Goal: Task Accomplishment & Management: Manage account settings

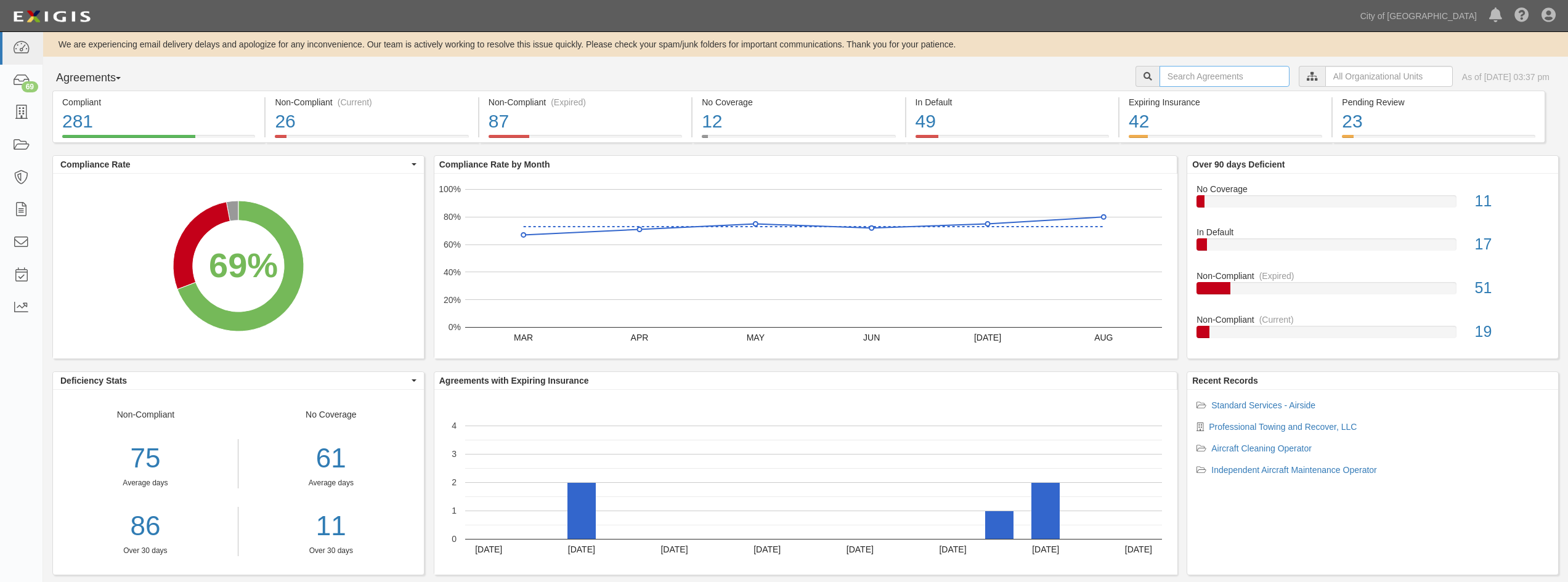
click at [1160, 84] on input "text" at bounding box center [1224, 76] width 130 height 21
type input "the grove inc"
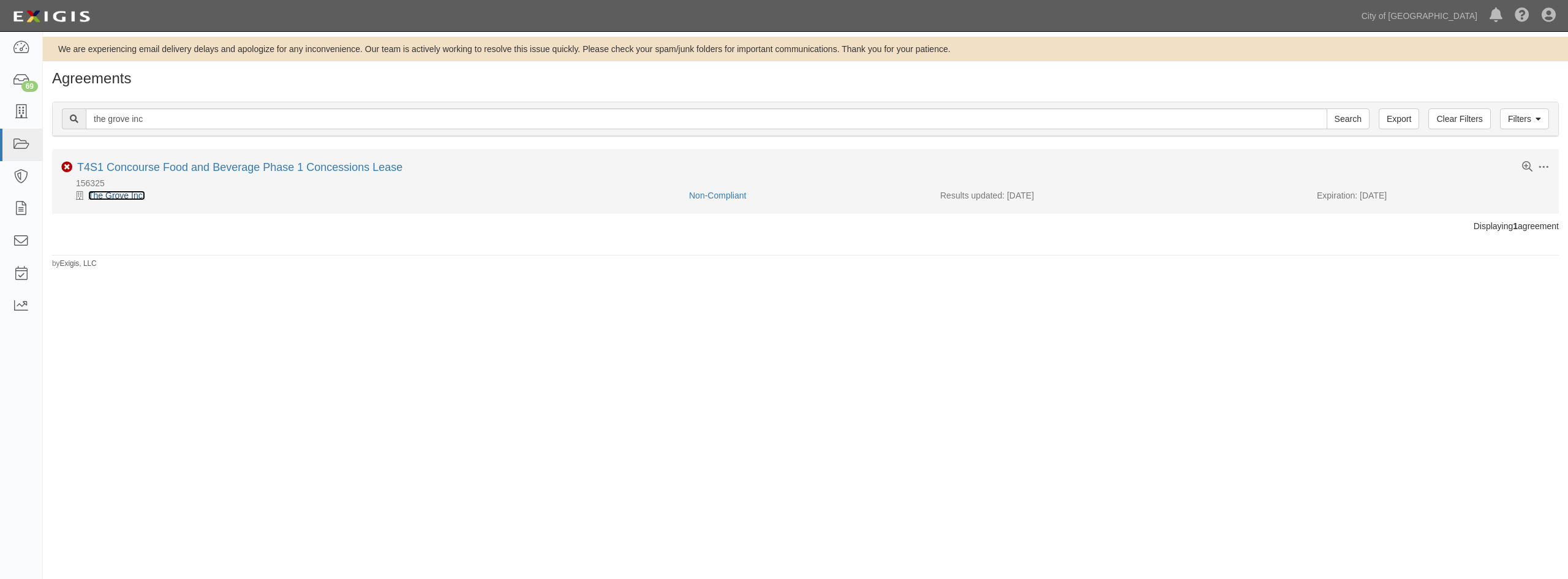
click at [127, 194] on link "The Grove Inc." at bounding box center [116, 196] width 57 height 10
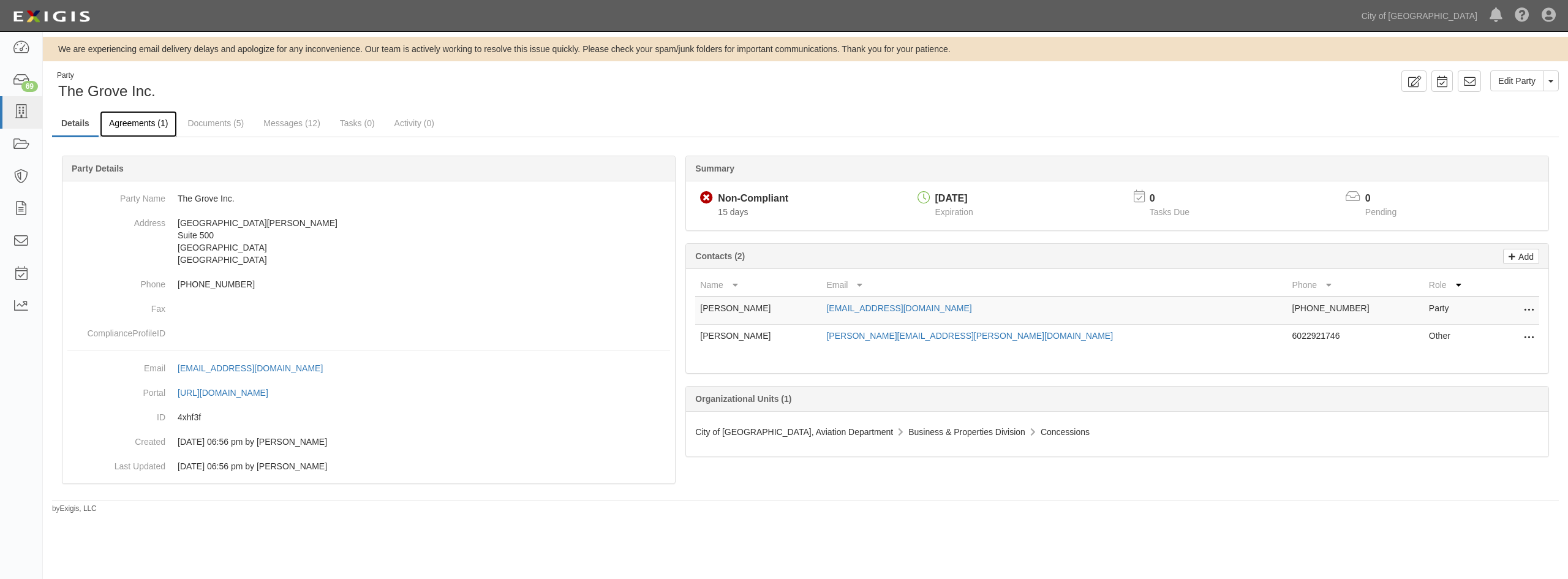
click at [145, 128] on link "Agreements (1)" at bounding box center [138, 124] width 77 height 26
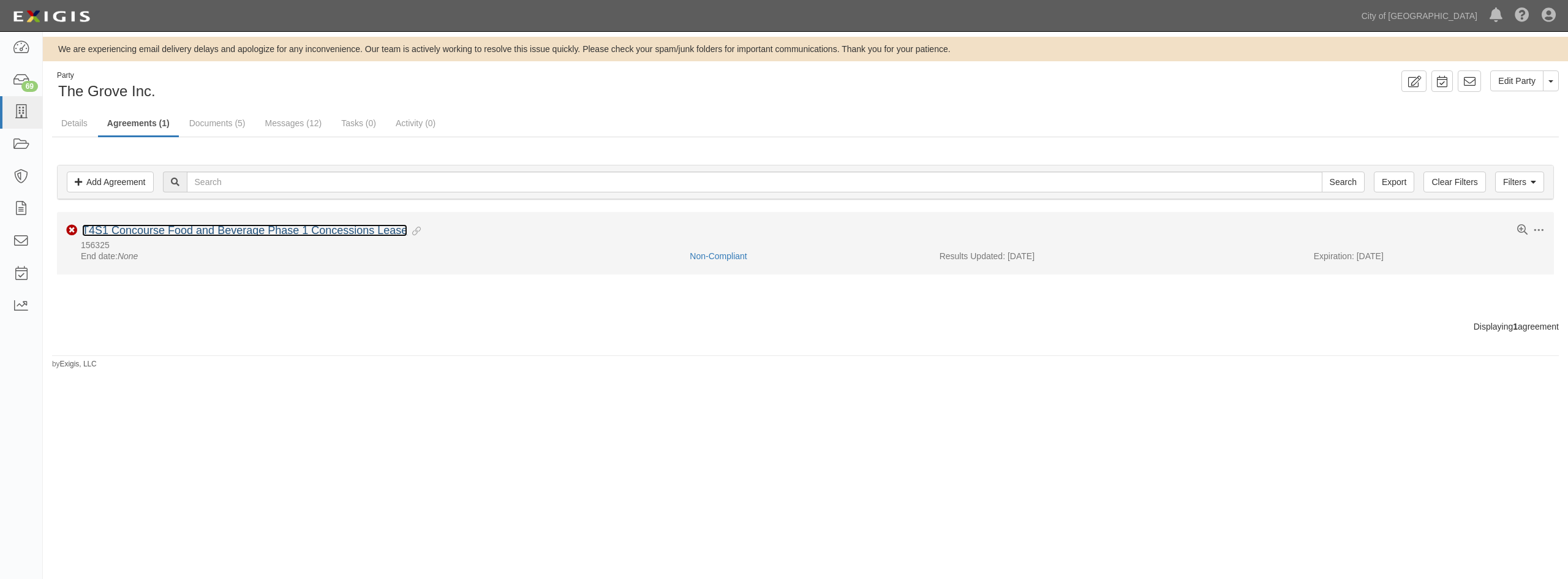
click at [257, 234] on link "T4S1 Concourse Food and Beverage Phase 1 Concessions Lease" at bounding box center [245, 230] width 325 height 12
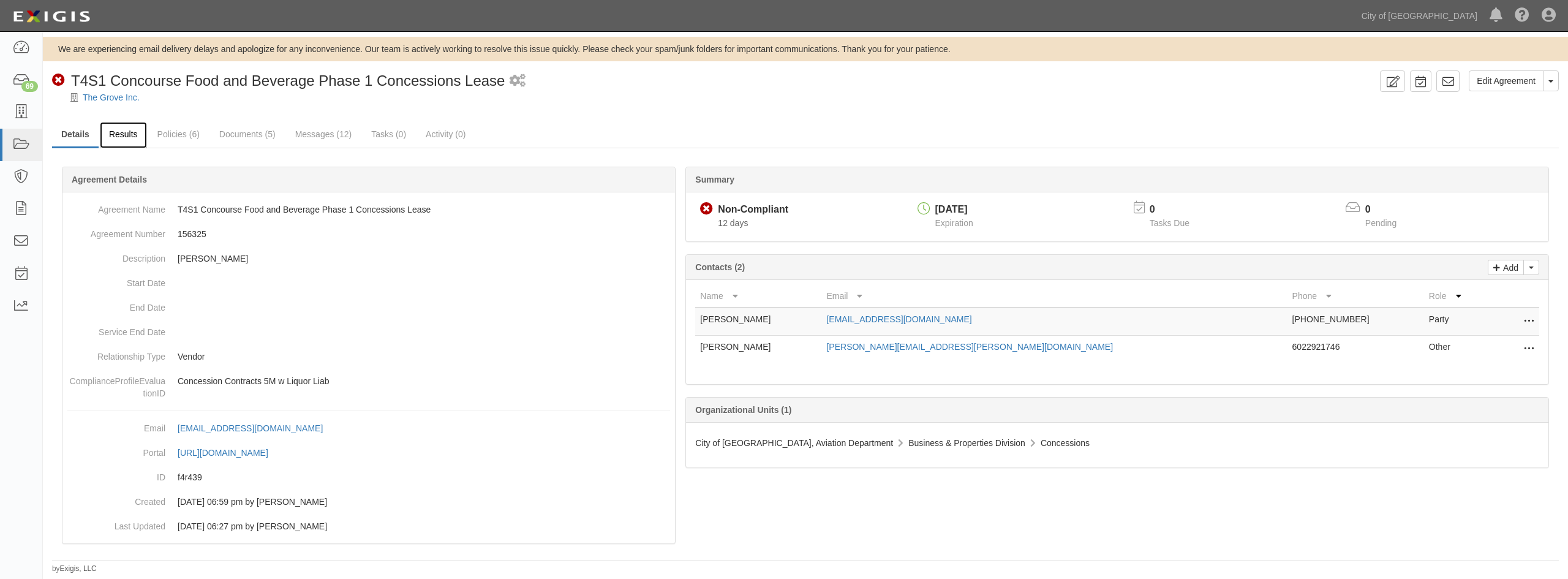
click at [125, 132] on link "Results" at bounding box center [122, 135] width 47 height 26
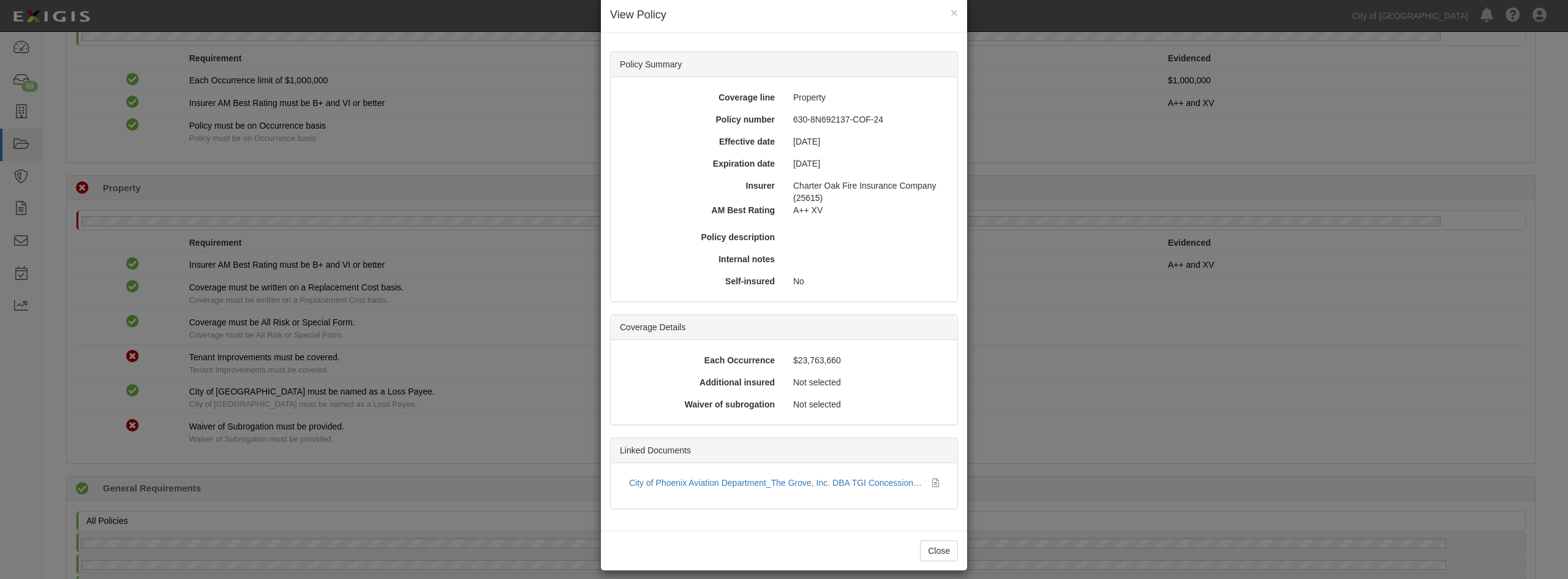
scroll to position [31, 0]
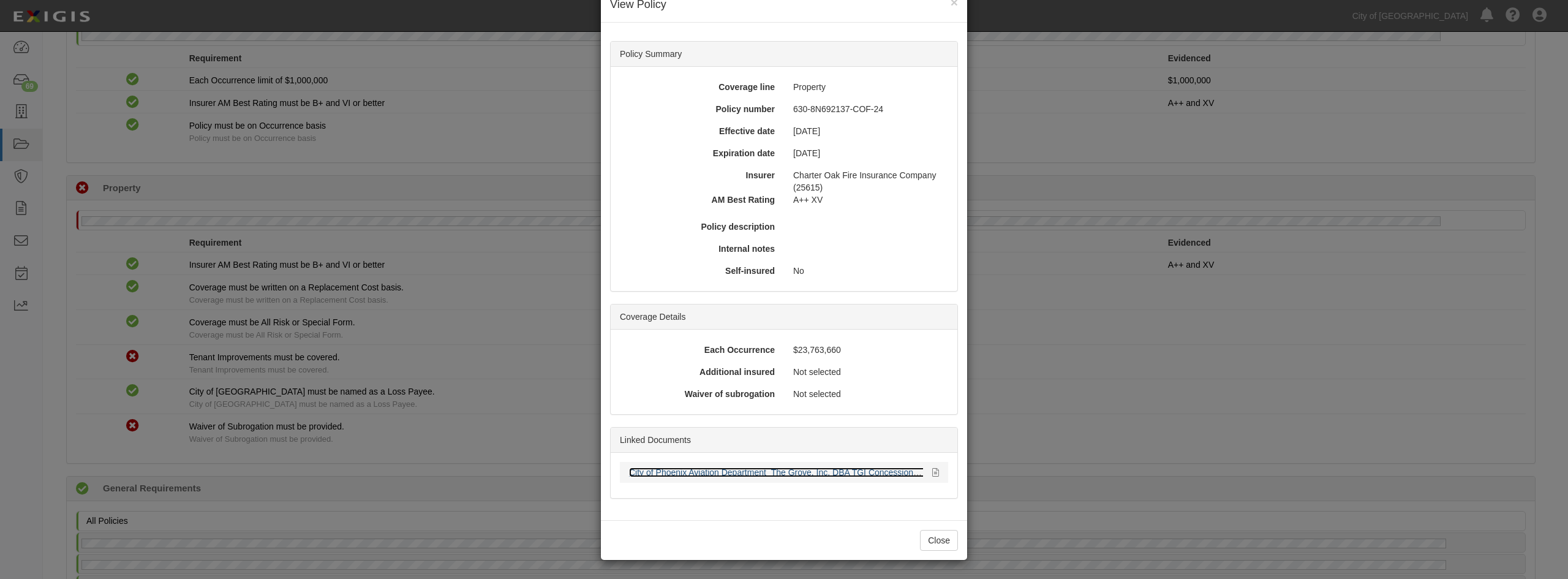
click at [777, 476] on link "City of Phoenix Aviation Department_The Grove, Inc. DBA TGI Concessions_EPI Mas…" at bounding box center [861, 473] width 466 height 10
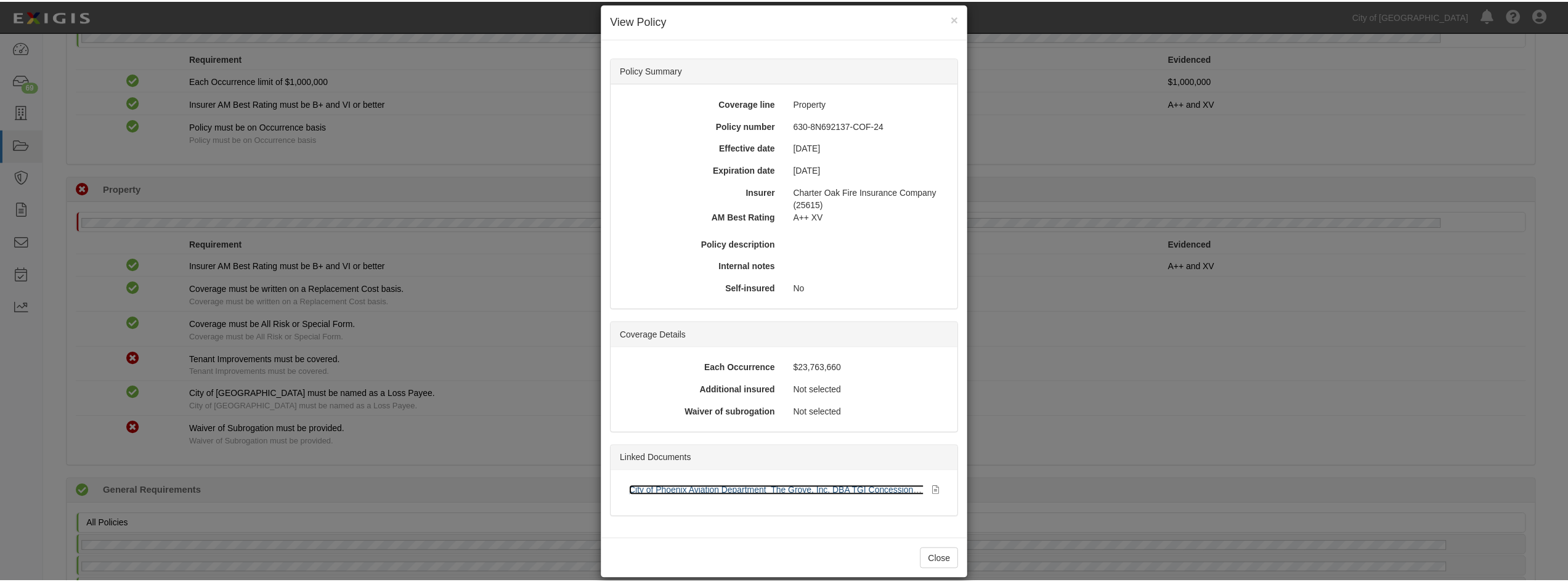
scroll to position [0, 0]
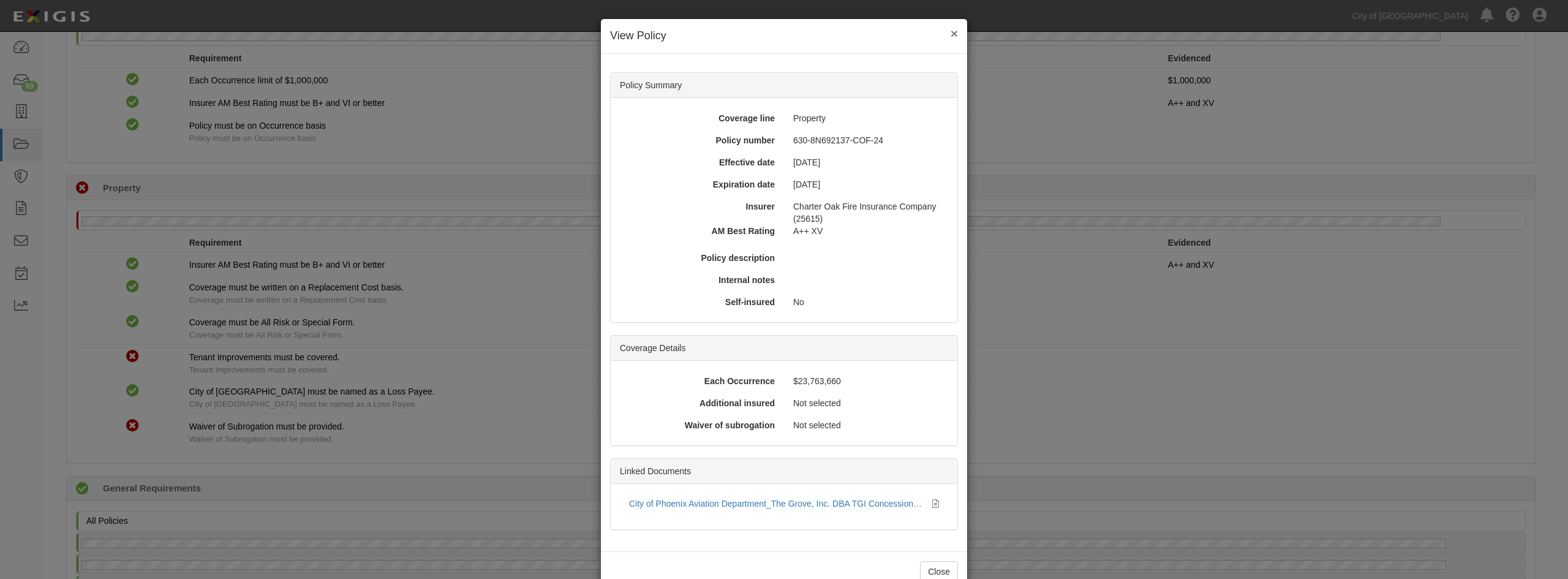
click at [952, 30] on button "×" at bounding box center [954, 34] width 7 height 13
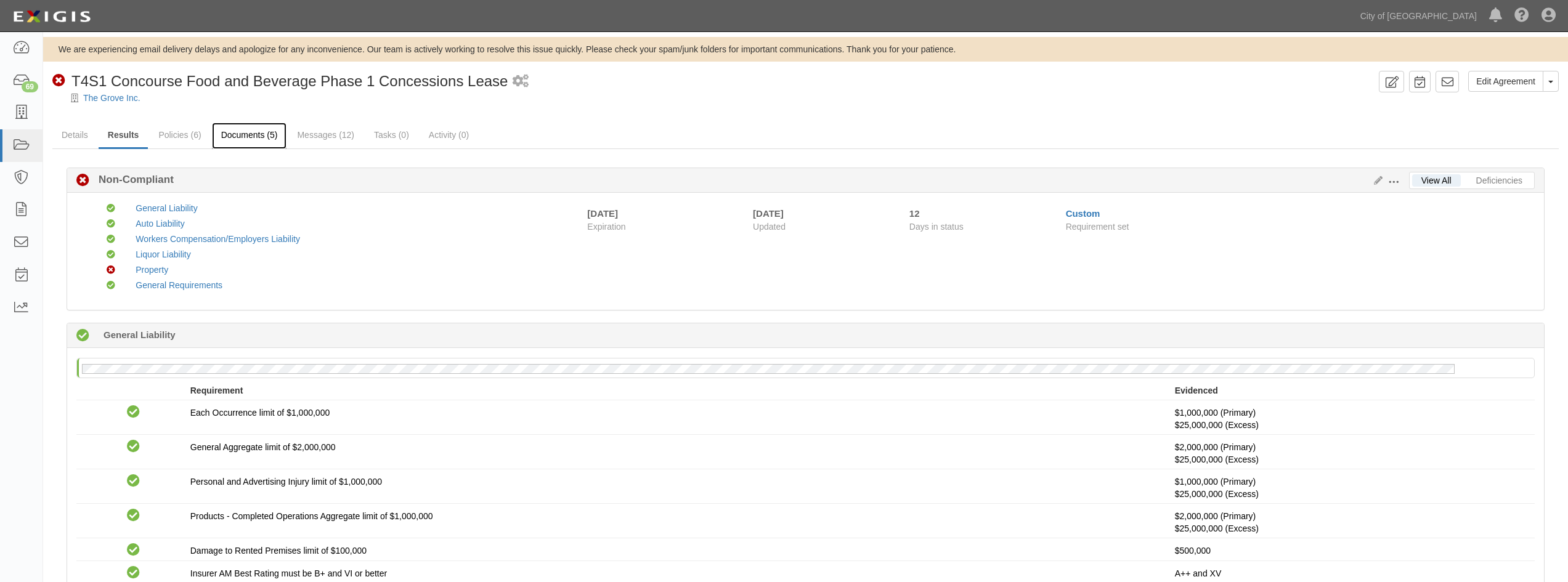
click at [257, 126] on link "Documents (5)" at bounding box center [249, 136] width 75 height 26
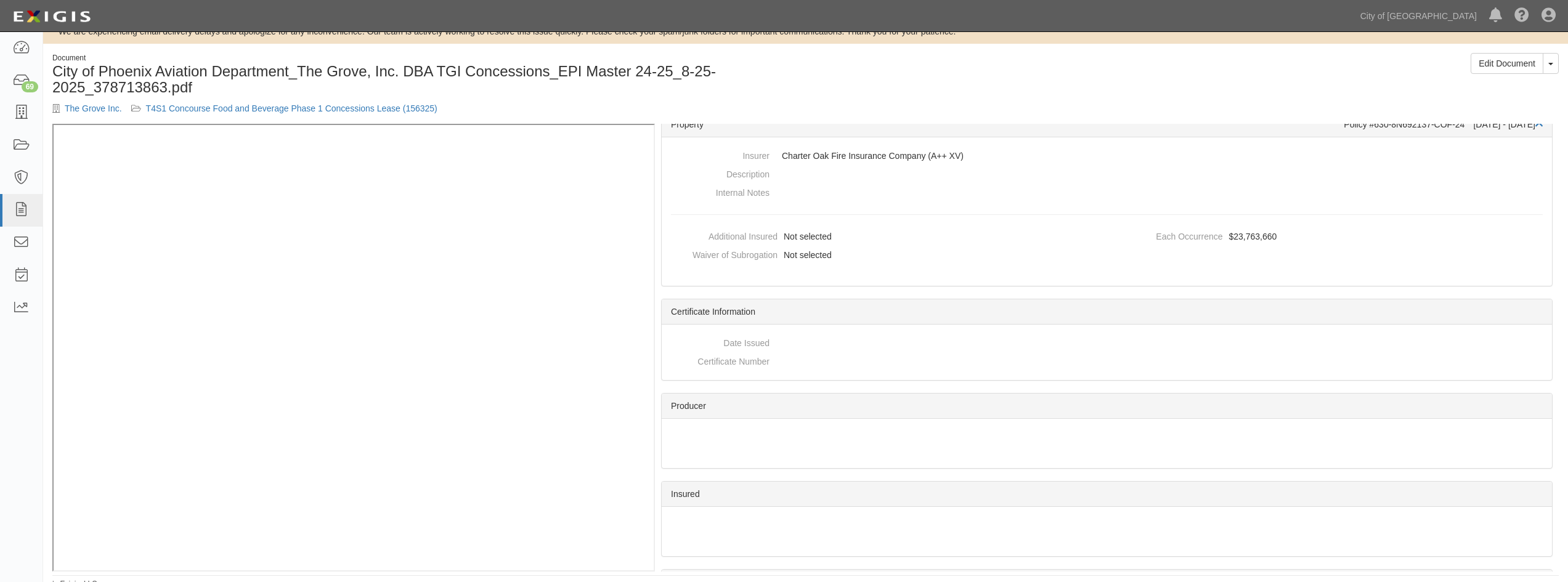
scroll to position [26, 0]
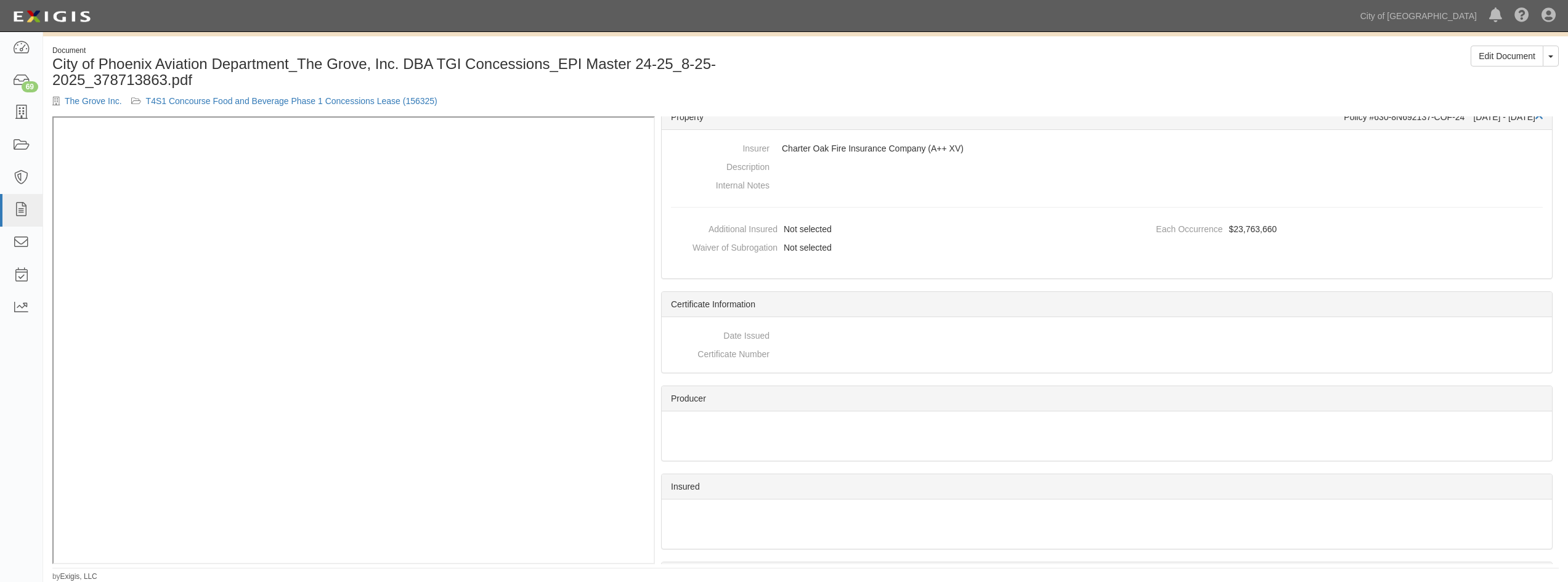
click at [1321, 249] on div "Each Occurrence $23,763,660" at bounding box center [1329, 235] width 446 height 31
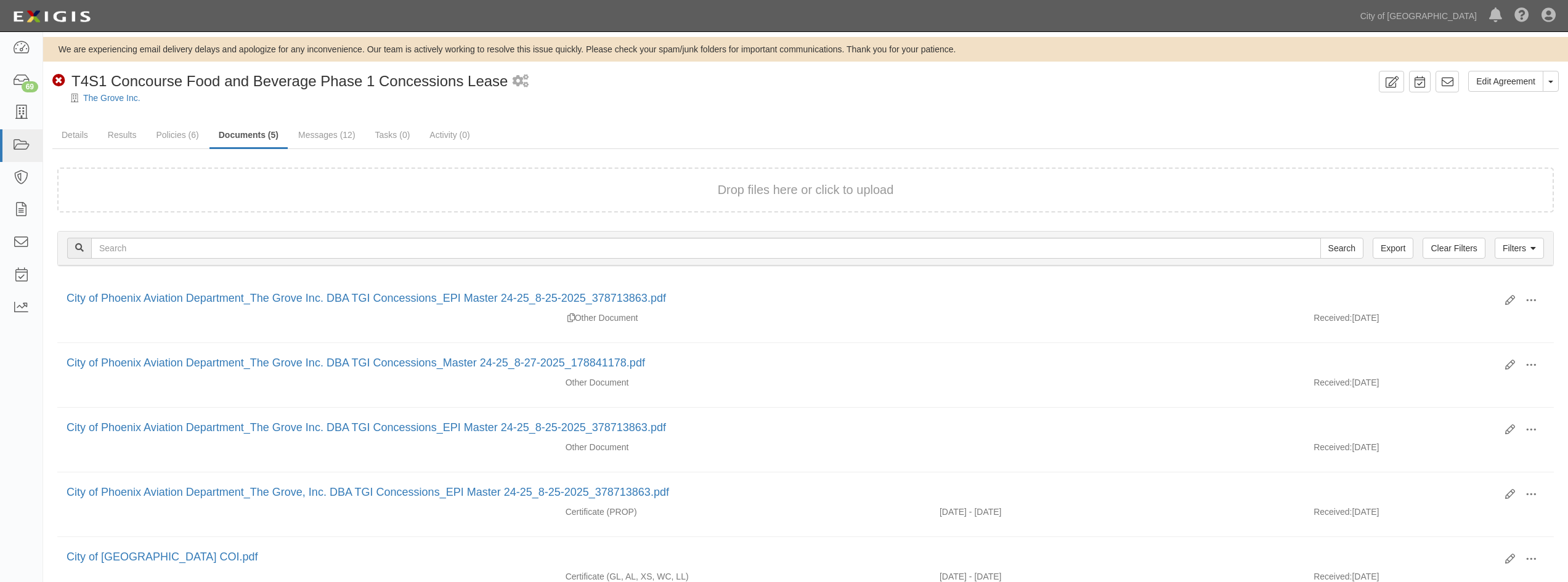
click at [249, 131] on link "Documents (5)" at bounding box center [248, 136] width 79 height 26
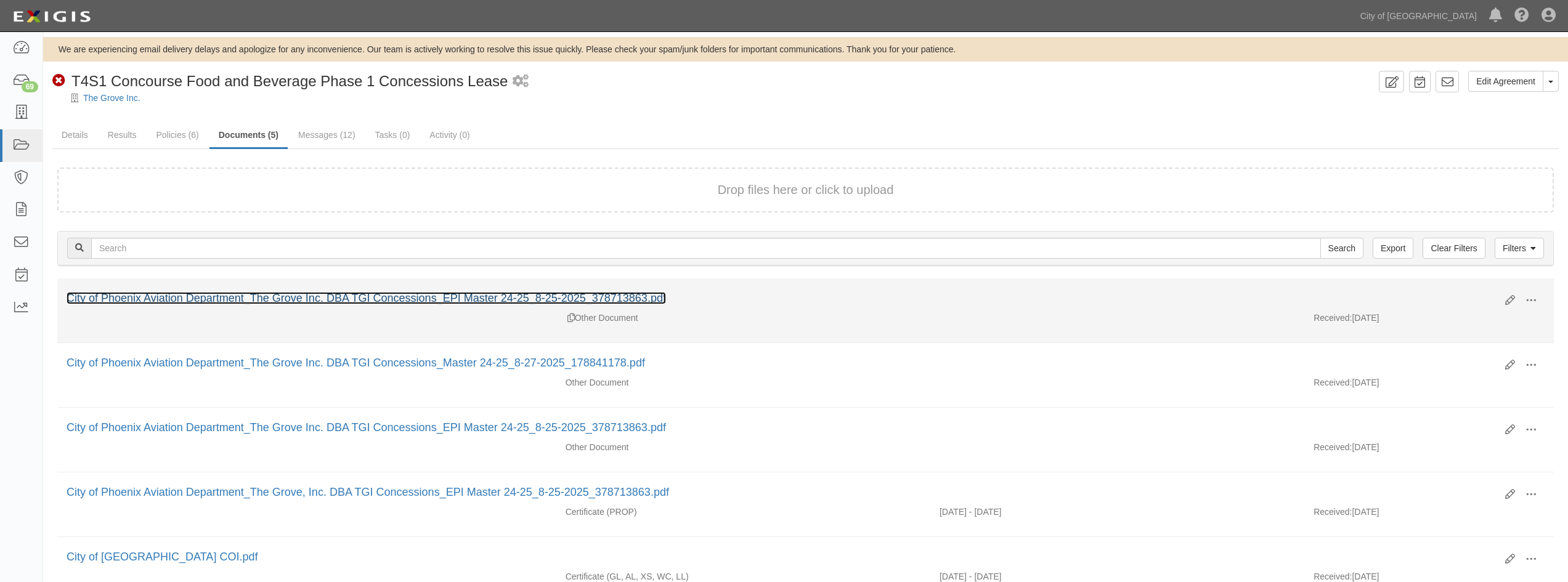
click at [422, 301] on link "City of Phoenix Aviation Department_The Grove Inc. DBA TGI Concessions_EPI Mast…" at bounding box center [365, 298] width 599 height 12
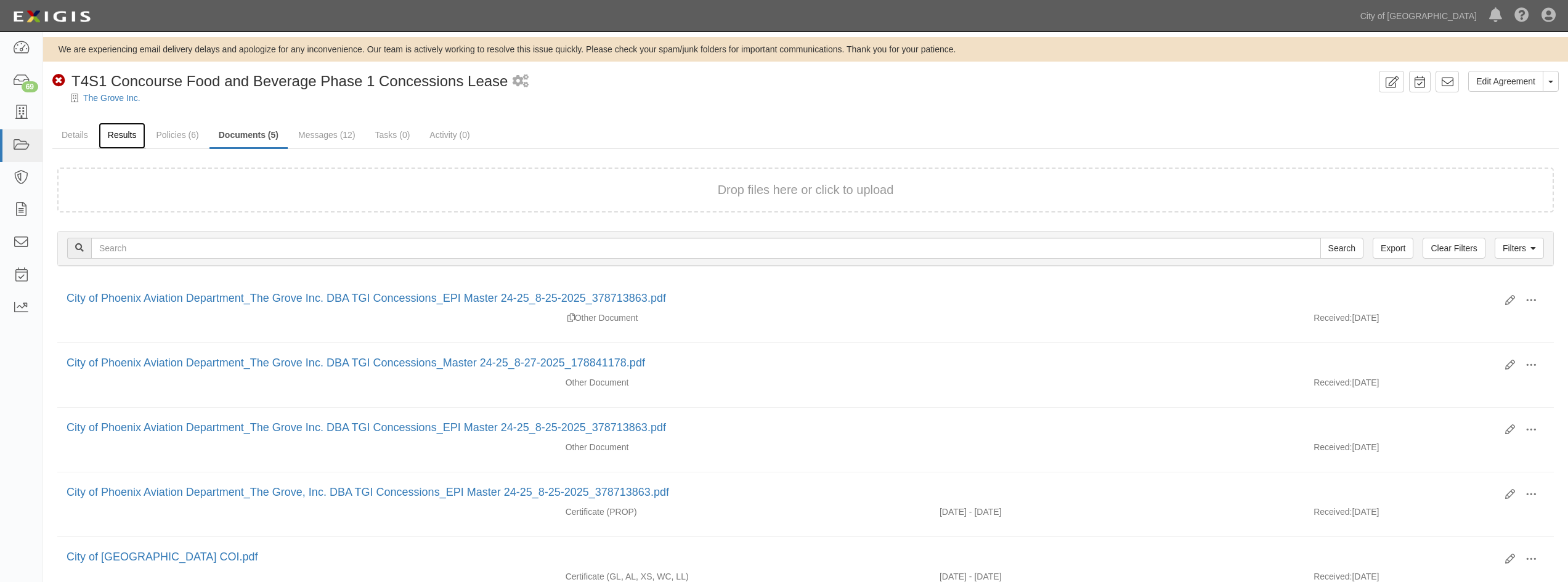
click at [112, 134] on link "Results" at bounding box center [122, 136] width 47 height 26
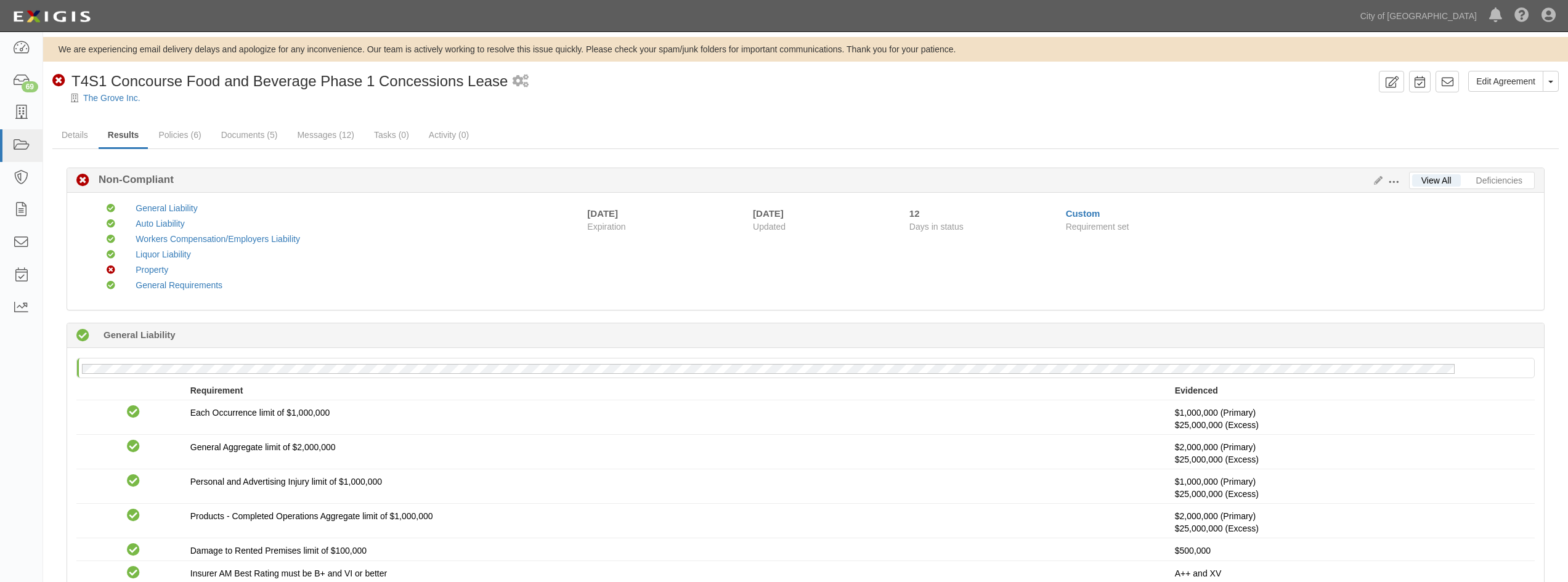
click at [1382, 178] on button at bounding box center [1395, 181] width 26 height 13
click at [1375, 183] on icon at bounding box center [1375, 181] width 13 height 8
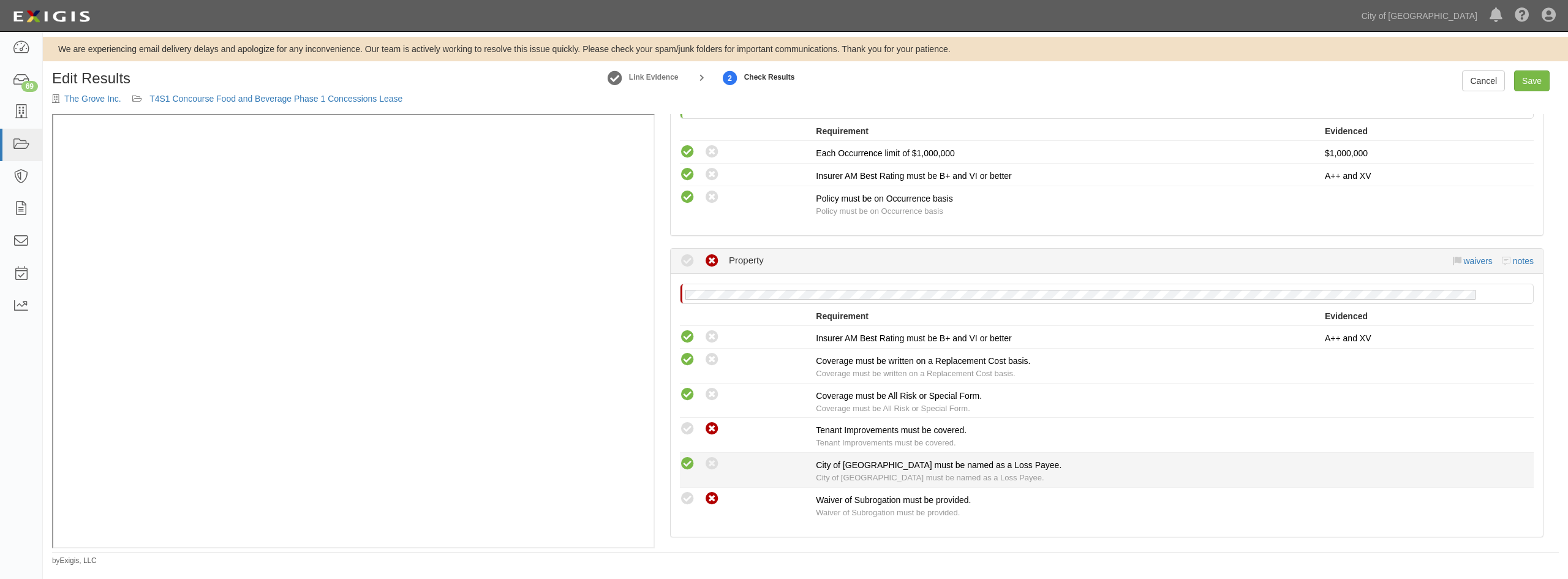
scroll to position [1165, 0]
click at [1353, 91] on div "Edit Results The Grove Inc. T4S1 Concourse Food and Beverage Phase 1 Concession…" at bounding box center [805, 92] width 1525 height 44
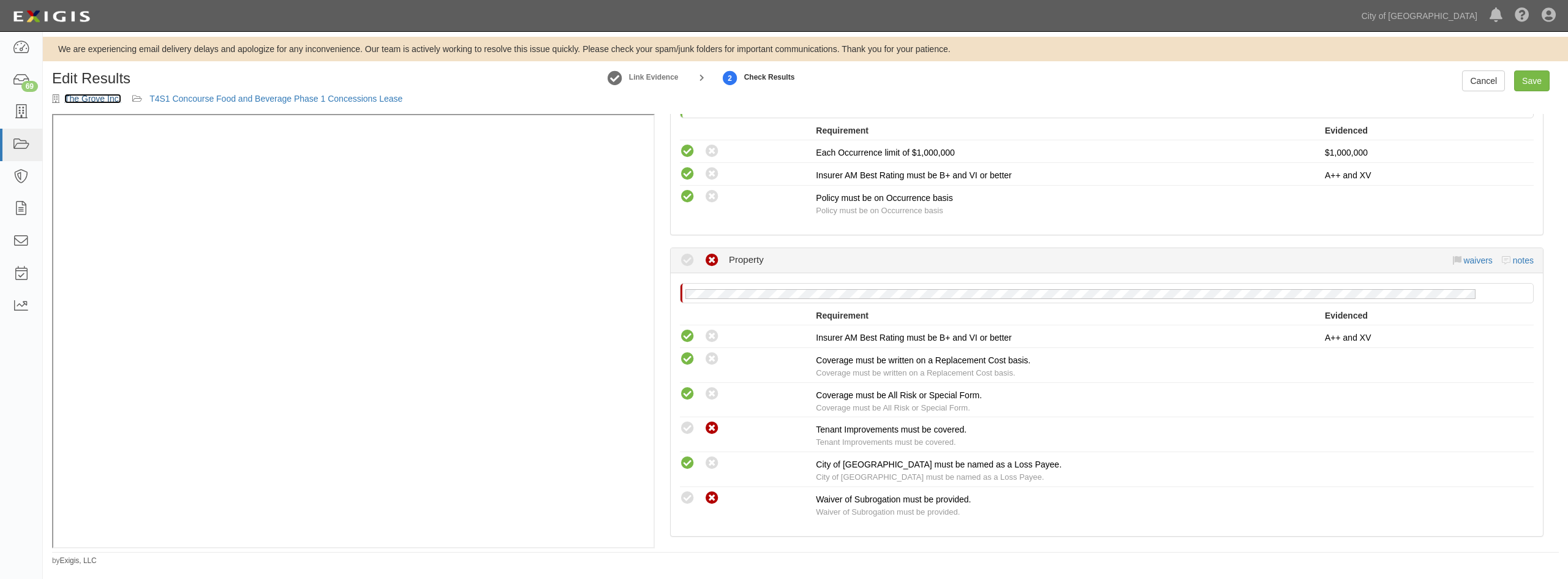
click at [81, 98] on link "The Grove Inc." at bounding box center [92, 99] width 57 height 10
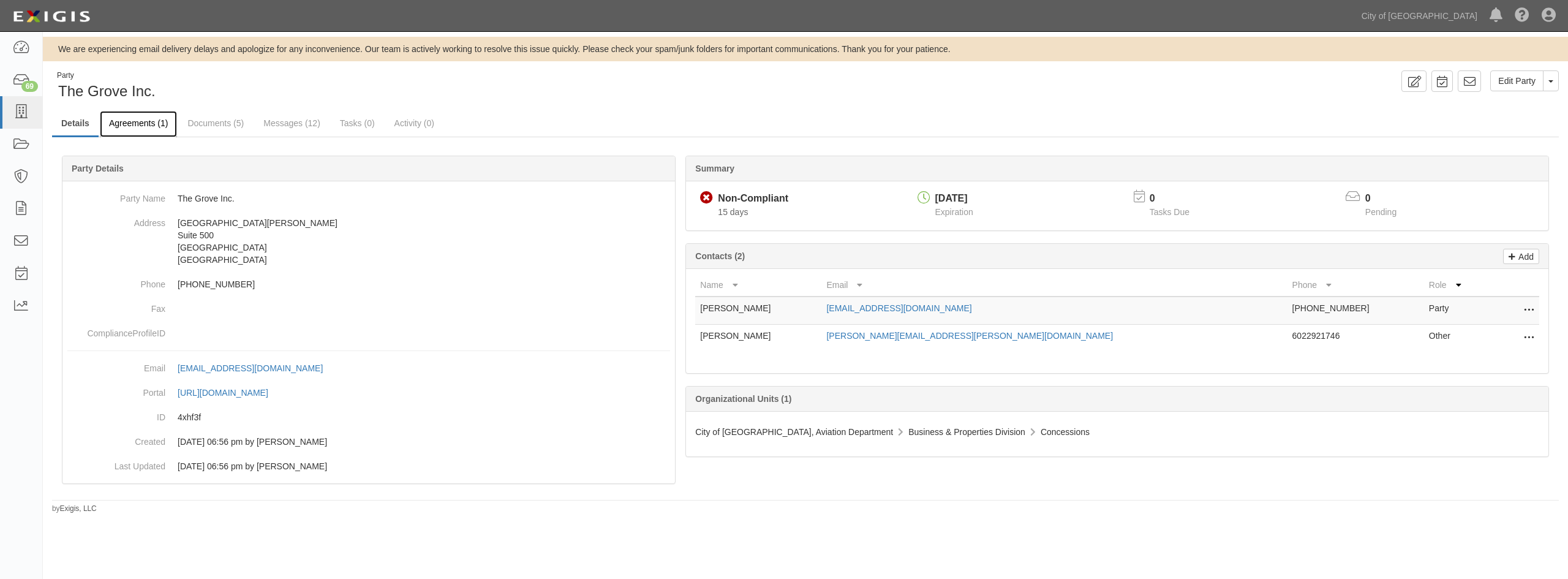
click at [154, 123] on link "Agreements (1)" at bounding box center [138, 124] width 77 height 26
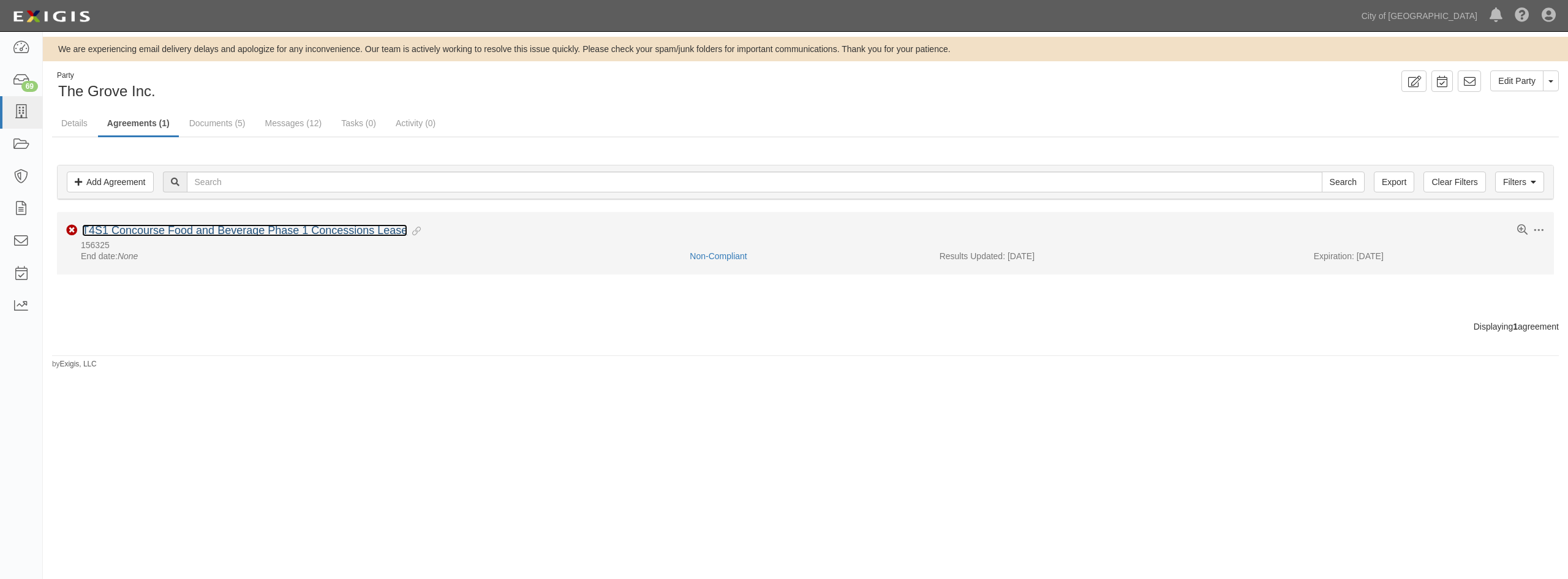
click at [198, 234] on link "T4S1 Concourse Food and Beverage Phase 1 Concessions Lease" at bounding box center [245, 230] width 325 height 12
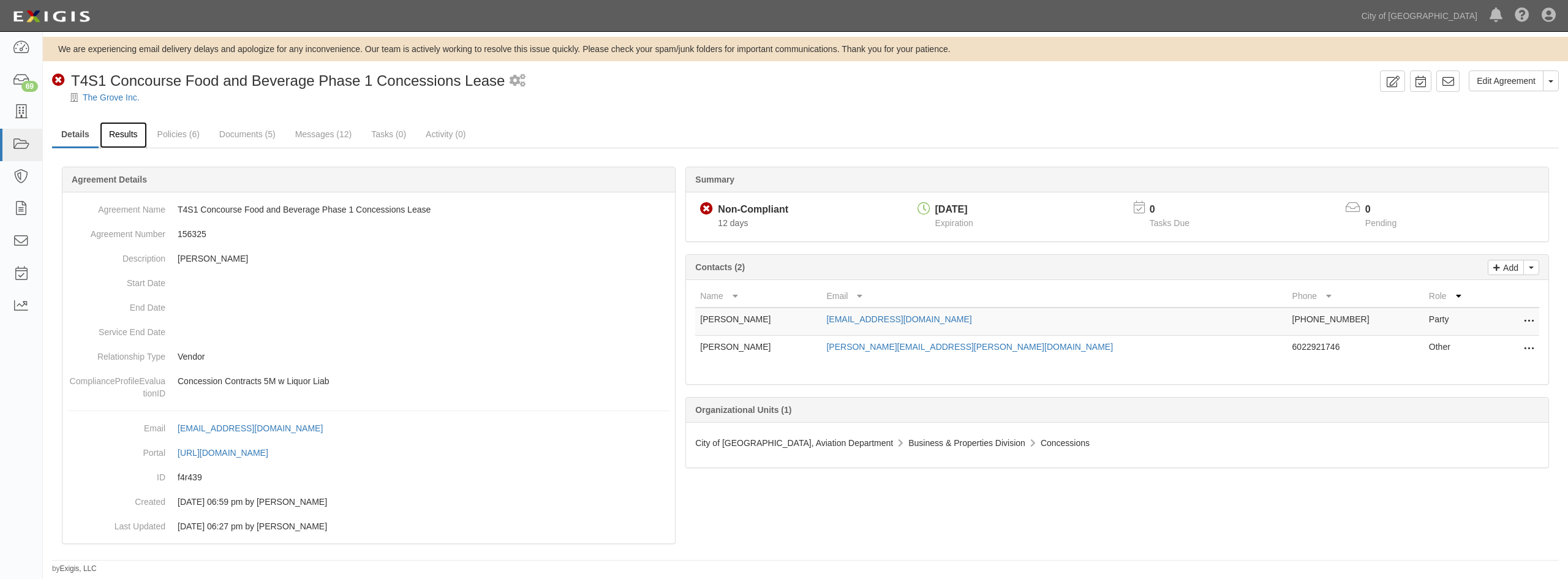
click at [118, 134] on link "Results" at bounding box center [122, 135] width 47 height 26
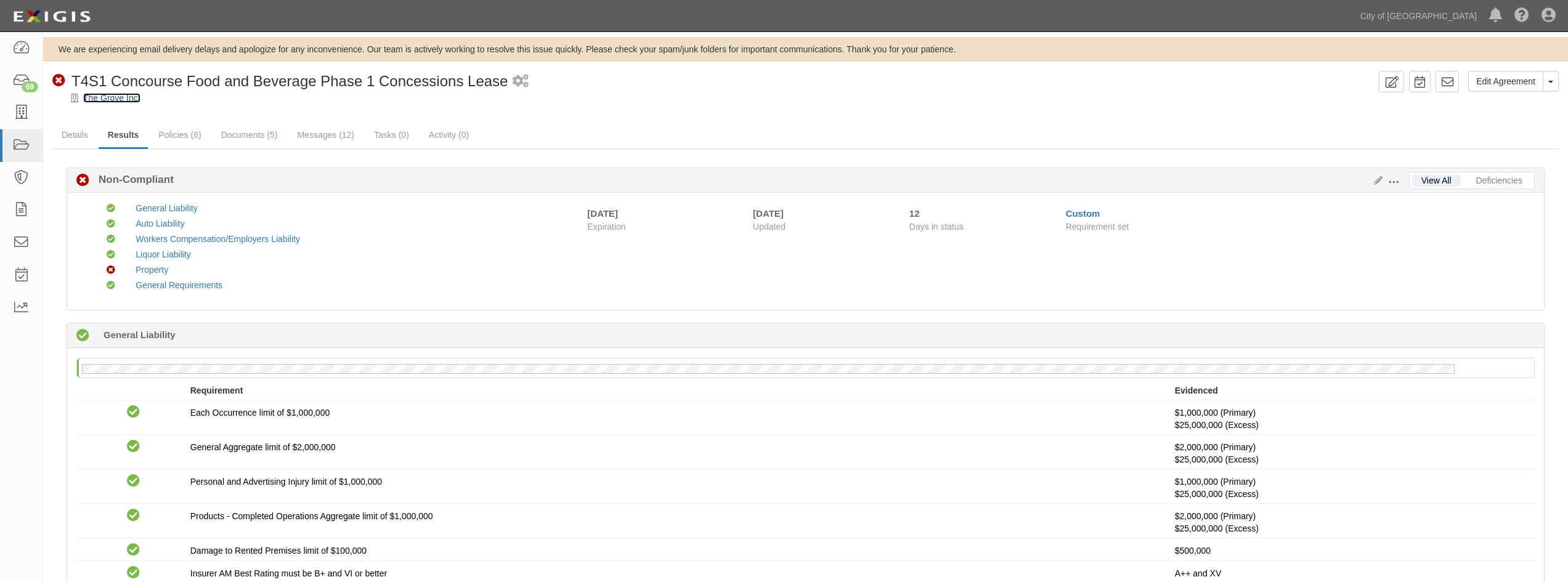
click at [100, 98] on link "The Grove Inc." at bounding box center [112, 98] width 57 height 10
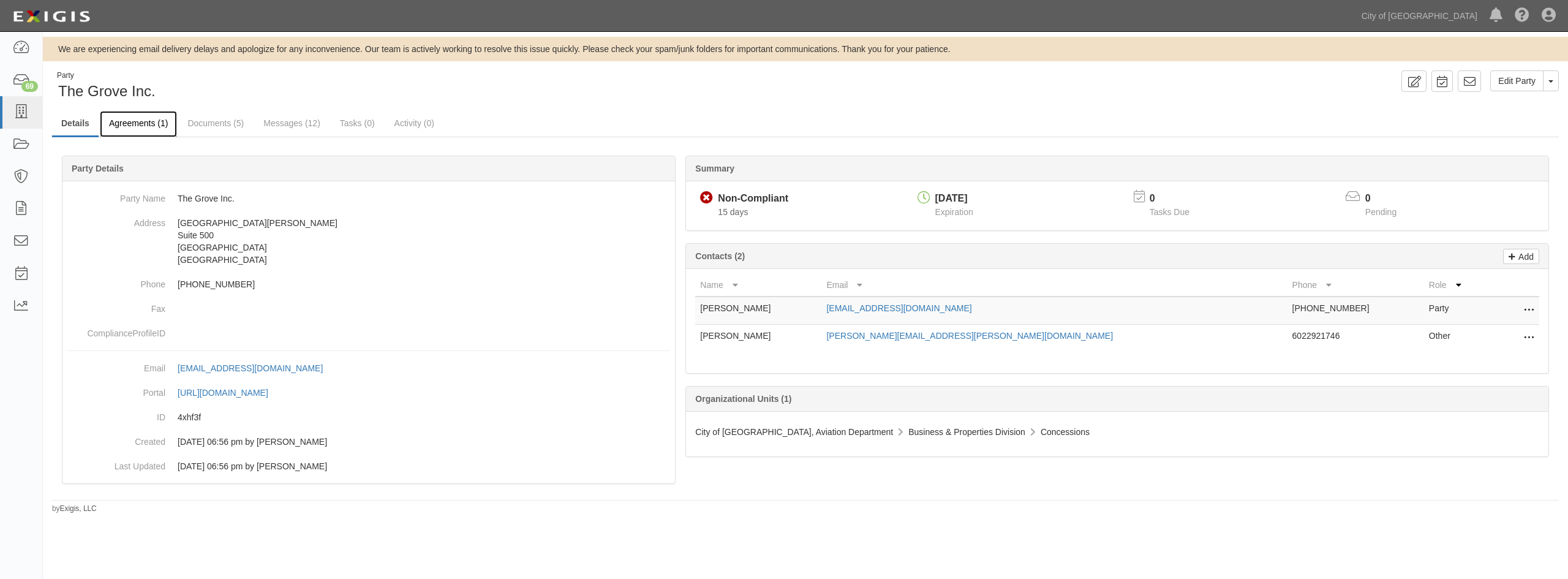
drag, startPoint x: 136, startPoint y: 118, endPoint x: 148, endPoint y: 118, distance: 12.0
click at [136, 118] on link "Agreements (1)" at bounding box center [138, 124] width 77 height 26
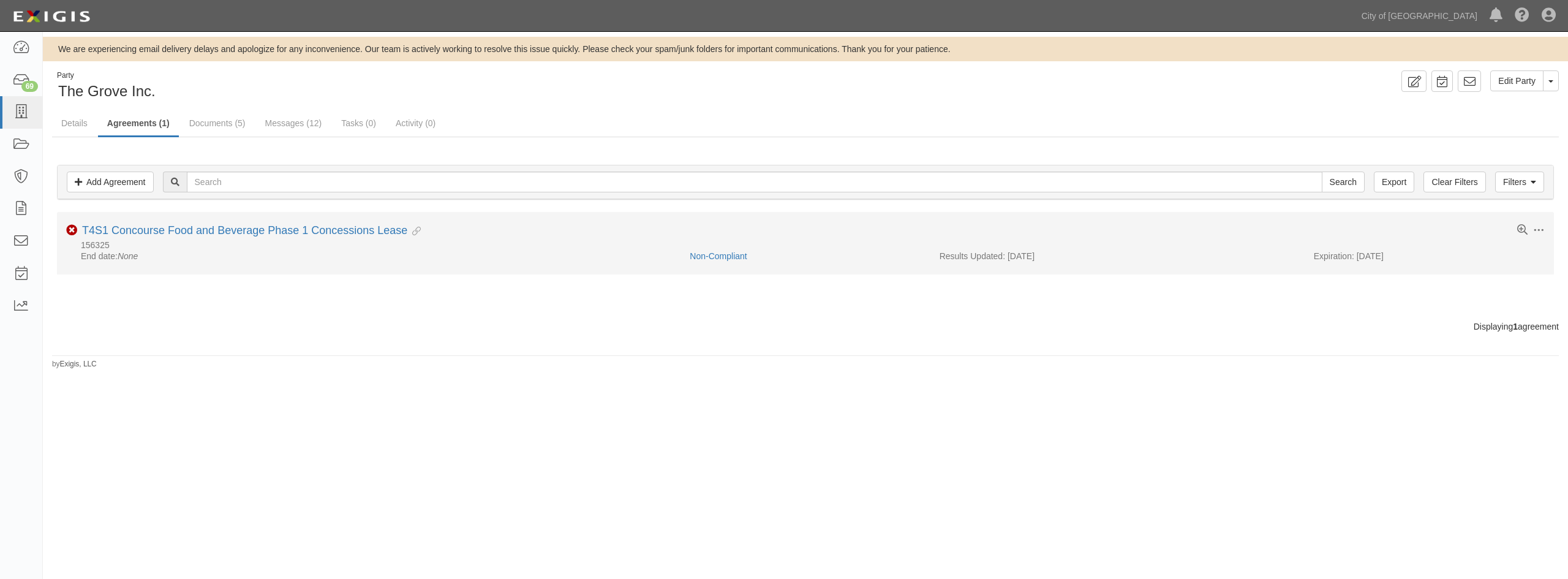
click at [275, 237] on div "T4S1 Concourse Food and Beverage Phase 1 Concessions Lease Evidence Linked" at bounding box center [251, 231] width 339 height 13
click at [275, 229] on link "T4S1 Concourse Food and Beverage Phase 1 Concessions Lease" at bounding box center [245, 230] width 325 height 12
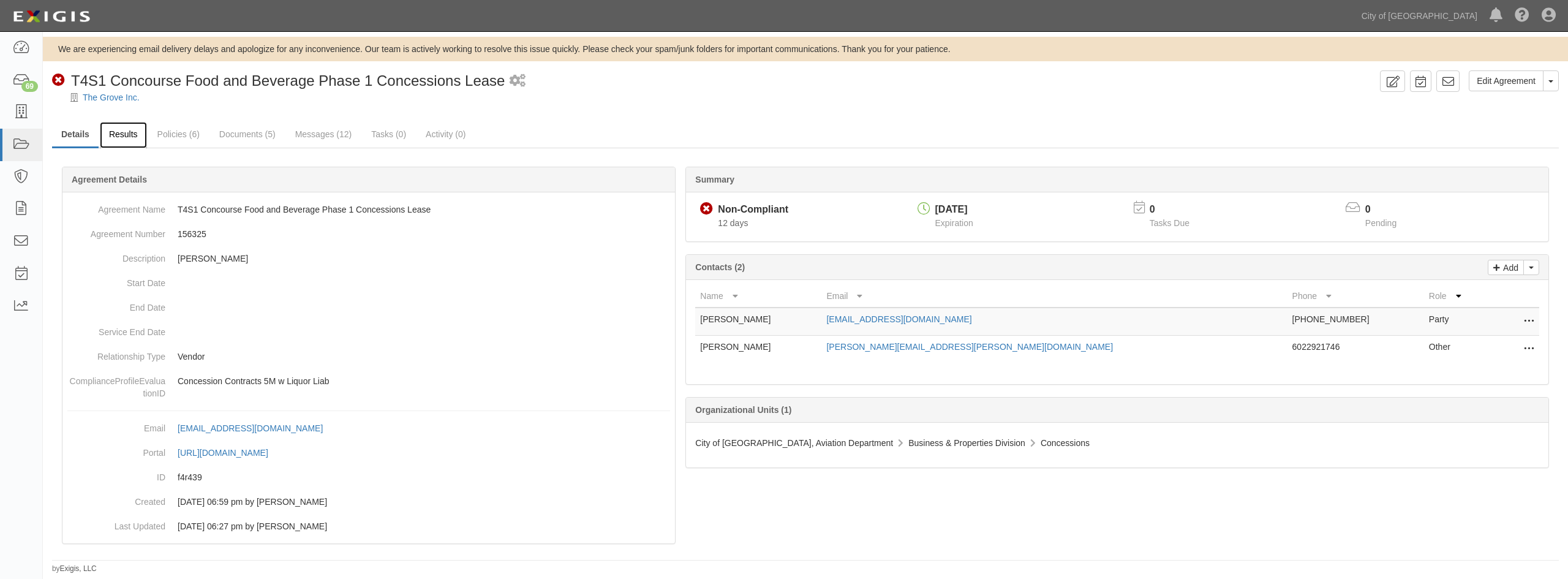
click at [113, 127] on link "Results" at bounding box center [122, 135] width 47 height 26
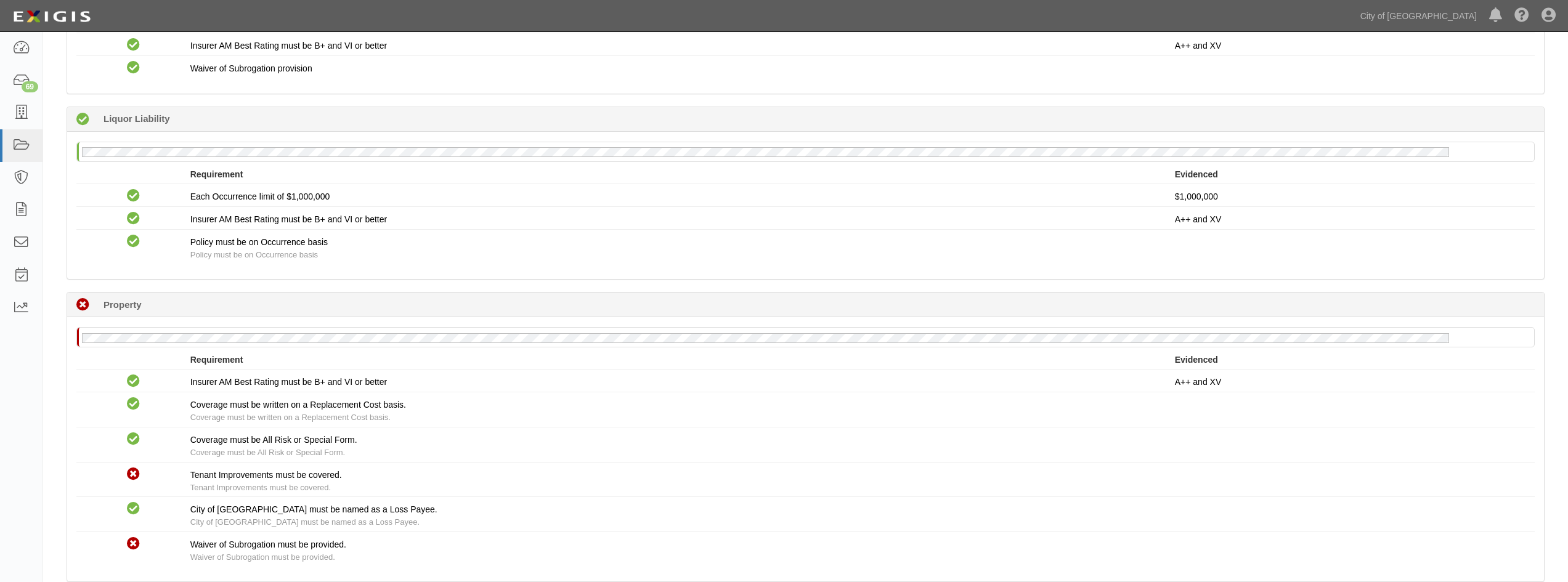
scroll to position [1171, 0]
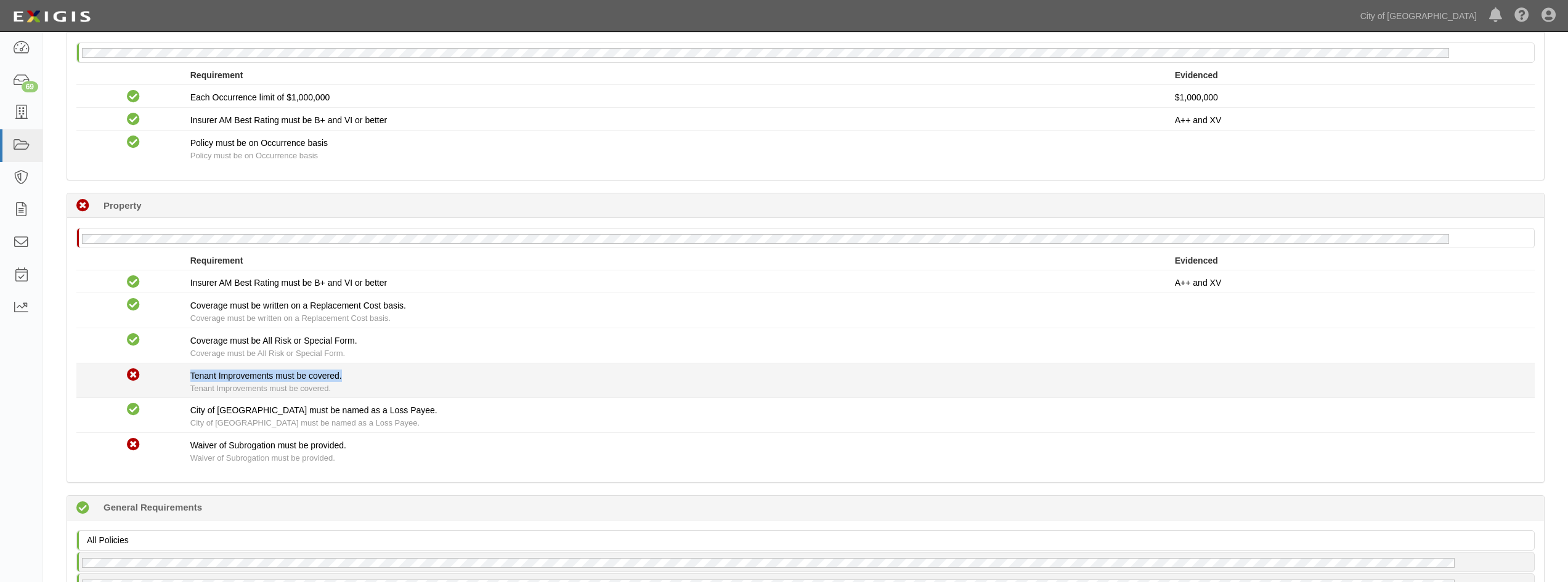
drag, startPoint x: 185, startPoint y: 374, endPoint x: 348, endPoint y: 370, distance: 163.0
click at [348, 370] on div "Non-Compliant Tenant Improvements must be covered. Tenant Improvements must be …" at bounding box center [805, 380] width 1476 height 28
copy div "Tenant Improvements must be covered."
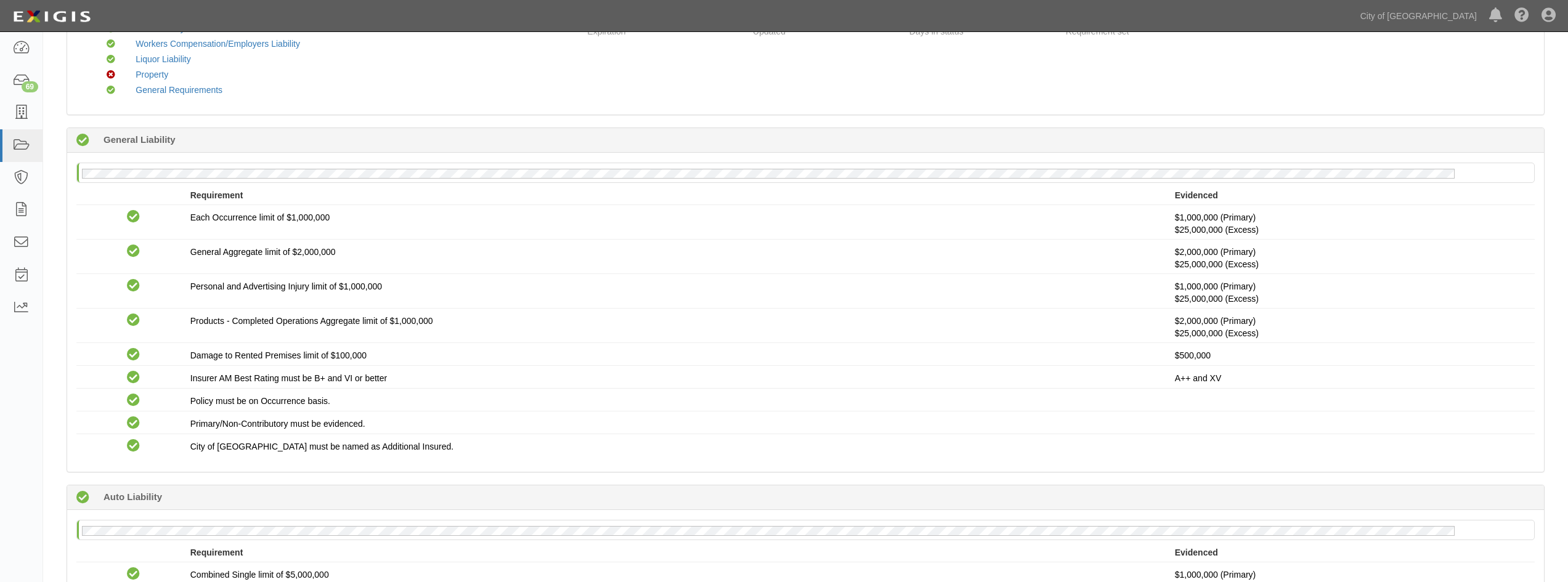
scroll to position [0, 0]
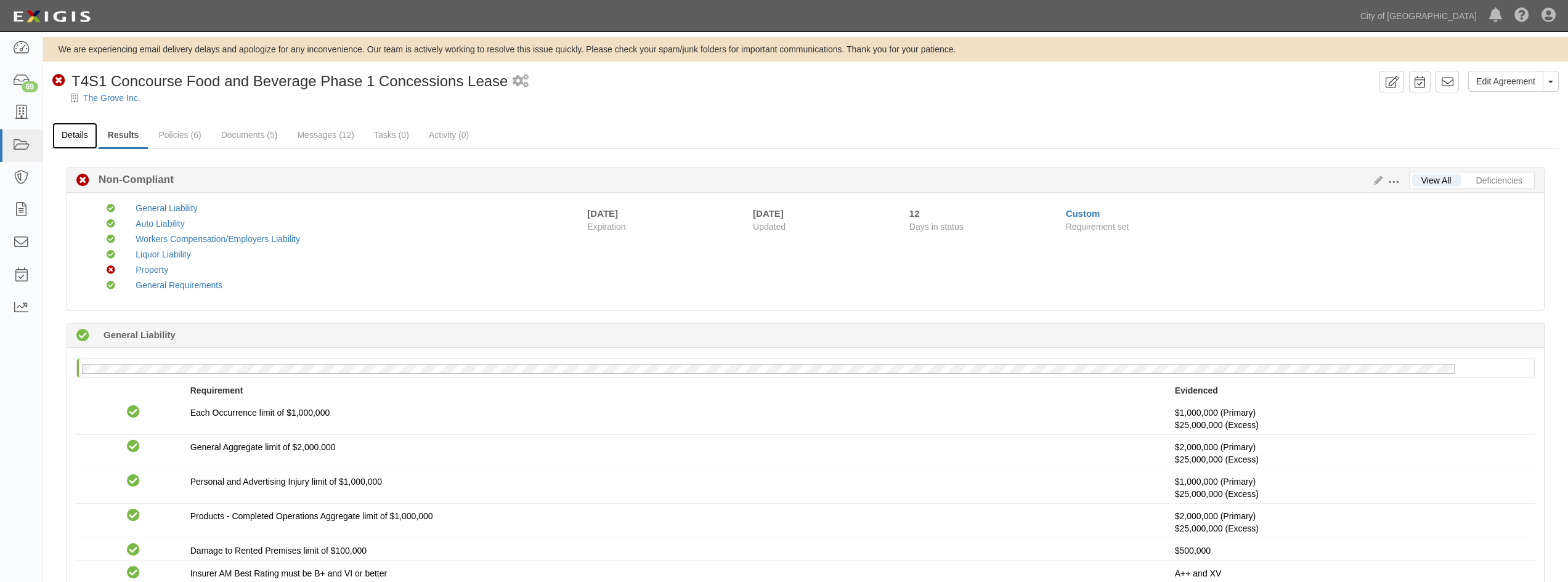
click at [66, 136] on link "Details" at bounding box center [74, 136] width 45 height 26
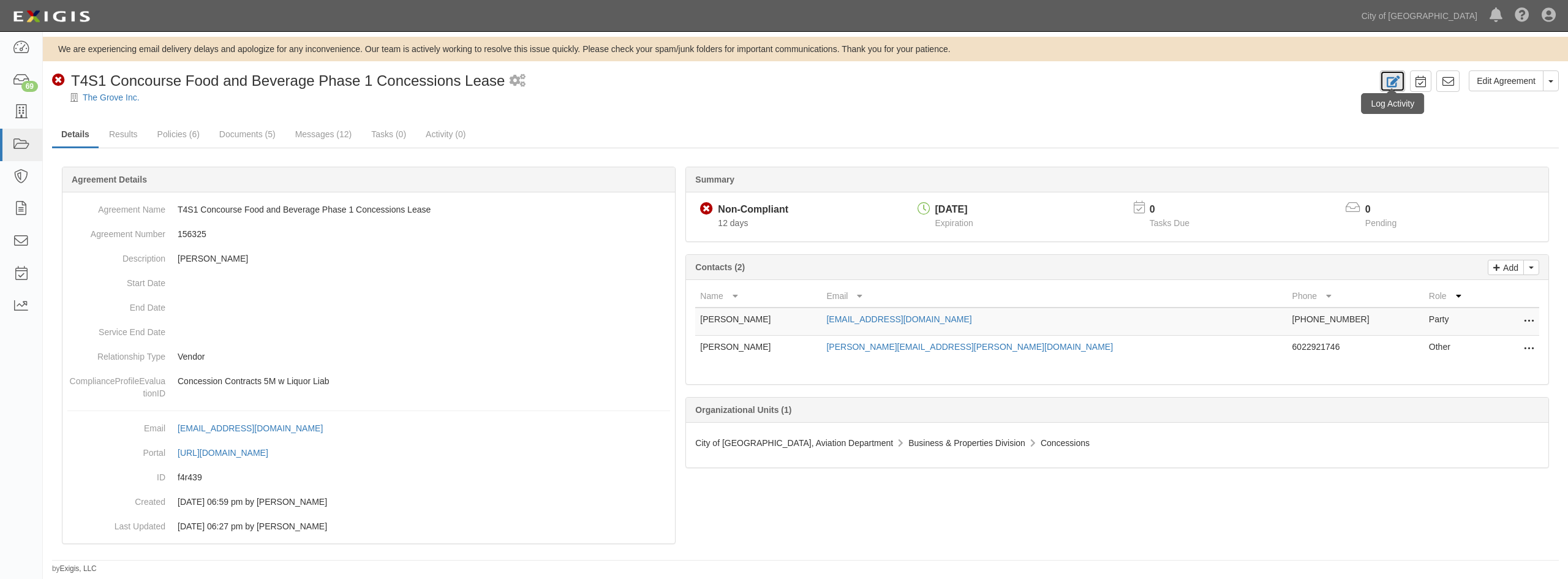
click at [1400, 81] on link at bounding box center [1392, 81] width 25 height 21
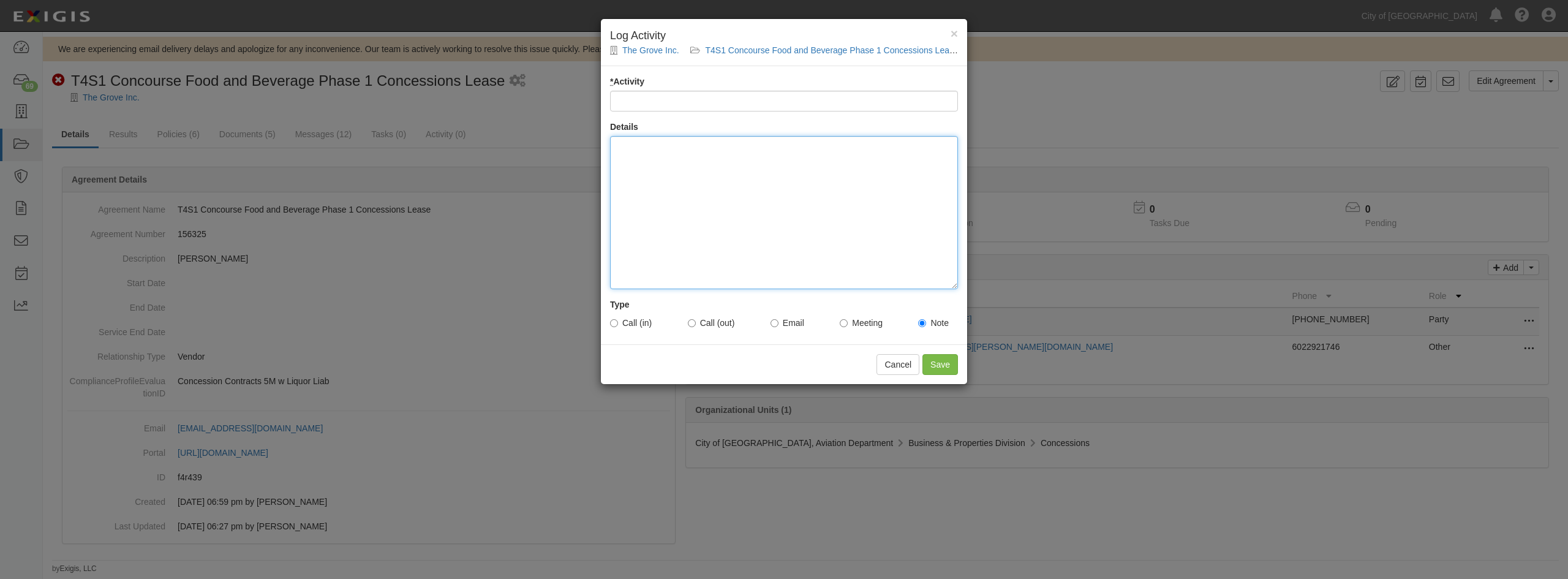
click at [691, 168] on div at bounding box center [783, 212] width 348 height 153
click at [927, 146] on div "Insured called to find out why account is non-compliant. Let him know for prope…" at bounding box center [783, 212] width 348 height 153
click at [839, 161] on div "Insured called to find out why account is non-compliant. Let him know for the p…" at bounding box center [783, 212] width 348 height 153
click at [808, 160] on div "Insured called to find out why account is non-compliant. Let him know for the p…" at bounding box center [783, 212] width 348 height 153
click at [902, 165] on div "Insured called to find out why account is non-compliant. Let him know for the p…" at bounding box center [783, 212] width 348 height 153
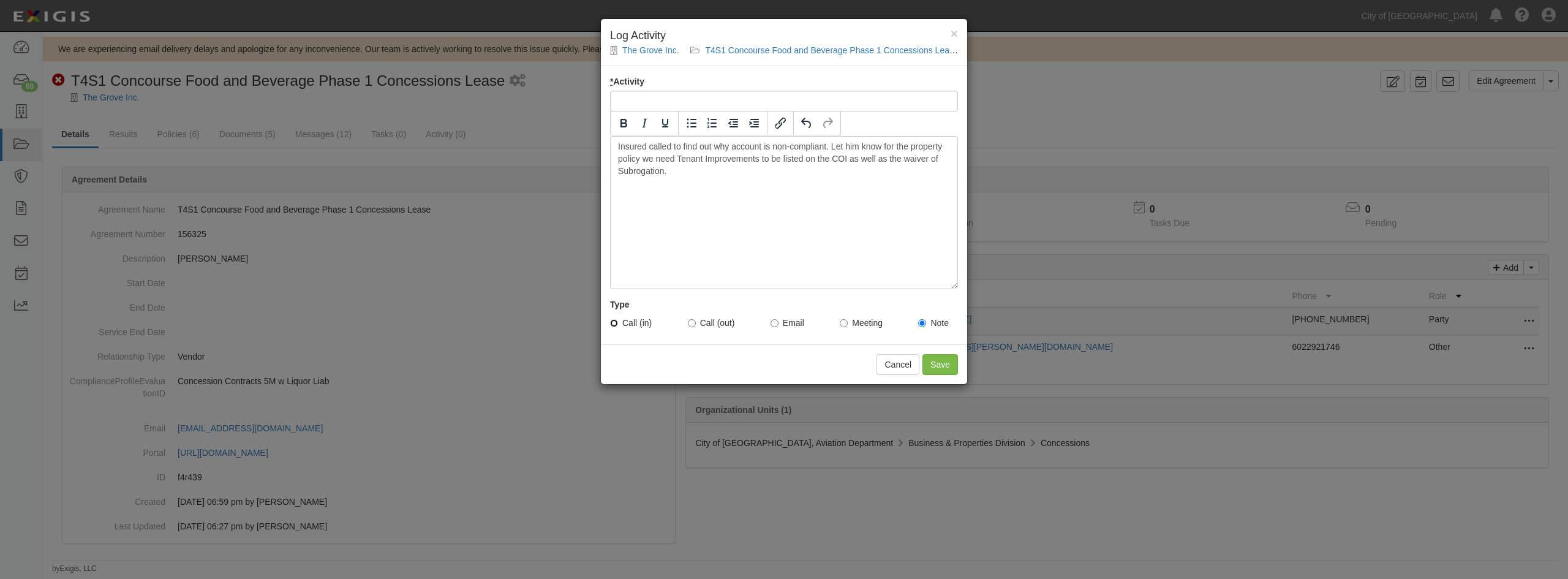
click at [612, 323] on input "Call (in)" at bounding box center [614, 323] width 8 height 8
radio input "true"
click at [671, 94] on input "* Activity" at bounding box center [783, 100] width 348 height 21
type input "Non-Compliant Inquiry"
click at [948, 366] on input "Save" at bounding box center [939, 364] width 35 height 21
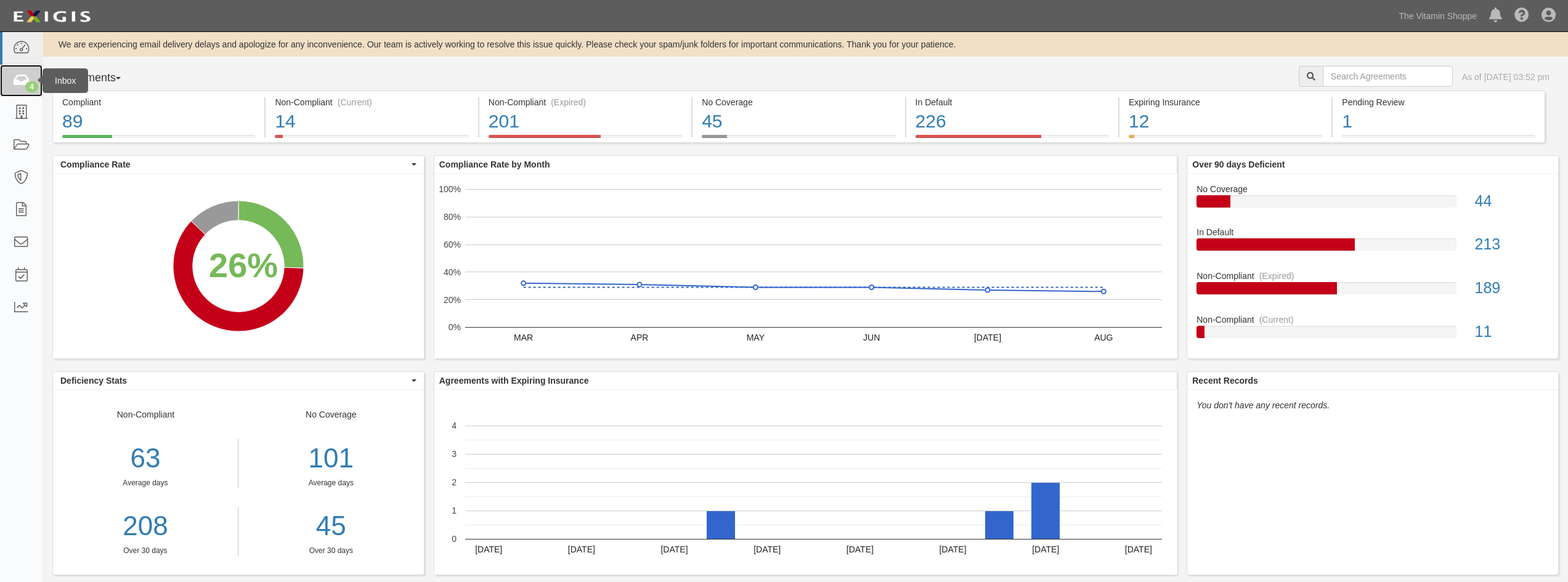
click at [31, 83] on div "4" at bounding box center [32, 86] width 13 height 11
click at [1323, 76] on input "text" at bounding box center [1387, 76] width 130 height 21
type input "c"
type input "k"
type input "Natural"
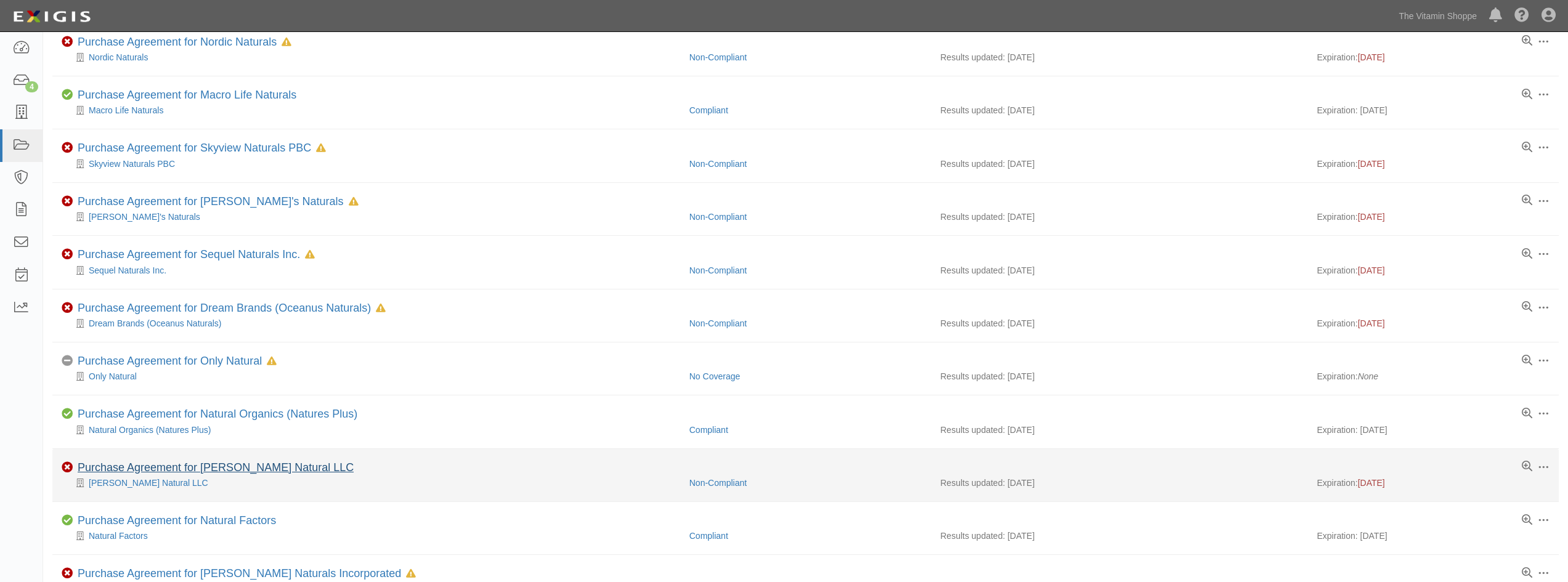
scroll to position [308, 0]
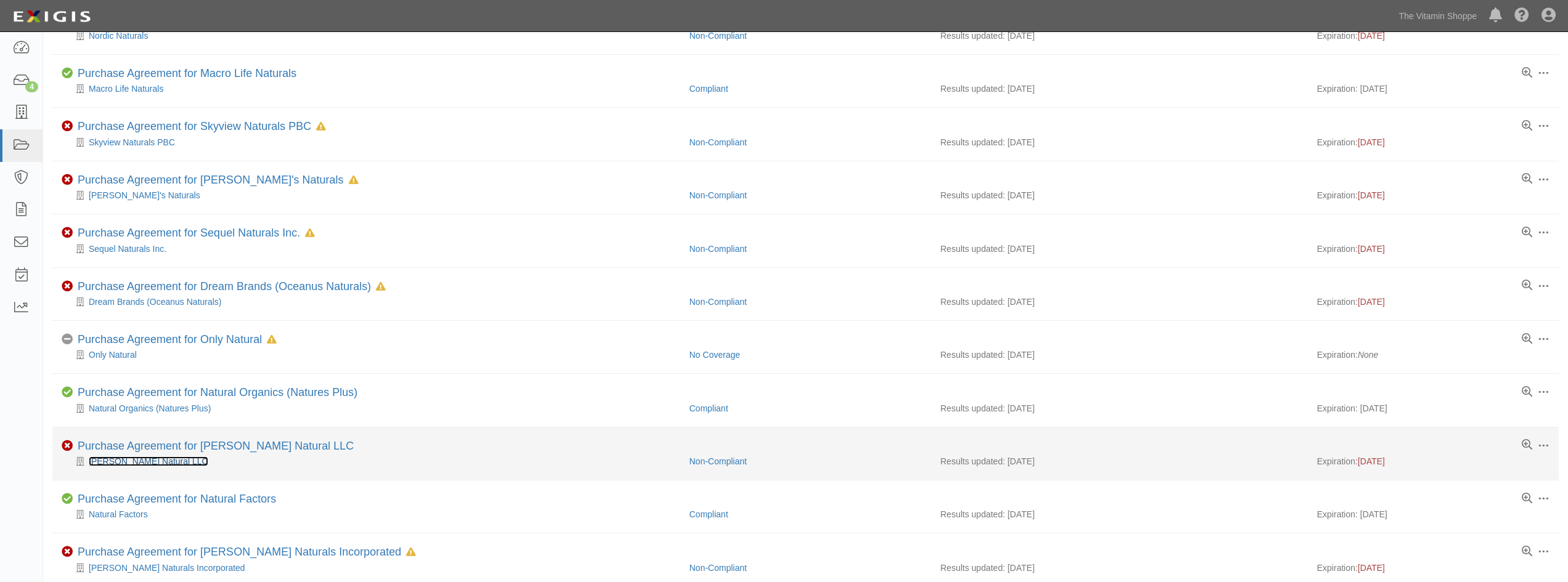
click at [139, 465] on link "[PERSON_NAME] Natural LLC" at bounding box center [148, 461] width 120 height 10
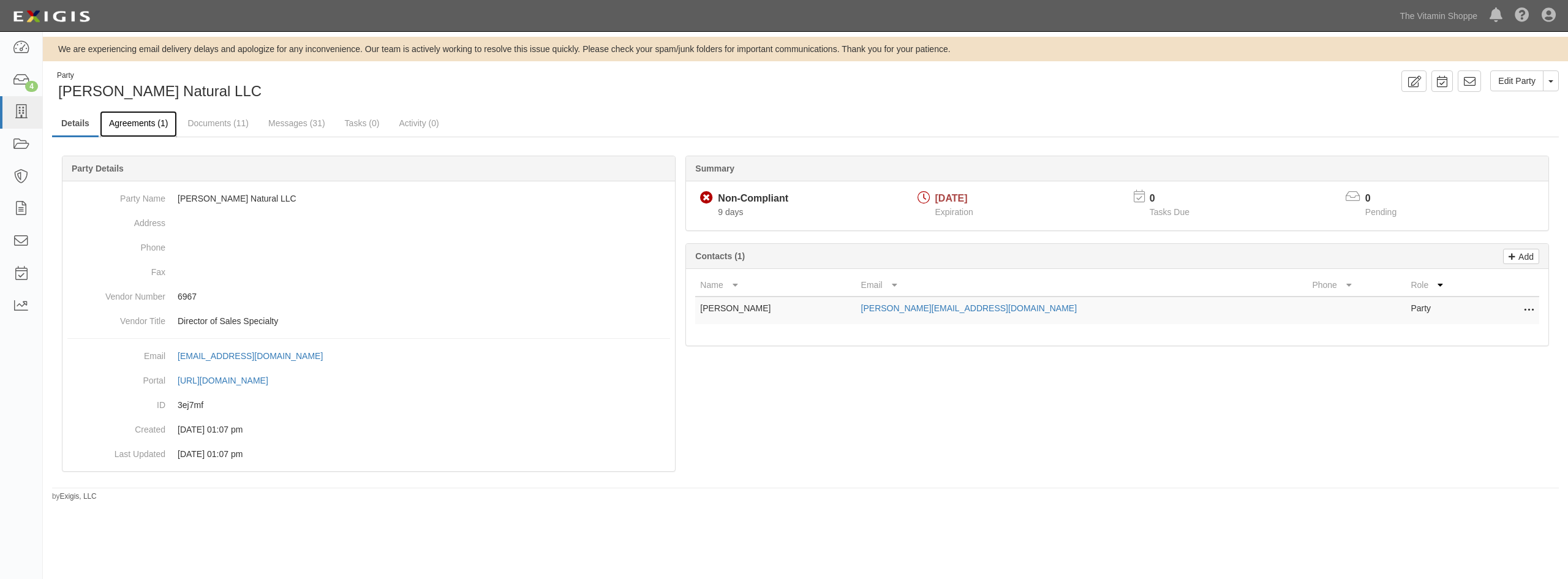
click at [118, 123] on link "Agreements (1)" at bounding box center [138, 124] width 77 height 26
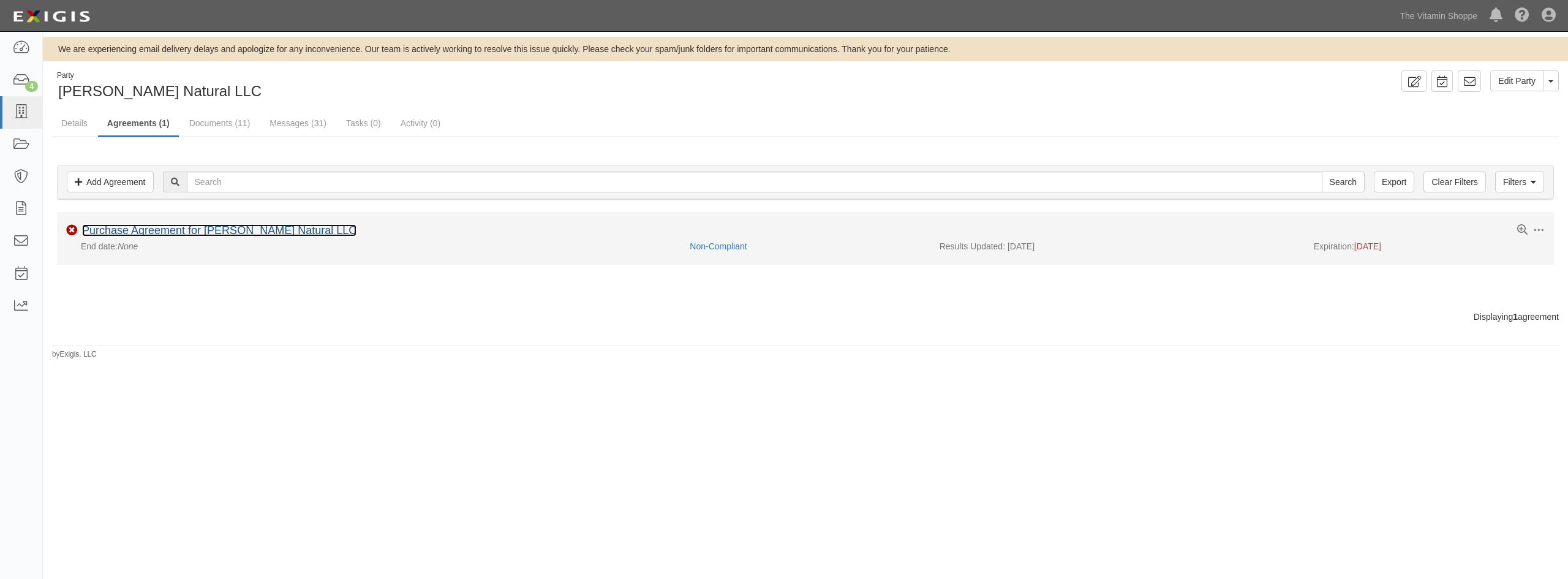
click at [143, 227] on link "Purchase Agreement for [PERSON_NAME] Natural LLC" at bounding box center [219, 230] width 274 height 12
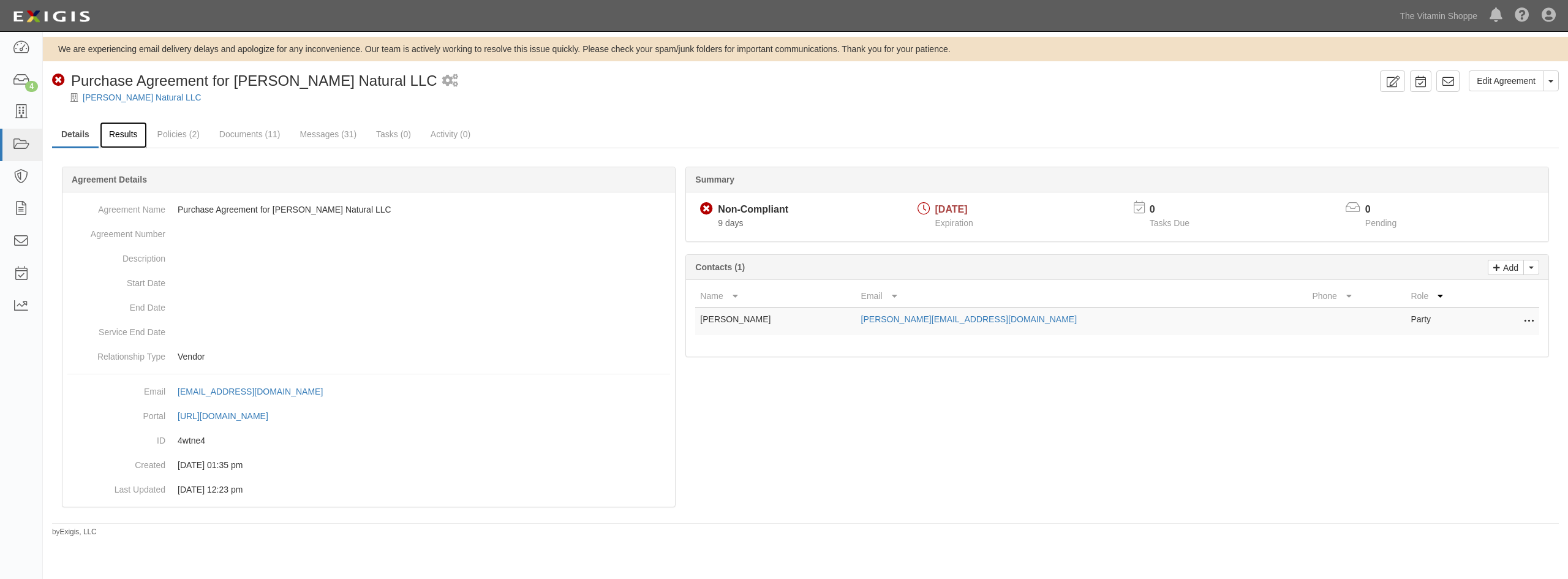
click at [145, 141] on link "Results" at bounding box center [122, 135] width 47 height 26
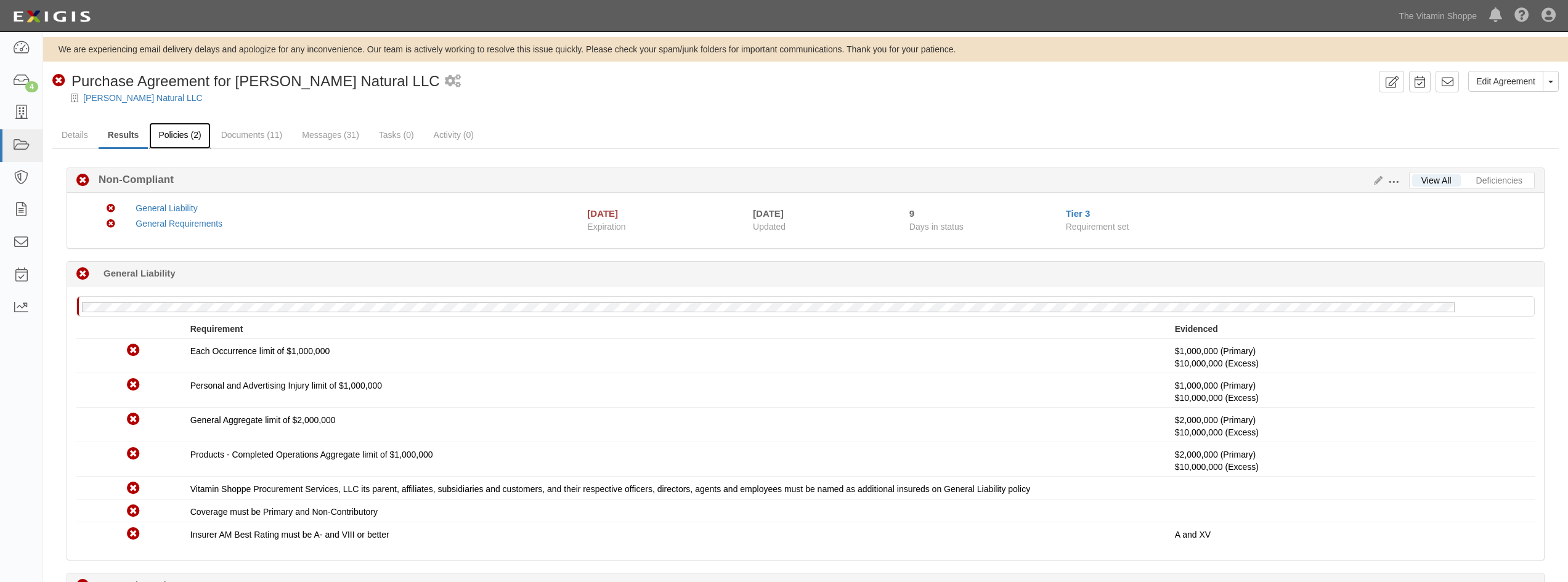
click at [185, 136] on link "Policies (2)" at bounding box center [179, 136] width 61 height 26
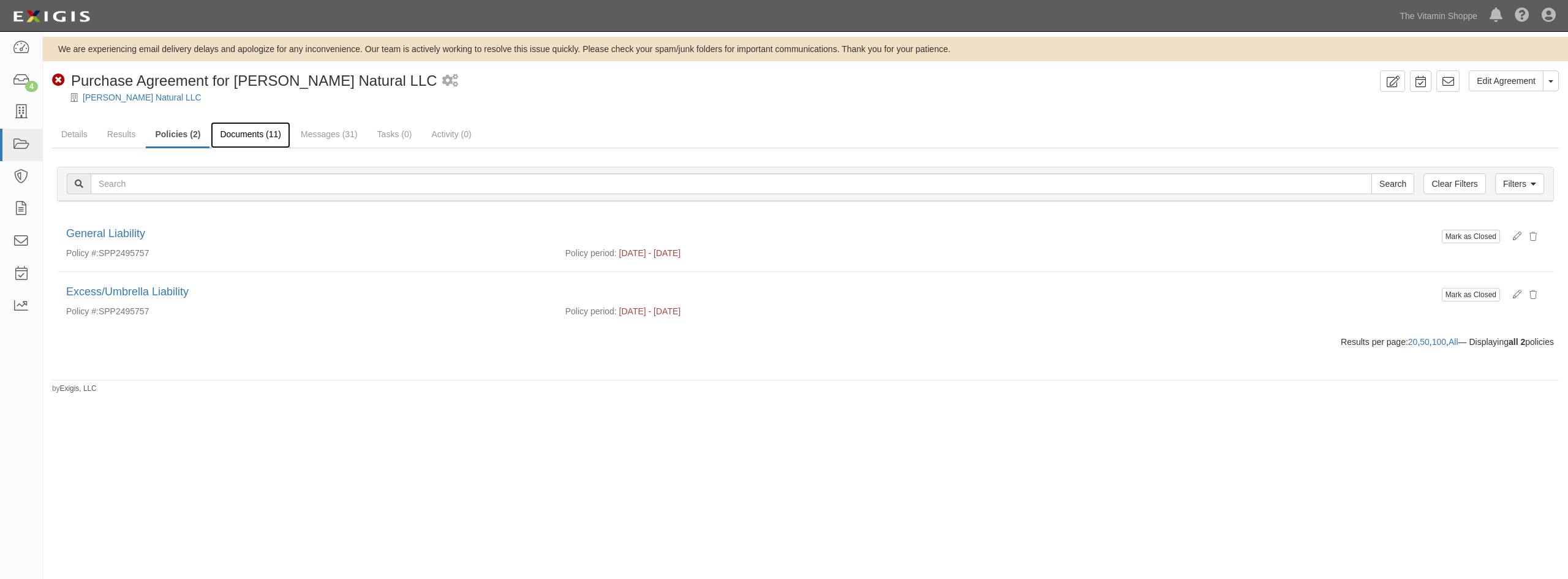
click at [268, 143] on link "Documents (11)" at bounding box center [250, 135] width 80 height 26
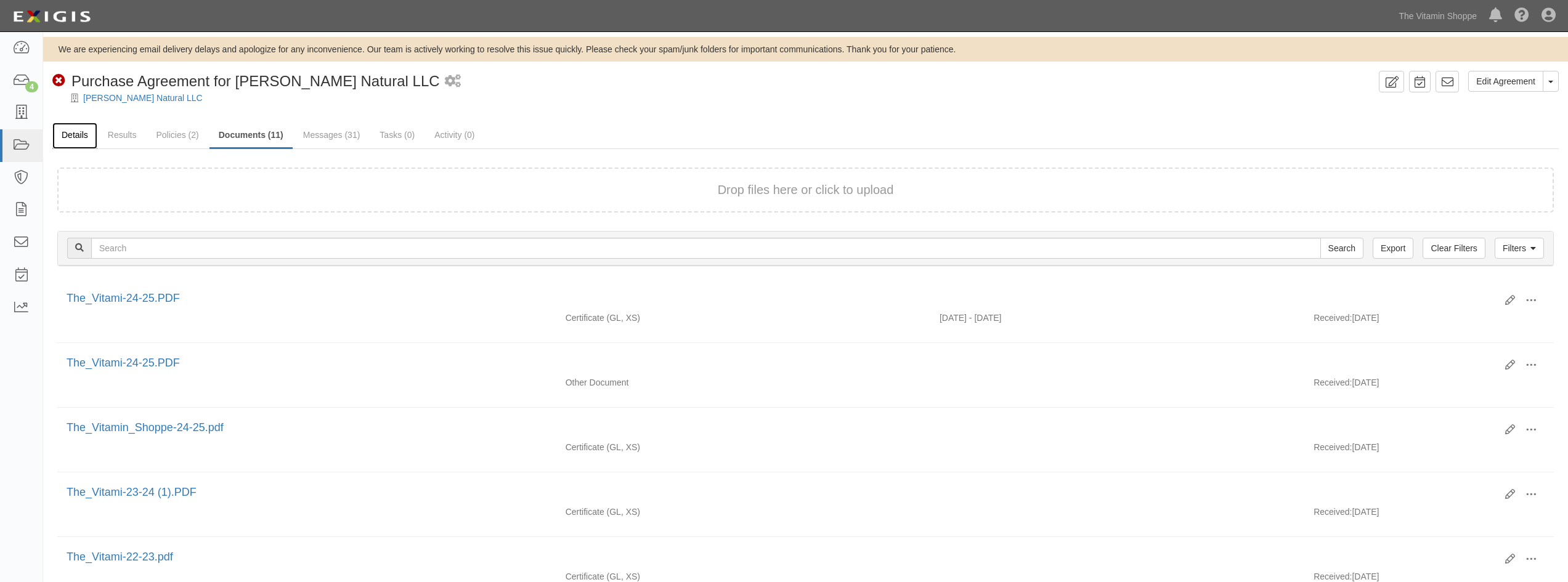
click at [76, 134] on link "Details" at bounding box center [74, 136] width 45 height 26
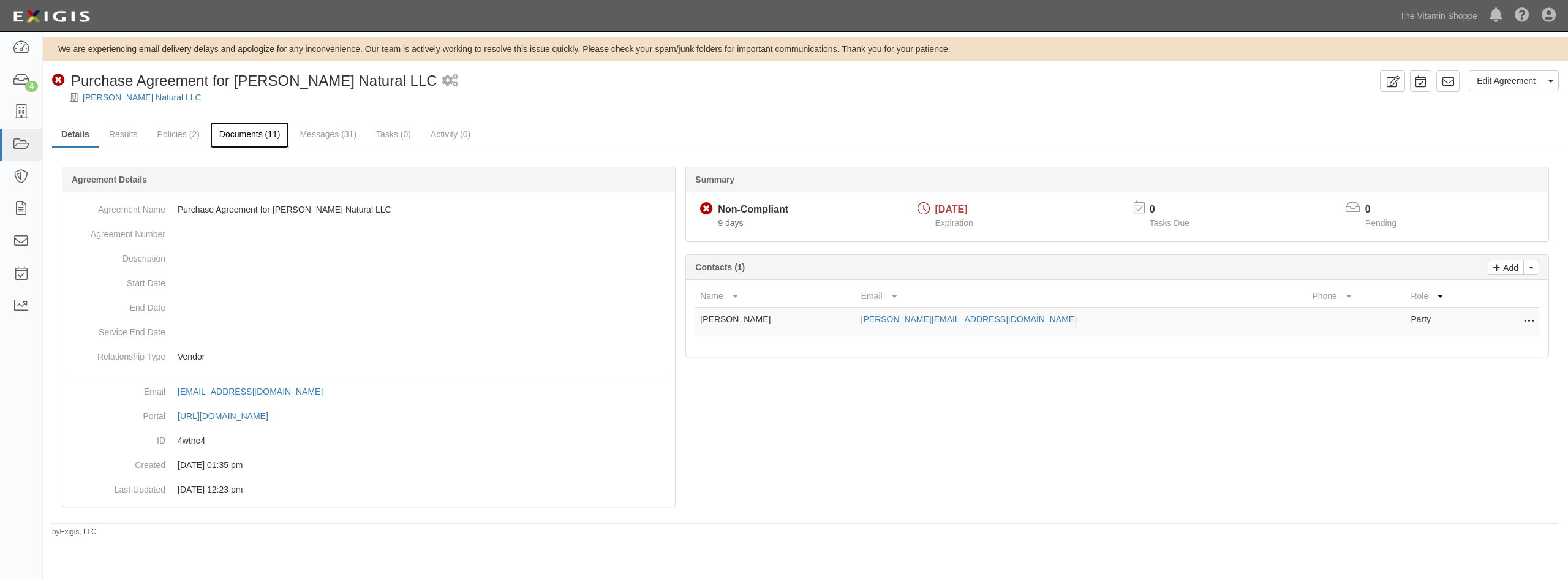
click at [262, 138] on link "Documents (11)" at bounding box center [250, 135] width 80 height 26
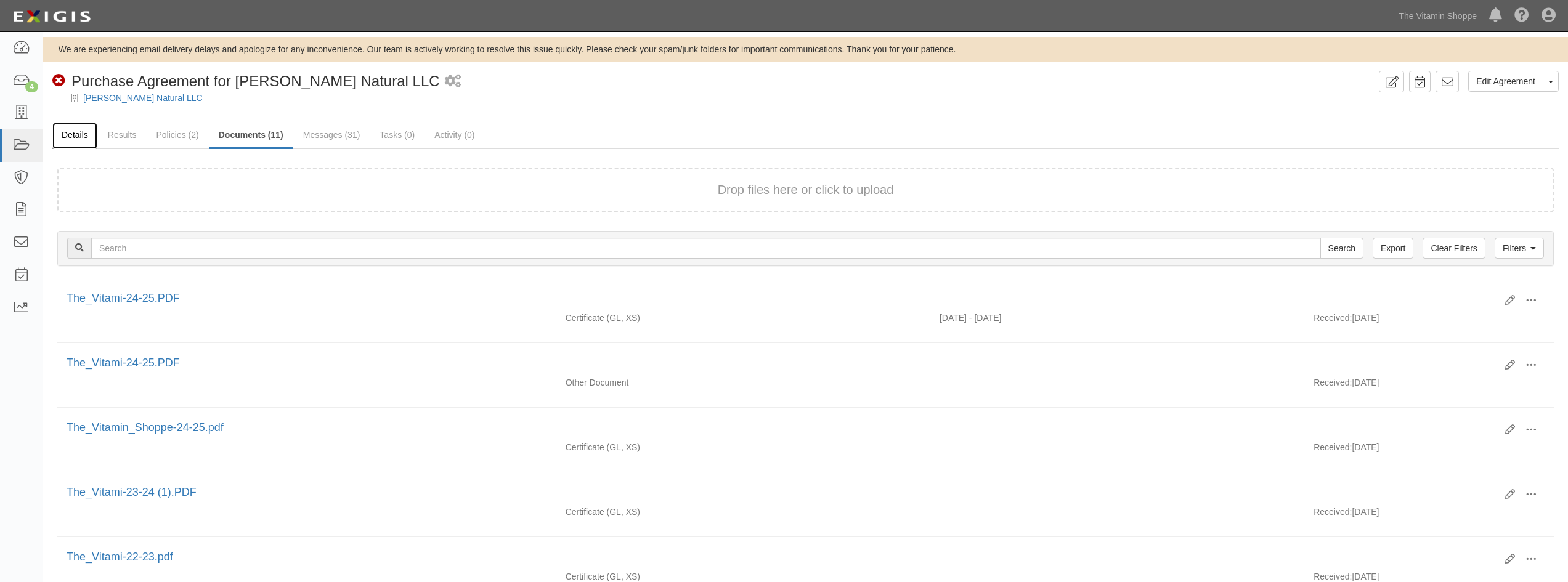
click at [81, 136] on link "Details" at bounding box center [74, 136] width 45 height 26
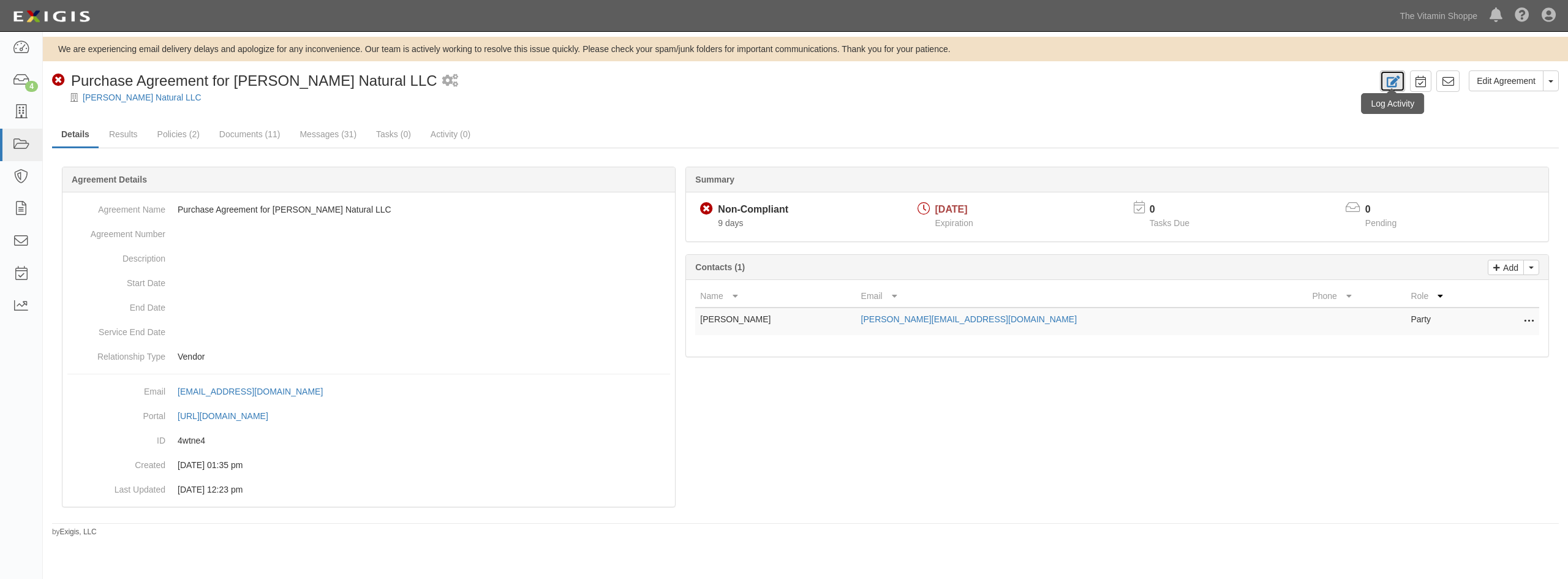
click at [1396, 90] on link at bounding box center [1392, 81] width 25 height 21
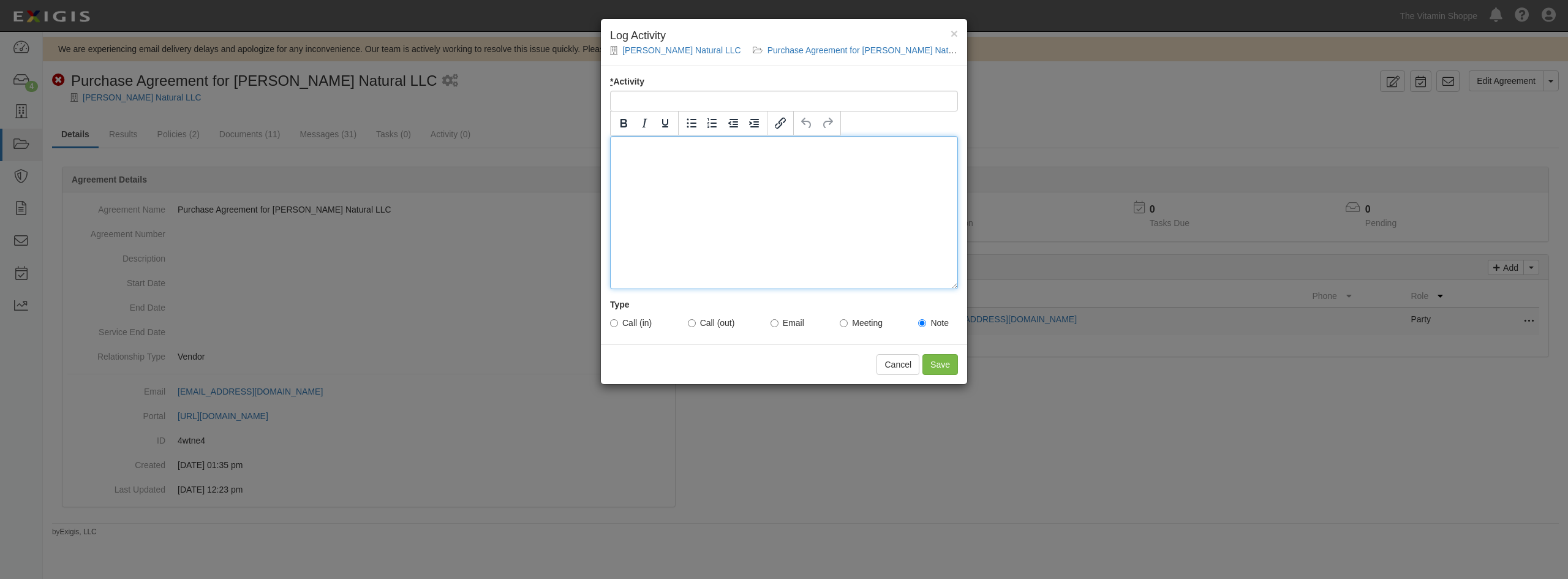
click at [656, 195] on div at bounding box center [783, 212] width 348 height 153
click at [621, 317] on label "Call (in)" at bounding box center [630, 322] width 42 height 12
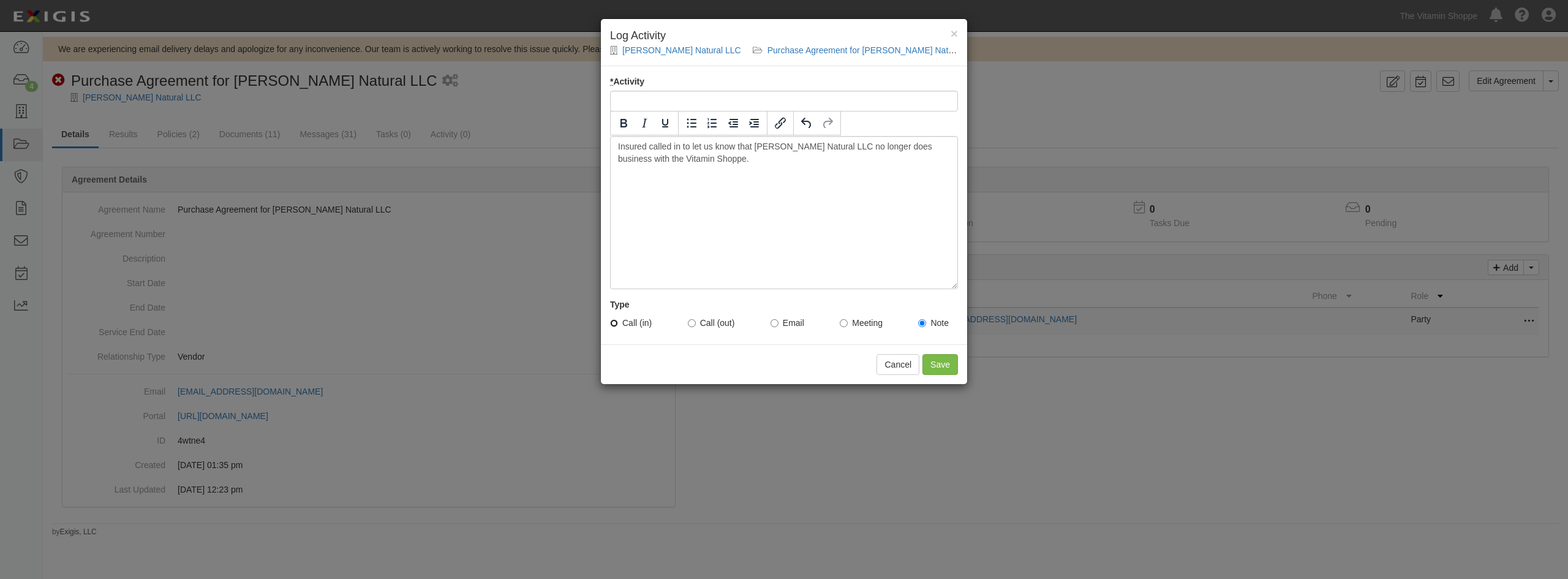
click at [618, 319] on input "Call (in)" at bounding box center [614, 323] width 8 height 8
radio input "true"
click at [640, 99] on input "* Activity" at bounding box center [783, 100] width 348 height 21
type input "No Longer Doing Business With Vitamin Shoppe"
click at [826, 146] on div "Insured called in to let us know that Kirk's Natural LLC no longer does busines…" at bounding box center [783, 212] width 348 height 153
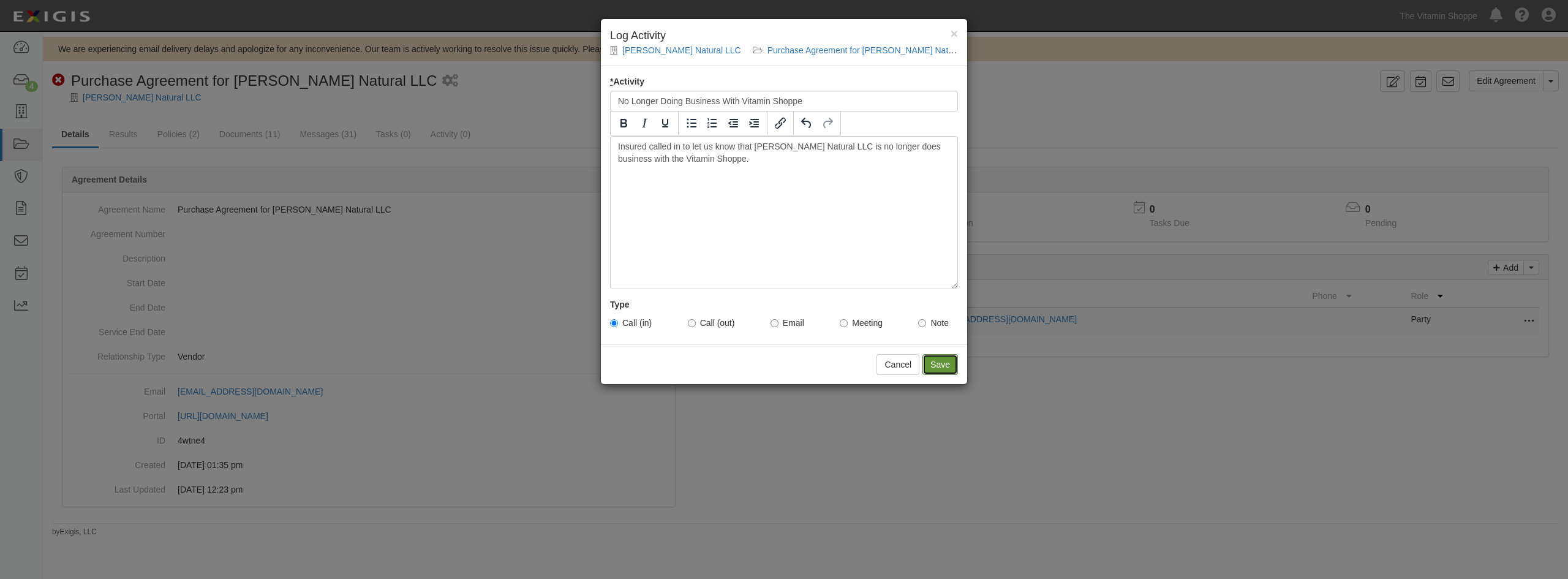
click at [941, 368] on input "Save" at bounding box center [939, 364] width 35 height 21
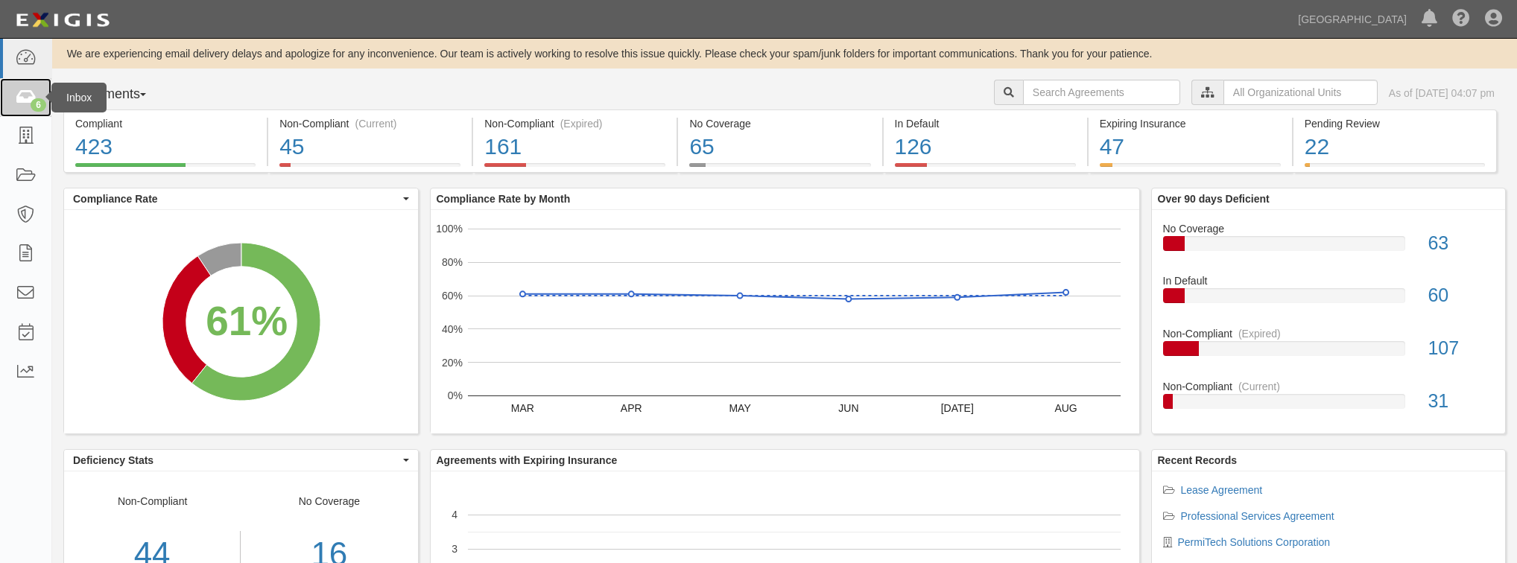
click at [45, 101] on div "6" at bounding box center [39, 104] width 16 height 13
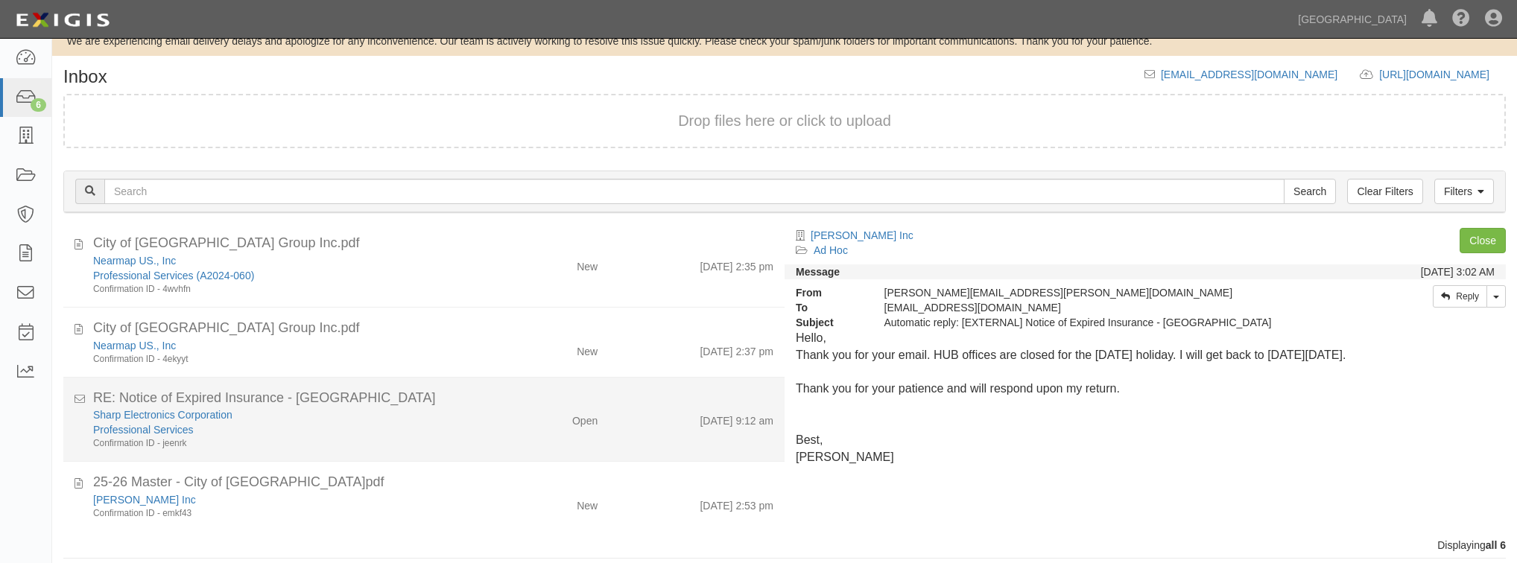
scroll to position [29, 0]
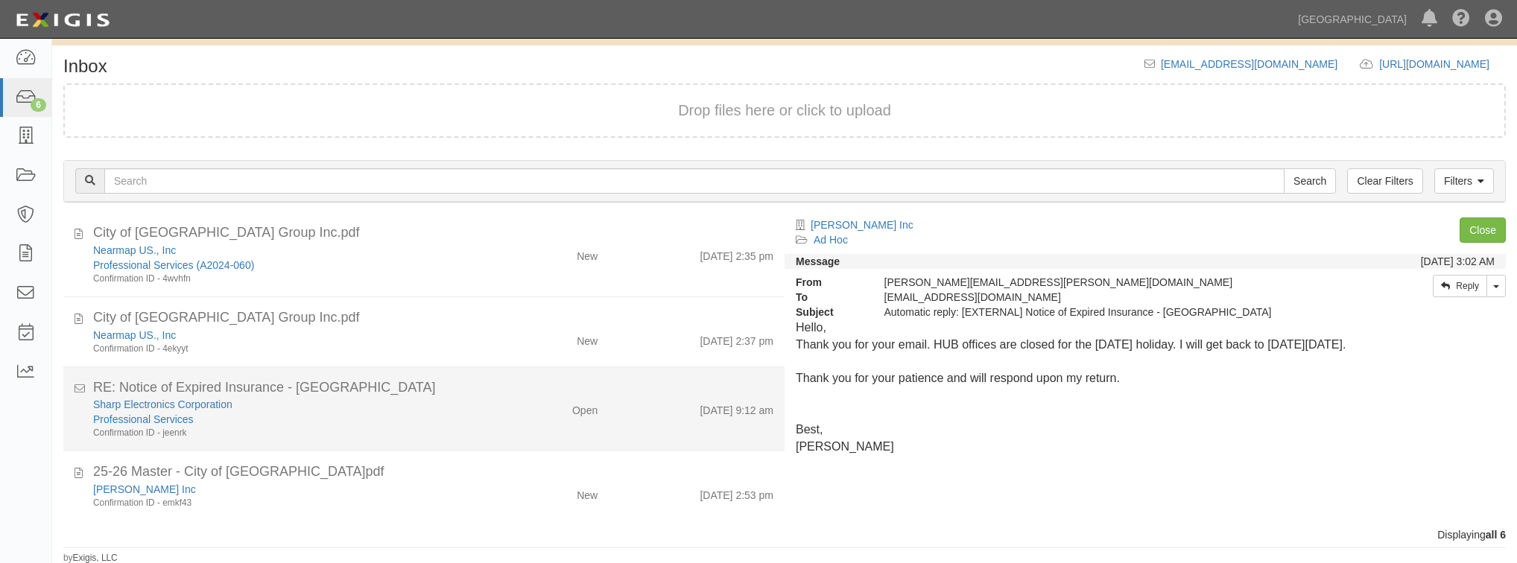
click at [595, 425] on div "Sharp Electronics Corporation Professional Services Confirmation ID - jeenrk Op…" at bounding box center [433, 418] width 703 height 42
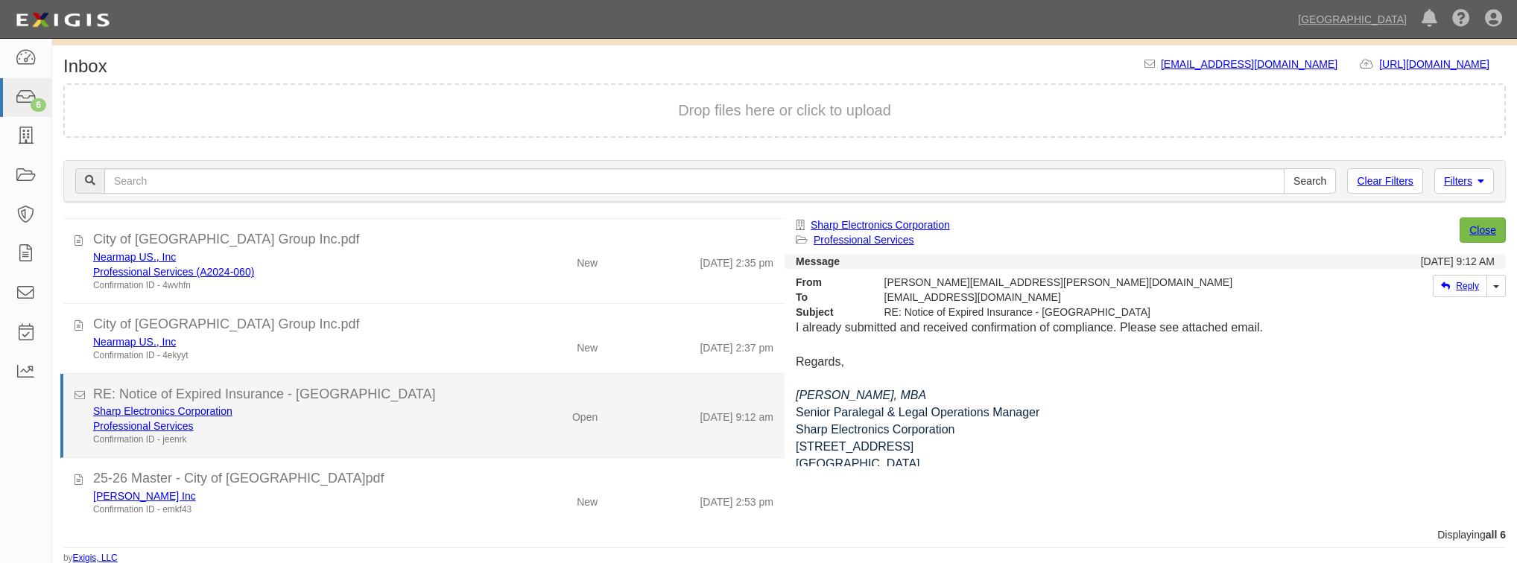
scroll to position [152, 0]
click at [214, 411] on link "Sharp Electronics Corporation" at bounding box center [162, 412] width 139 height 12
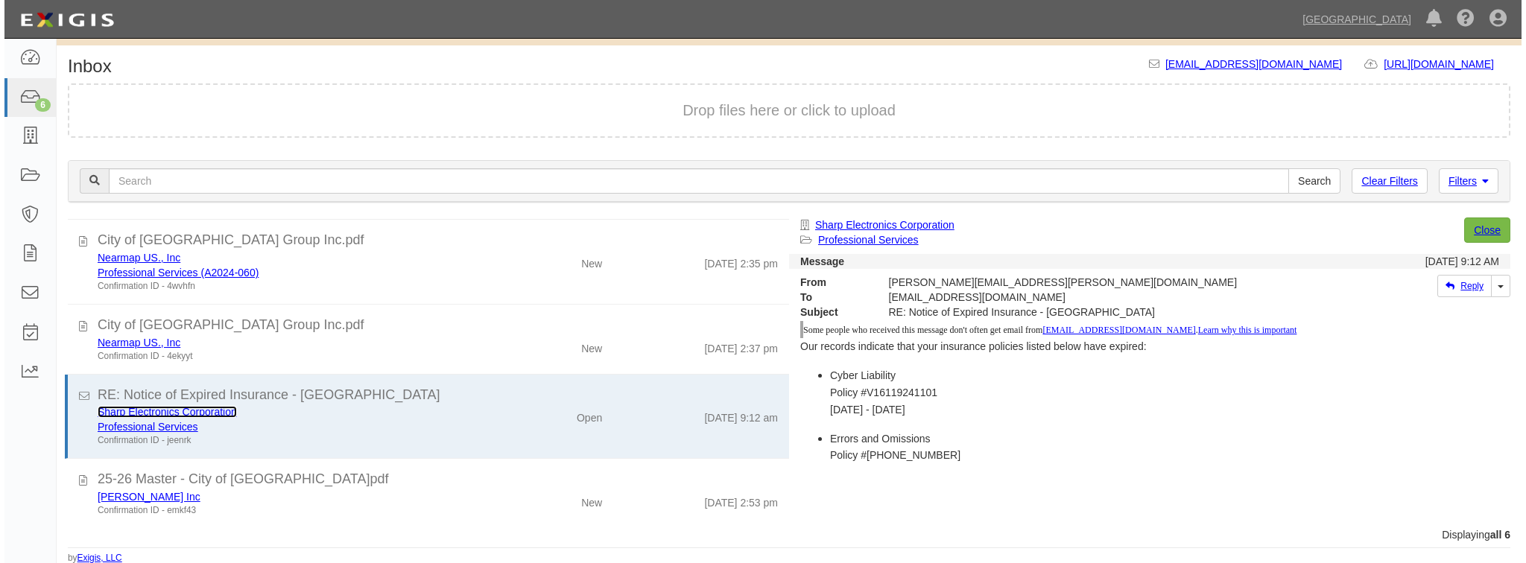
scroll to position [298, 0]
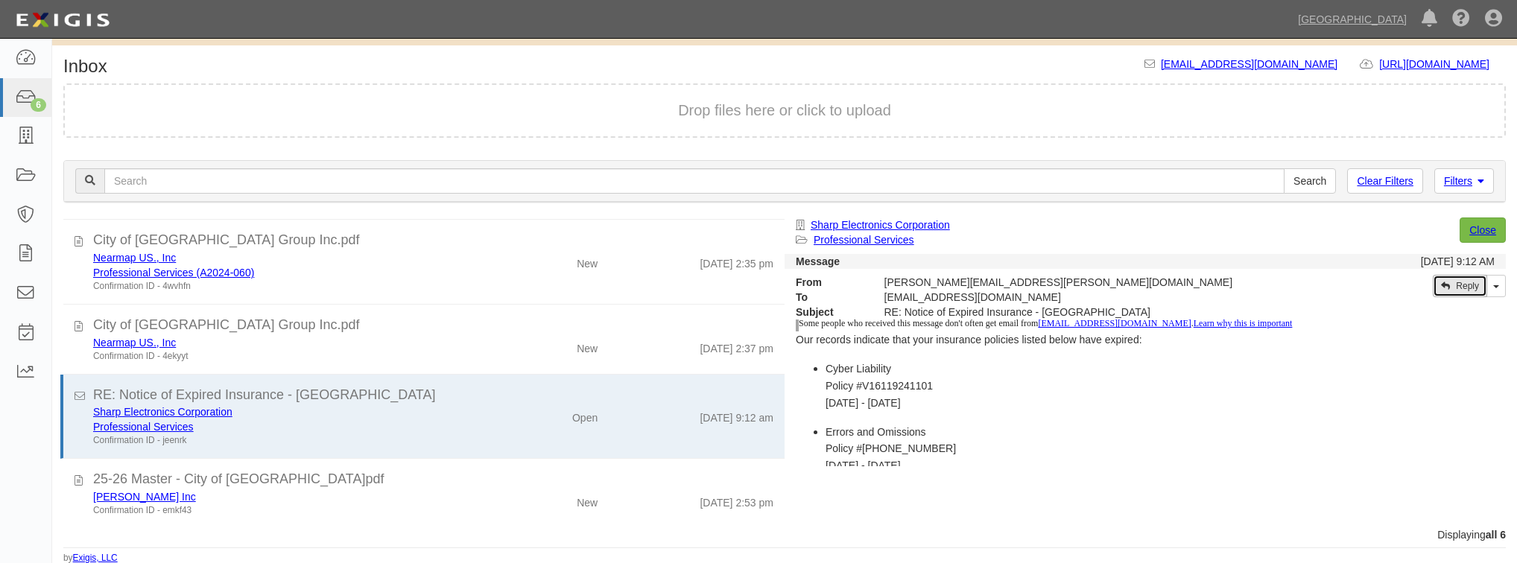
click at [1453, 286] on link "Reply" at bounding box center [1460, 286] width 54 height 22
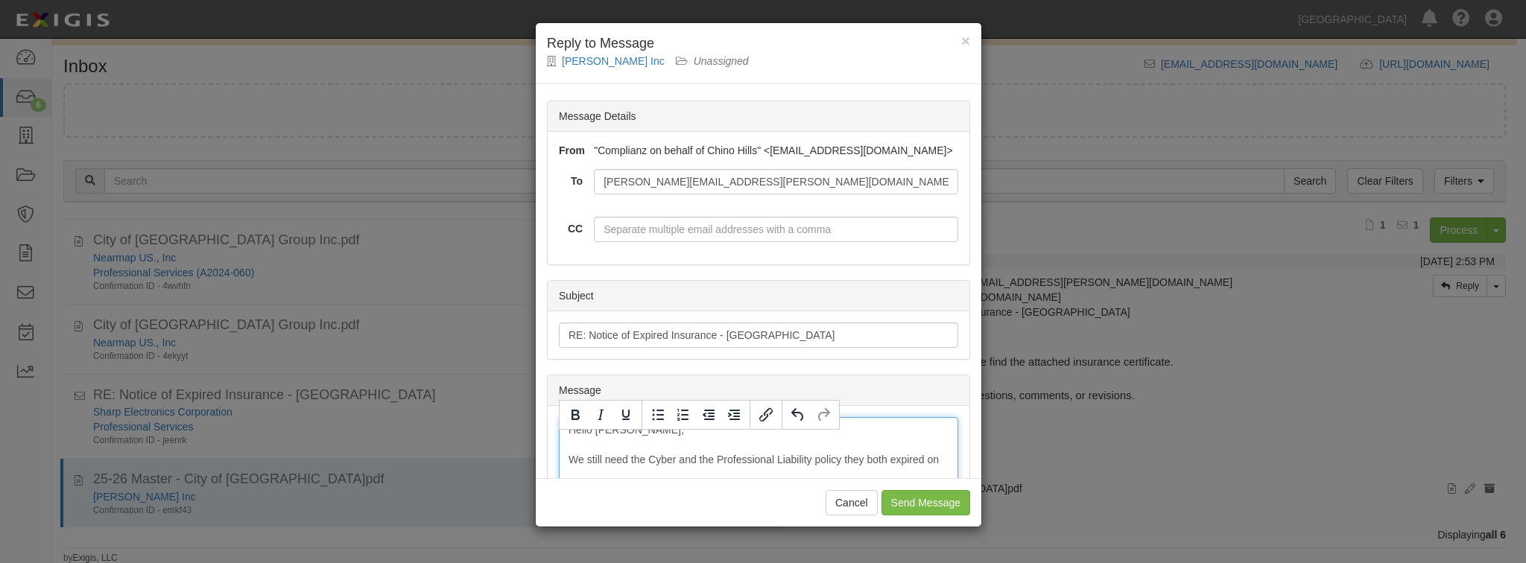
scroll to position [21, 0]
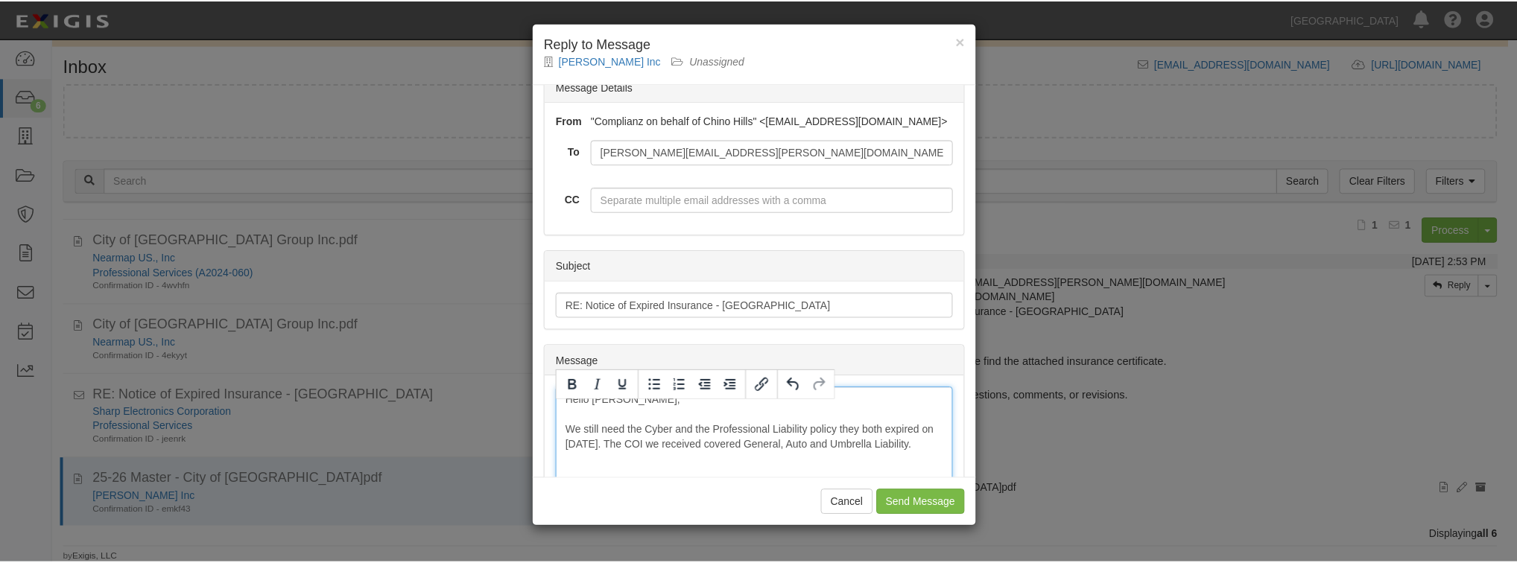
scroll to position [51, 0]
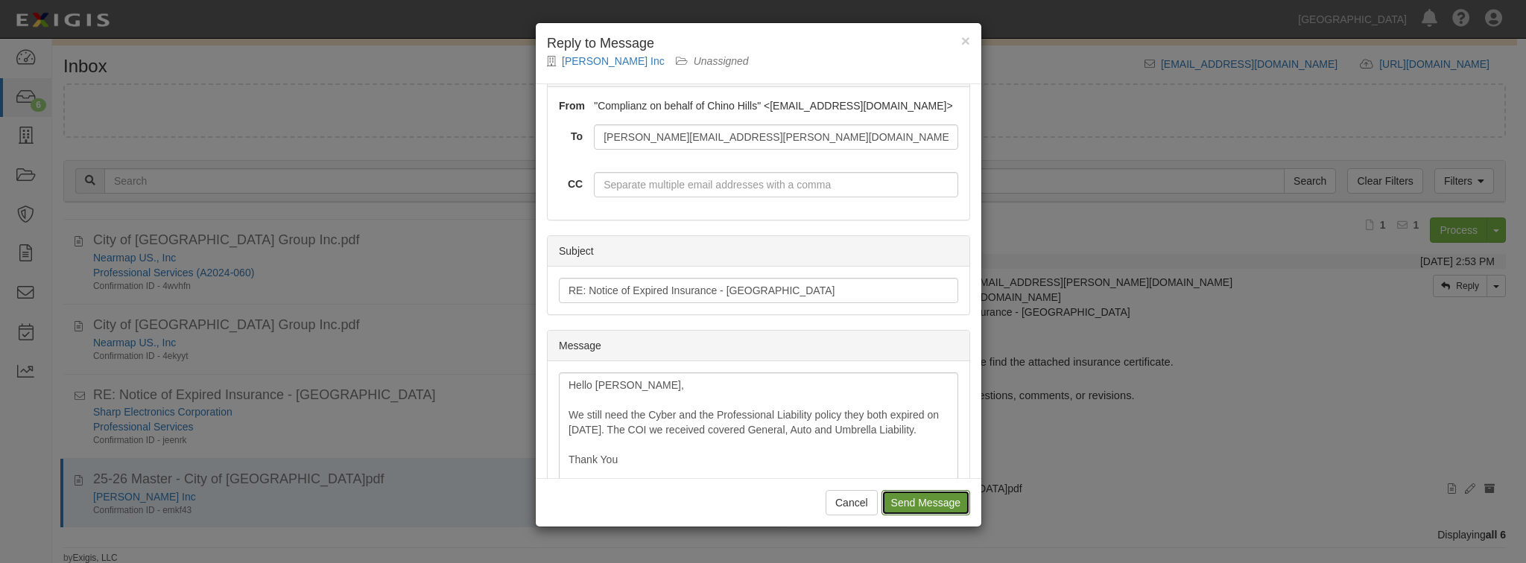
click at [938, 508] on input "Send Message" at bounding box center [926, 502] width 89 height 25
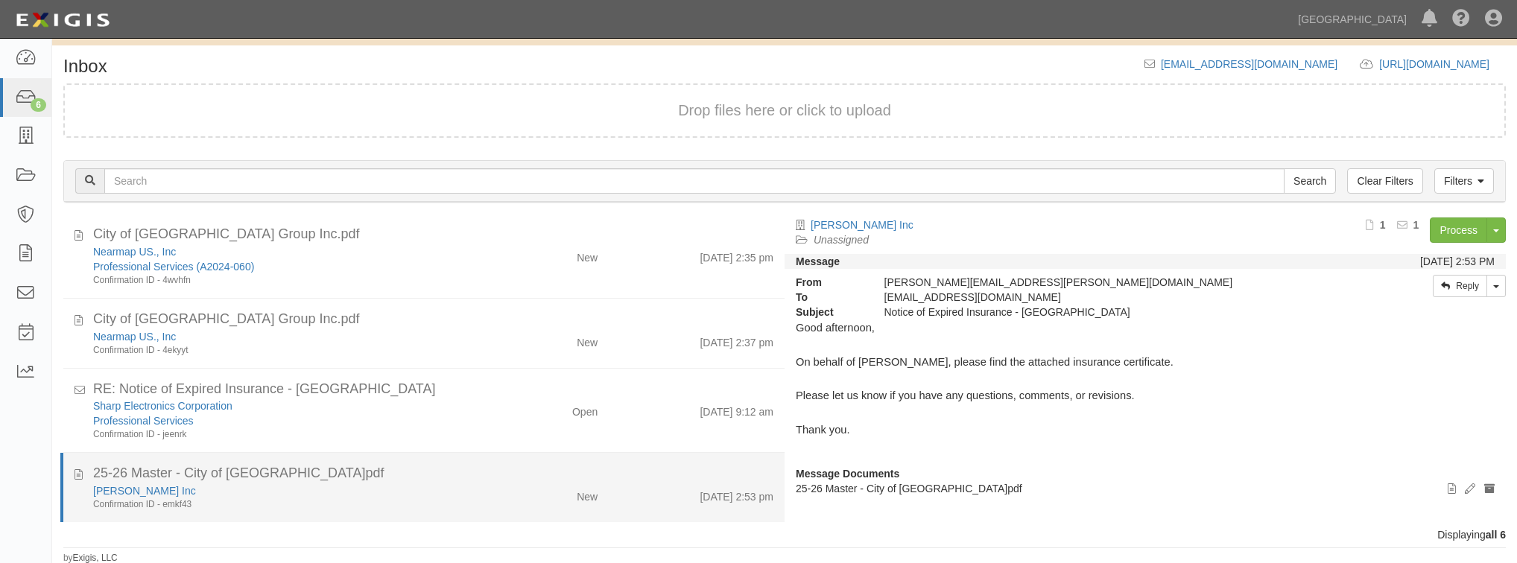
scroll to position [159, 0]
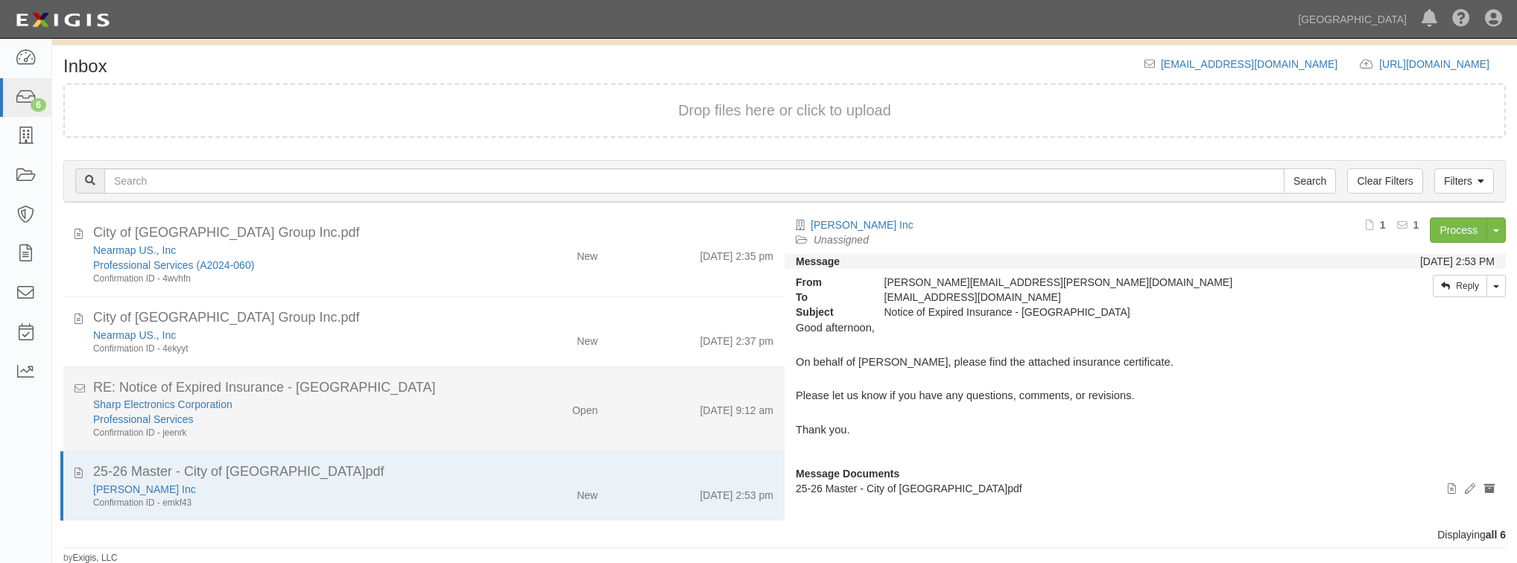
click at [545, 417] on div "Sharp Electronics Corporation Professional Services Confirmation ID - jeenrk Op…" at bounding box center [433, 418] width 703 height 42
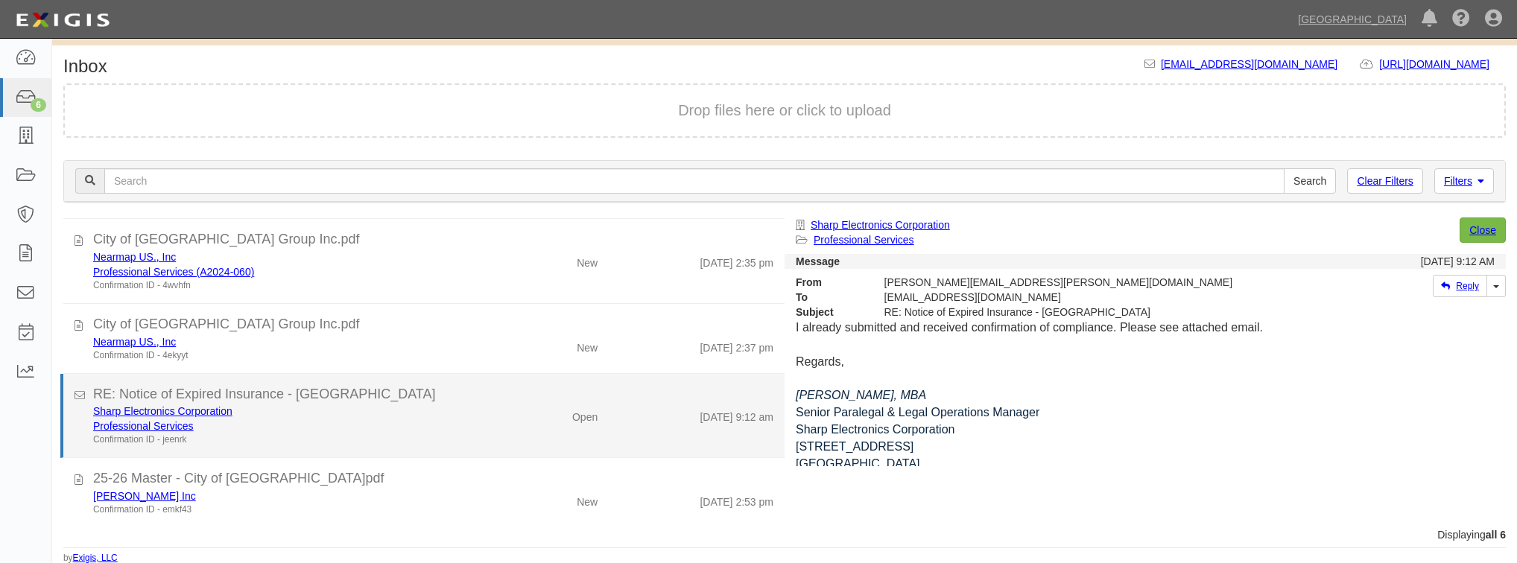
scroll to position [152, 0]
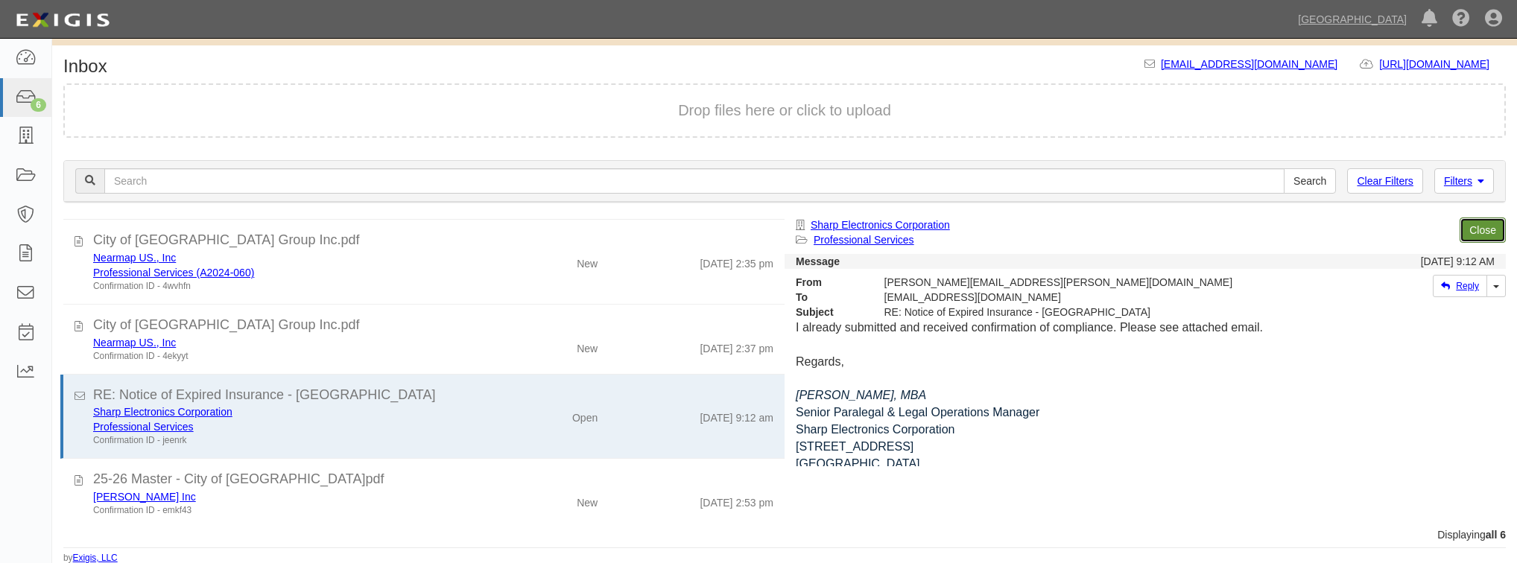
click at [1473, 231] on link "Close" at bounding box center [1483, 230] width 46 height 25
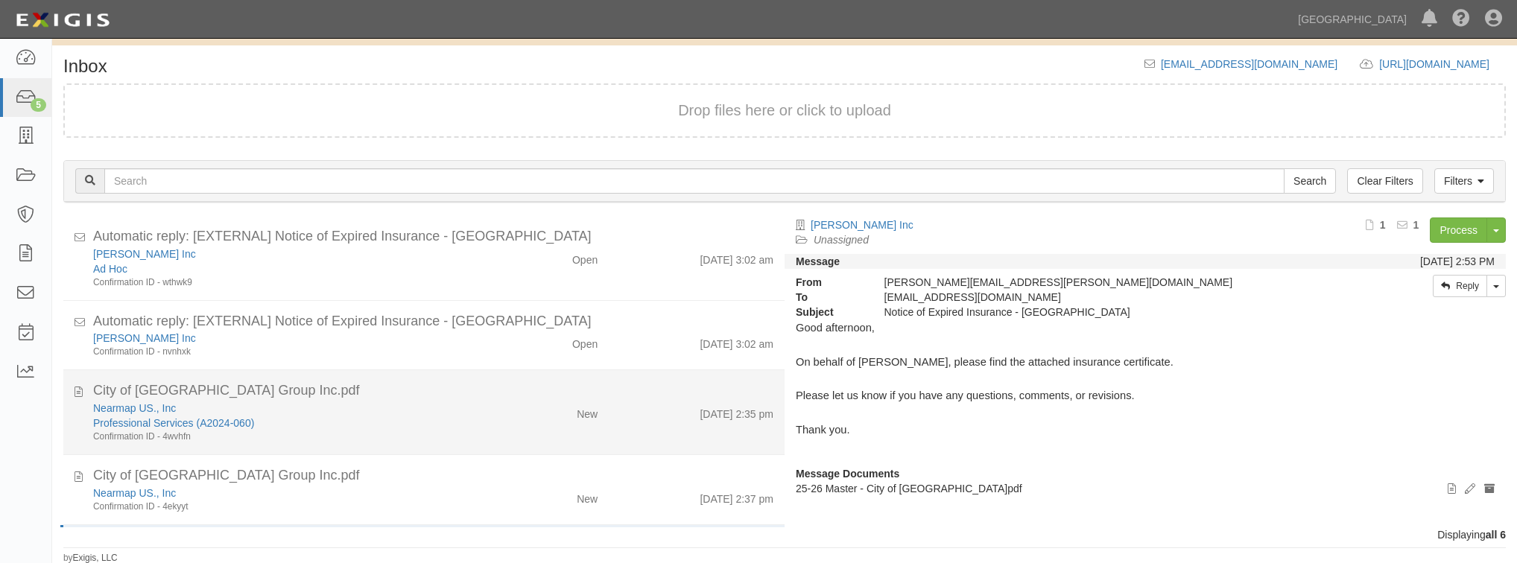
scroll to position [0, 0]
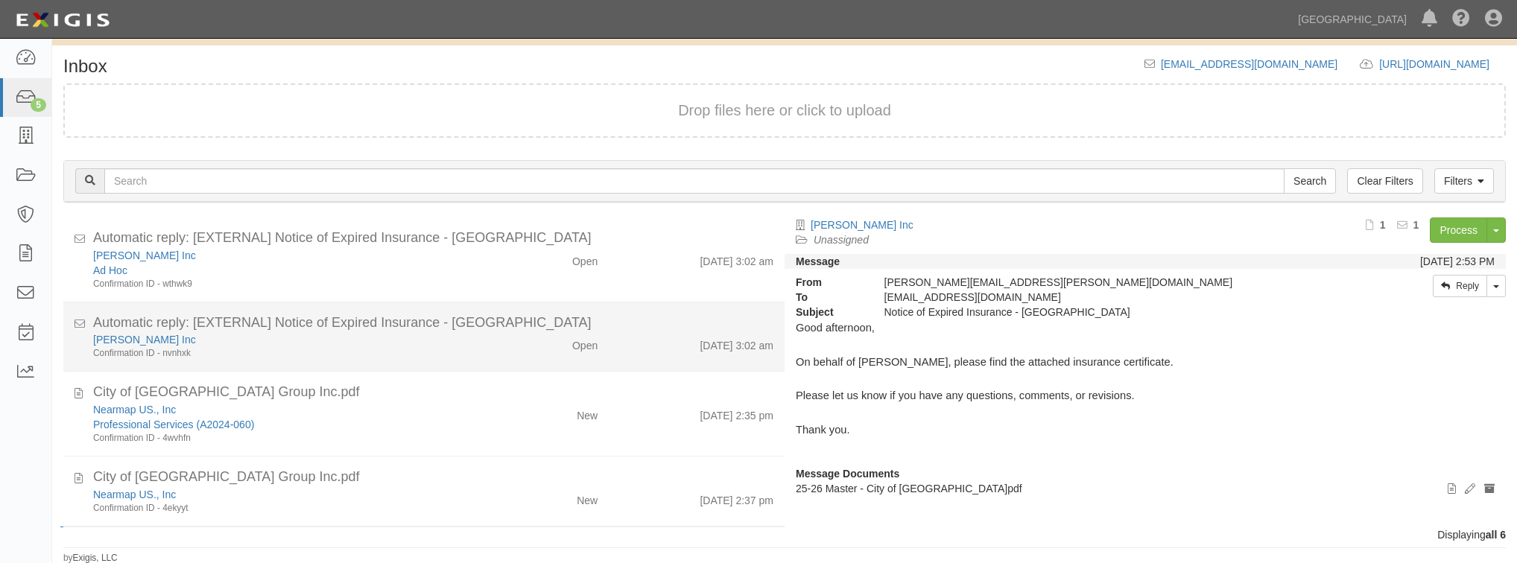
click at [514, 344] on div "Open" at bounding box center [550, 342] width 117 height 21
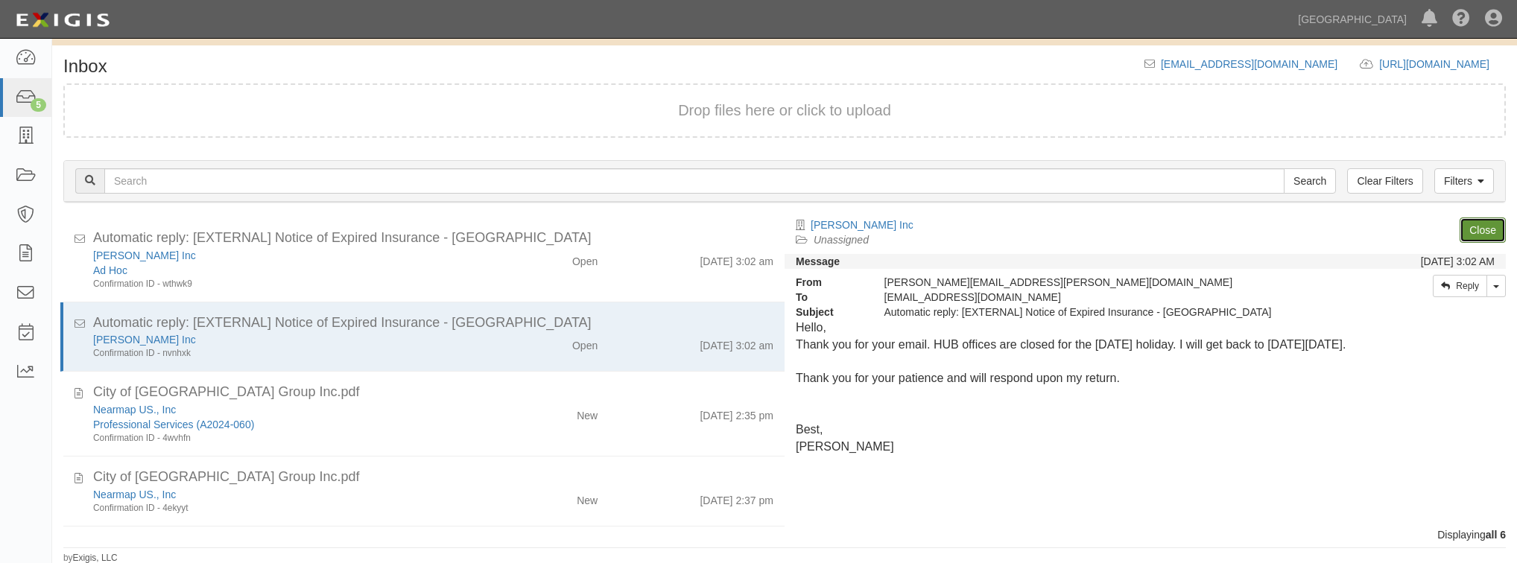
click at [1479, 231] on link "Close" at bounding box center [1483, 230] width 46 height 25
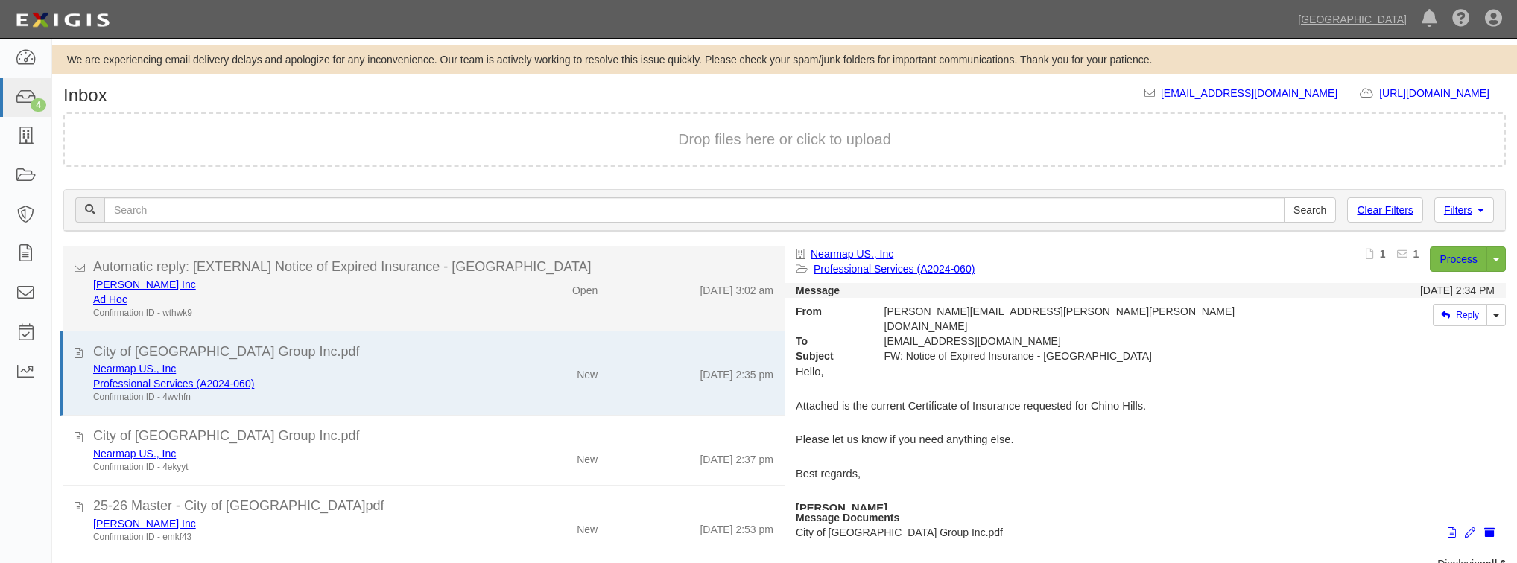
click at [484, 294] on div "T.E Roberts Inc Ad Hoc Confirmation ID - wthwk9" at bounding box center [287, 298] width 410 height 42
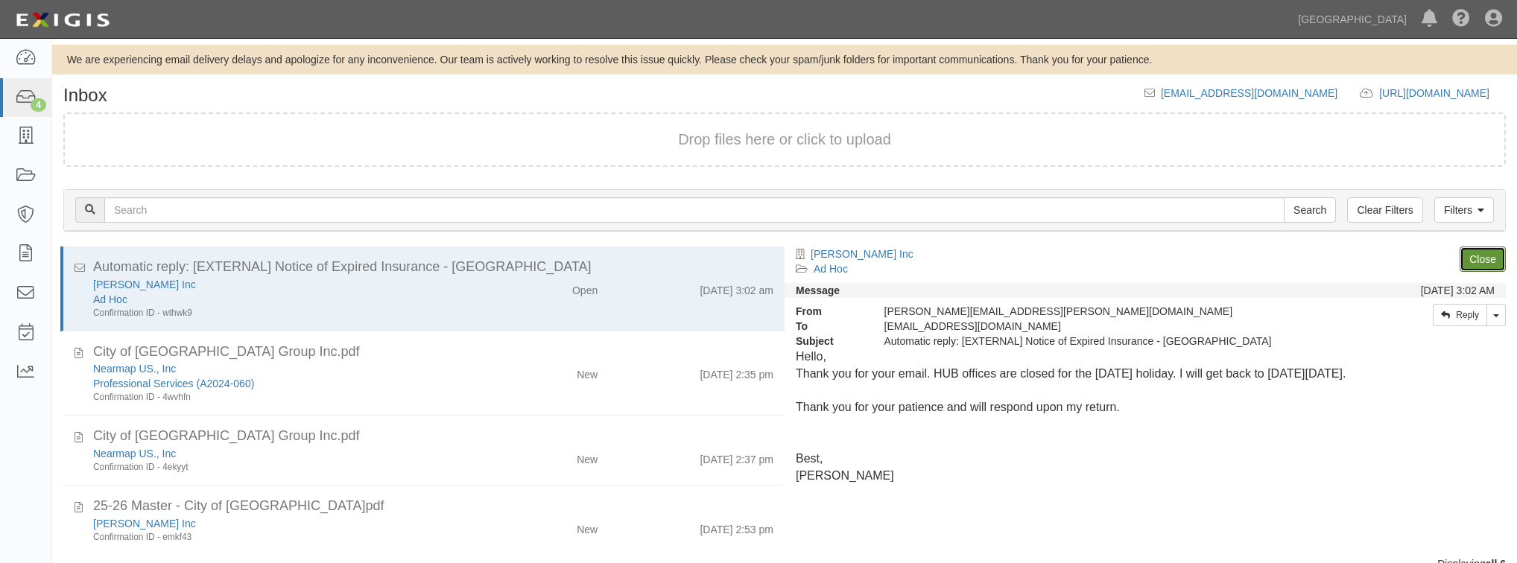
click at [1497, 263] on link "Close" at bounding box center [1483, 259] width 46 height 25
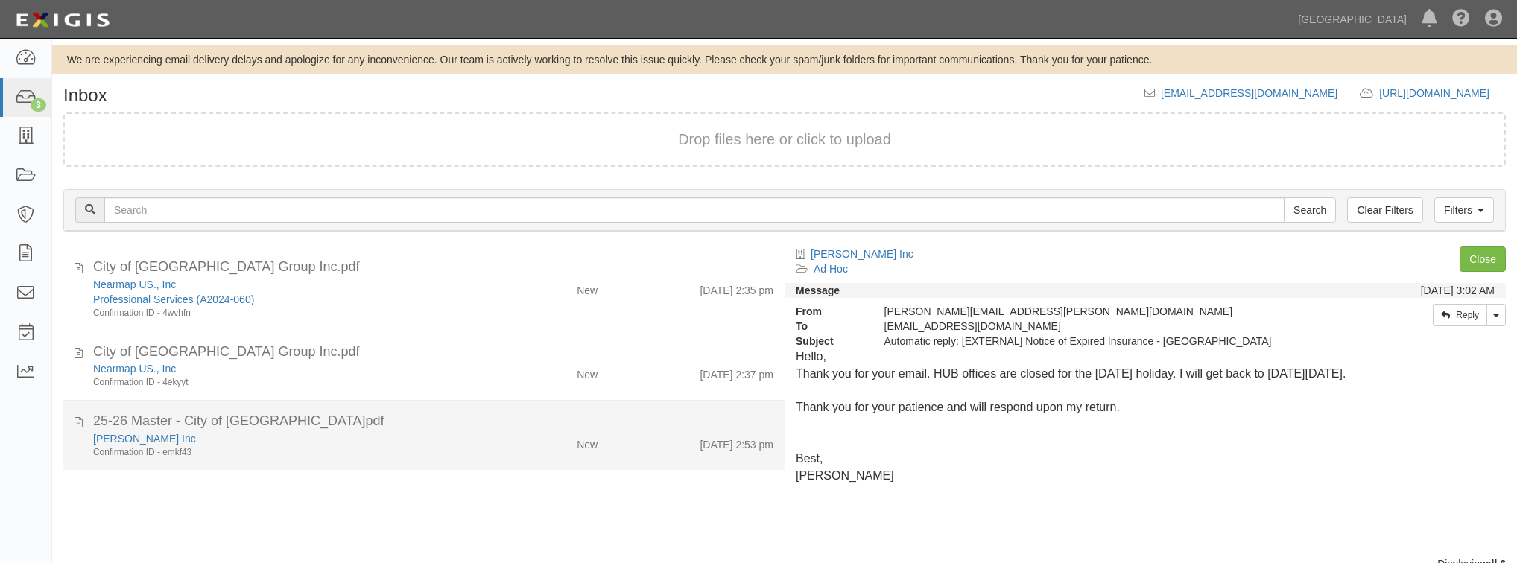
click at [382, 420] on div "25-26 Master - City of Chino Hills.pdf" at bounding box center [433, 421] width 680 height 19
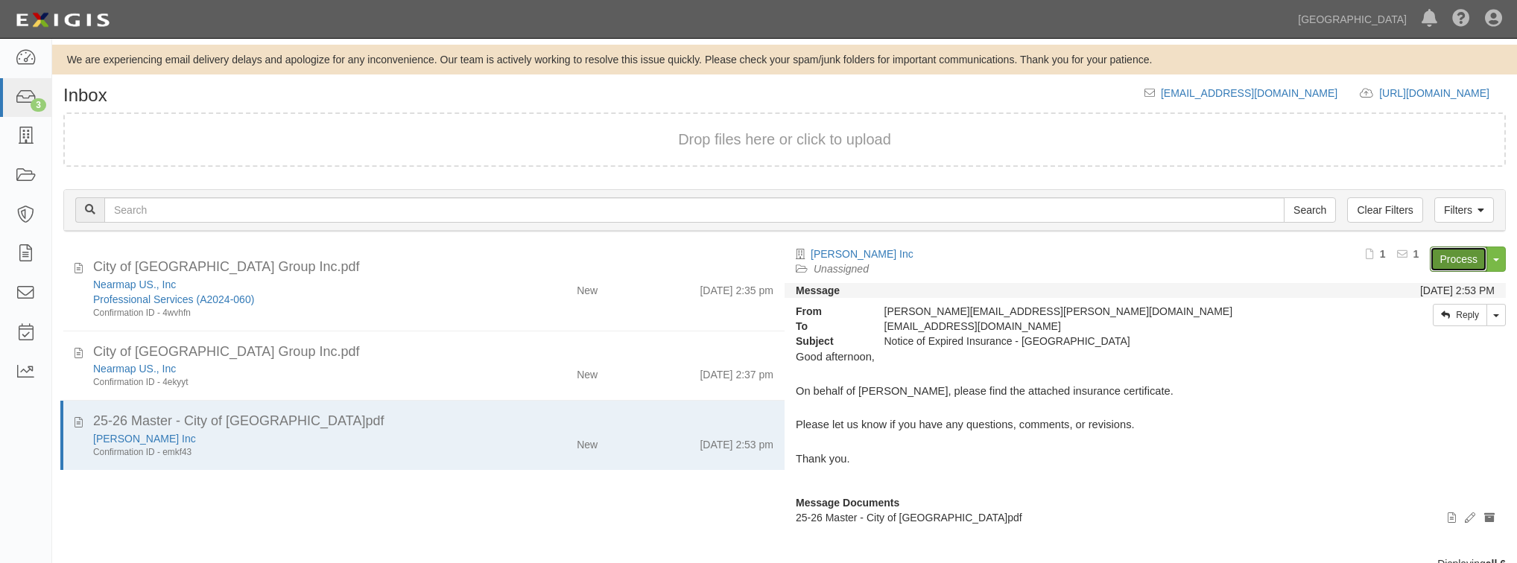
click at [1441, 257] on link "Process" at bounding box center [1458, 259] width 57 height 25
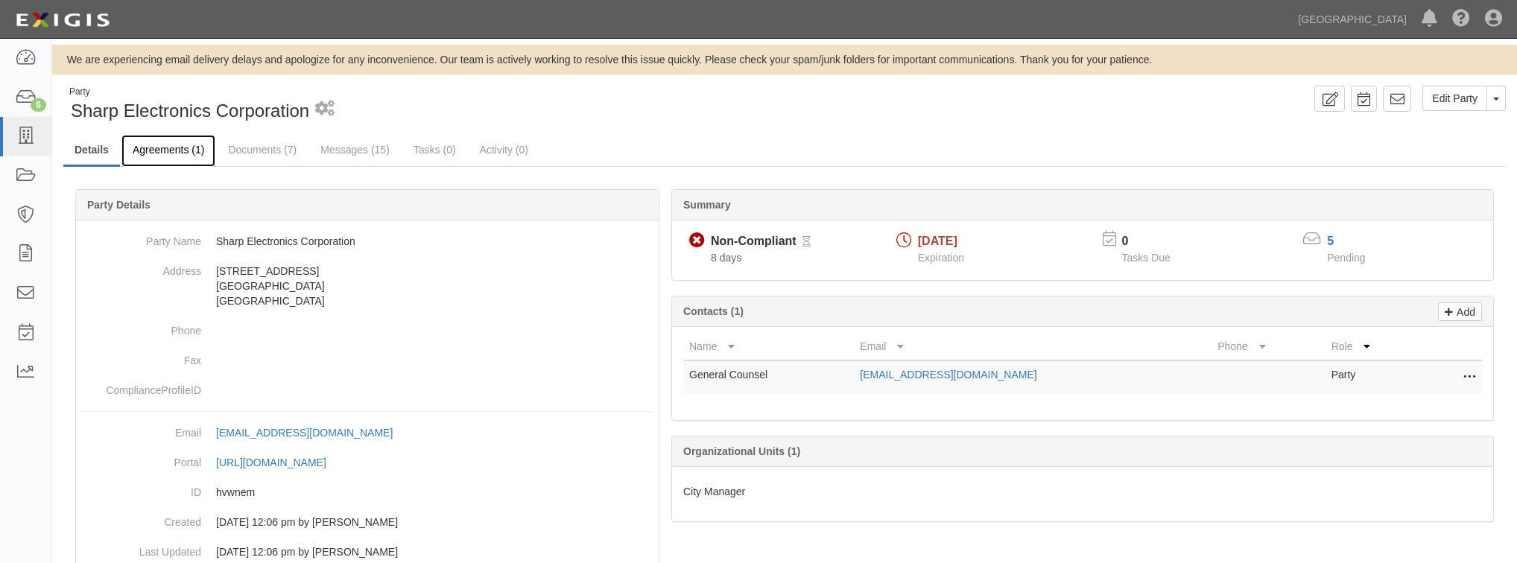
click at [187, 152] on link "Agreements (1)" at bounding box center [168, 151] width 94 height 32
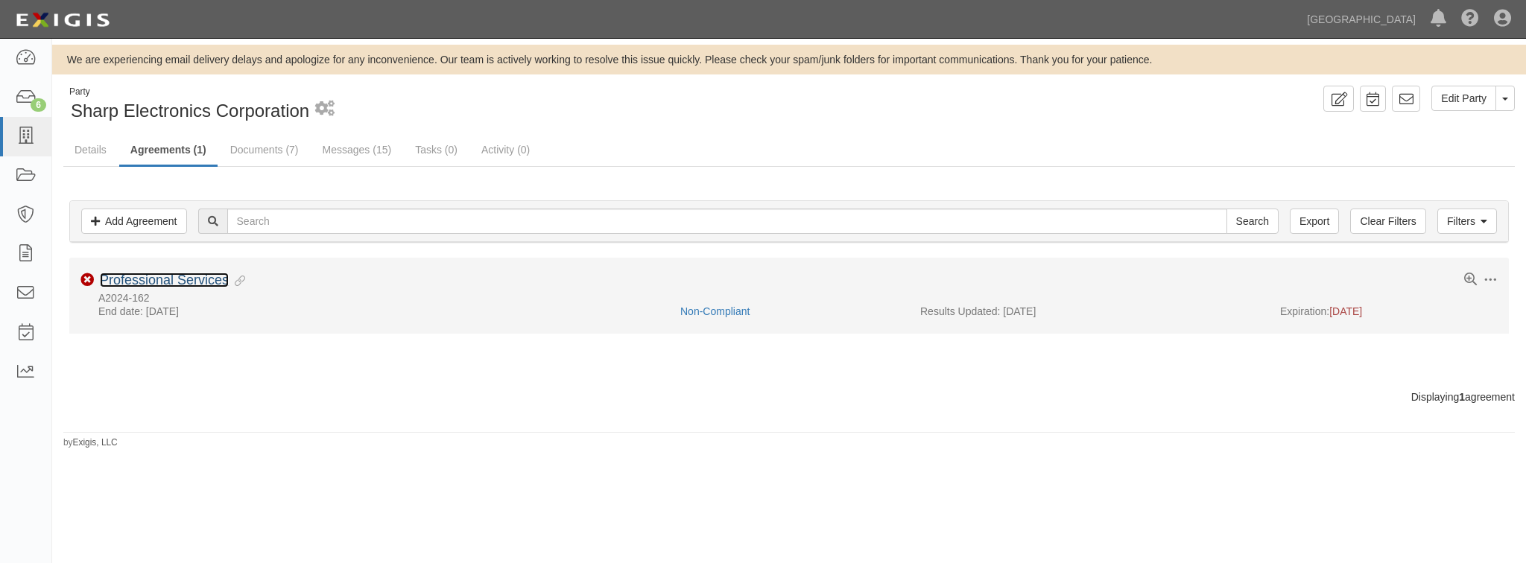
click at [148, 283] on link "Professional Services" at bounding box center [164, 280] width 129 height 15
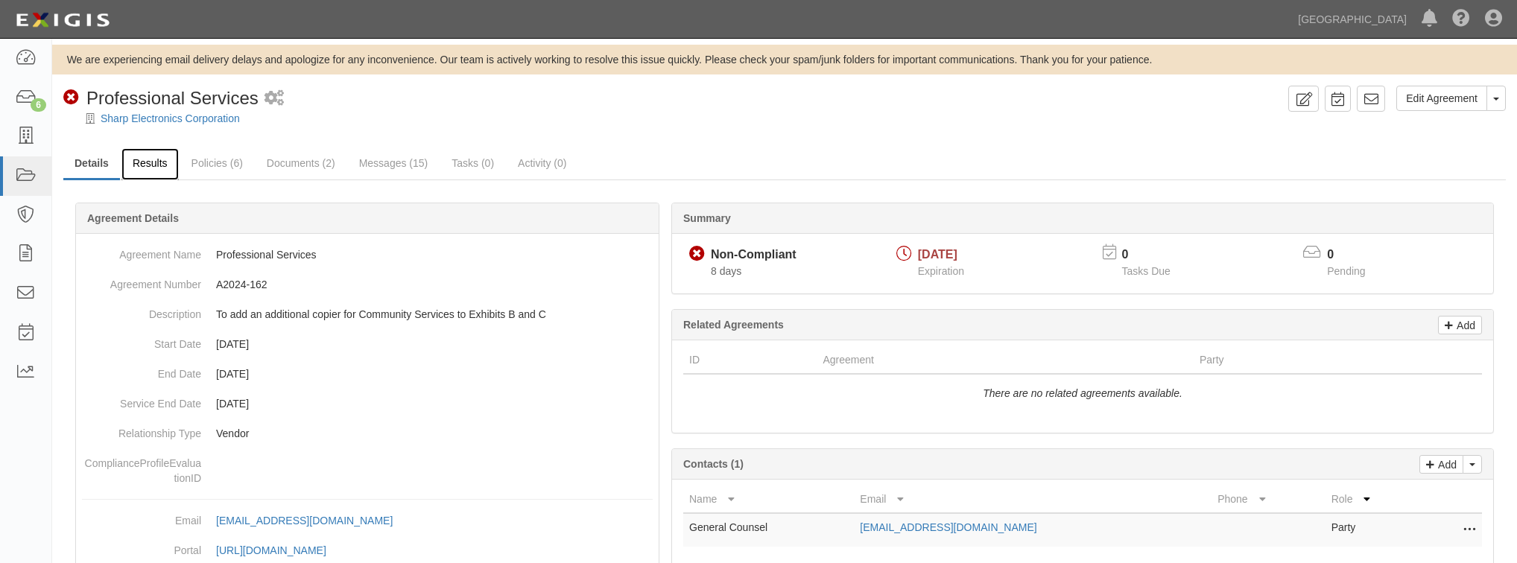
click at [166, 165] on link "Results" at bounding box center [149, 164] width 57 height 32
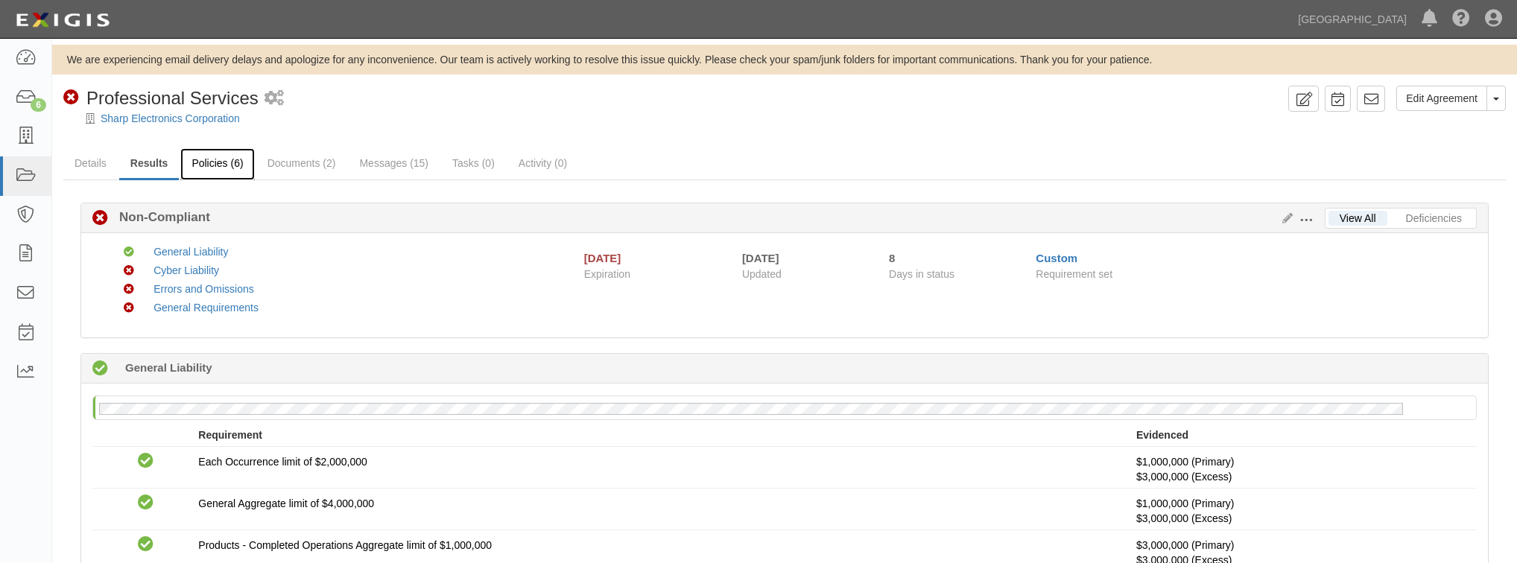
click at [222, 157] on link "Policies (6)" at bounding box center [217, 164] width 74 height 32
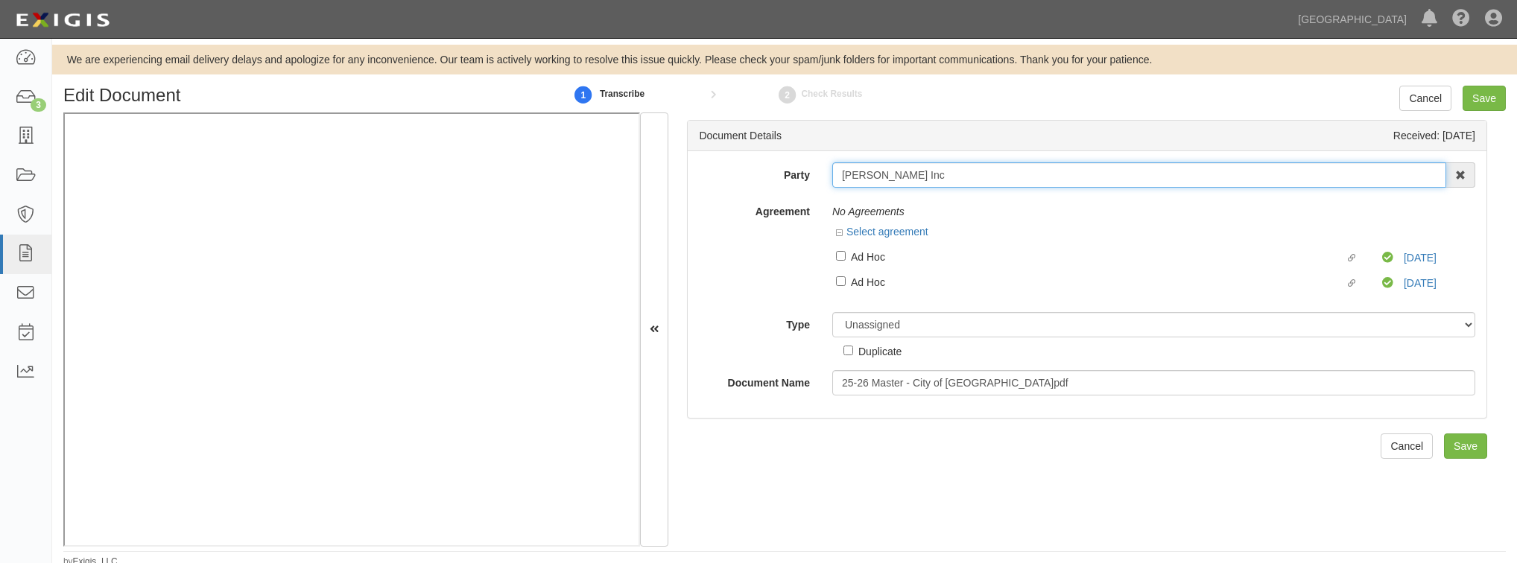
drag, startPoint x: 917, startPoint y: 176, endPoint x: 764, endPoint y: 179, distance: 152.8
click at [764, 179] on div "Party T.E Roberts Inc 4LEAF, Inc. Abba Termite & Pest Control Abound Food Care …" at bounding box center [1087, 174] width 799 height 25
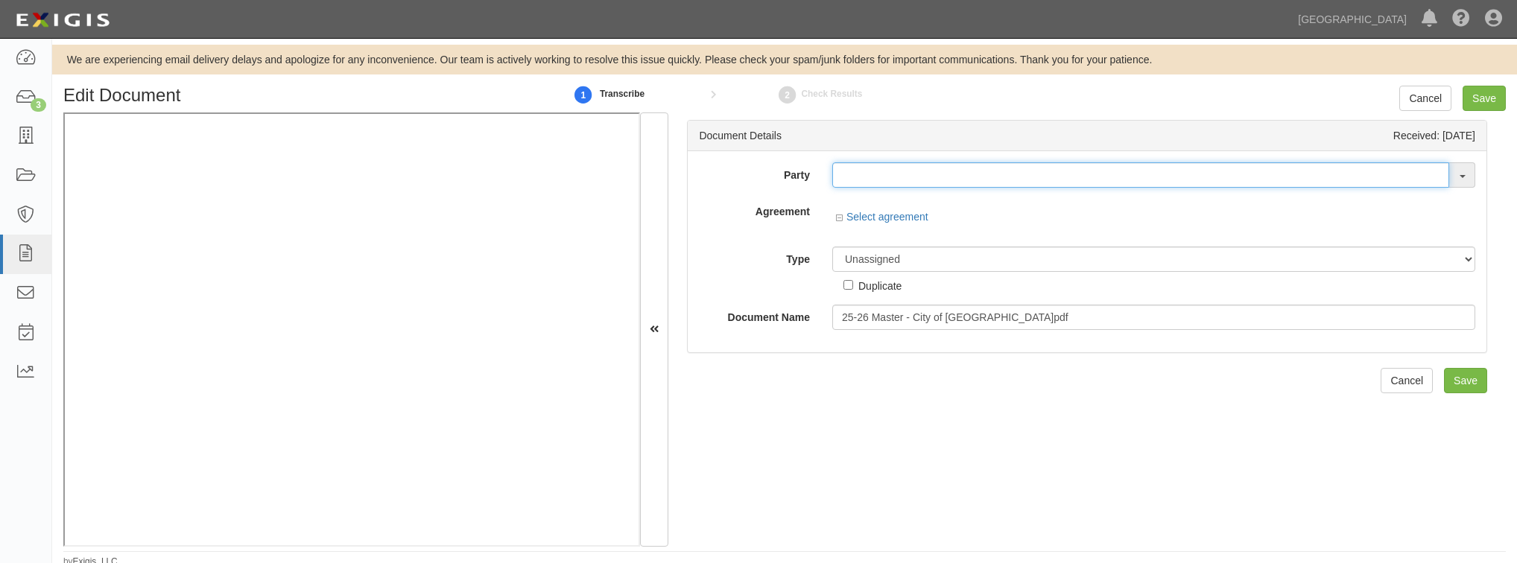
click at [927, 168] on input "text" at bounding box center [1140, 174] width 617 height 25
paste input "T.E Roberts Inc"
type input "[PERSON_NAME] Inc"
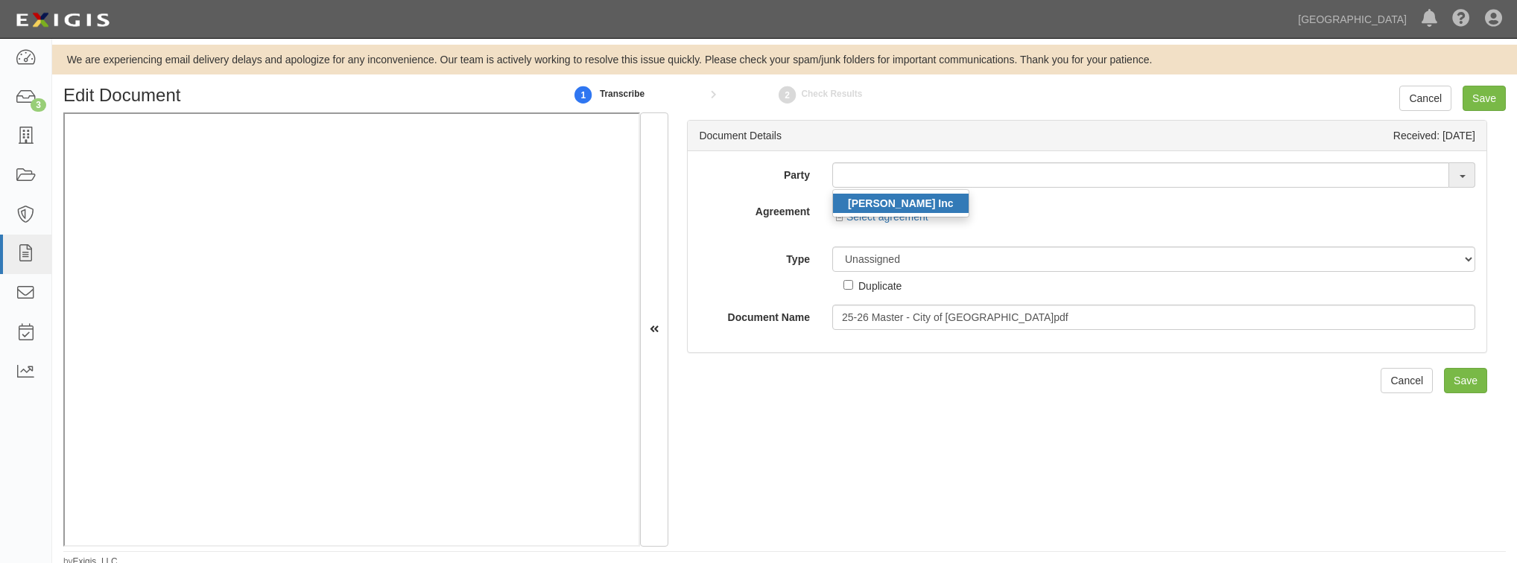
click at [927, 197] on link "[PERSON_NAME] Inc" at bounding box center [901, 203] width 136 height 19
type input "[PERSON_NAME] Inc"
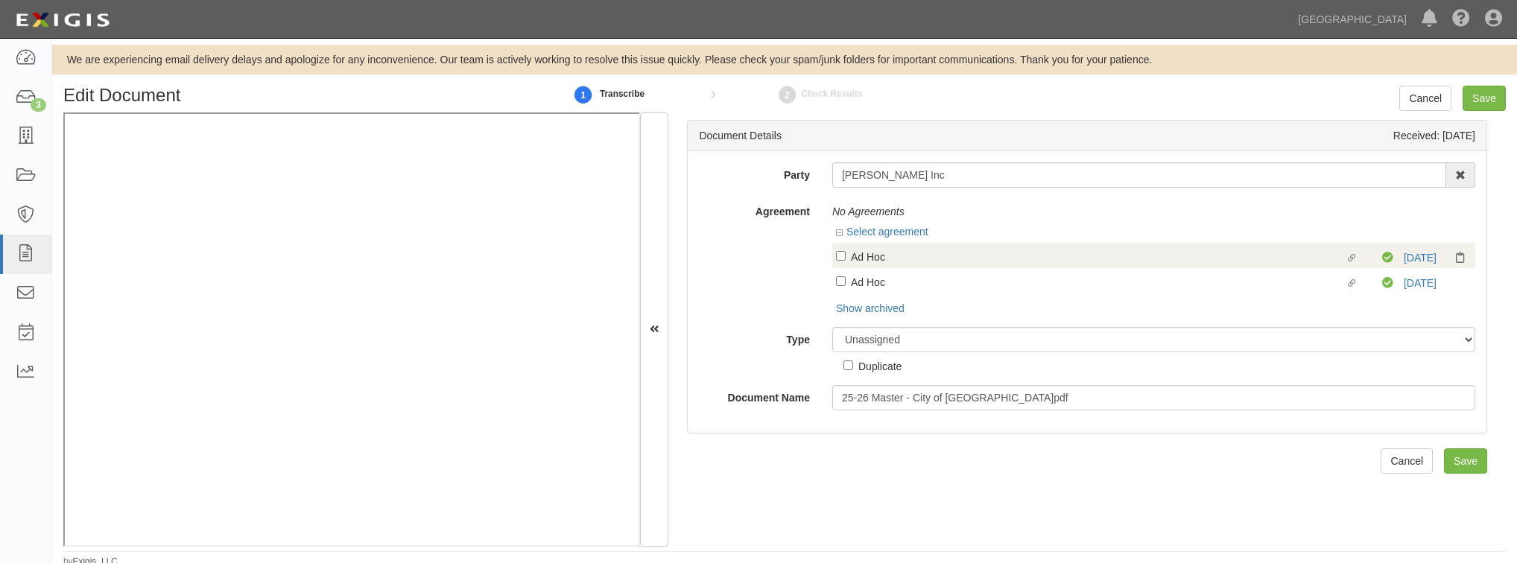
click at [1417, 263] on div "Compliant 9/1/26" at bounding box center [1426, 257] width 89 height 15
click at [1418, 256] on link "9/1/26" at bounding box center [1420, 258] width 33 height 12
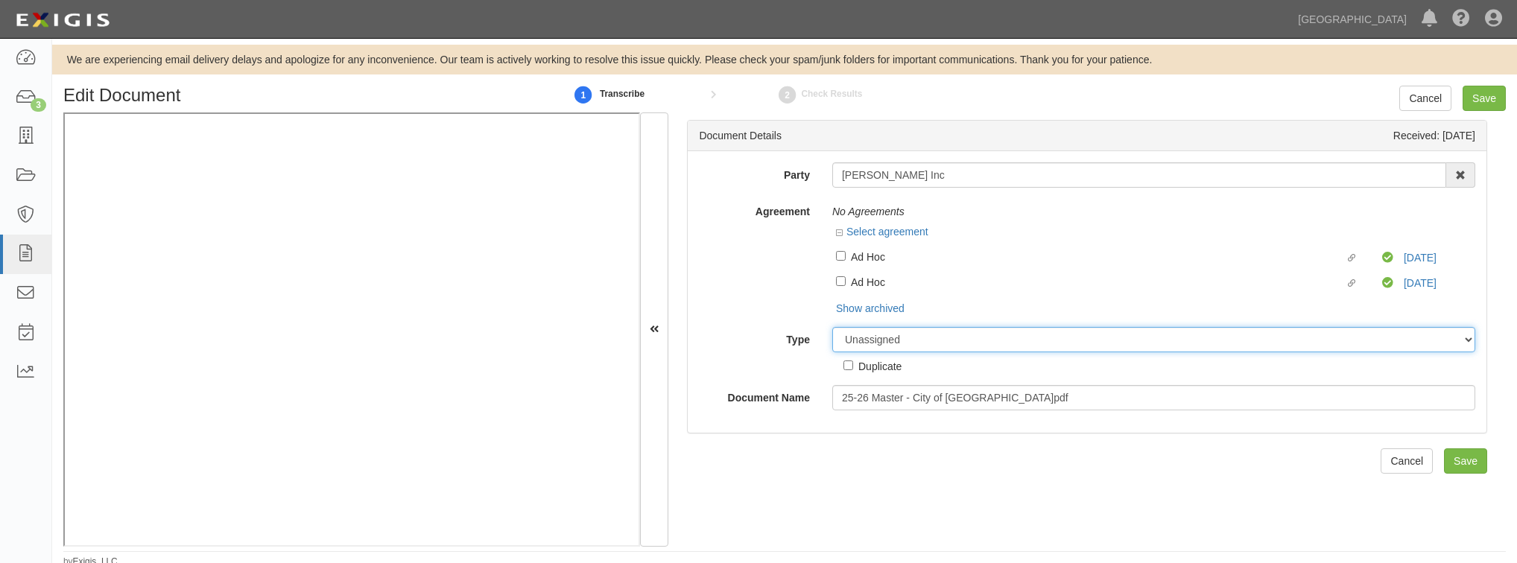
click at [902, 344] on select "Unassigned Binder Cancellation Notice Certificate Contract Endorsement Insuranc…" at bounding box center [1153, 339] width 643 height 25
select select "OtherDetail"
click at [832, 328] on select "Unassigned Binder Cancellation Notice Certificate Contract Endorsement Insuranc…" at bounding box center [1153, 339] width 643 height 25
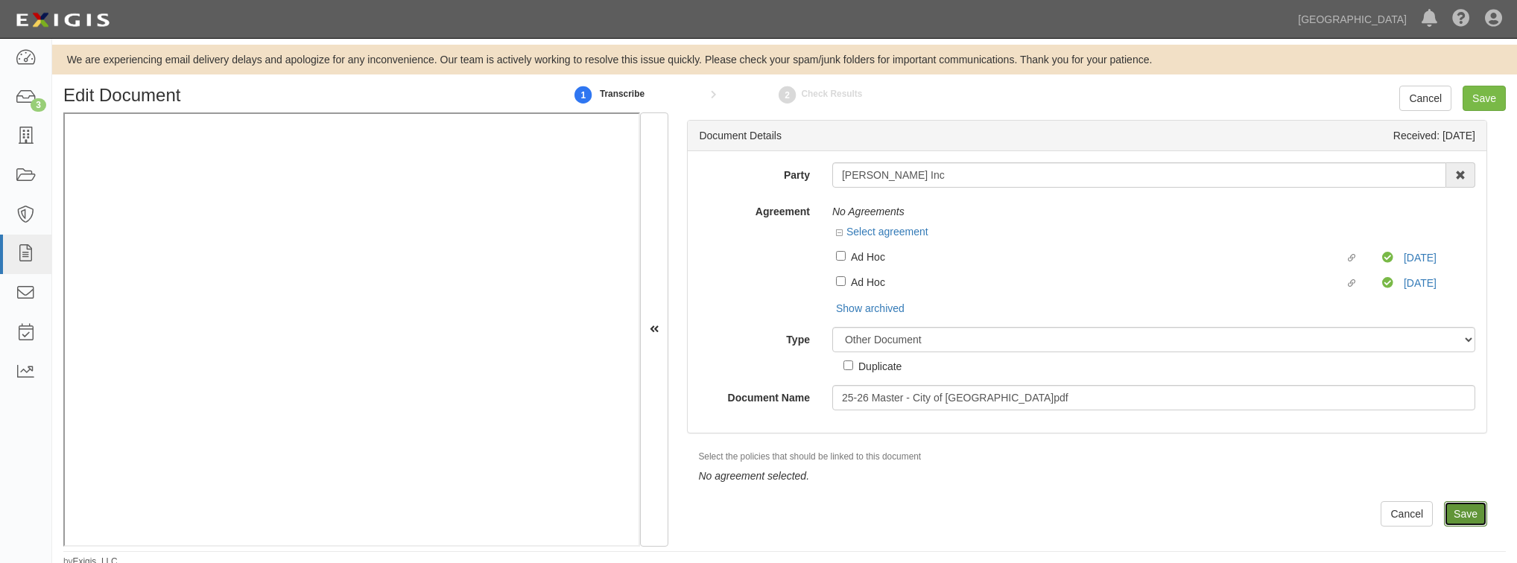
click at [1461, 515] on input "Save" at bounding box center [1465, 514] width 43 height 25
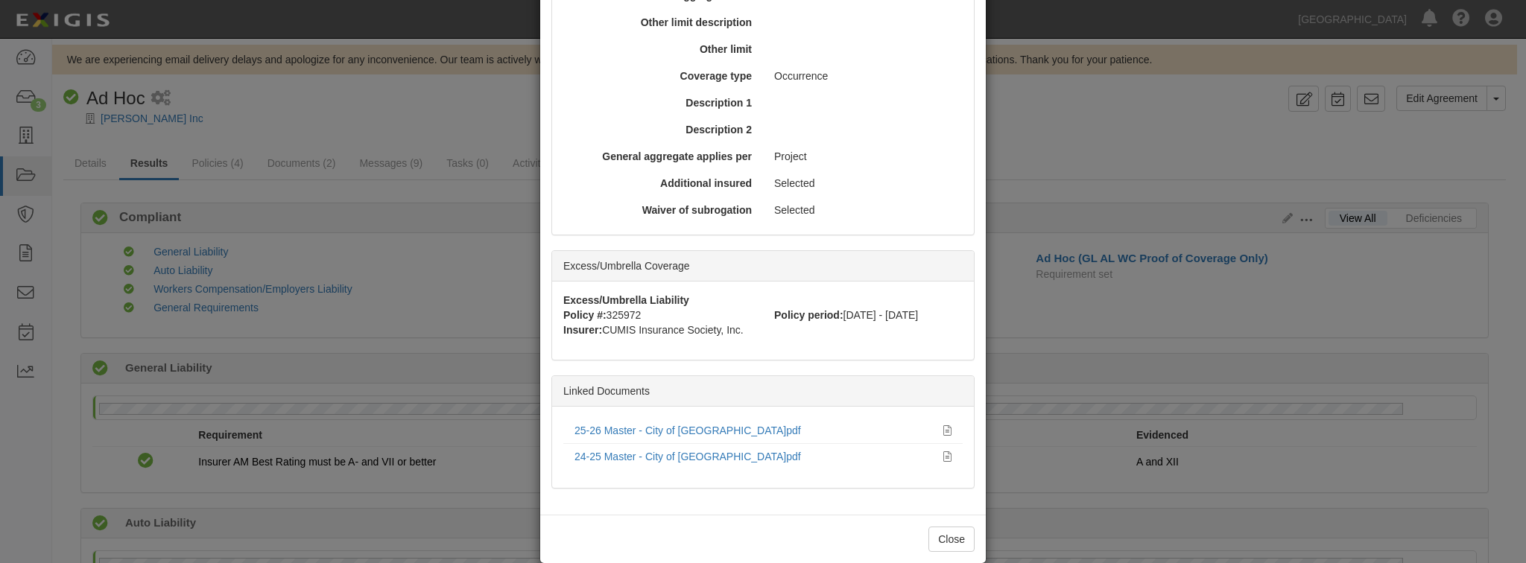
scroll to position [637, 0]
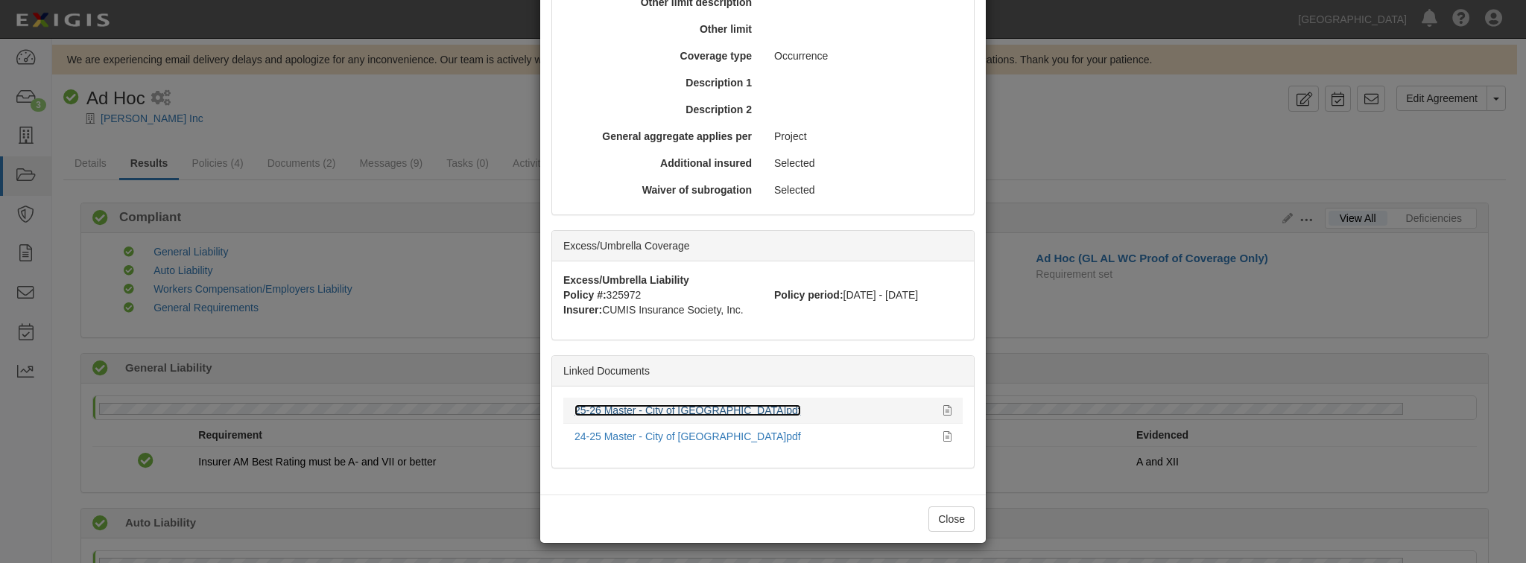
click at [693, 407] on link "25-26 Master - City of [GEOGRAPHIC_DATA]pdf" at bounding box center [688, 411] width 227 height 12
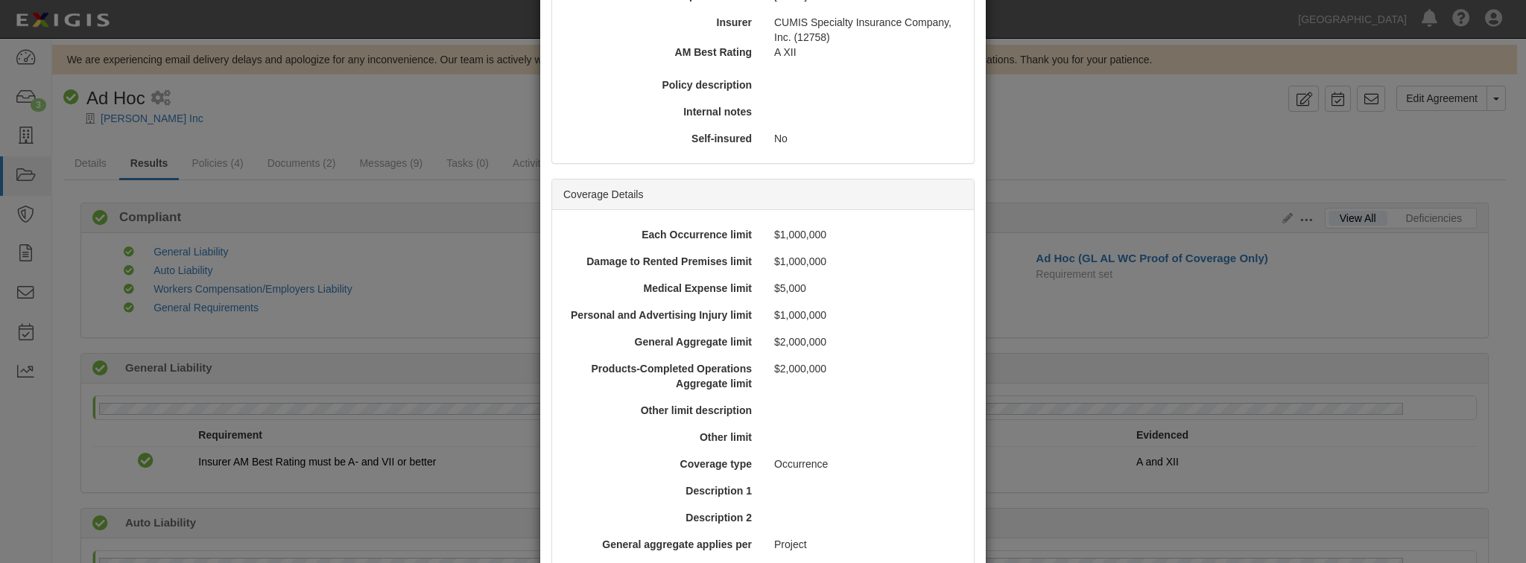
scroll to position [160, 0]
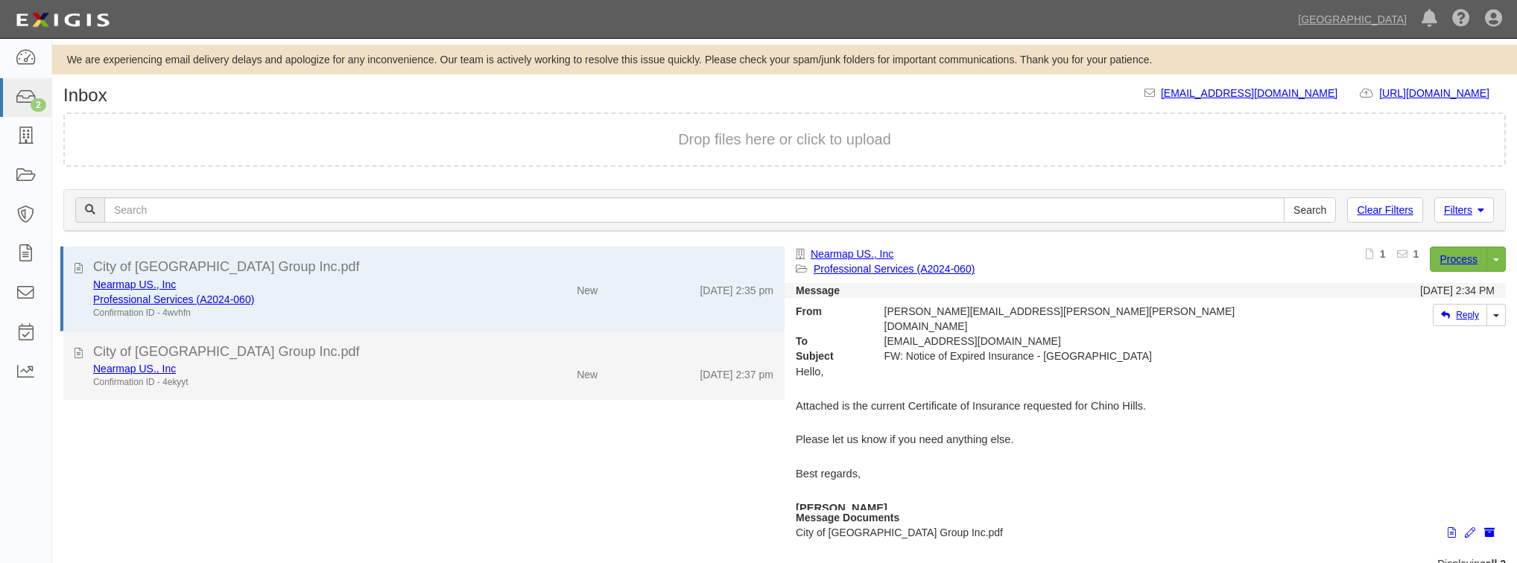
click at [273, 370] on div "Nearmap US., Inc" at bounding box center [287, 368] width 388 height 15
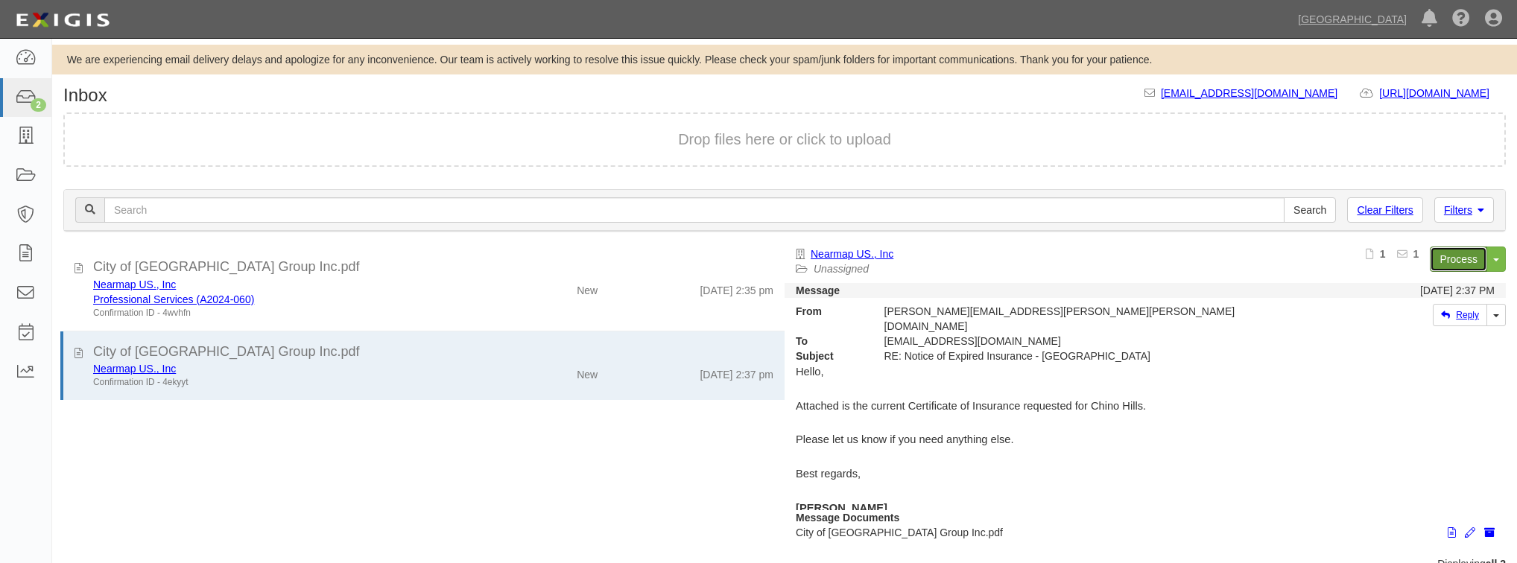
click at [1443, 264] on link "Process" at bounding box center [1458, 259] width 57 height 25
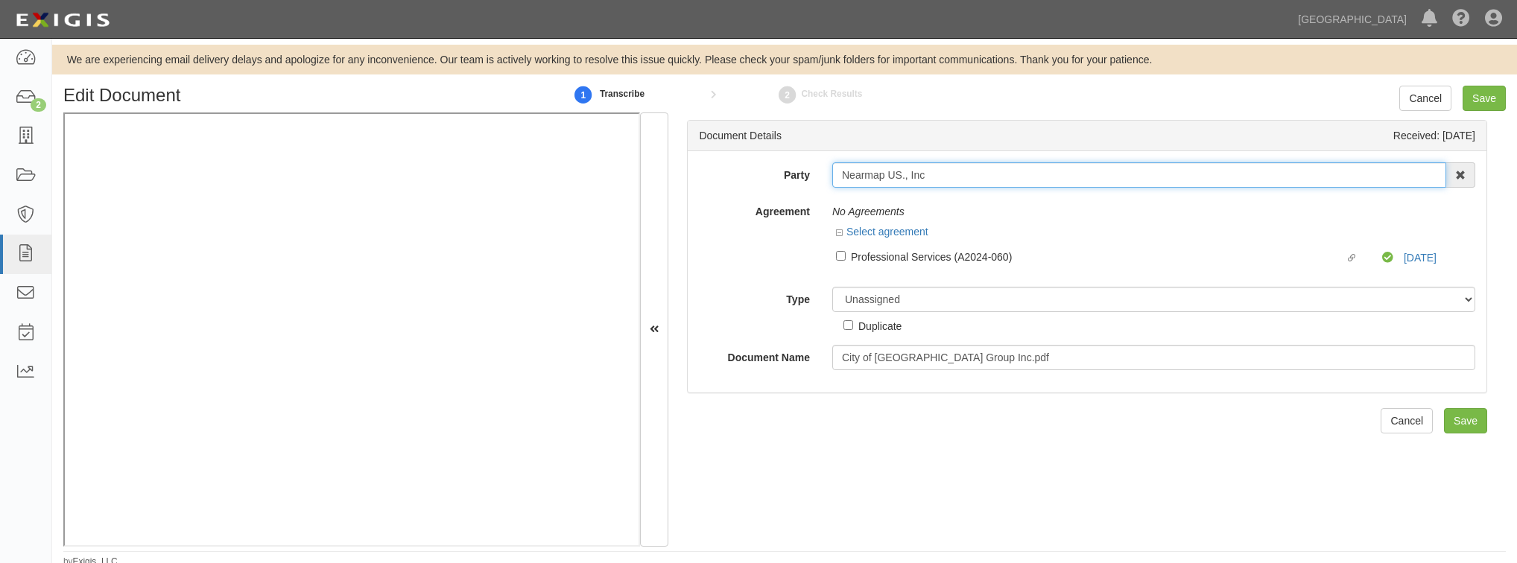
drag, startPoint x: 899, startPoint y: 173, endPoint x: 826, endPoint y: 173, distance: 73.0
click at [826, 173] on div "Nearmap US., Inc 4LEAF, Inc. Abba Termite & Pest Control Abound Food Care Above…" at bounding box center [1154, 174] width 666 height 25
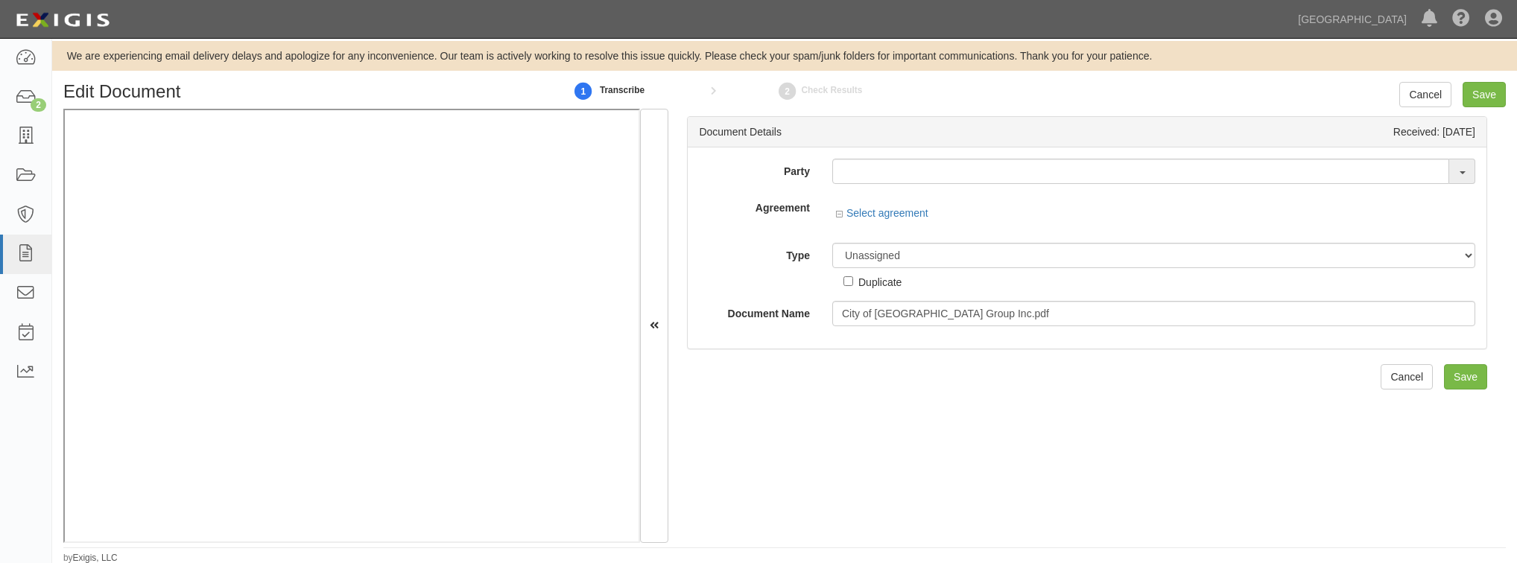
scroll to position [4, 0]
click at [946, 174] on input "text" at bounding box center [1140, 170] width 617 height 25
paste input "Nearmap [GEOGRAPHIC_DATA]"
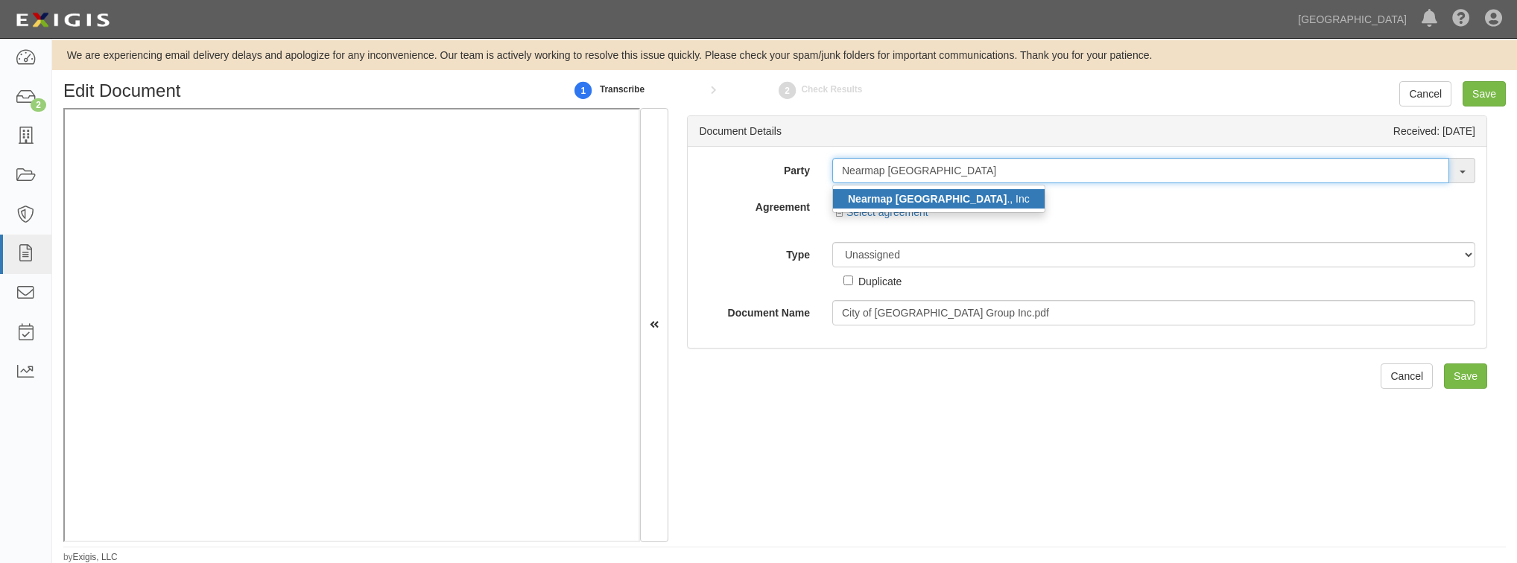
type input "Nearmap US"
click at [915, 194] on link "Nearmap US ., Inc" at bounding box center [939, 198] width 212 height 19
type input "Nearmap US., Inc"
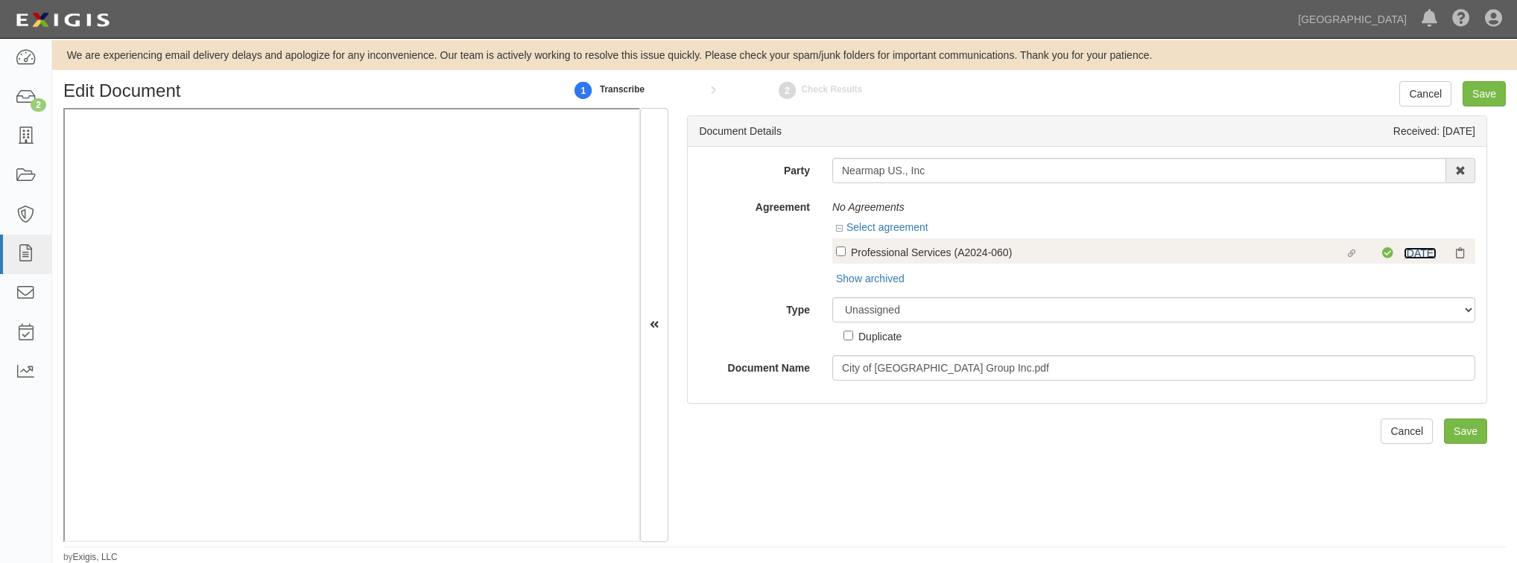
click at [1404, 247] on link "1/1/26" at bounding box center [1420, 253] width 33 height 12
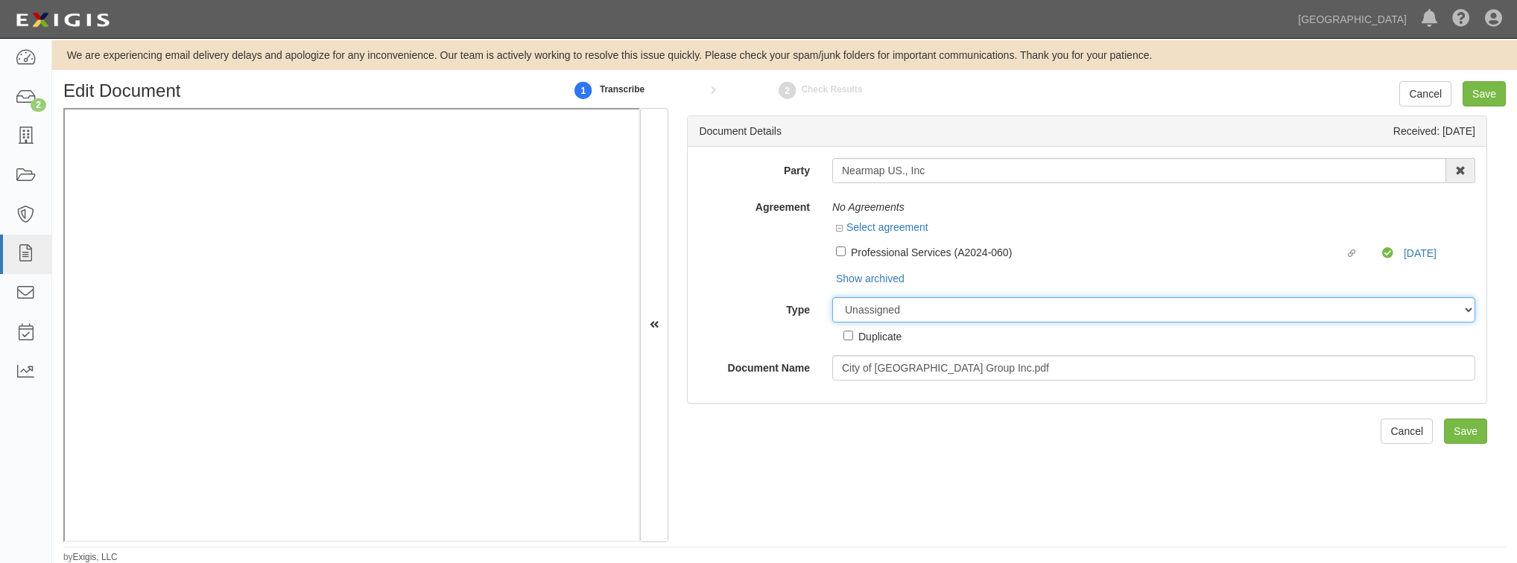
drag, startPoint x: 873, startPoint y: 309, endPoint x: 871, endPoint y: 318, distance: 9.9
click at [873, 309] on select "Unassigned Binder Cancellation Notice Certificate Contract Endorsement Insuranc…" at bounding box center [1153, 309] width 643 height 25
select select "OtherDetail"
click at [832, 297] on select "Unassigned Binder Cancellation Notice Certificate Contract Endorsement Insuranc…" at bounding box center [1153, 309] width 643 height 25
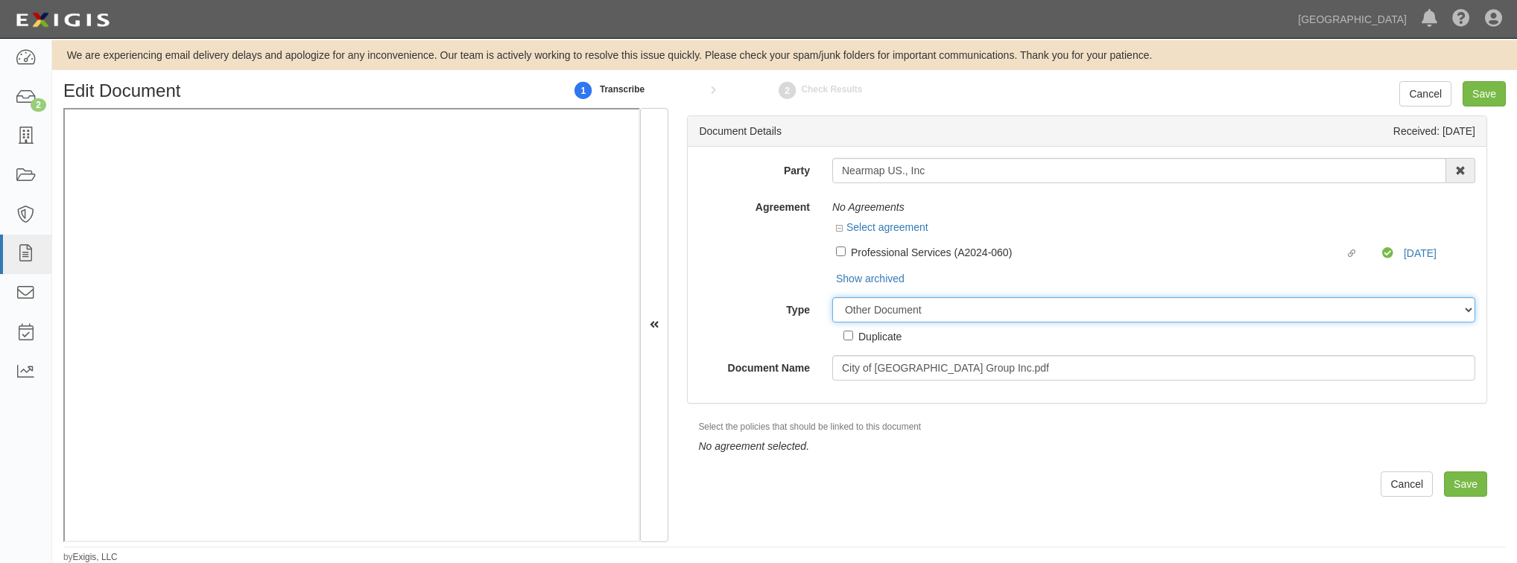
click at [874, 315] on select "Unassigned Binder Cancellation Notice Certificate Contract Endorsement Insuranc…" at bounding box center [1153, 309] width 643 height 25
click at [832, 297] on select "Unassigned Binder Cancellation Notice Certificate Contract Endorsement Insuranc…" at bounding box center [1153, 309] width 643 height 25
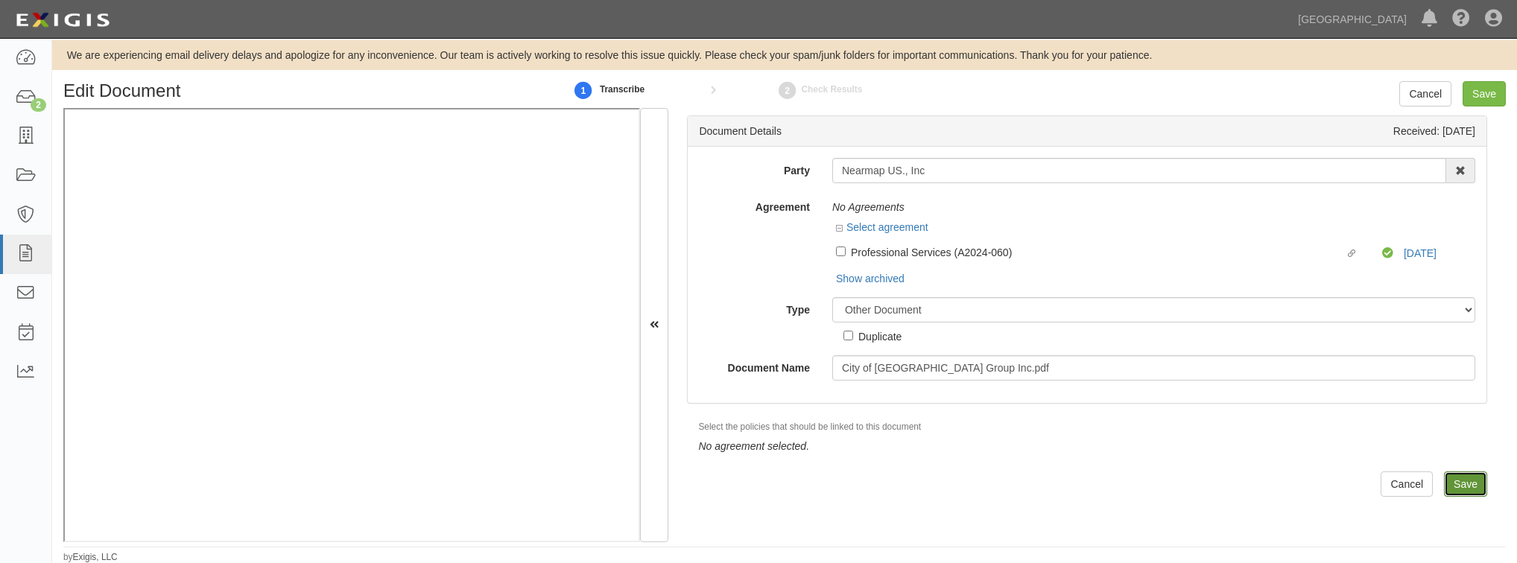
click at [1461, 484] on input "Save" at bounding box center [1465, 484] width 43 height 25
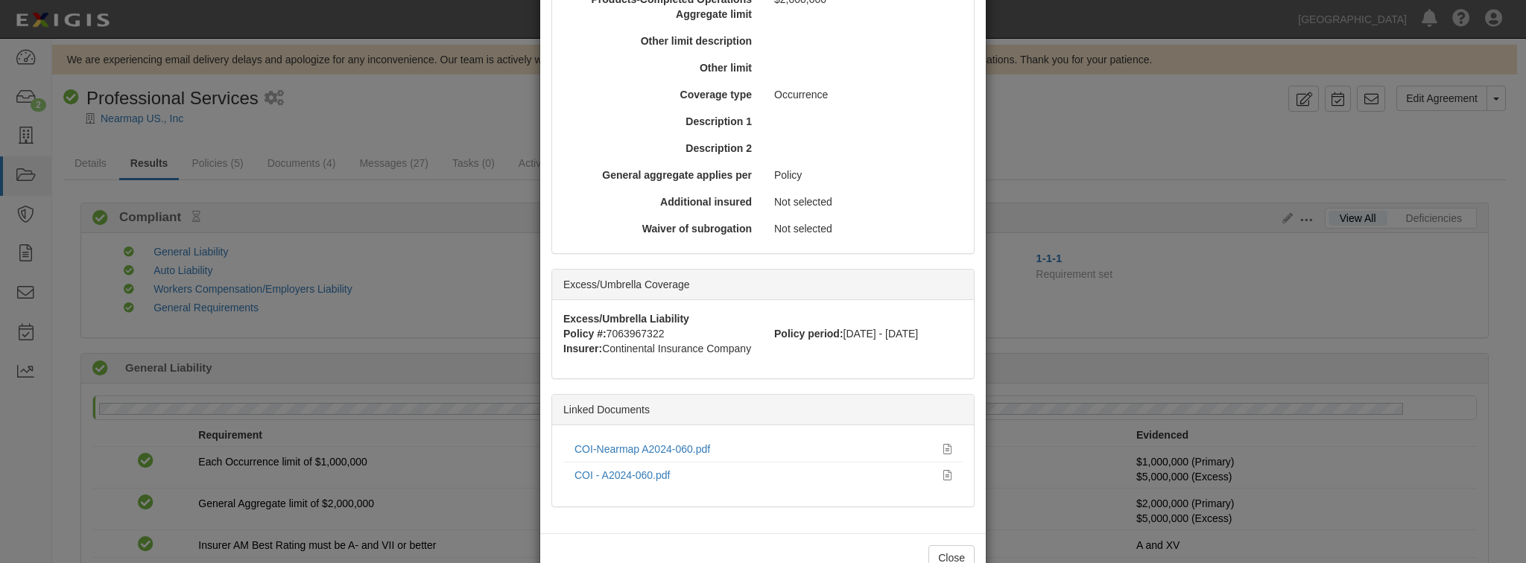
scroll to position [637, 0]
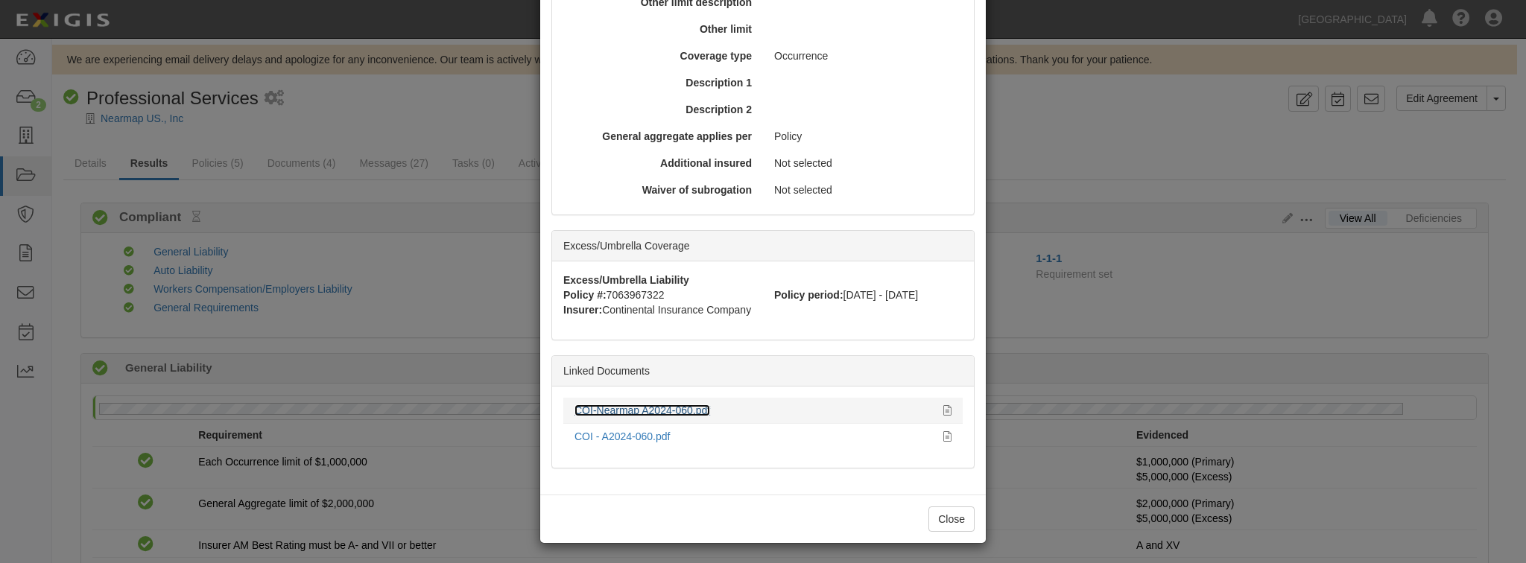
click at [654, 405] on link "COI-Nearmap A2024-060.pdf" at bounding box center [643, 411] width 136 height 12
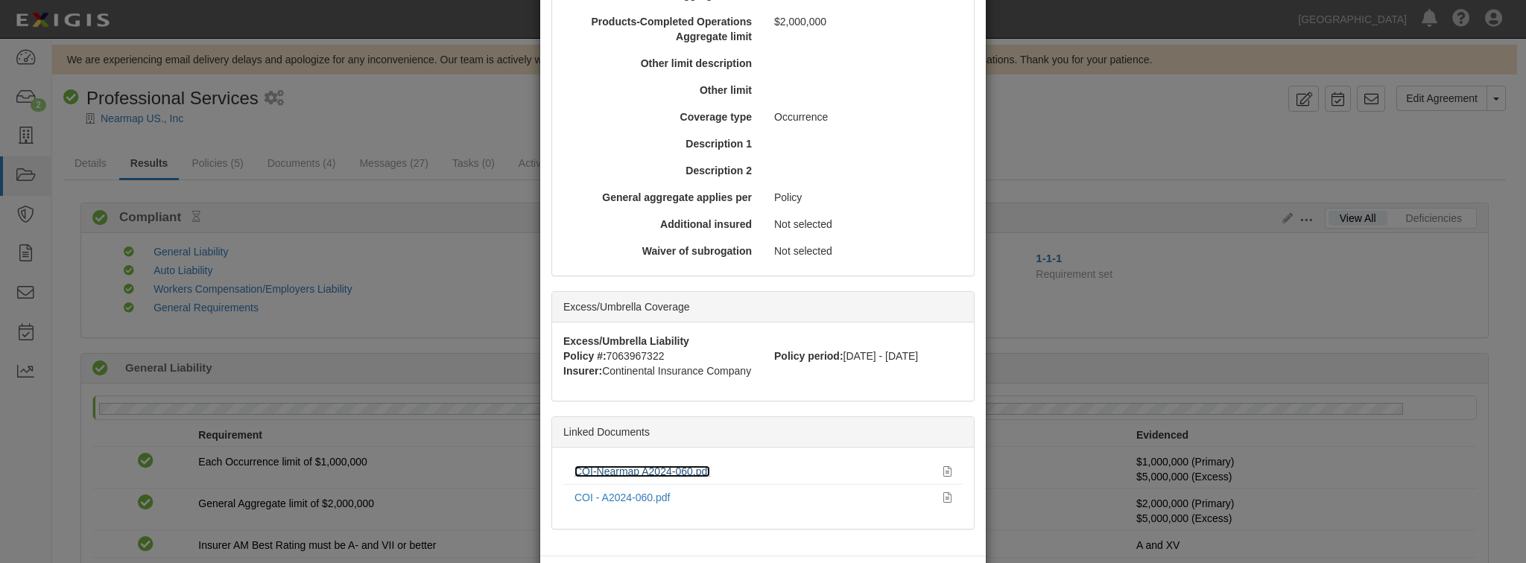
scroll to position [518, 0]
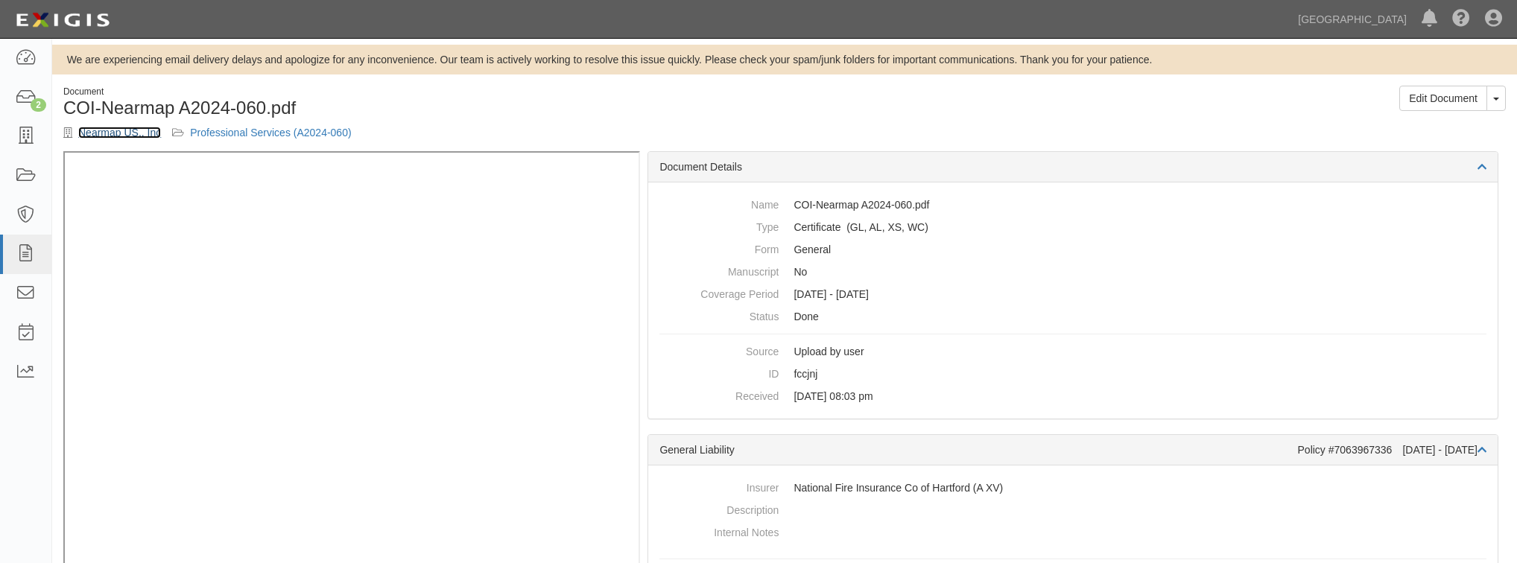
click at [132, 137] on link "Nearmap US., Inc" at bounding box center [119, 133] width 83 height 12
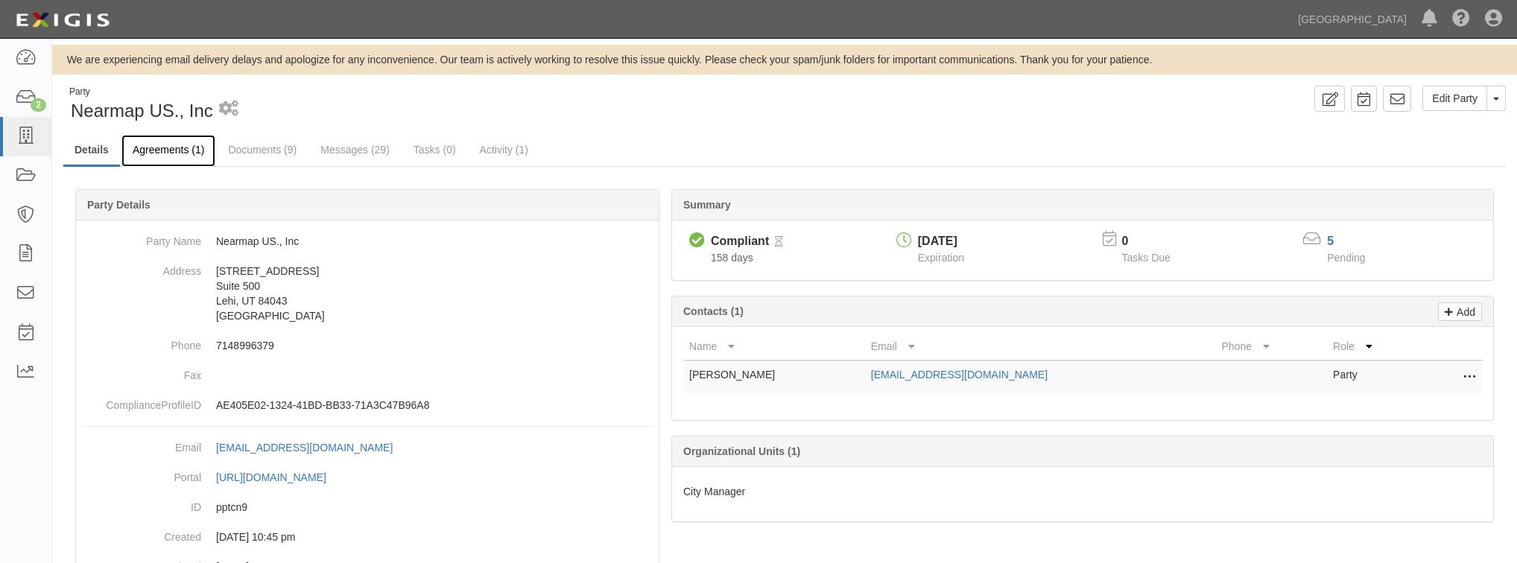
click at [185, 149] on link "Agreements (1)" at bounding box center [168, 151] width 94 height 32
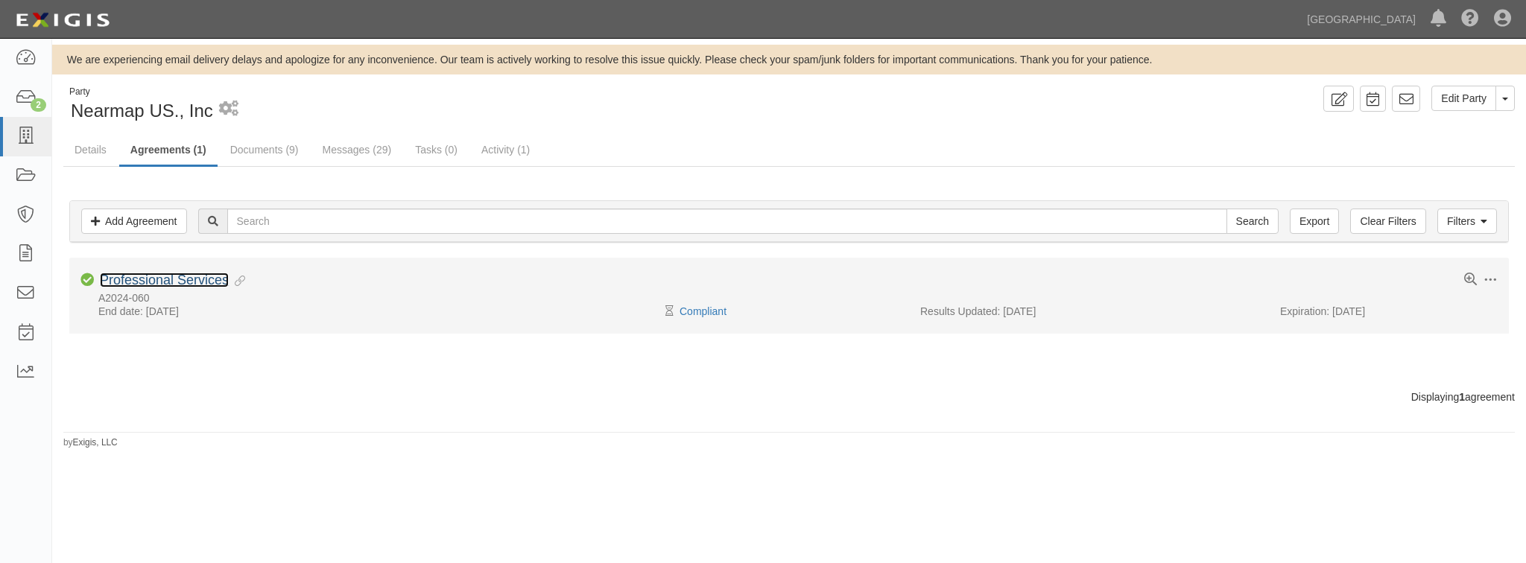
click at [203, 282] on link "Professional Services" at bounding box center [164, 280] width 129 height 15
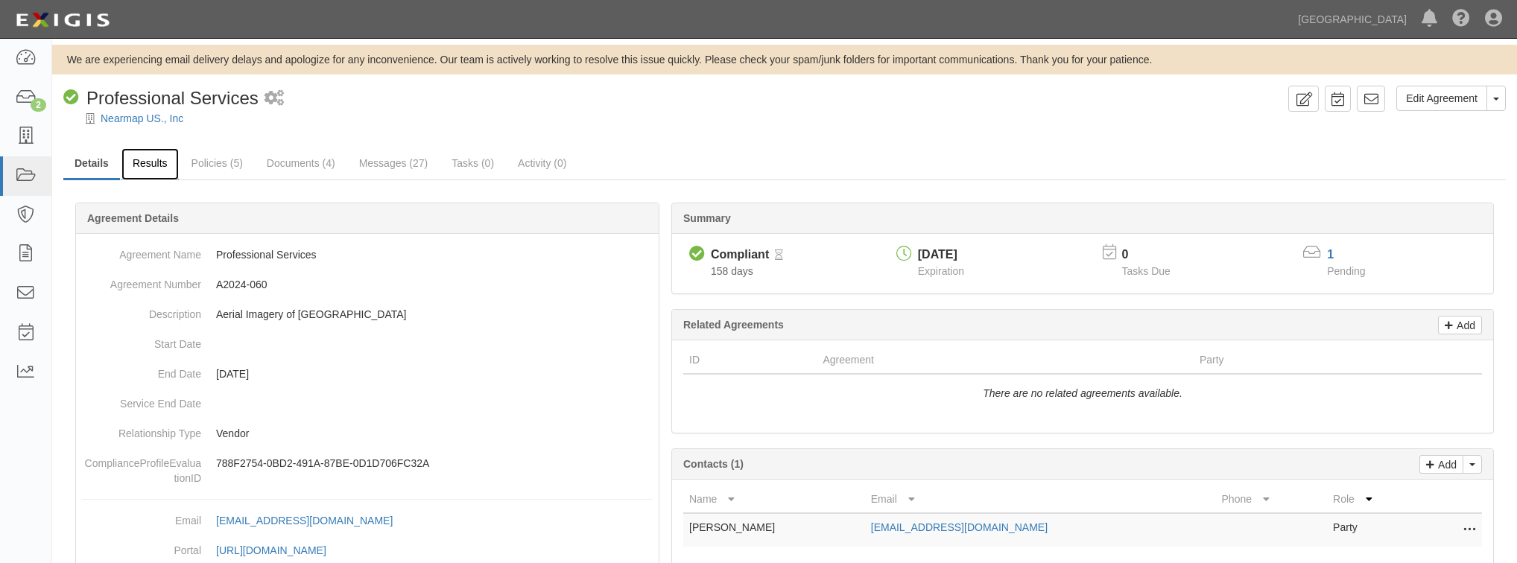
click at [164, 166] on link "Results" at bounding box center [149, 164] width 57 height 32
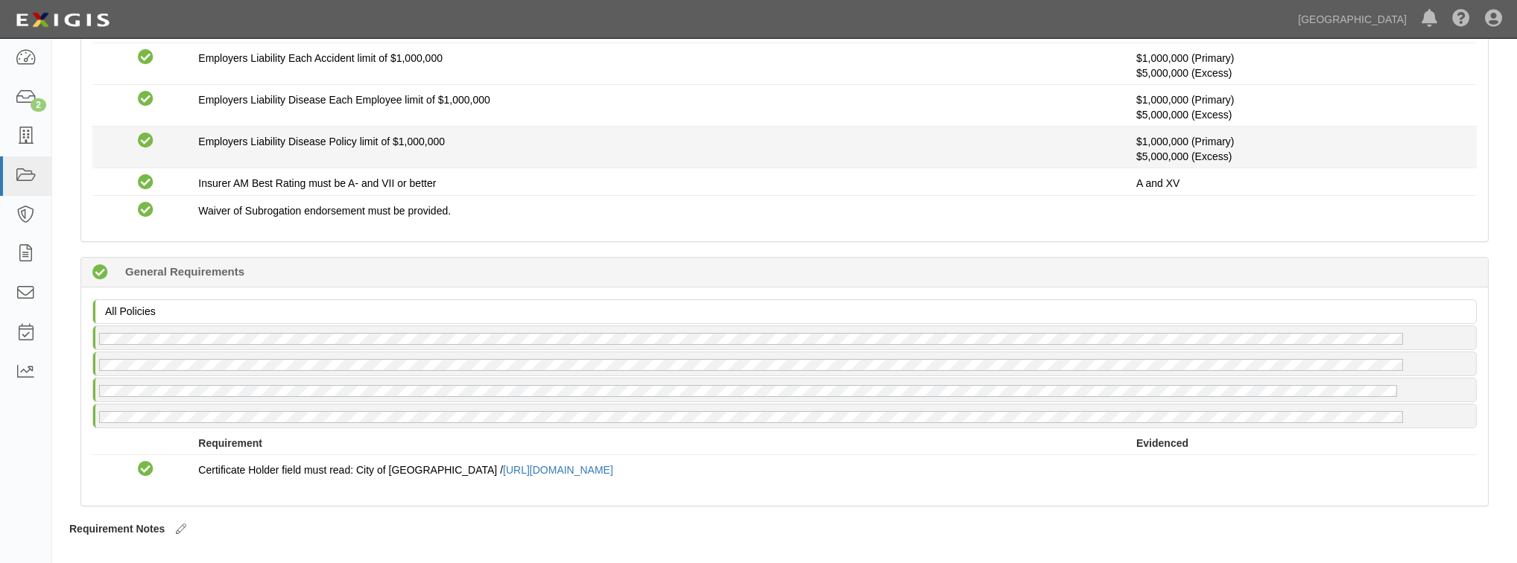
scroll to position [924, 0]
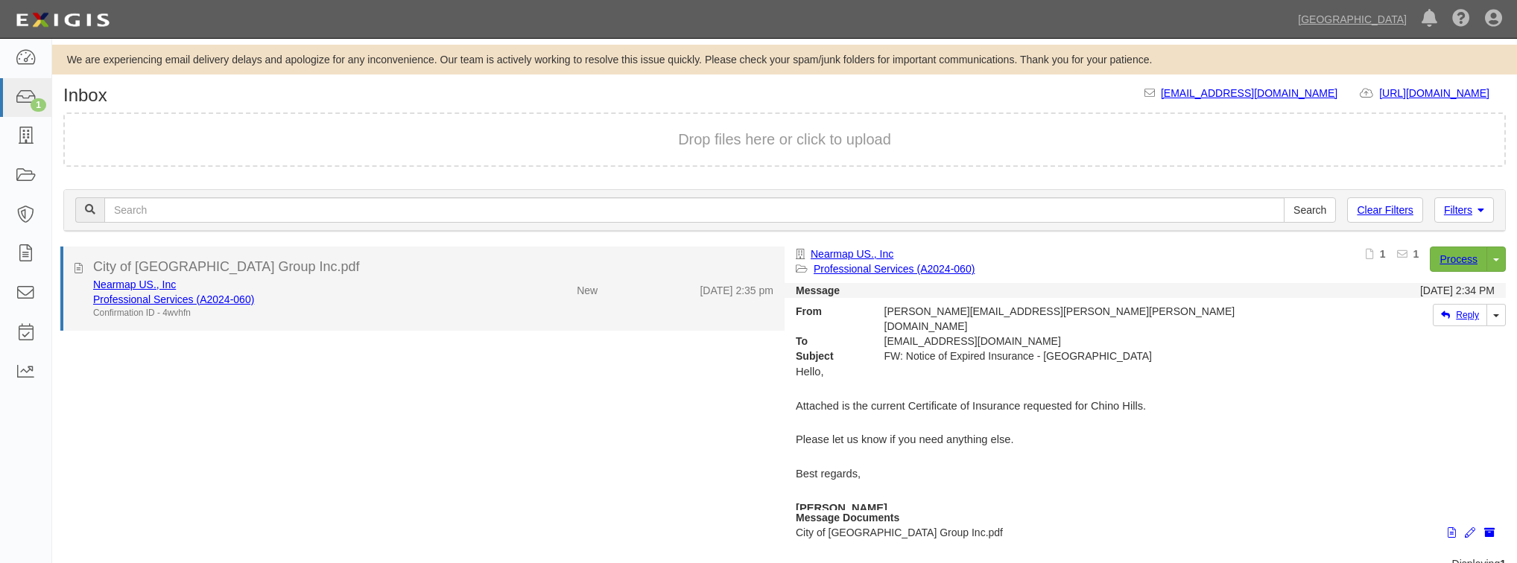
click at [554, 292] on div "New" at bounding box center [550, 287] width 117 height 21
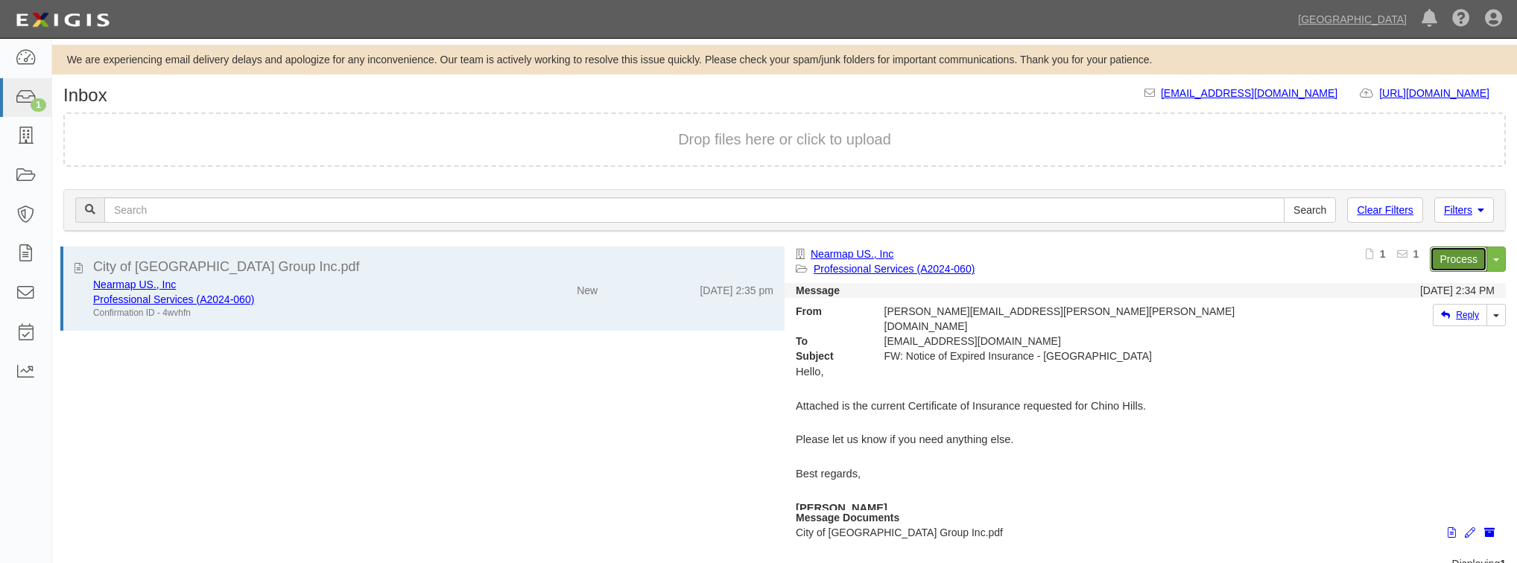
click at [1461, 250] on link "Process" at bounding box center [1458, 259] width 57 height 25
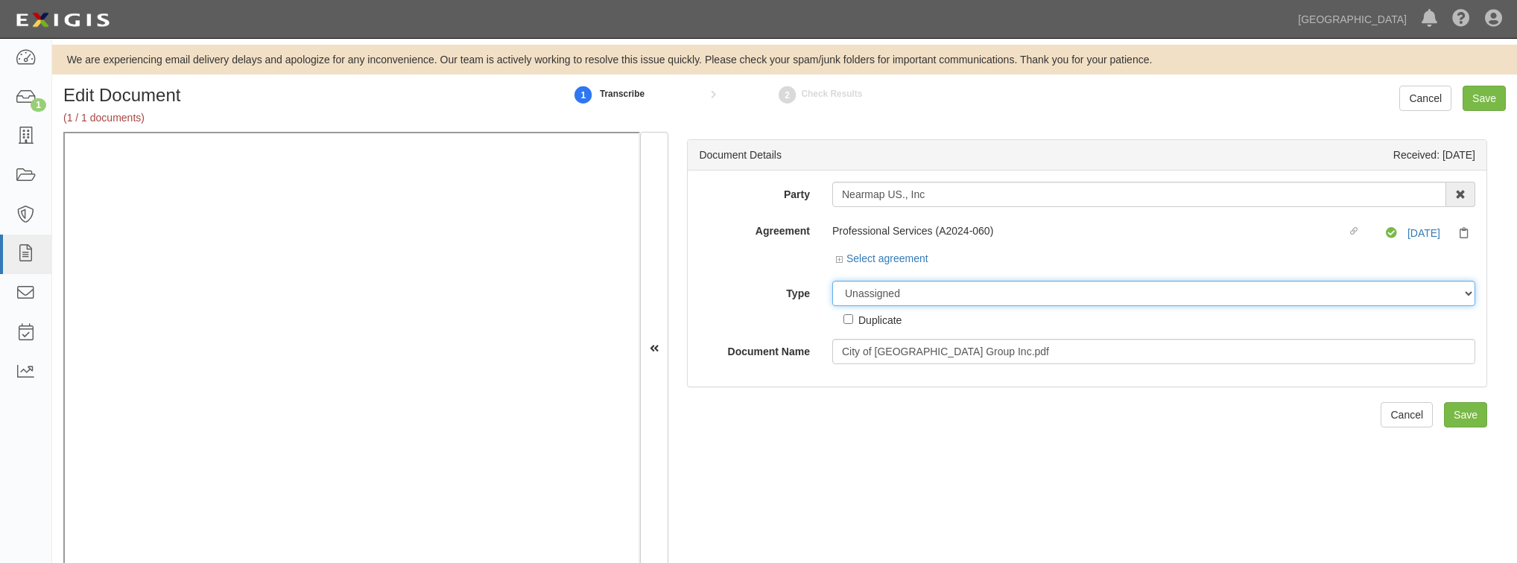
drag, startPoint x: 856, startPoint y: 286, endPoint x: 859, endPoint y: 294, distance: 8.5
click at [856, 286] on select "Unassigned Binder Cancellation Notice Certificate Contract Endorsement Insuranc…" at bounding box center [1153, 293] width 643 height 25
select select "OtherDetail"
click at [832, 281] on select "Unassigned Binder Cancellation Notice Certificate Contract Endorsement Insuranc…" at bounding box center [1153, 293] width 643 height 25
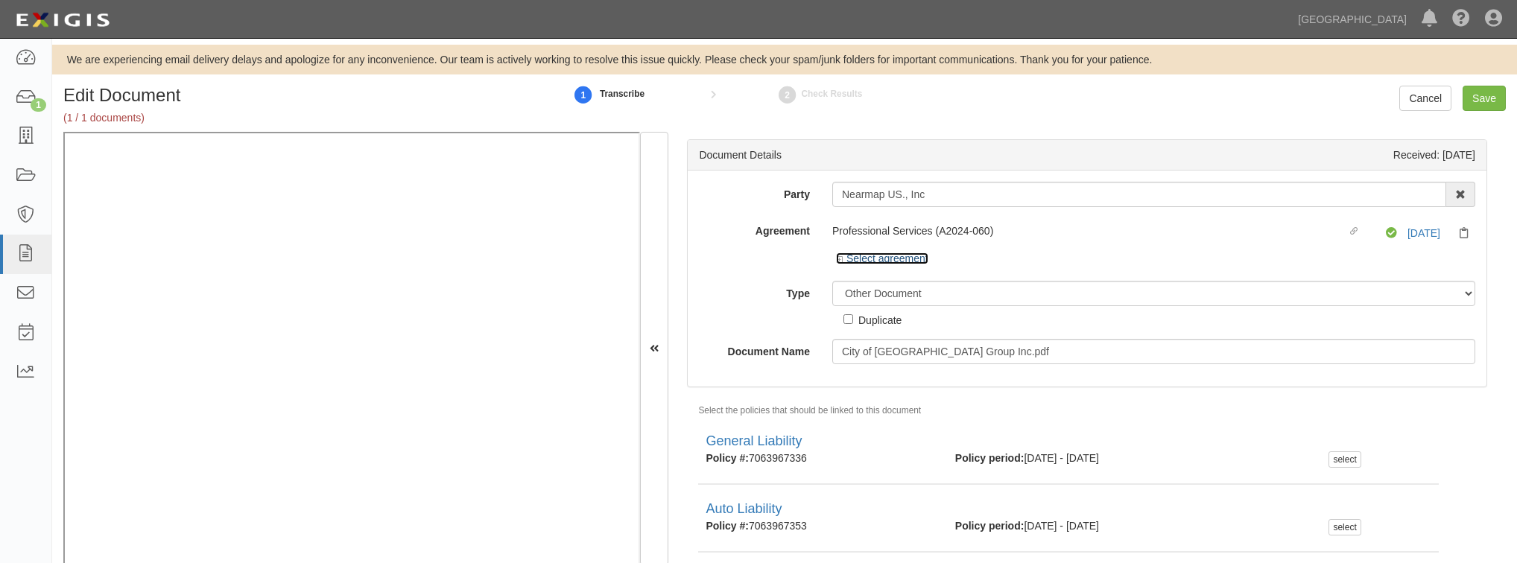
click at [884, 262] on link "Select agreement" at bounding box center [882, 259] width 92 height 12
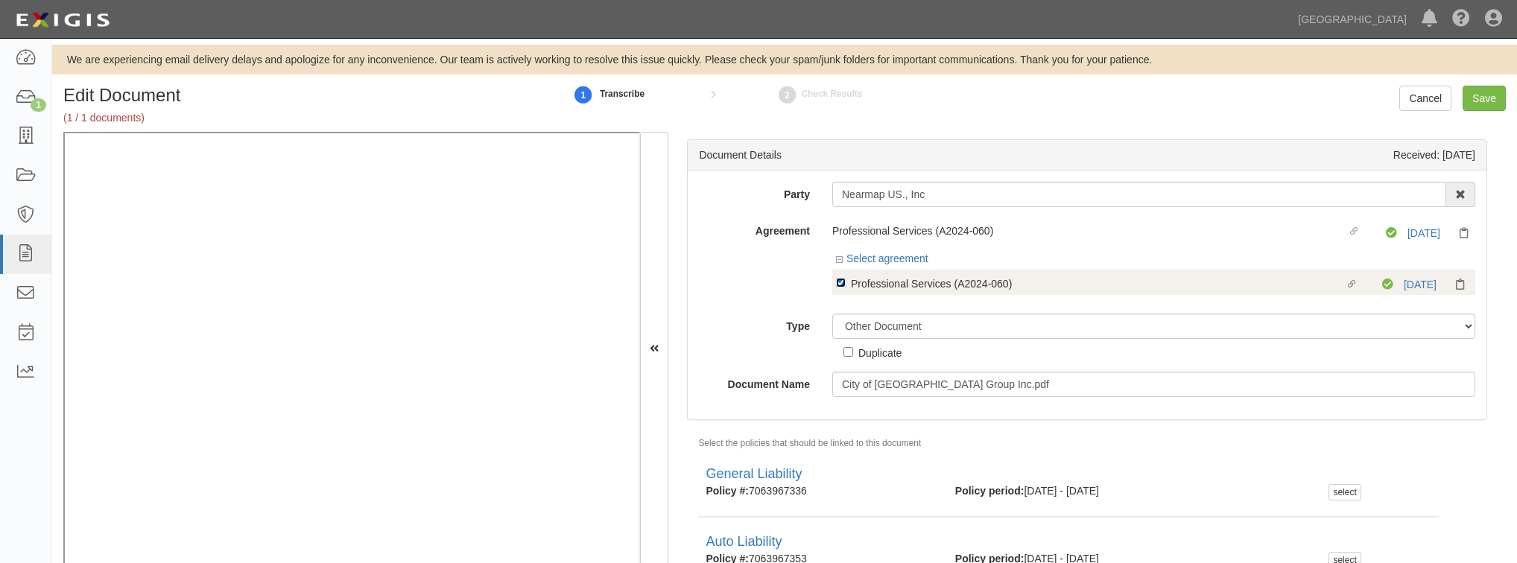
click at [838, 280] on input "Linked agreement Professional Services (A2024-060) Linked agreement" at bounding box center [841, 283] width 10 height 10
checkbox input "false"
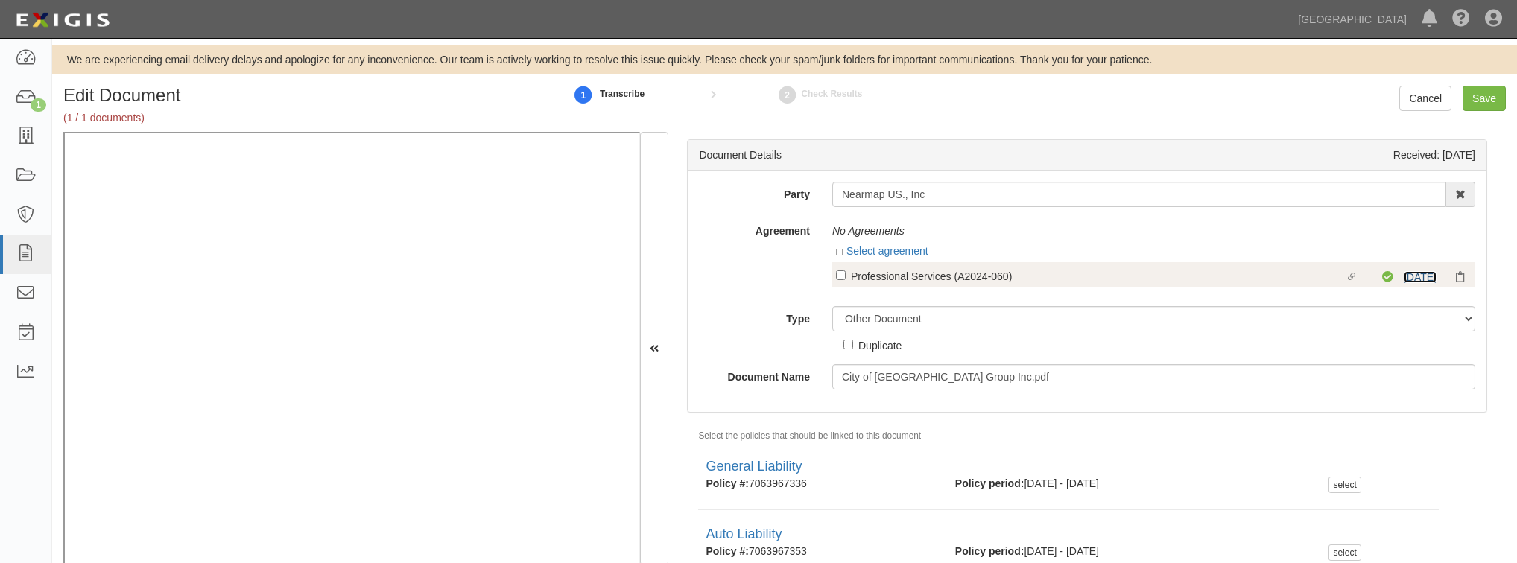
click at [1404, 277] on link "1/1/26" at bounding box center [1420, 277] width 33 height 12
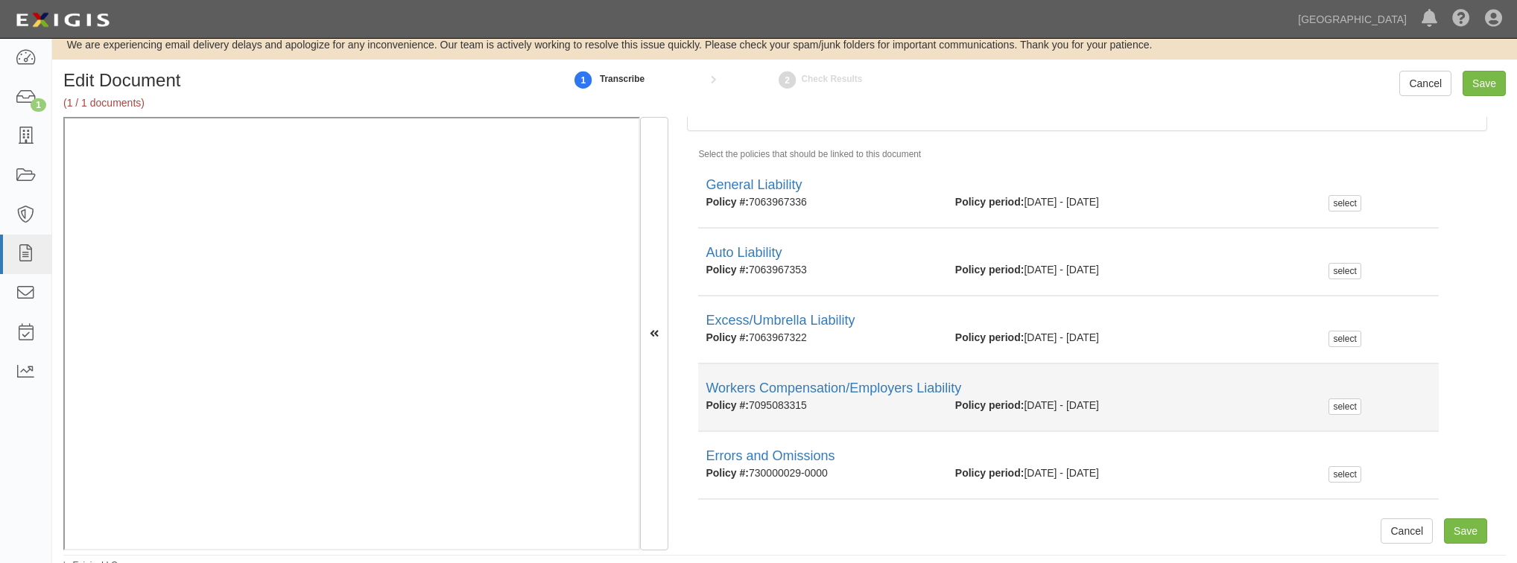
scroll to position [24, 0]
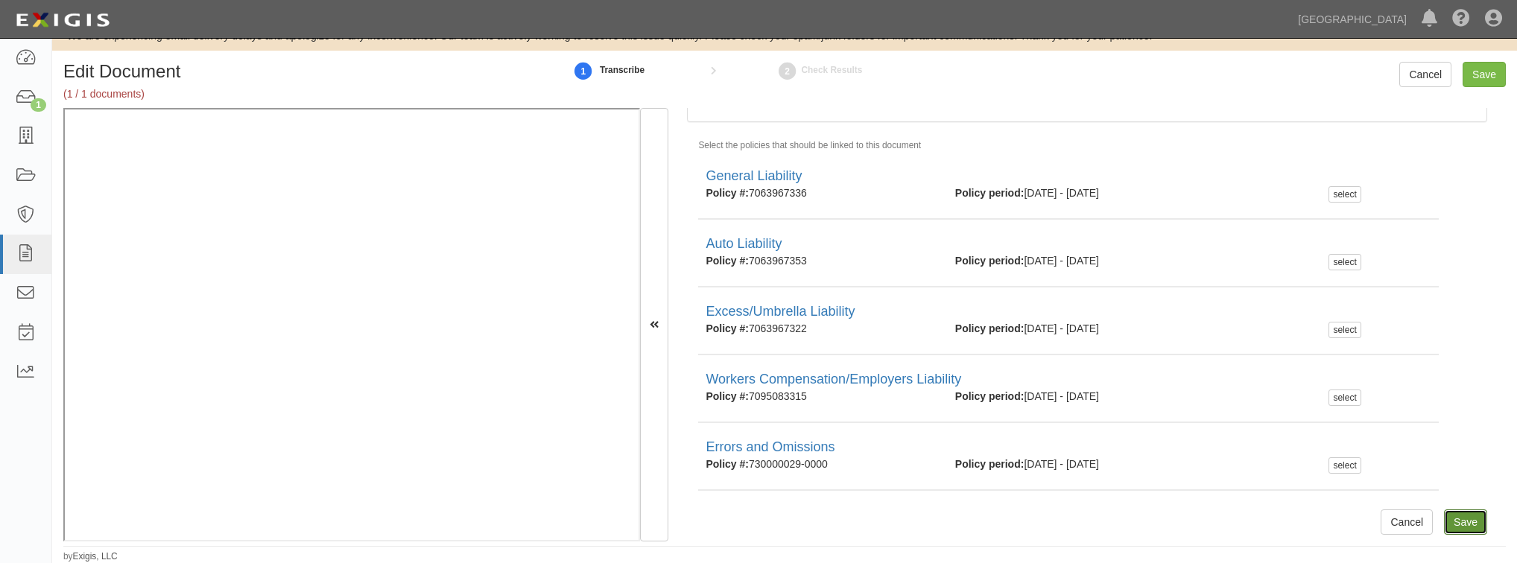
click at [1473, 528] on input "Save" at bounding box center [1465, 522] width 43 height 25
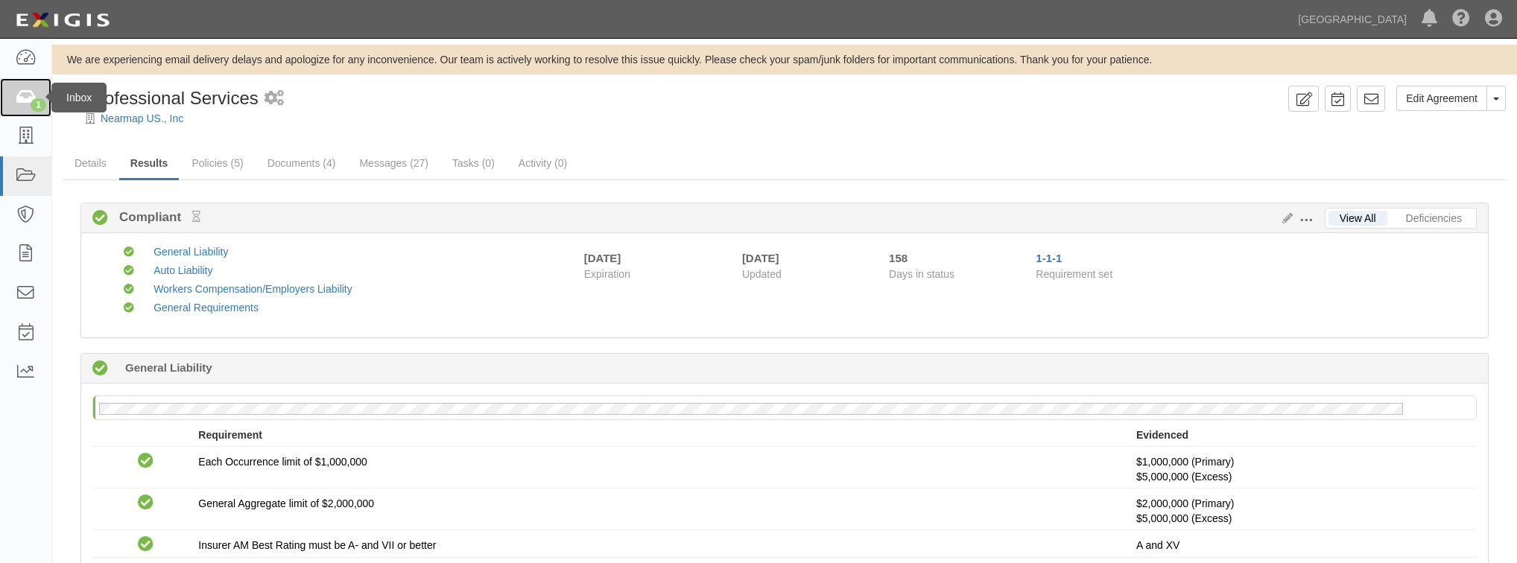
click at [40, 101] on div "1" at bounding box center [39, 104] width 16 height 13
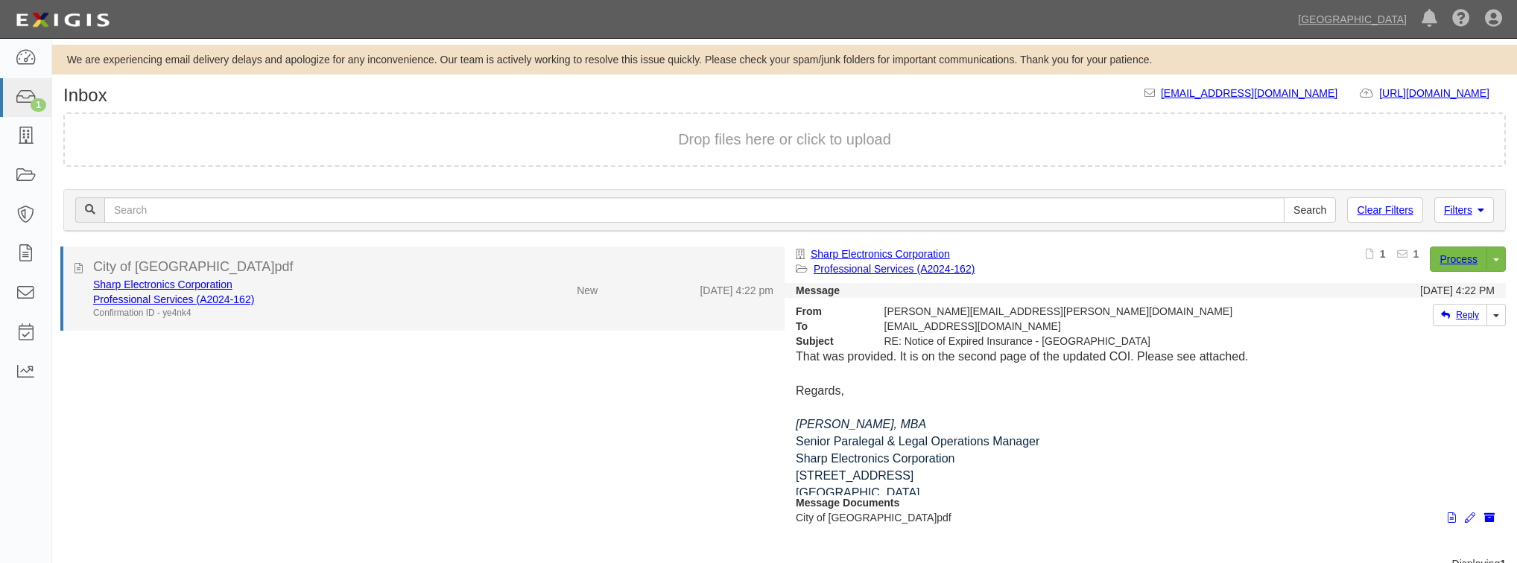
click at [399, 283] on div "Sharp Electronics Corporation" at bounding box center [287, 284] width 388 height 15
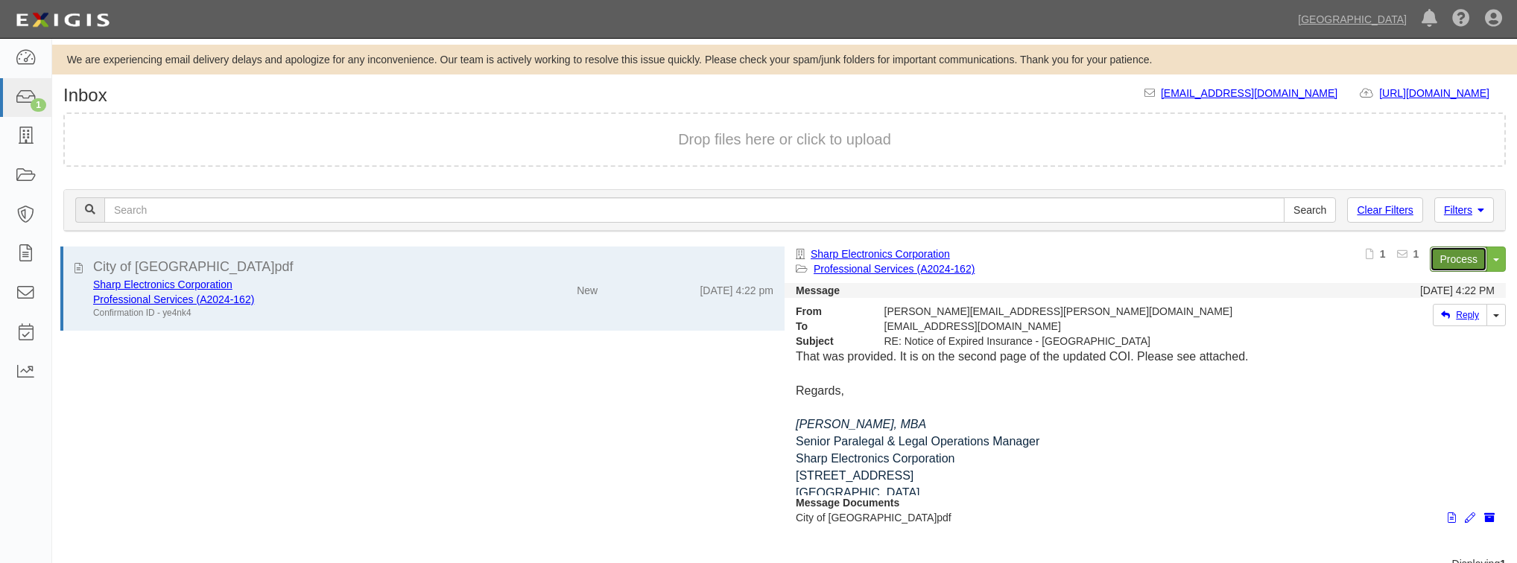
click at [1448, 259] on link "Process" at bounding box center [1458, 259] width 57 height 25
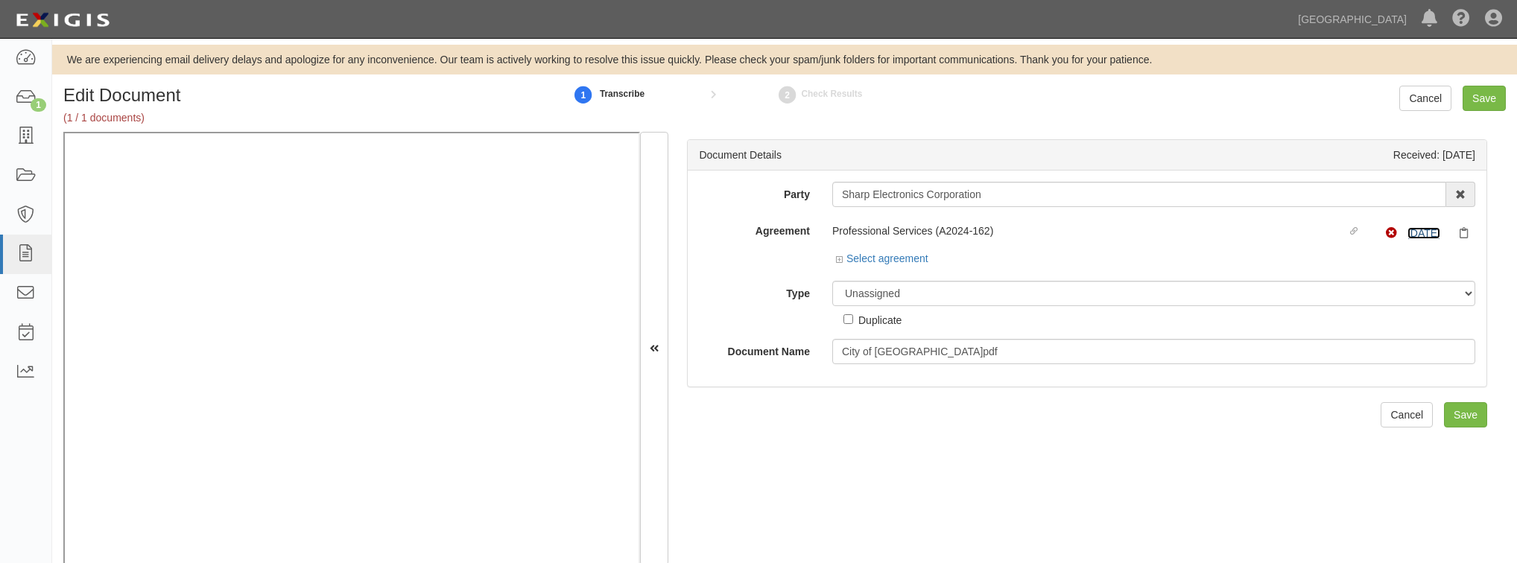
click at [1428, 232] on link "8/25/25" at bounding box center [1424, 233] width 33 height 12
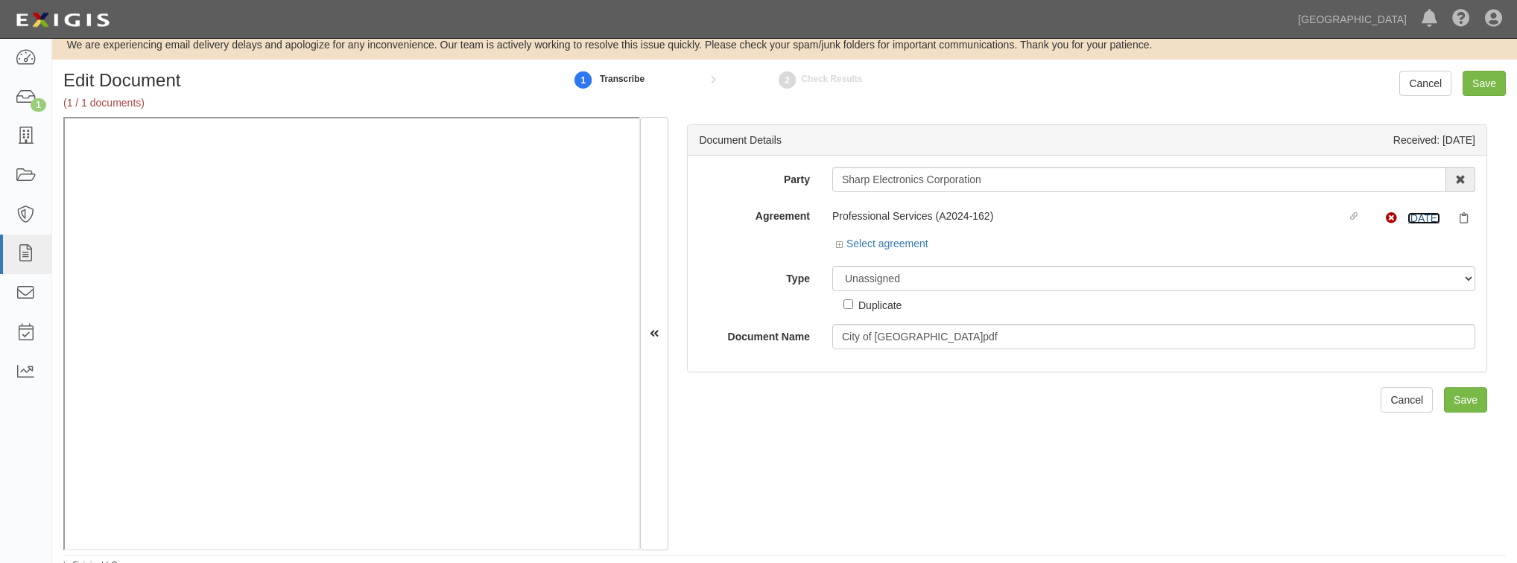
scroll to position [24, 0]
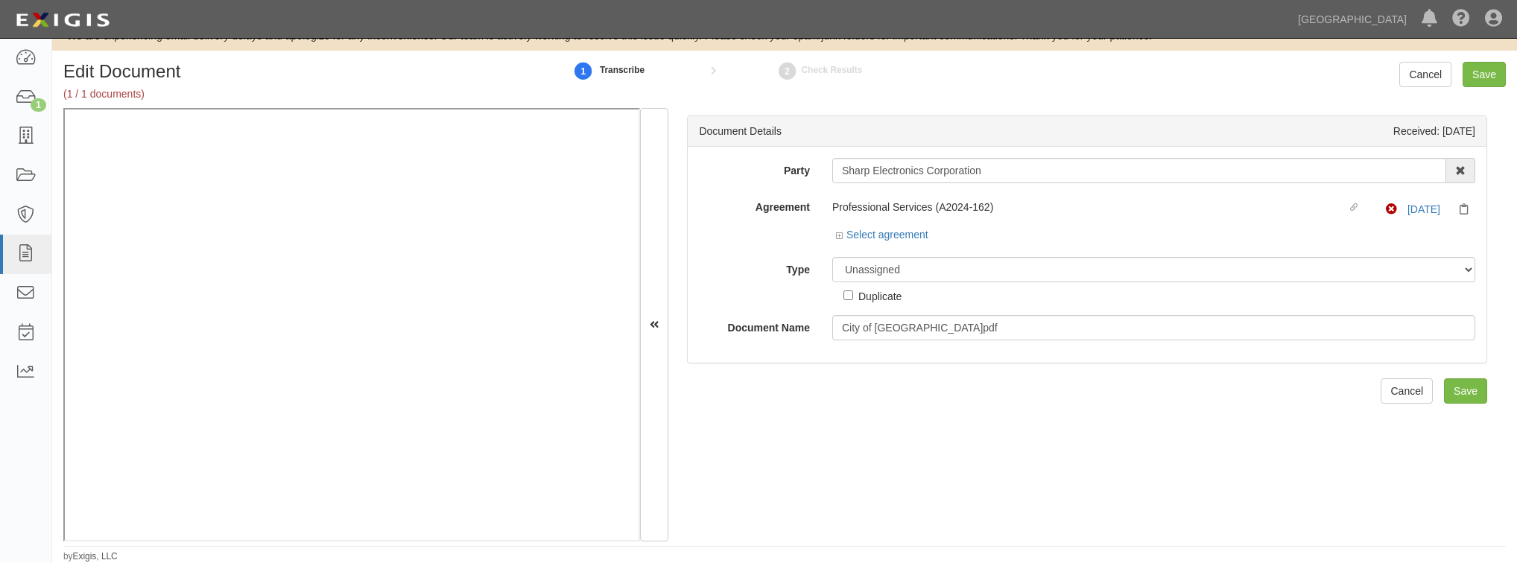
click at [844, 227] on div "Professional Services (A2024-162) Linked agreement Non-Compliant 8/25/25" at bounding box center [1153, 211] width 643 height 33
click at [844, 231] on link "Select agreement" at bounding box center [882, 235] width 92 height 12
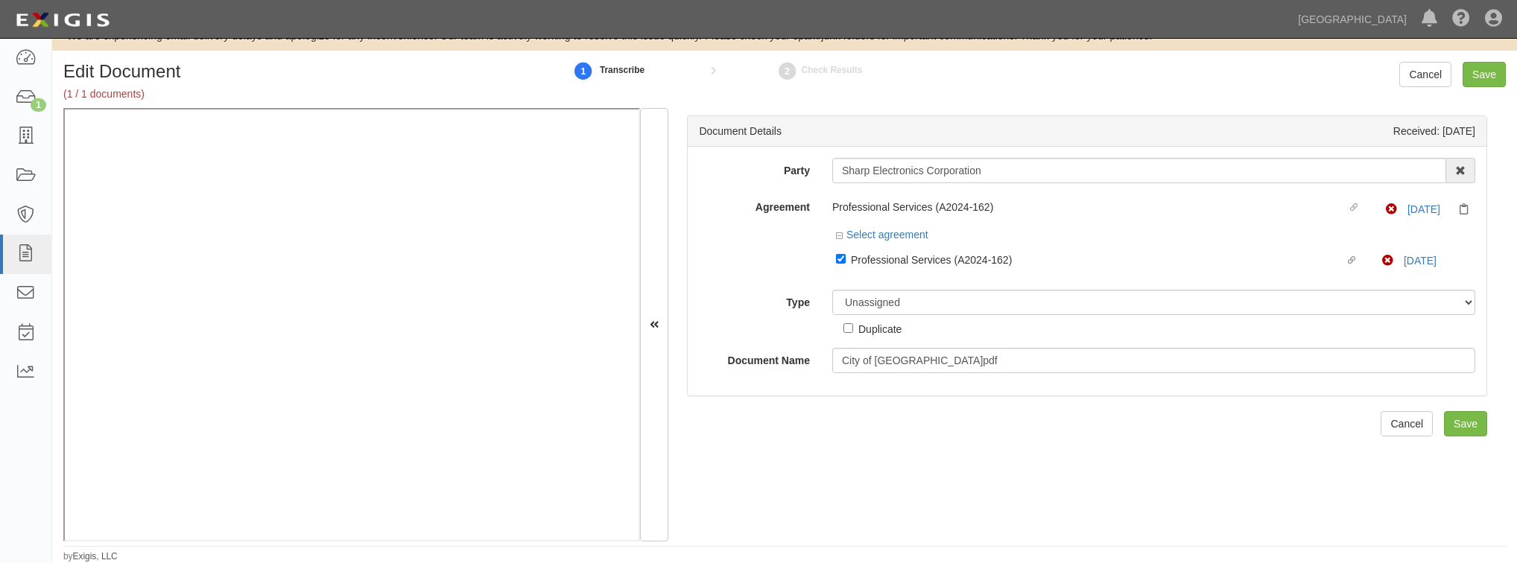
click at [856, 319] on div "Duplicate" at bounding box center [873, 326] width 58 height 22
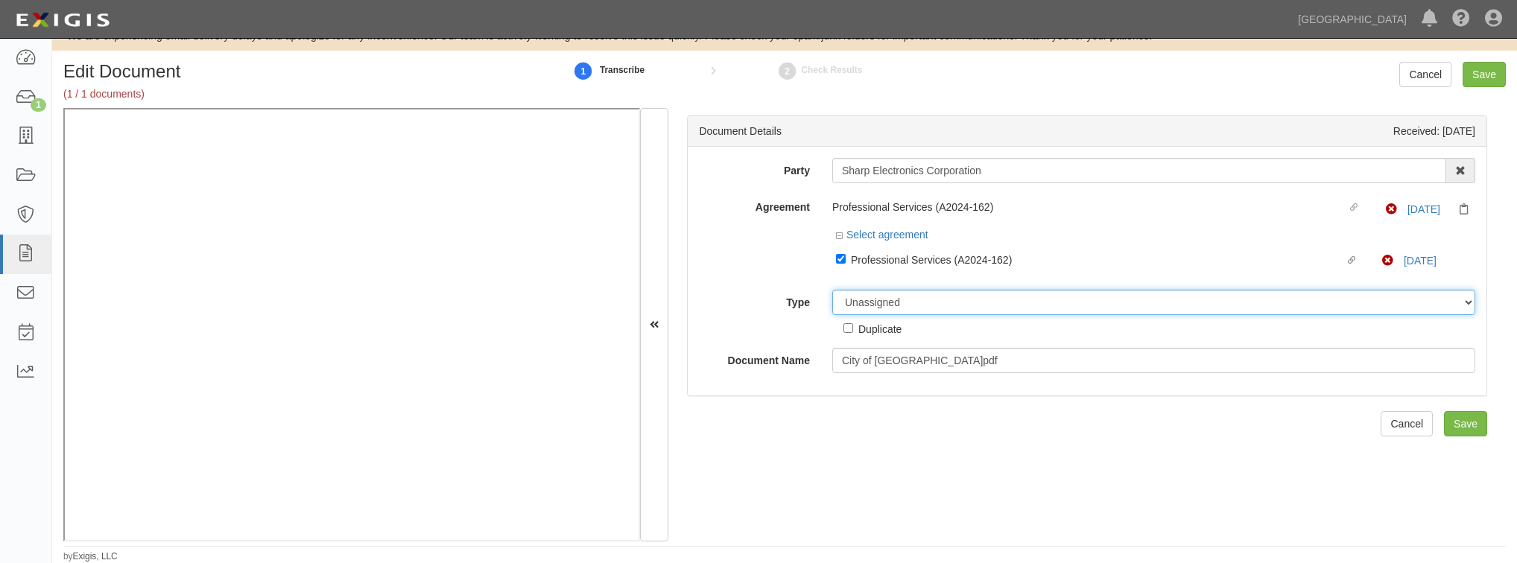
click at [858, 312] on select "Unassigned Binder Cancellation Notice Certificate Contract Endorsement Insuranc…" at bounding box center [1153, 302] width 643 height 25
select select "CertificateDetail"
click at [832, 290] on select "Unassigned Binder Cancellation Notice Certificate Contract Endorsement Insuranc…" at bounding box center [1153, 302] width 643 height 25
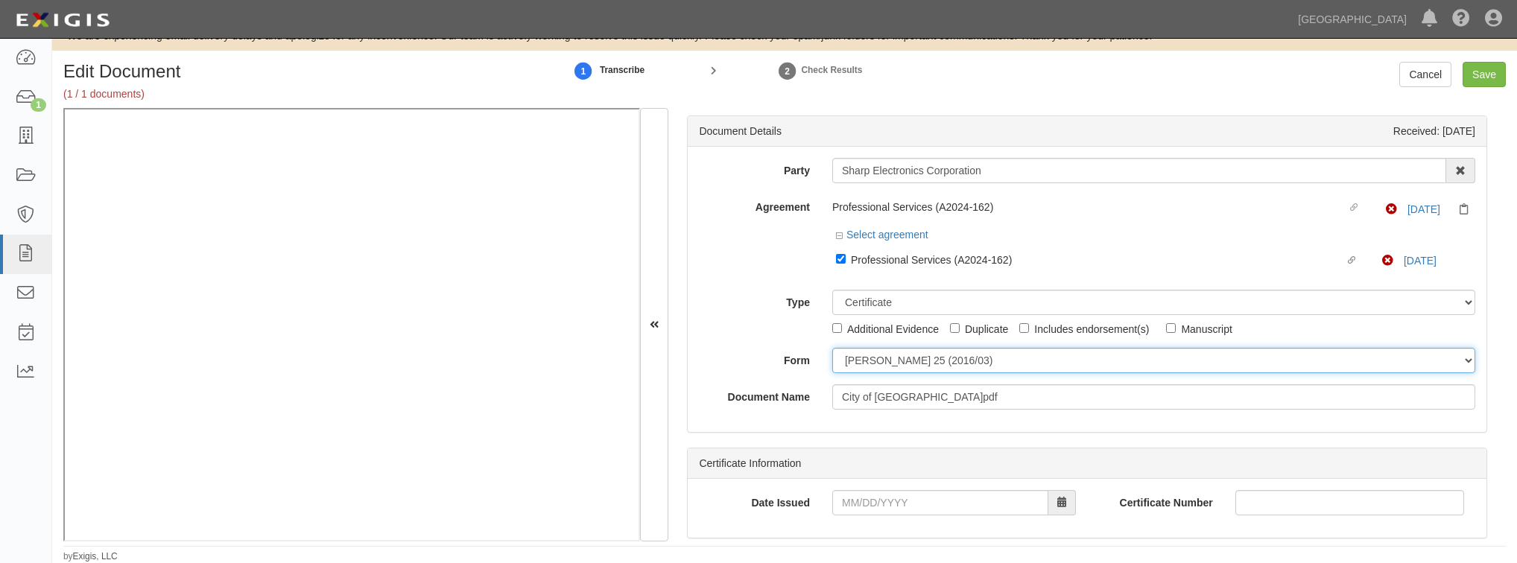
click at [873, 367] on select "ACORD 25 (2016/03) ACORD 101 ACORD 855 NY (2014/05) General" at bounding box center [1153, 360] width 643 height 25
select select "GeneralFormDetail"
click at [832, 348] on select "ACORD 25 (2016/03) ACORD 101 ACORD 855 NY (2014/05) General" at bounding box center [1153, 360] width 643 height 25
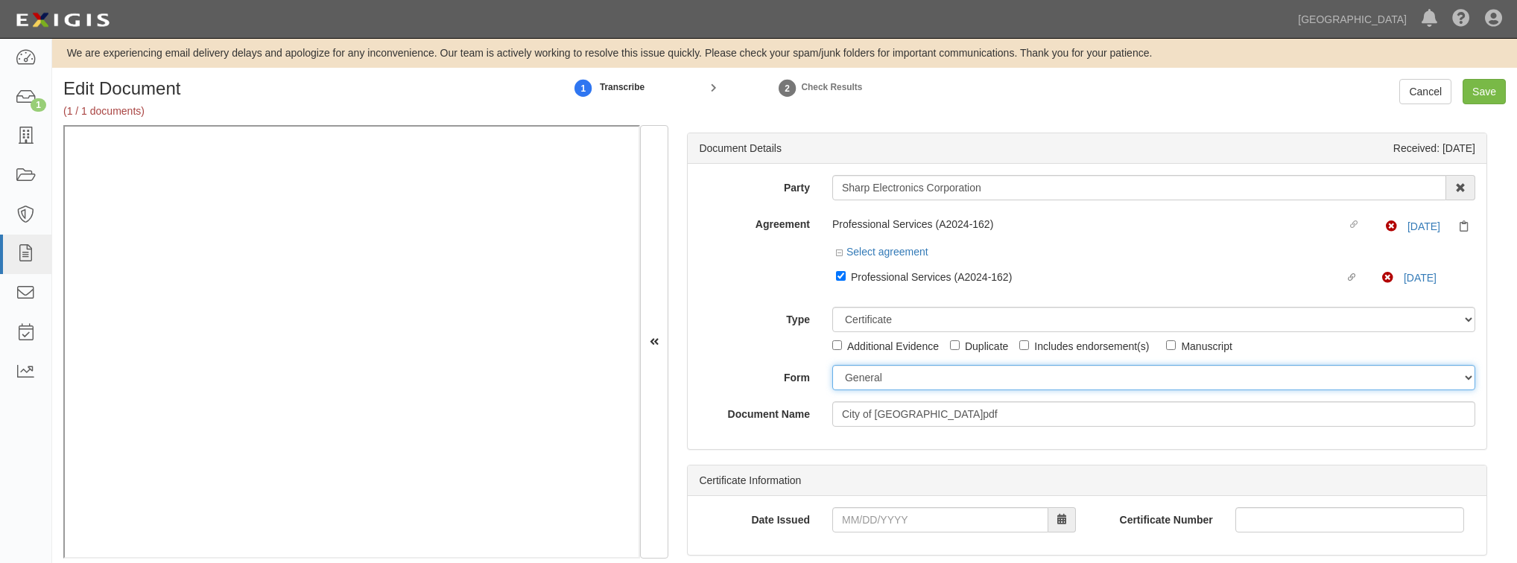
scroll to position [0, 0]
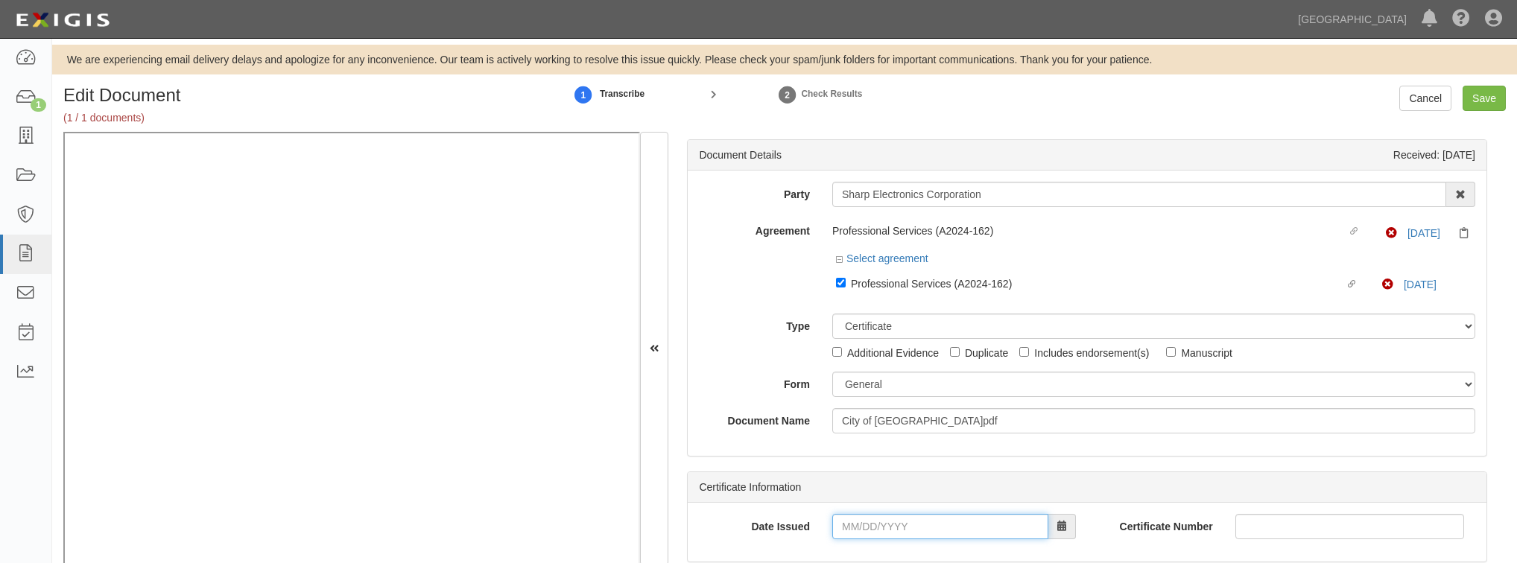
click at [919, 514] on input "Date Issued" at bounding box center [940, 526] width 216 height 25
type input "08/27/2025"
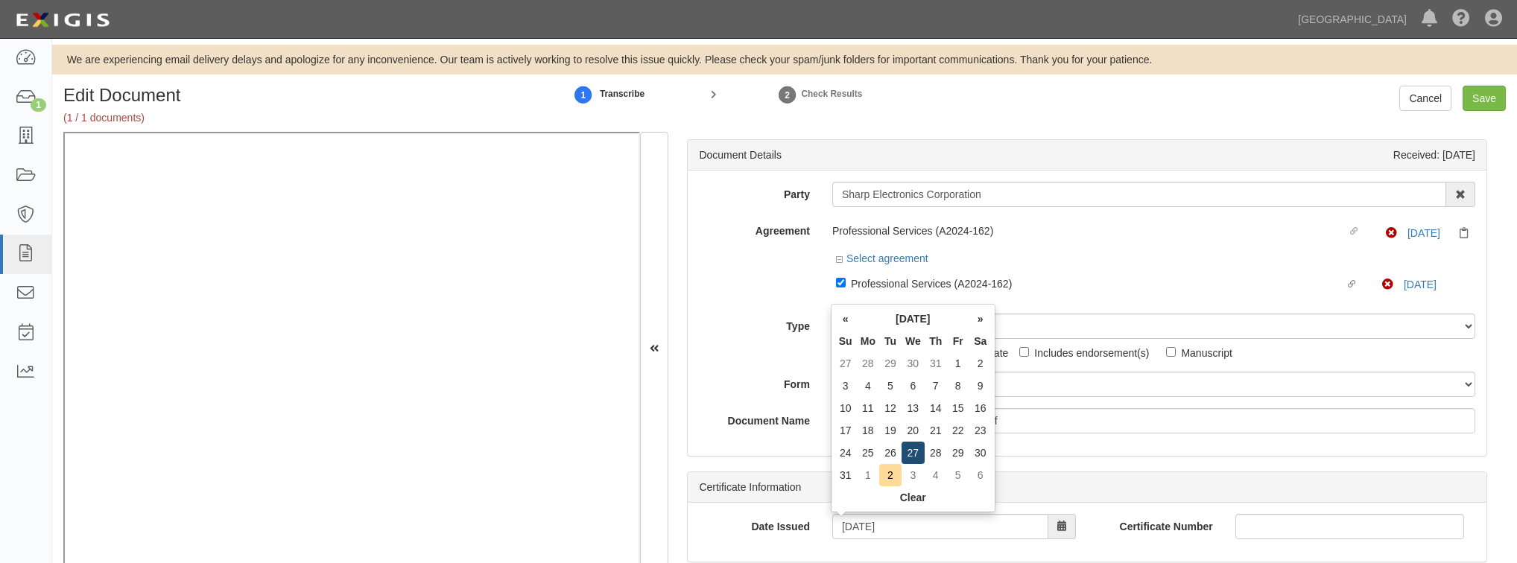
click at [909, 449] on td "27" at bounding box center [913, 453] width 23 height 22
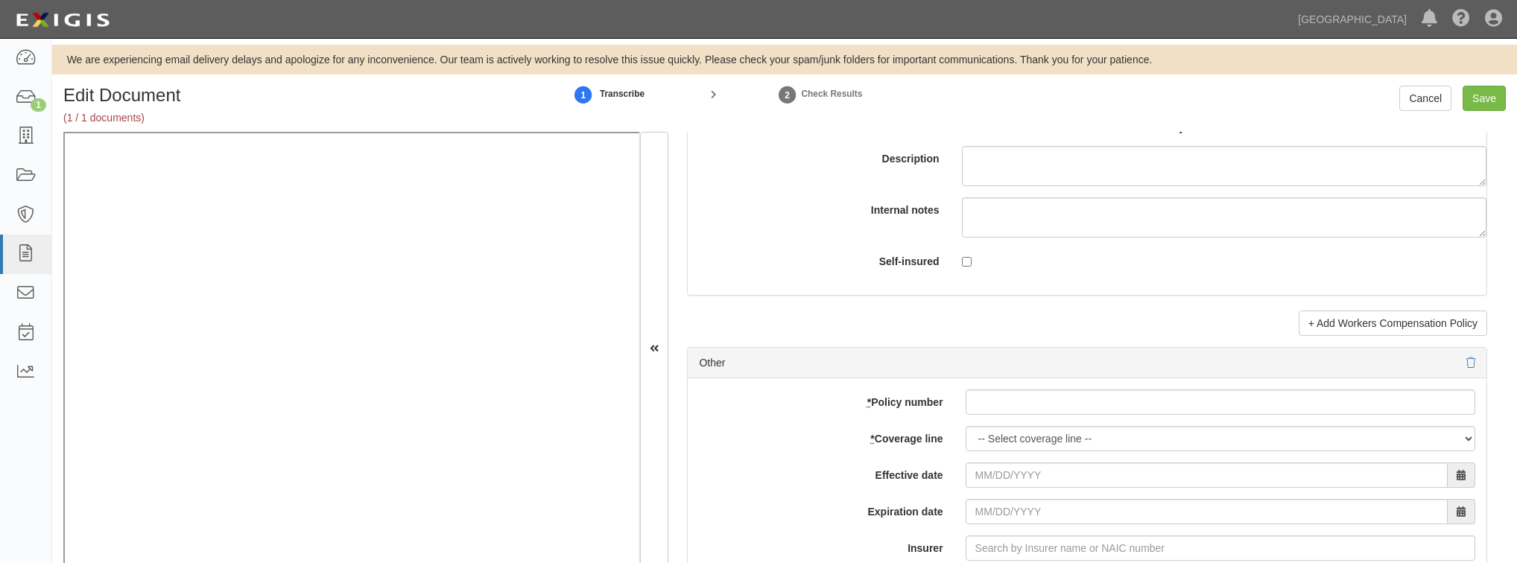
scroll to position [4293, 0]
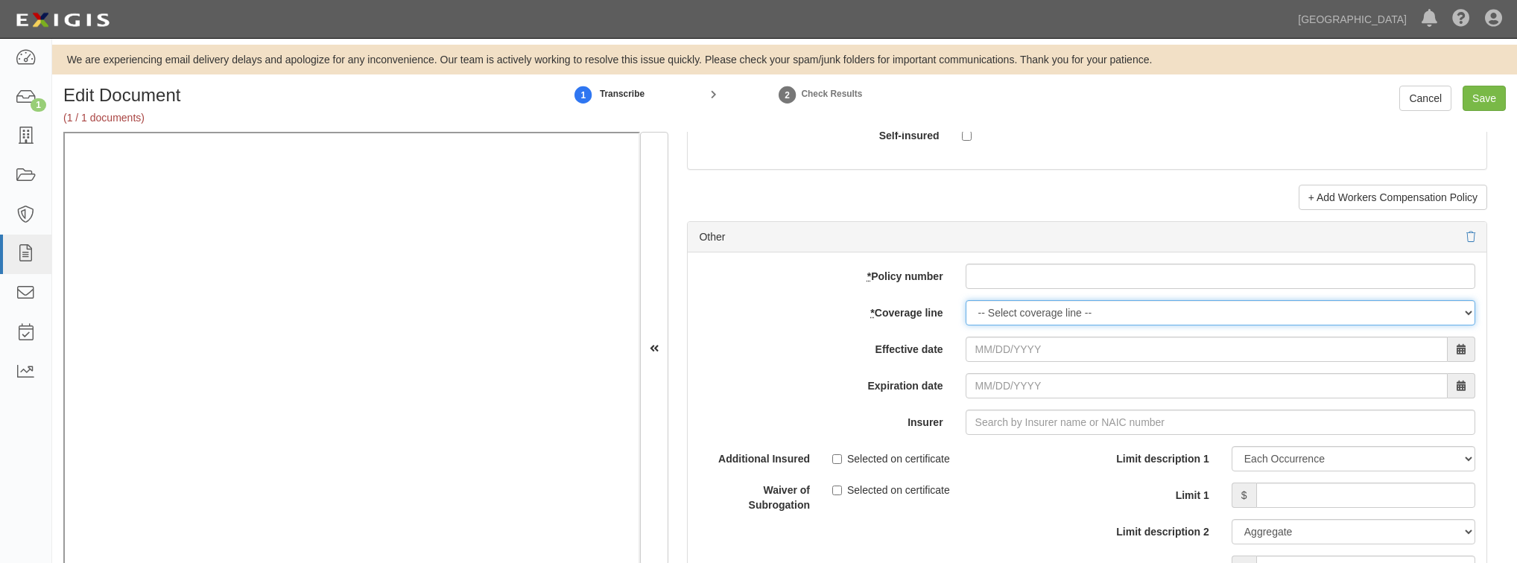
click at [1305, 309] on select "-- Select coverage line -- Asbestos Abatement Auto Physical Damage Boiler & Mac…" at bounding box center [1221, 312] width 510 height 25
select select "17"
click at [966, 326] on select "-- Select coverage line -- Asbestos Abatement Auto Physical Damage Boiler & Mac…" at bounding box center [1221, 312] width 510 height 25
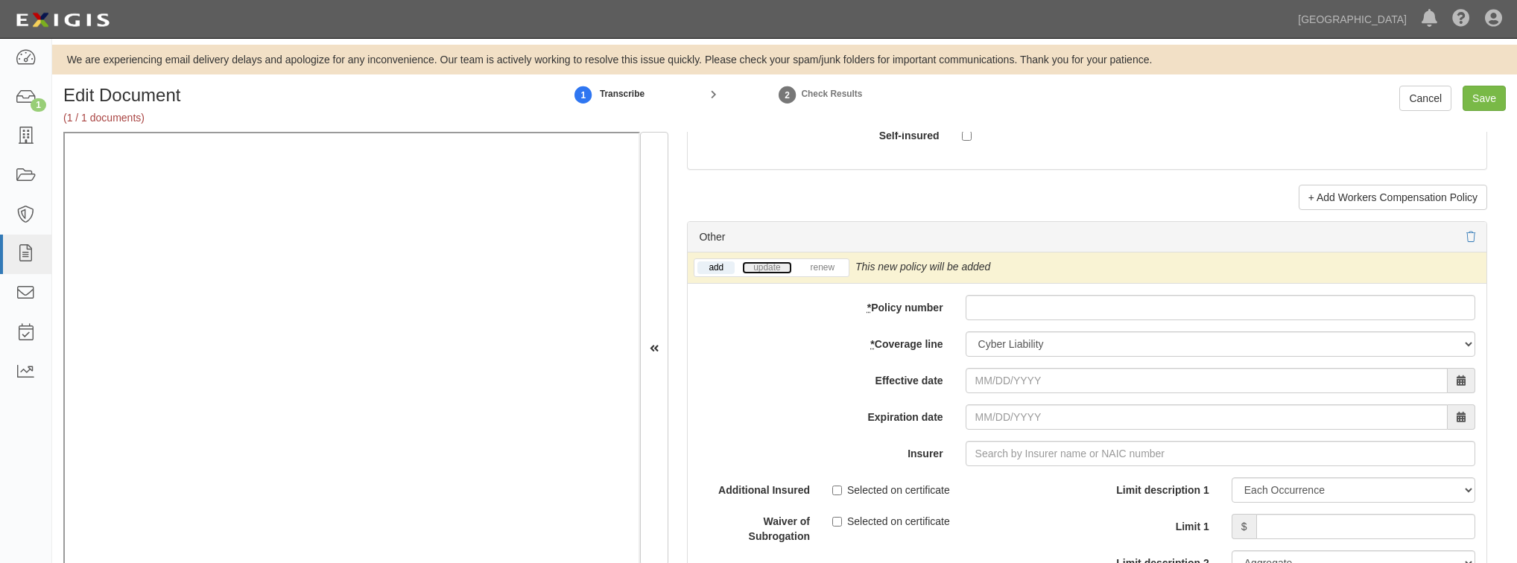
click at [776, 262] on link "update" at bounding box center [766, 268] width 49 height 13
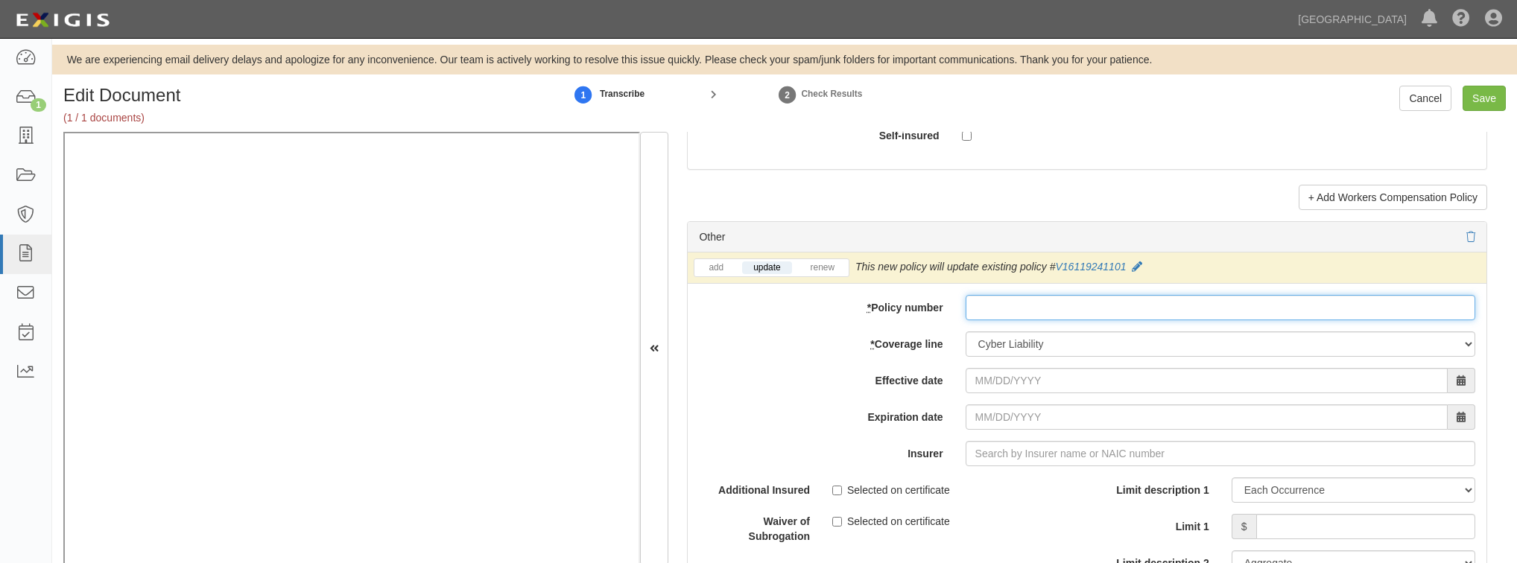
click at [1034, 303] on input "* Policy number" at bounding box center [1221, 307] width 510 height 25
paste input "Nearmap US INC"
type input "Nearmap US INC"
drag, startPoint x: 1078, startPoint y: 303, endPoint x: 870, endPoint y: 332, distance: 209.8
click at [870, 331] on div "add update renew This new policy will be added This new policy will update exis…" at bounding box center [1087, 513] width 799 height 520
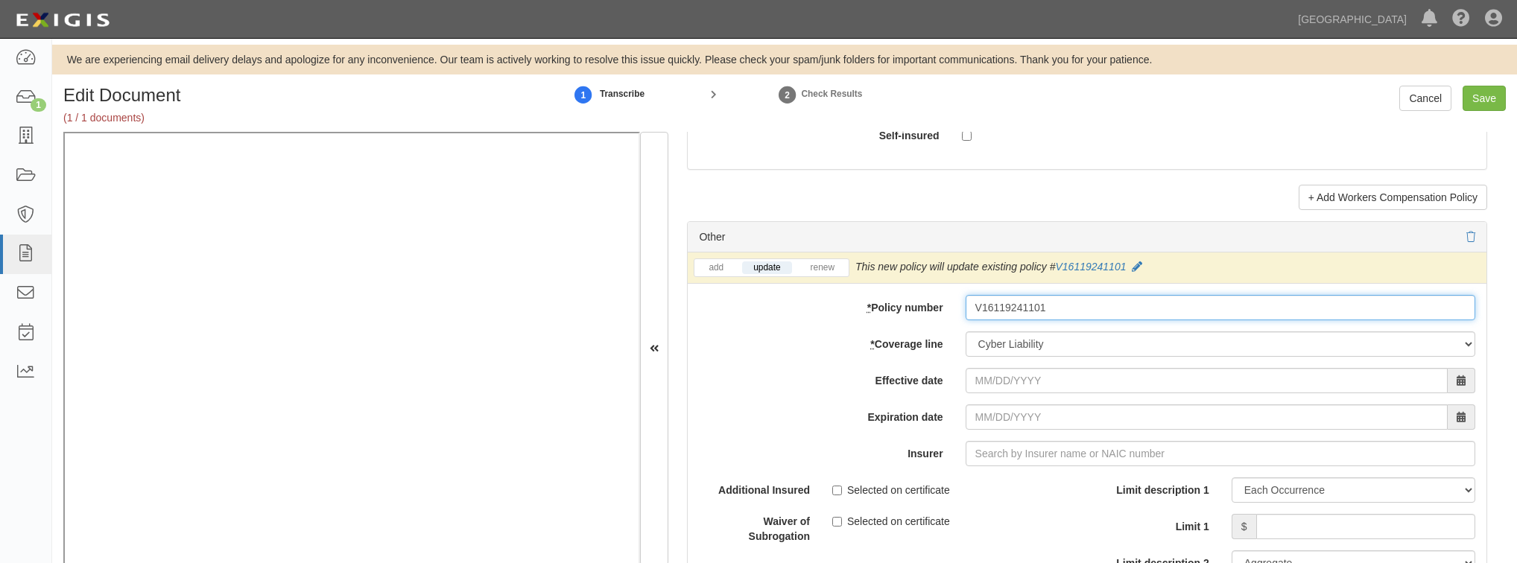
type input "V16119241101"
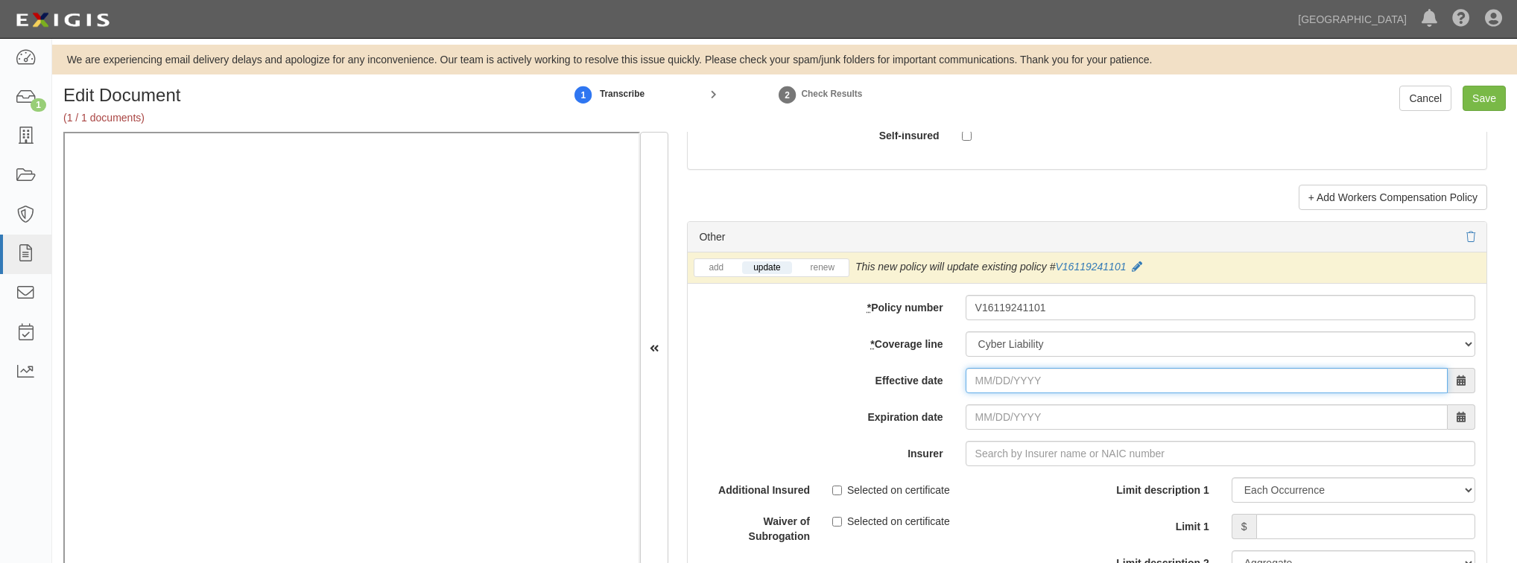
click at [982, 370] on input "Effective date" at bounding box center [1207, 380] width 482 height 25
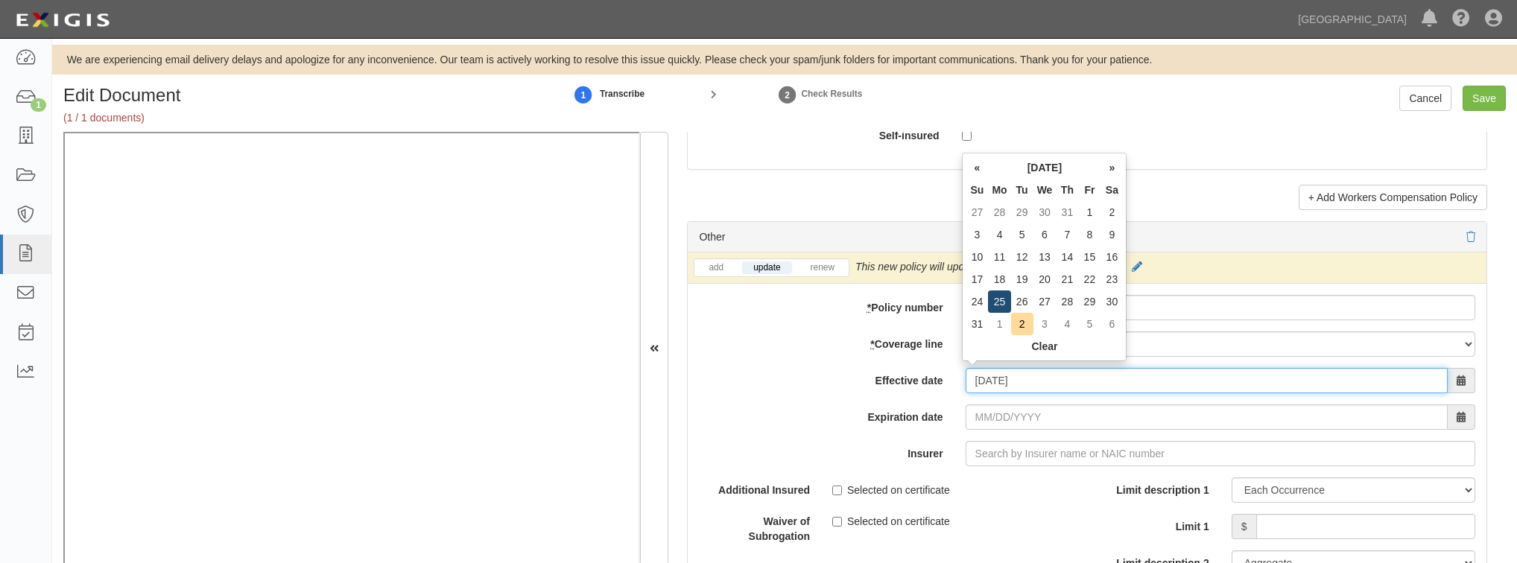
type input "08/25/2025"
type input "08/25/2026"
click at [1007, 301] on td "25" at bounding box center [999, 302] width 22 height 22
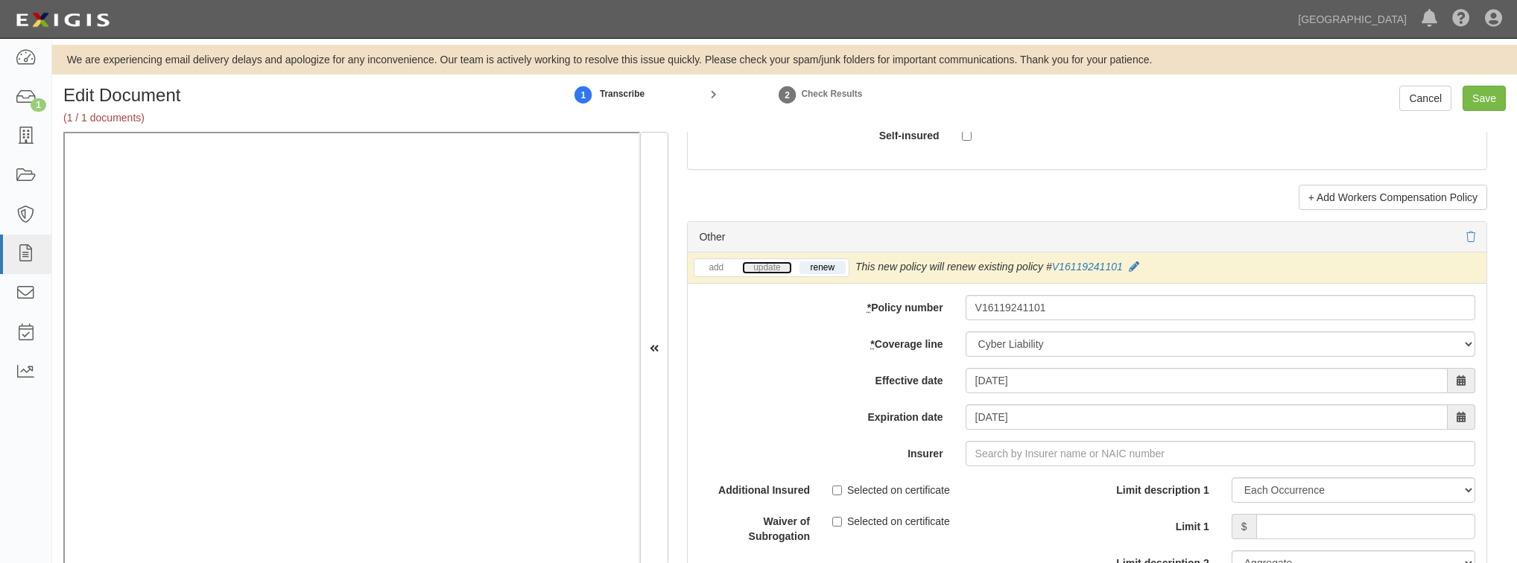
click at [770, 265] on link "update" at bounding box center [766, 268] width 49 height 13
click at [975, 453] on input "Insurer" at bounding box center [1221, 453] width 510 height 25
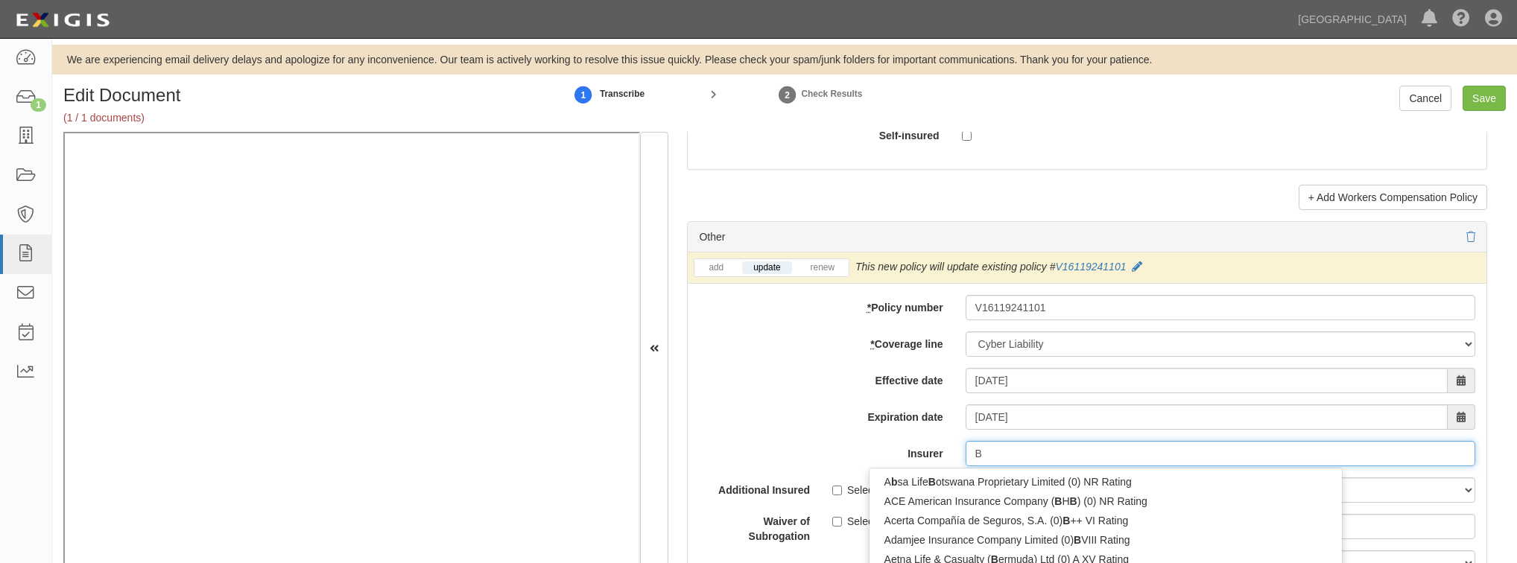
type input "Be"
type input "Beacon Insurance Company Limited (CHB) (0) NR Rating"
type input "Bea"
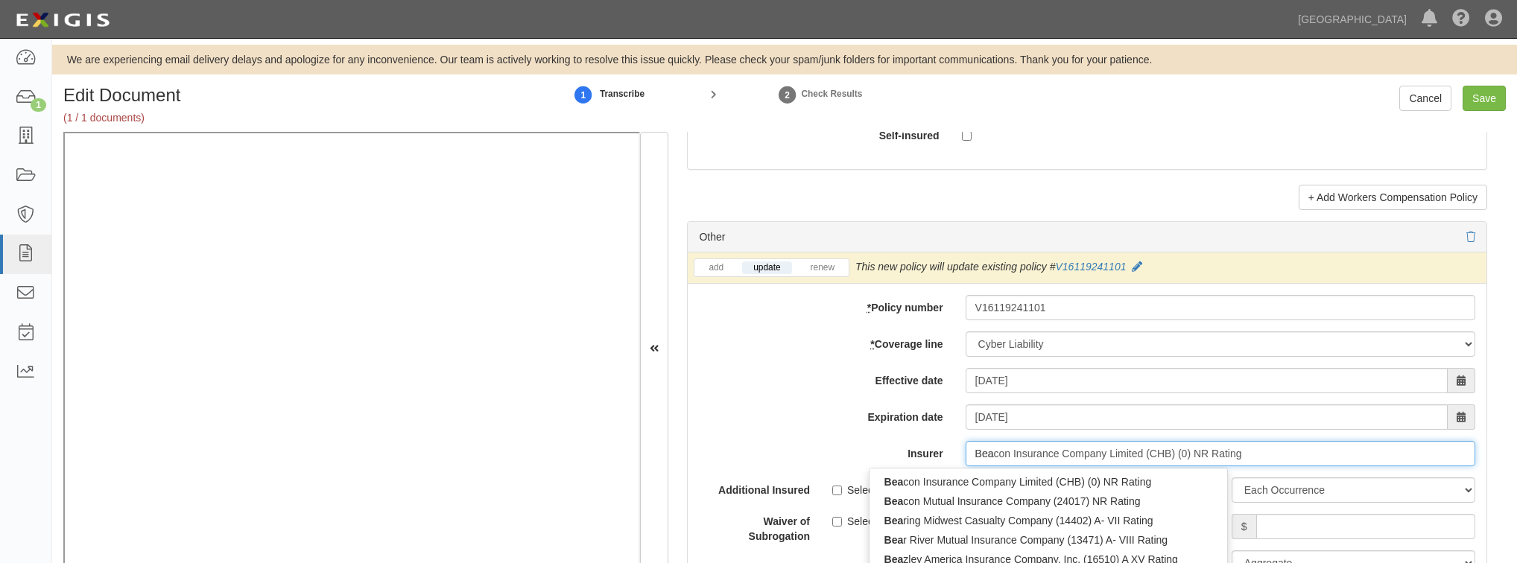
type input "Beazley America Insurance Company, Inc. (16510) A XV Rating"
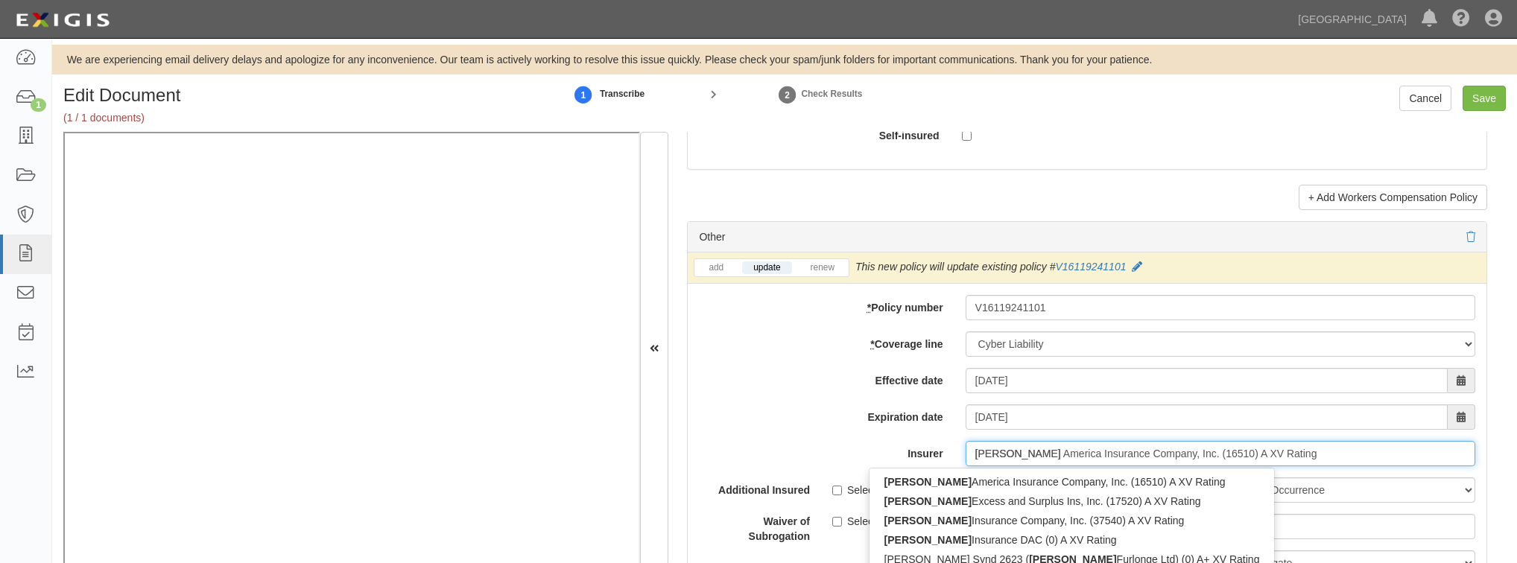
type input "Beazley"
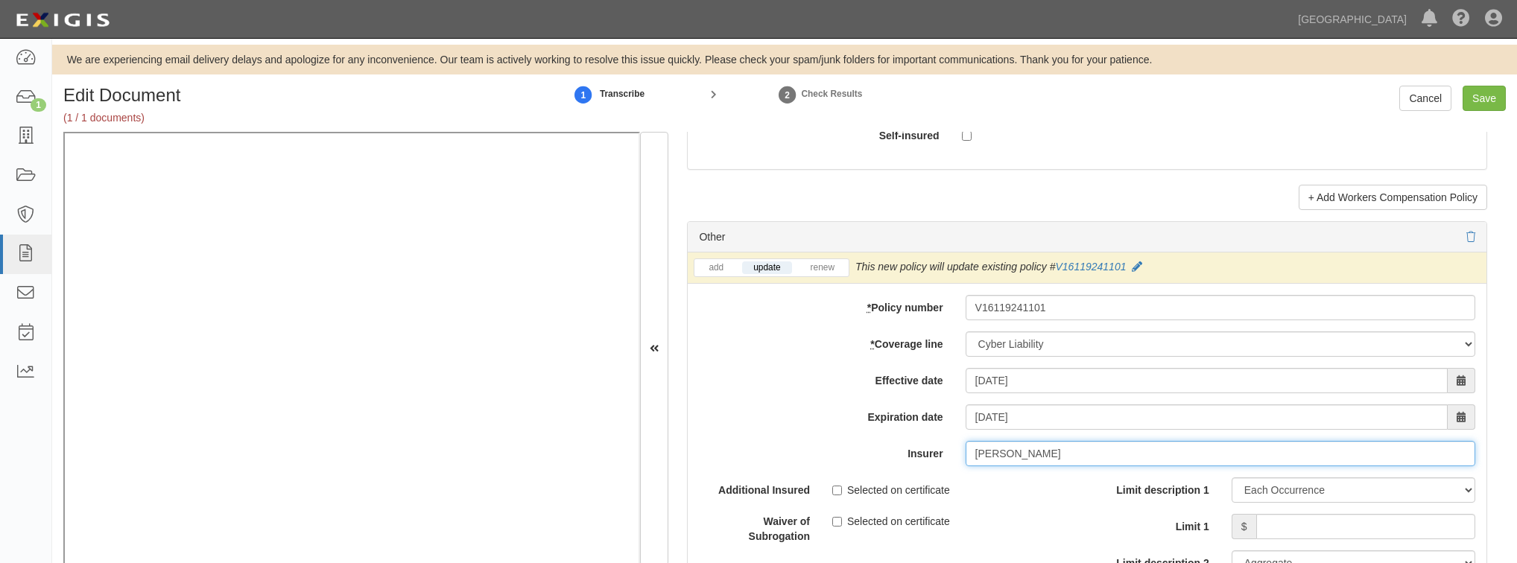
type input "Beazley G"
type input "Beazley America Insurance Company, Inc. (16510) A XV Rating"
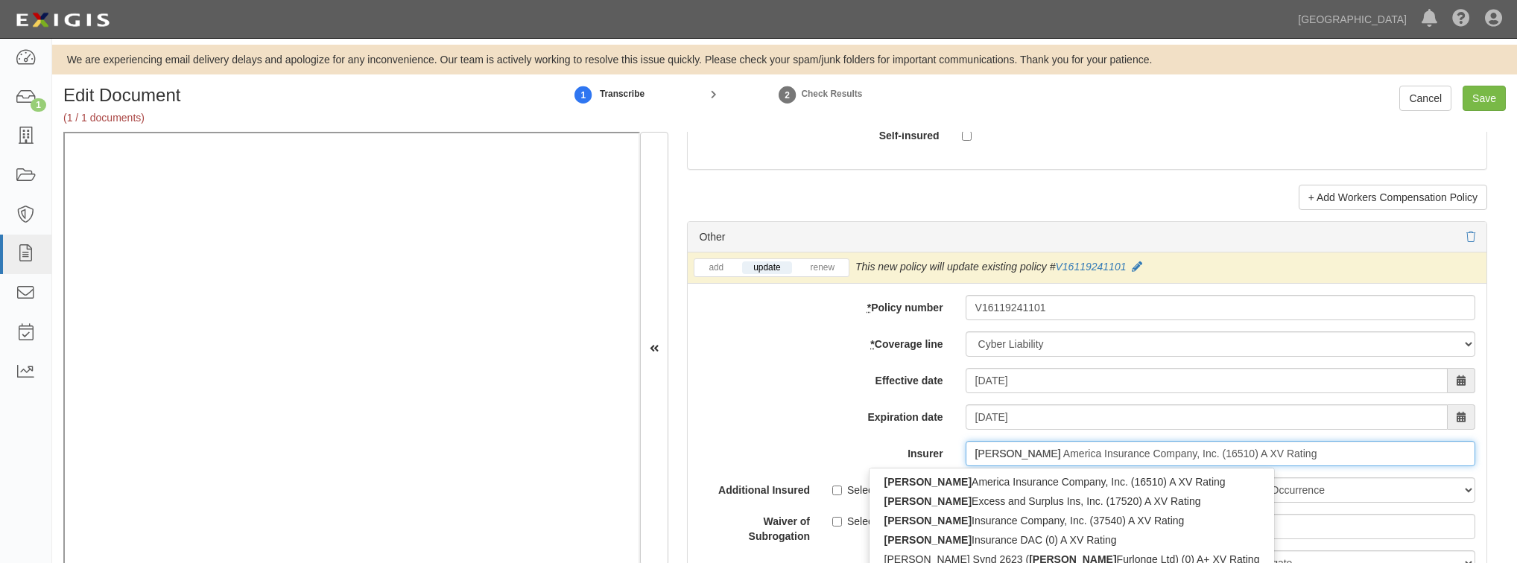
type input "Beazley"
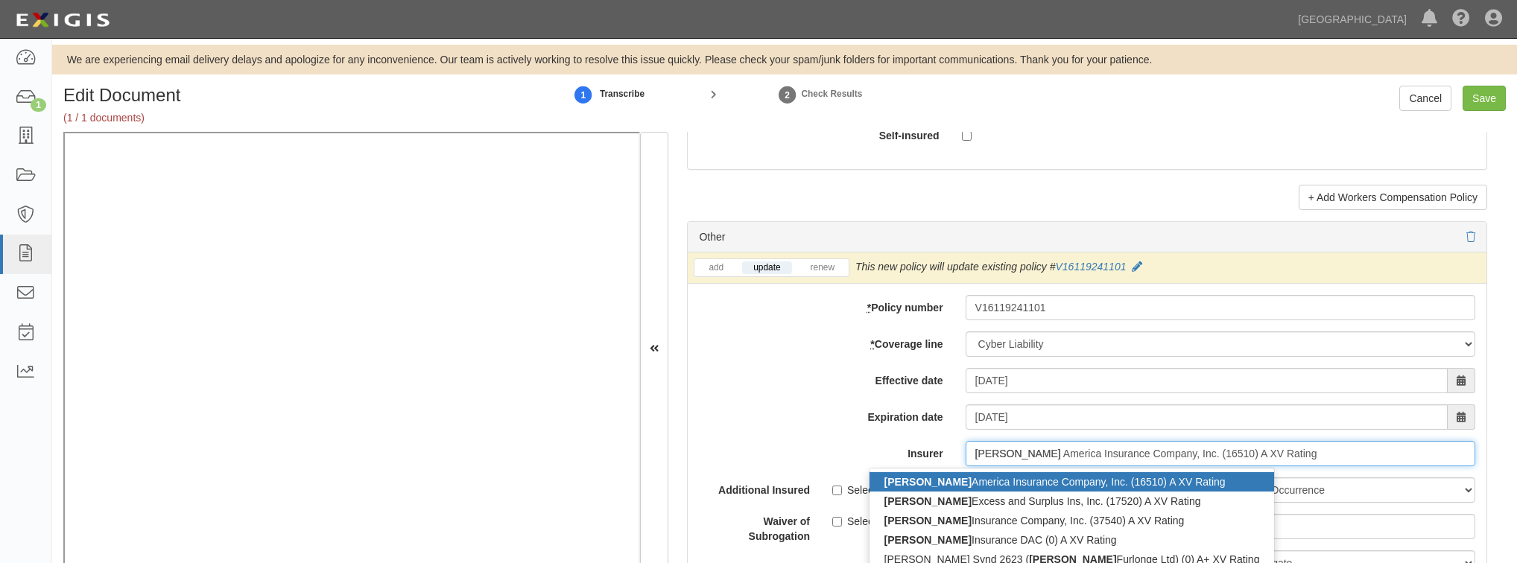
click at [977, 477] on div "Beazley America Insurance Company, Inc. (16510) A XV Rating" at bounding box center [1072, 481] width 405 height 19
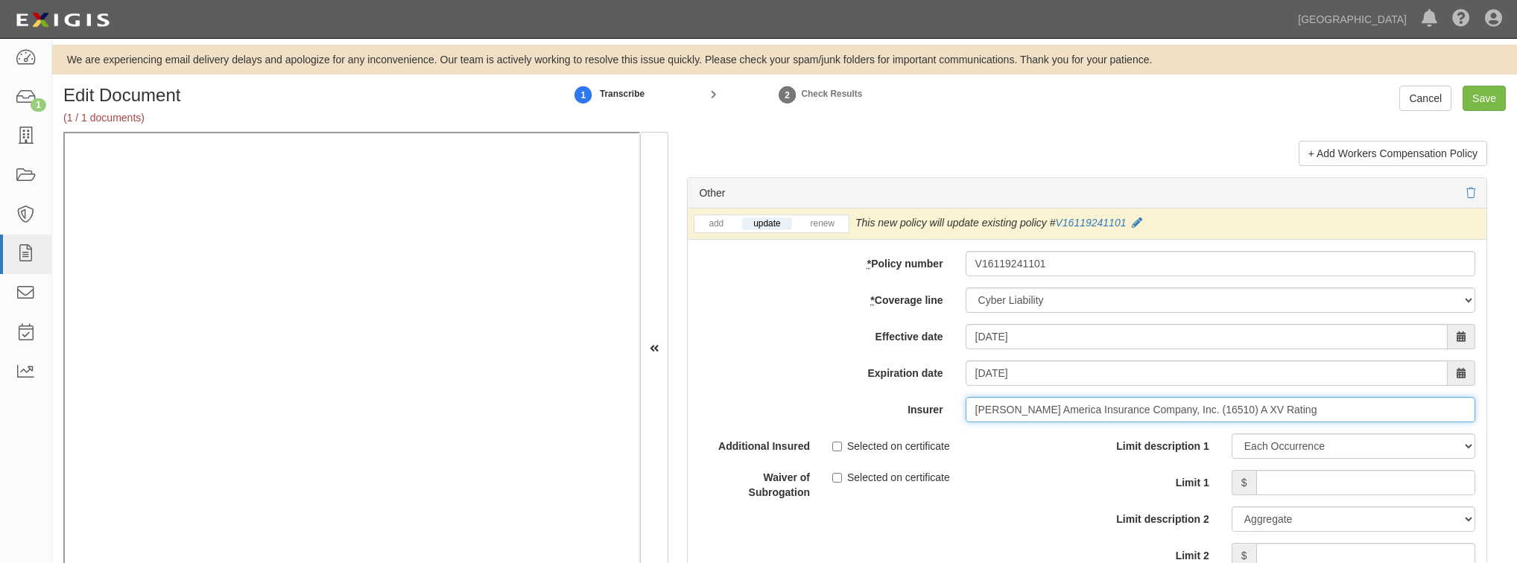
scroll to position [4412, 0]
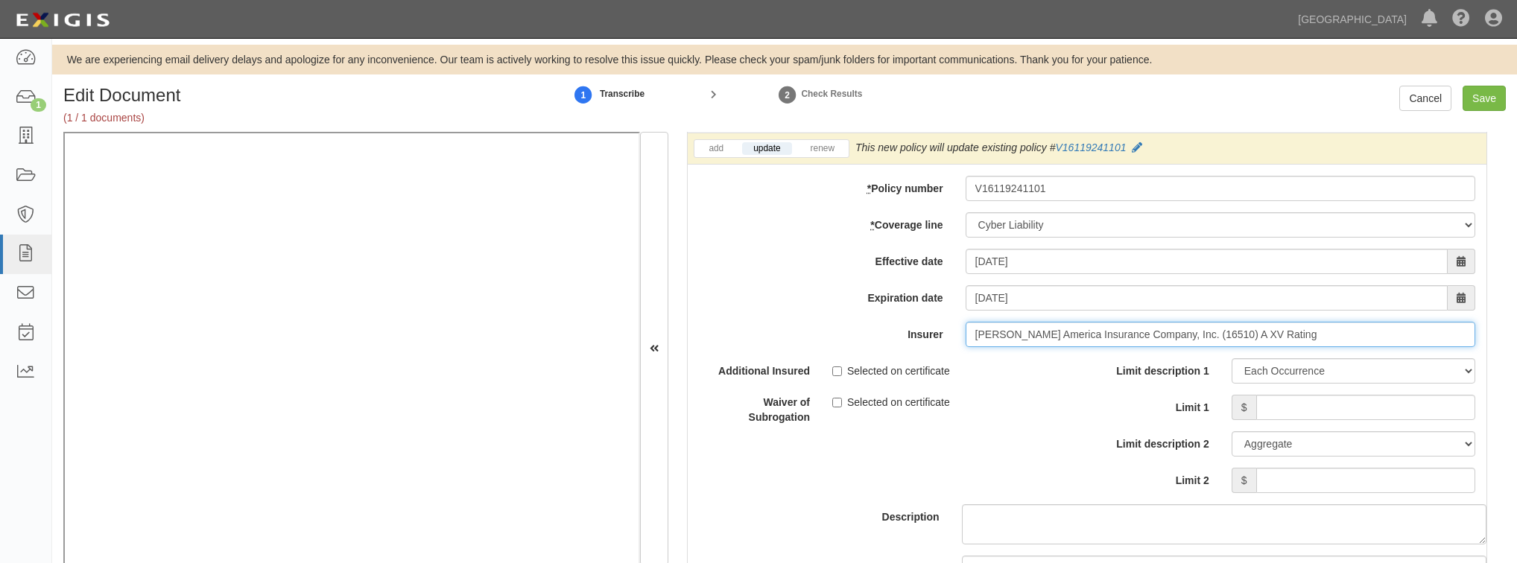
type input "Beazley America Insurance Company, Inc. (16510) A XV Rating"
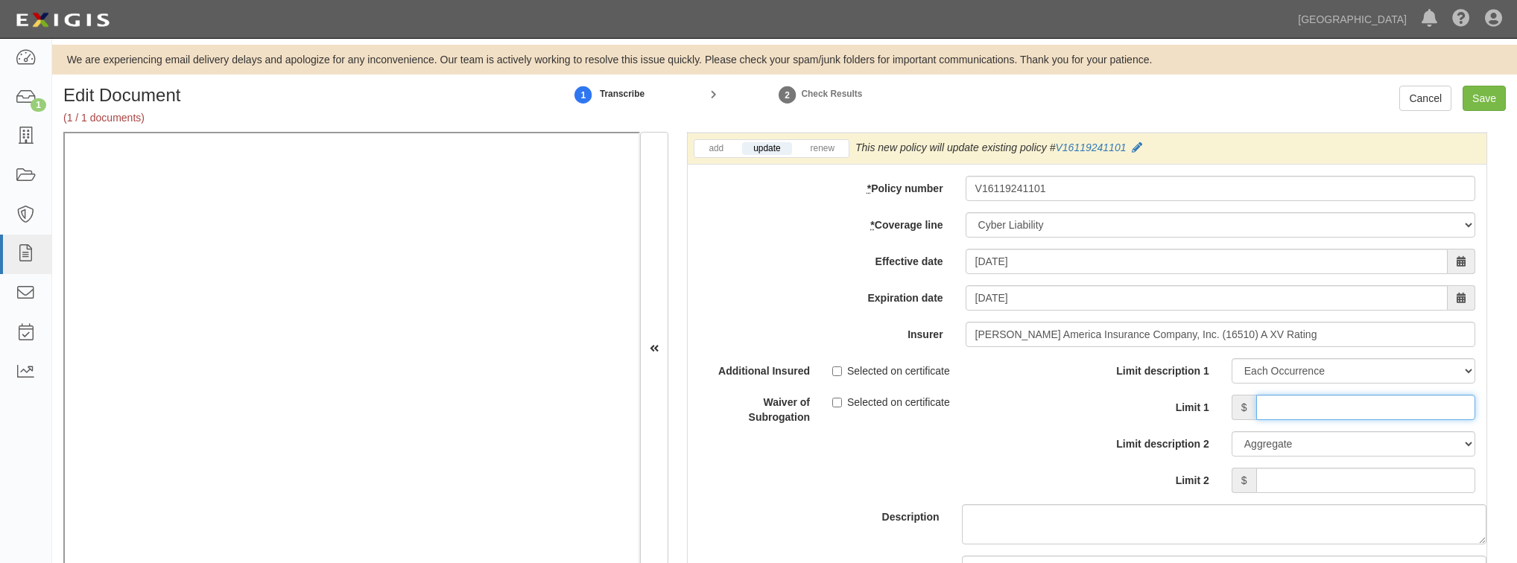
click at [1306, 395] on input "Limit 1" at bounding box center [1366, 407] width 219 height 25
type input "5,000,000"
click at [1284, 481] on input "Limit 2" at bounding box center [1366, 480] width 219 height 25
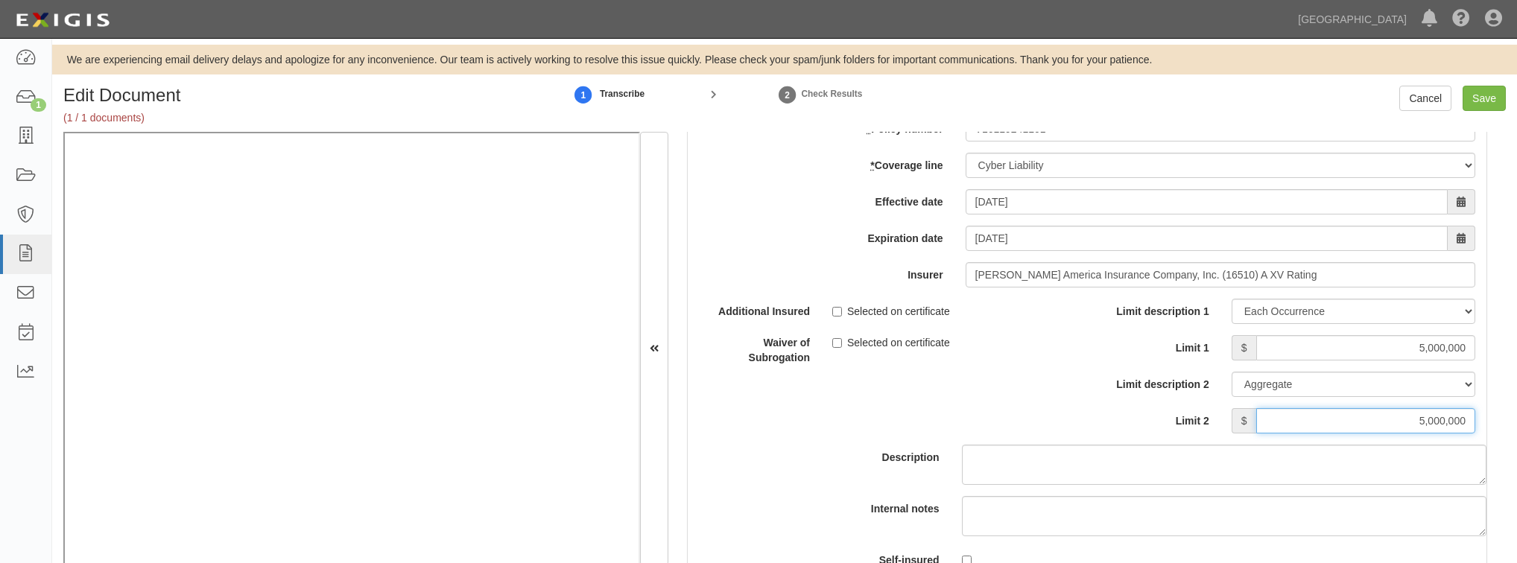
scroll to position [4293, 0]
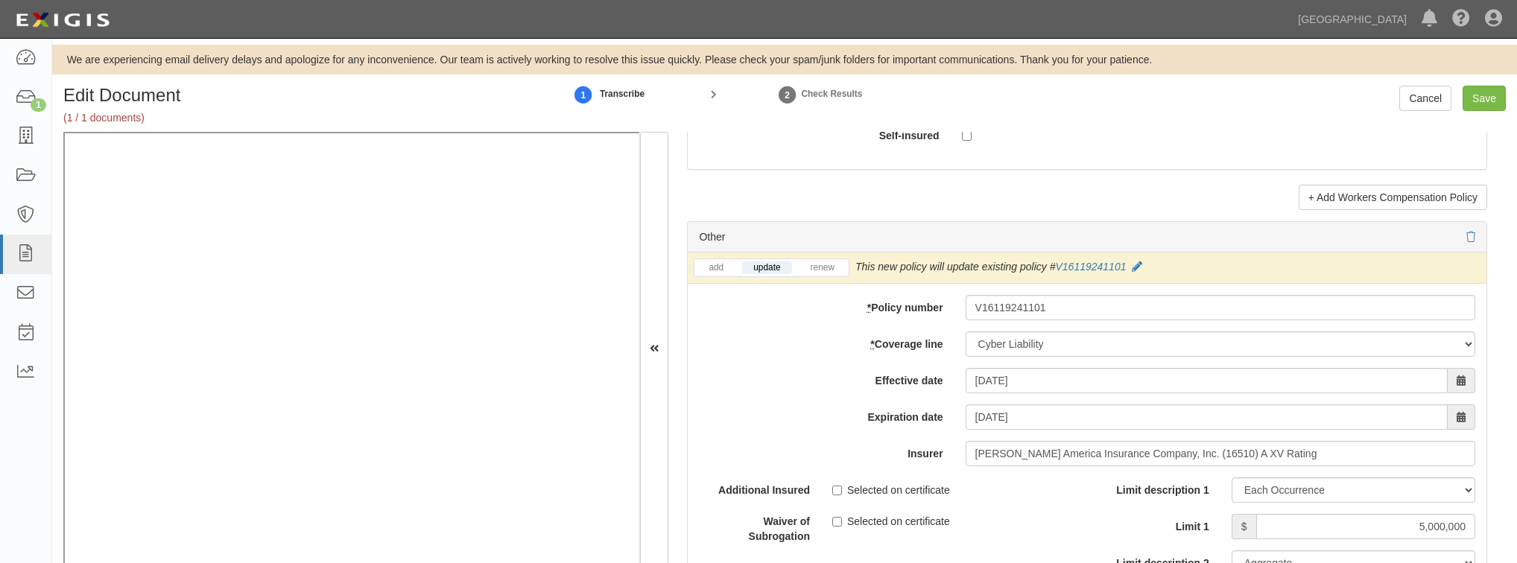
type input "5,000,000"
click at [736, 370] on label "Effective date" at bounding box center [821, 378] width 266 height 20
click at [966, 370] on input "08/25/2025" at bounding box center [1207, 380] width 482 height 25
click at [817, 382] on label "Effective date" at bounding box center [821, 378] width 266 height 20
click at [966, 382] on input "08/25/2025" at bounding box center [1207, 380] width 482 height 25
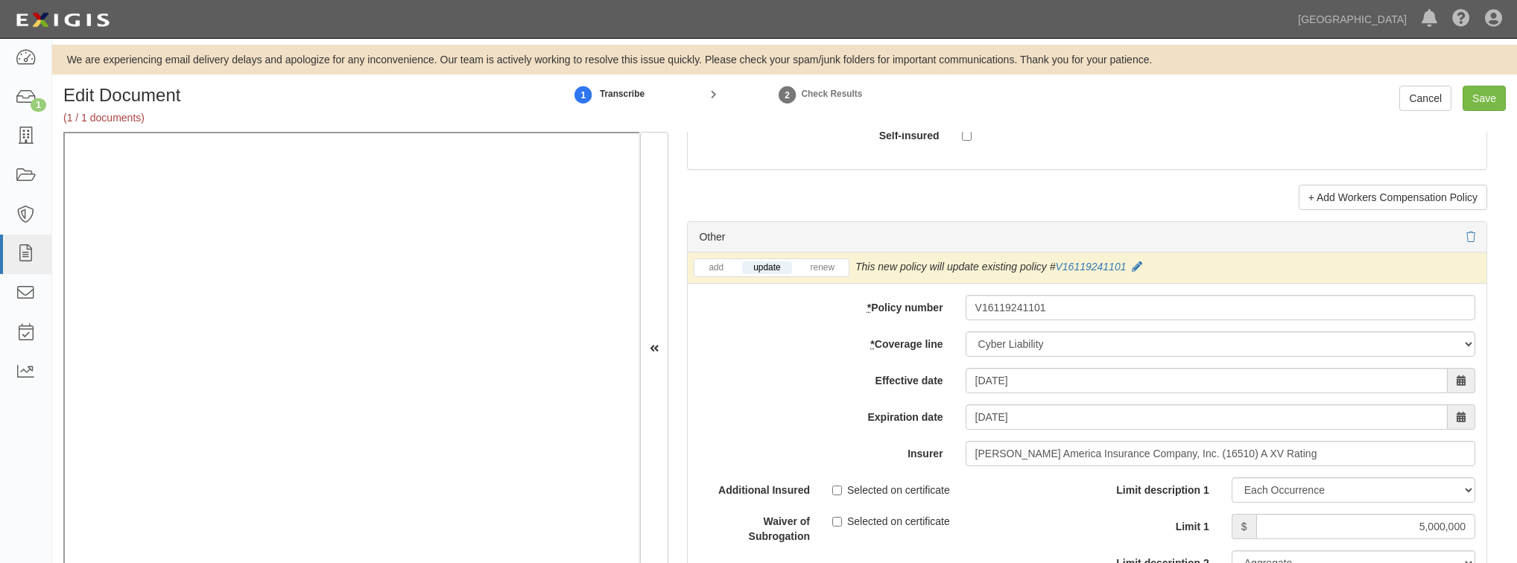
click at [1282, 259] on div "add update renew This new policy will be added This new policy will update exis…" at bounding box center [1087, 268] width 799 height 31
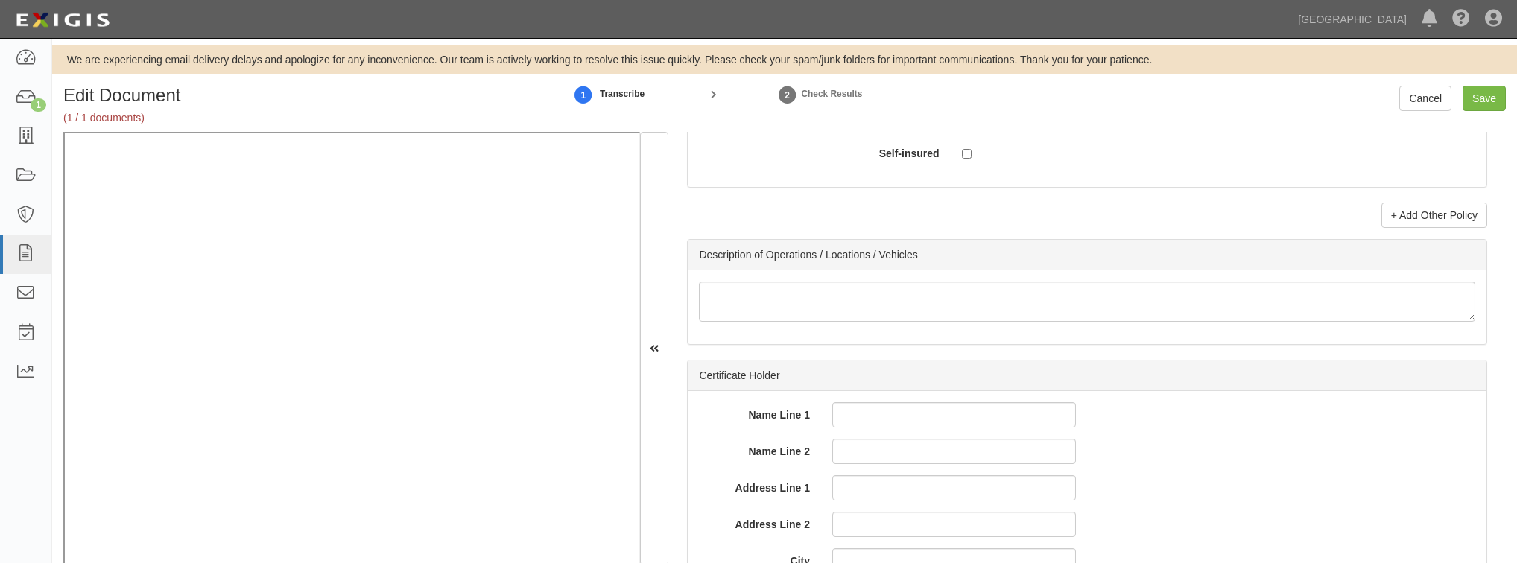
scroll to position [4889, 0]
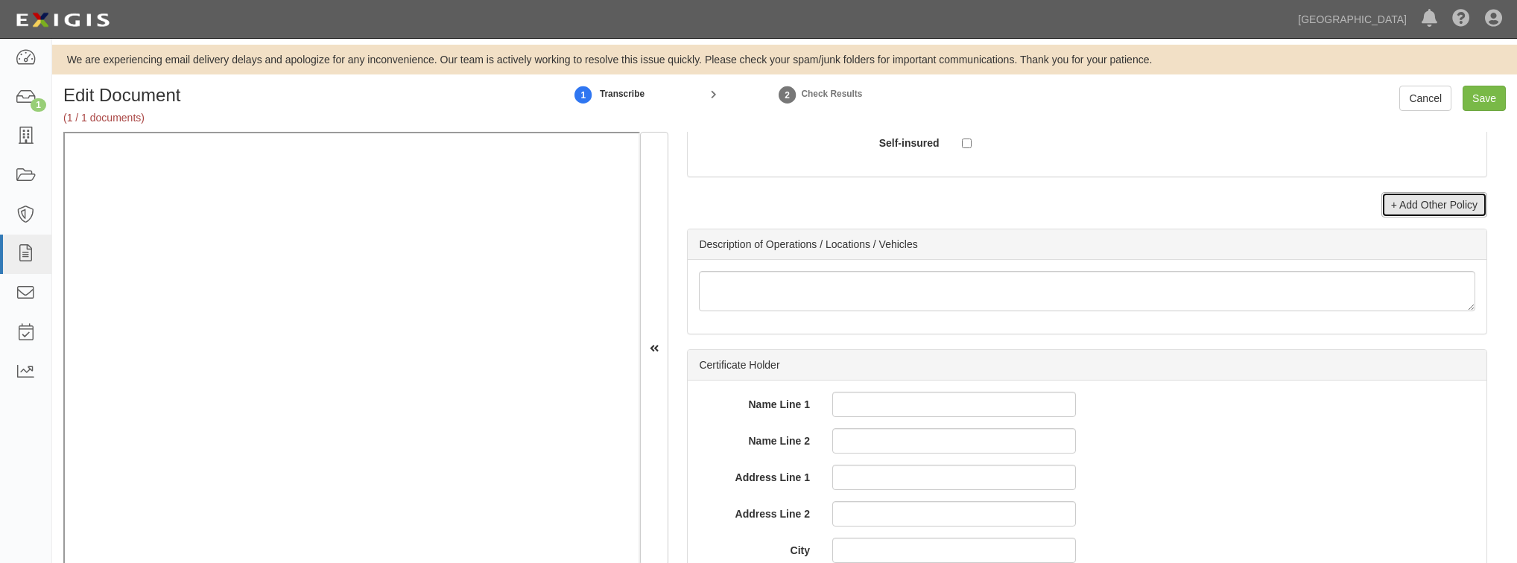
click at [1397, 194] on link "+ Add Other Policy" at bounding box center [1435, 204] width 106 height 25
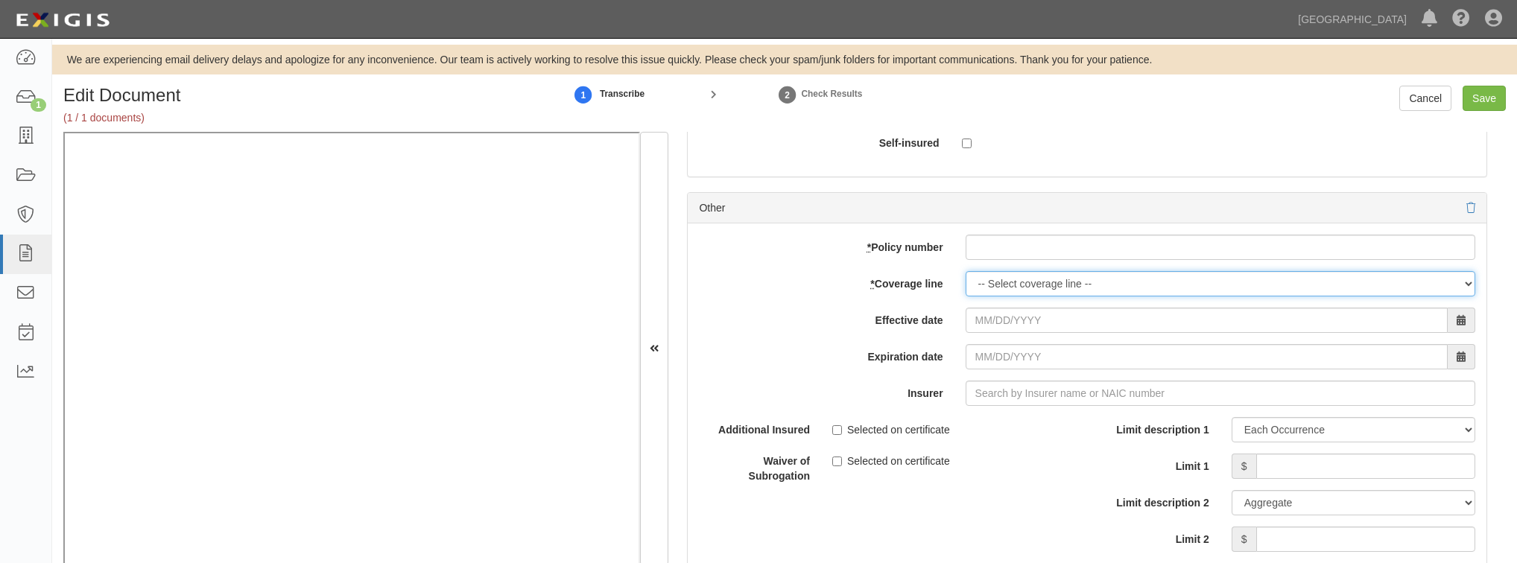
click at [1013, 288] on select "-- Select coverage line -- Asbestos Abatement Auto Physical Damage Boiler & Mac…" at bounding box center [1221, 283] width 510 height 25
select select "26"
click at [966, 297] on select "-- Select coverage line -- Asbestos Abatement Auto Physical Damage Boiler & Mac…" at bounding box center [1221, 283] width 510 height 25
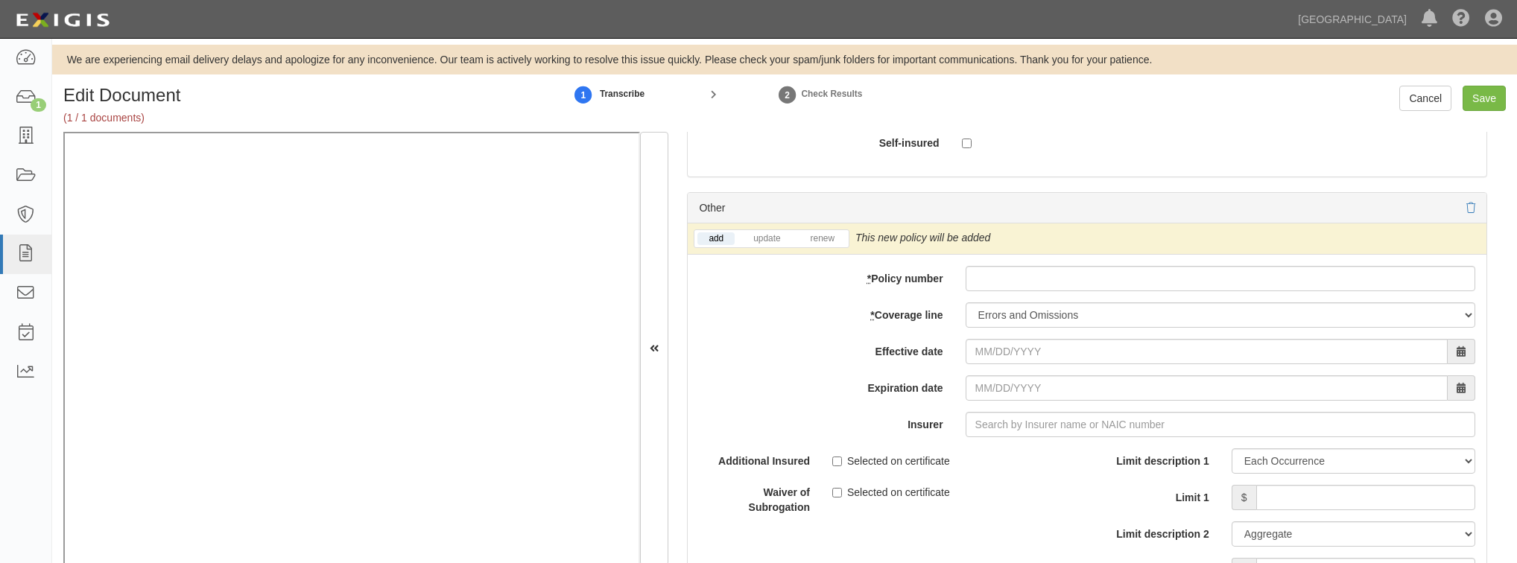
click at [764, 240] on li "update" at bounding box center [766, 238] width 55 height 17
click at [765, 235] on link "update" at bounding box center [766, 239] width 49 height 13
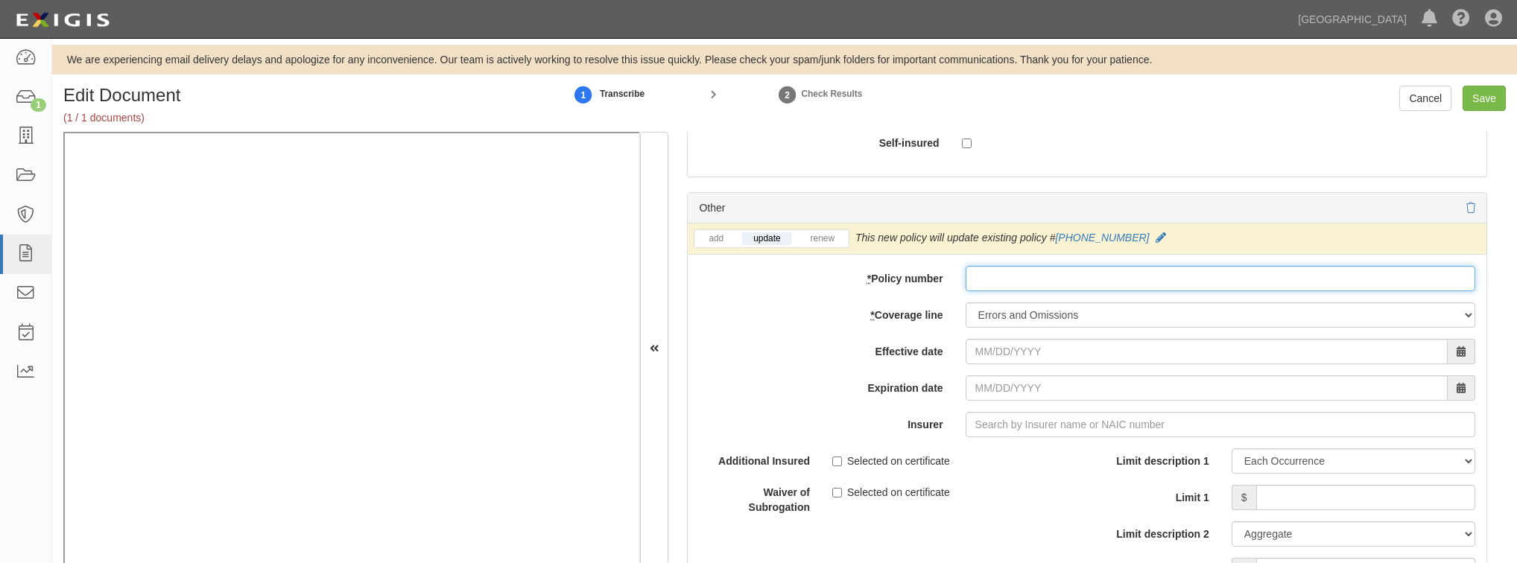
click at [1031, 282] on input "* Policy number" at bounding box center [1221, 278] width 510 height 25
drag, startPoint x: 975, startPoint y: 268, endPoint x: 961, endPoint y: 274, distance: 15.0
click at [961, 274] on div ")7-766-64-09" at bounding box center [1221, 278] width 532 height 25
type input "07-766-64-09"
click at [996, 359] on div "add update renew This new policy will be added This new policy will update exis…" at bounding box center [1087, 484] width 799 height 520
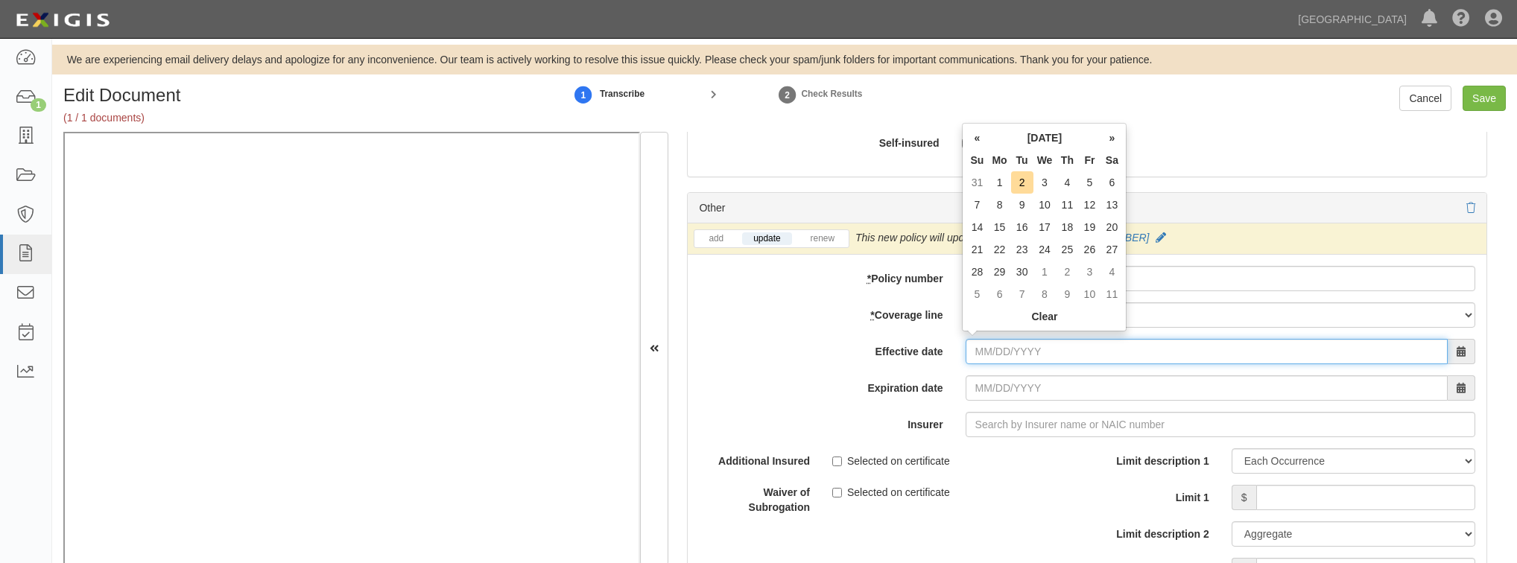
click at [993, 351] on input "Effective date" at bounding box center [1207, 351] width 482 height 25
type input "08/25/2025"
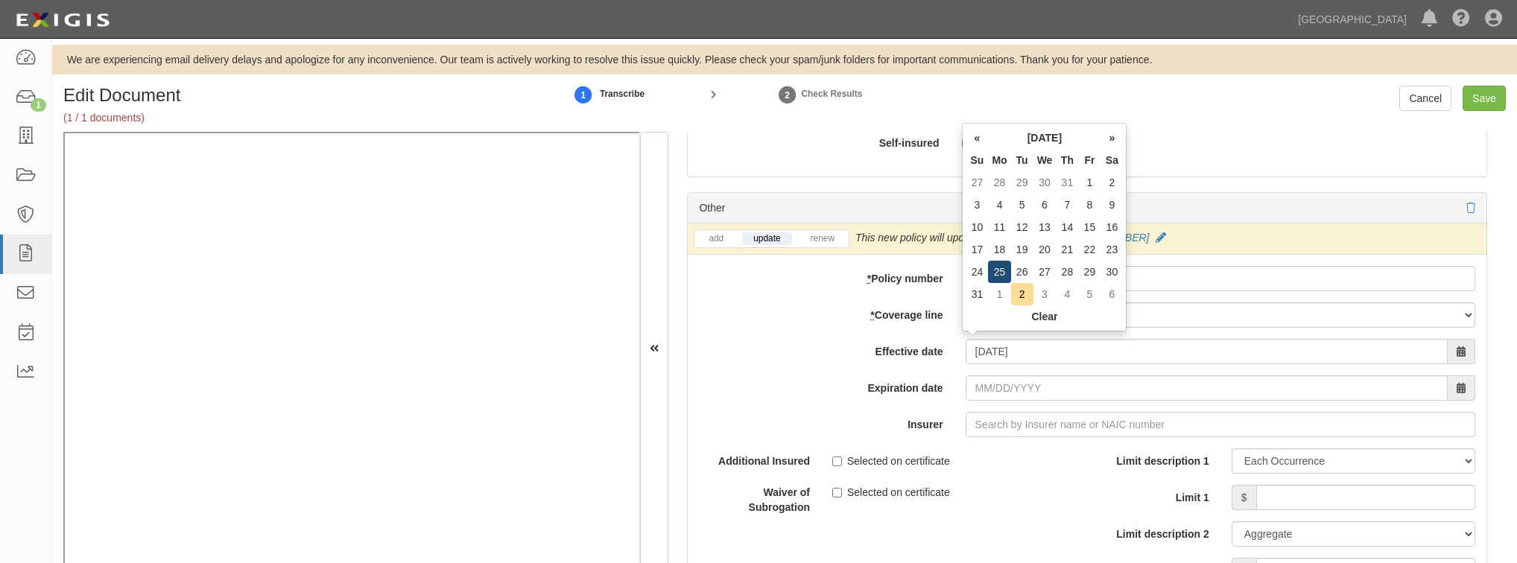
type input "08/25/2026"
click at [996, 265] on td "25" at bounding box center [999, 272] width 22 height 22
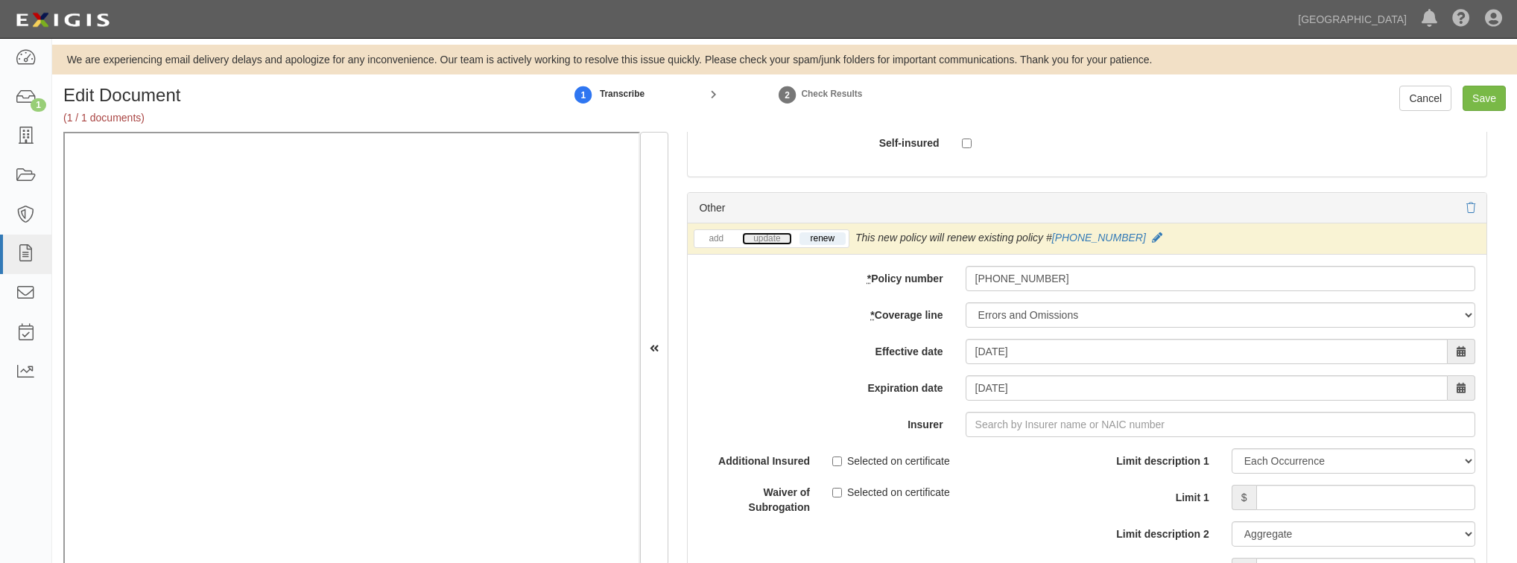
drag, startPoint x: 757, startPoint y: 234, endPoint x: 765, endPoint y: 237, distance: 8.0
click at [757, 234] on link "update" at bounding box center [766, 239] width 49 height 13
click at [1001, 426] on input "Insurer" at bounding box center [1221, 424] width 510 height 25
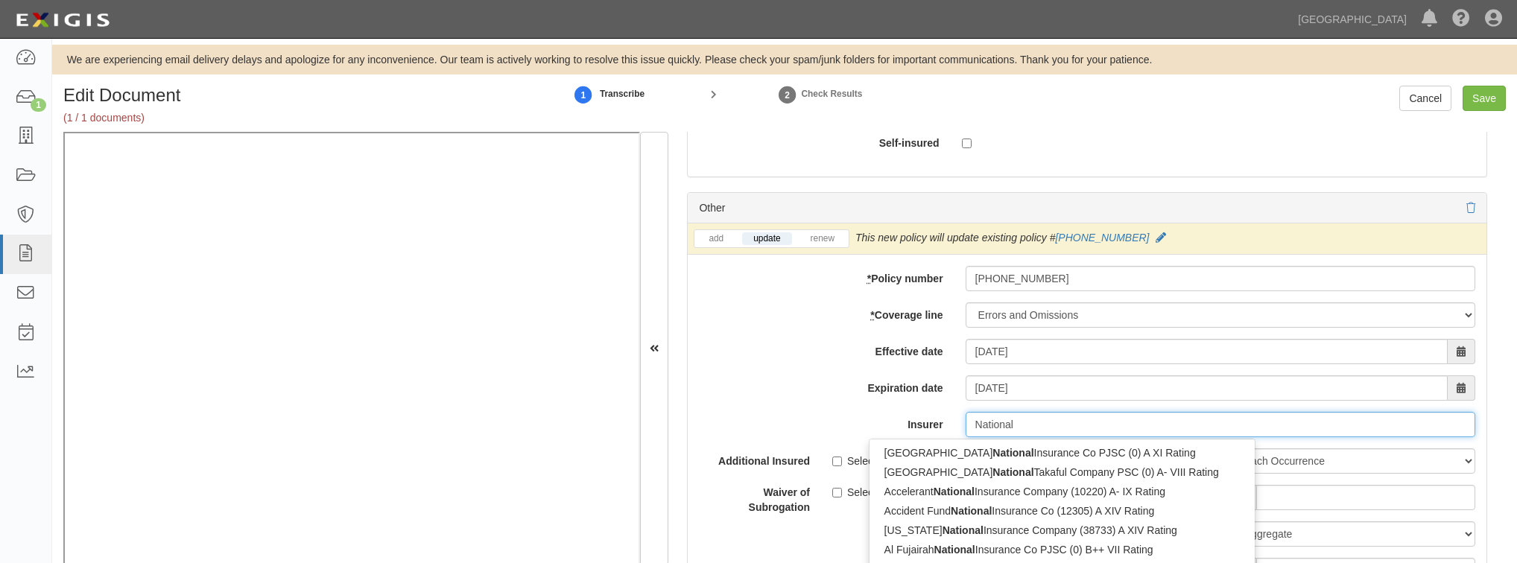
type input "National"
type input "National Union Fire Ins Co Pittsburgh PA (19445) A XV Rating"
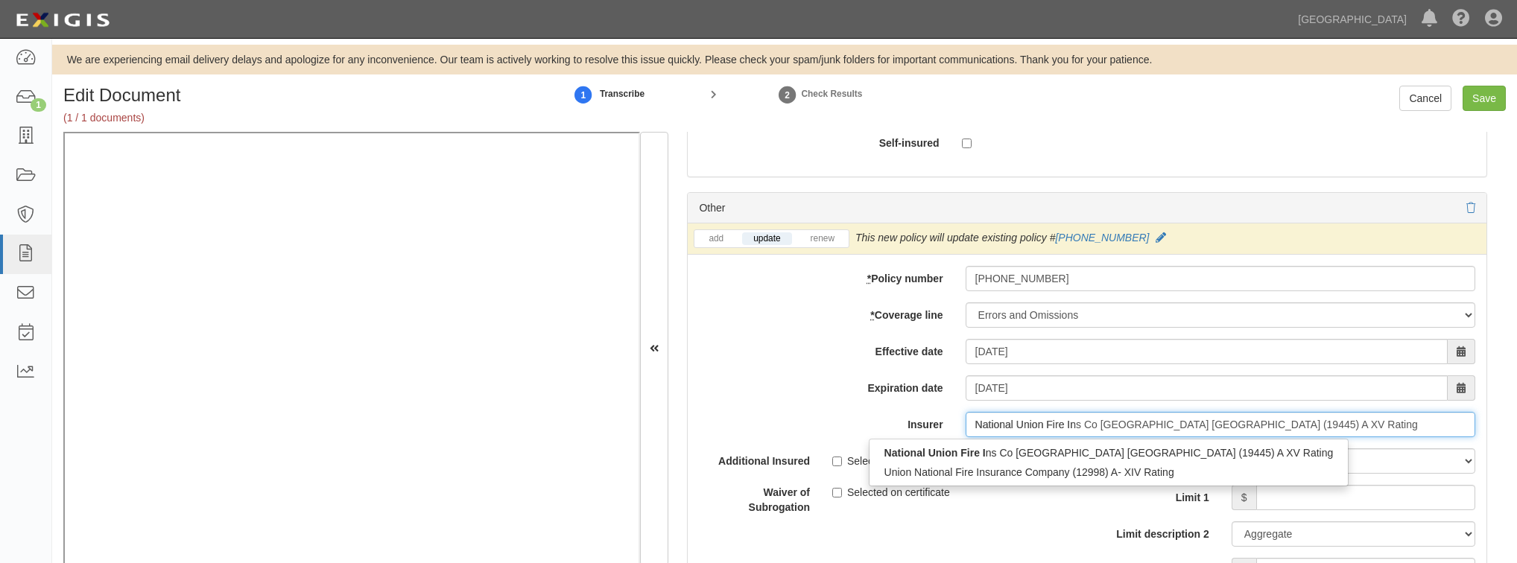
type input "National Union Fire Ins"
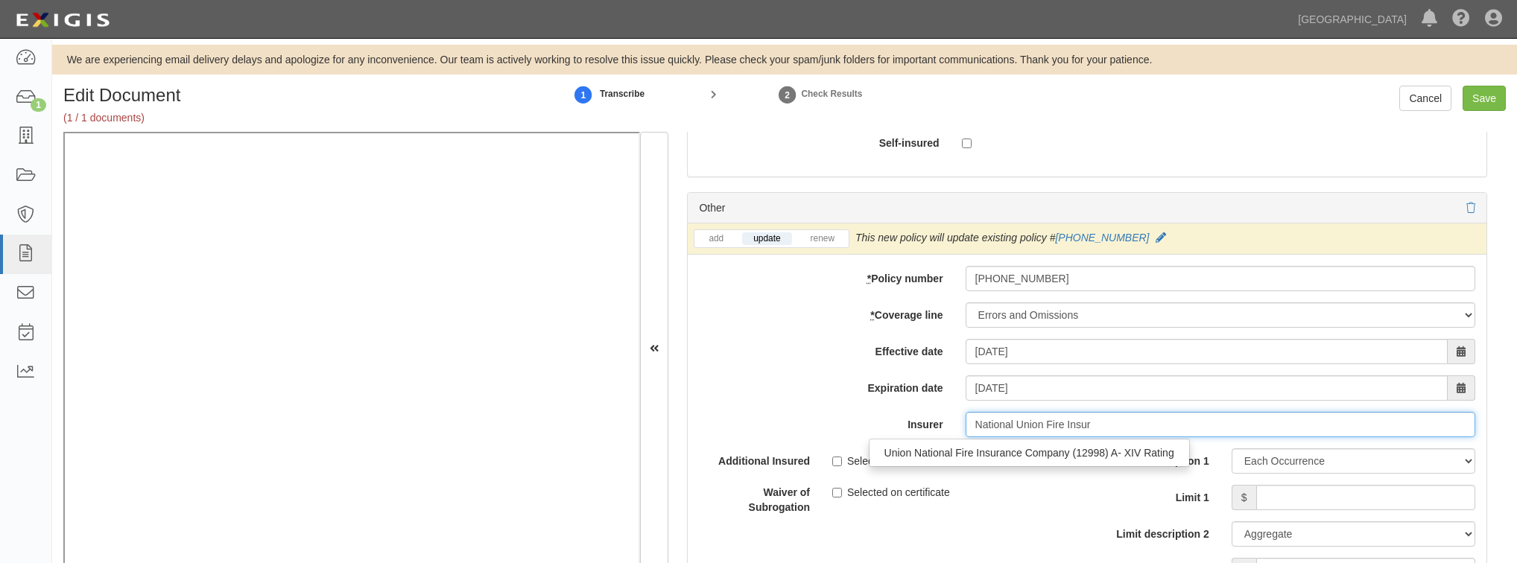
type input "National Union Fire Insu"
type input "National Union Fire Ins Co Pittsburgh PA (19445) A XV Rating"
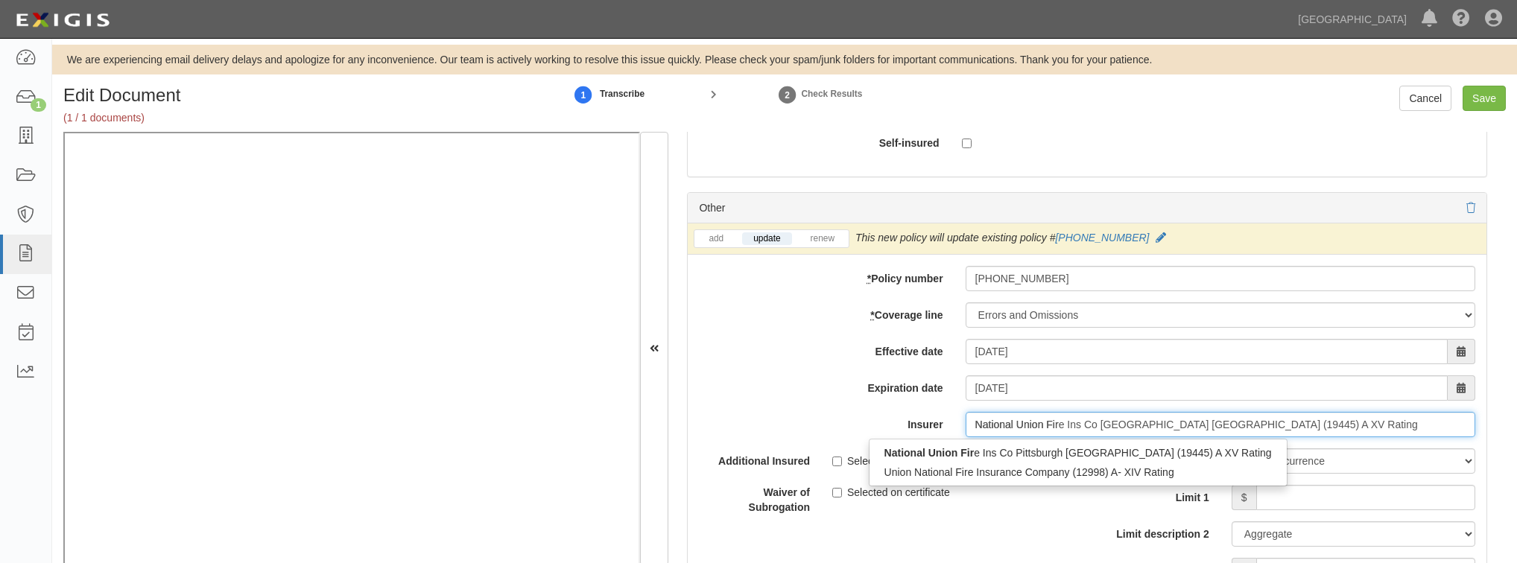
type input "National Union Fi"
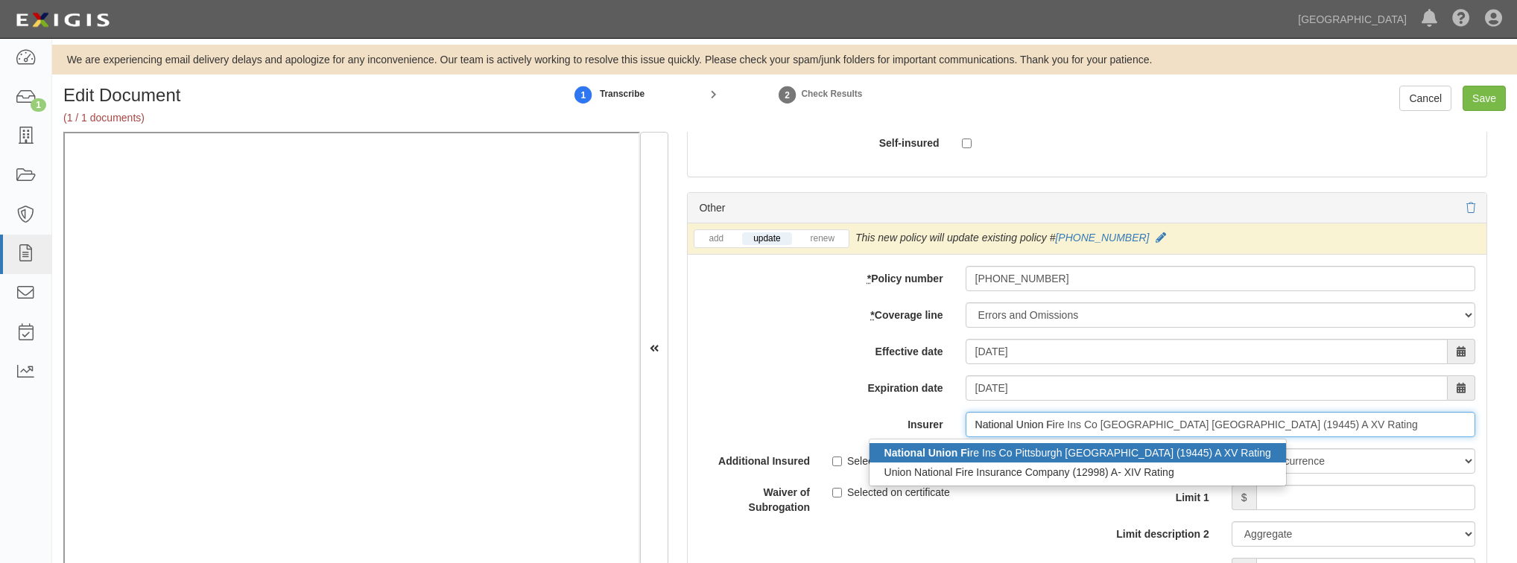
click at [995, 448] on div "National Union Fi re Ins Co Pittsburgh PA (19445) A XV Rating" at bounding box center [1078, 452] width 417 height 19
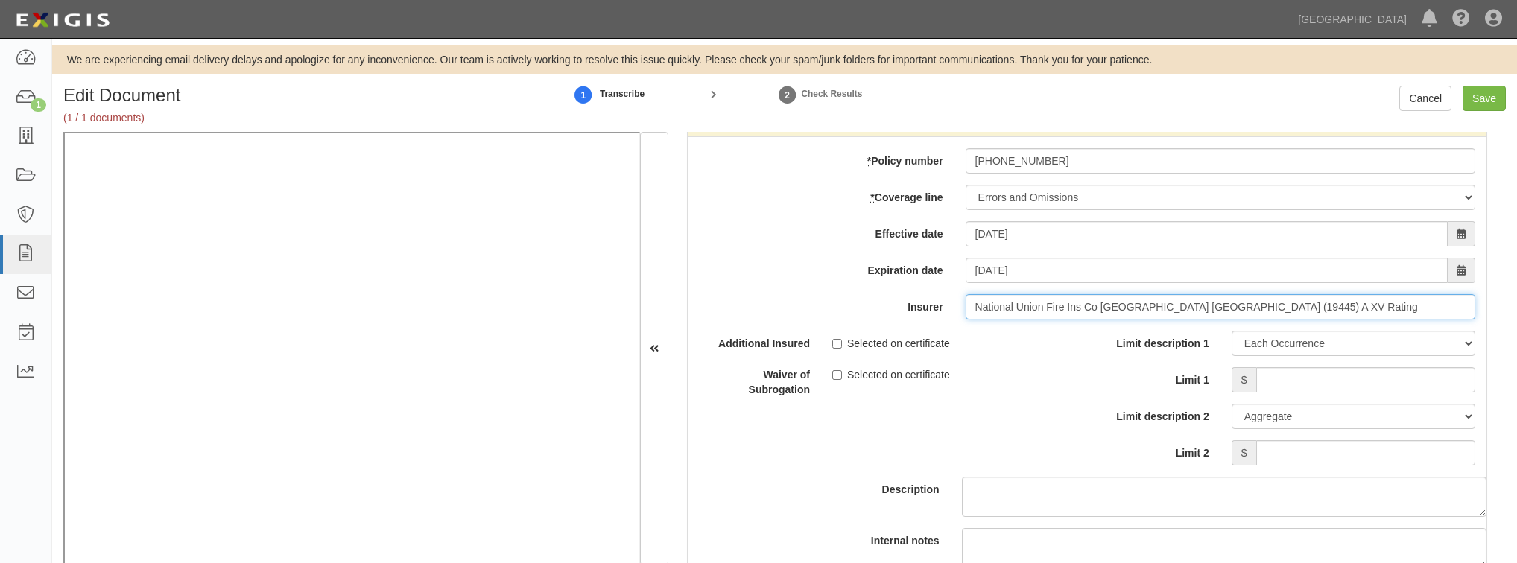
scroll to position [5008, 0]
type input "National Union Fire Ins Co Pittsburgh PA (19445) A XV Rating"
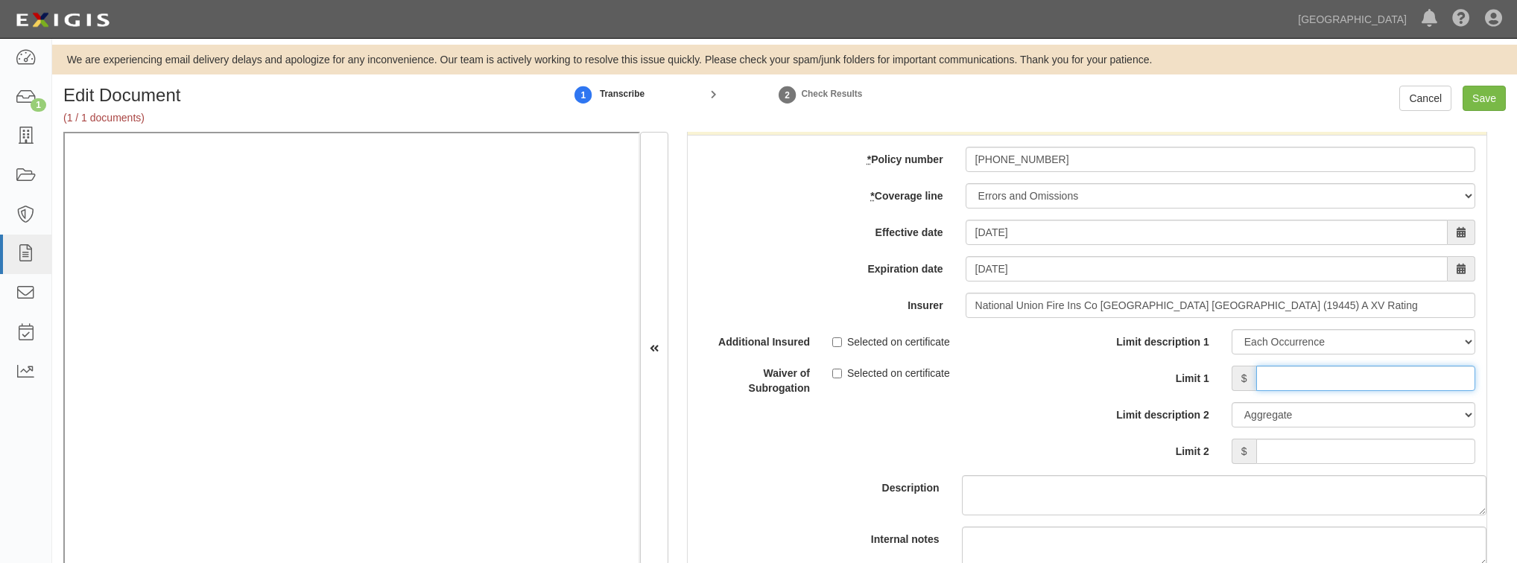
click at [1267, 370] on input "Limit 1" at bounding box center [1366, 378] width 219 height 25
type input "5,000,000"
click at [1275, 439] on input "Limit 2" at bounding box center [1366, 451] width 219 height 25
type input "5,000,000"
click at [781, 442] on div "Description" at bounding box center [1087, 422] width 821 height 186
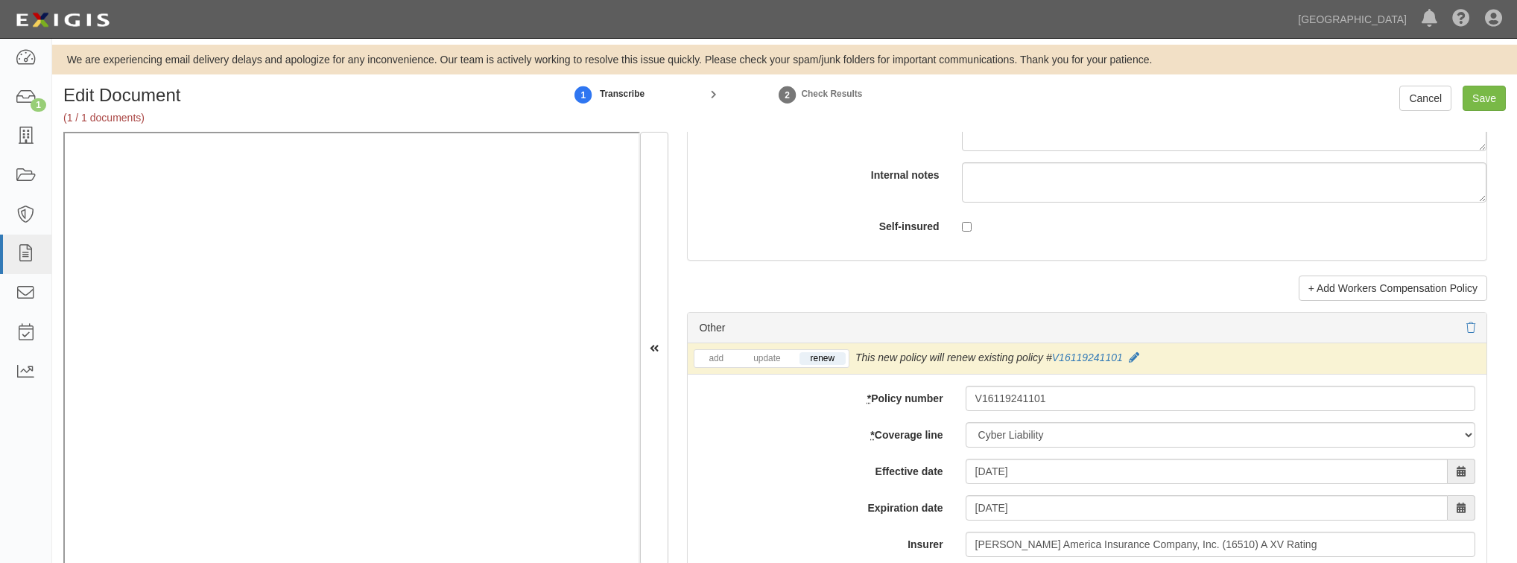
scroll to position [4173, 0]
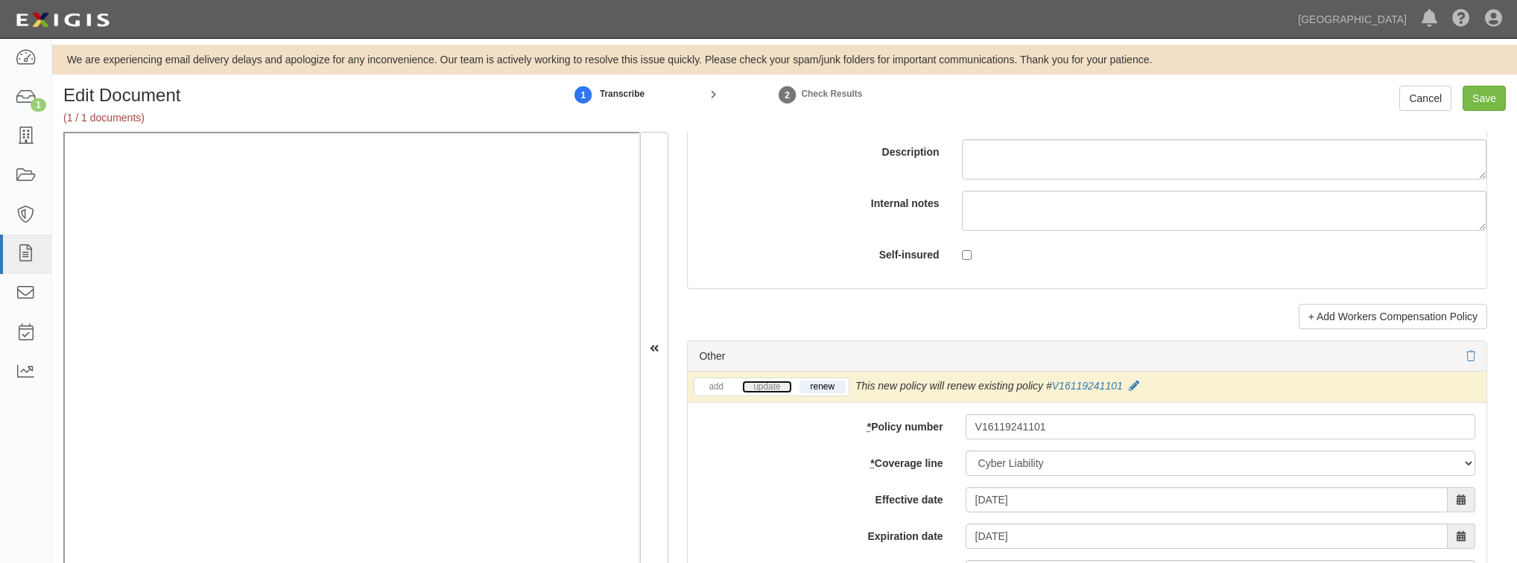
click at [770, 384] on link "update" at bounding box center [766, 387] width 49 height 13
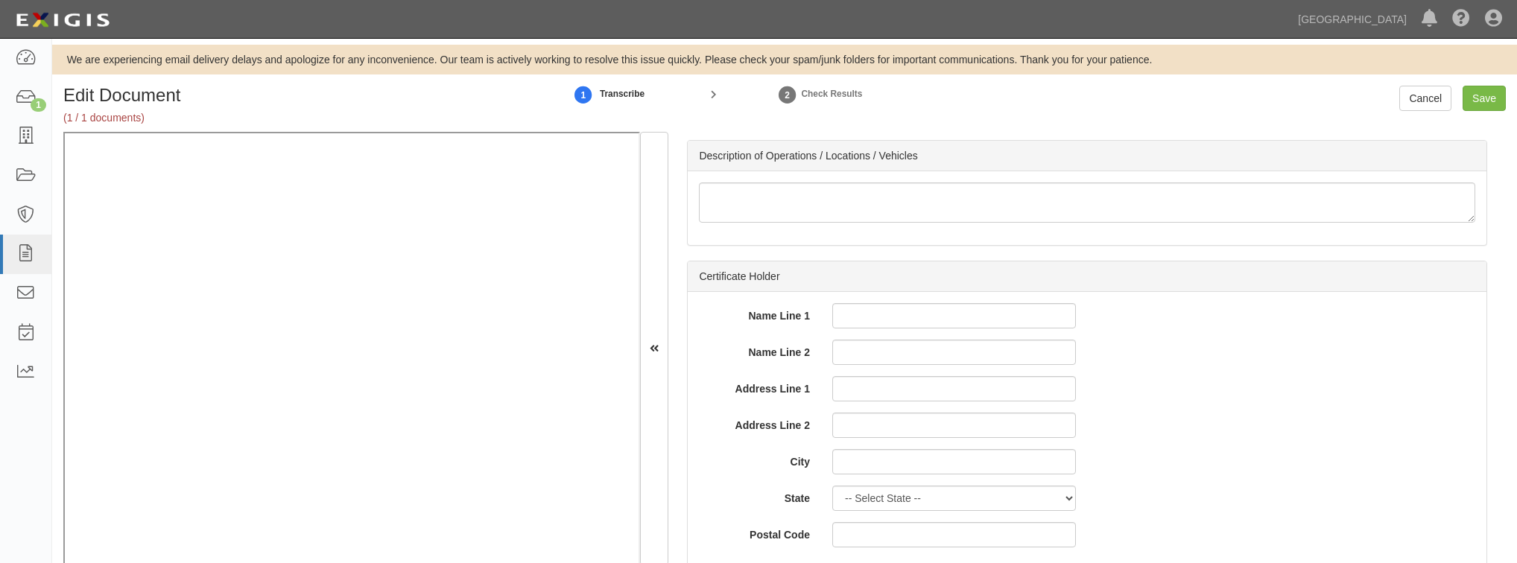
scroll to position [5589, 0]
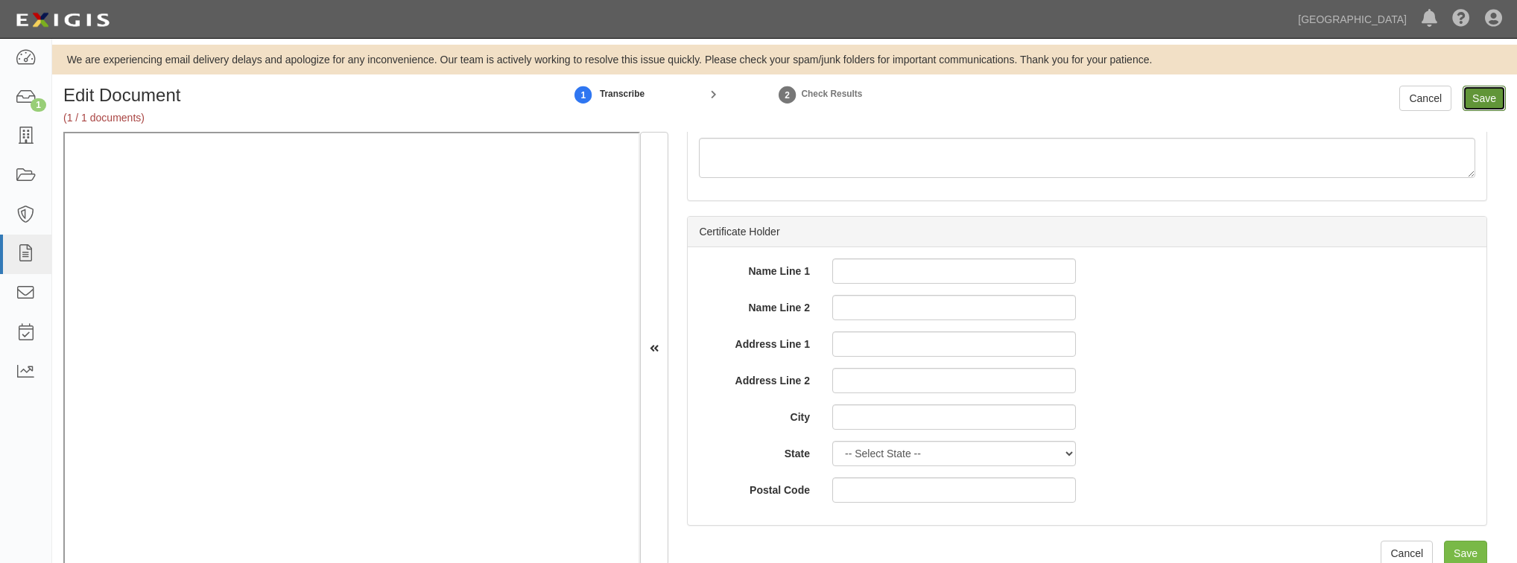
click at [1491, 92] on input "Save" at bounding box center [1484, 98] width 43 height 25
type input "5000000"
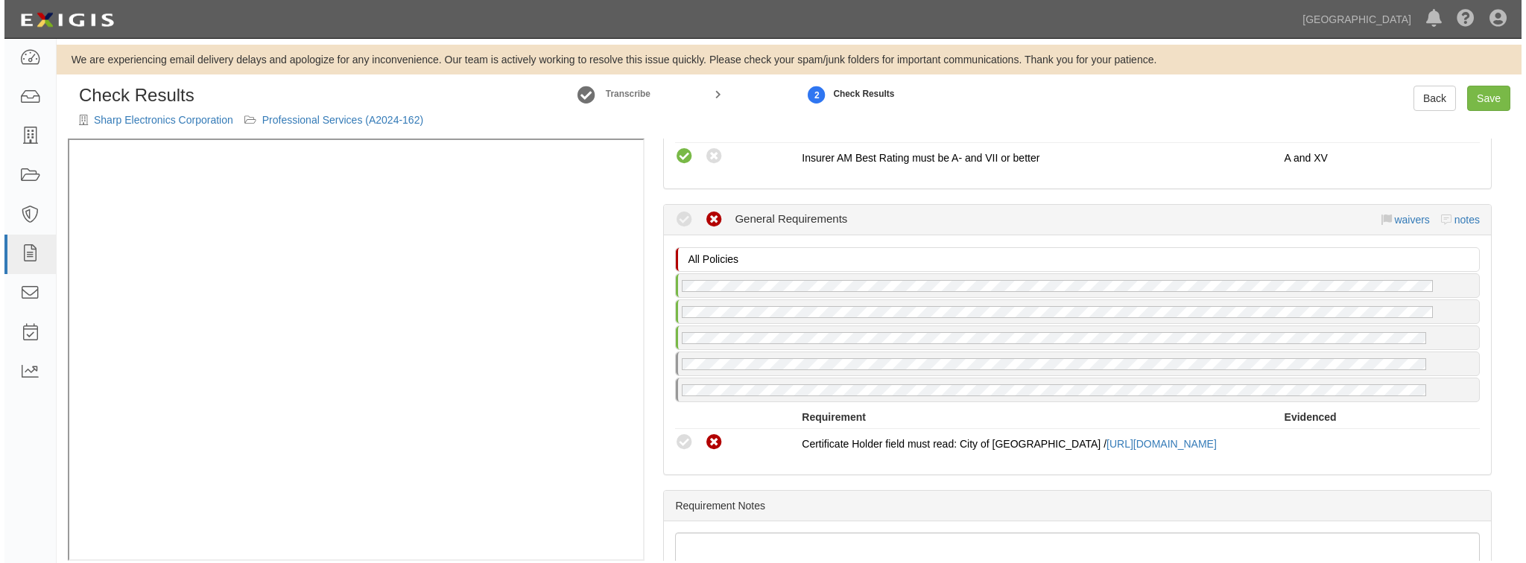
scroll to position [1073, 0]
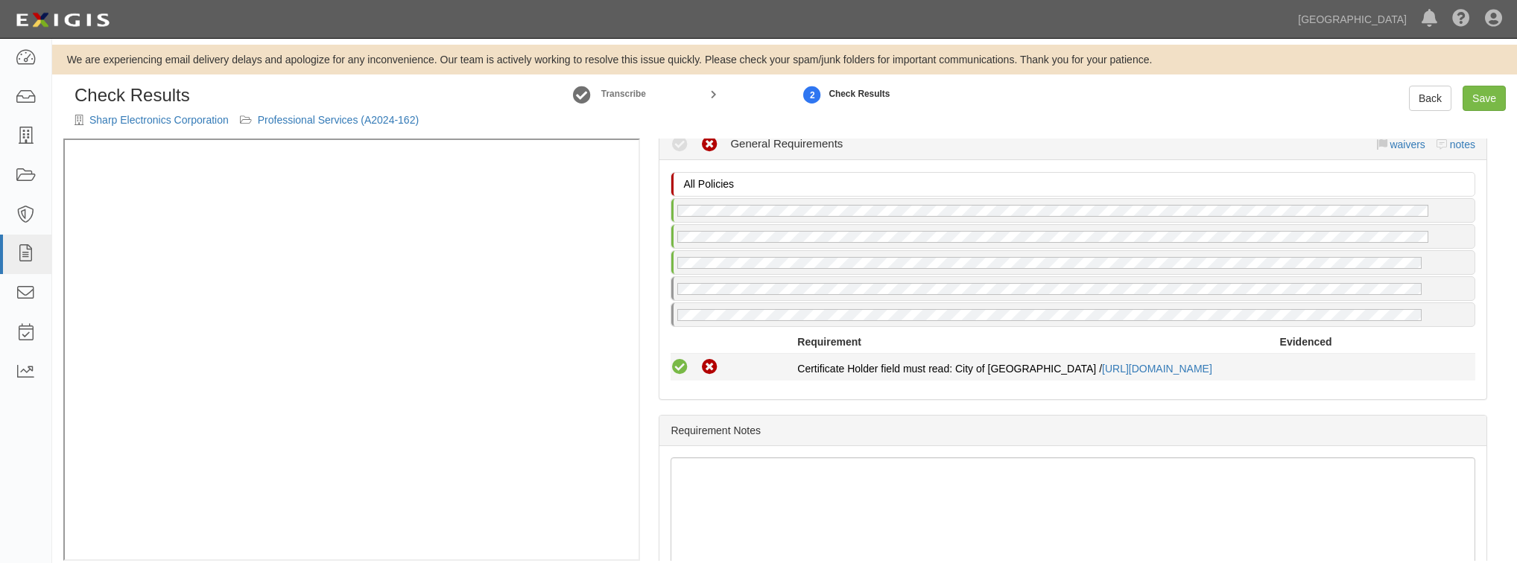
click at [678, 364] on icon at bounding box center [680, 367] width 19 height 19
radio input "true"
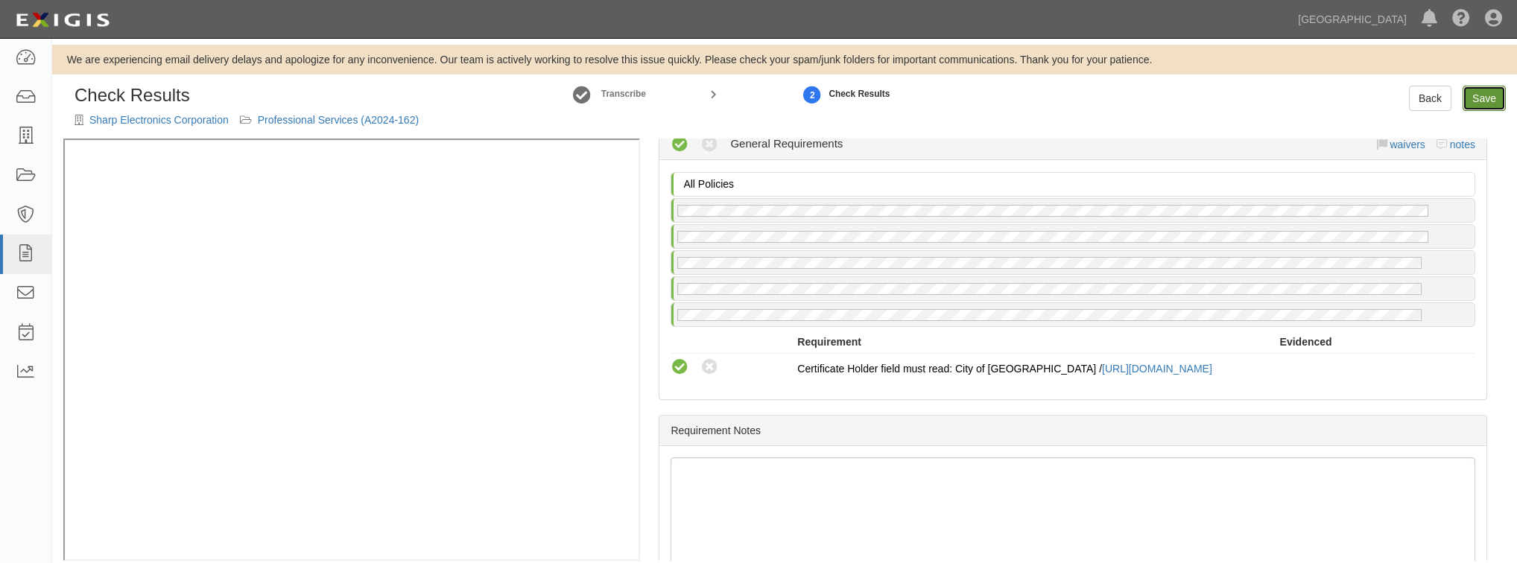
click at [1482, 96] on link "Save" at bounding box center [1484, 98] width 43 height 25
radio input "true"
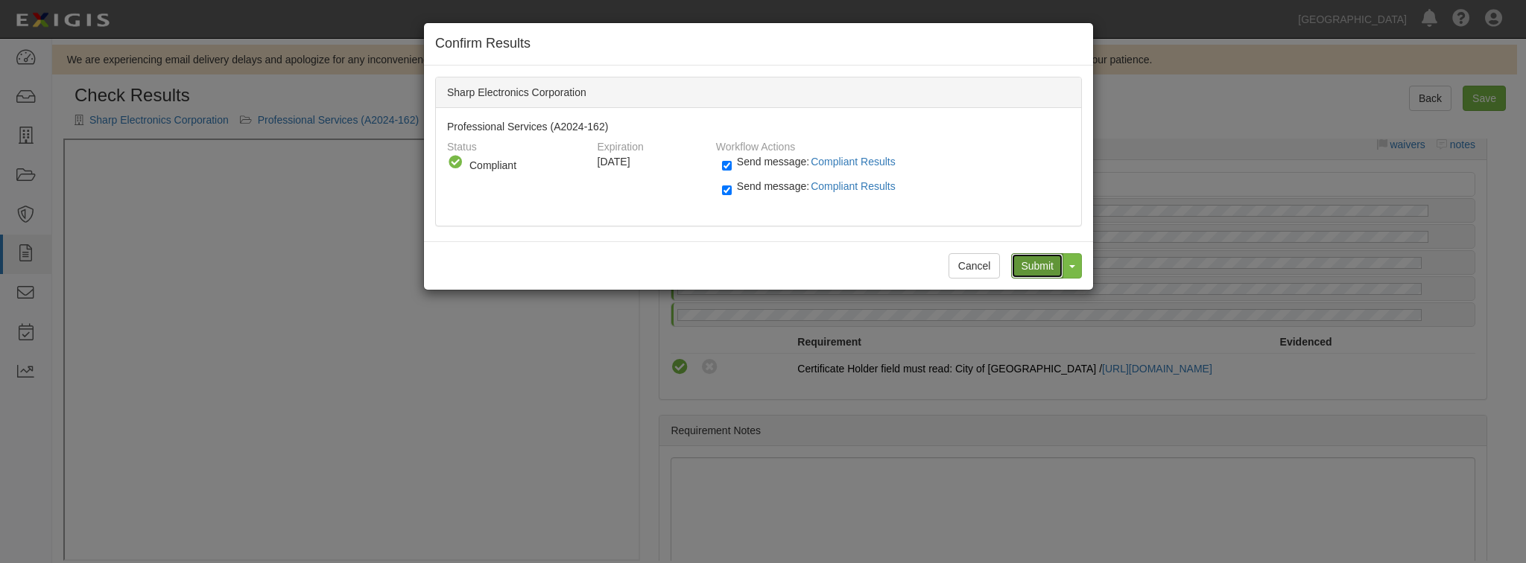
click at [1016, 271] on input "Submit" at bounding box center [1037, 265] width 52 height 25
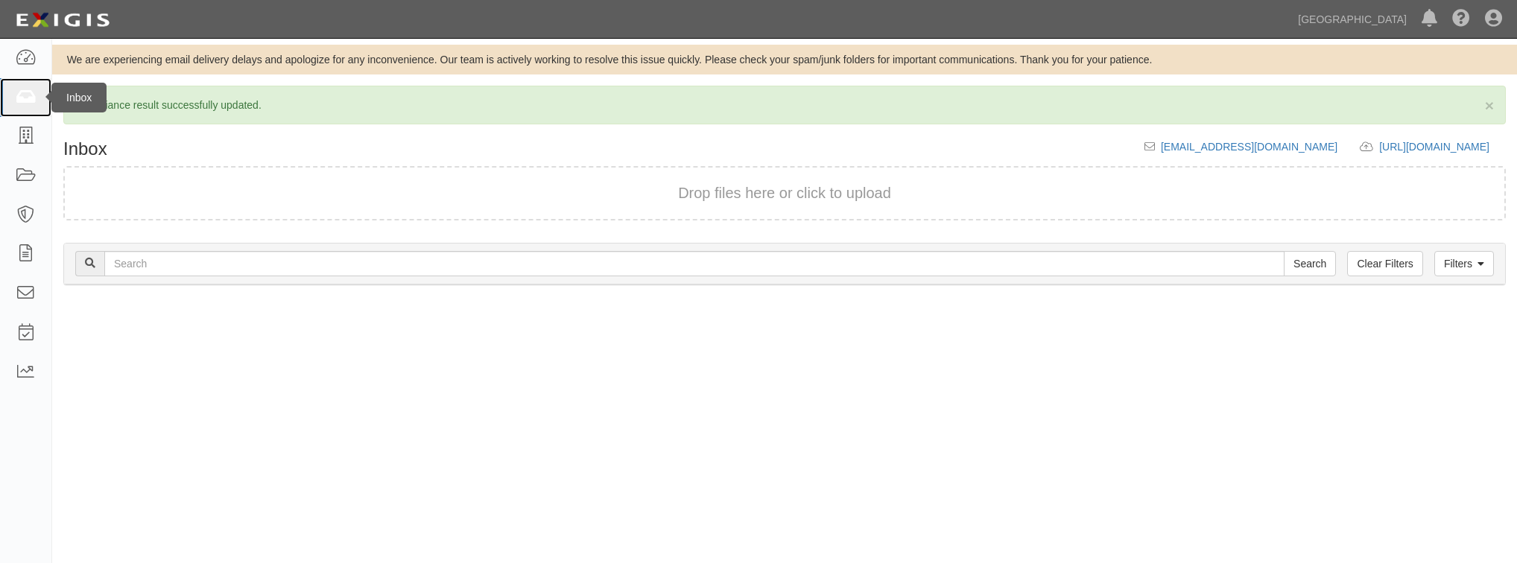
click at [31, 95] on icon at bounding box center [25, 97] width 21 height 17
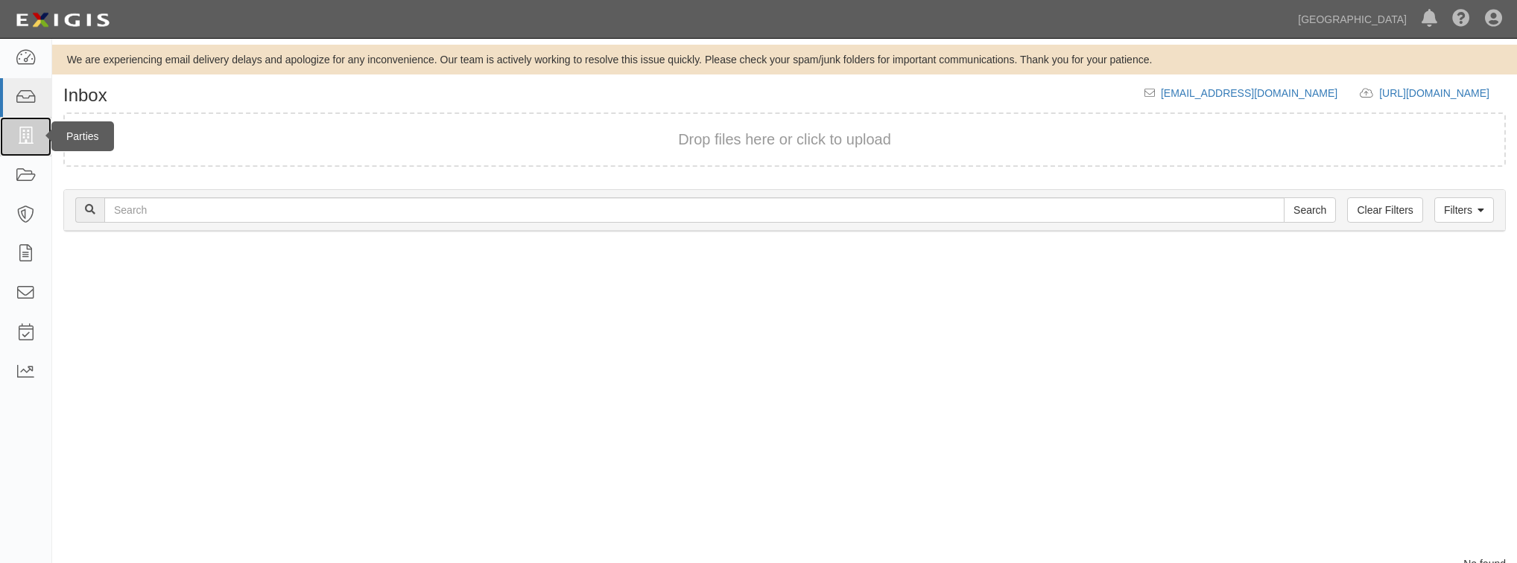
click at [22, 143] on icon at bounding box center [25, 136] width 21 height 17
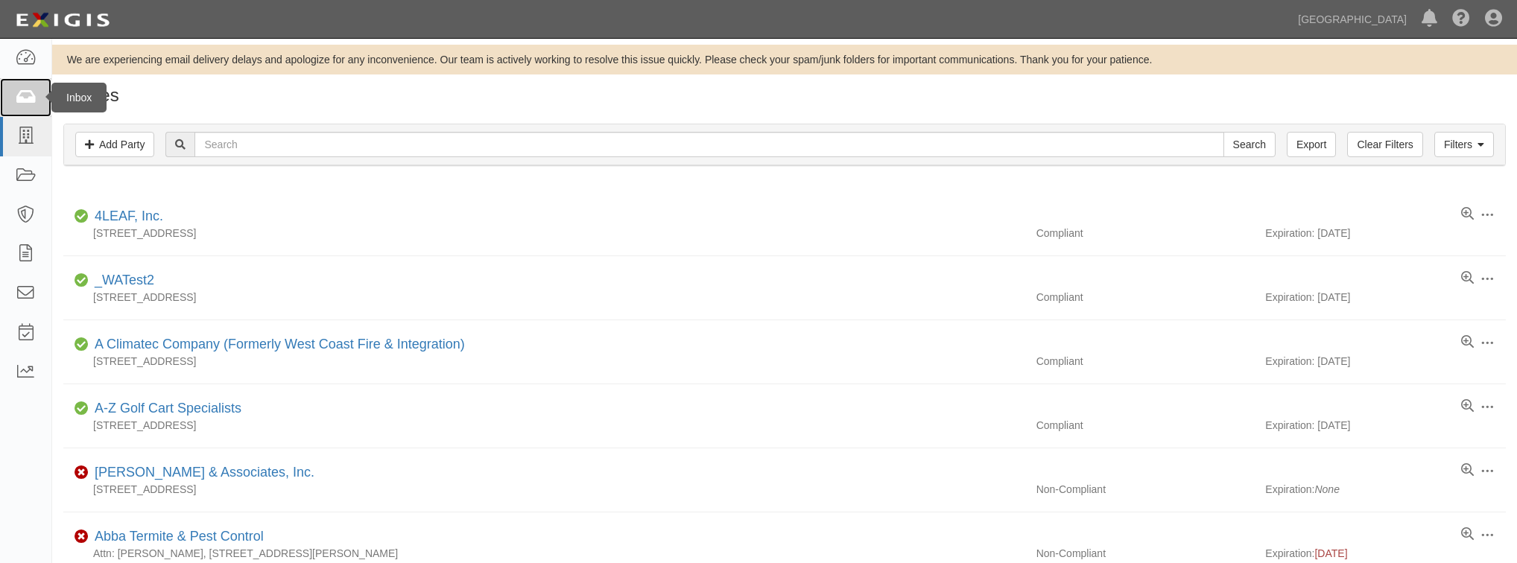
click at [28, 95] on icon at bounding box center [25, 97] width 21 height 17
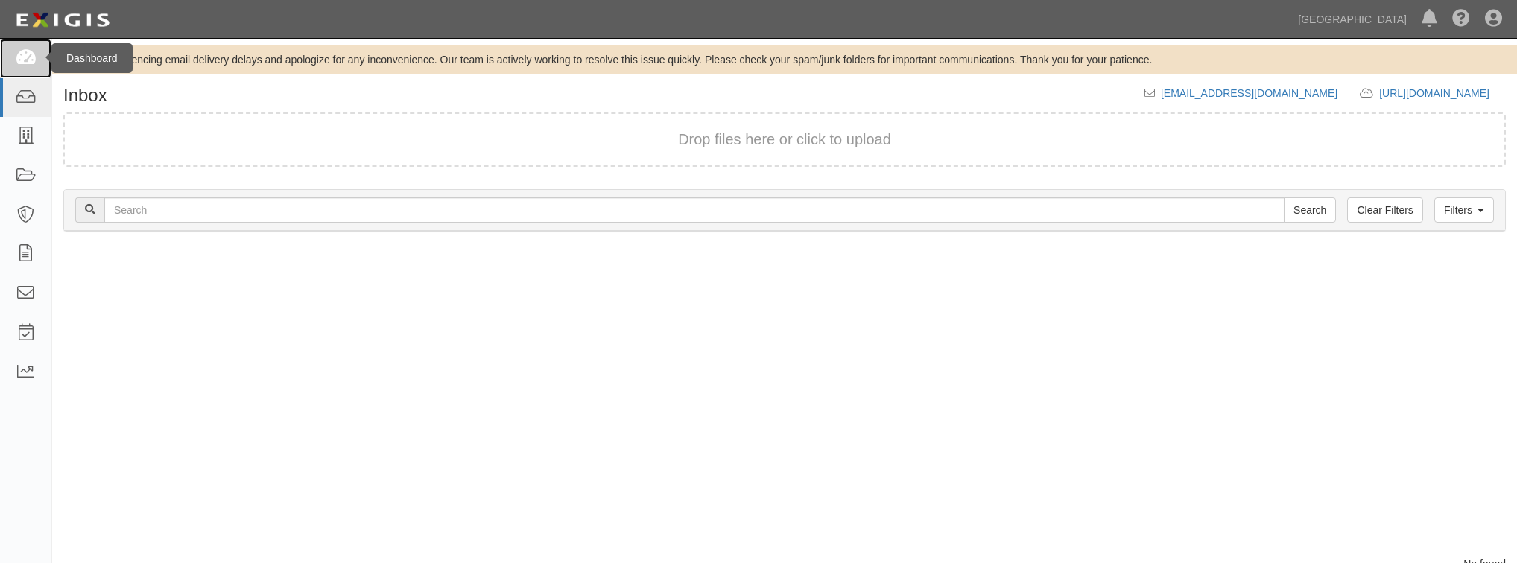
click at [29, 66] on icon at bounding box center [25, 58] width 21 height 17
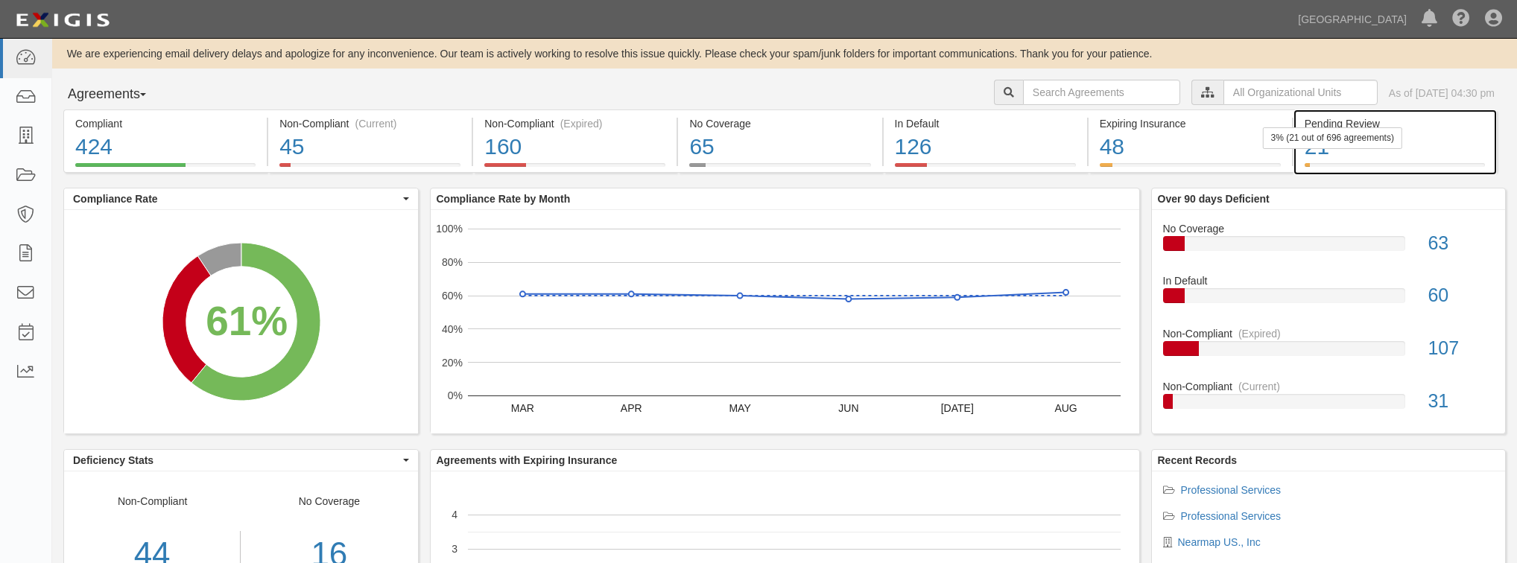
click at [1402, 142] on div "3% (21 out of 696 agreements)" at bounding box center [1332, 138] width 139 height 22
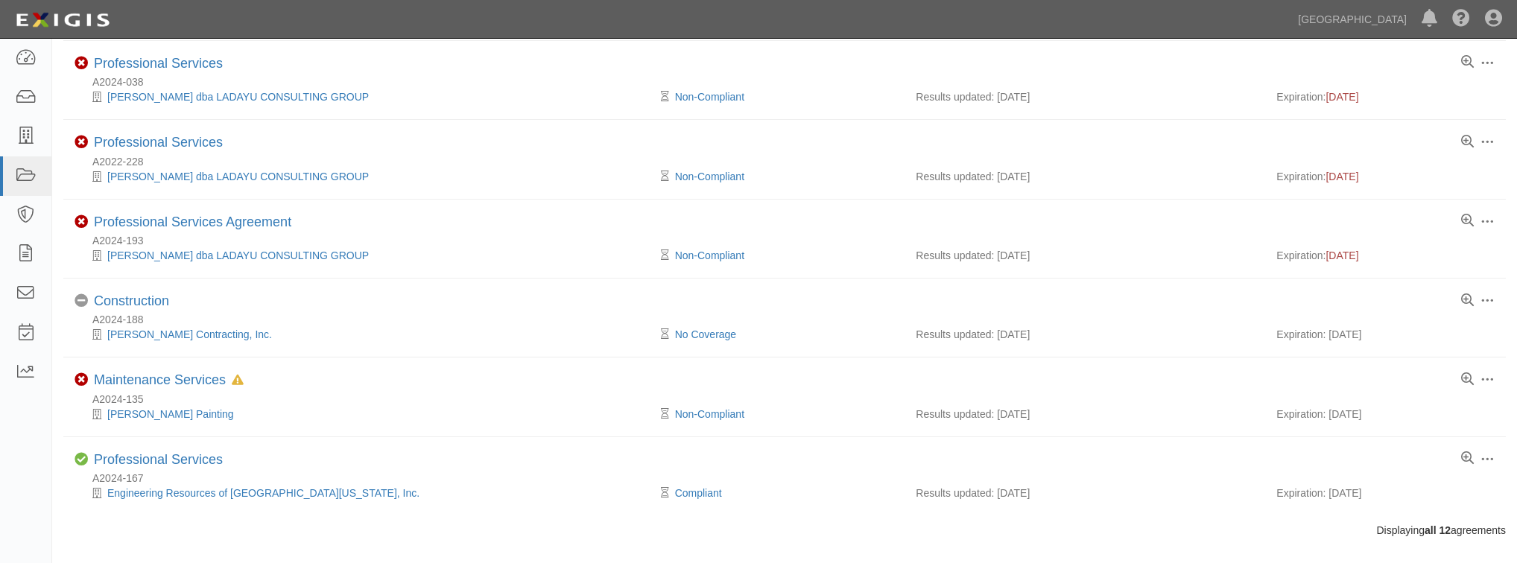
scroll to position [635, 0]
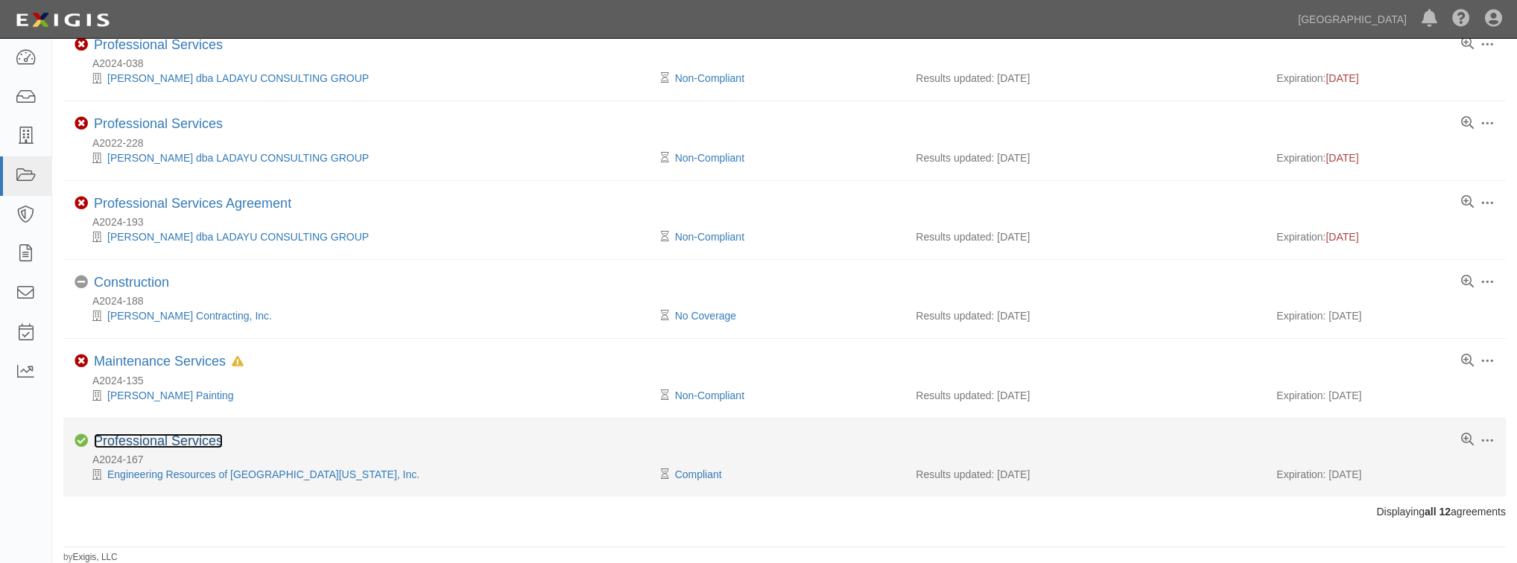
click at [193, 439] on link "Professional Services" at bounding box center [158, 441] width 129 height 15
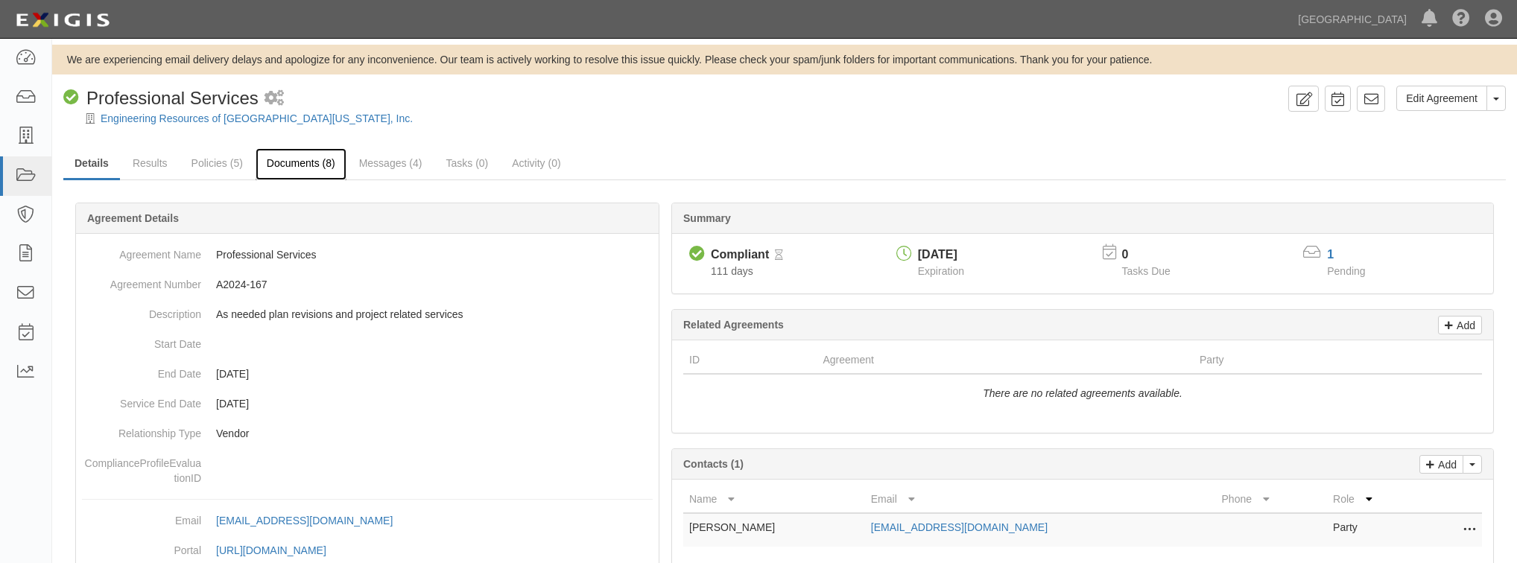
click at [297, 167] on link "Documents (8)" at bounding box center [301, 164] width 91 height 32
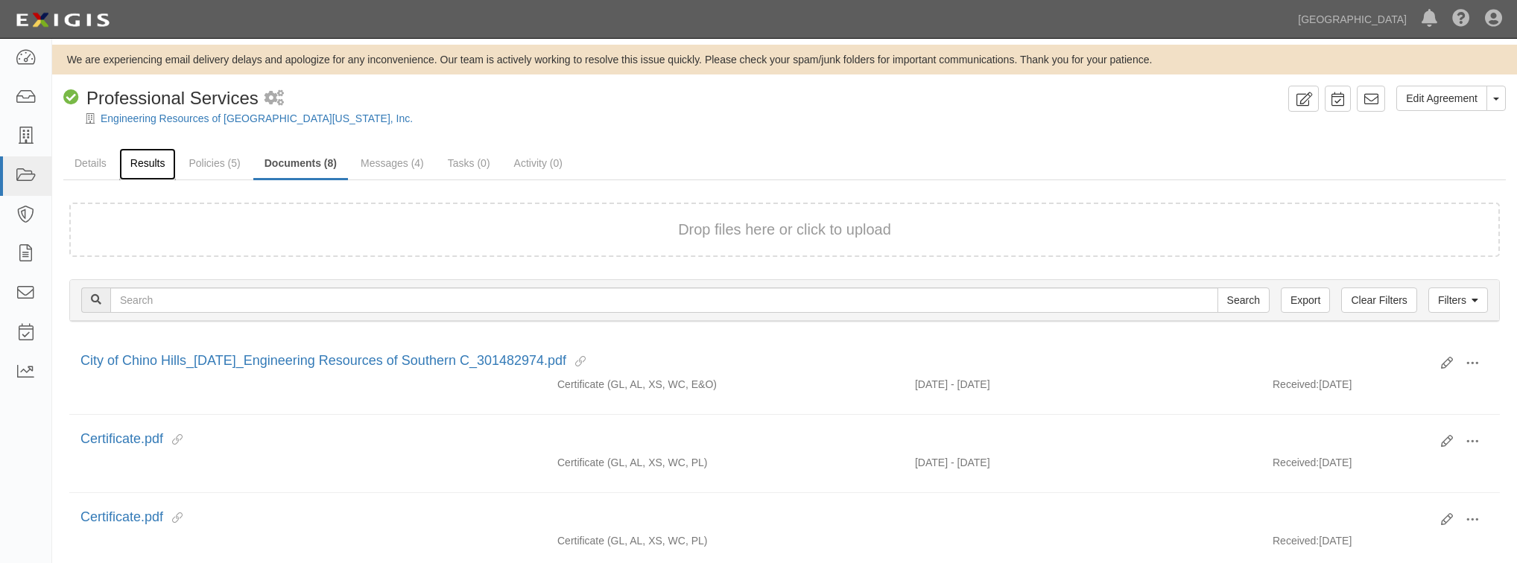
click at [128, 159] on link "Results" at bounding box center [147, 164] width 57 height 32
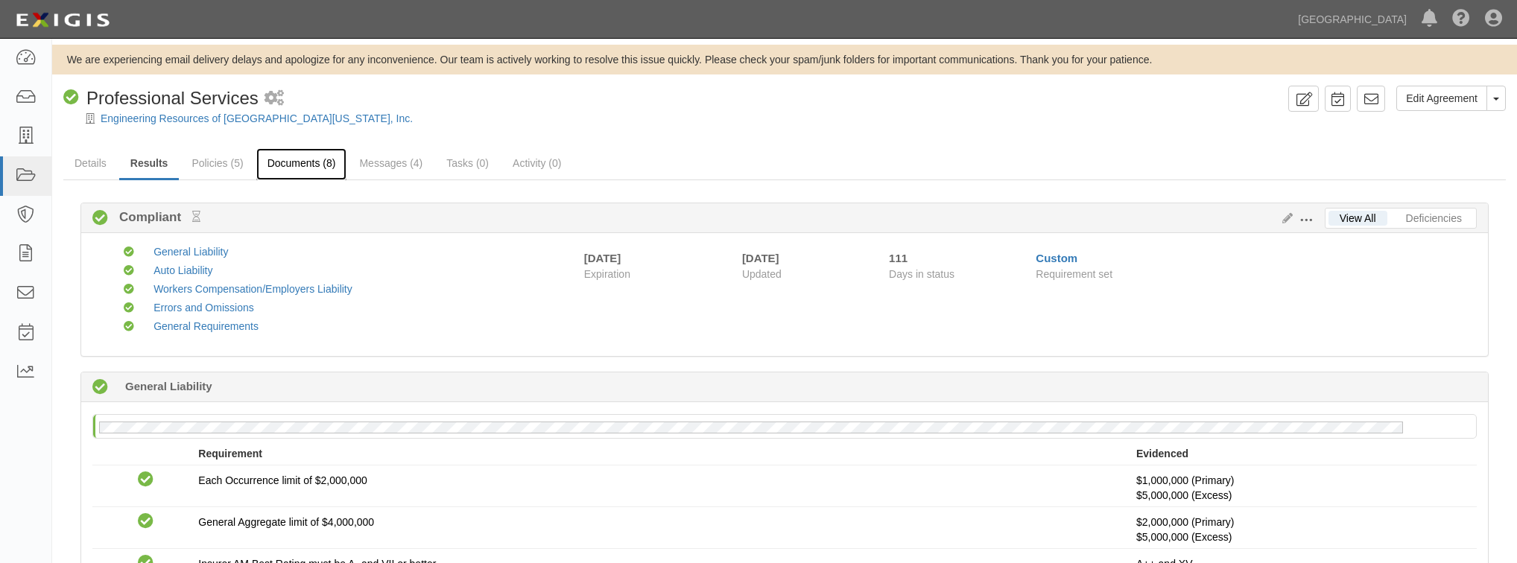
click at [319, 162] on link "Documents (8)" at bounding box center [301, 164] width 91 height 32
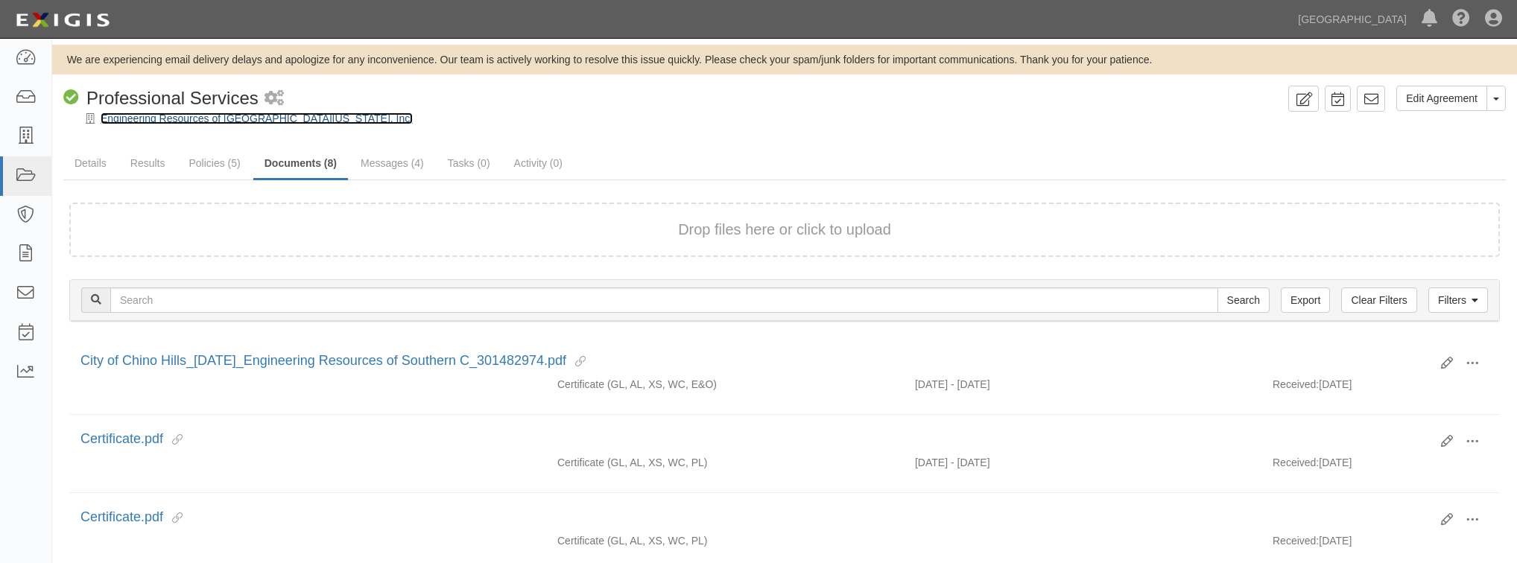
click at [182, 118] on link "Engineering Resources of [GEOGRAPHIC_DATA][US_STATE], Inc." at bounding box center [257, 119] width 312 height 12
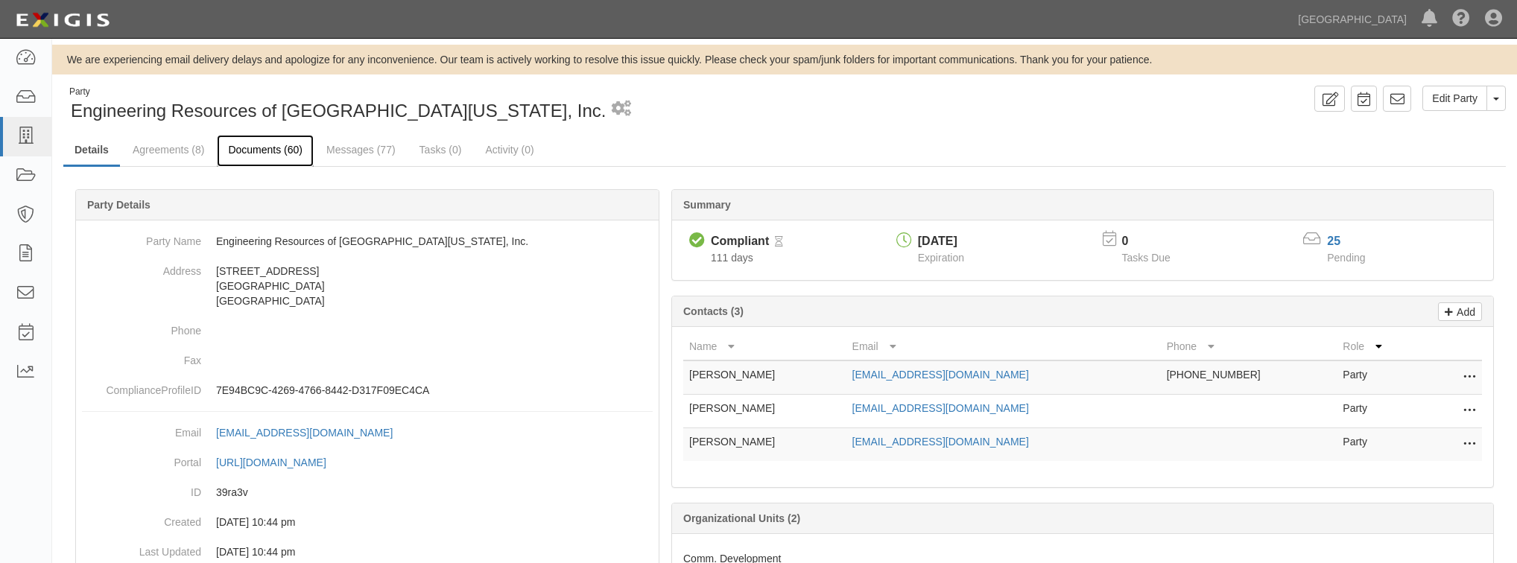
click at [263, 150] on link "Documents (60)" at bounding box center [265, 151] width 97 height 32
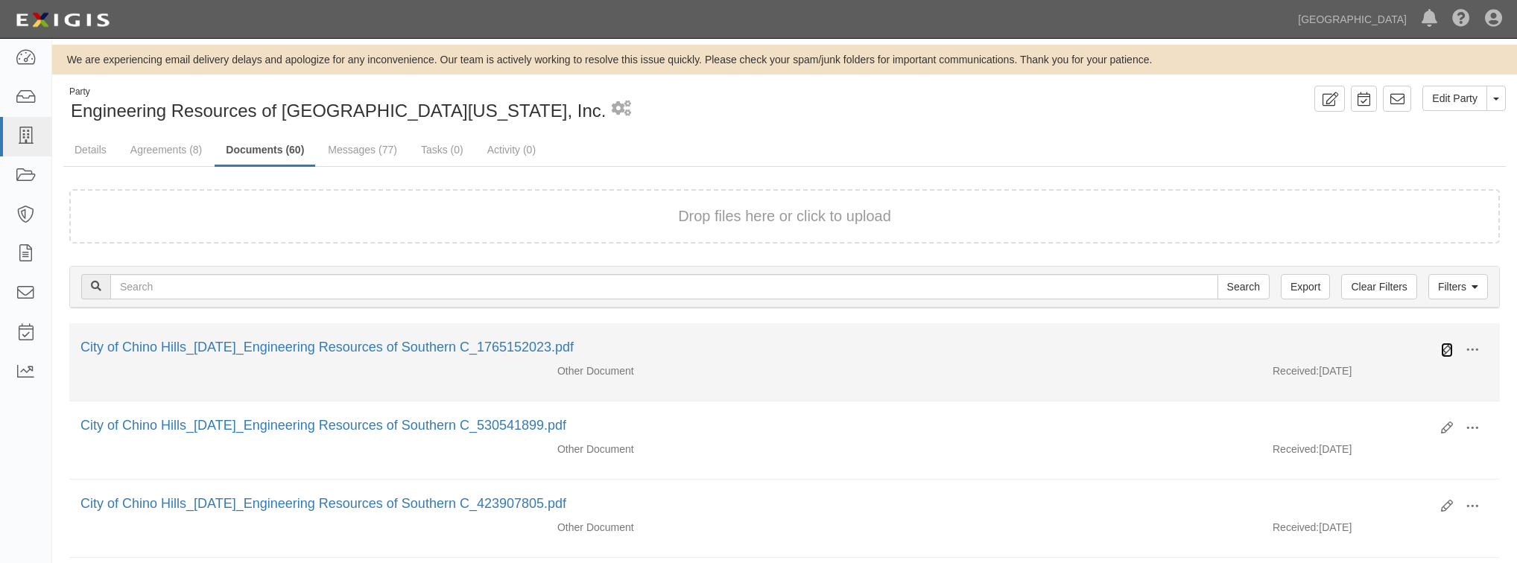
click at [1448, 345] on icon at bounding box center [1447, 350] width 12 height 12
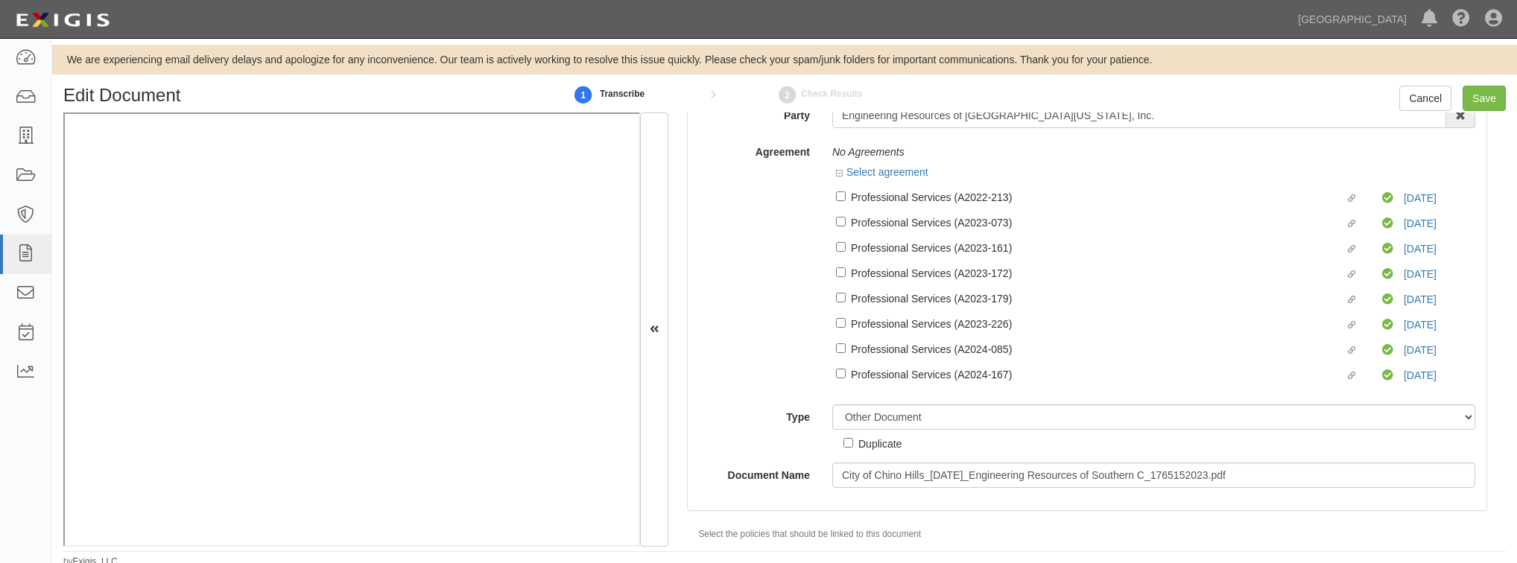
scroll to position [127, 0]
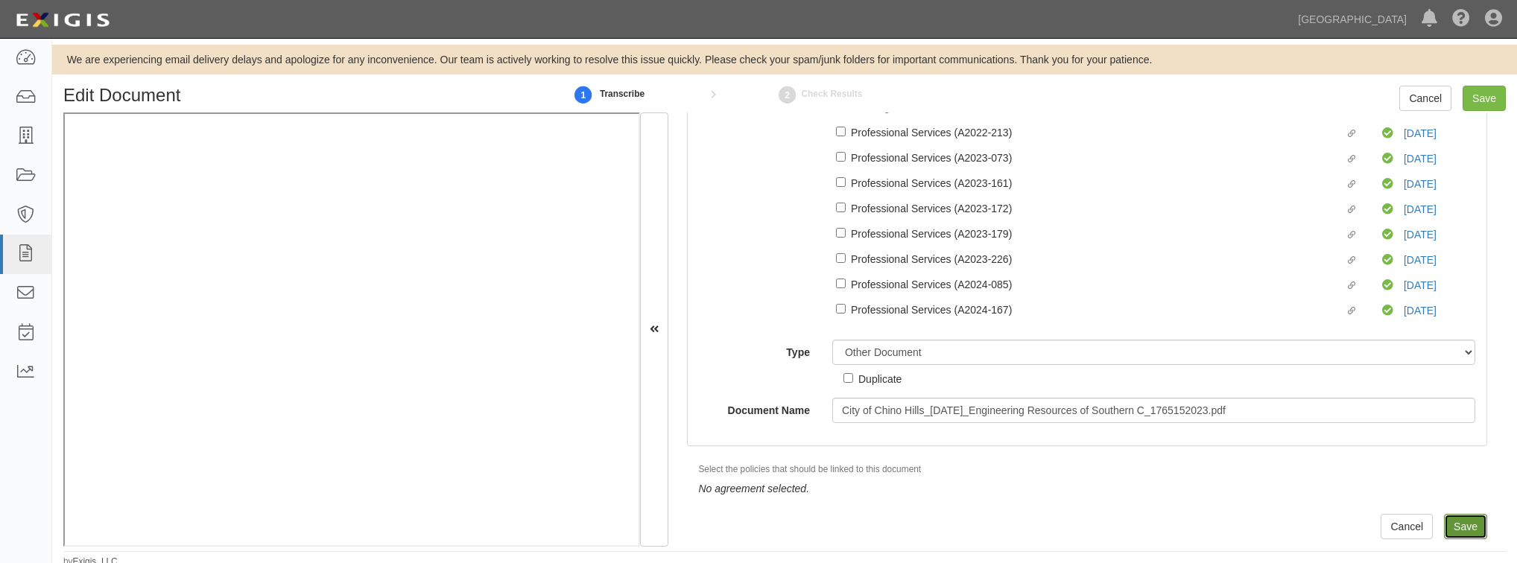
click at [1455, 535] on input "Save" at bounding box center [1465, 526] width 43 height 25
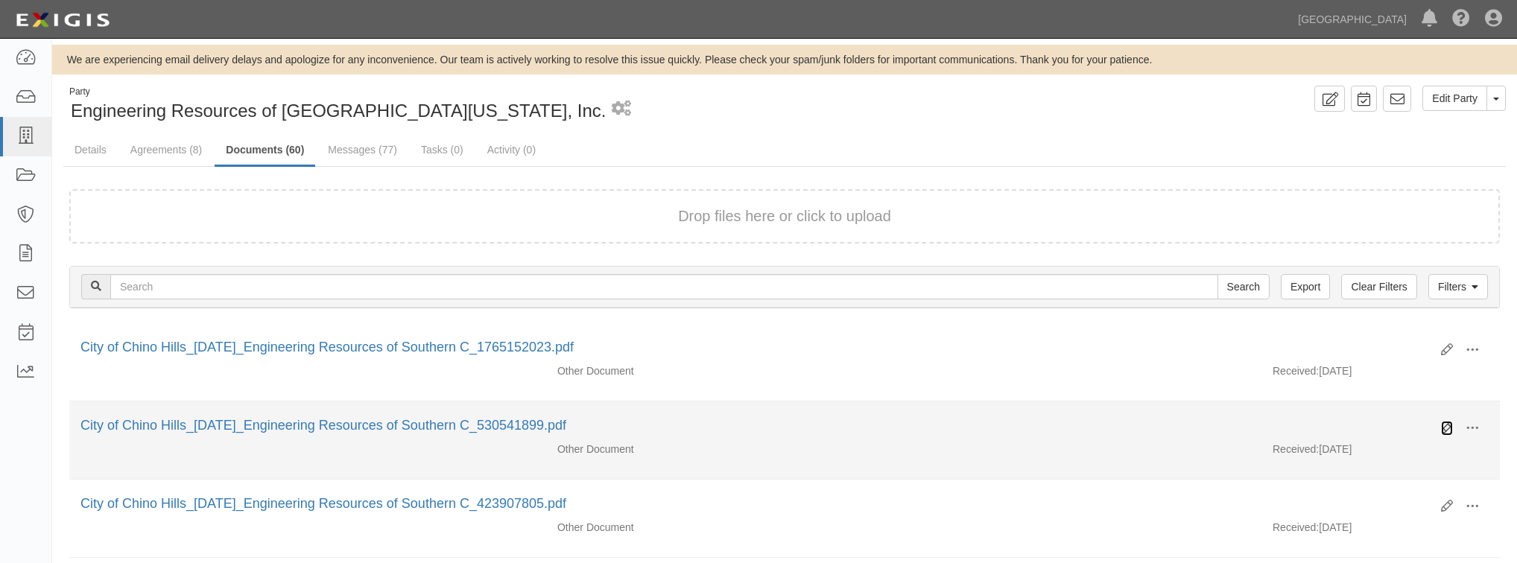
click at [1449, 423] on icon at bounding box center [1447, 429] width 12 height 12
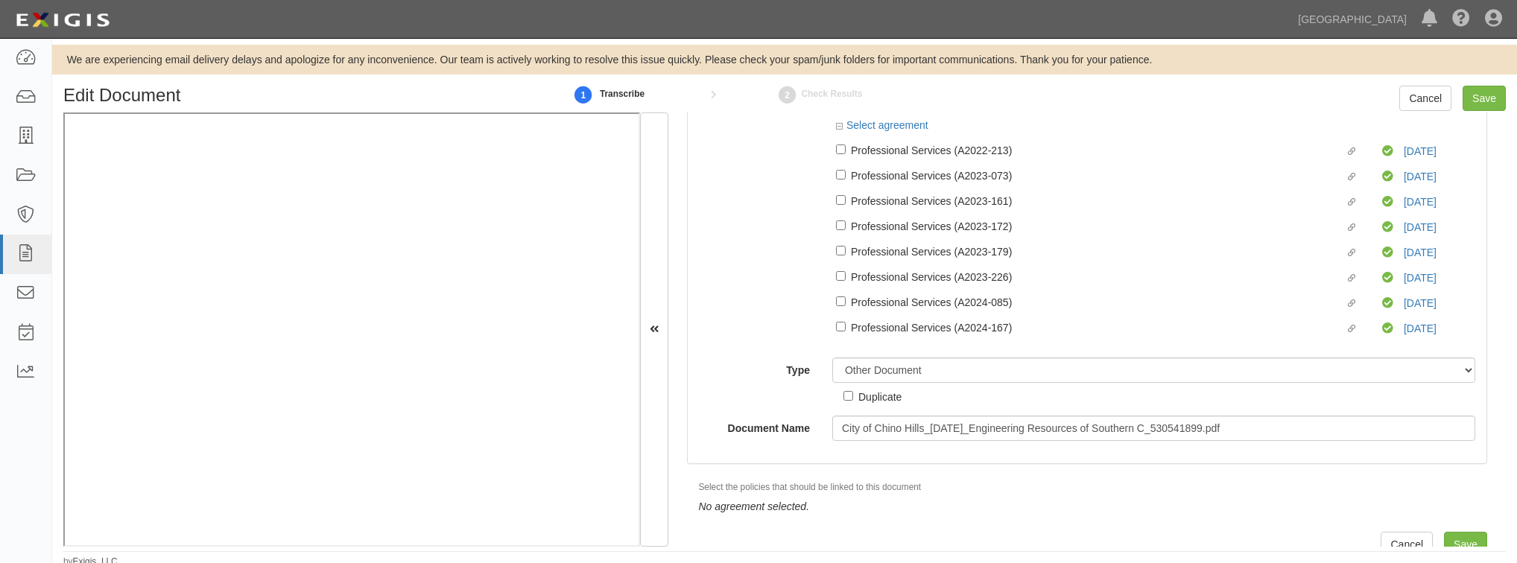
scroll to position [127, 0]
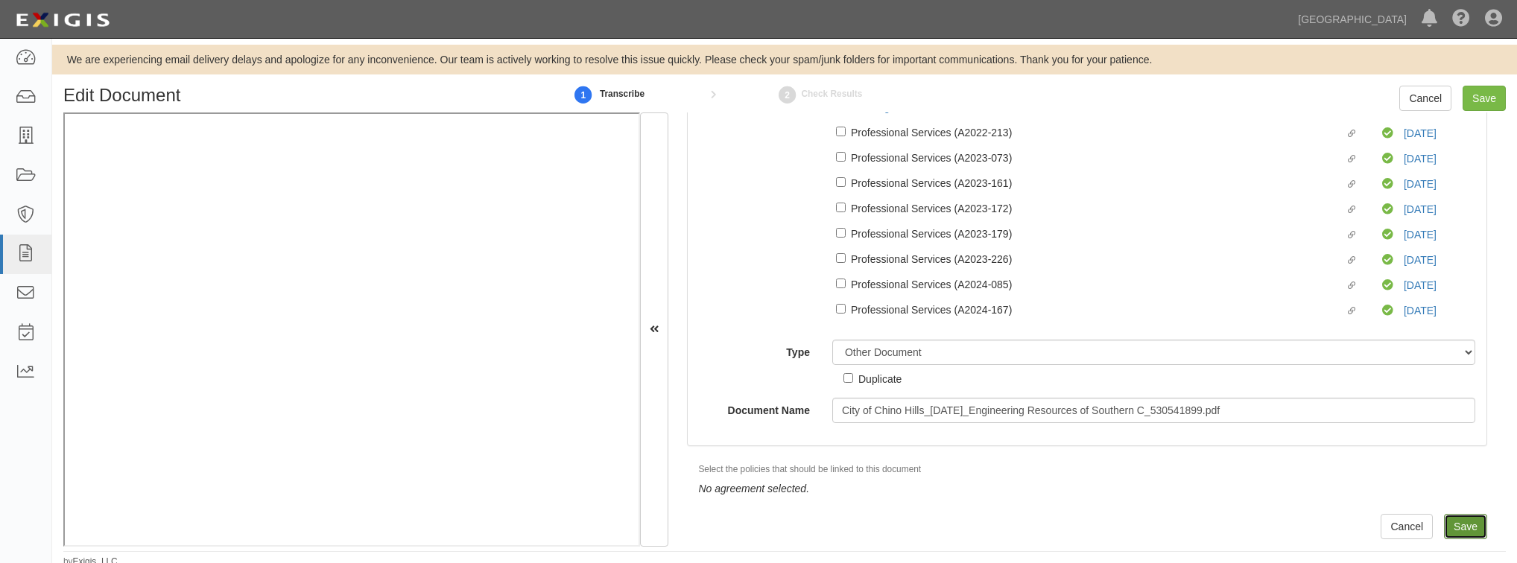
click at [1455, 533] on input "Save" at bounding box center [1465, 526] width 43 height 25
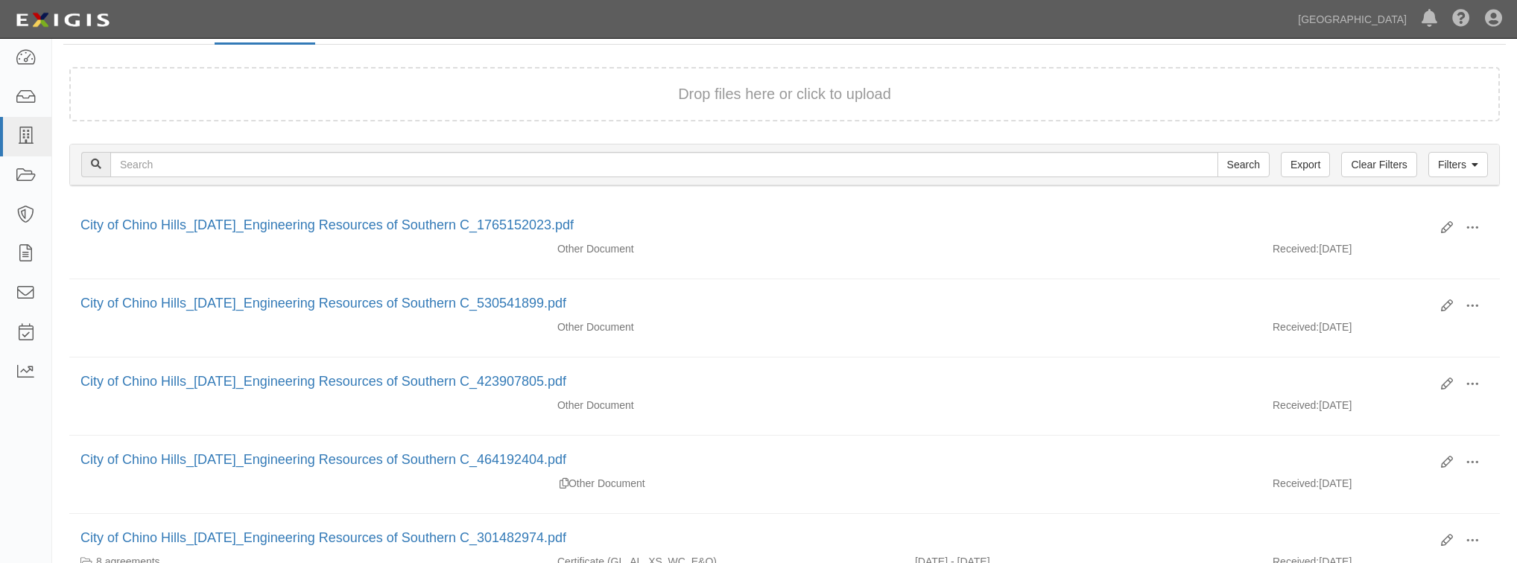
scroll to position [119, 0]
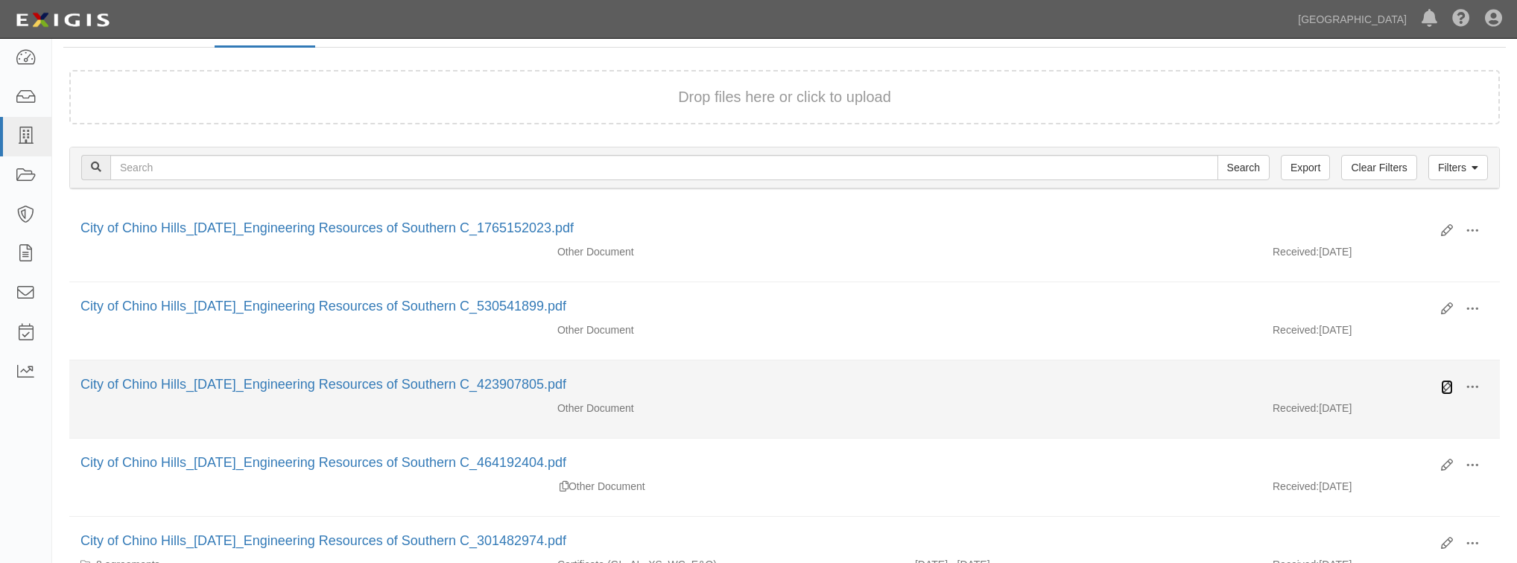
click at [1447, 385] on icon at bounding box center [1447, 388] width 12 height 12
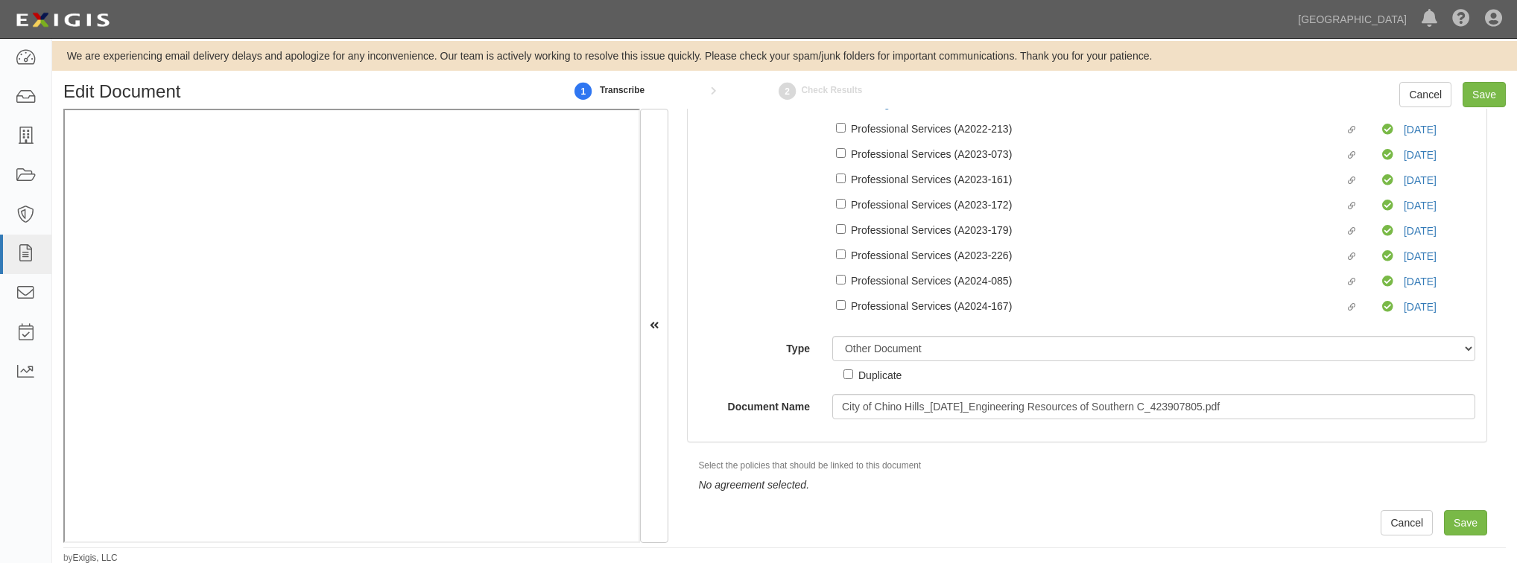
scroll to position [4, 0]
click at [1461, 525] on input "Save" at bounding box center [1465, 522] width 43 height 25
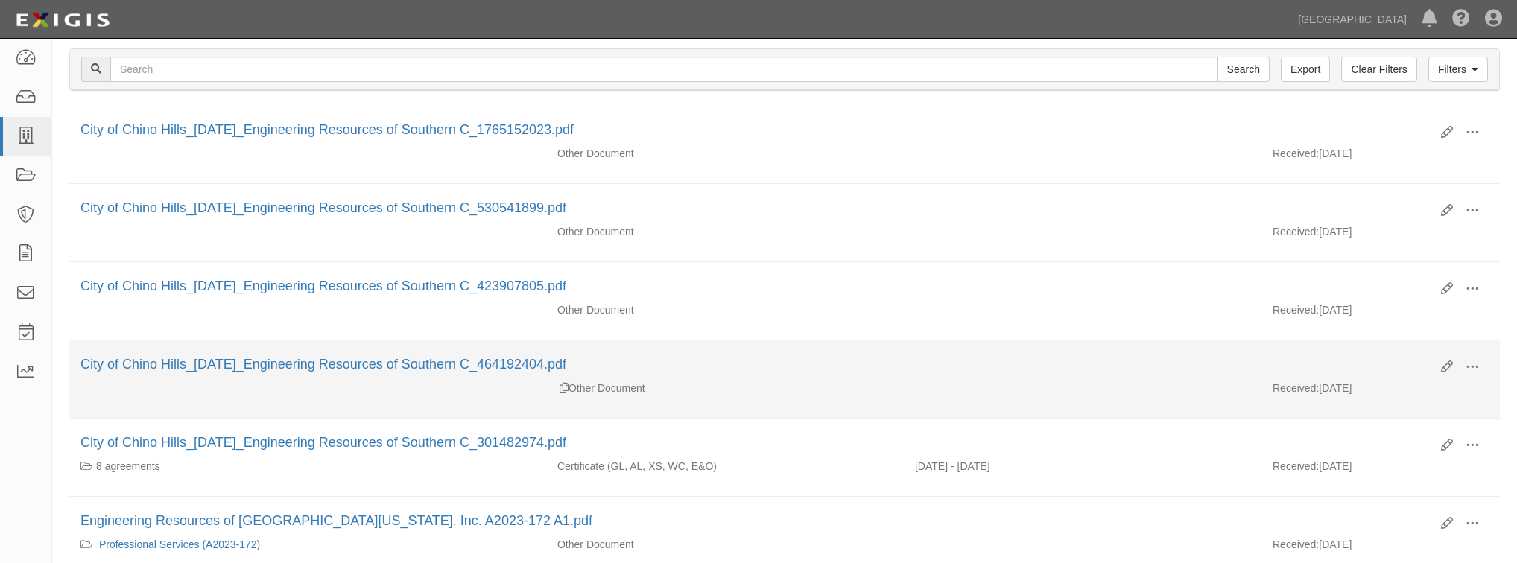
scroll to position [238, 0]
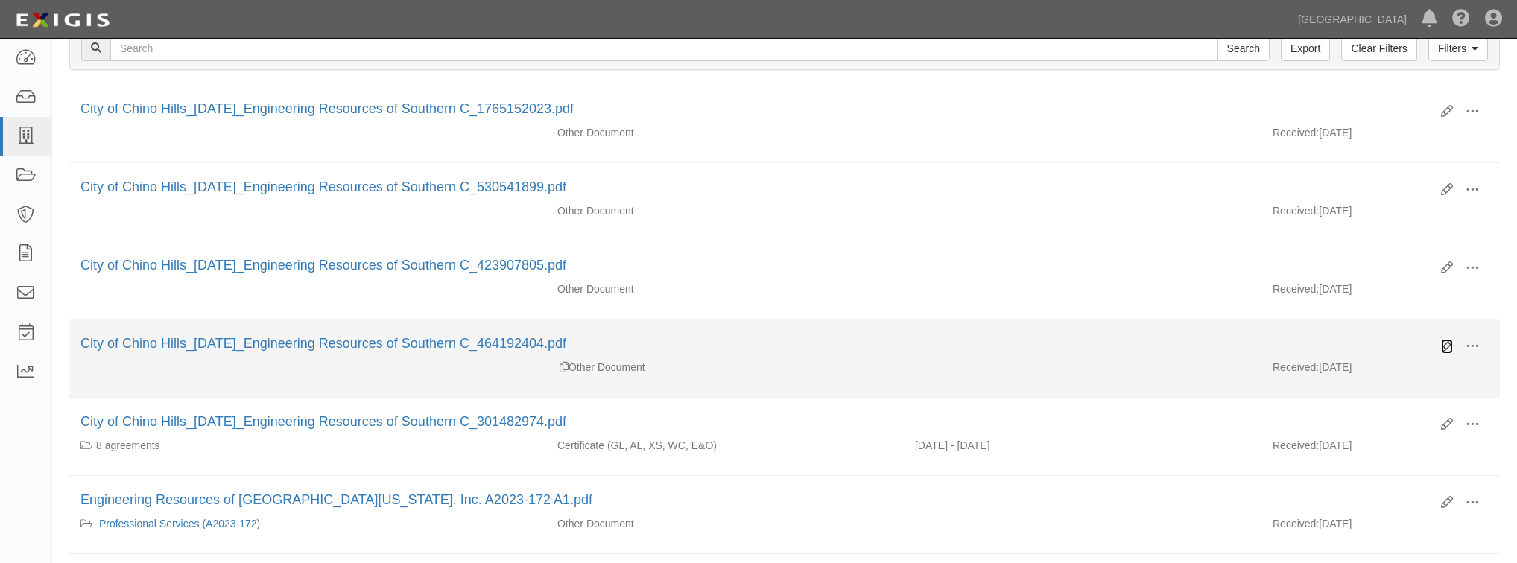
click at [1445, 342] on icon at bounding box center [1447, 347] width 12 height 12
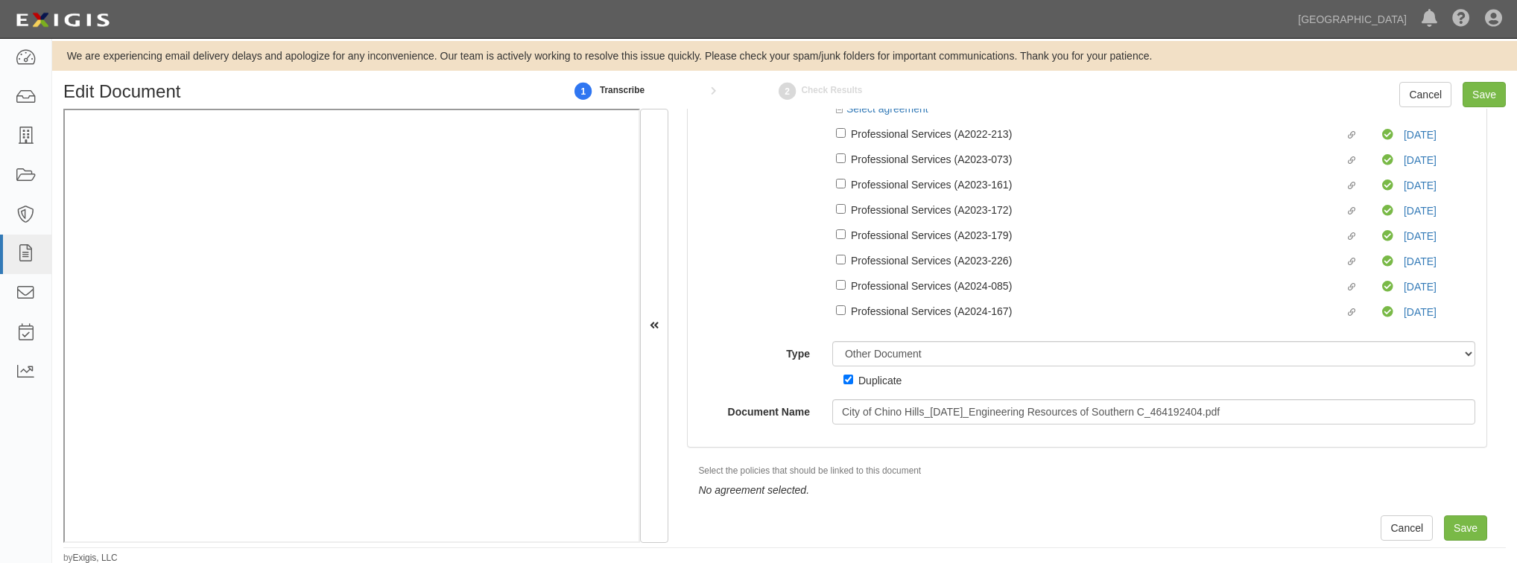
scroll to position [4, 0]
click at [1464, 540] on input "Save" at bounding box center [1465, 527] width 43 height 25
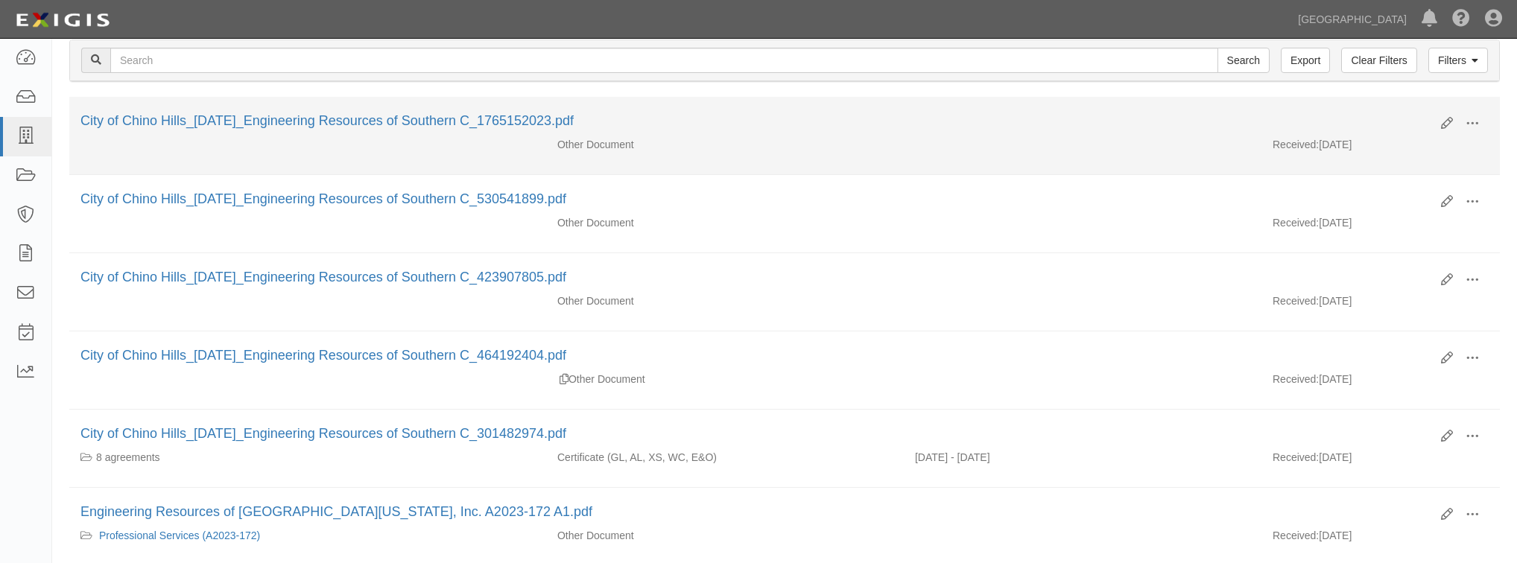
scroll to position [298, 0]
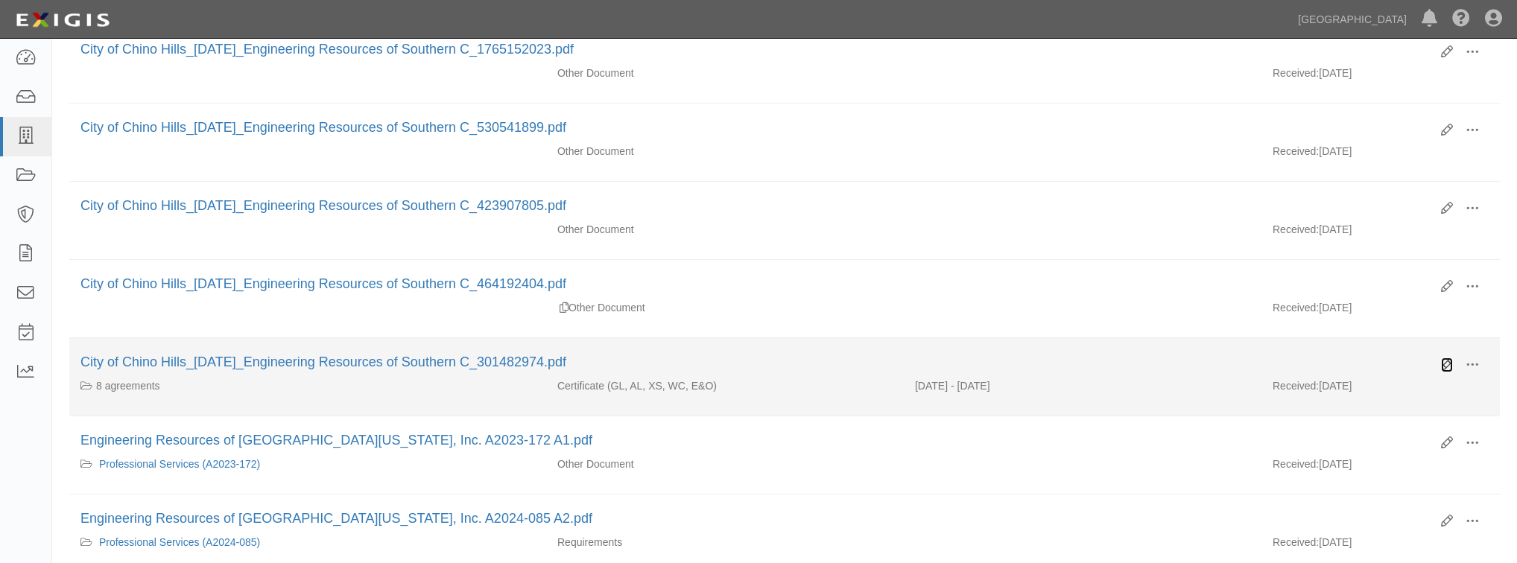
click at [1447, 359] on icon at bounding box center [1447, 365] width 12 height 12
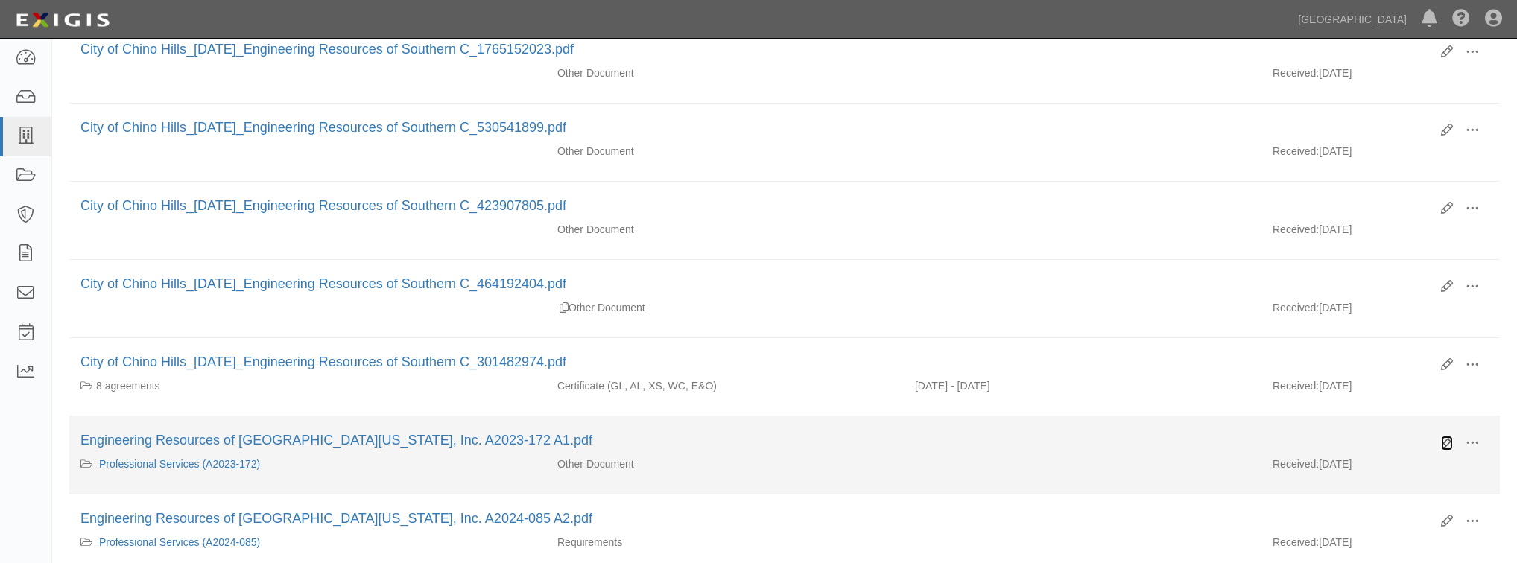
click at [1443, 444] on icon at bounding box center [1447, 443] width 12 height 12
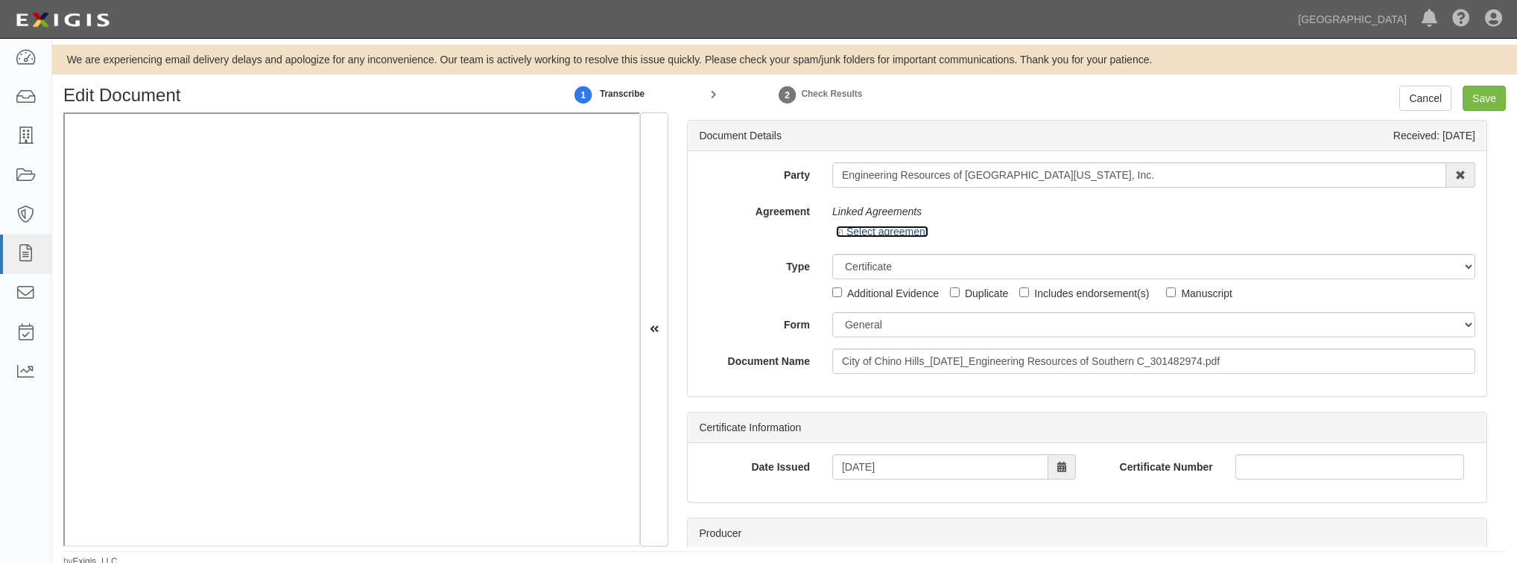
click at [841, 231] on icon at bounding box center [841, 233] width 10 height 7
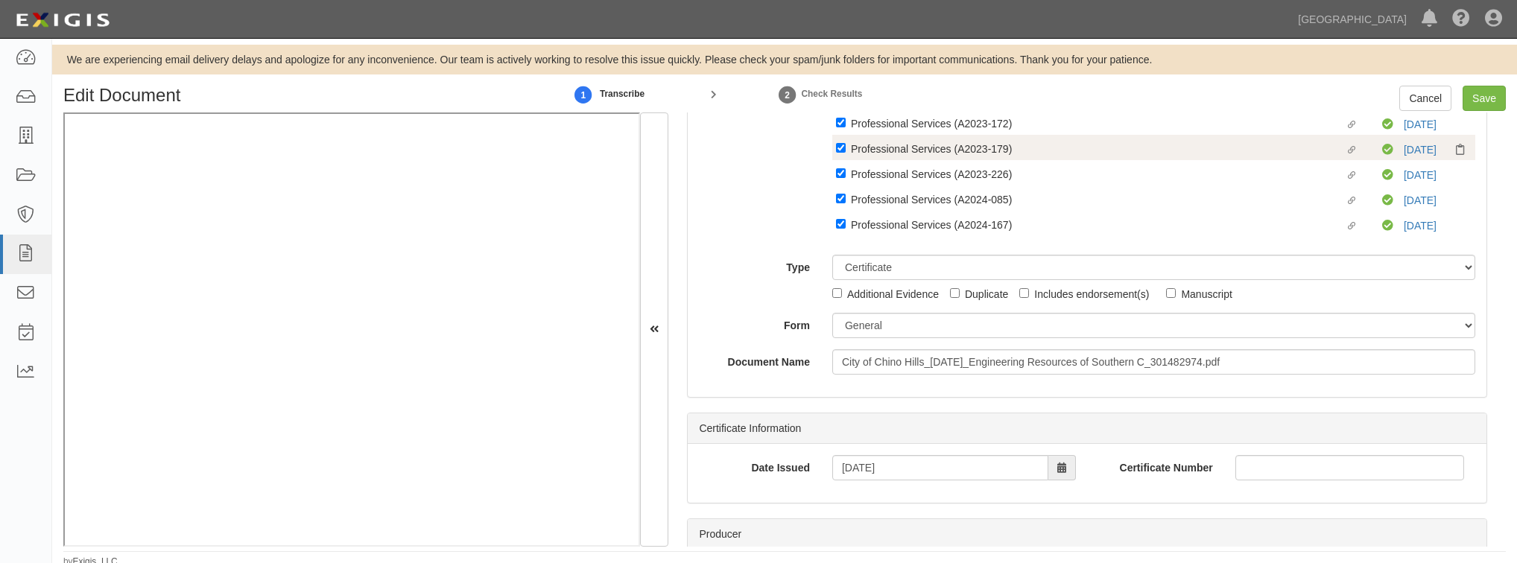
scroll to position [238, 0]
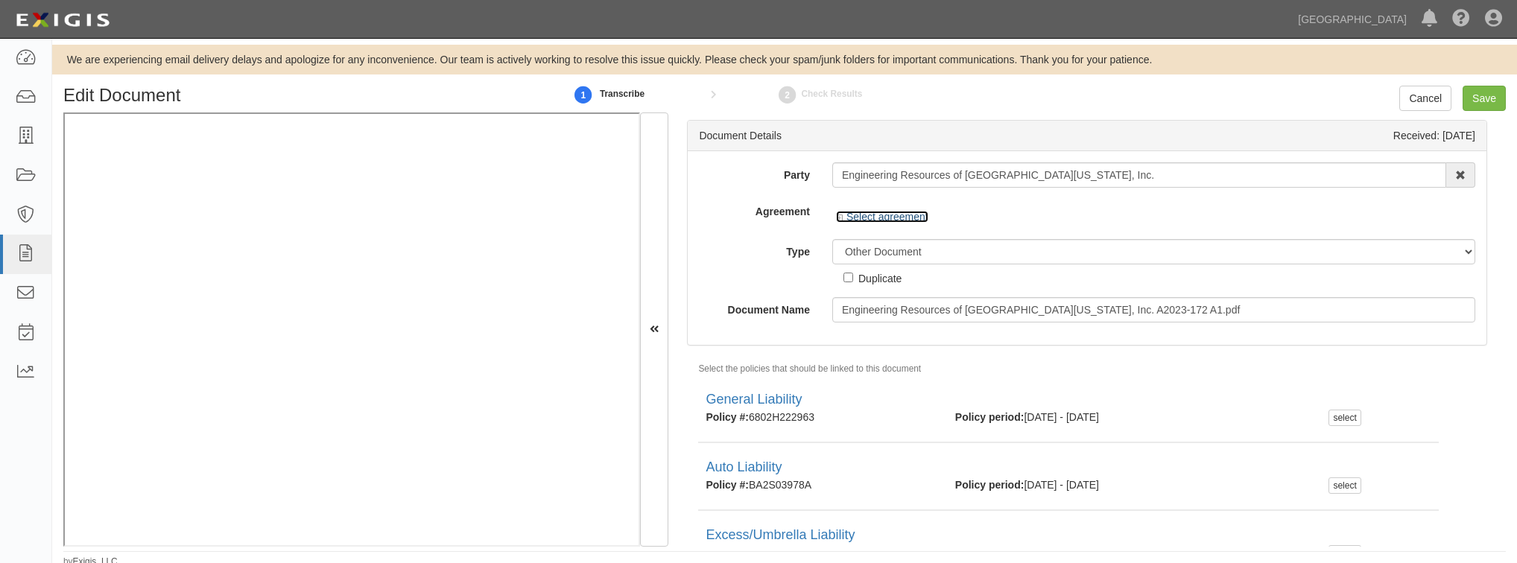
click at [839, 212] on link "Select agreement" at bounding box center [882, 217] width 92 height 12
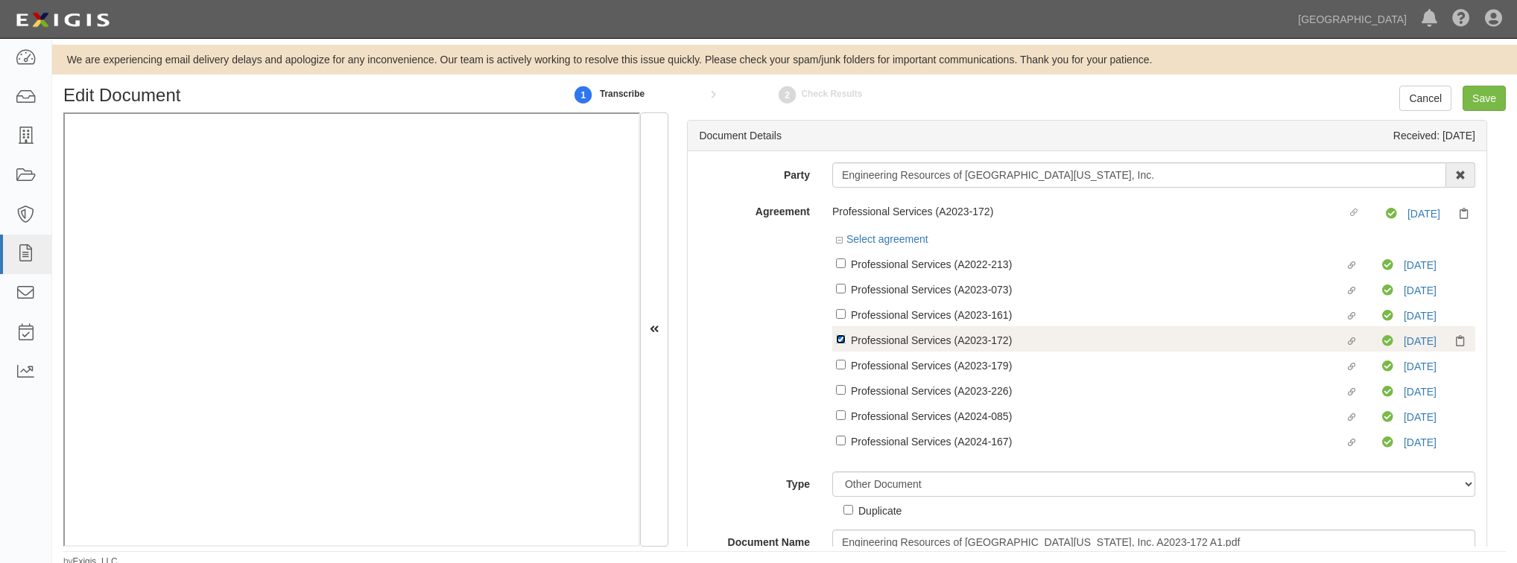
click at [838, 268] on input "Linked agreement Professional Services (A2023-172) Linked agreement" at bounding box center [841, 264] width 10 height 10
checkbox input "false"
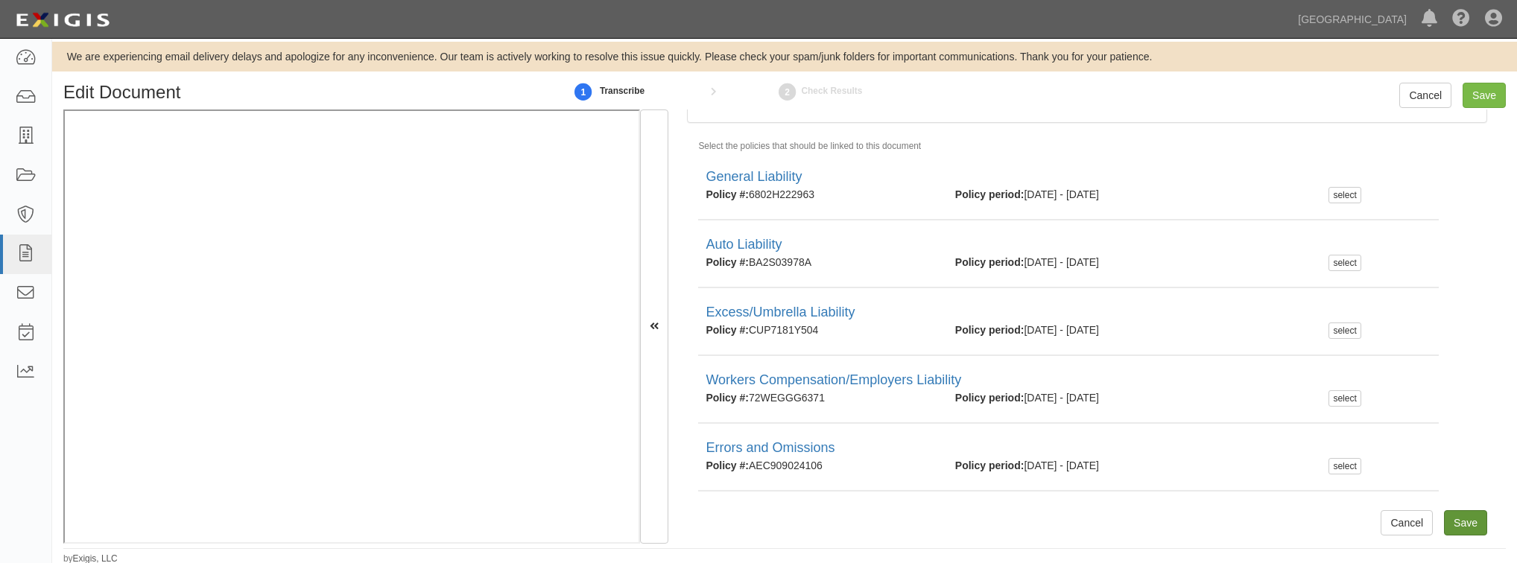
scroll to position [4, 0]
click at [1472, 522] on input "Save" at bounding box center [1465, 521] width 43 height 25
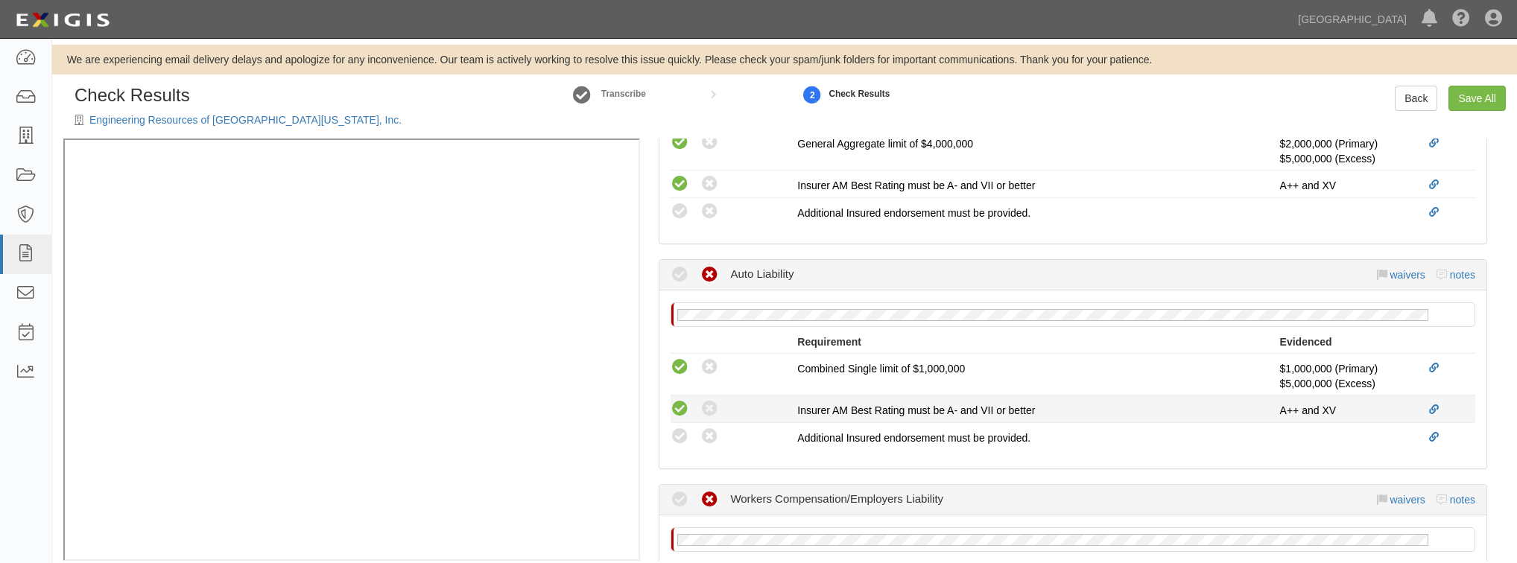
scroll to position [715, 0]
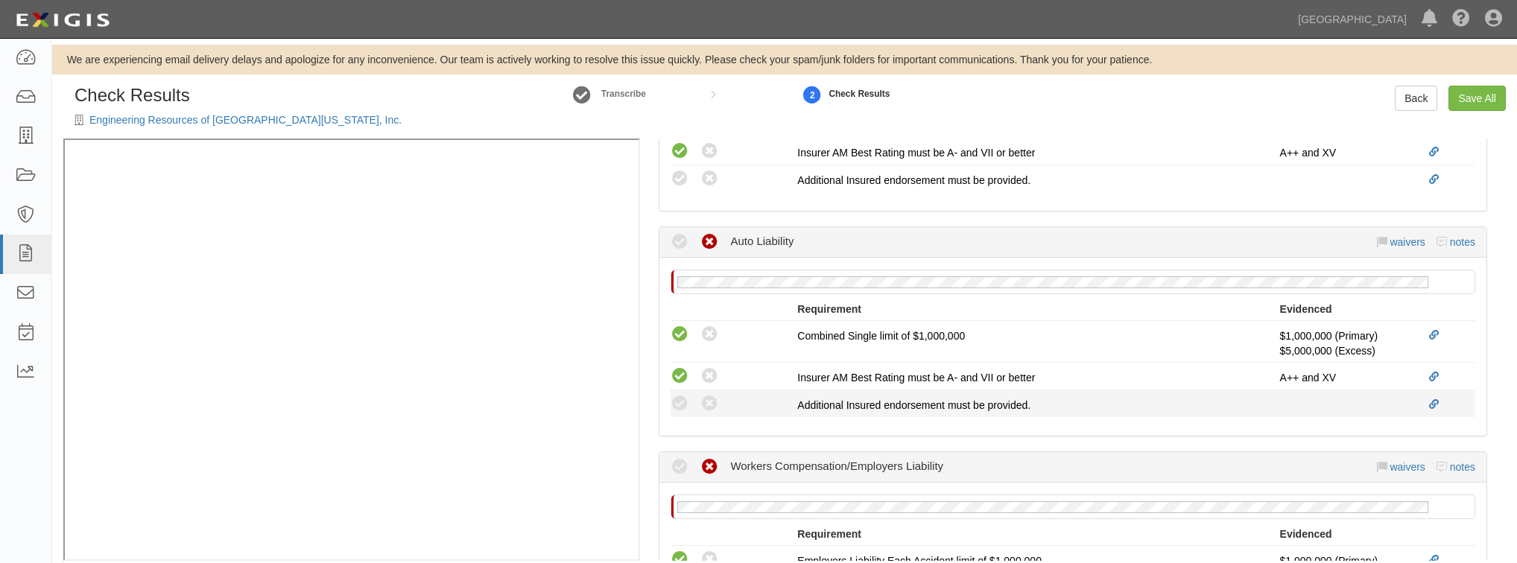
drag, startPoint x: 677, startPoint y: 175, endPoint x: 704, endPoint y: 390, distance: 216.4
click at [677, 175] on icon at bounding box center [680, 179] width 19 height 19
radio input "true"
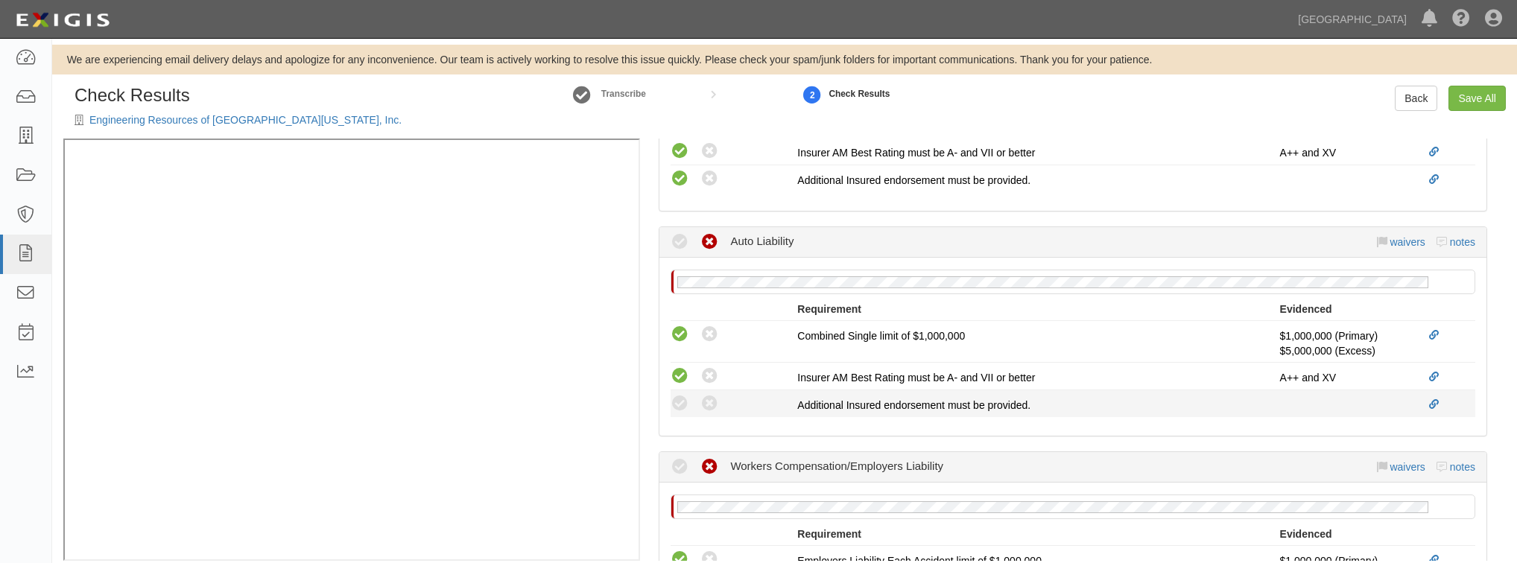
click at [692, 398] on div "Compliant Waived: Non-Compliant" at bounding box center [734, 403] width 127 height 19
click at [683, 400] on icon at bounding box center [680, 404] width 19 height 19
radio input "true"
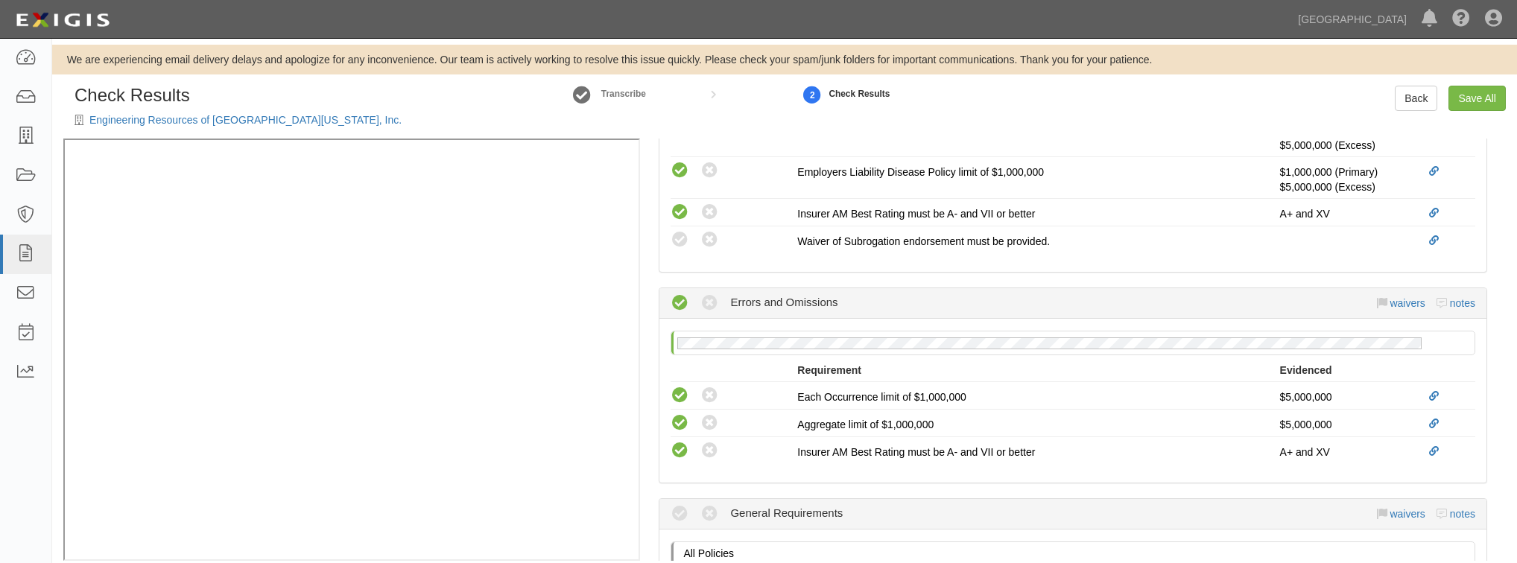
scroll to position [1192, 0]
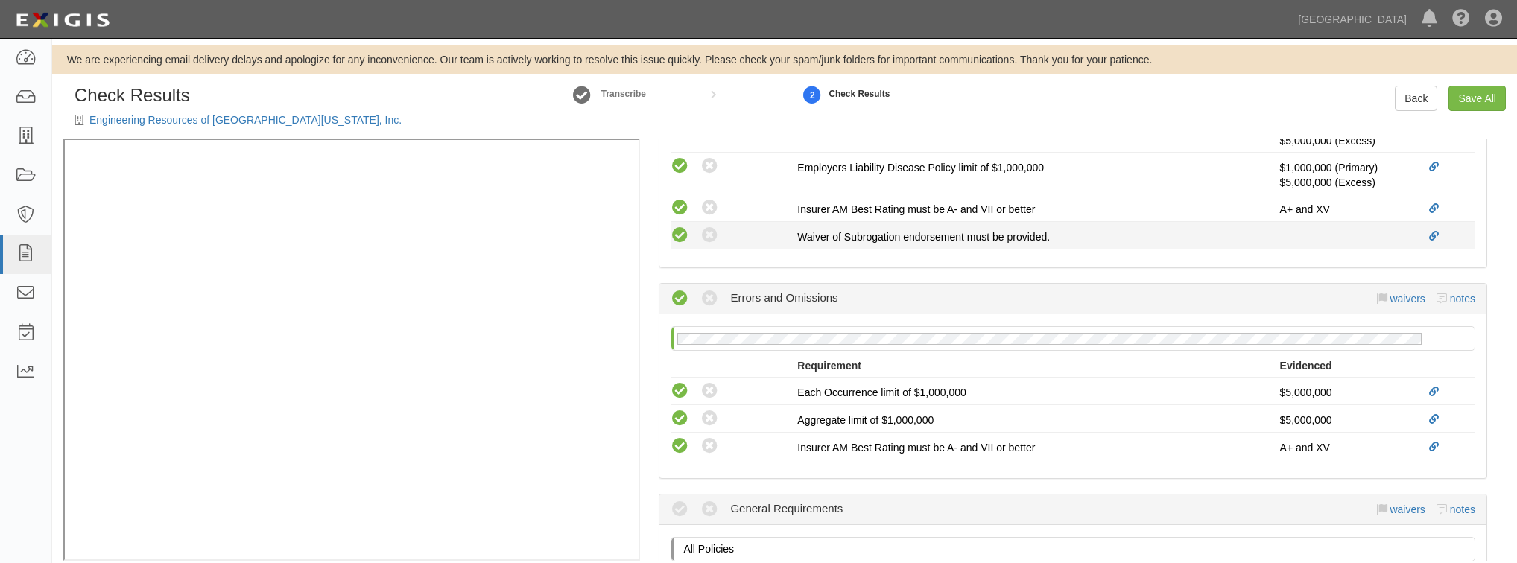
click at [676, 232] on icon at bounding box center [680, 236] width 19 height 19
radio input "true"
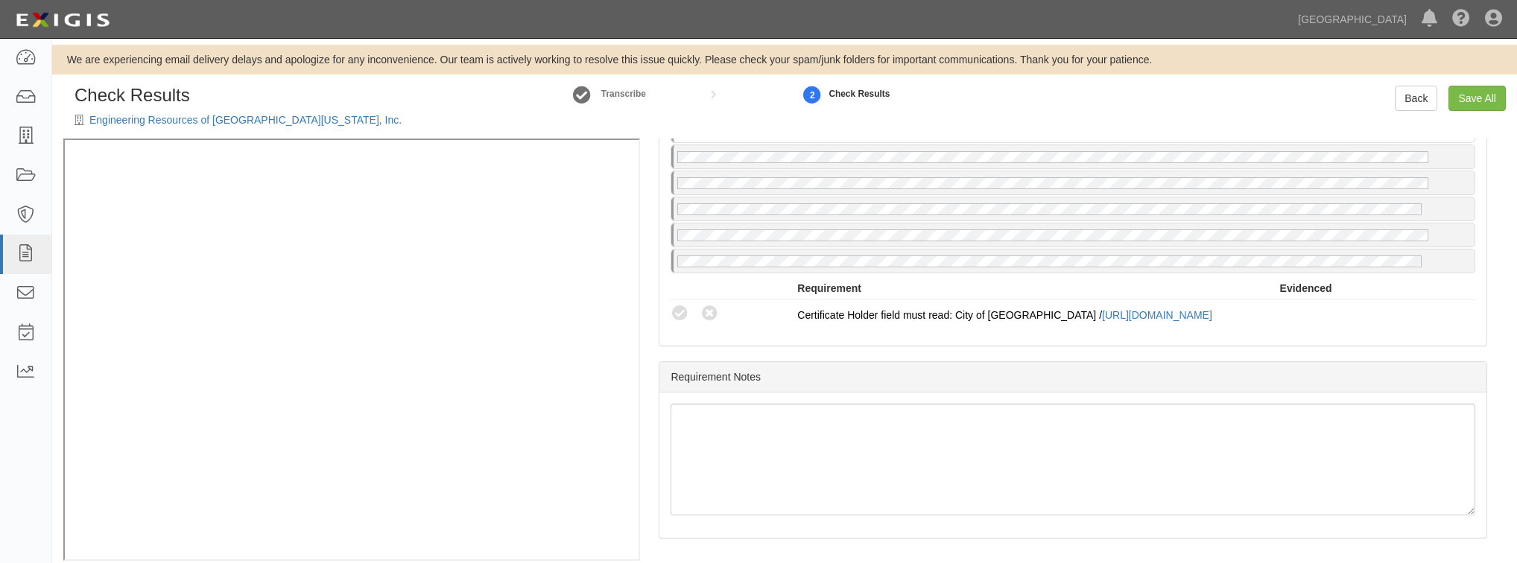
scroll to position [1613, 0]
click at [680, 305] on icon at bounding box center [680, 314] width 19 height 19
radio input "true"
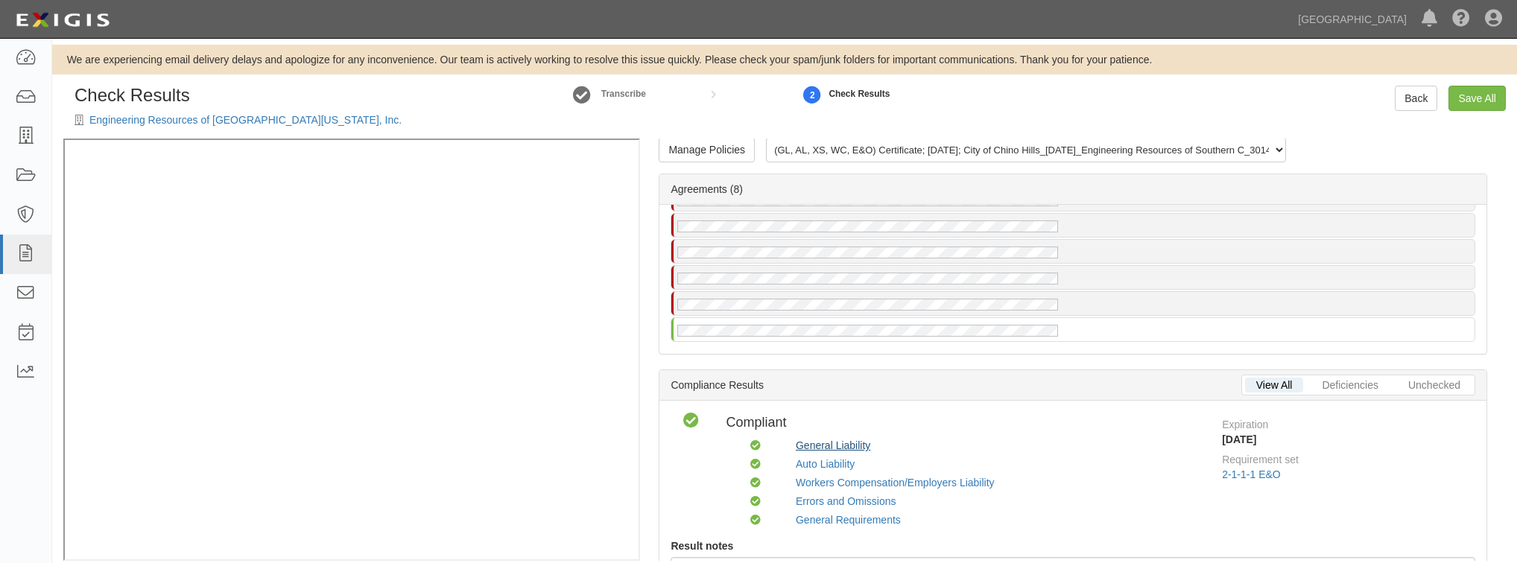
scroll to position [0, 0]
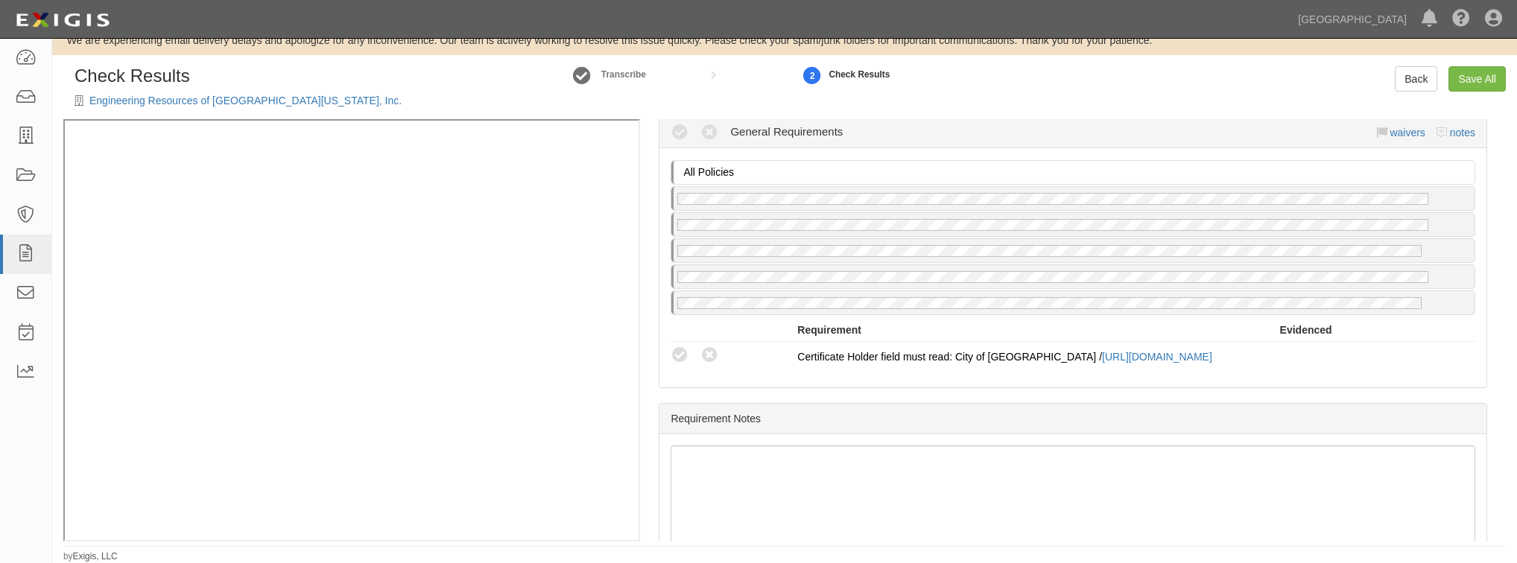
scroll to position [1610, 0]
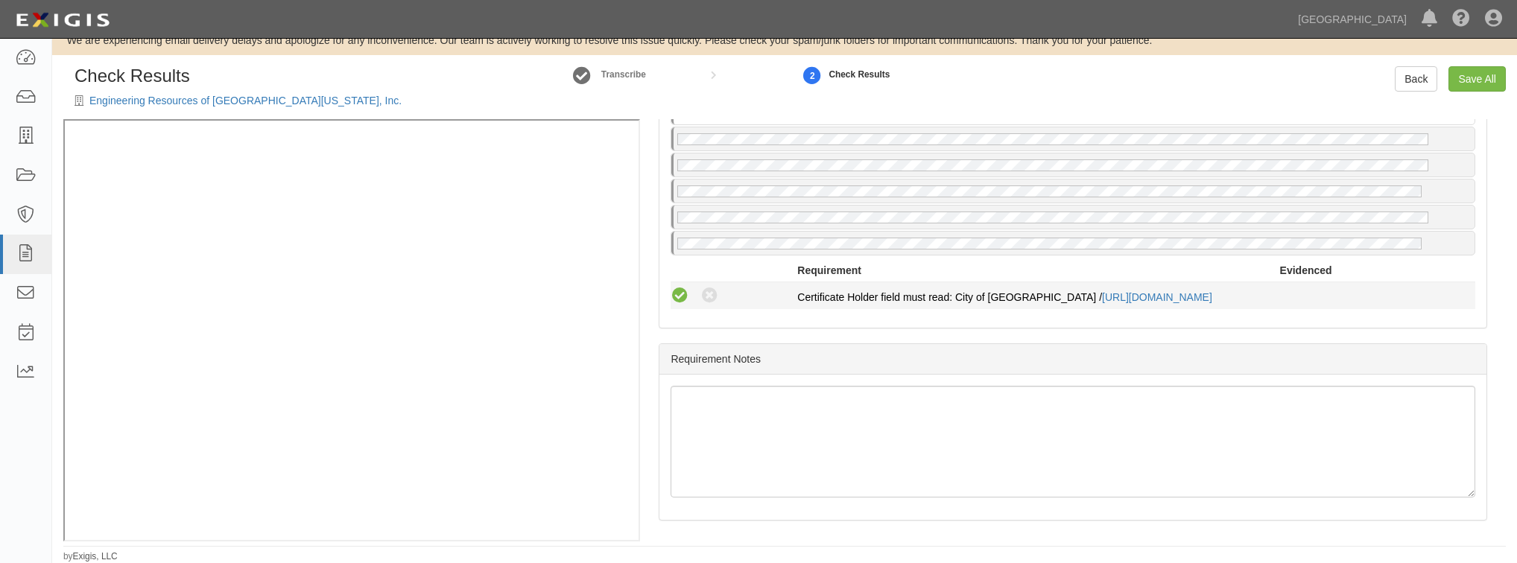
click at [681, 287] on icon at bounding box center [680, 296] width 19 height 19
radio input "true"
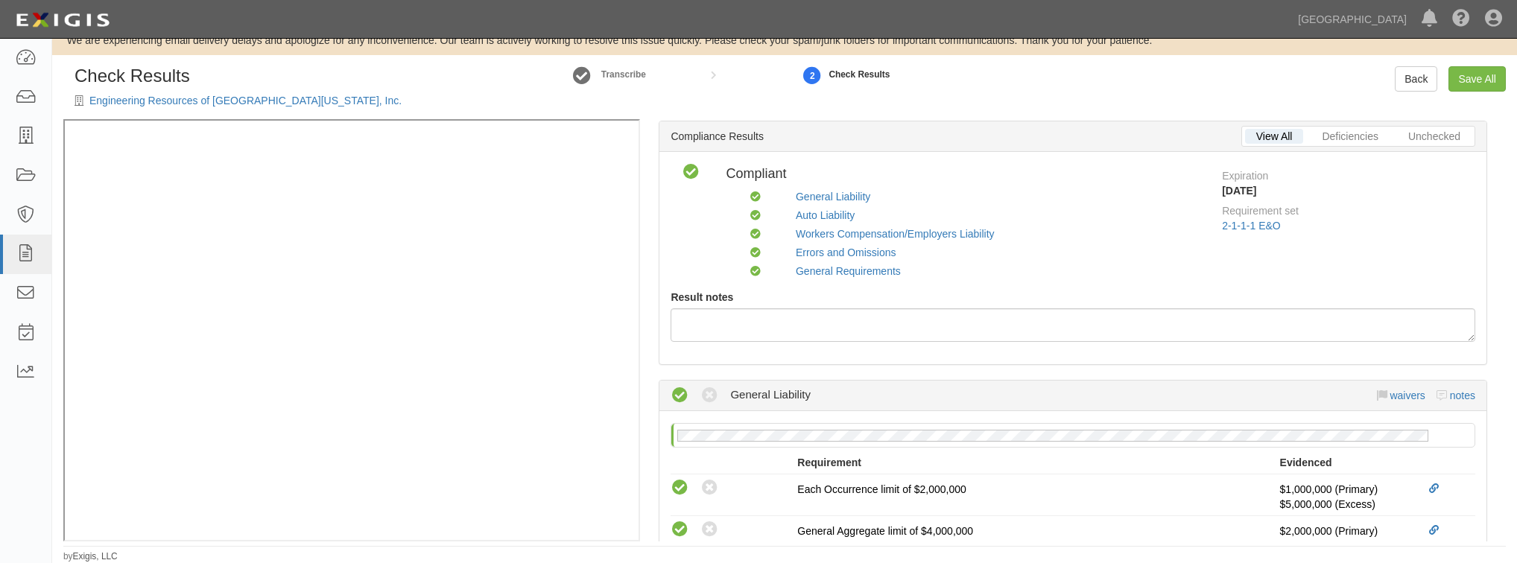
scroll to position [0, 0]
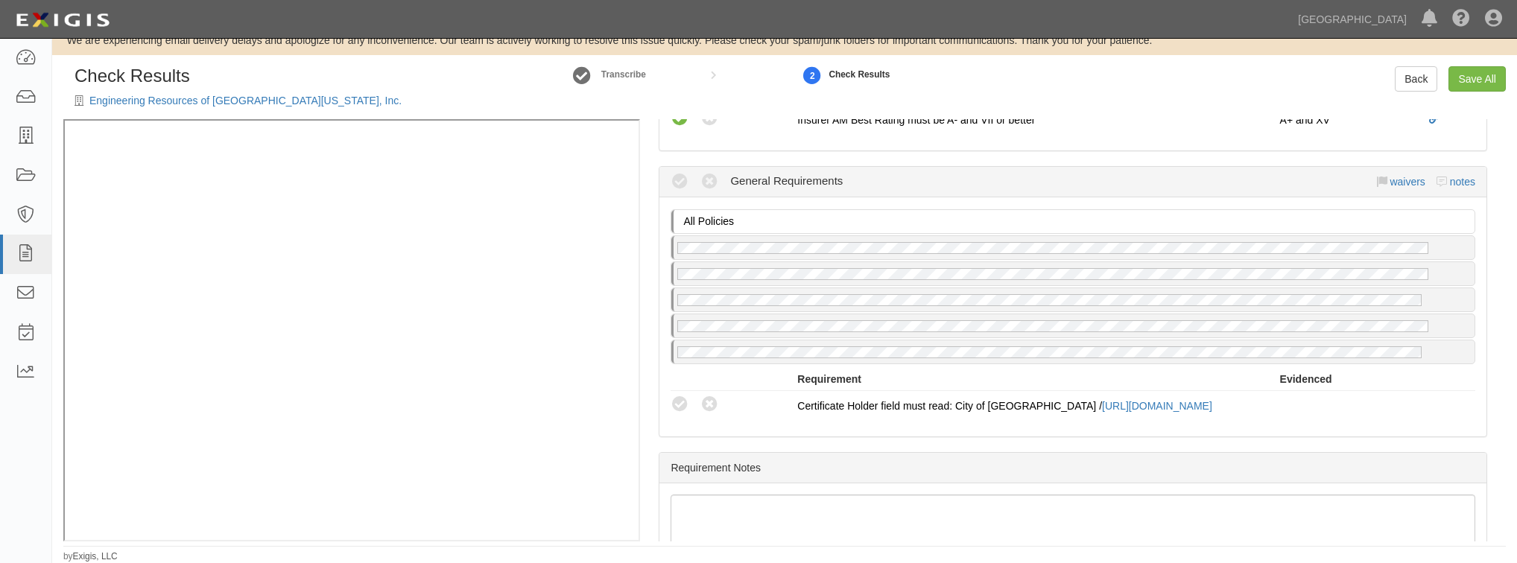
scroll to position [1610, 0]
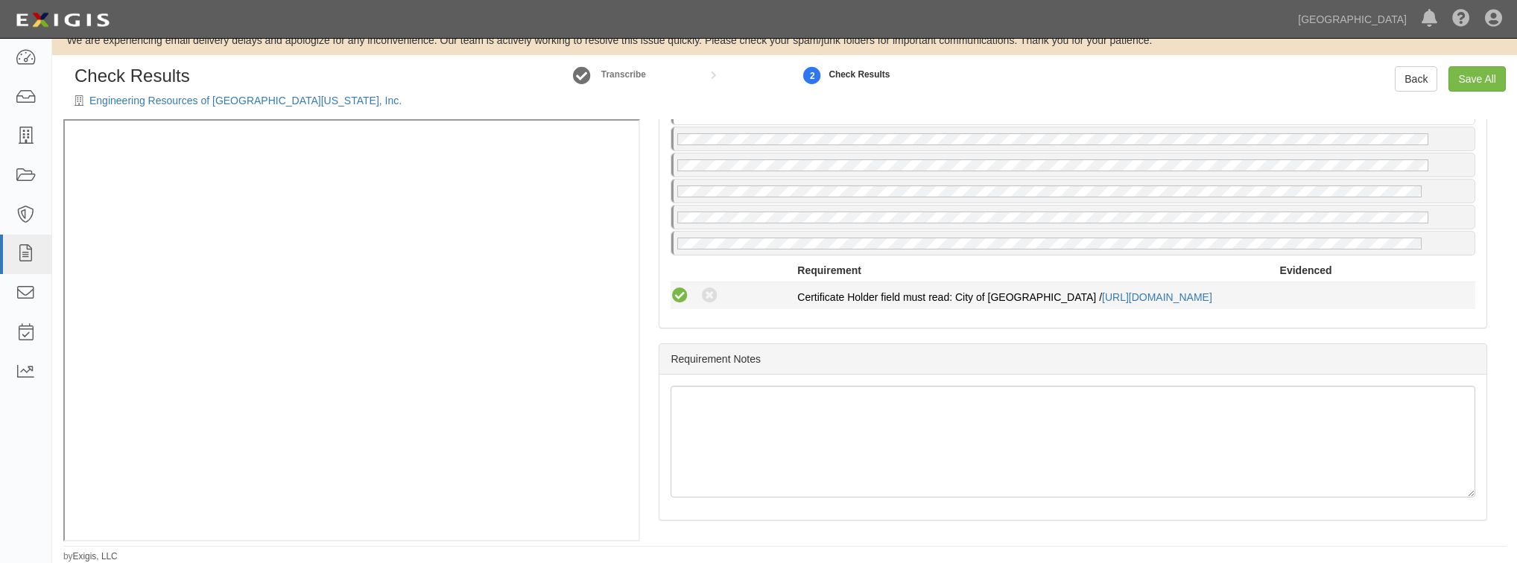
drag, startPoint x: 677, startPoint y: 293, endPoint x: 684, endPoint y: 286, distance: 9.5
click at [677, 293] on icon at bounding box center [680, 296] width 19 height 19
radio input "true"
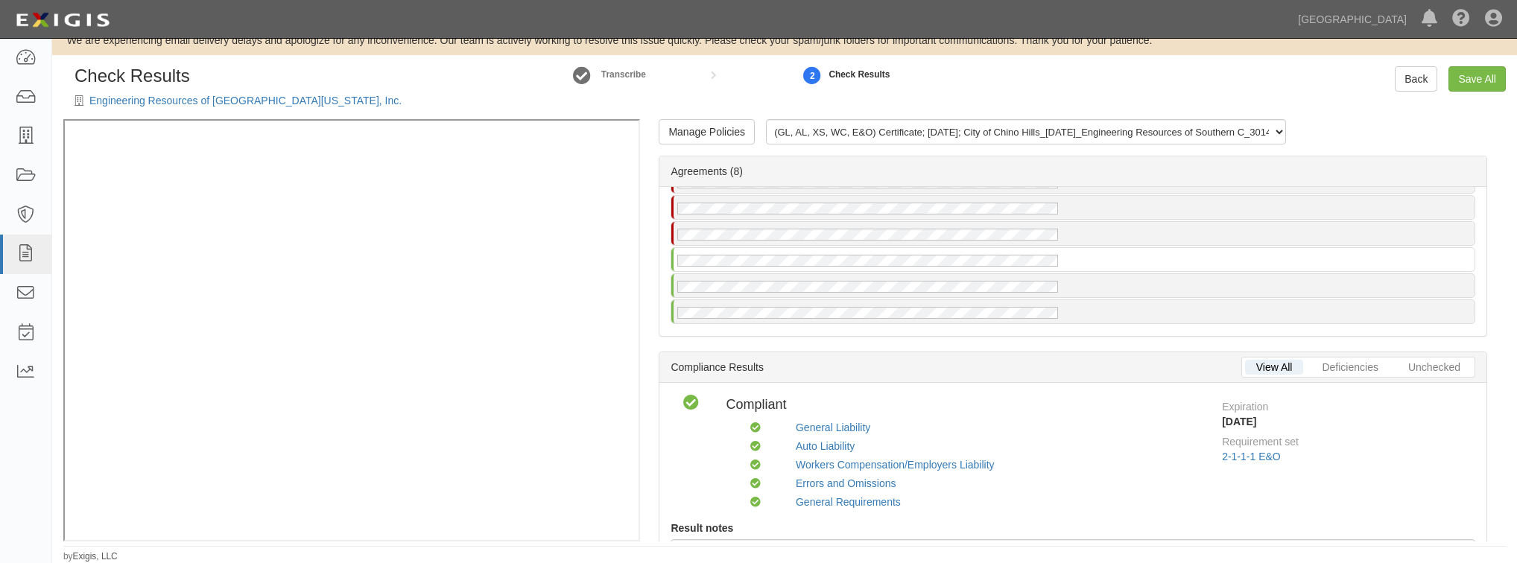
scroll to position [0, 0]
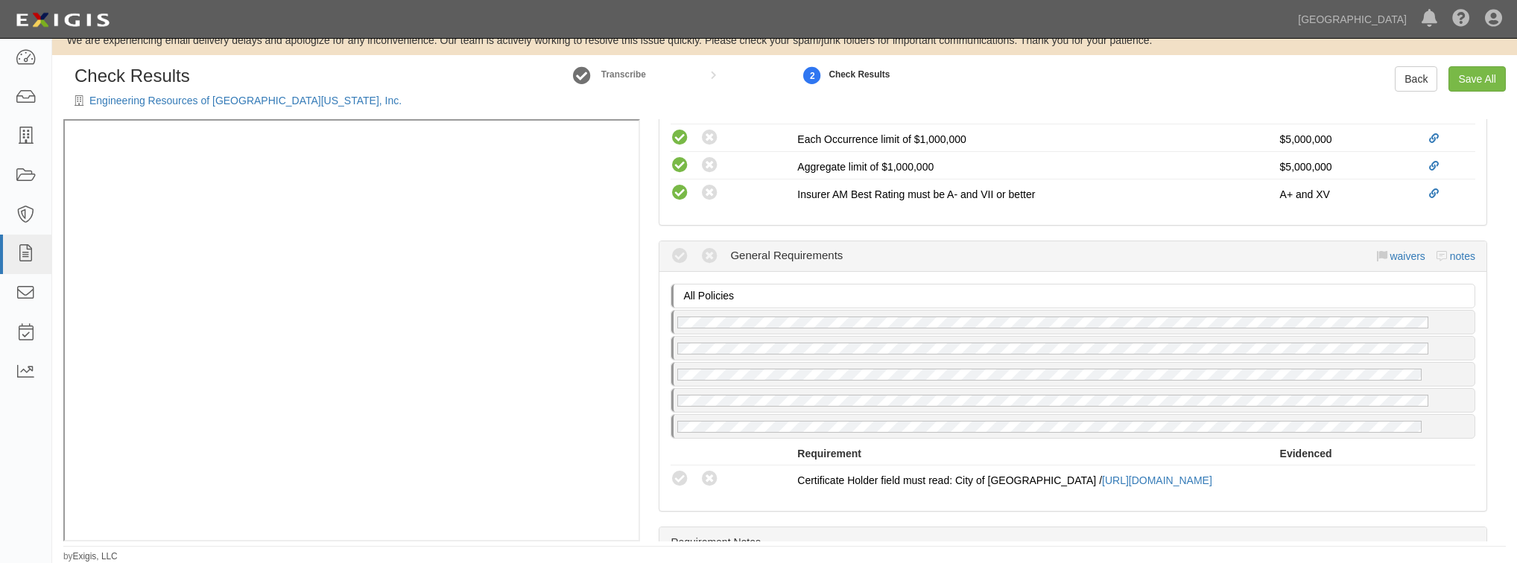
scroll to position [1431, 0]
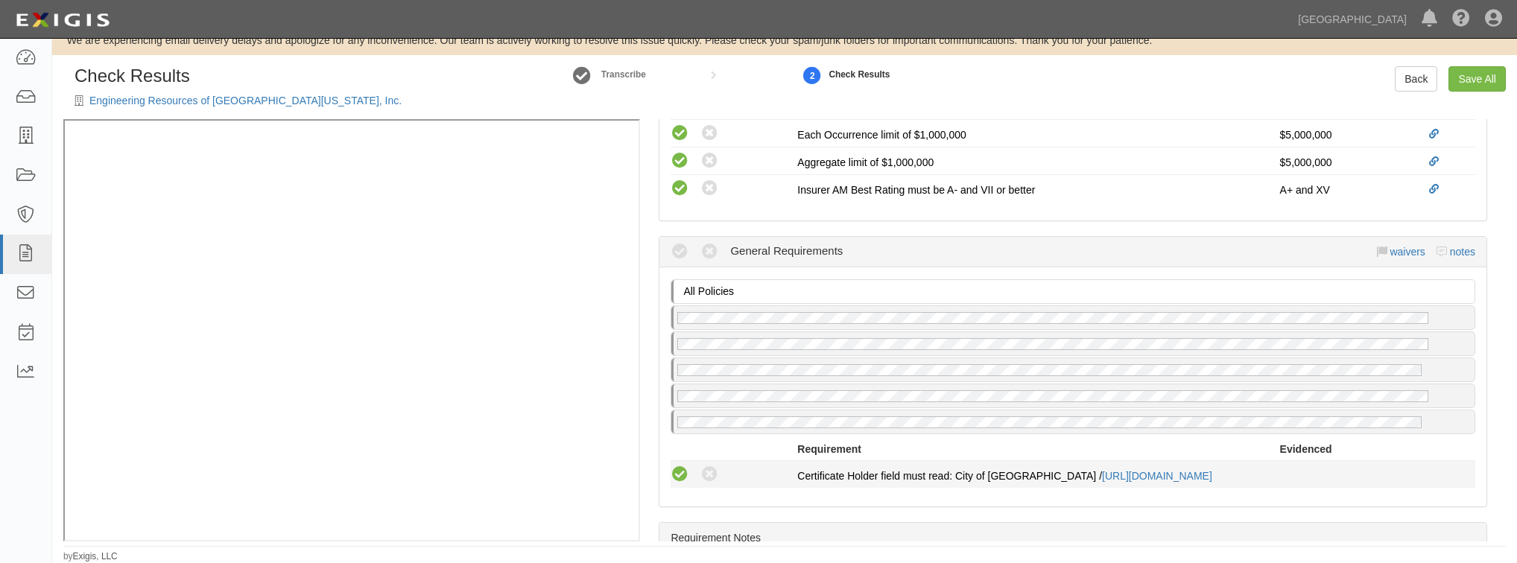
click at [684, 466] on icon at bounding box center [680, 475] width 19 height 19
radio input "true"
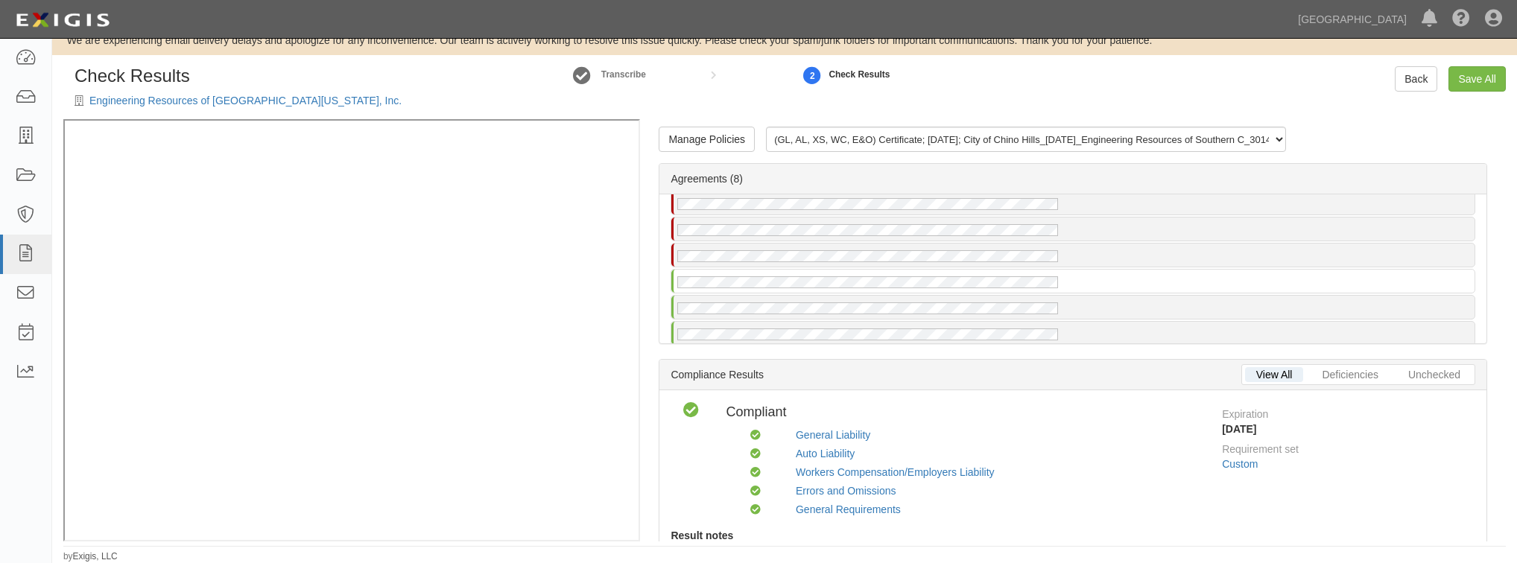
scroll to position [0, 0]
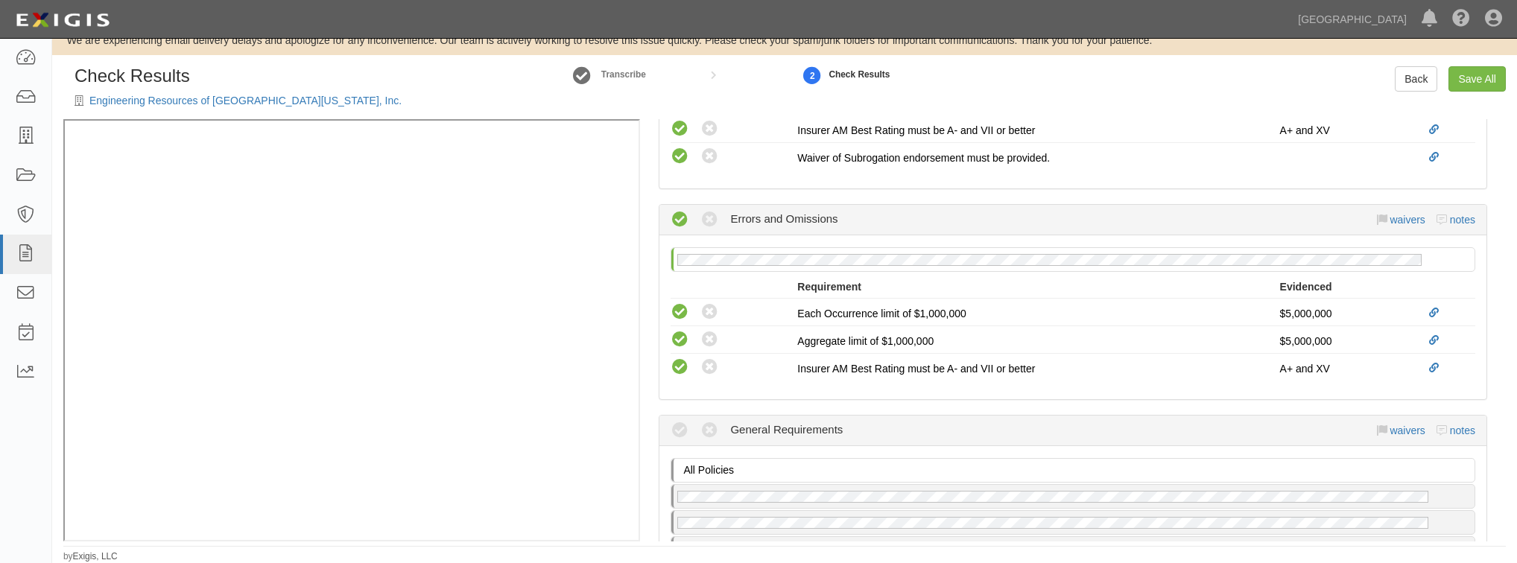
scroll to position [1491, 0]
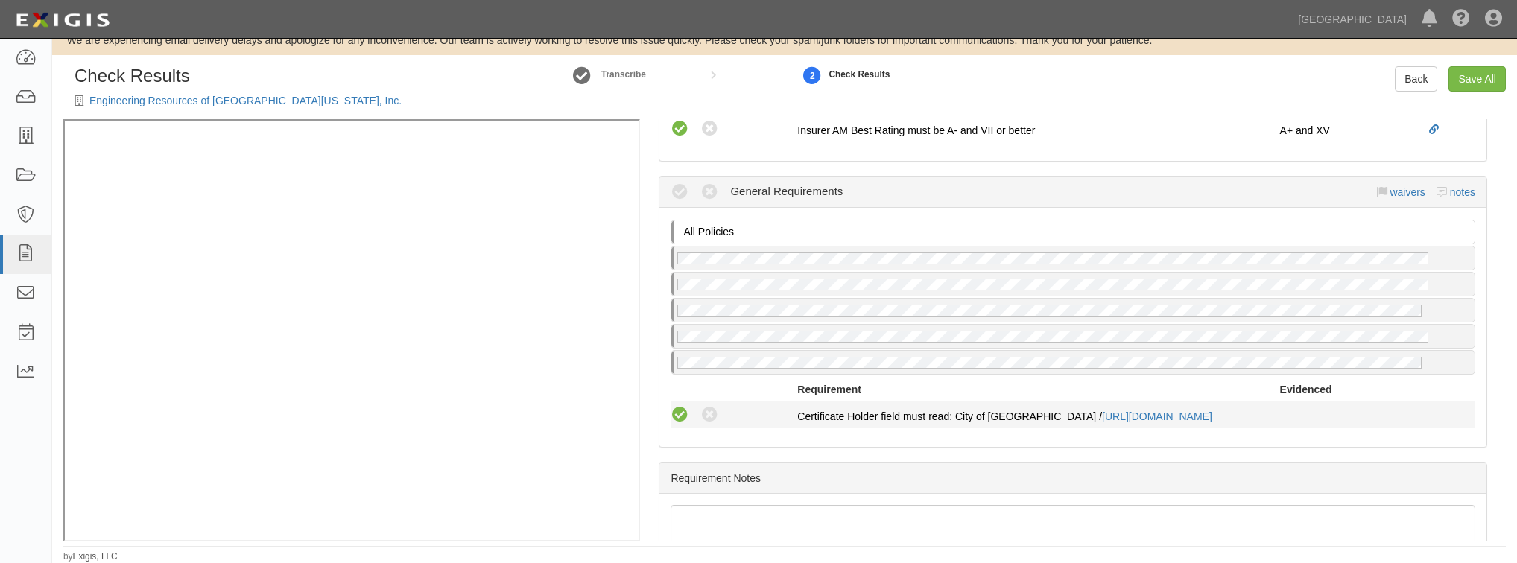
click at [680, 407] on icon at bounding box center [680, 415] width 19 height 19
radio input "true"
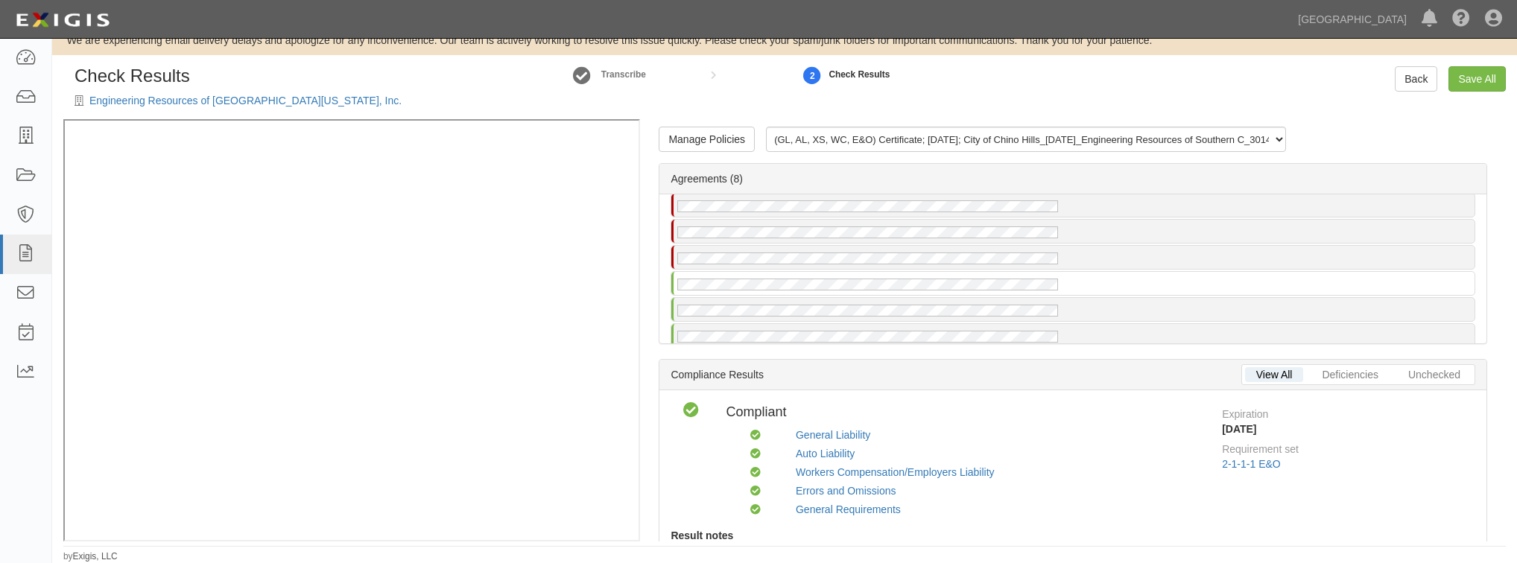
scroll to position [0, 0]
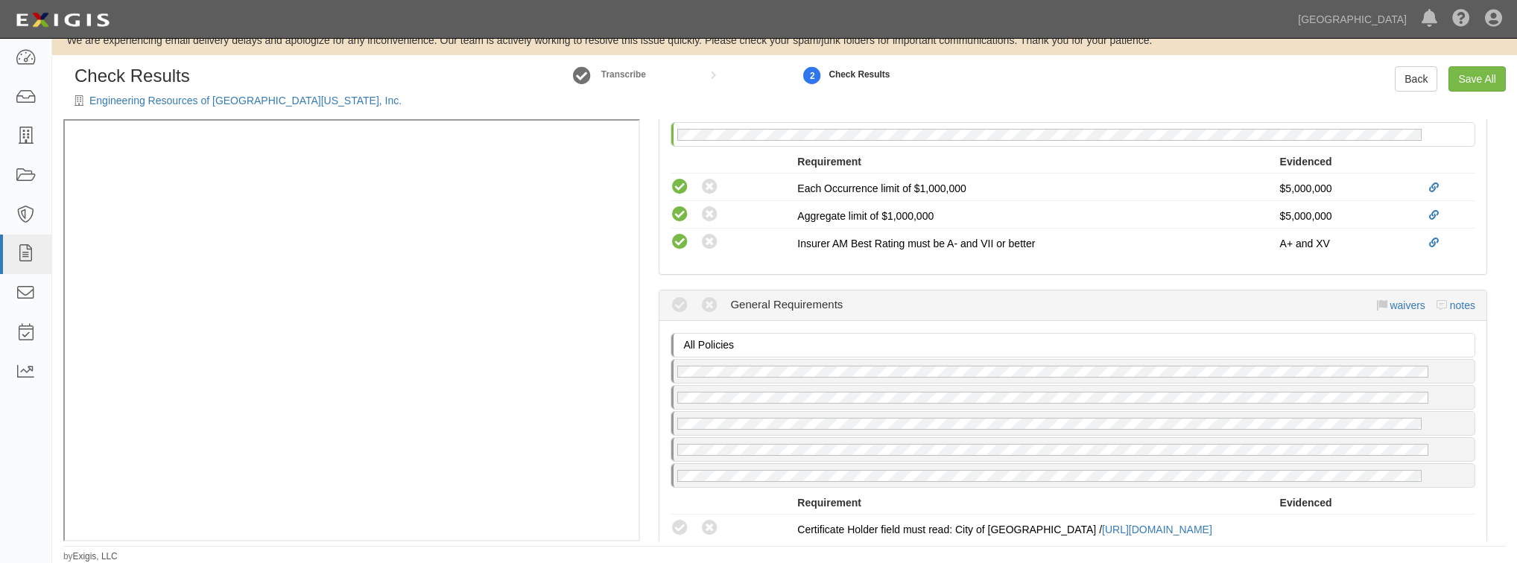
scroll to position [1431, 0]
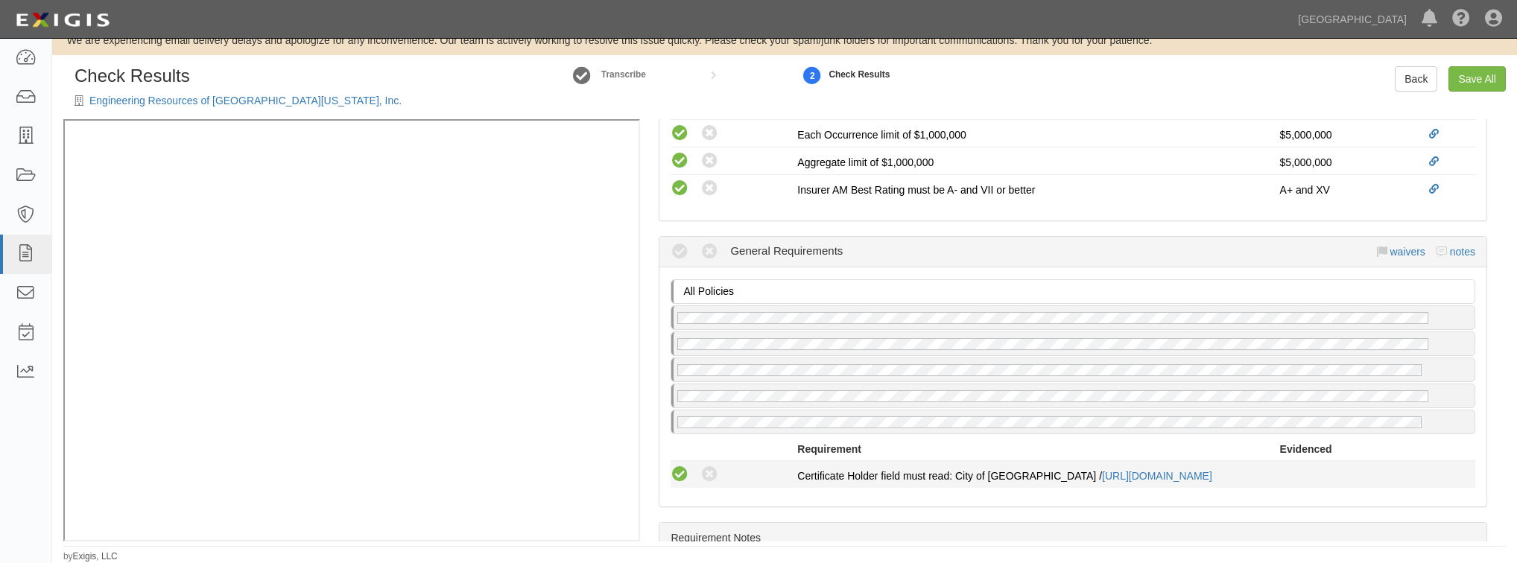
click at [686, 466] on icon at bounding box center [680, 475] width 19 height 19
radio input "true"
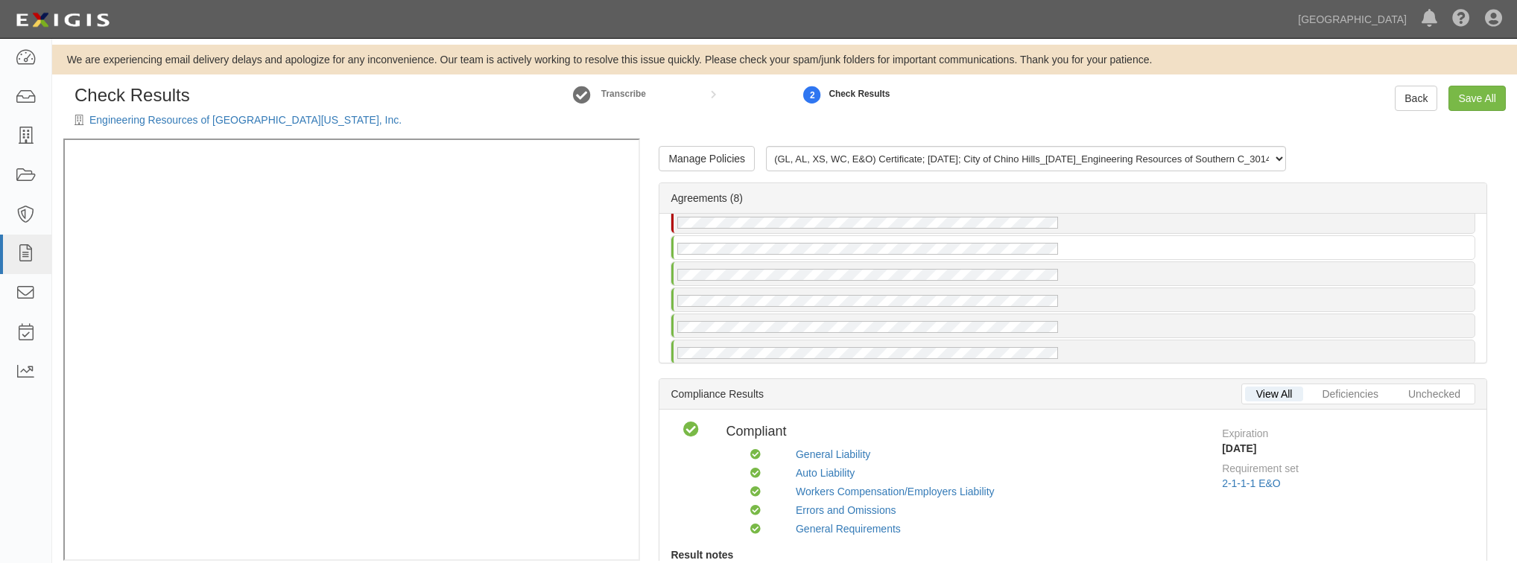
scroll to position [0, 0]
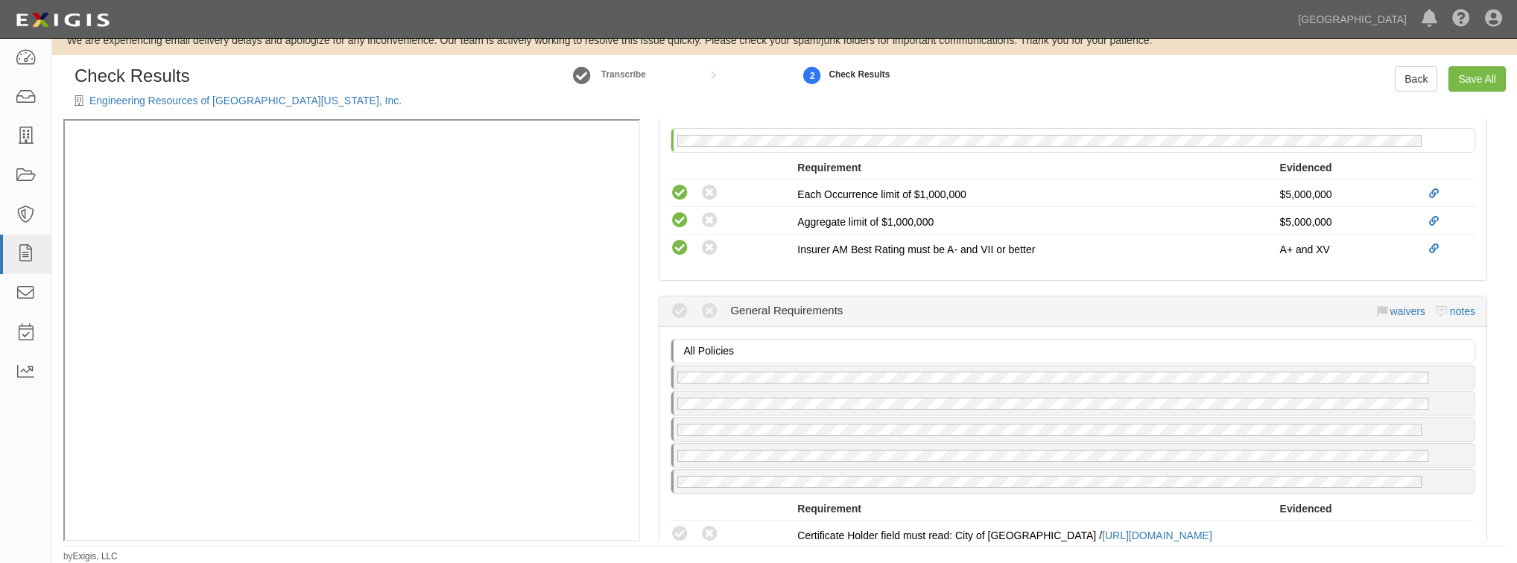
scroll to position [1431, 0]
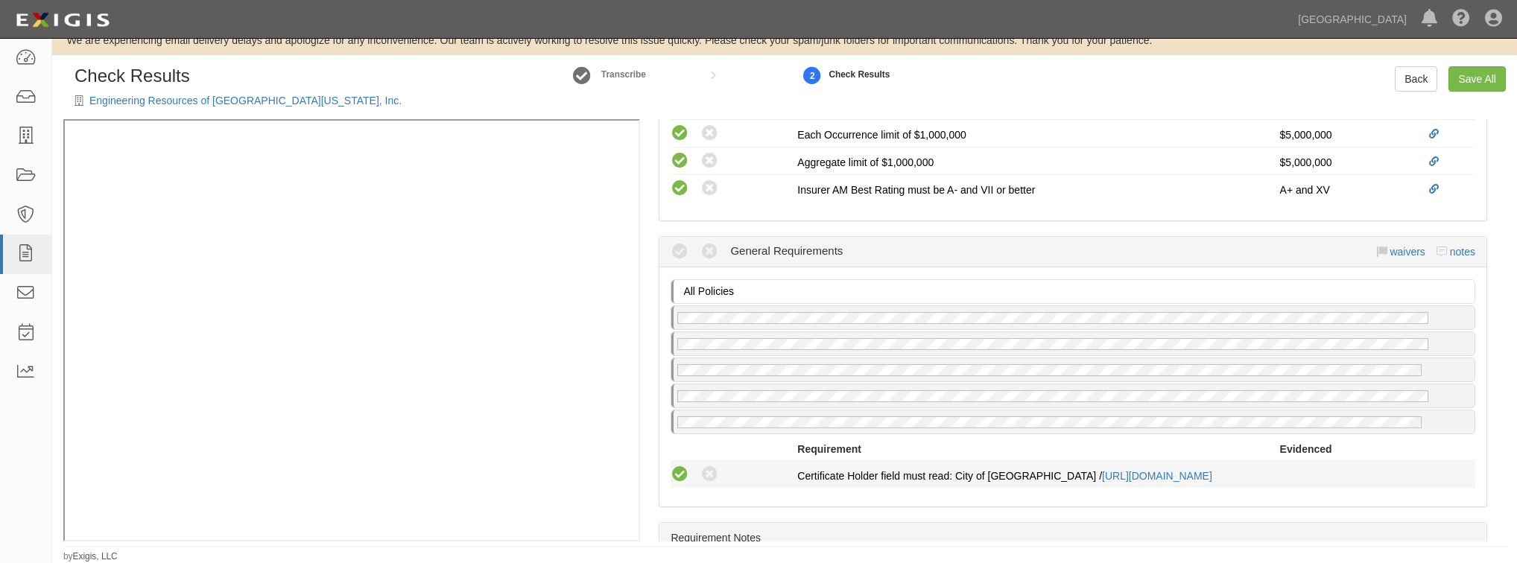
click at [684, 466] on icon at bounding box center [680, 475] width 19 height 19
radio input "true"
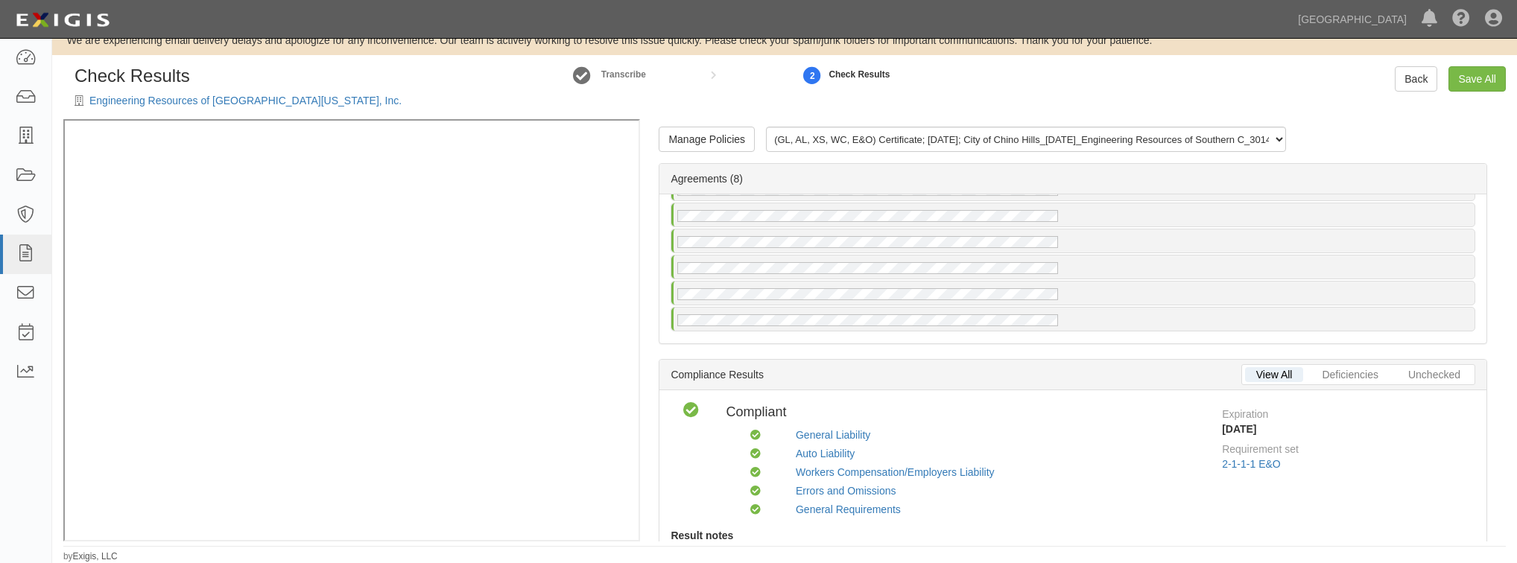
scroll to position [0, 0]
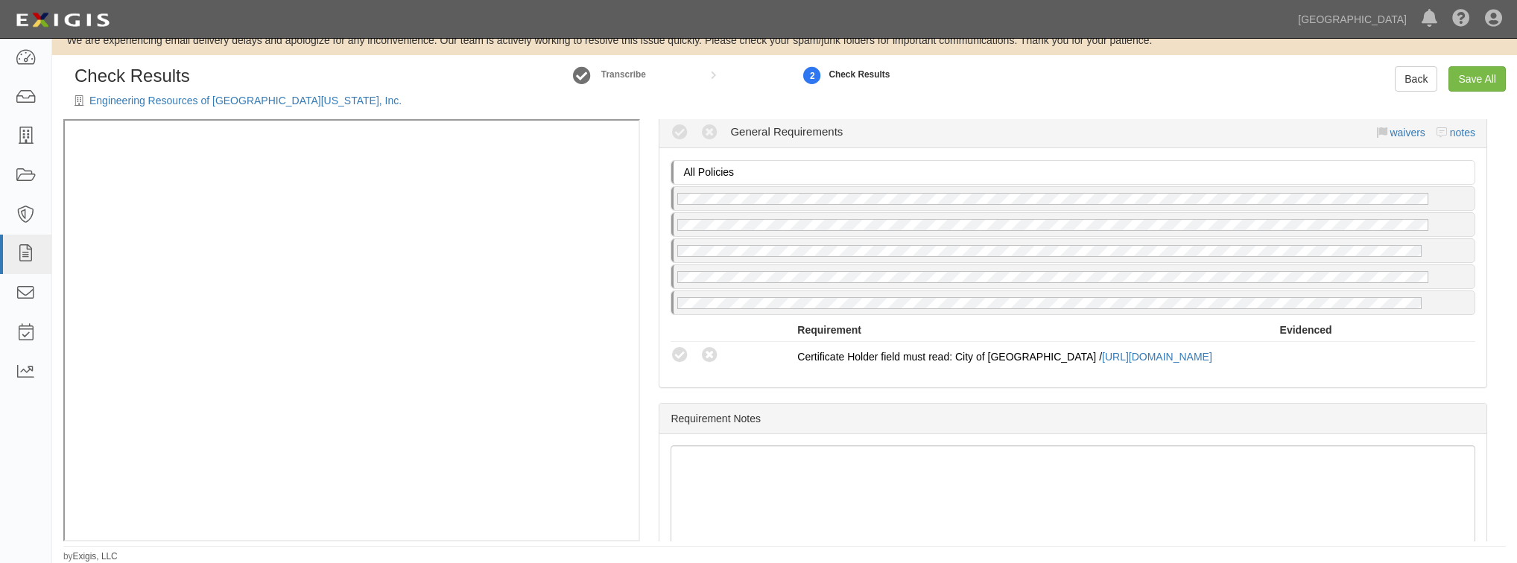
click at [670, 332] on div "All Policies No General Requirements policy on file Requirement Evidenced A pol…" at bounding box center [1073, 267] width 827 height 239
click at [681, 347] on icon at bounding box center [680, 356] width 19 height 19
radio input "true"
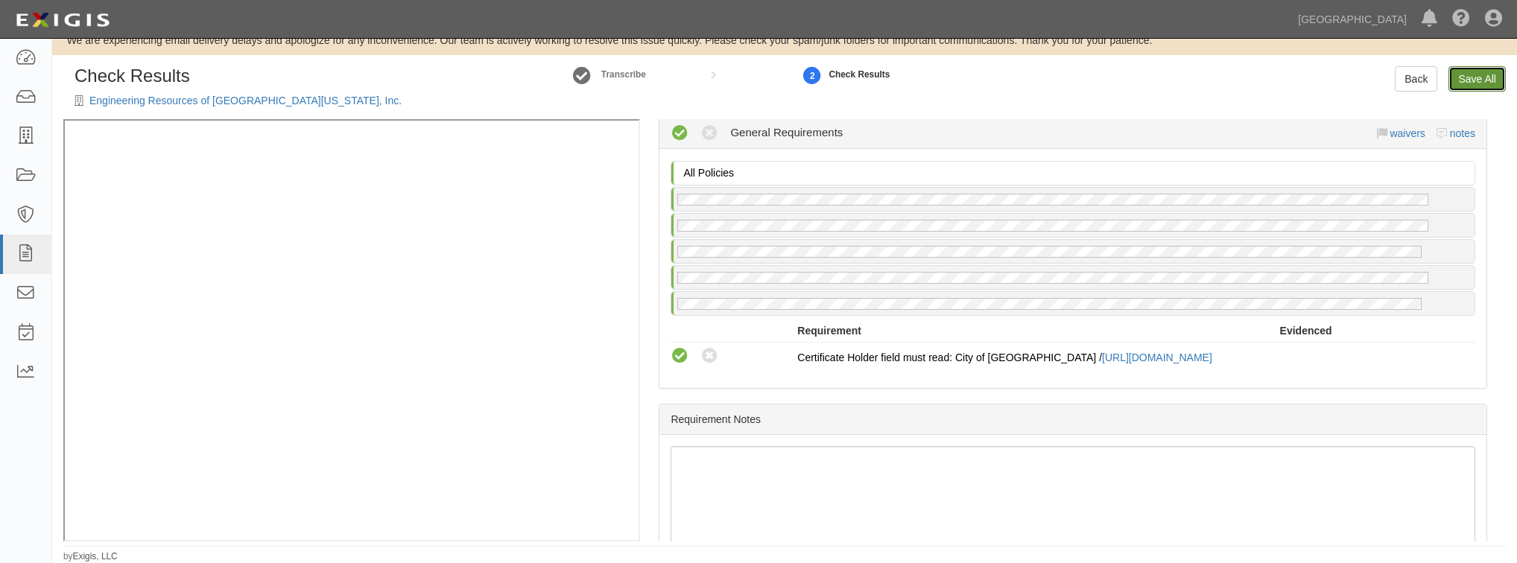
click at [1480, 78] on link "Save All" at bounding box center [1477, 78] width 57 height 25
radio input "false"
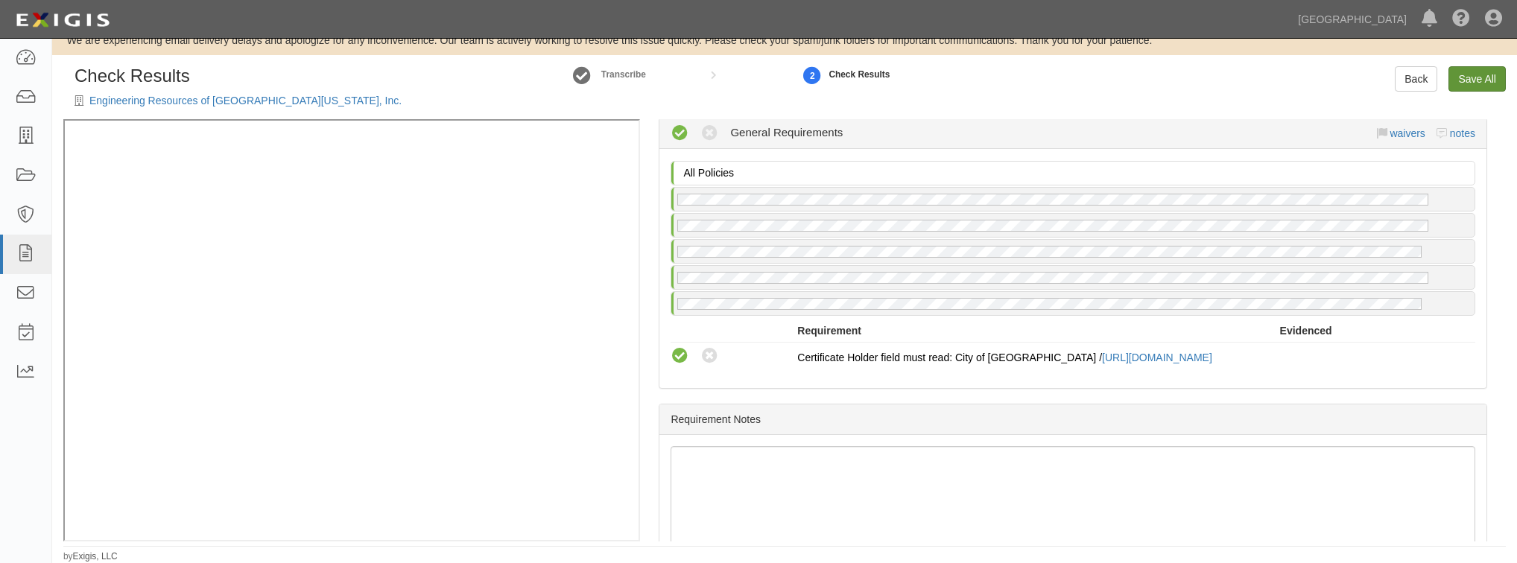
radio input "false"
radio input "true"
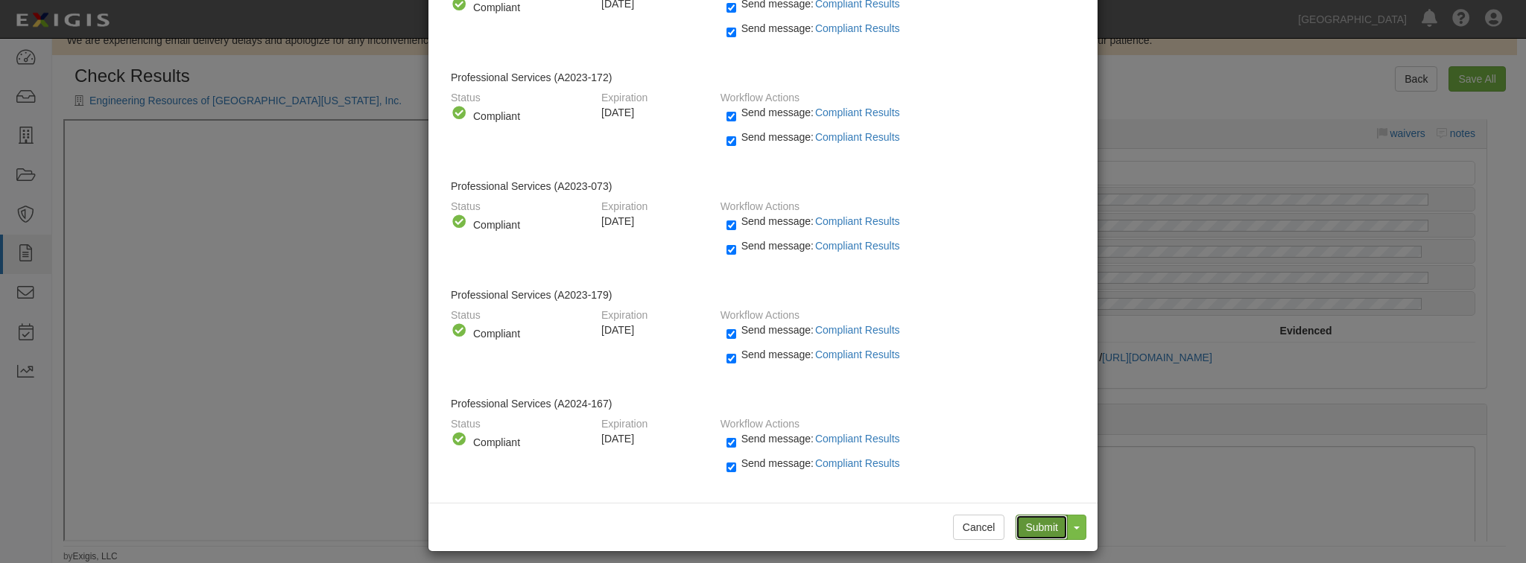
click at [1038, 515] on input "Submit" at bounding box center [1042, 527] width 52 height 25
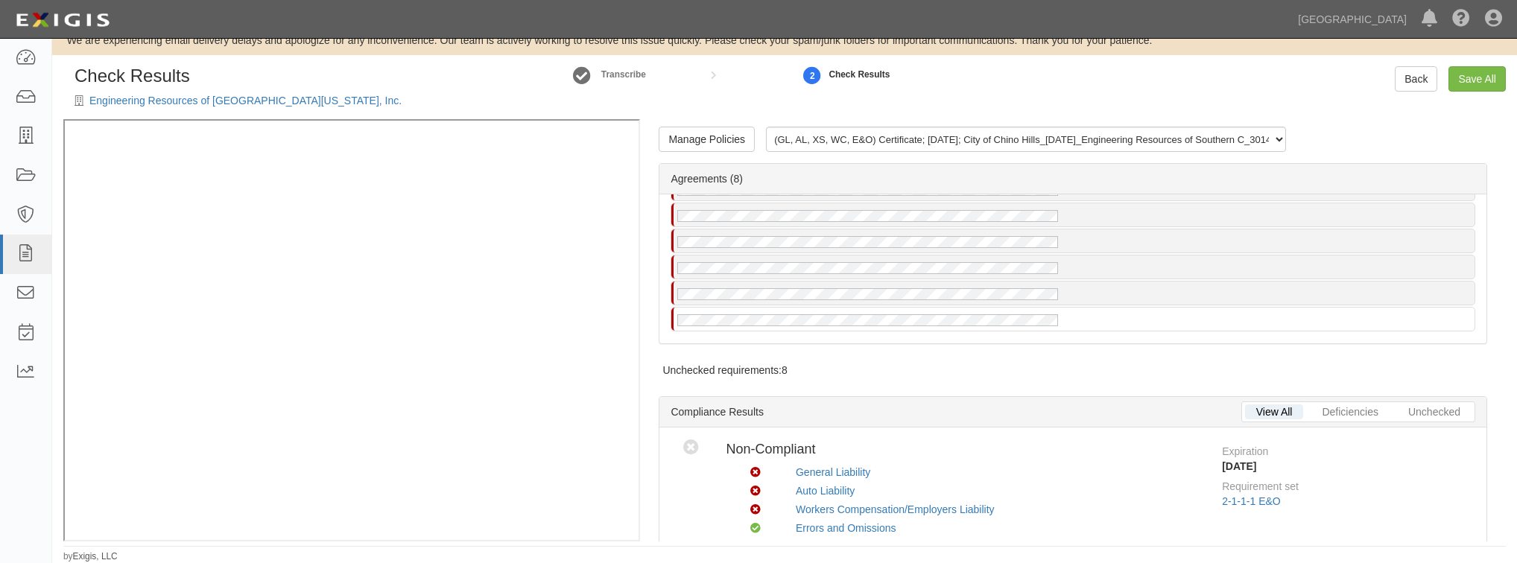
radio input "false"
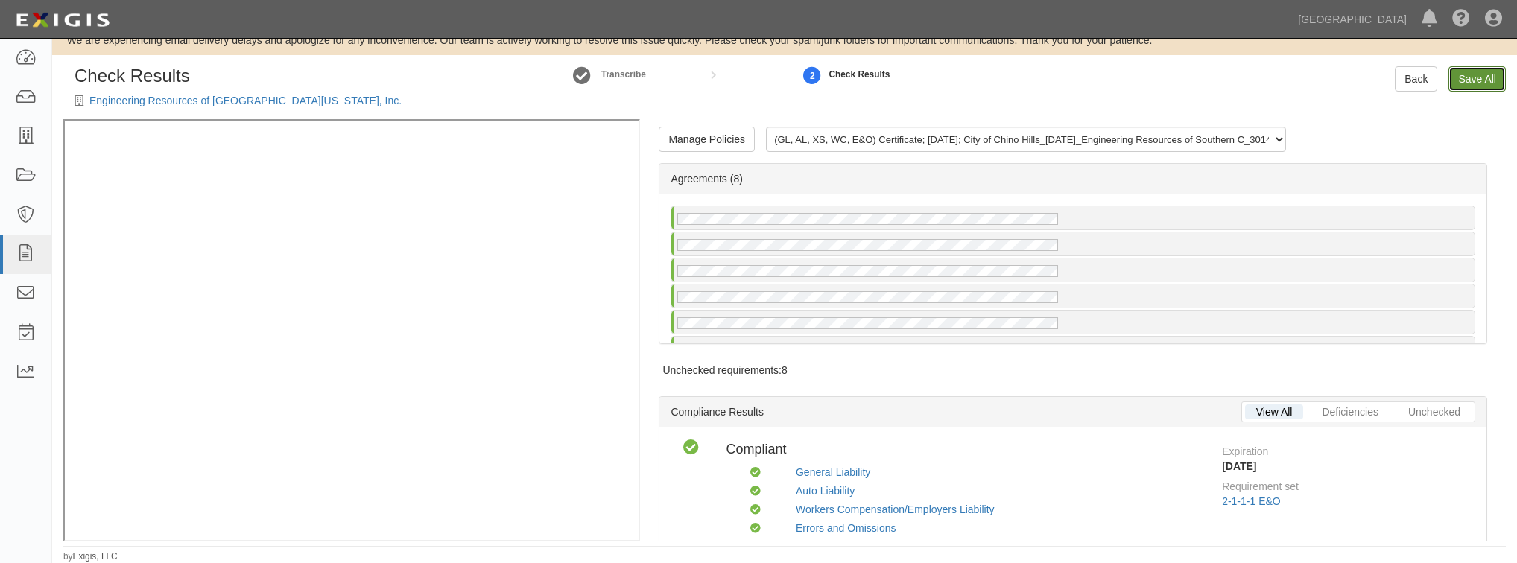
click at [1461, 78] on link "Save All" at bounding box center [1477, 78] width 57 height 25
radio input "false"
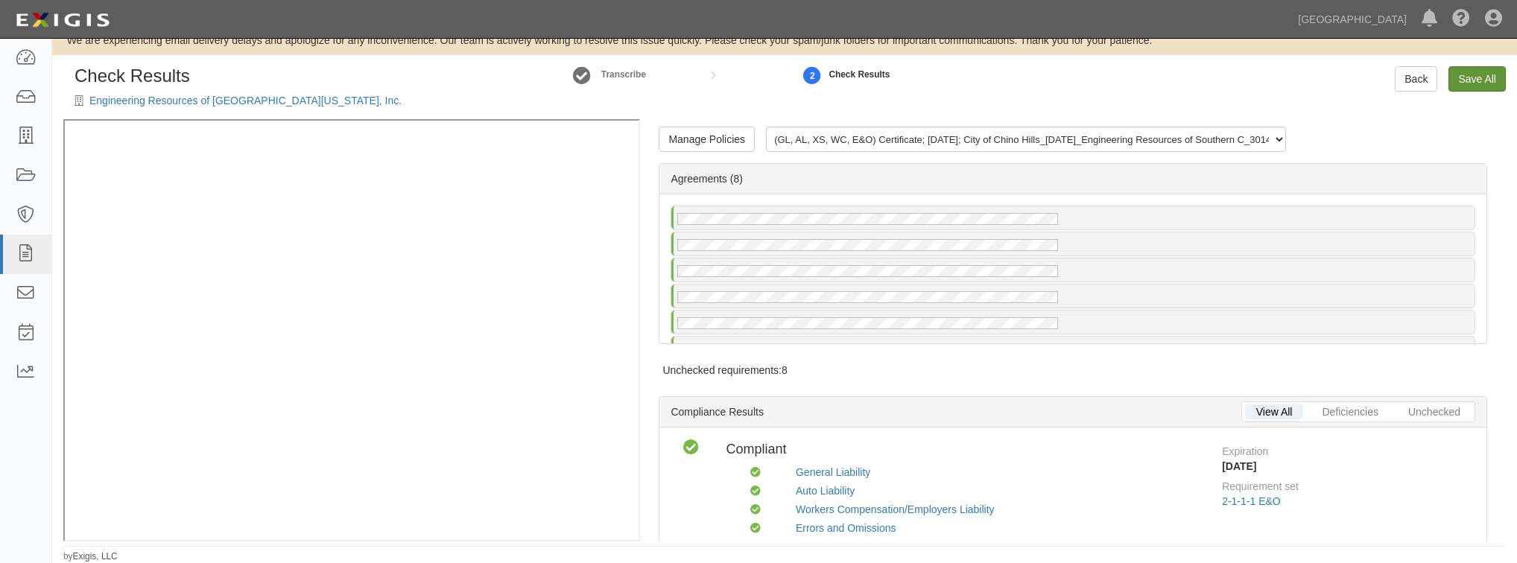
radio input "false"
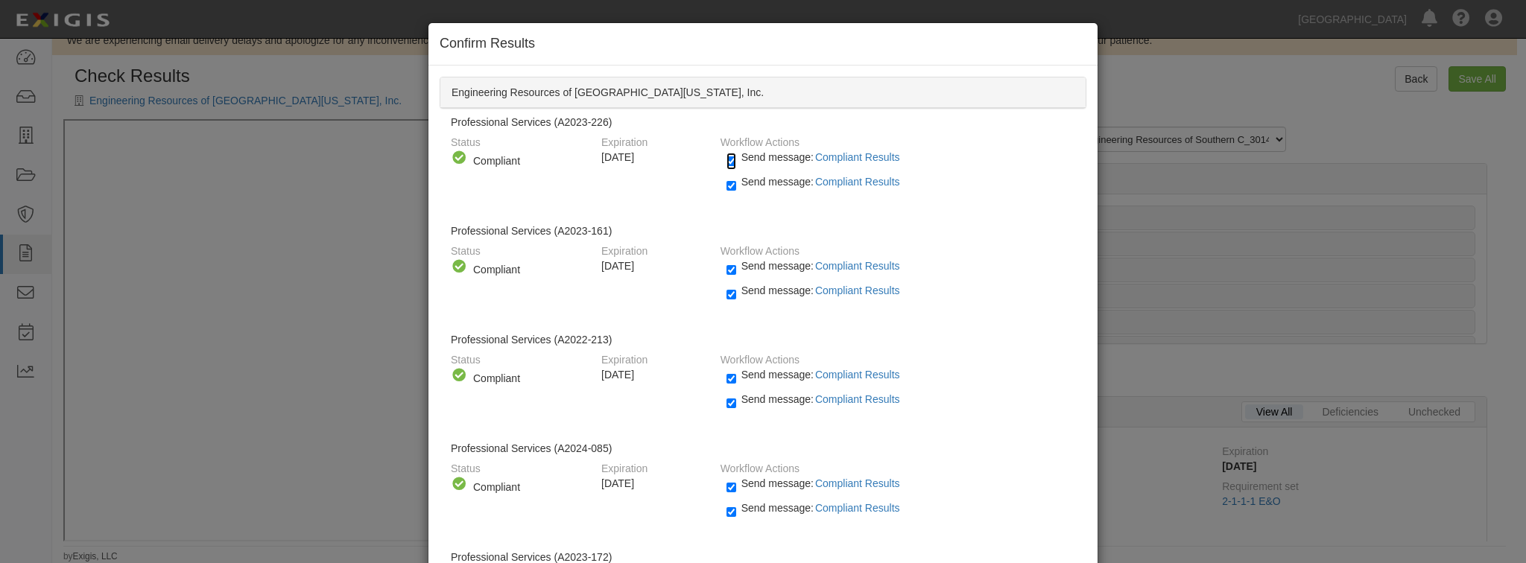
click at [727, 160] on input "Send message: Compliant Results" at bounding box center [732, 161] width 10 height 17
checkbox input "false"
click at [727, 186] on input "Send message: Compliant Results" at bounding box center [732, 185] width 10 height 17
checkbox input "false"
click at [727, 265] on input "Send message: Compliant Results" at bounding box center [732, 270] width 10 height 17
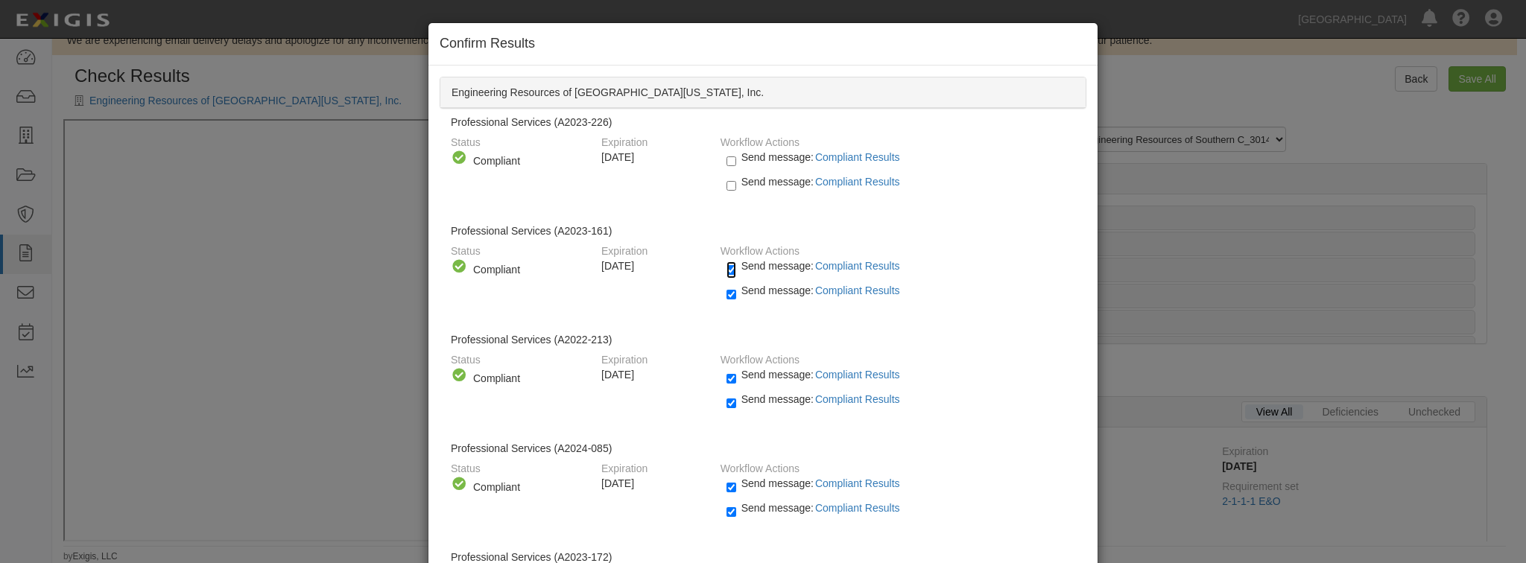
checkbox input "false"
click at [727, 292] on input "Send message: Compliant Results" at bounding box center [732, 294] width 10 height 17
checkbox input "false"
click at [727, 376] on input "Send message: Compliant Results" at bounding box center [732, 378] width 10 height 17
checkbox input "false"
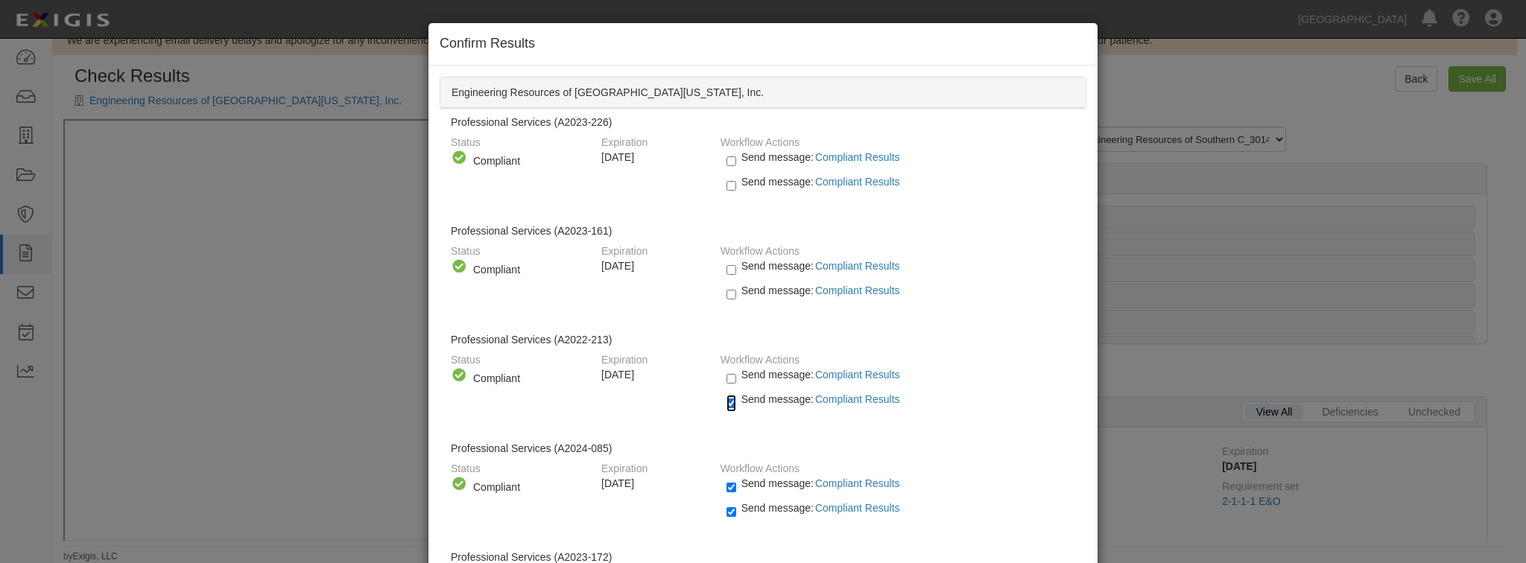
click at [727, 405] on input "Send message: Compliant Results" at bounding box center [732, 403] width 10 height 17
checkbox input "false"
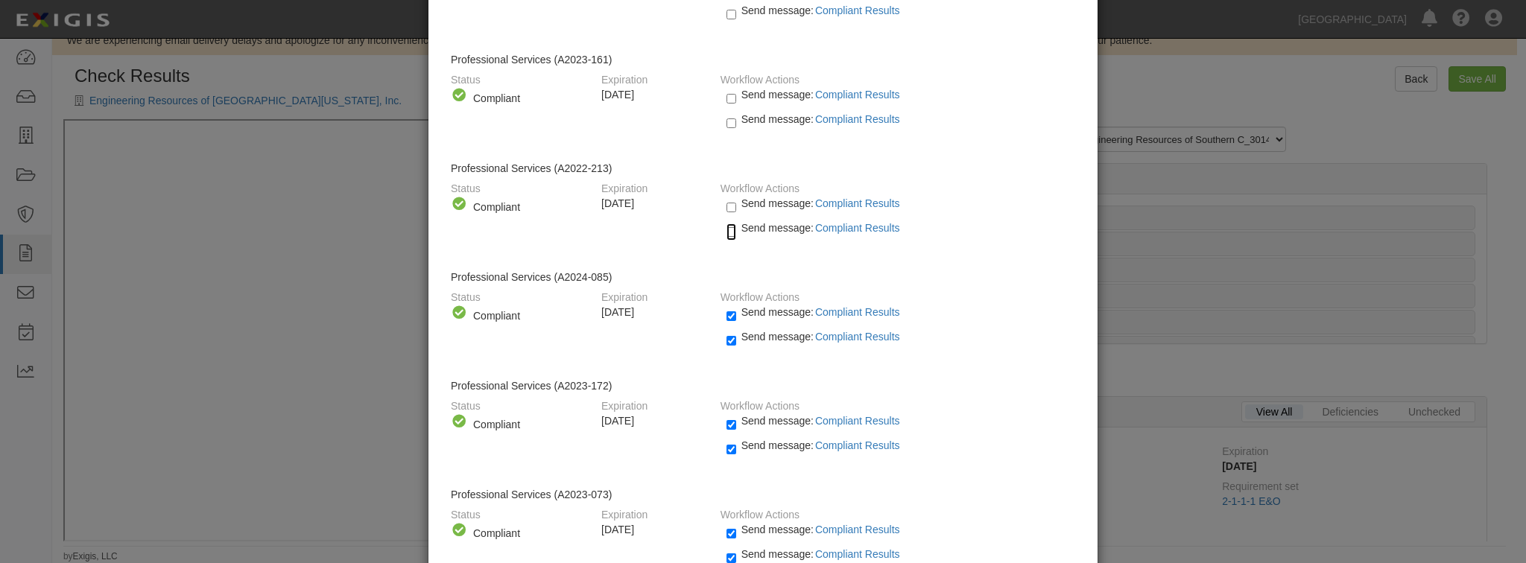
scroll to position [179, 0]
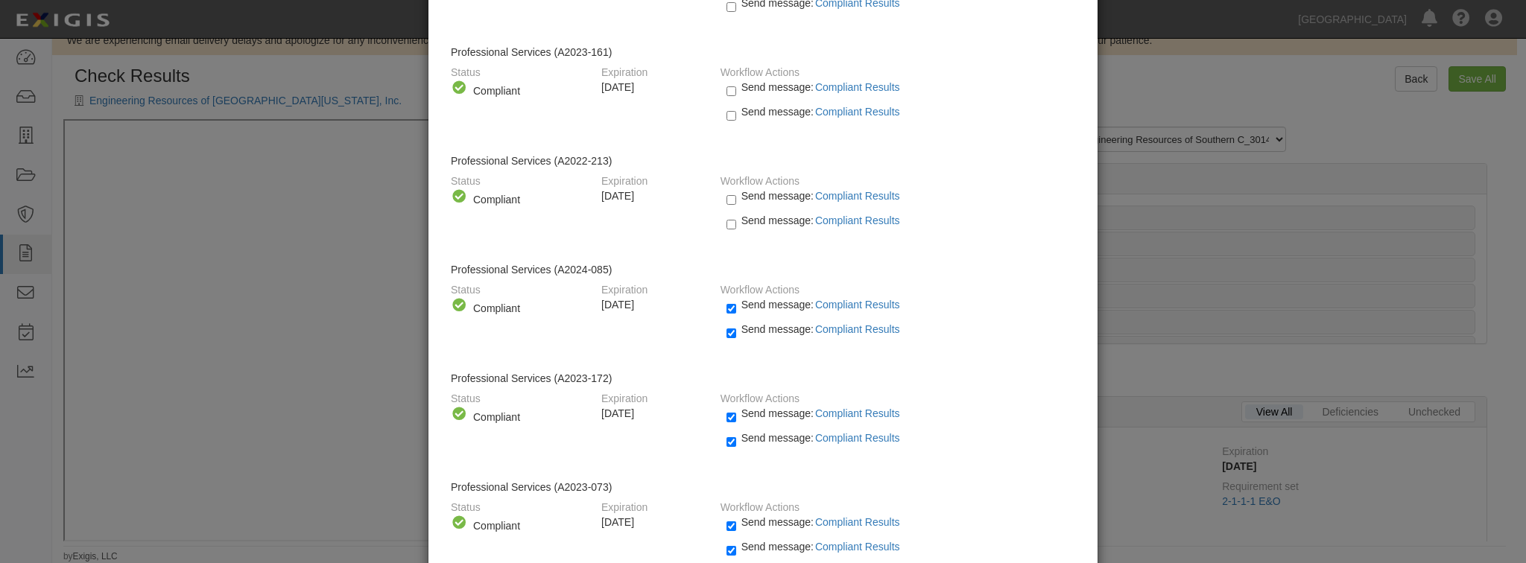
click at [724, 297] on div "Workflow Actions Send message: Compliant Results Send message: Compliant Result…" at bounding box center [897, 317] width 377 height 80
click at [727, 306] on input "Send message: Compliant Results" at bounding box center [732, 308] width 10 height 17
checkbox input "false"
click at [729, 334] on input "Send message: Compliant Results" at bounding box center [732, 333] width 10 height 17
checkbox input "false"
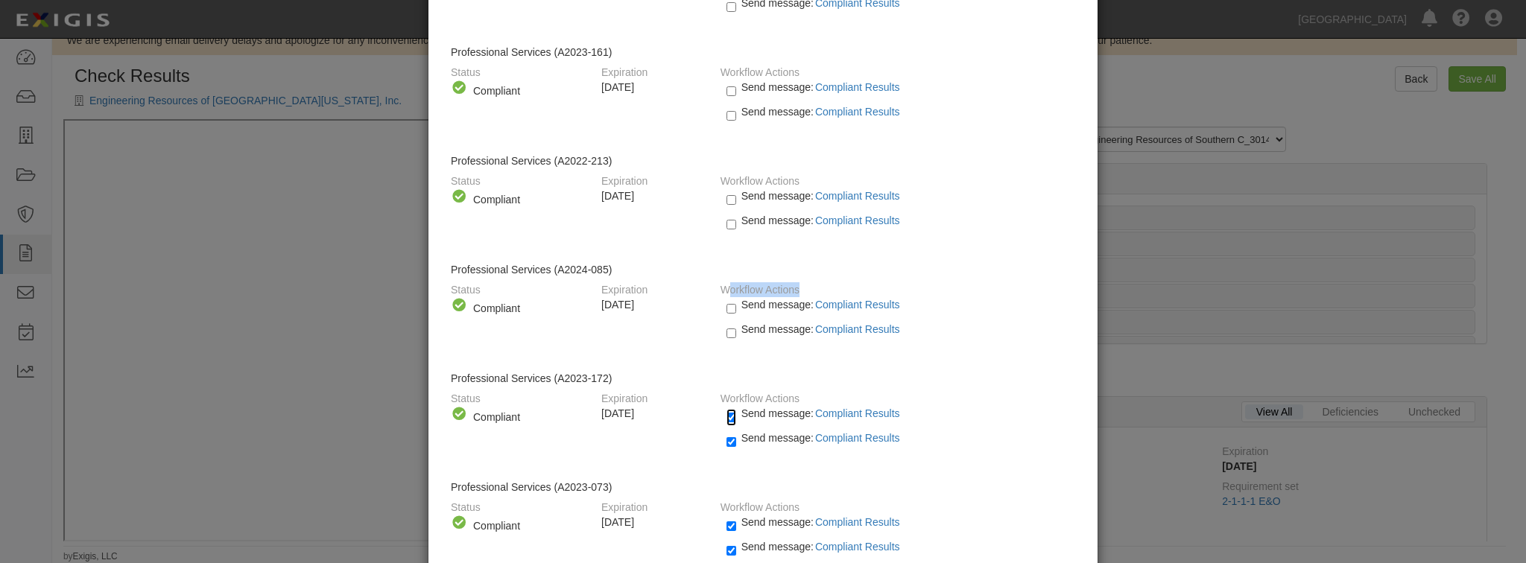
drag, startPoint x: 725, startPoint y: 409, endPoint x: 729, endPoint y: 417, distance: 8.3
click at [727, 409] on input "Send message: Compliant Results" at bounding box center [732, 417] width 10 height 17
checkbox input "false"
click at [730, 435] on input "Send message: Compliant Results" at bounding box center [732, 442] width 10 height 17
checkbox input "false"
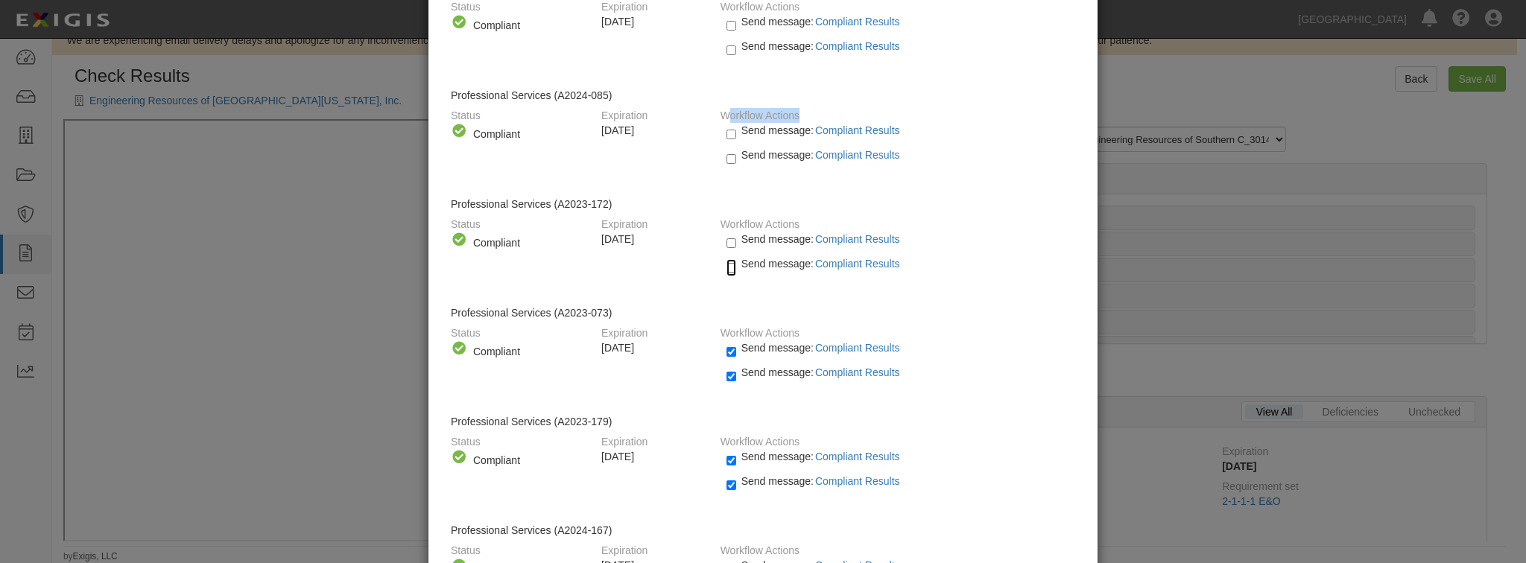
scroll to position [358, 0]
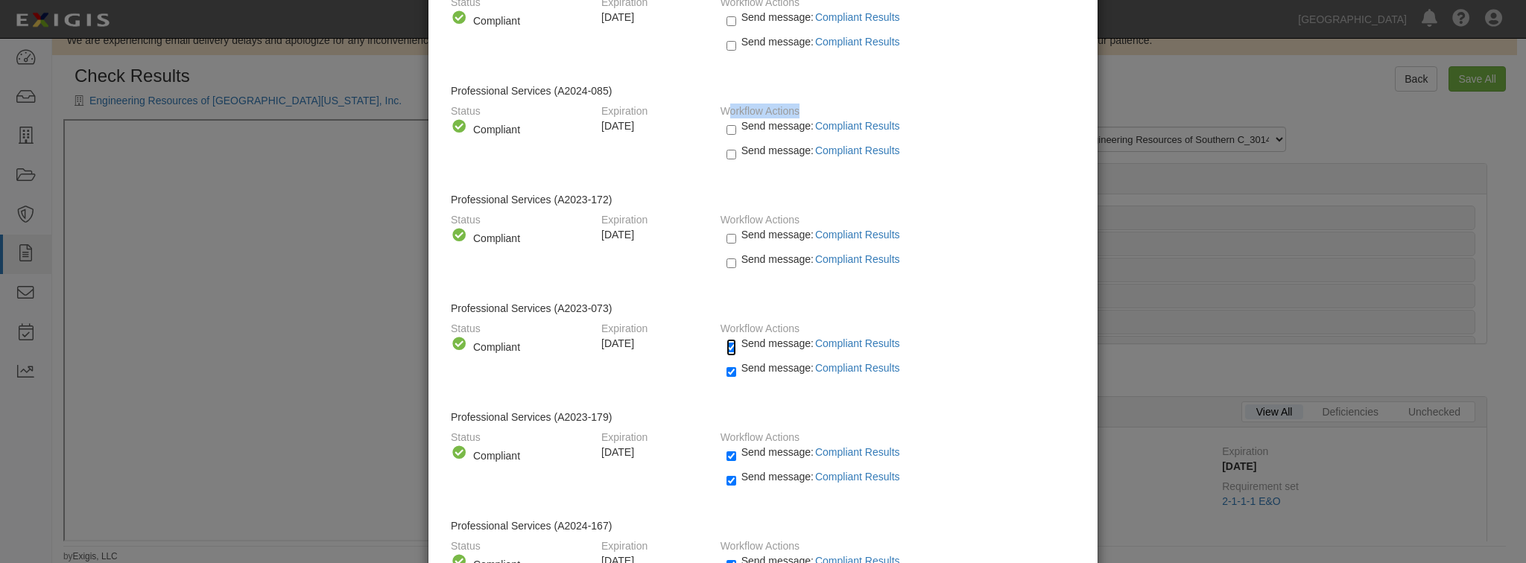
click at [730, 339] on input "Send message: Compliant Results" at bounding box center [732, 347] width 10 height 17
checkbox input "false"
click at [727, 364] on input "Send message: Compliant Results" at bounding box center [732, 372] width 10 height 17
checkbox input "false"
click at [727, 448] on input "Send message: Compliant Results" at bounding box center [732, 456] width 10 height 17
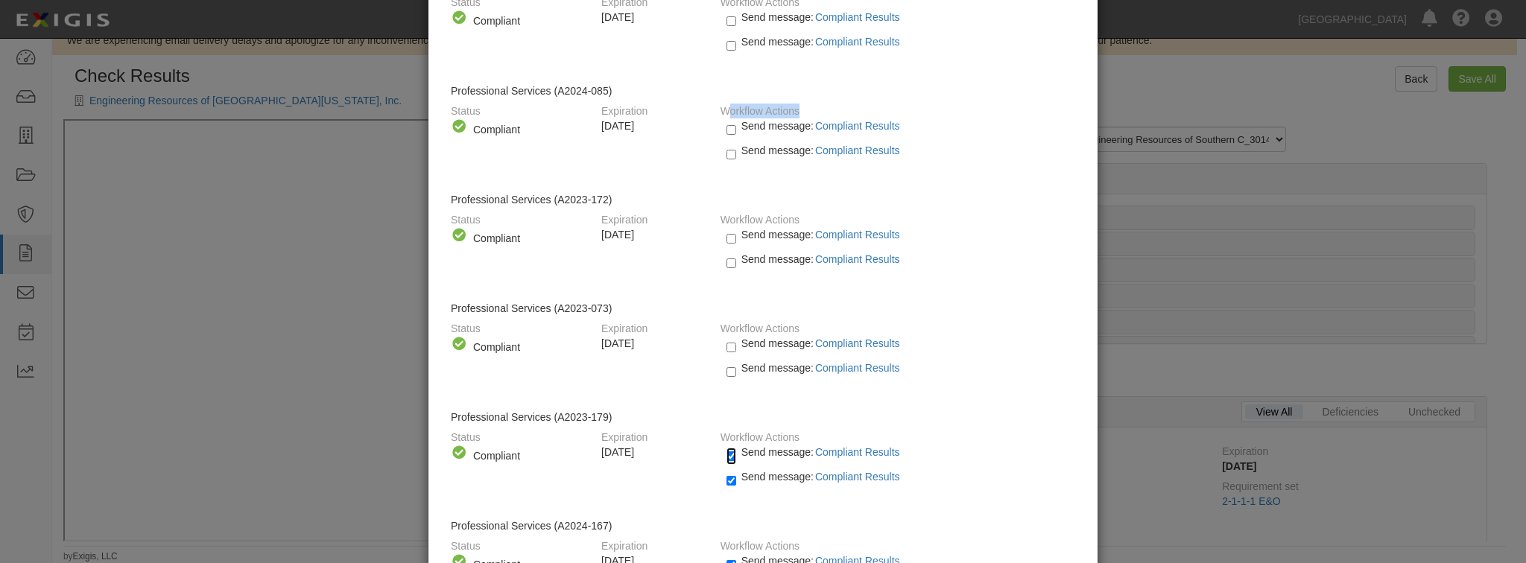
checkbox input "false"
click at [730, 472] on input "Send message: Compliant Results" at bounding box center [732, 480] width 10 height 17
checkbox input "false"
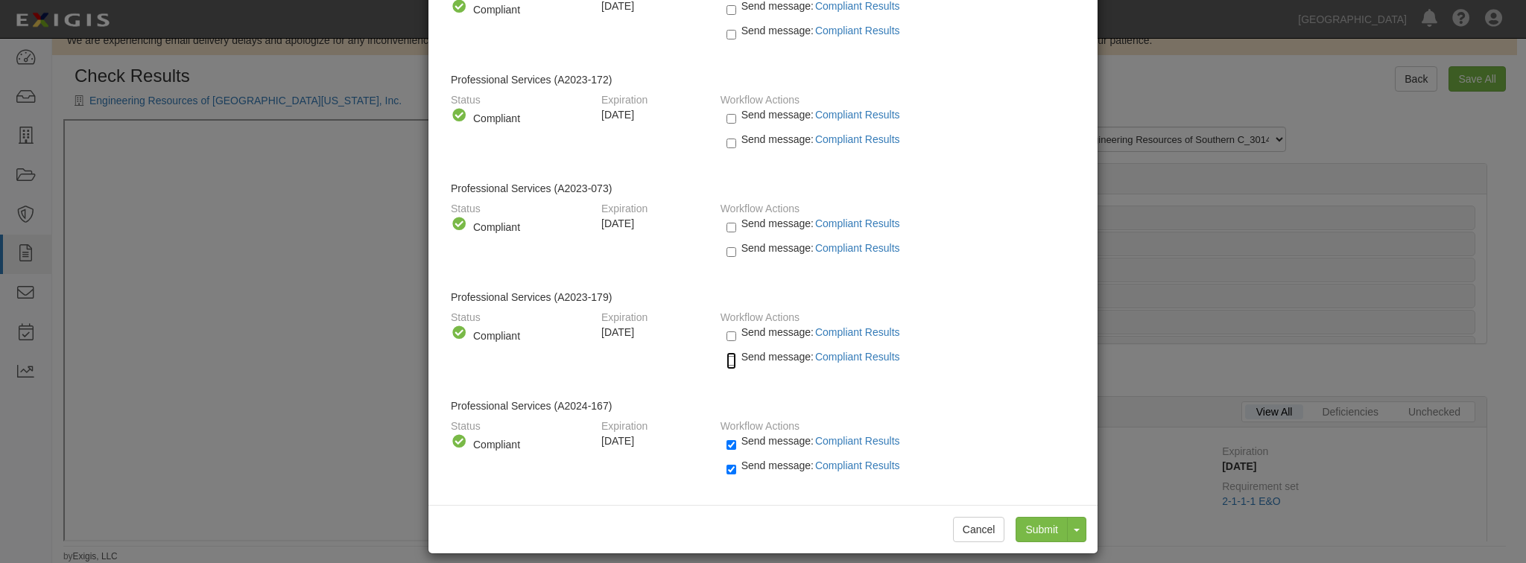
scroll to position [480, 0]
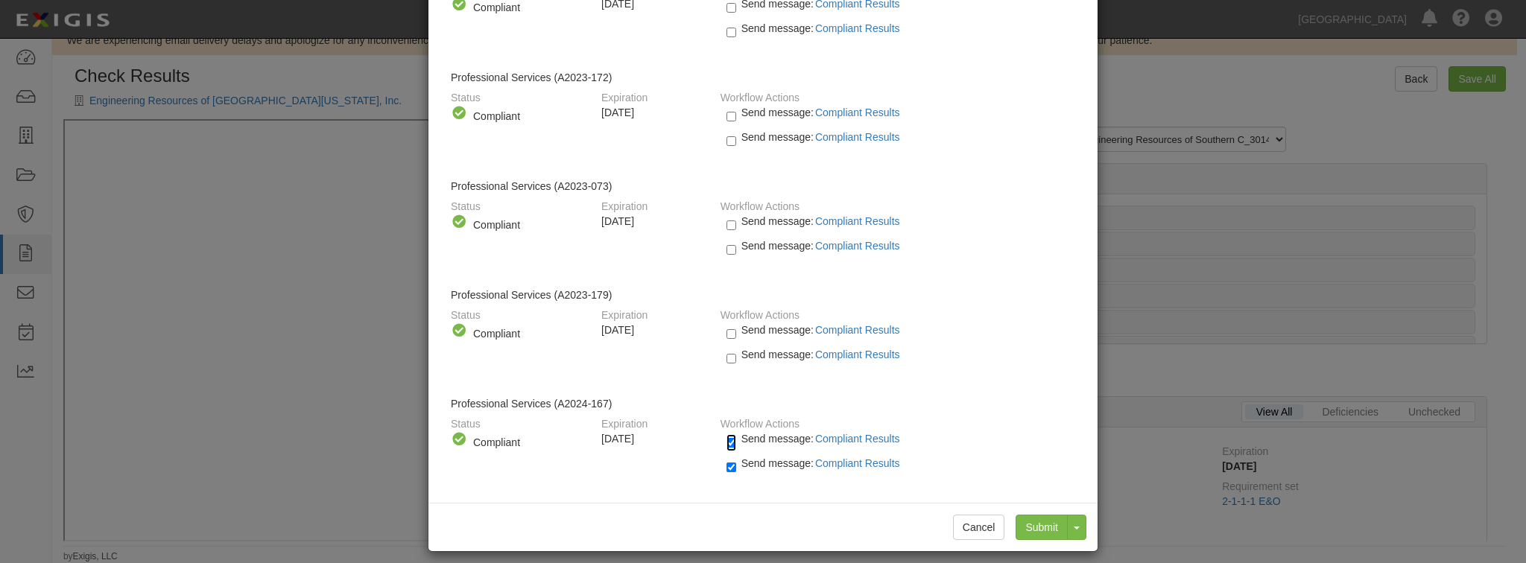
click at [727, 434] on input "Send message: Compliant Results" at bounding box center [732, 442] width 10 height 17
checkbox input "false"
click at [718, 456] on div "Send message: Compliant Results" at bounding box center [895, 468] width 360 height 25
click at [727, 459] on input "Send message: Compliant Results" at bounding box center [732, 467] width 10 height 17
checkbox input "false"
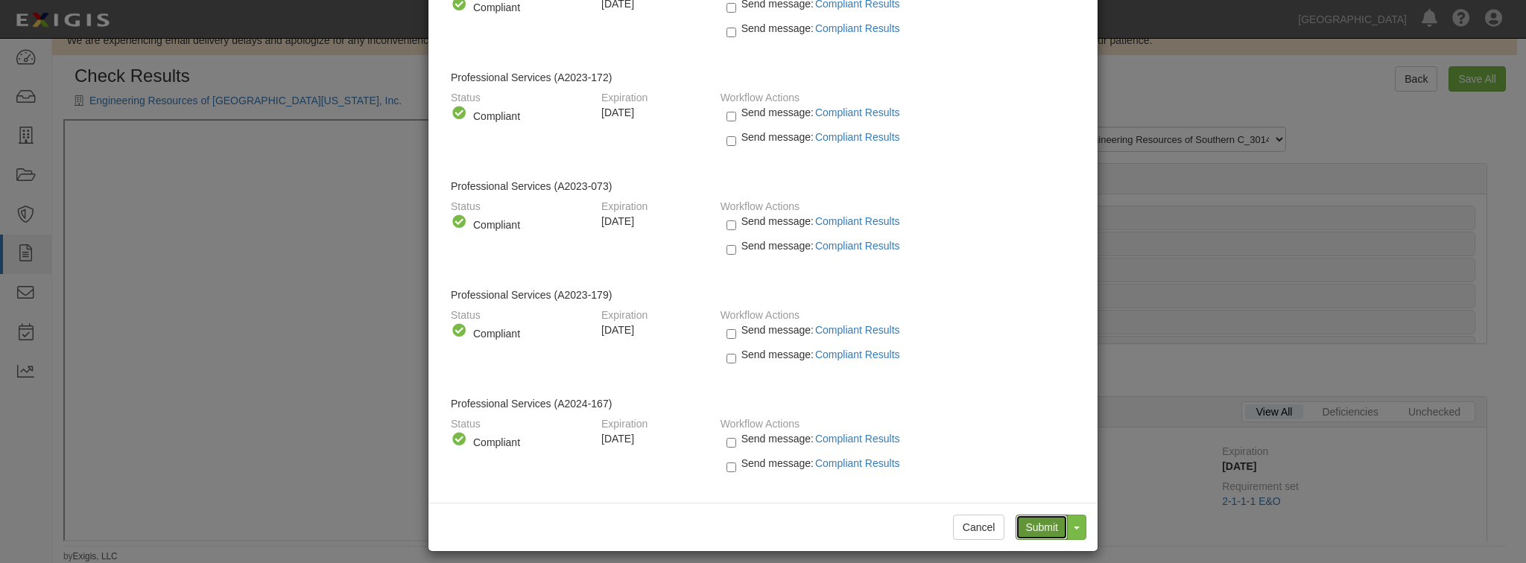
click at [1038, 522] on input "Submit" at bounding box center [1042, 527] width 52 height 25
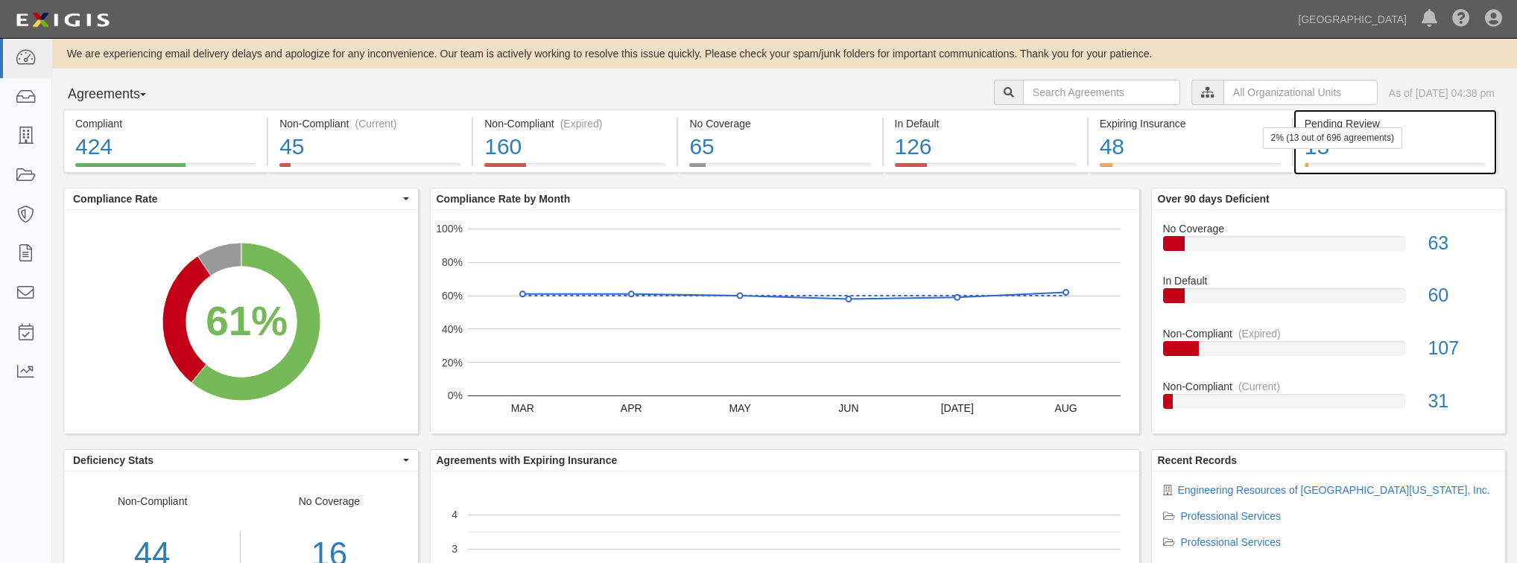
click at [1356, 150] on div "13" at bounding box center [1395, 147] width 180 height 32
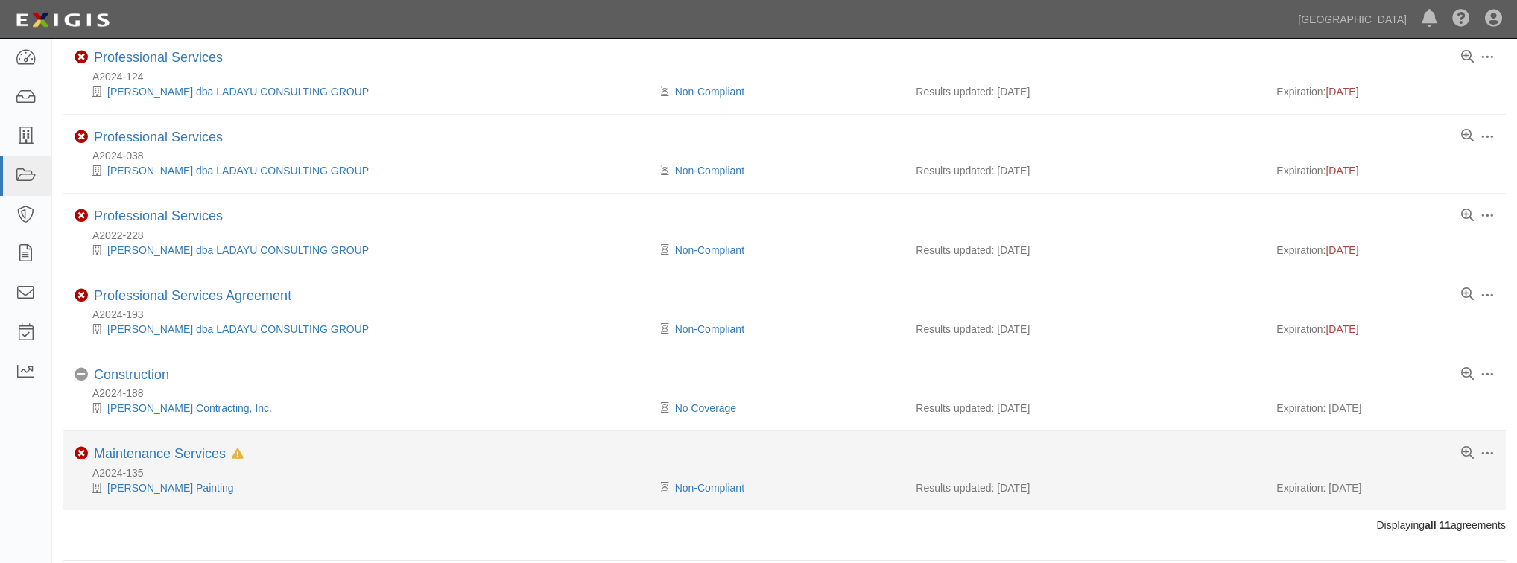
scroll to position [556, 0]
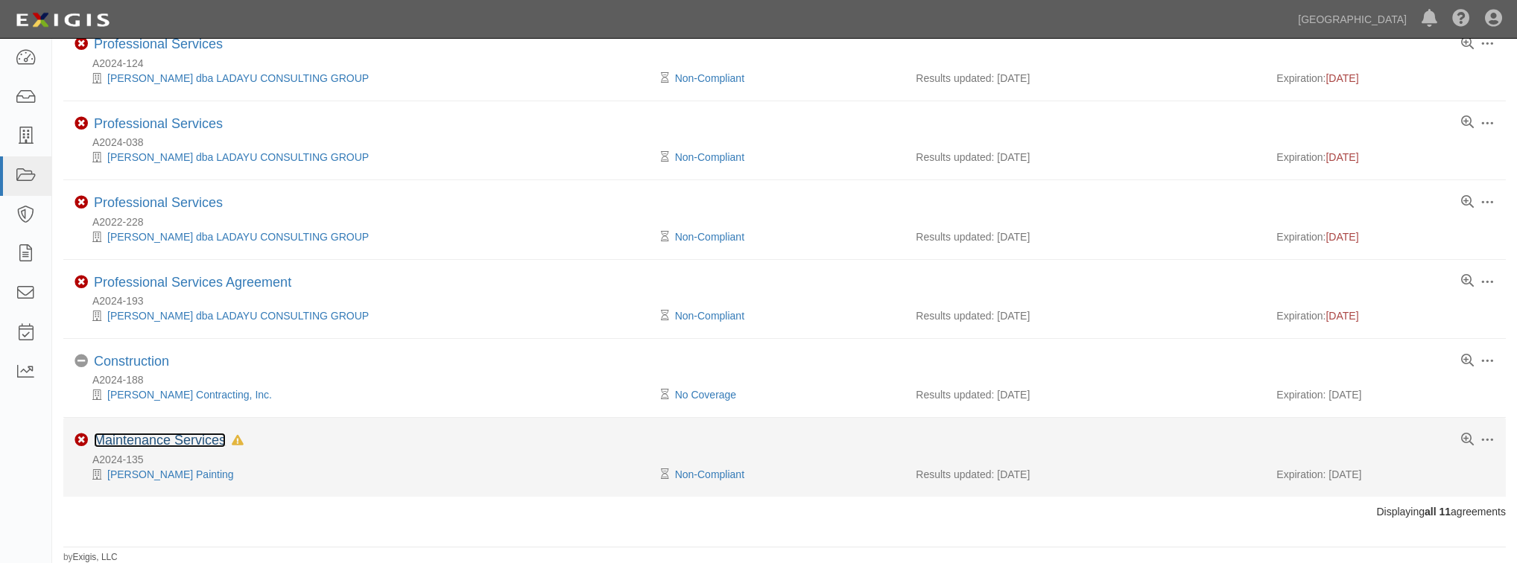
click at [182, 440] on link "Maintenance Services" at bounding box center [160, 440] width 132 height 15
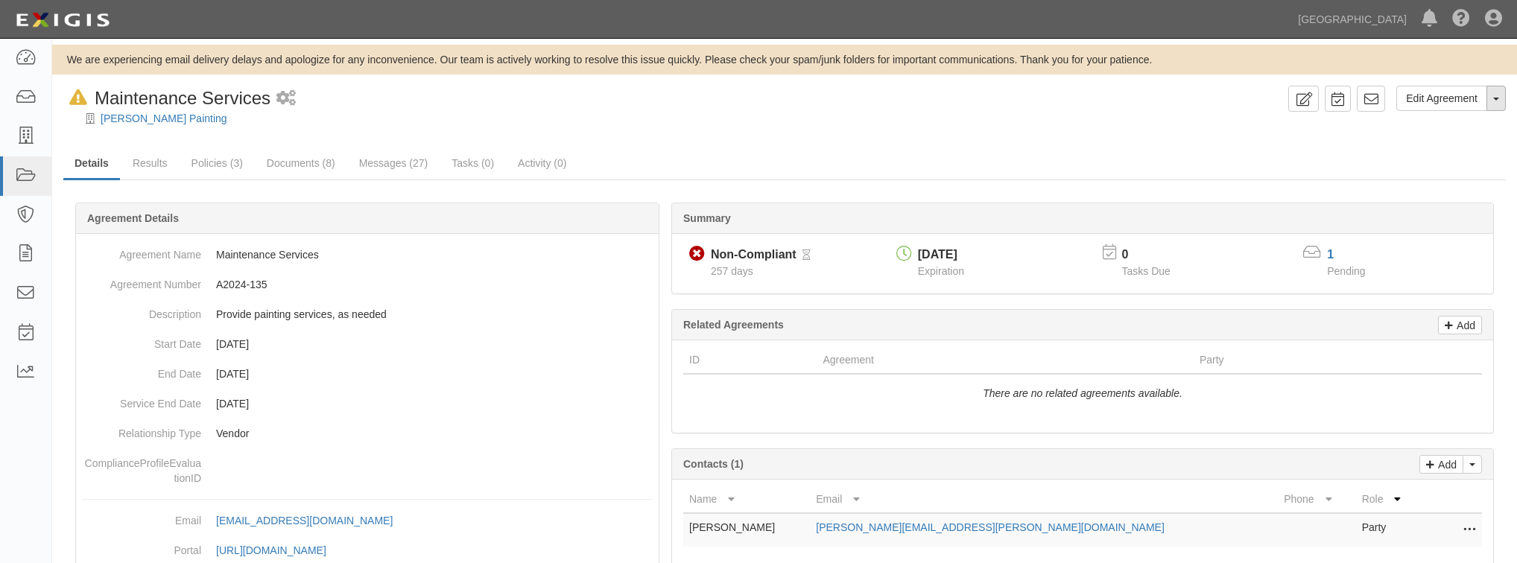
click at [1501, 98] on button "Toggle Agreement Dropdown" at bounding box center [1496, 98] width 19 height 25
click at [1433, 166] on button "Remove from Default" at bounding box center [1445, 167] width 121 height 22
click at [155, 170] on link "Results" at bounding box center [149, 164] width 57 height 32
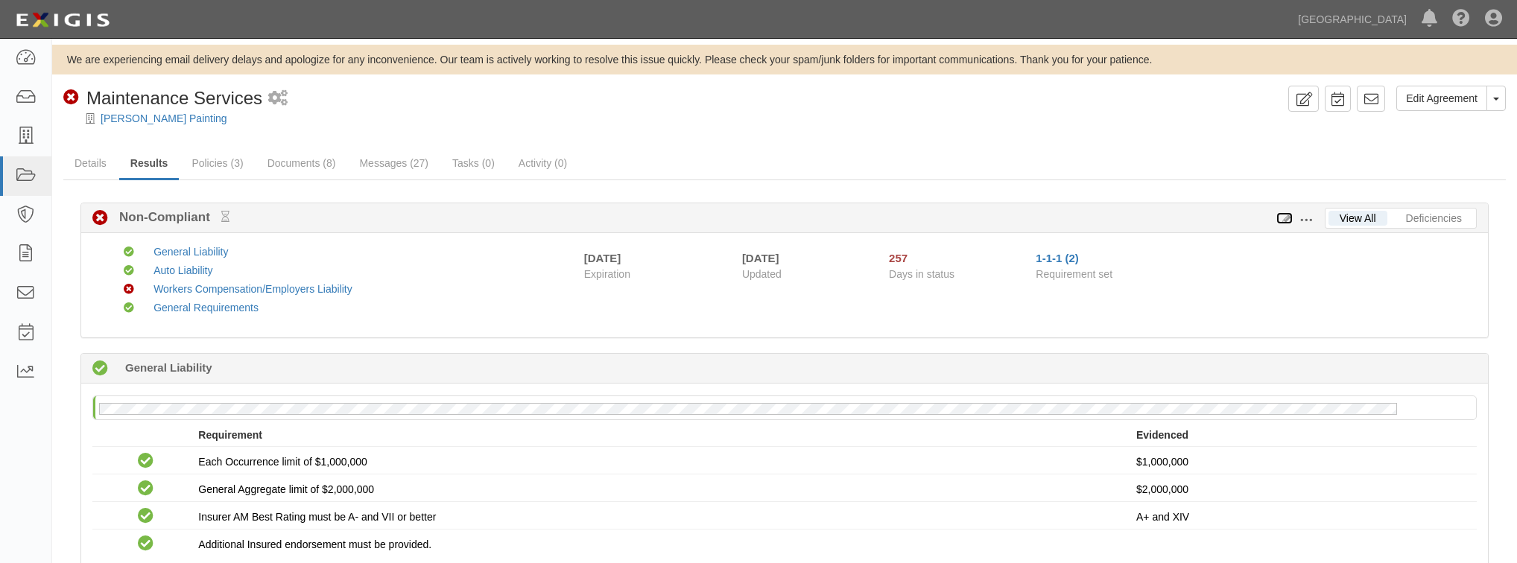
click at [1284, 218] on icon at bounding box center [1285, 219] width 16 height 10
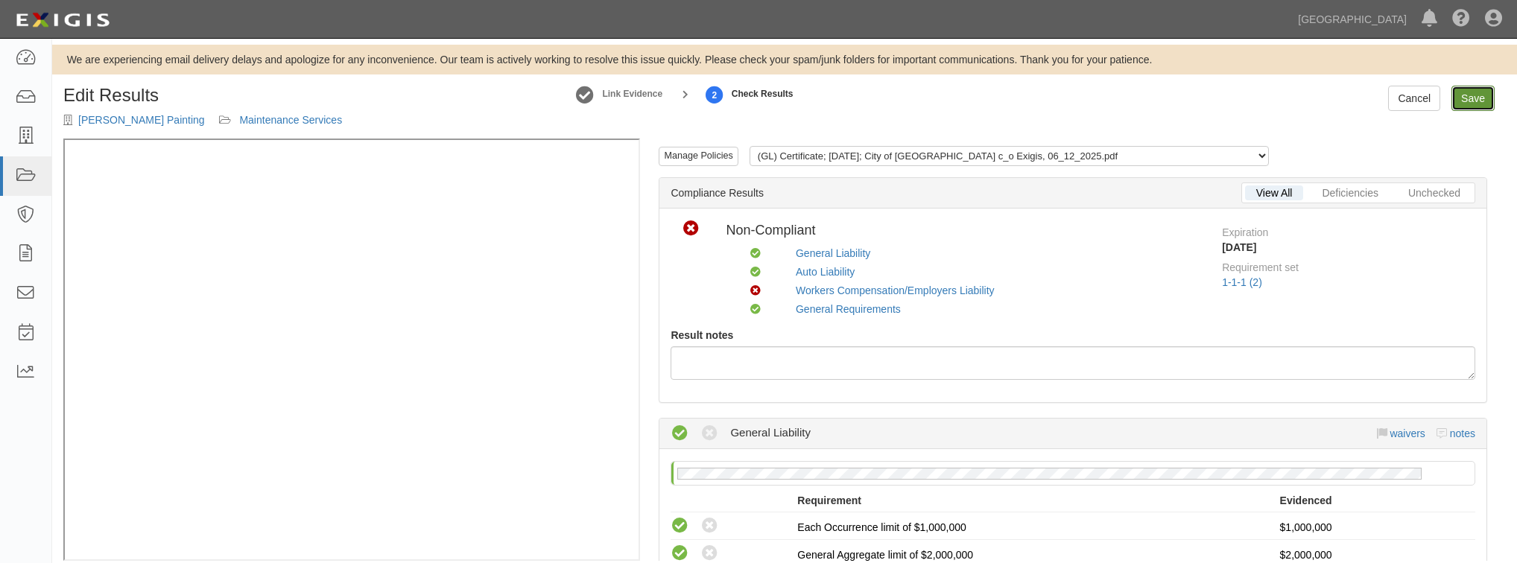
click at [1467, 97] on link "Save" at bounding box center [1473, 98] width 43 height 25
radio input "true"
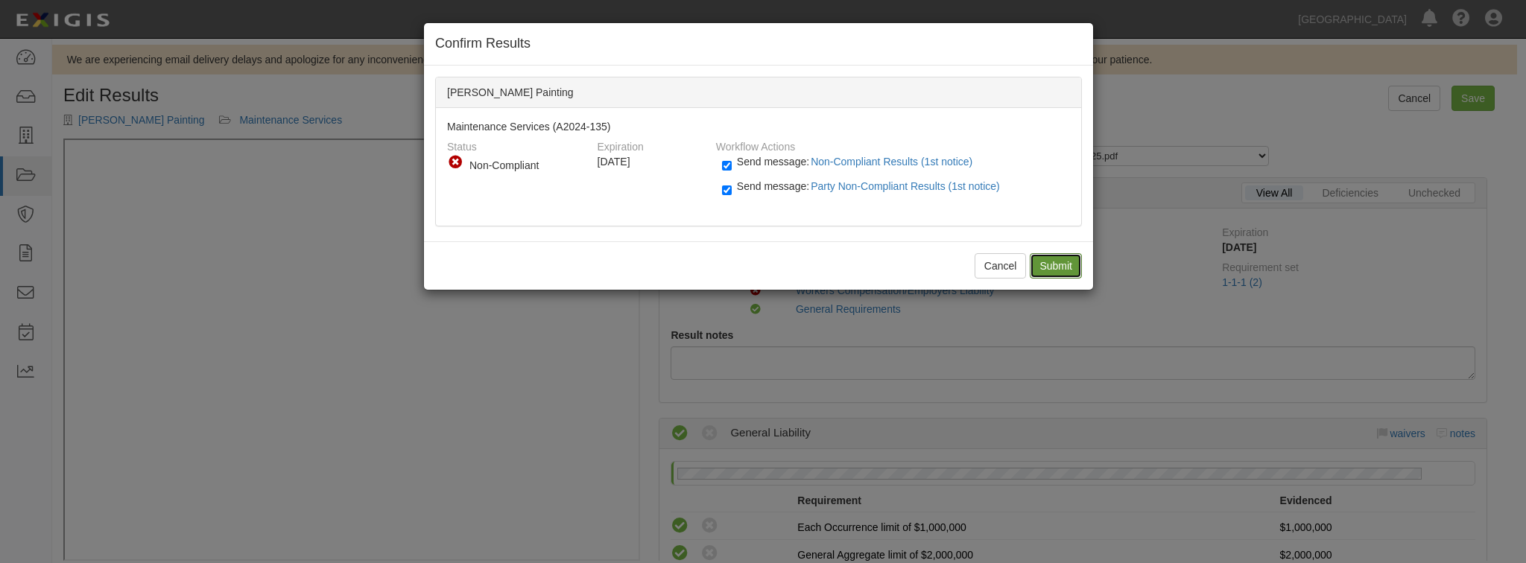
click at [1046, 264] on input "Submit" at bounding box center [1056, 265] width 52 height 25
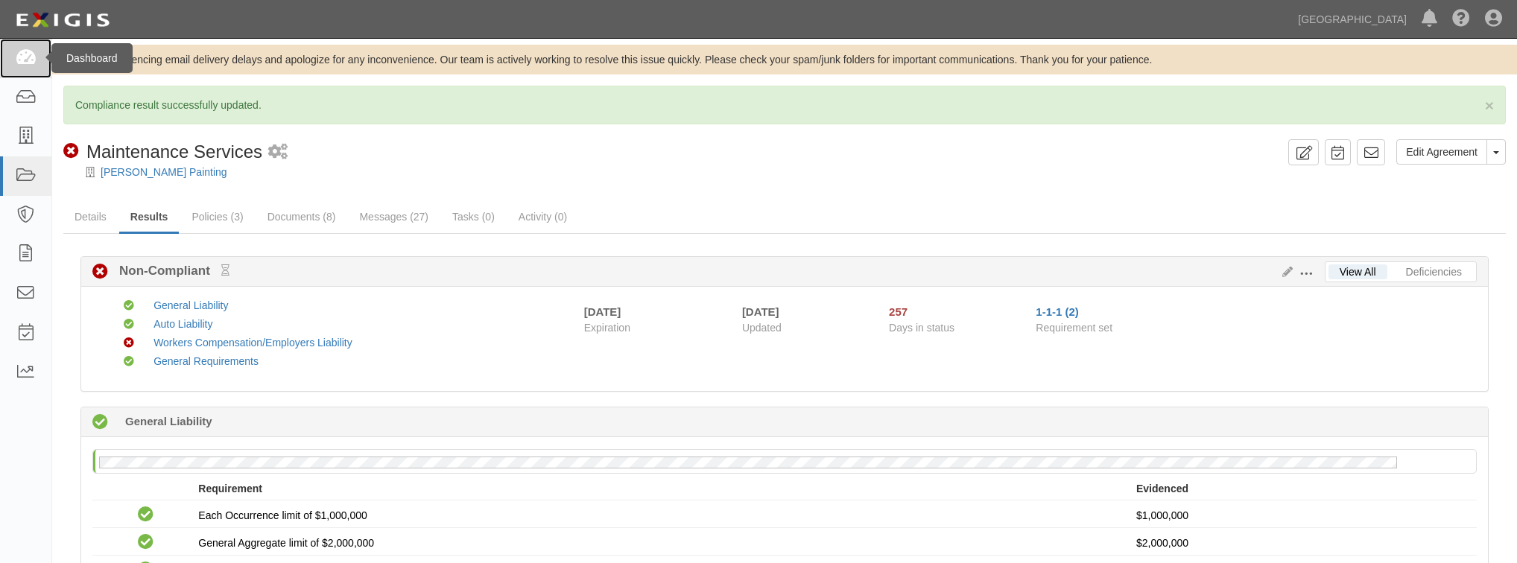
click at [34, 63] on icon at bounding box center [25, 58] width 21 height 17
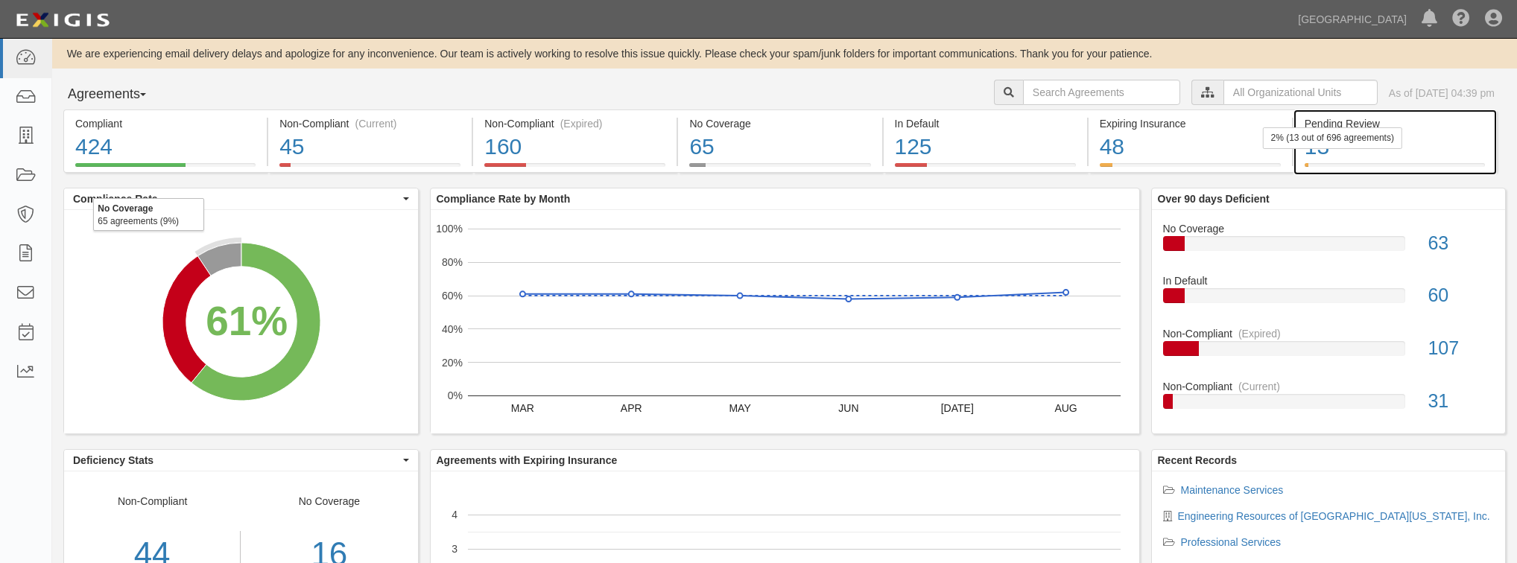
click at [1412, 138] on div "13" at bounding box center [1395, 147] width 180 height 32
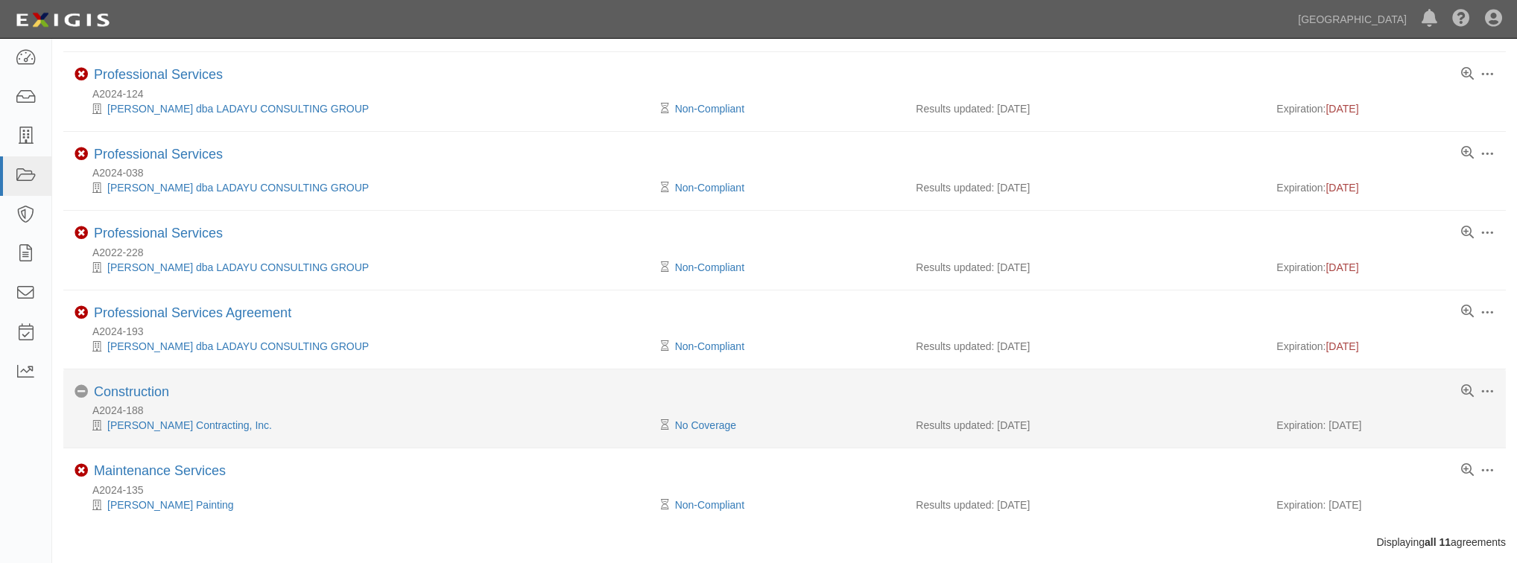
scroll to position [556, 0]
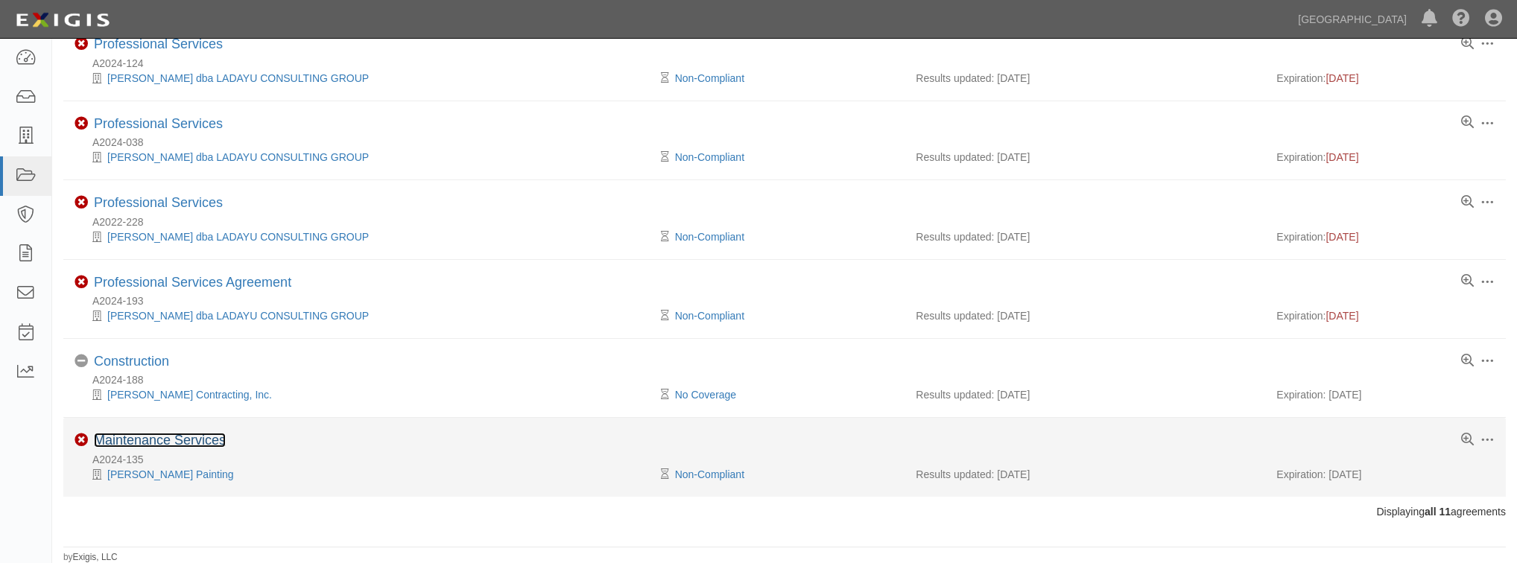
click at [180, 441] on link "Maintenance Services" at bounding box center [160, 440] width 132 height 15
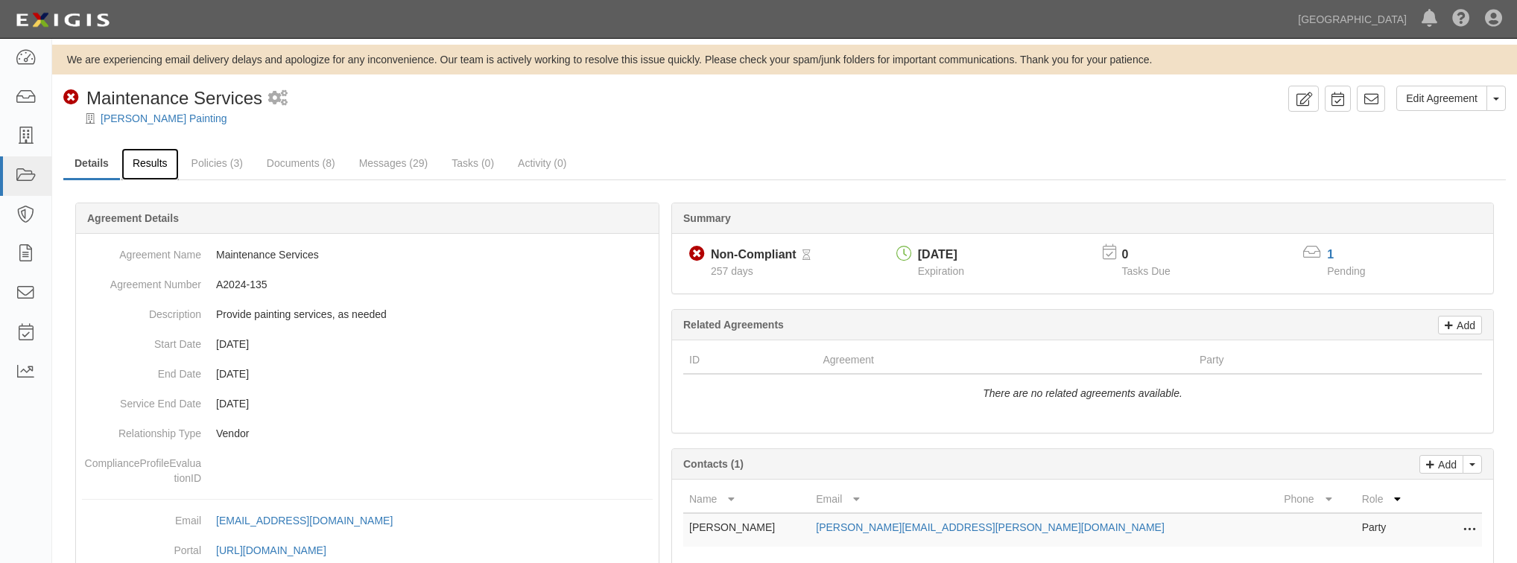
click at [146, 164] on link "Results" at bounding box center [149, 164] width 57 height 32
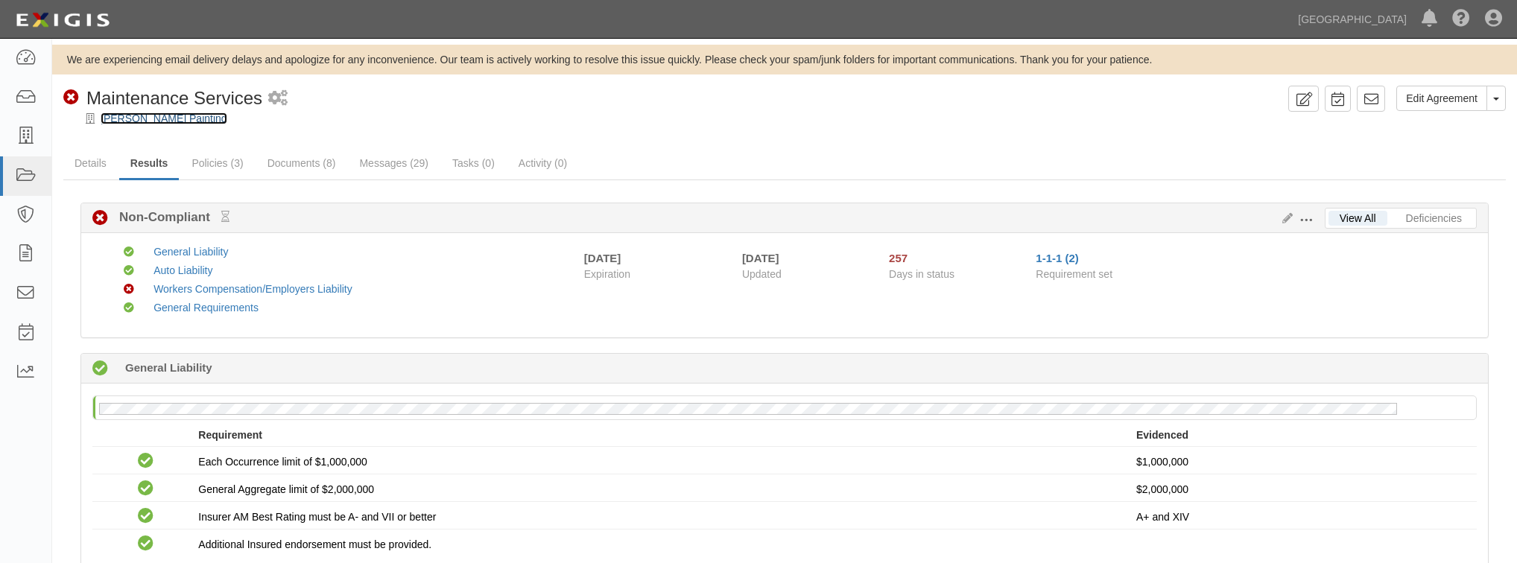
click at [176, 116] on link "[PERSON_NAME] Painting" at bounding box center [164, 119] width 127 height 12
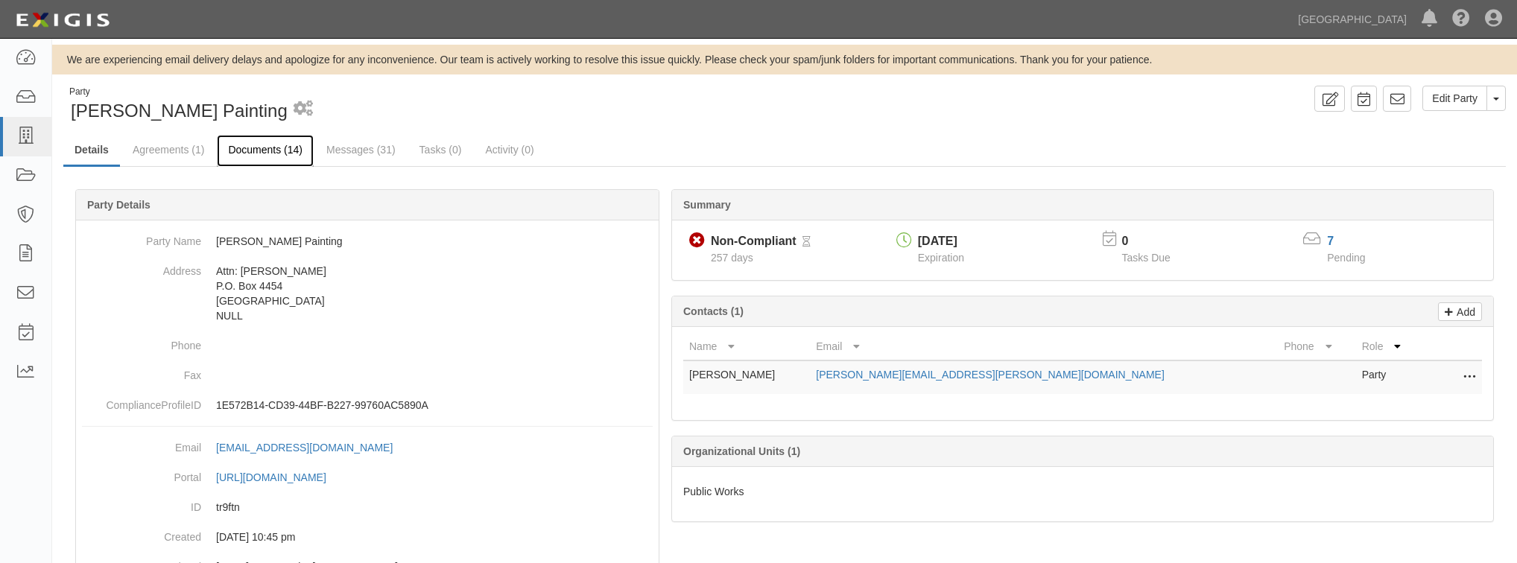
click at [285, 154] on link "Documents (14)" at bounding box center [265, 151] width 97 height 32
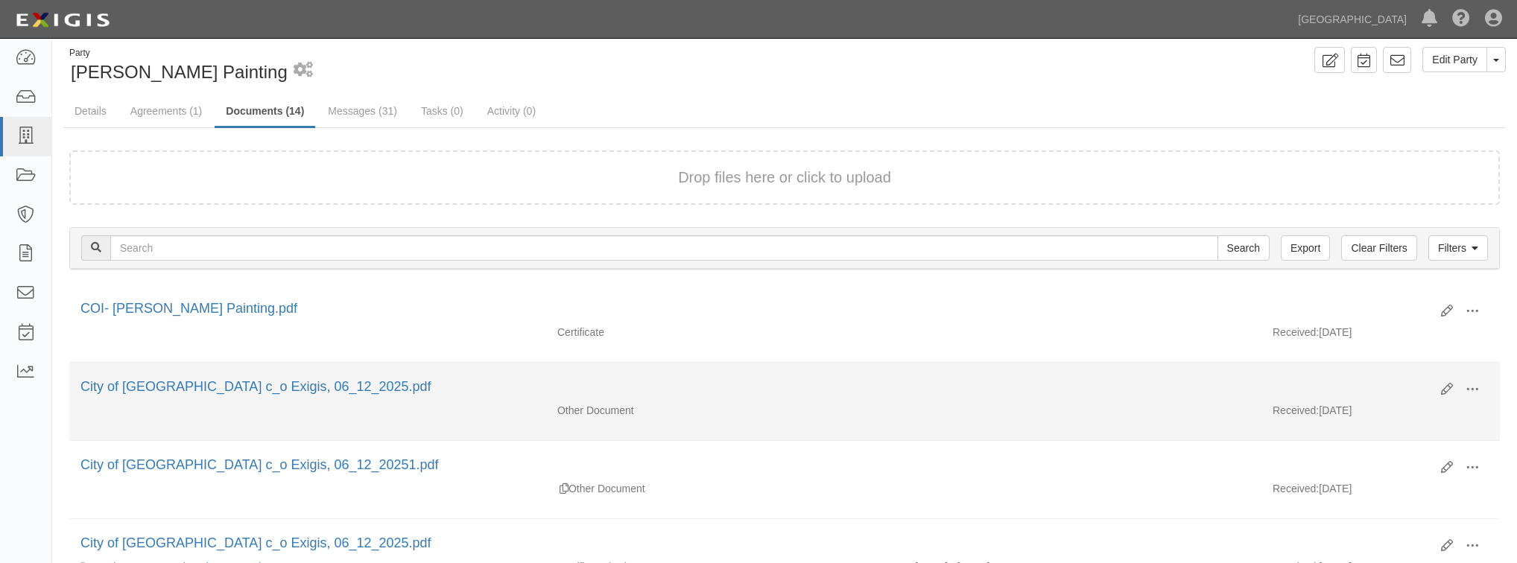
scroll to position [60, 0]
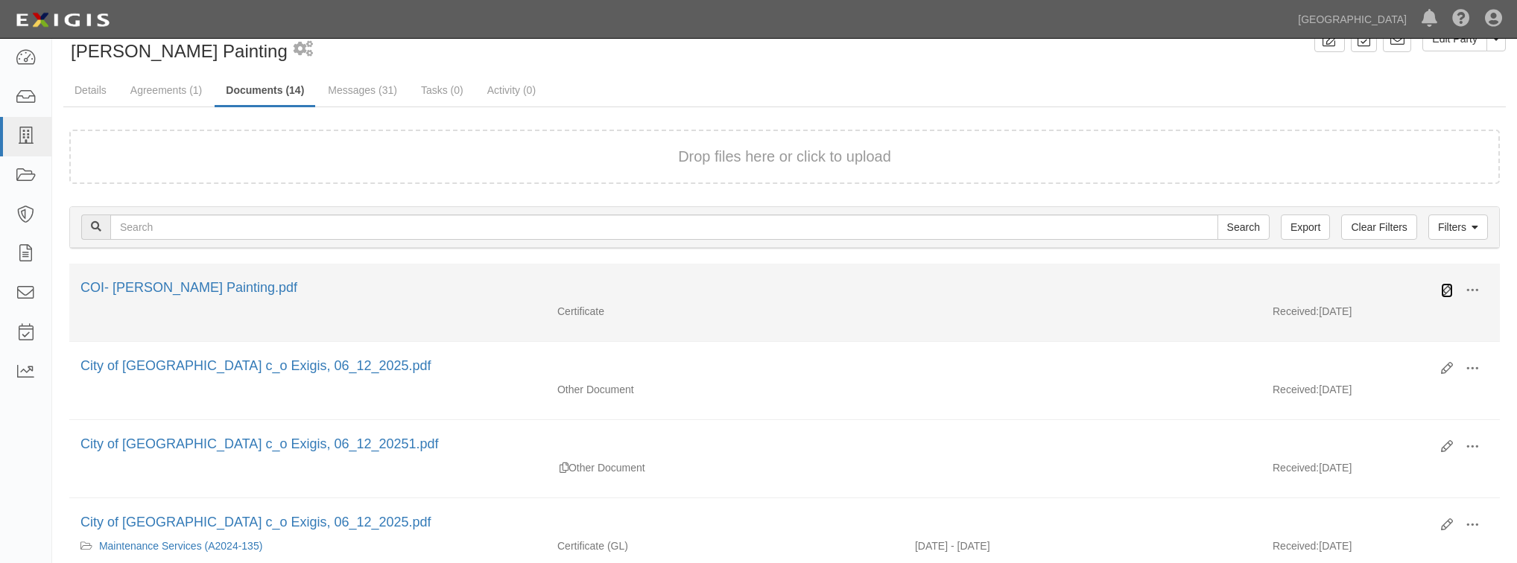
click at [1444, 292] on icon at bounding box center [1447, 291] width 12 height 12
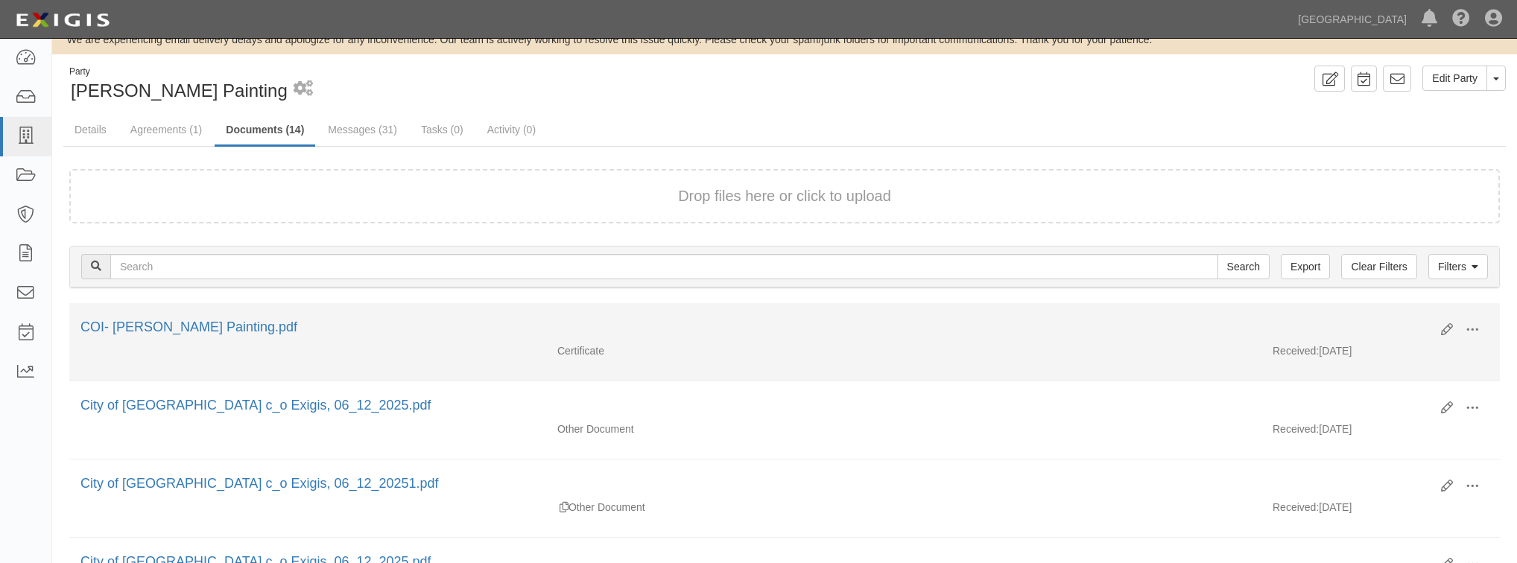
scroll to position [0, 0]
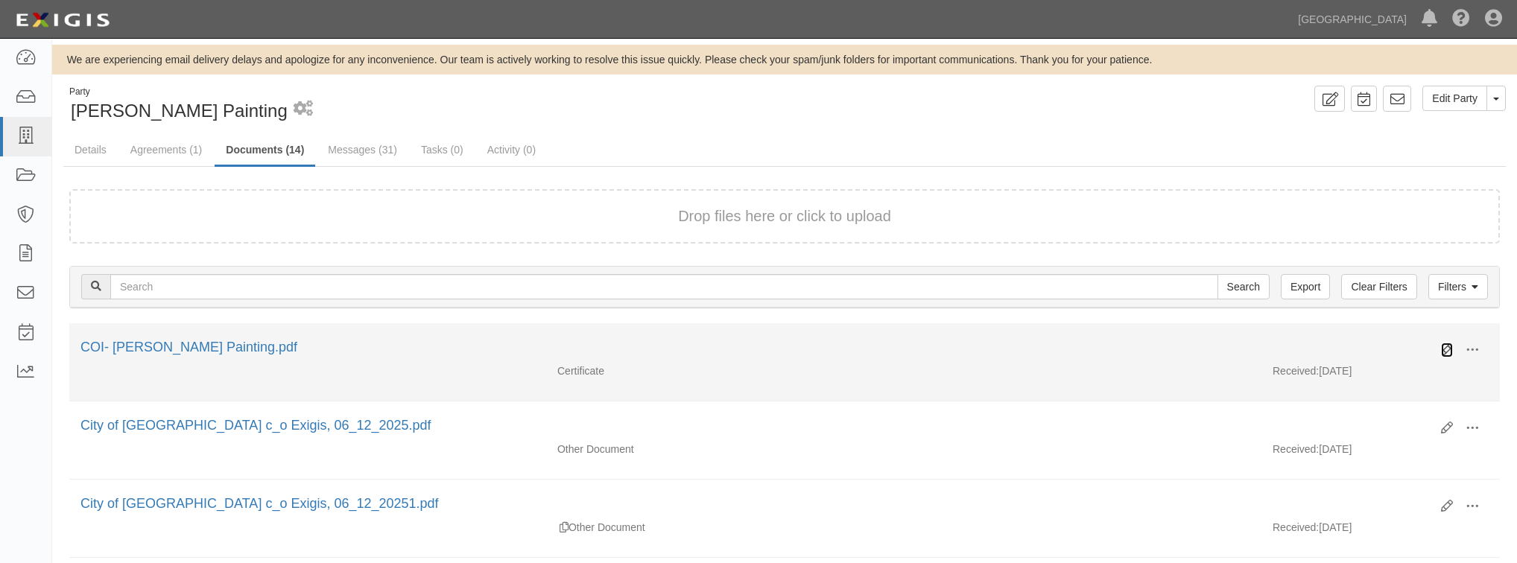
click at [1449, 348] on icon at bounding box center [1447, 350] width 12 height 12
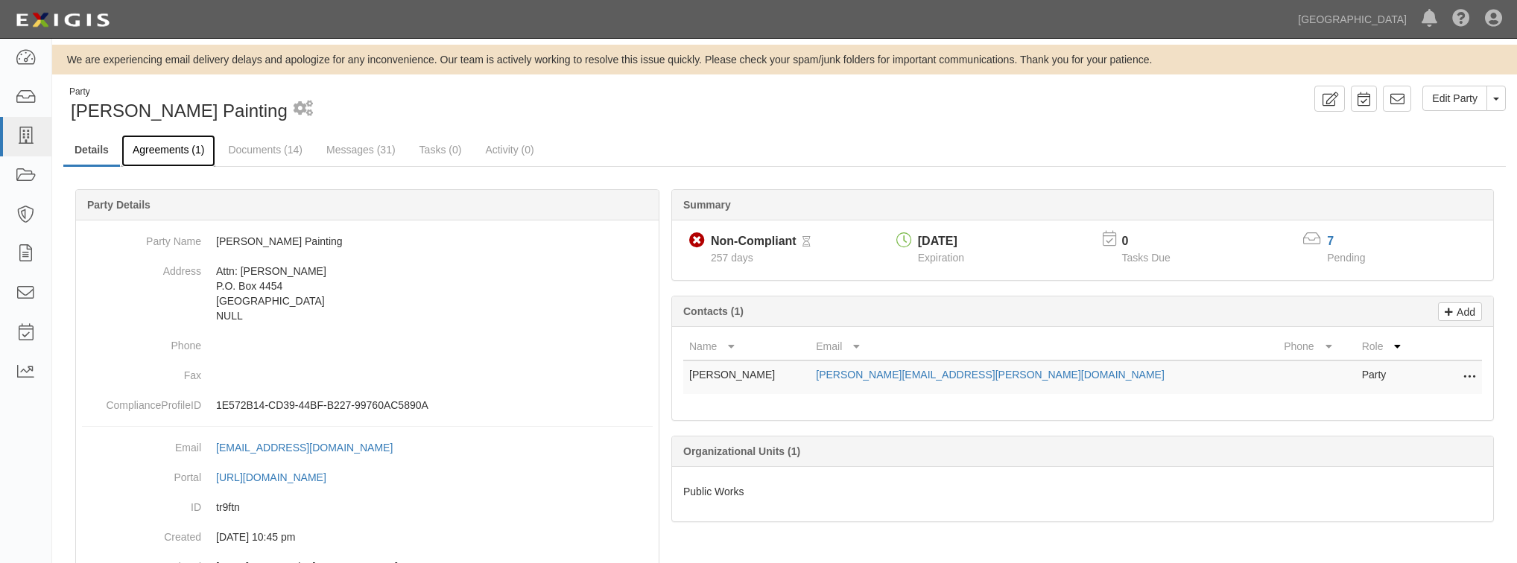
click at [163, 163] on link "Agreements (1)" at bounding box center [168, 151] width 94 height 32
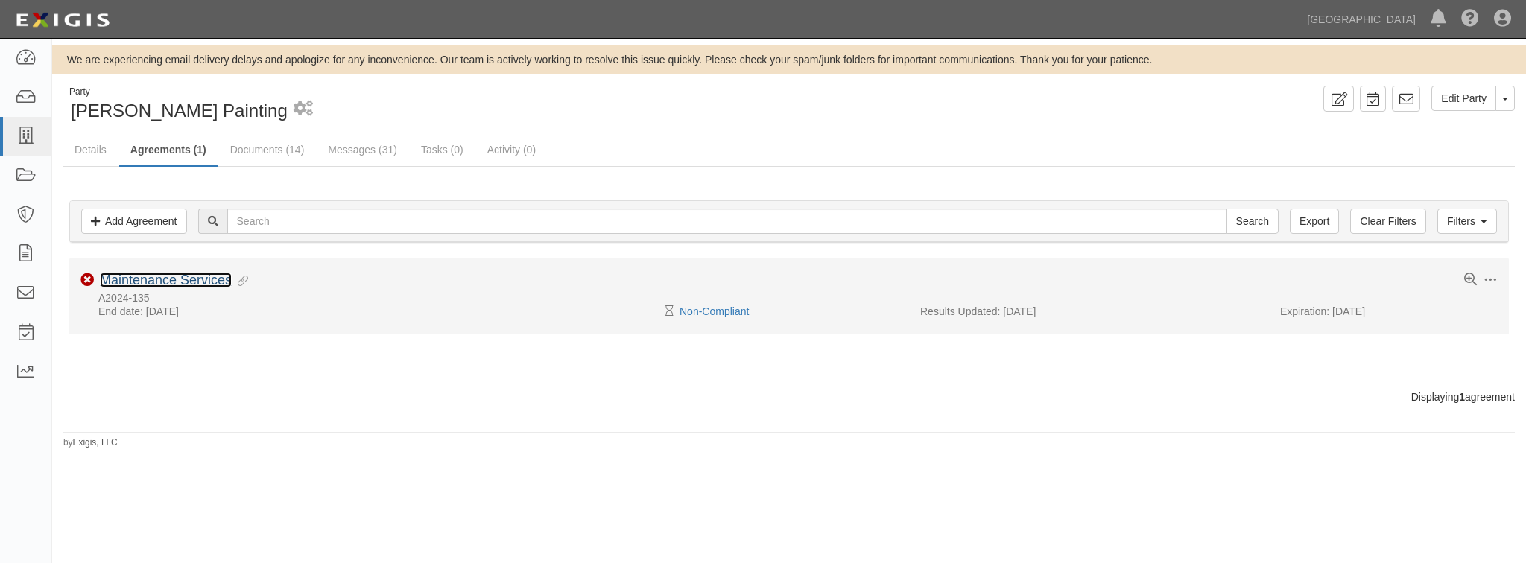
click at [203, 286] on link "Maintenance Services" at bounding box center [166, 280] width 132 height 15
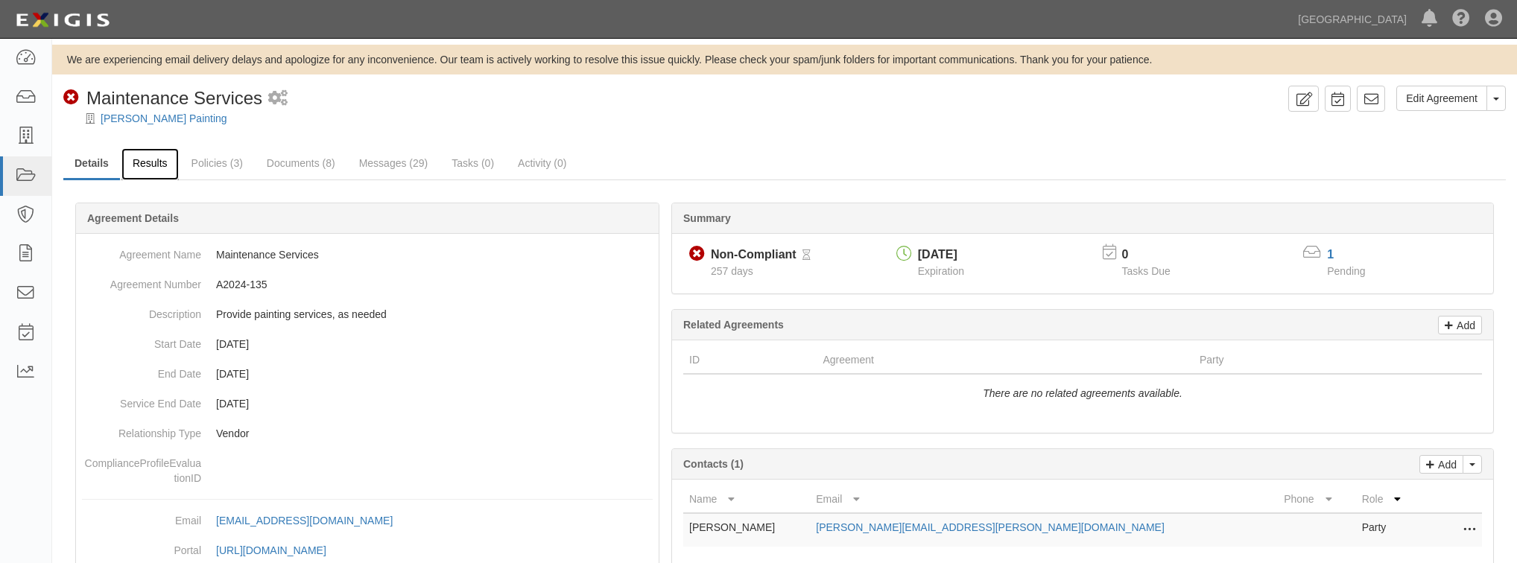
click at [148, 164] on link "Results" at bounding box center [149, 164] width 57 height 32
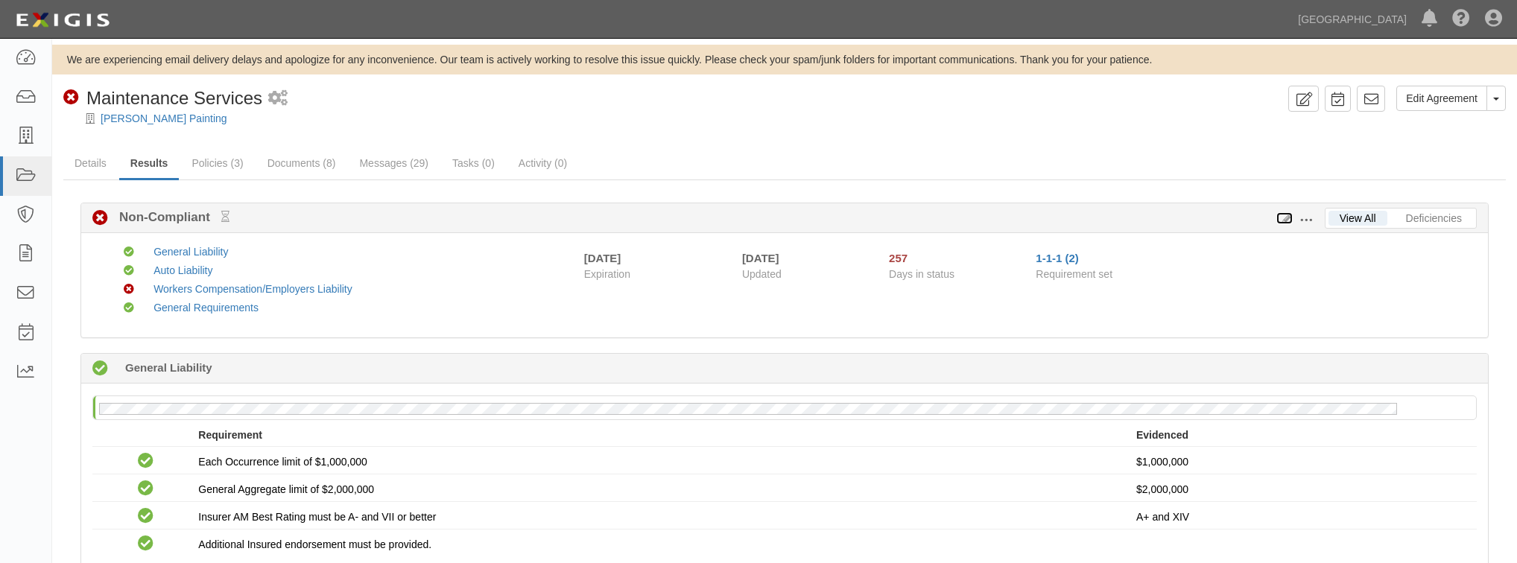
click at [1286, 218] on icon at bounding box center [1285, 219] width 16 height 10
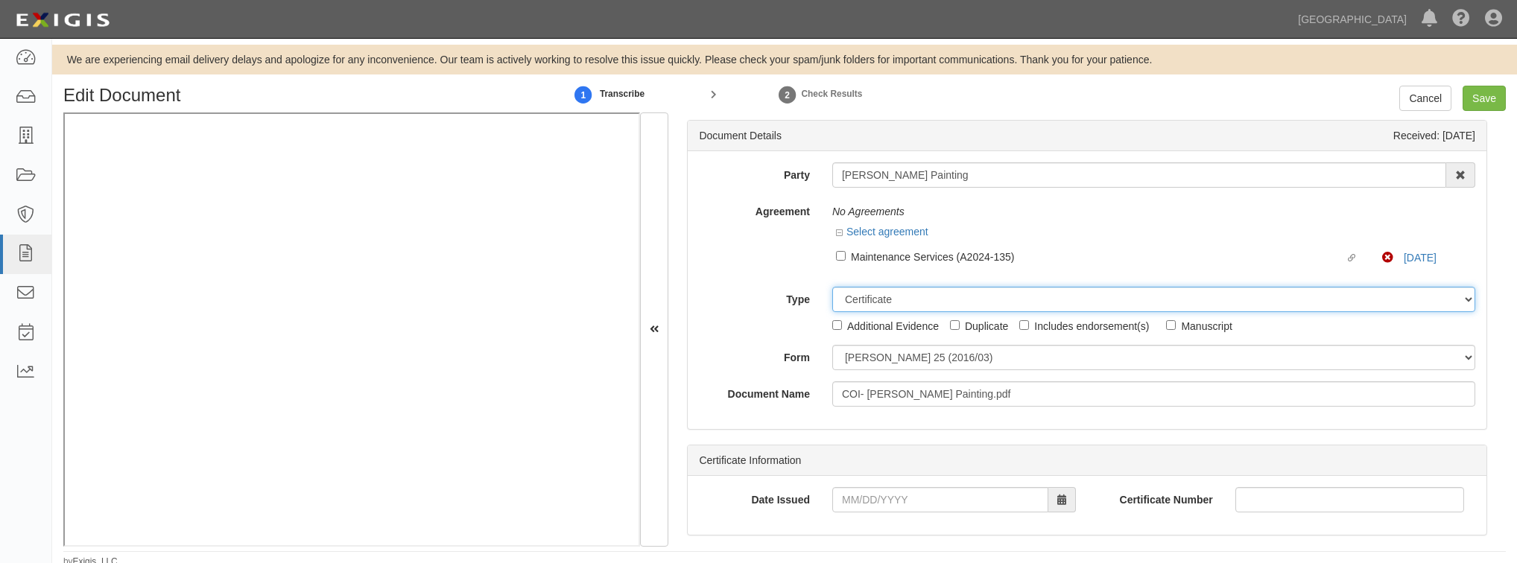
click at [838, 301] on select "Unassigned Binder Cancellation Notice Certificate Contract Endorsement Insuranc…" at bounding box center [1153, 299] width 643 height 25
click at [832, 287] on select "Unassigned Binder Cancellation Notice Certificate Contract Endorsement Insuranc…" at bounding box center [1153, 299] width 643 height 25
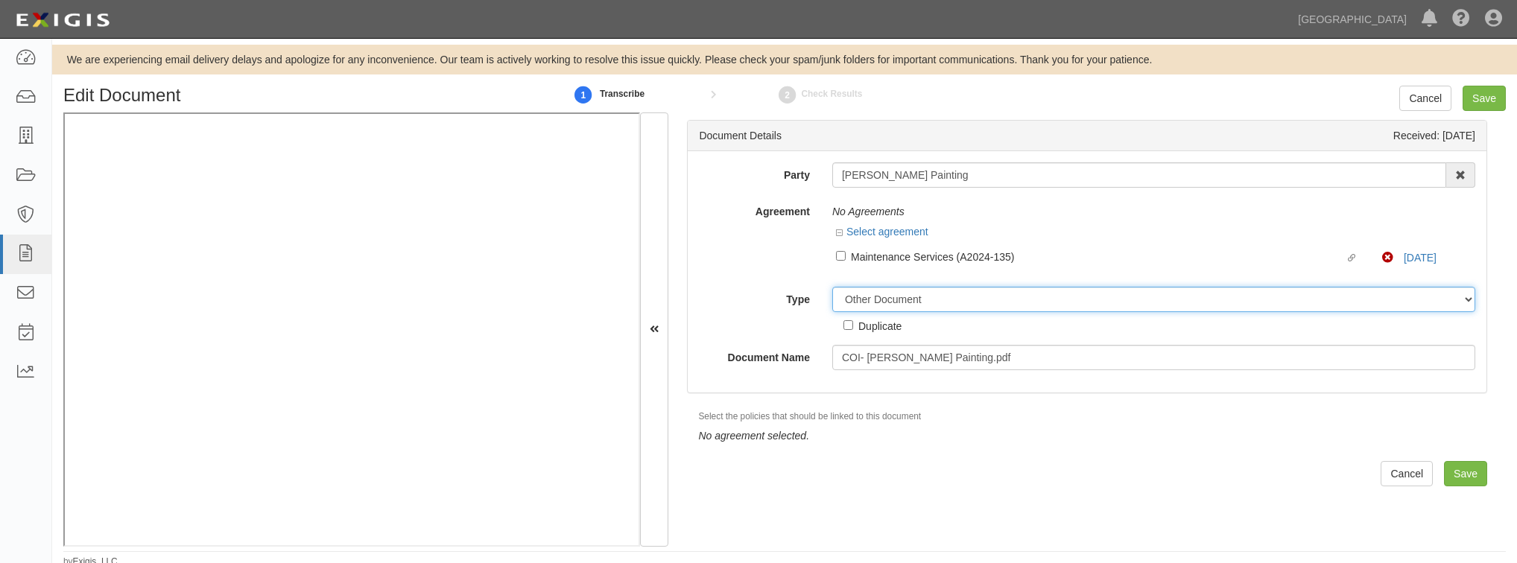
click at [920, 300] on select "Unassigned Binder Cancellation Notice Certificate Contract Endorsement Insuranc…" at bounding box center [1153, 299] width 643 height 25
select select "CertificateDetail"
click at [832, 287] on select "Unassigned Binder Cancellation Notice Certificate Contract Endorsement Insuranc…" at bounding box center [1153, 299] width 643 height 25
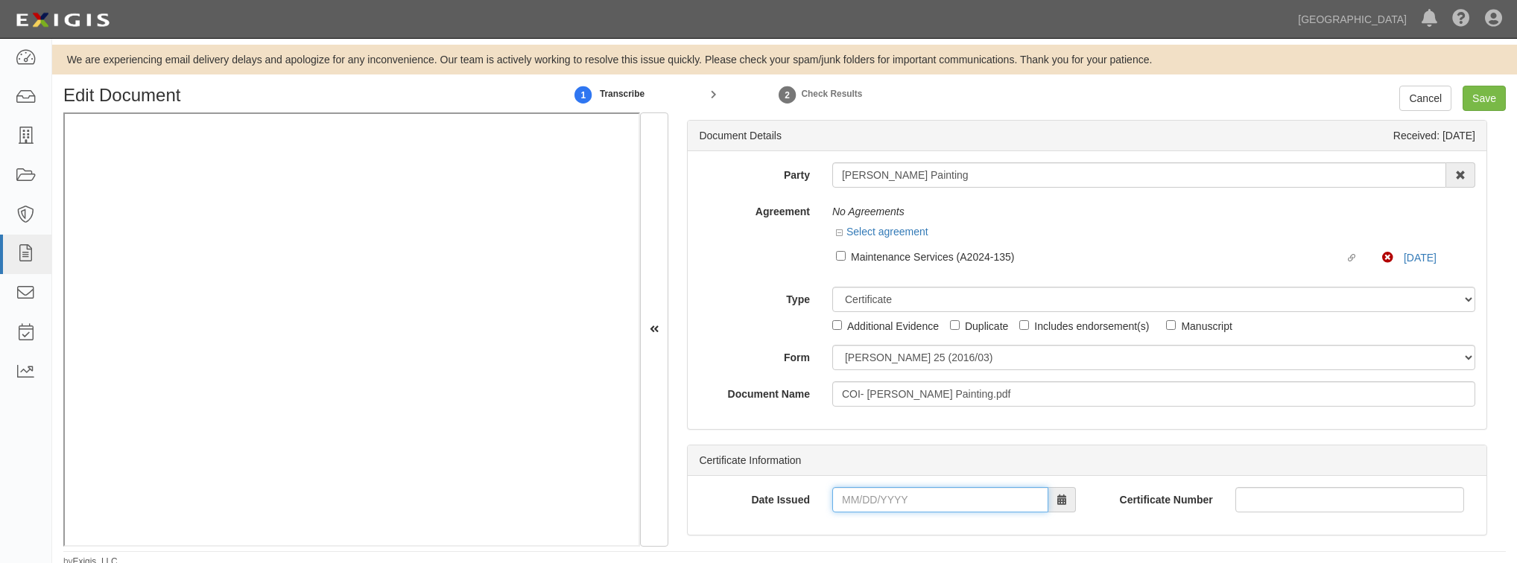
click at [883, 495] on input "Date Issued" at bounding box center [940, 499] width 216 height 25
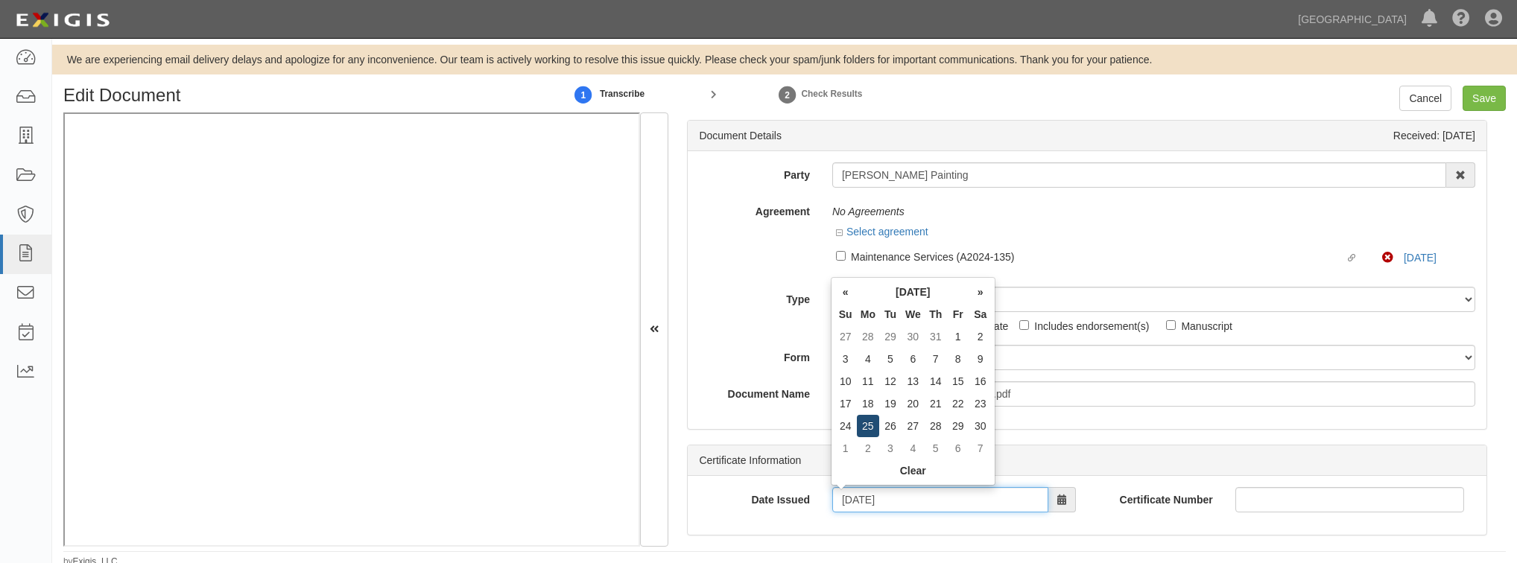
type input "11/25/2024"
click at [876, 432] on td "25" at bounding box center [868, 426] width 22 height 22
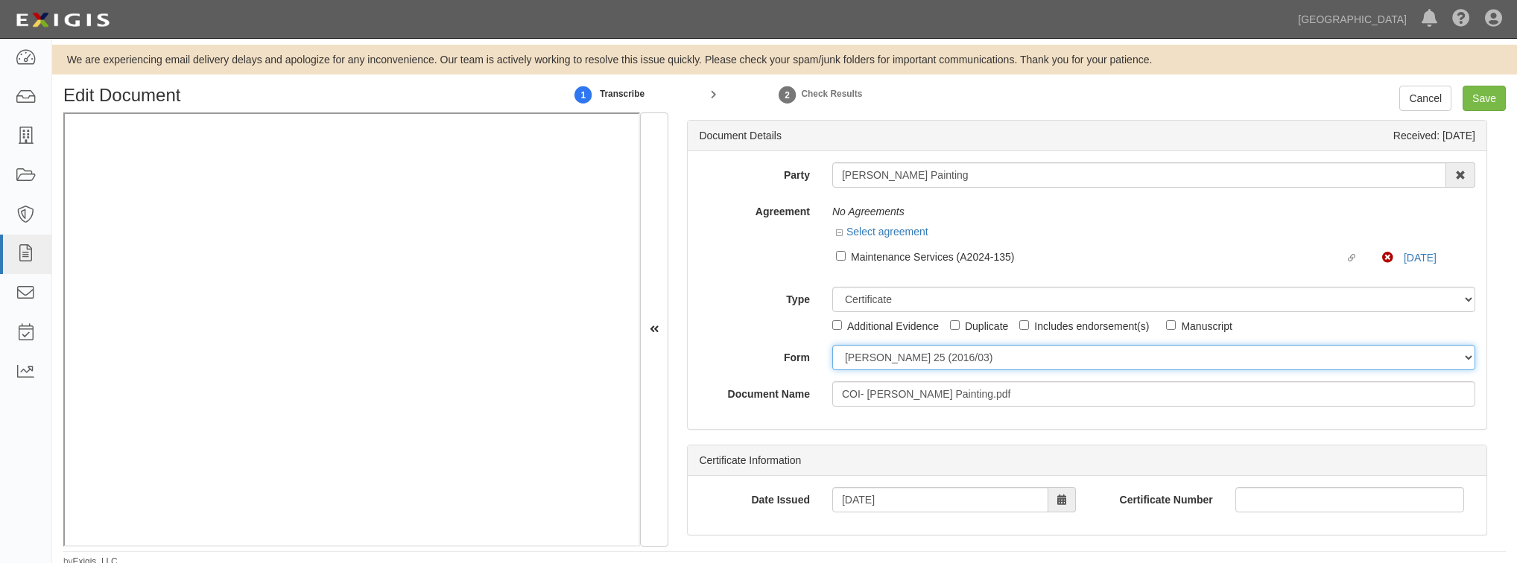
click at [883, 363] on select "ACORD 25 (2016/03) ACORD 101 ACORD 855 NY (2014/05) General" at bounding box center [1153, 357] width 643 height 25
select select "GeneralFormDetail"
click at [832, 345] on select "ACORD 25 (2016/03) ACORD 101 ACORD 855 NY (2014/05) General" at bounding box center [1153, 357] width 643 height 25
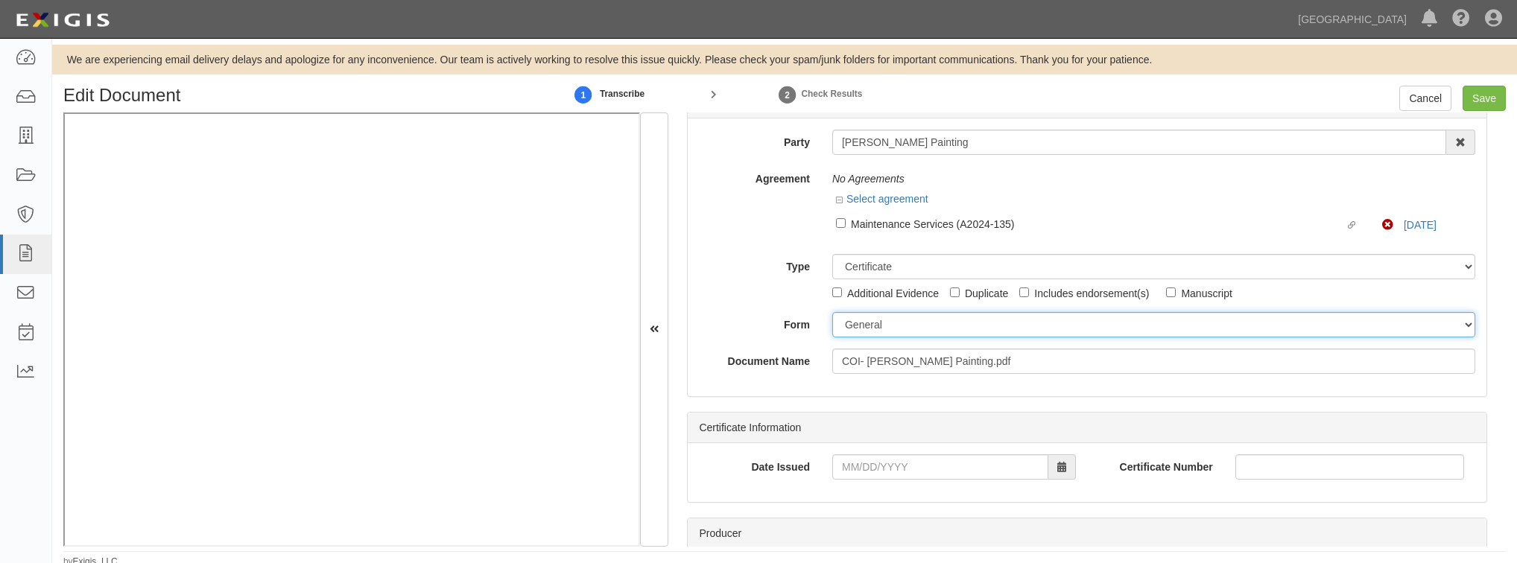
scroll to position [60, 0]
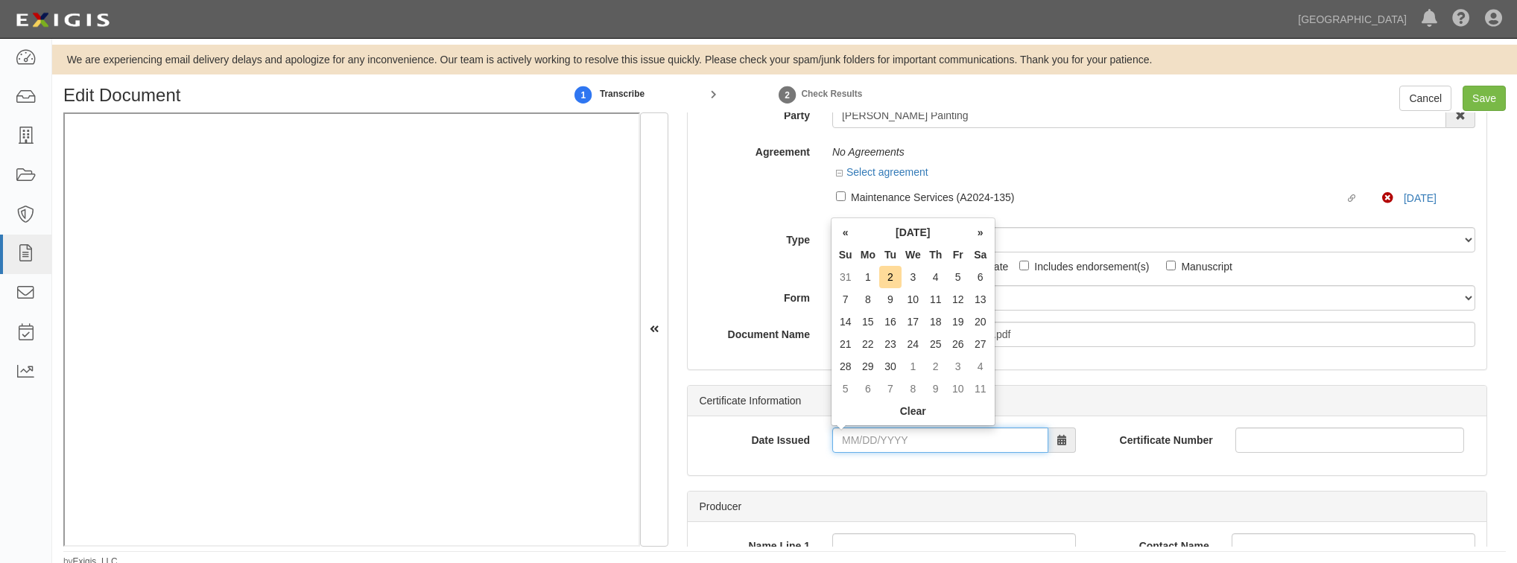
click at [880, 438] on input "Date Issued" at bounding box center [940, 440] width 216 height 25
type input "11/25/2024"
click at [873, 364] on td "25" at bounding box center [868, 366] width 22 height 22
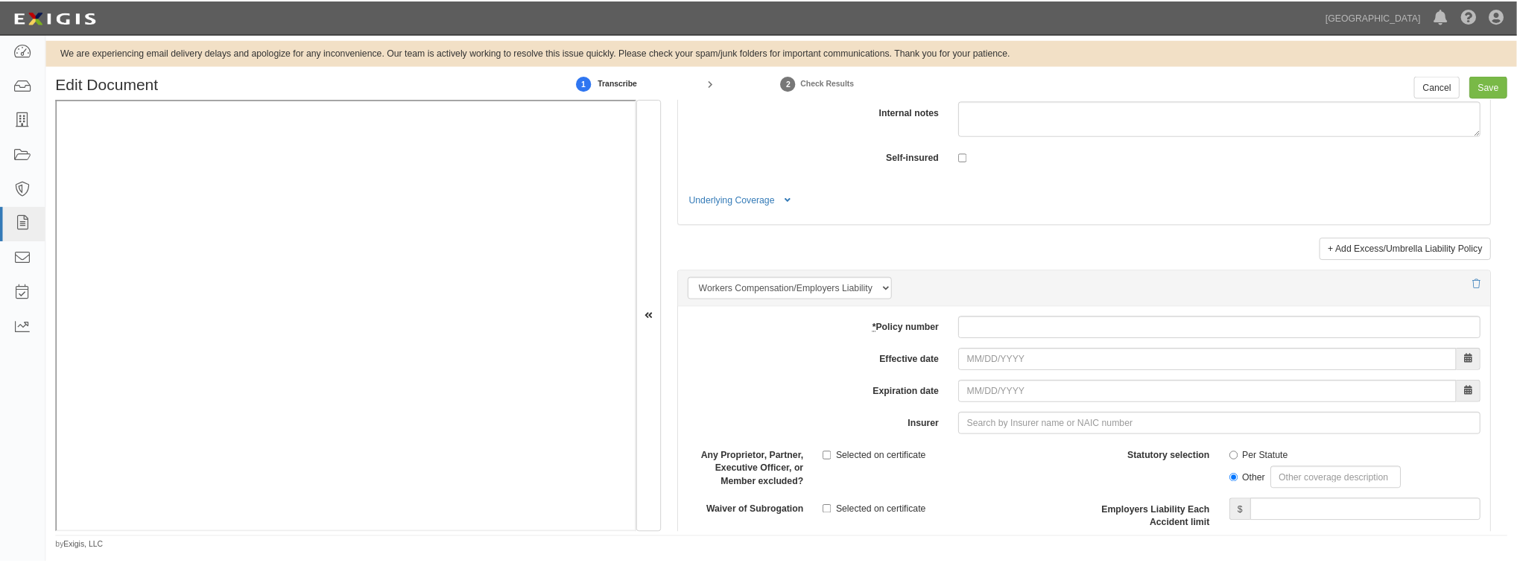
scroll to position [3425, 0]
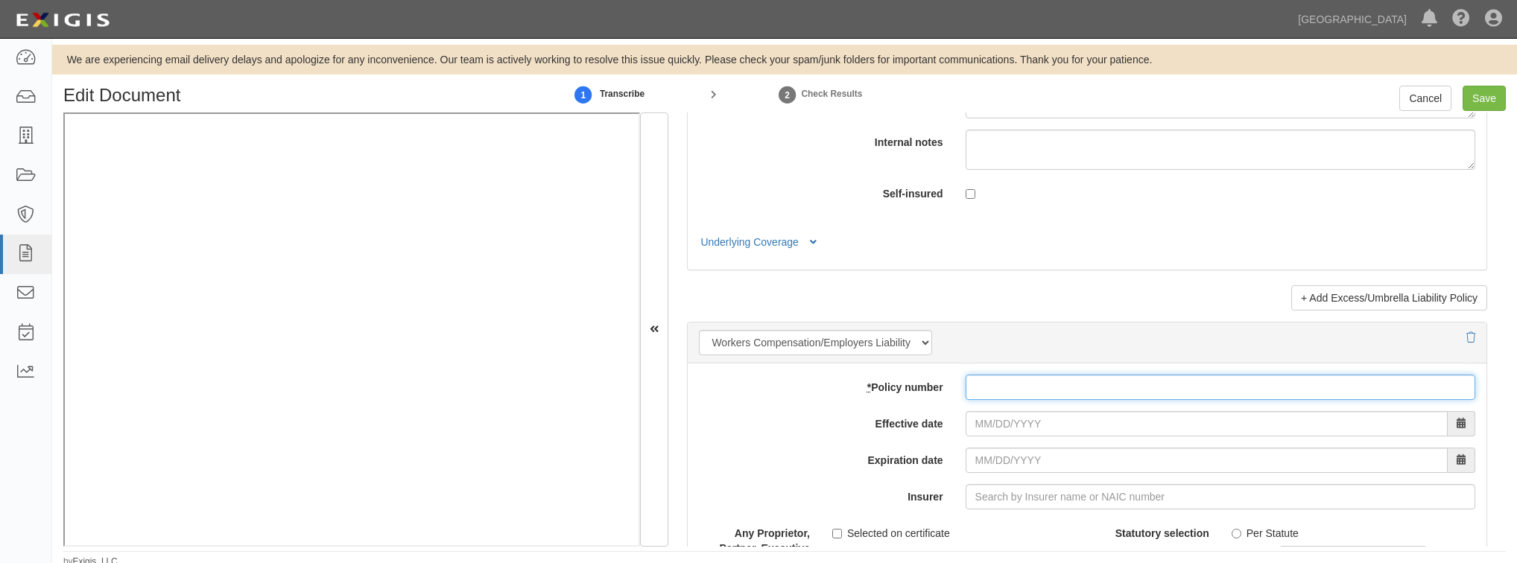
click at [992, 378] on input "* Policy number" at bounding box center [1221, 387] width 510 height 25
paste input "Non-Compliant"
type input "Non-Compliant"
drag, startPoint x: 1081, startPoint y: 379, endPoint x: 850, endPoint y: 410, distance: 233.1
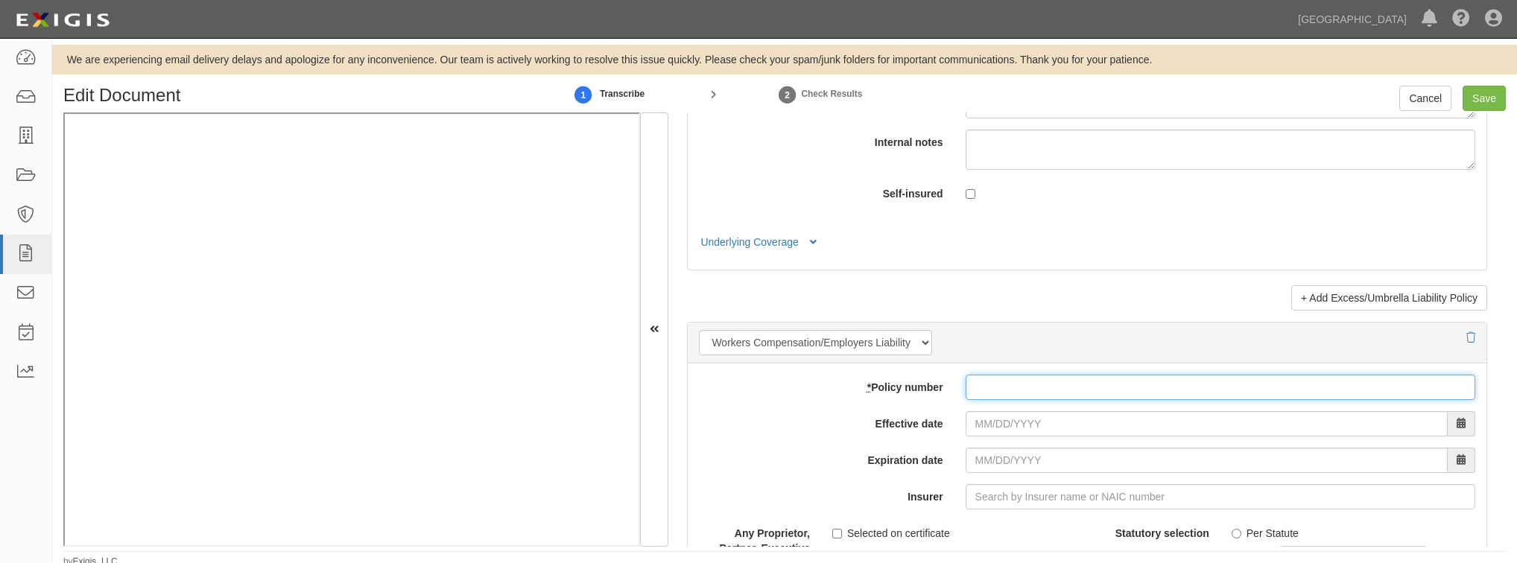
click at [993, 382] on input "* Policy number" at bounding box center [1221, 387] width 510 height 25
paste input "UB-8R497974-25"
type input "UB-8R497974-25"
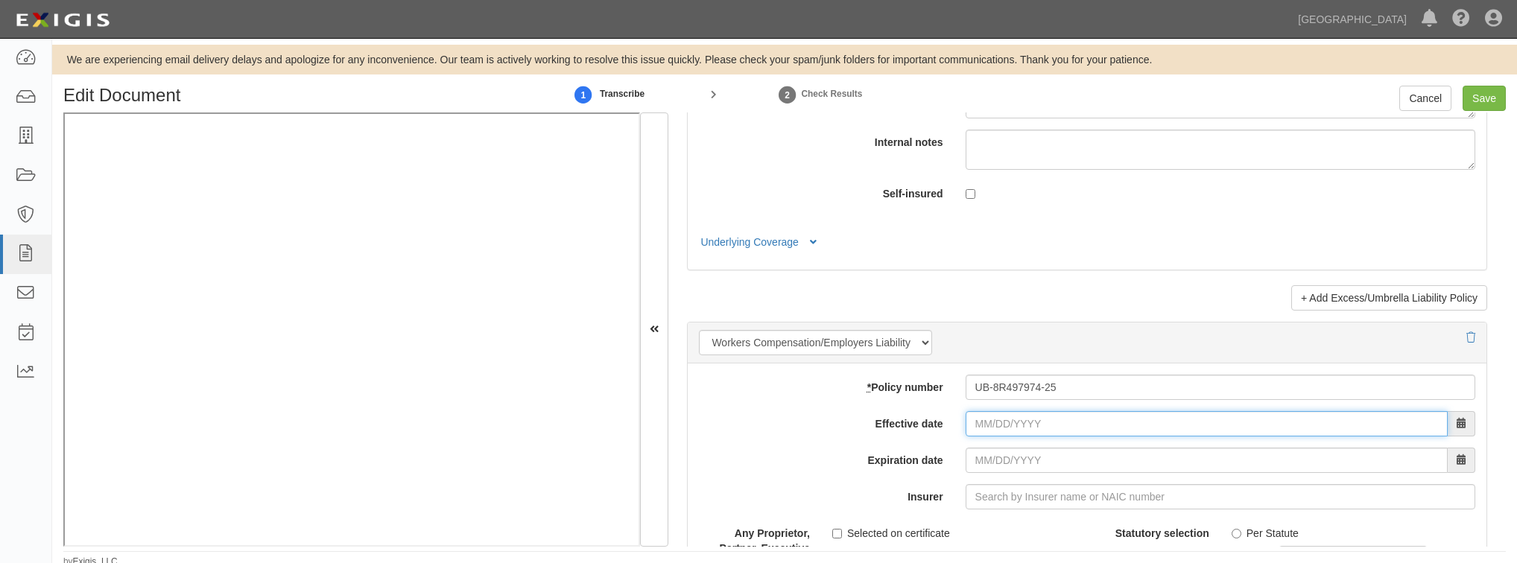
click at [991, 426] on input "Effective date" at bounding box center [1207, 423] width 482 height 25
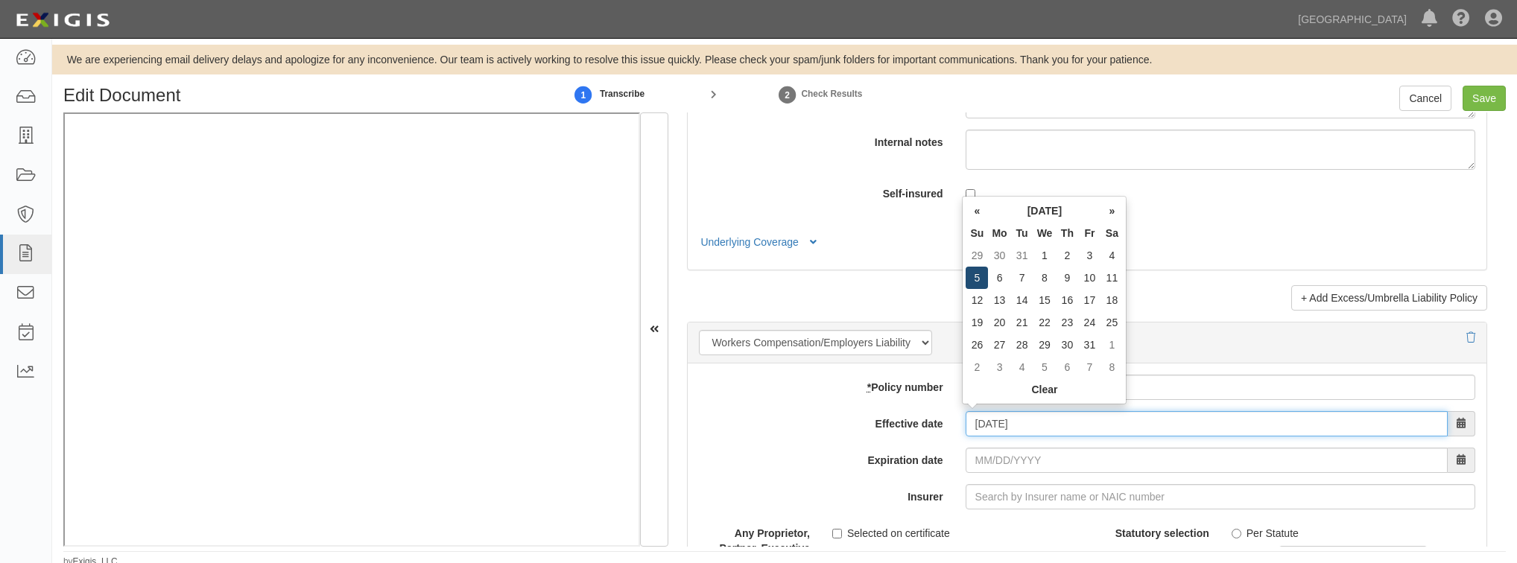
type input "01/05/2025"
type input "01/05/2026"
click at [978, 279] on td "5" at bounding box center [977, 278] width 22 height 22
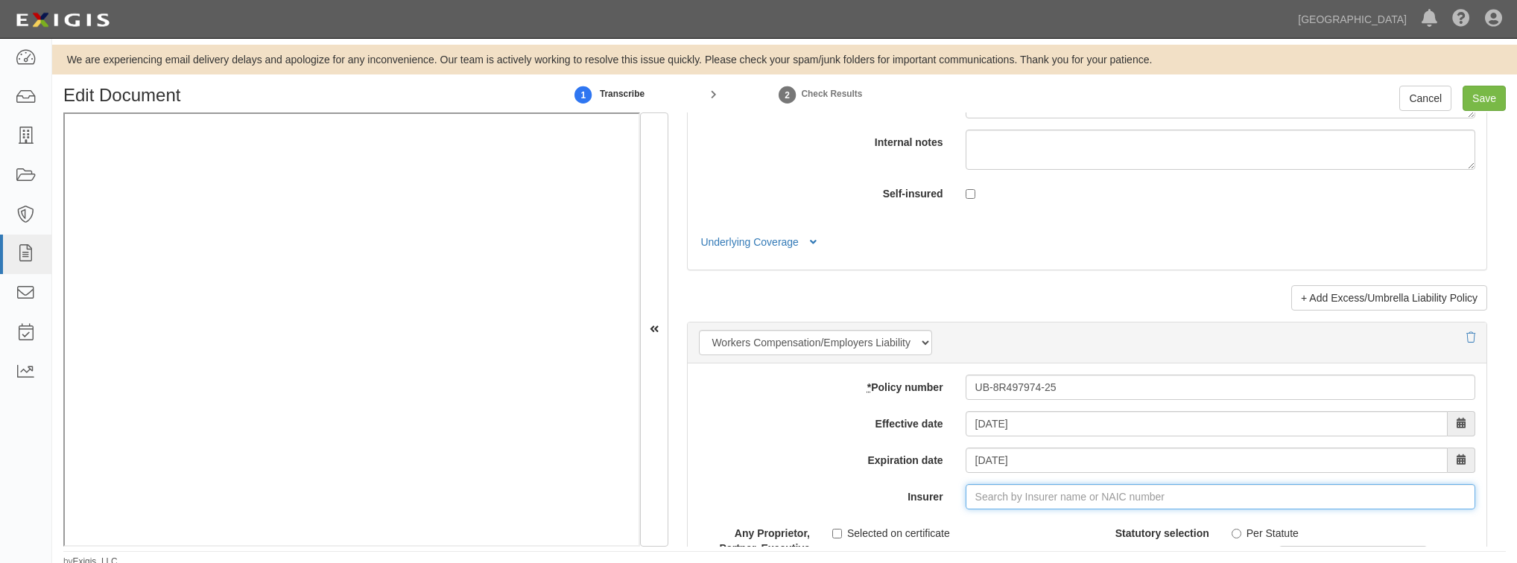
click at [1030, 496] on input "Insurer" at bounding box center [1221, 496] width 510 height 25
type input "travelers"
type input "travelers property Casualty Co of Amer (25674) A++ XV Rating"
type input "travelers prope"
type input "travelers propet"
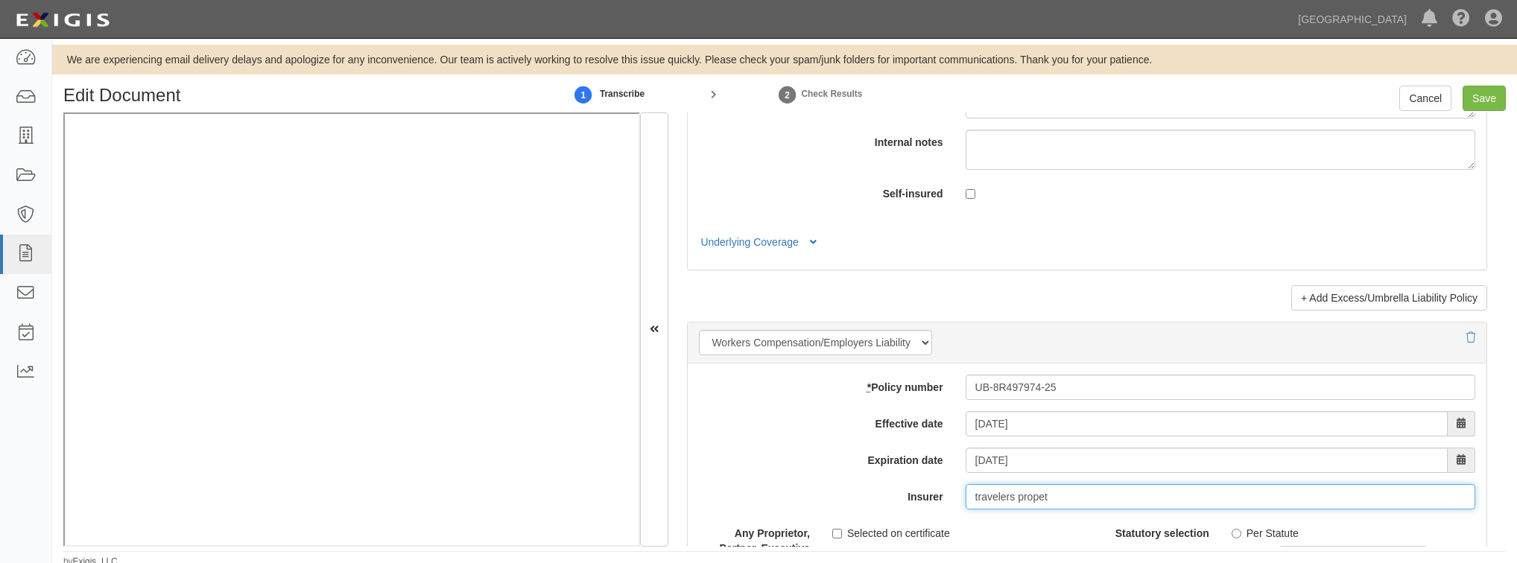
type input "travelers property Casualty Co of Amer (25674) A++ XV Rating"
type input "travelers prope"
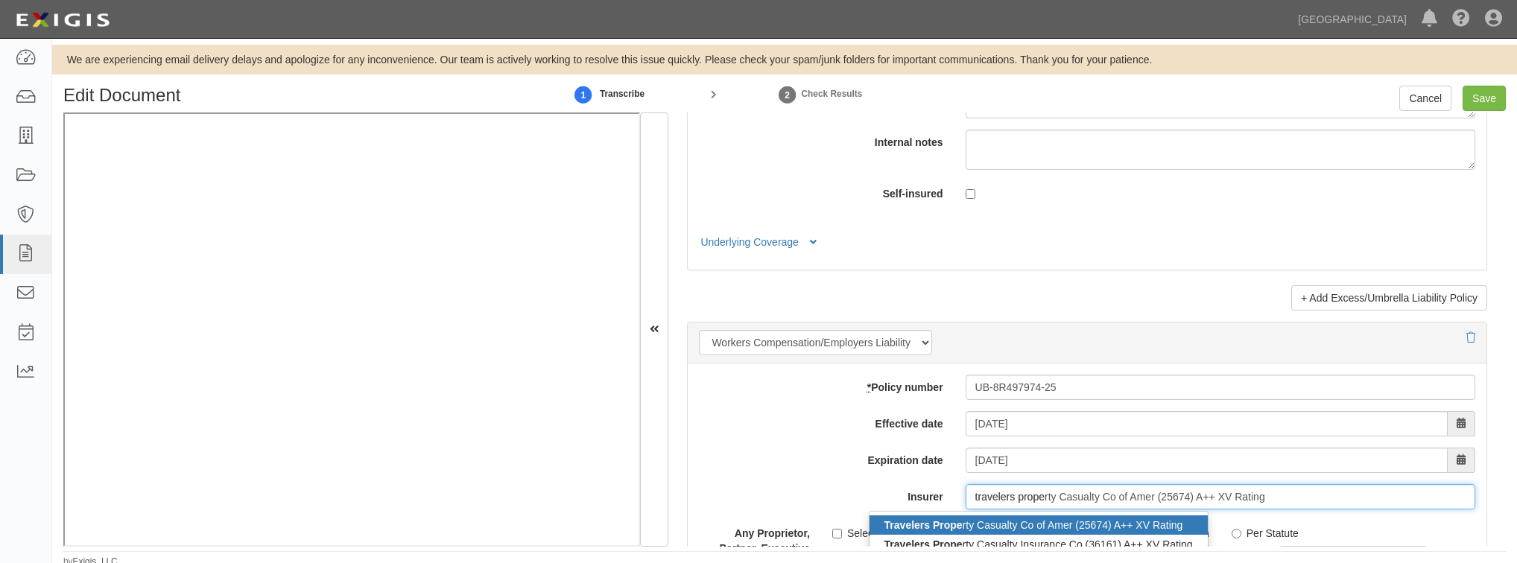
click at [912, 526] on div "Travelers Prope rty Casualty Co of Amer (25674) A++ XV Rating" at bounding box center [1039, 525] width 338 height 19
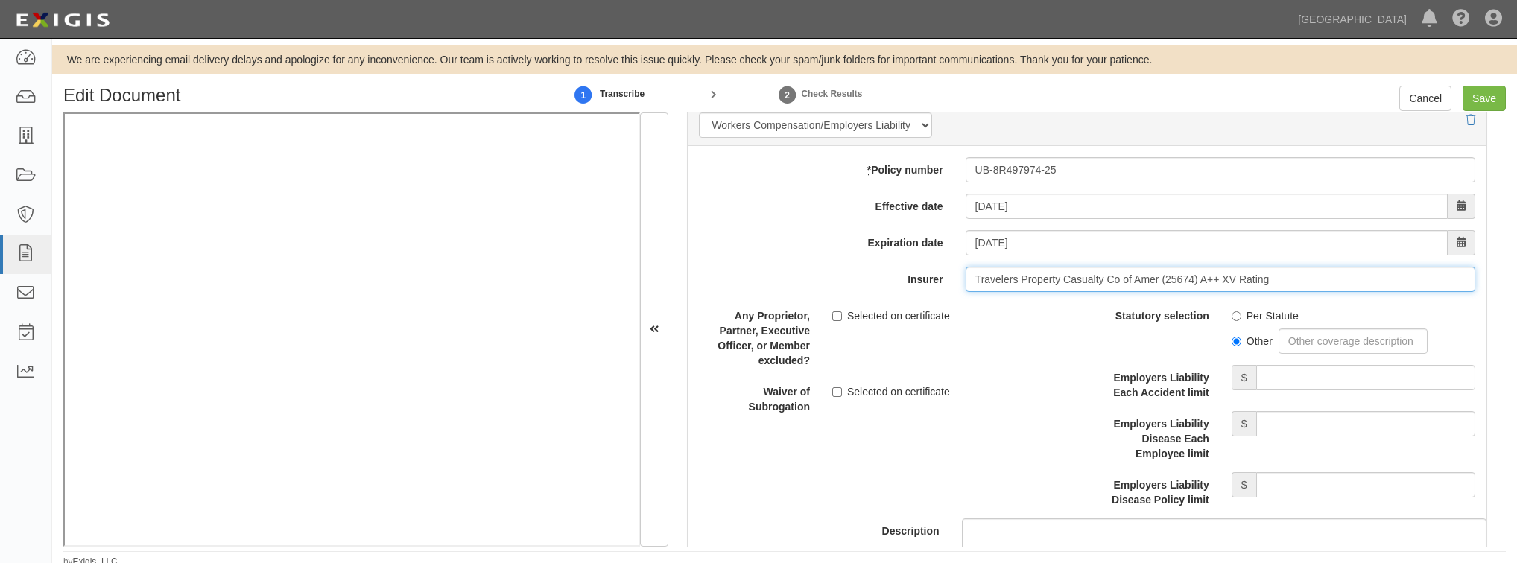
scroll to position [3664, 0]
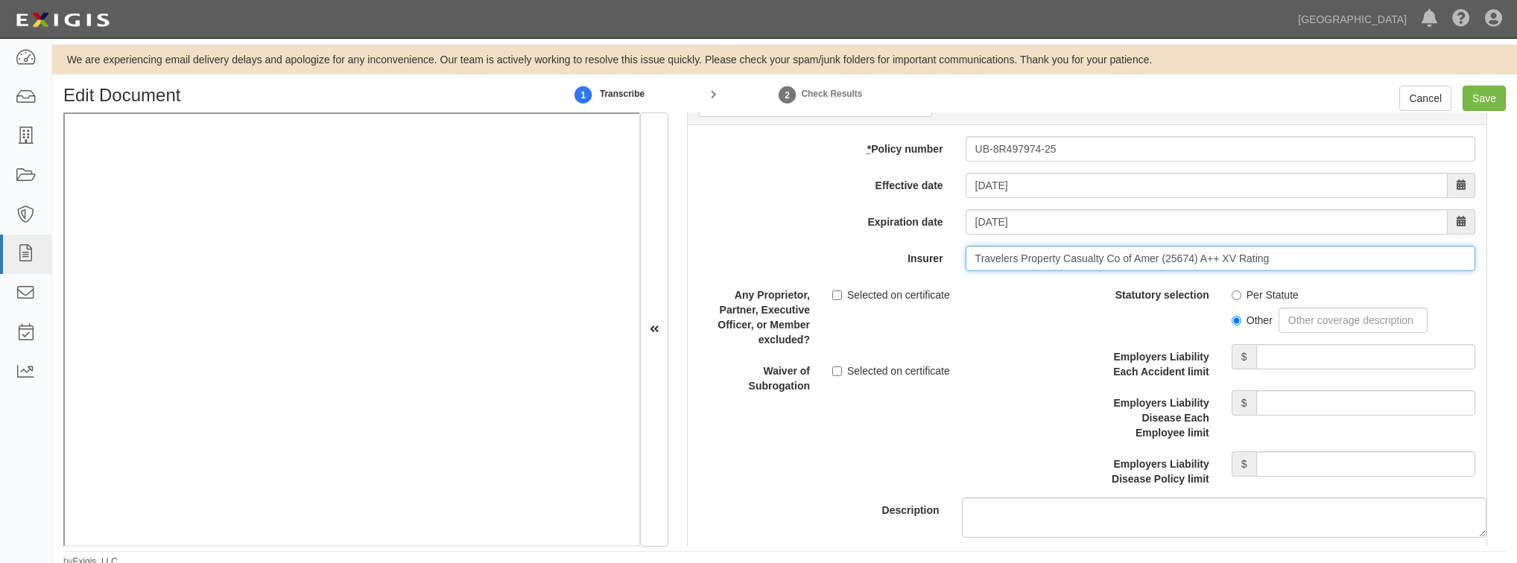
type input "Travelers Property Casualty Co of Amer (25674) A++ XV Rating"
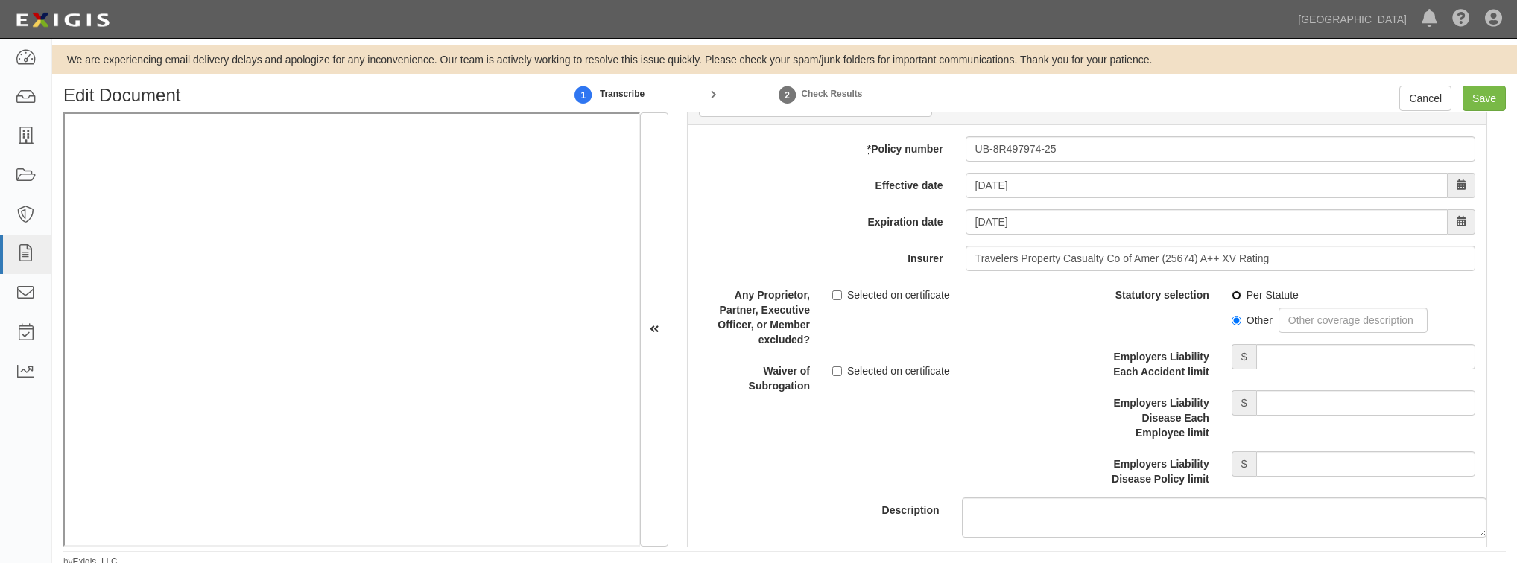
click at [1232, 291] on input "Per Statute" at bounding box center [1237, 296] width 10 height 10
radio input "true"
click at [1282, 367] on div "Employers Liability Each Accident limit $" at bounding box center [1286, 361] width 399 height 35
click at [1285, 354] on input "Employers Liability Each Accident limit" at bounding box center [1366, 356] width 219 height 25
type input "1,000,000"
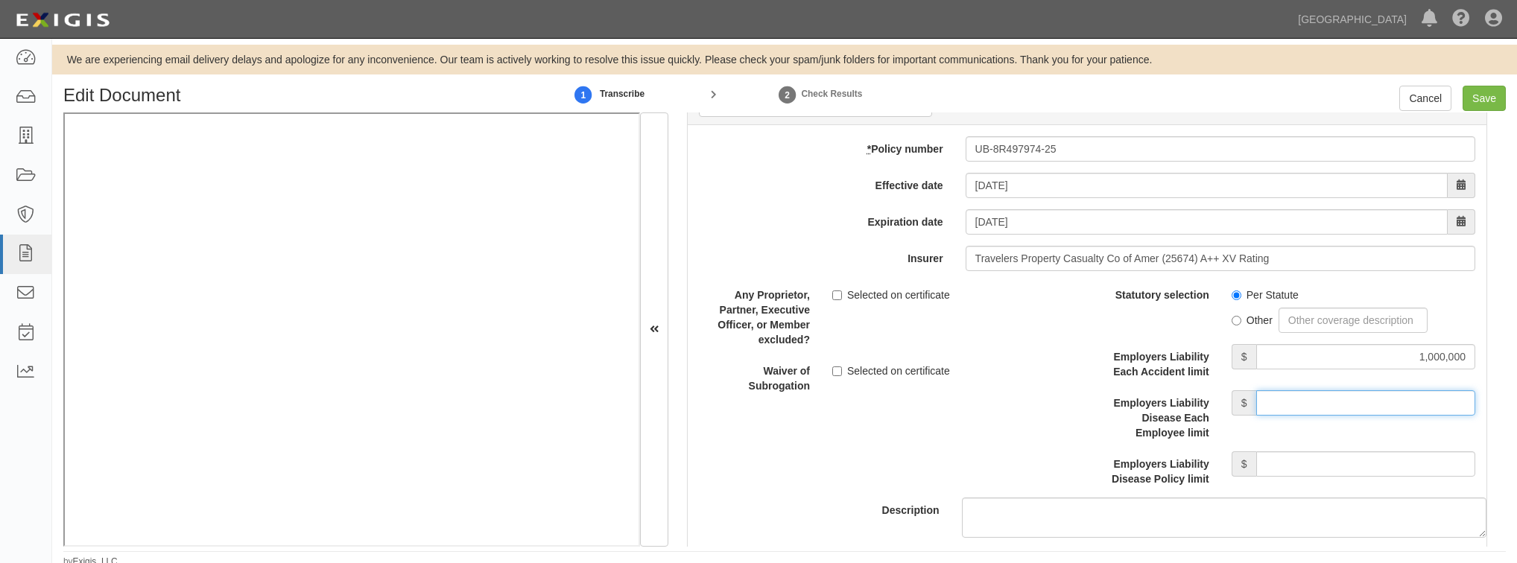
click at [1329, 404] on input "Employers Liability Disease Each Employee limit" at bounding box center [1366, 403] width 219 height 25
type input "1,000,000"
click at [1318, 459] on input "Employers Liability Disease Policy limit" at bounding box center [1366, 464] width 219 height 25
type input "1,000,000"
click at [912, 435] on div "Description" at bounding box center [1087, 410] width 821 height 256
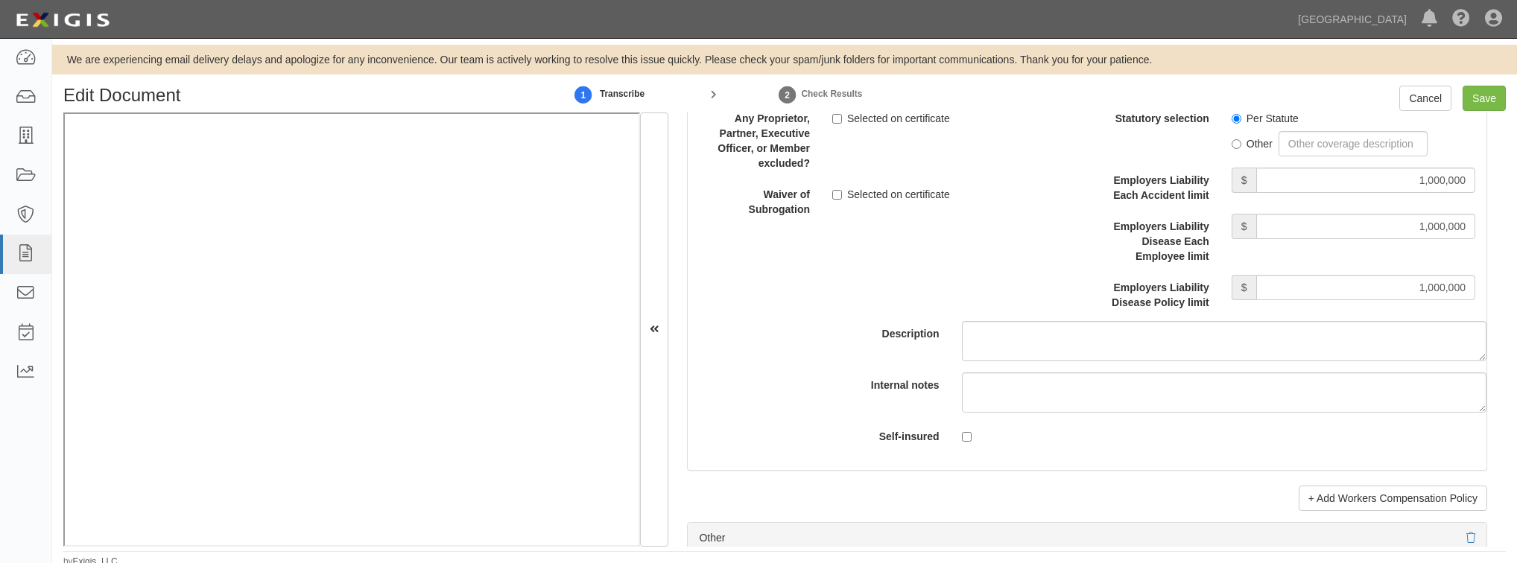
scroll to position [3843, 0]
click at [835, 188] on input "Selected on certificate" at bounding box center [837, 193] width 10 height 10
checkbox input "true"
click at [1466, 95] on input "Save" at bounding box center [1484, 98] width 43 height 25
type input "1000000"
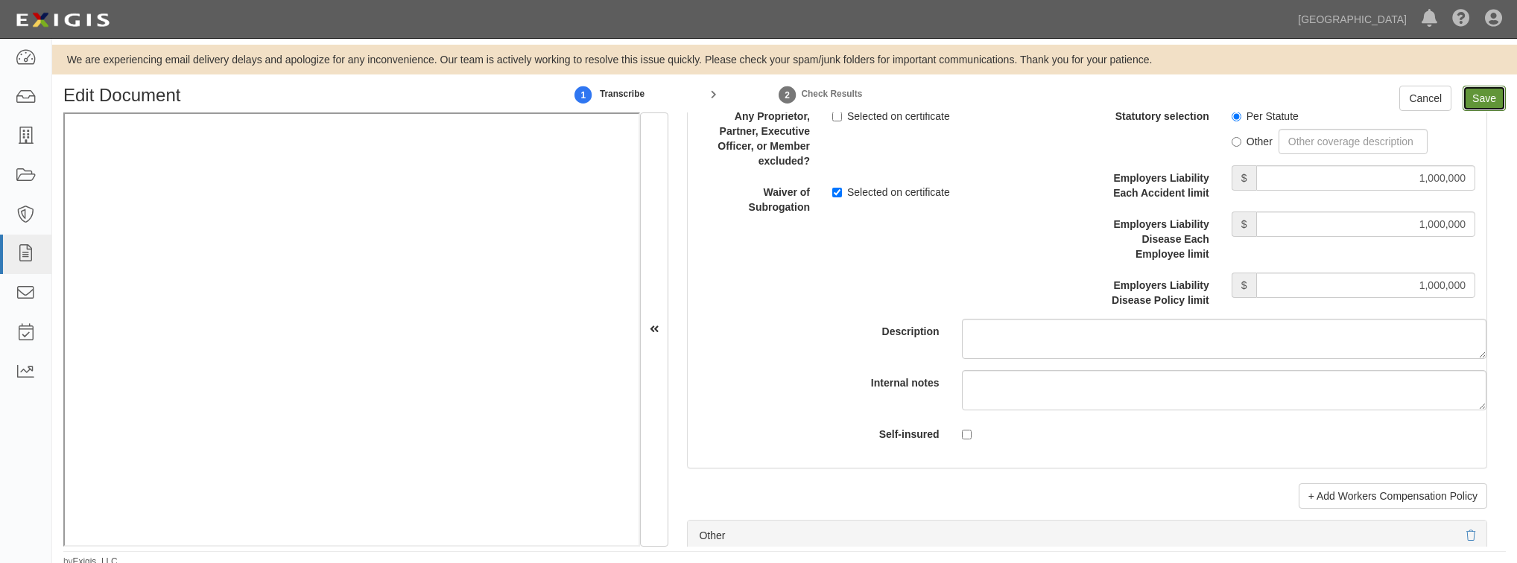
type input "1000000"
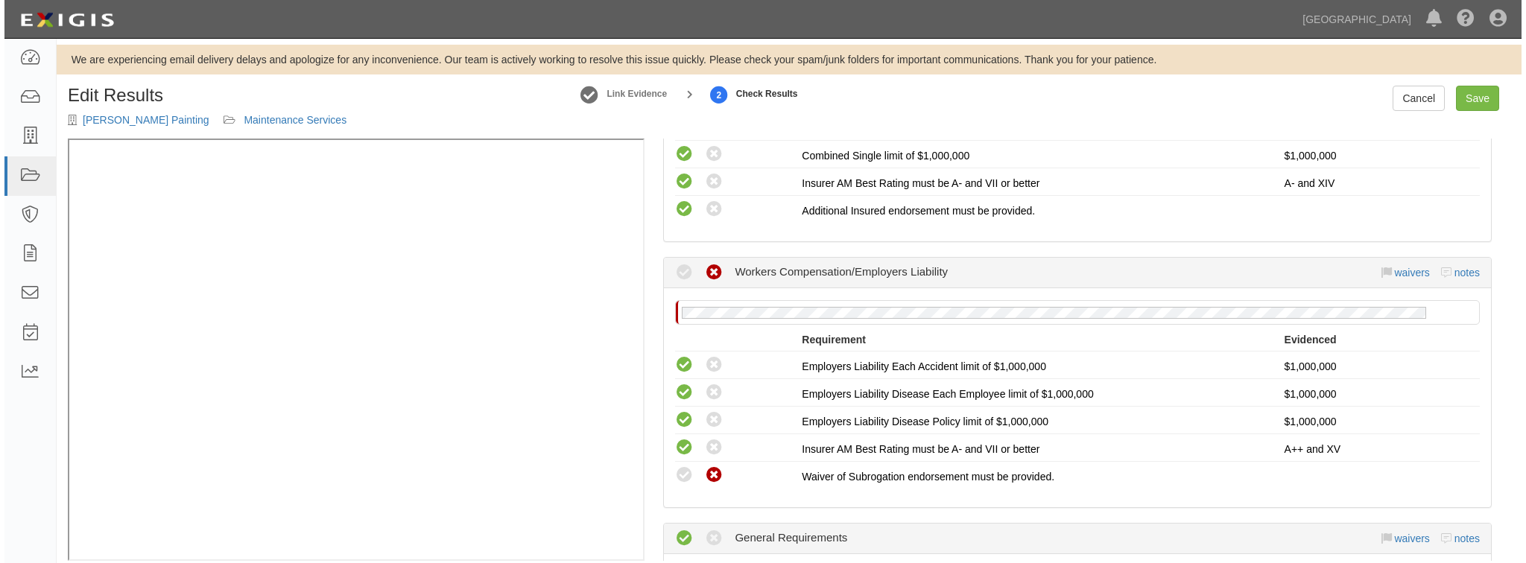
scroll to position [715, 0]
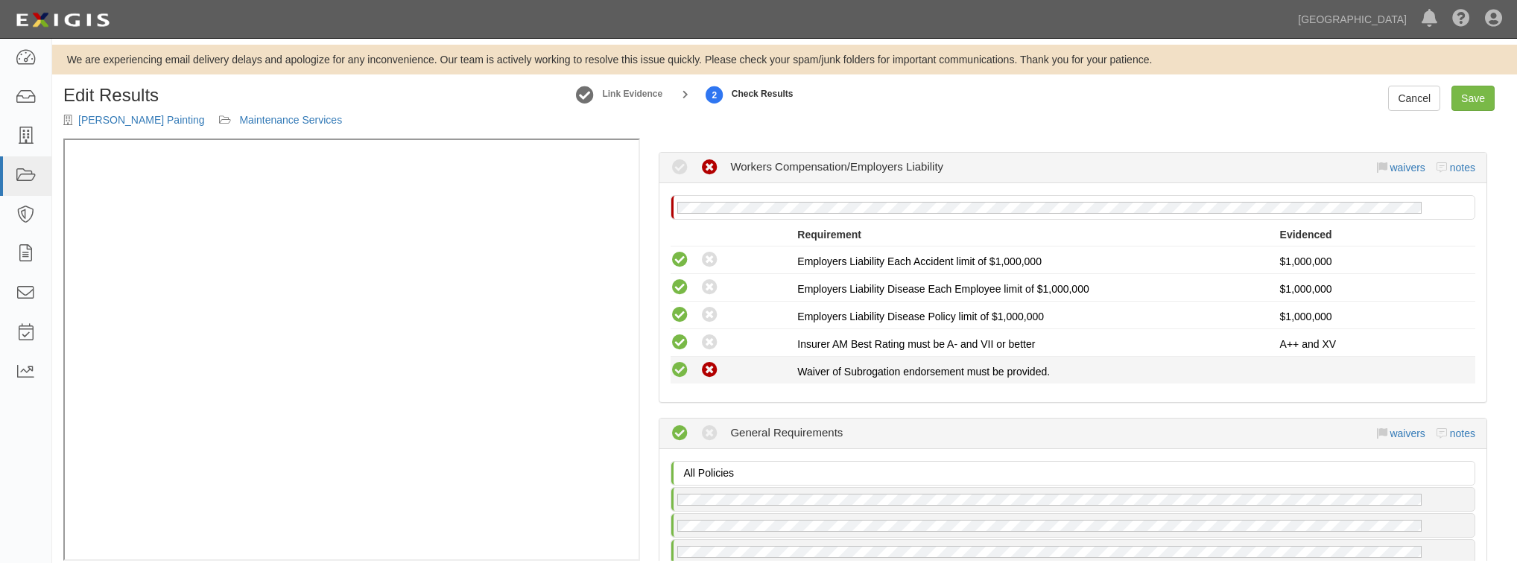
click at [683, 361] on icon at bounding box center [680, 370] width 19 height 19
radio input "true"
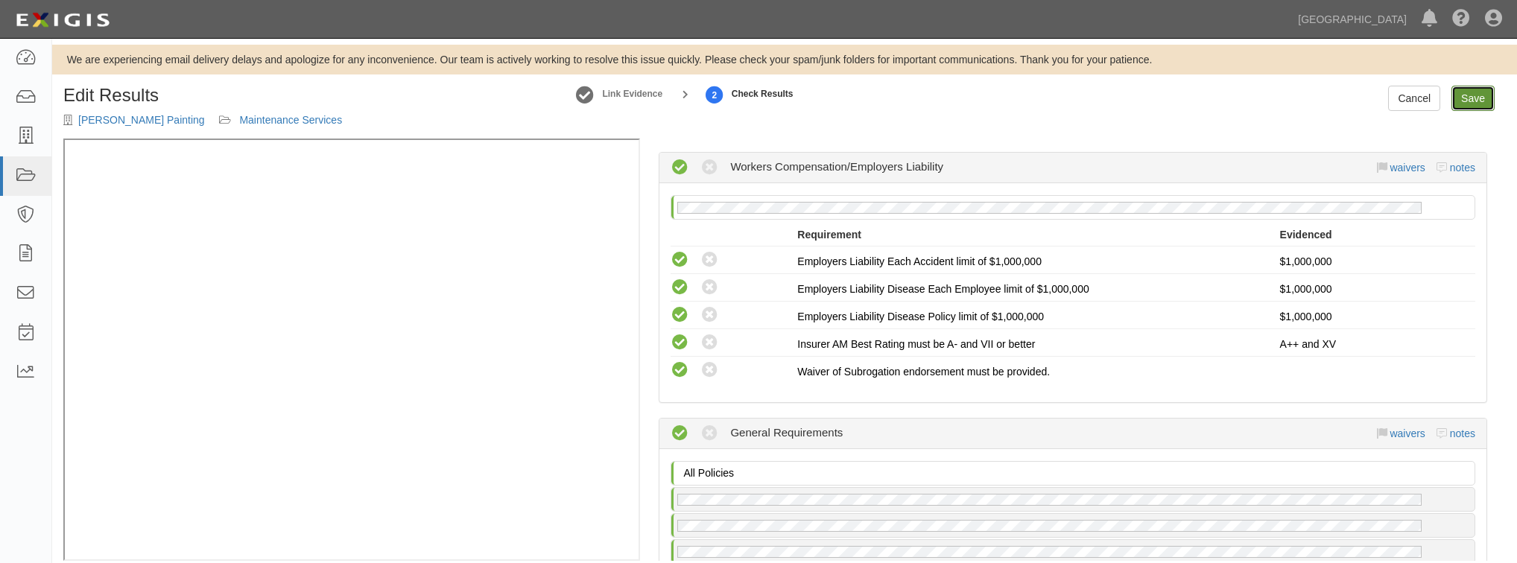
click at [1466, 98] on link "Save" at bounding box center [1473, 98] width 43 height 25
radio input "true"
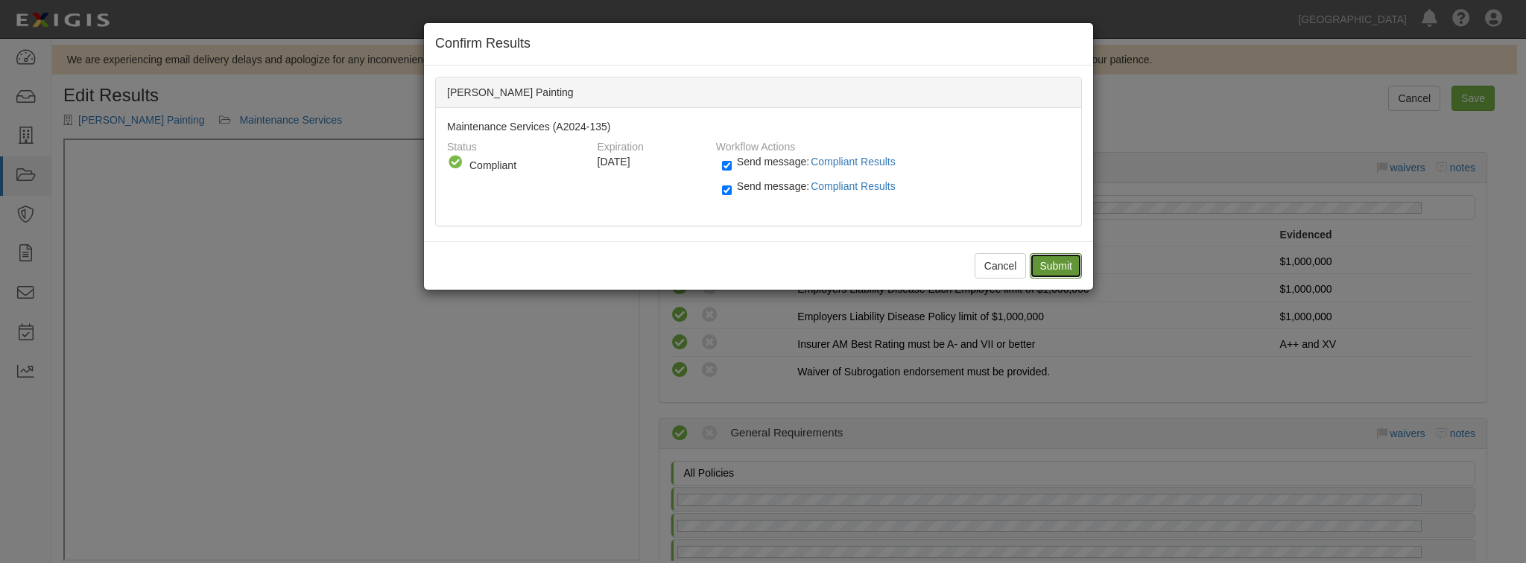
click at [1045, 261] on input "Submit" at bounding box center [1056, 265] width 52 height 25
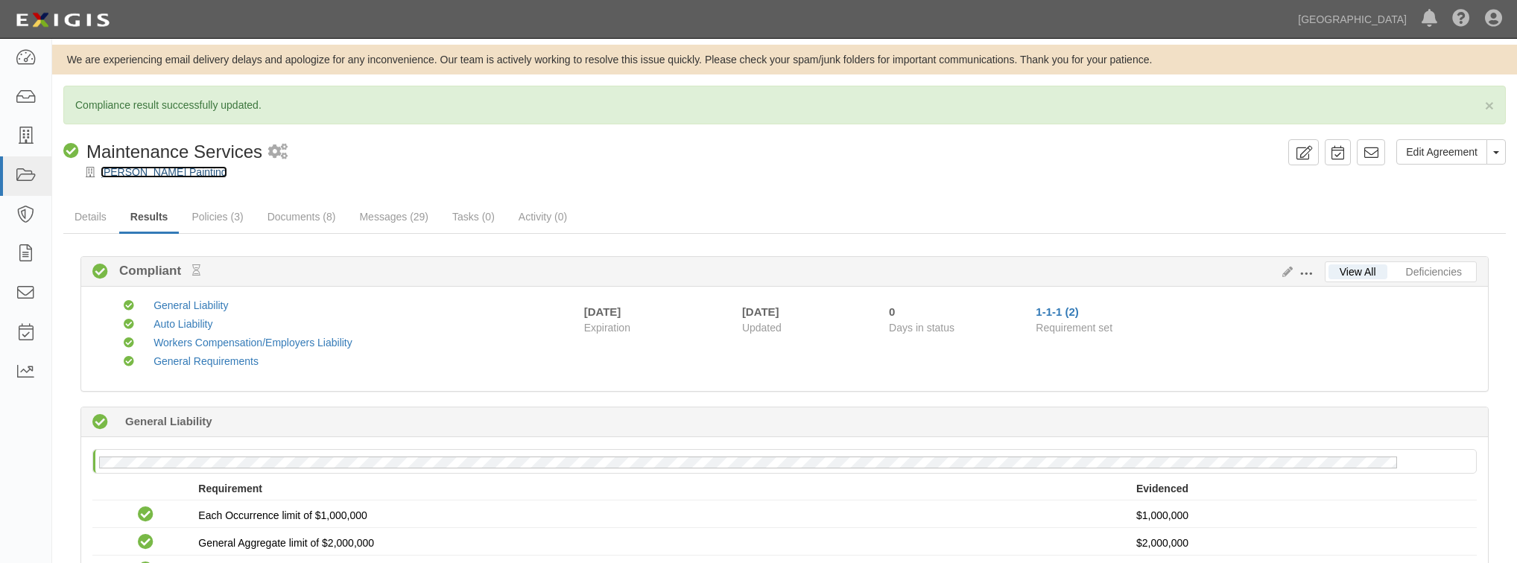
click at [197, 170] on link "[PERSON_NAME] Painting" at bounding box center [164, 172] width 127 height 12
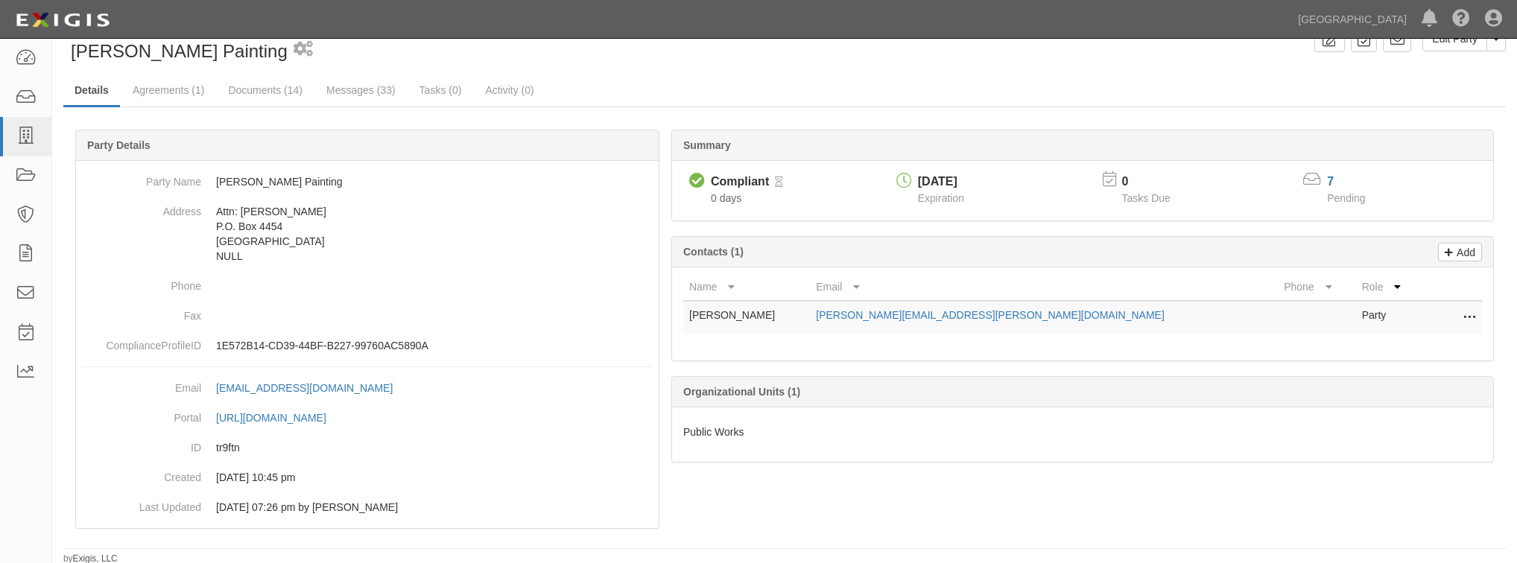
scroll to position [60, 0]
click at [167, 86] on link "Agreements (1)" at bounding box center [168, 91] width 94 height 32
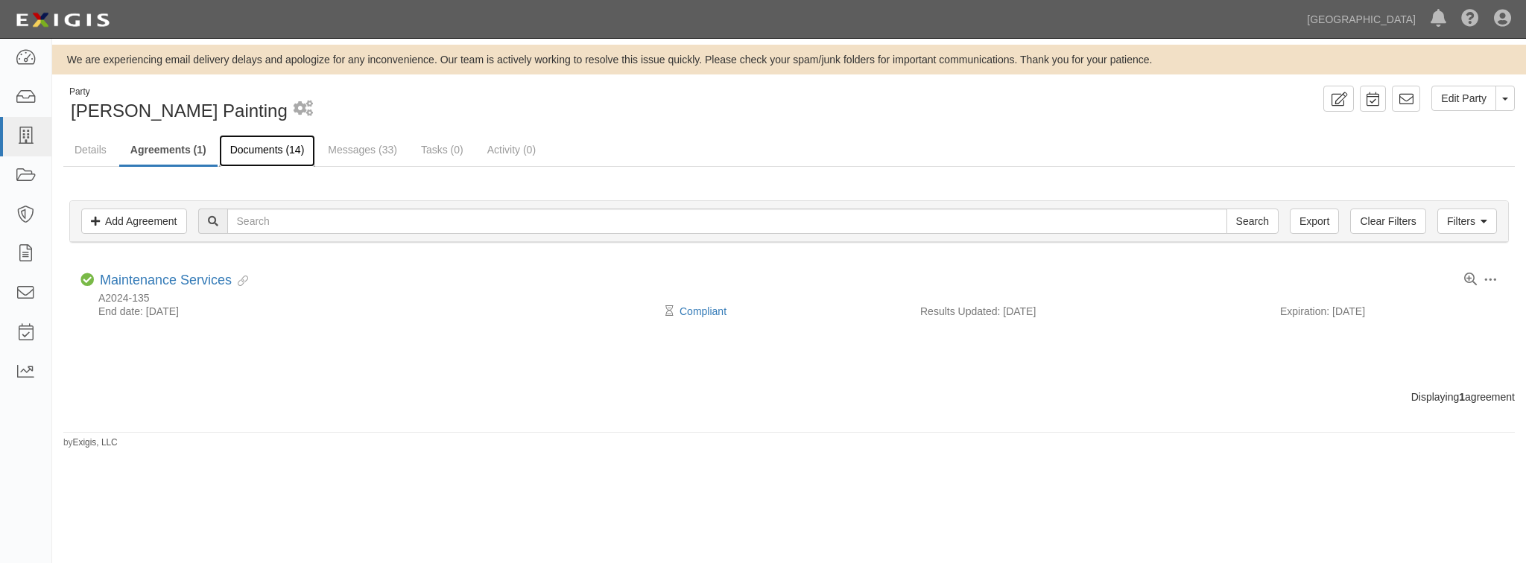
click at [259, 151] on link "Documents (14)" at bounding box center [267, 151] width 97 height 32
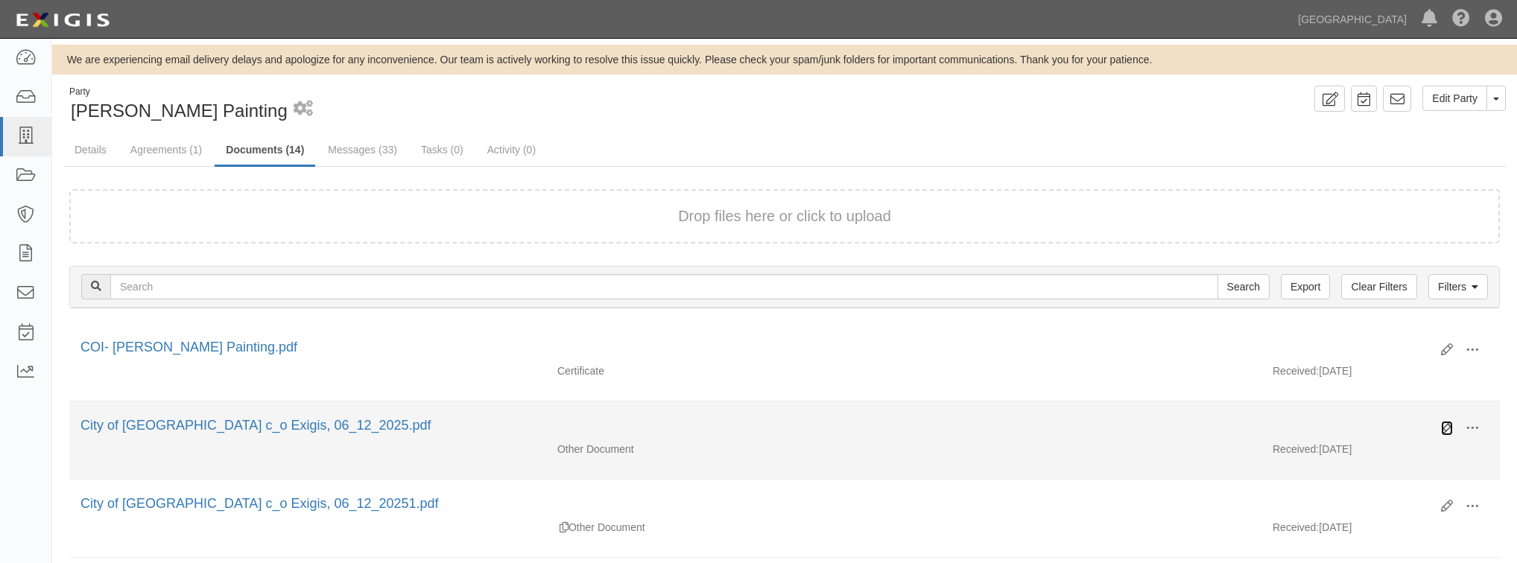
click at [1441, 426] on icon at bounding box center [1447, 429] width 12 height 12
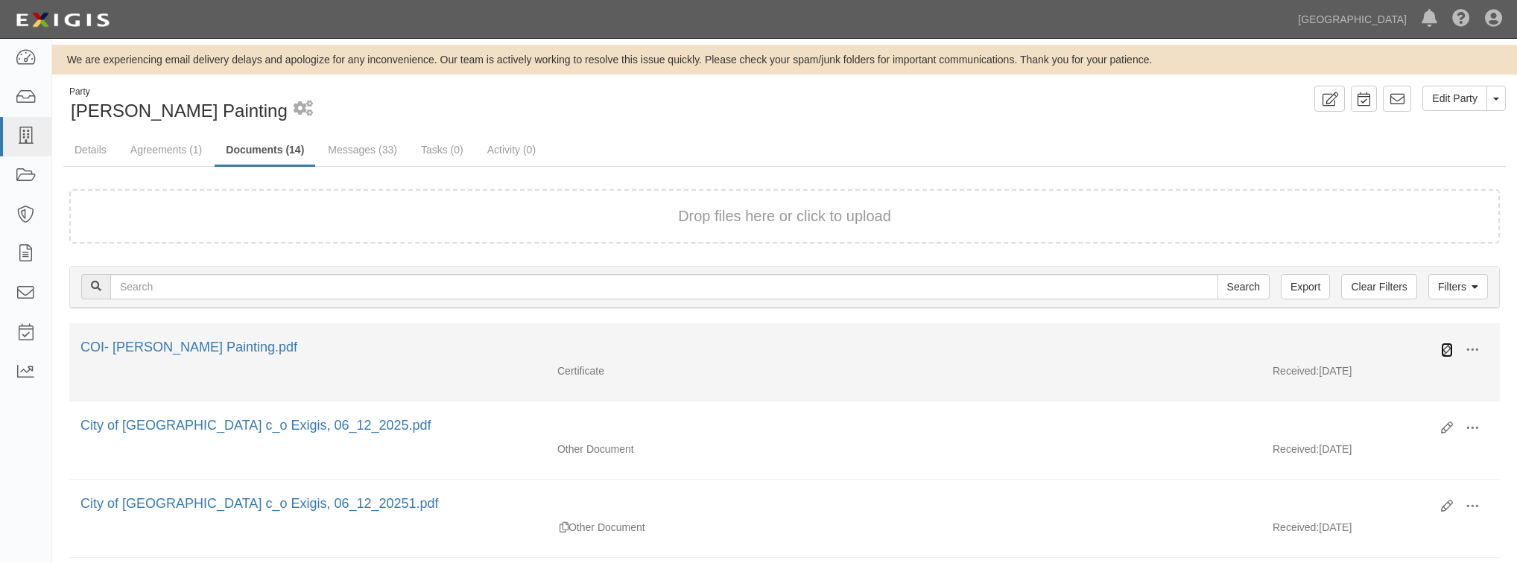
click at [1443, 347] on icon at bounding box center [1447, 350] width 12 height 12
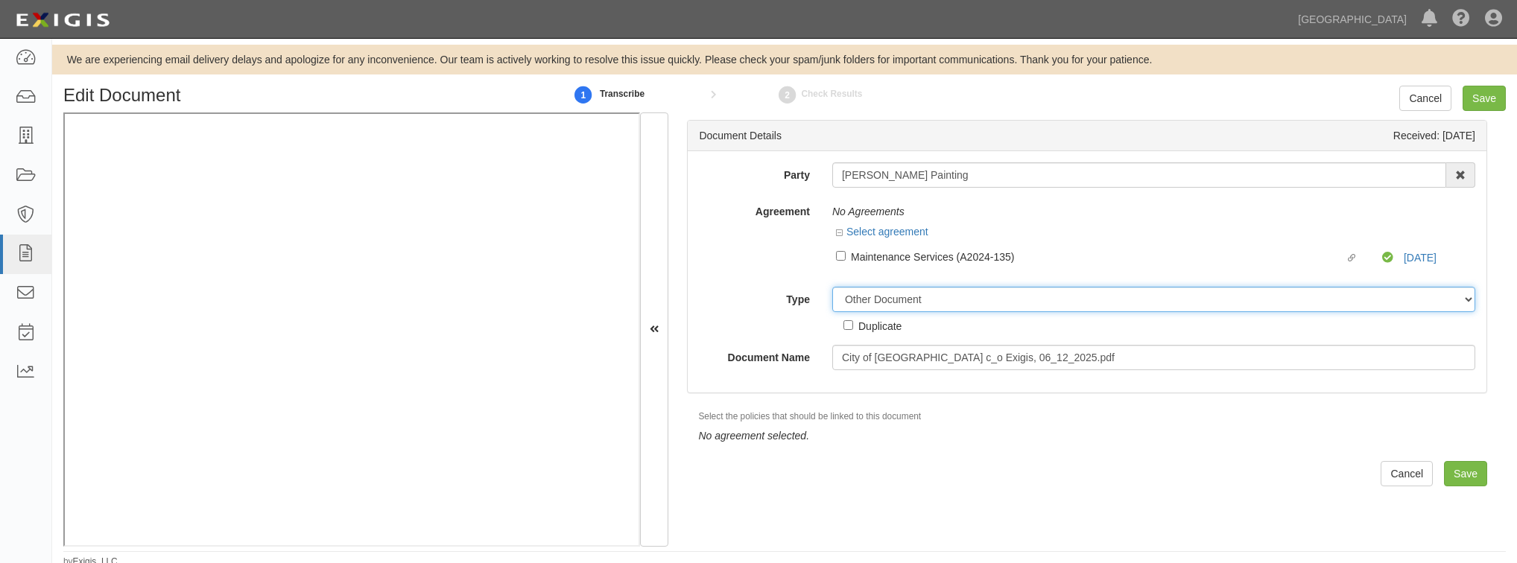
click at [894, 295] on select "Unassigned Binder Cancellation Notice Certificate Contract Endorsement Insuranc…" at bounding box center [1153, 299] width 643 height 25
click at [770, 267] on div "Agreement No Agreements Select agreement Linked agreement Maintenance Services …" at bounding box center [1087, 237] width 799 height 77
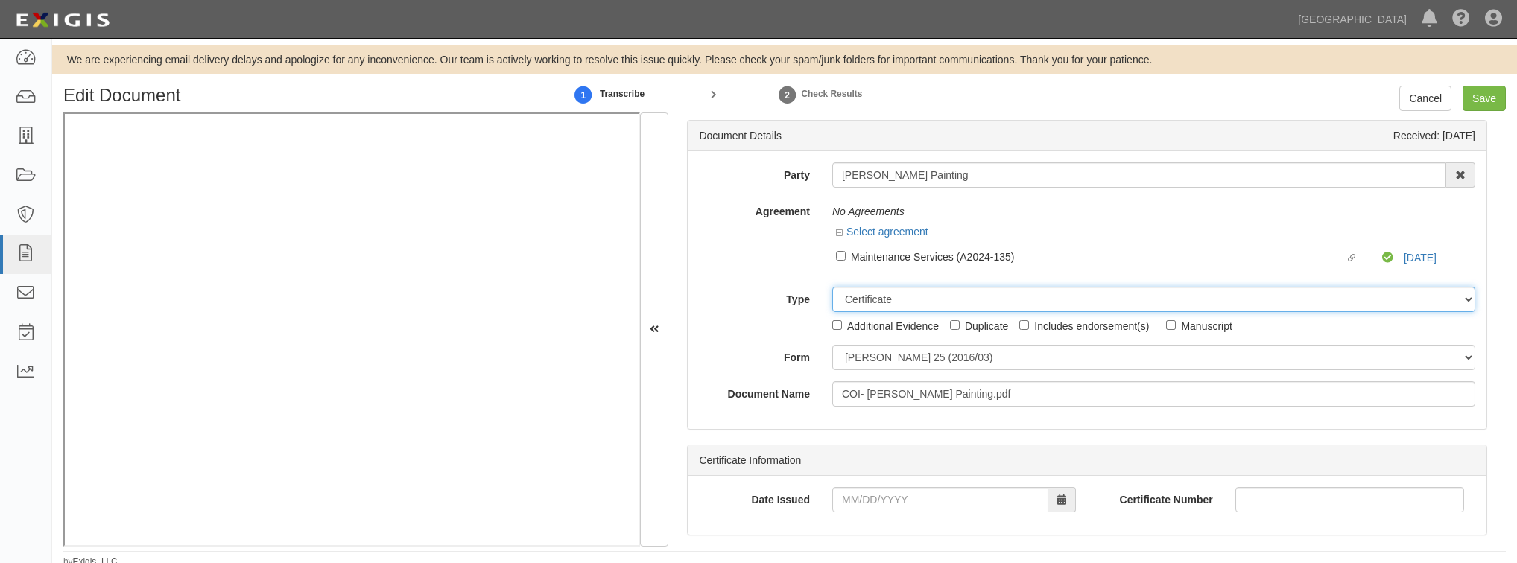
drag, startPoint x: 926, startPoint y: 296, endPoint x: 920, endPoint y: 307, distance: 12.3
click at [926, 296] on select "Unassigned Binder Cancellation Notice Certificate Contract Endorsement Insuranc…" at bounding box center [1153, 299] width 643 height 25
select select "OtherDetail"
click at [832, 287] on select "Unassigned Binder Cancellation Notice Certificate Contract Endorsement Insuranc…" at bounding box center [1153, 299] width 643 height 25
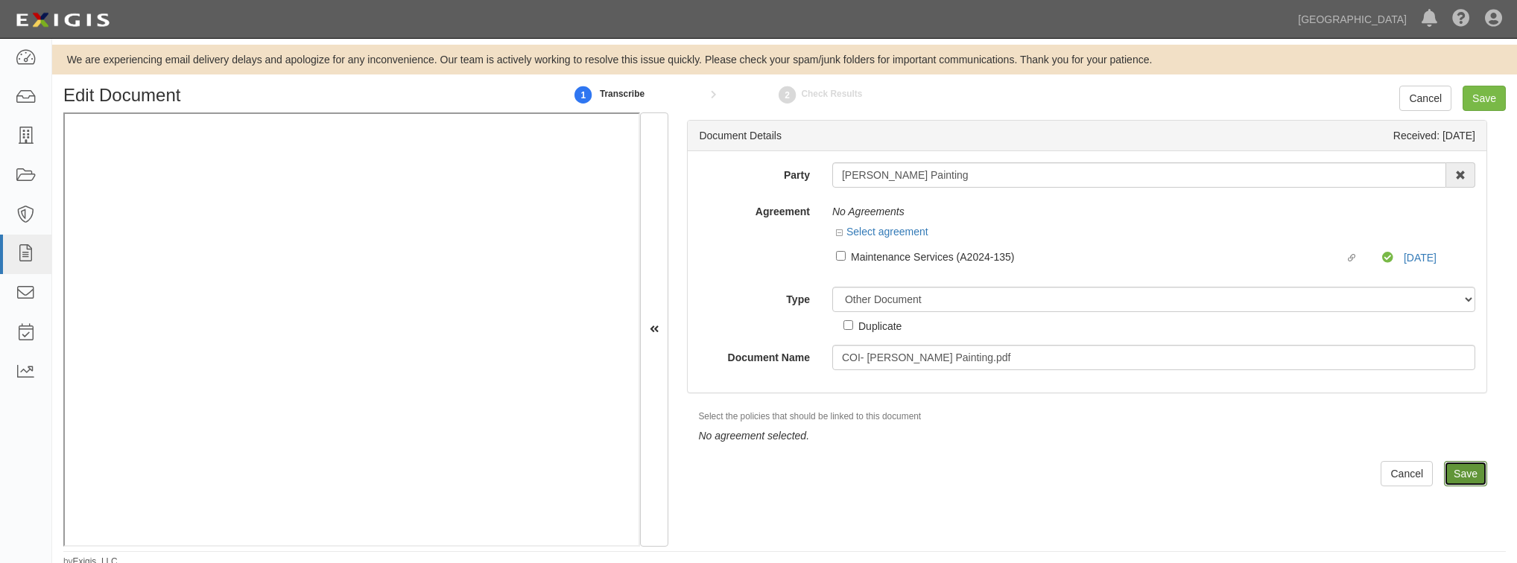
click at [1461, 480] on input "Save" at bounding box center [1465, 473] width 43 height 25
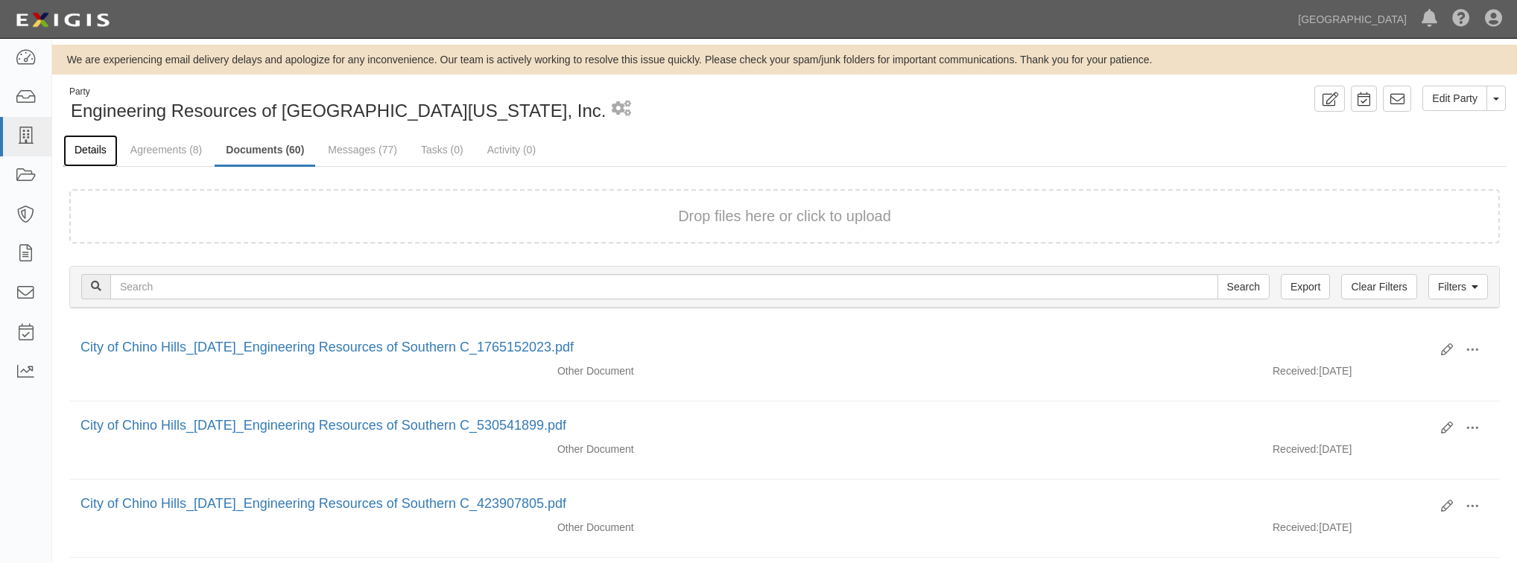
click at [95, 157] on link "Details" at bounding box center [90, 151] width 54 height 32
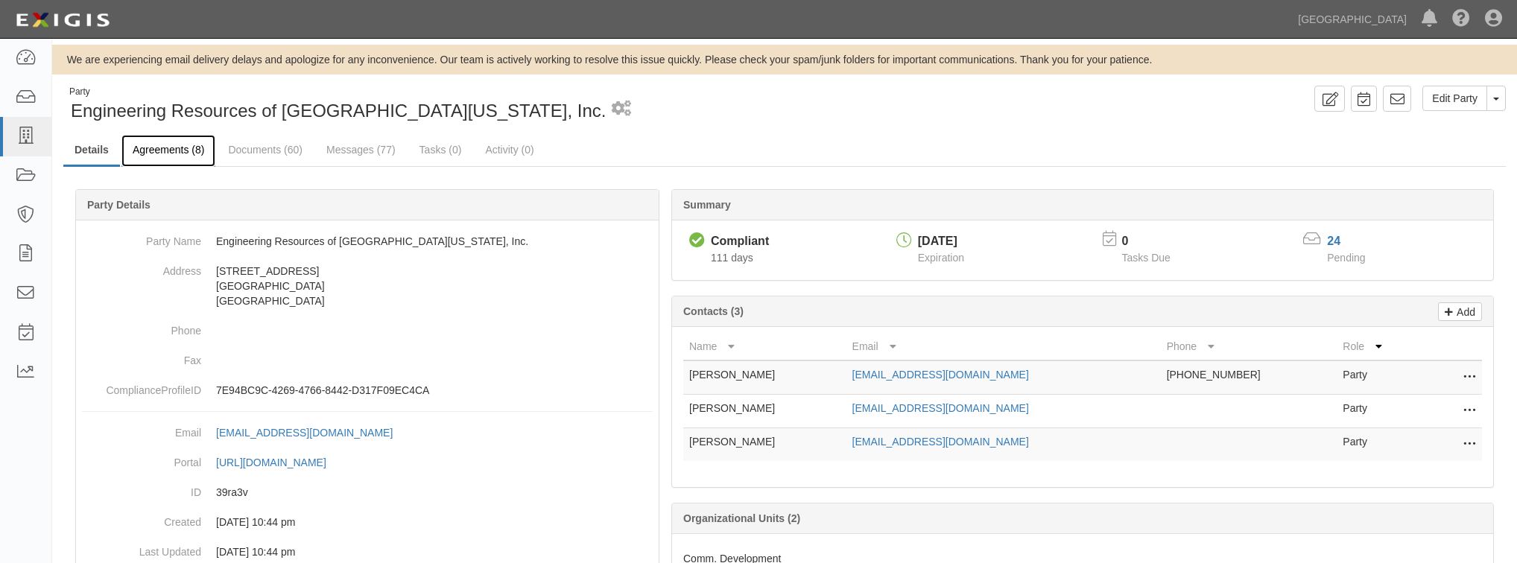
click at [146, 154] on link "Agreements (8)" at bounding box center [168, 151] width 94 height 32
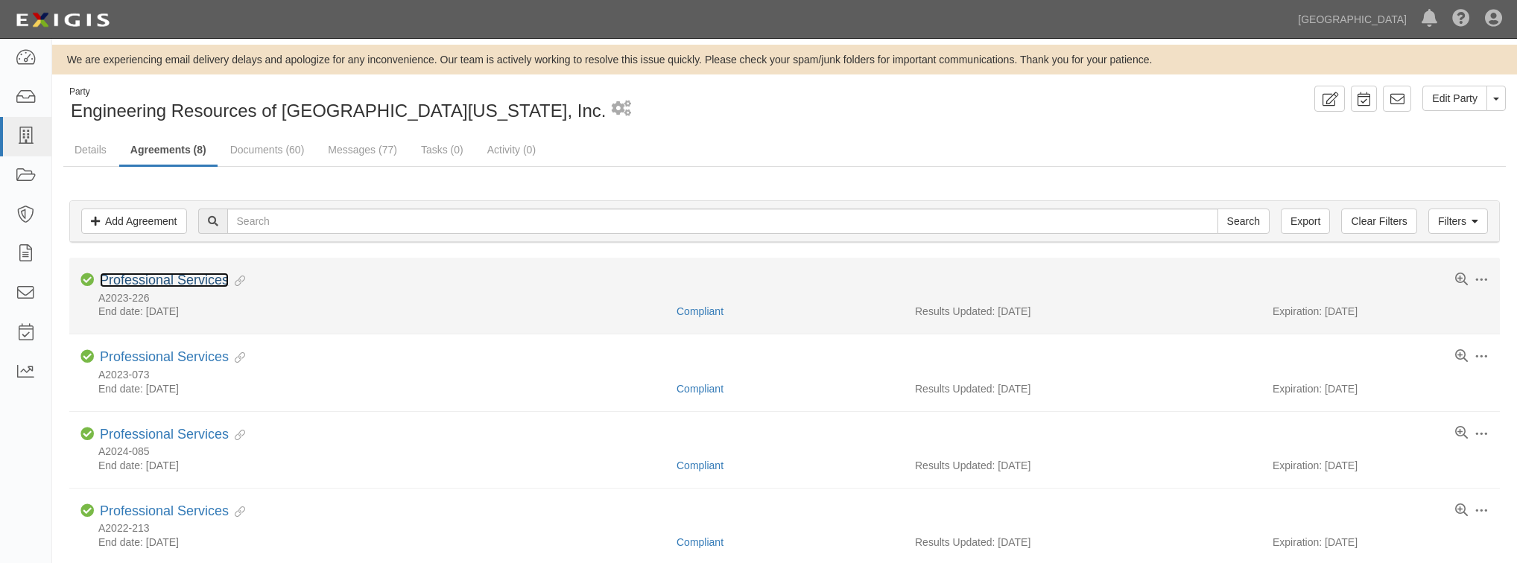
click at [177, 274] on link "Professional Services" at bounding box center [164, 280] width 129 height 15
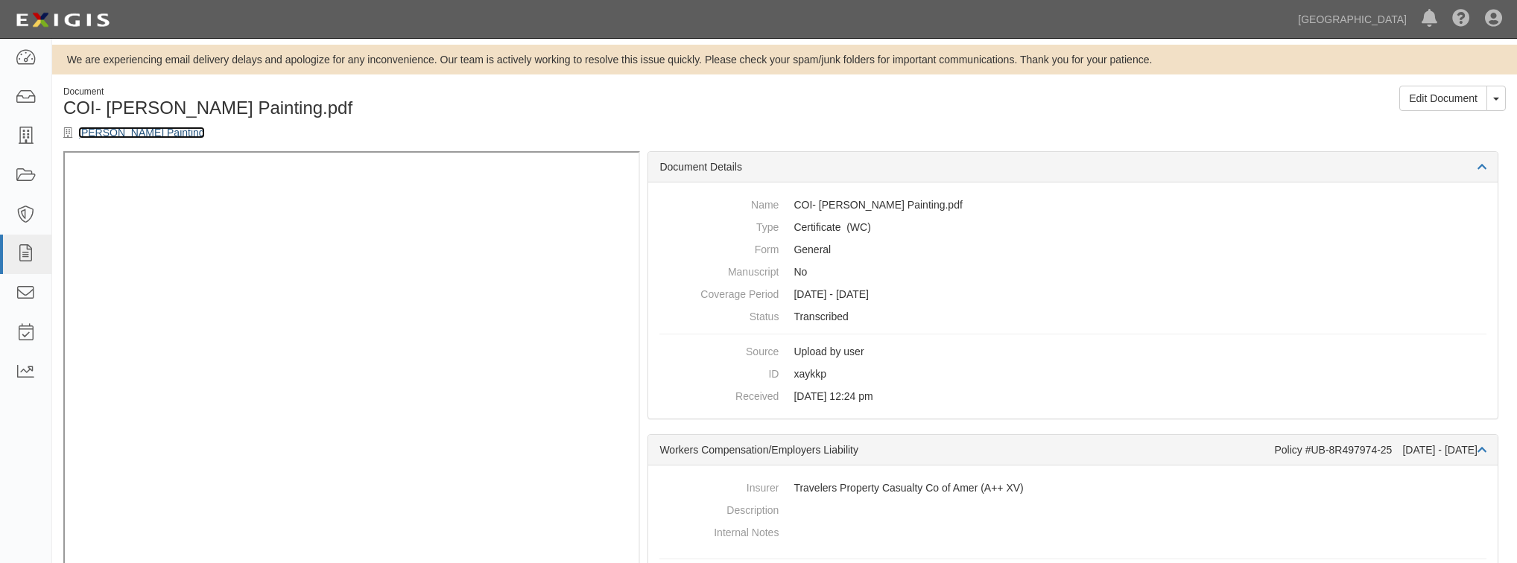
click at [146, 134] on link "[PERSON_NAME] Painting" at bounding box center [141, 133] width 127 height 12
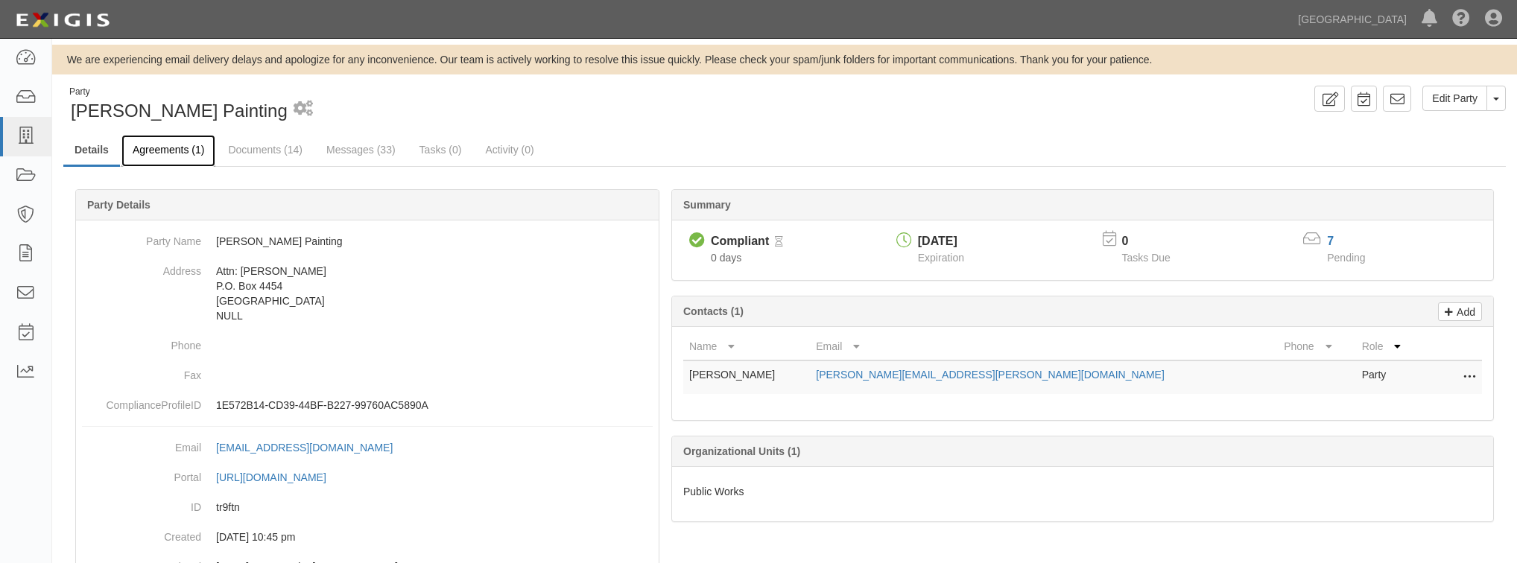
click at [152, 149] on link "Agreements (1)" at bounding box center [168, 151] width 94 height 32
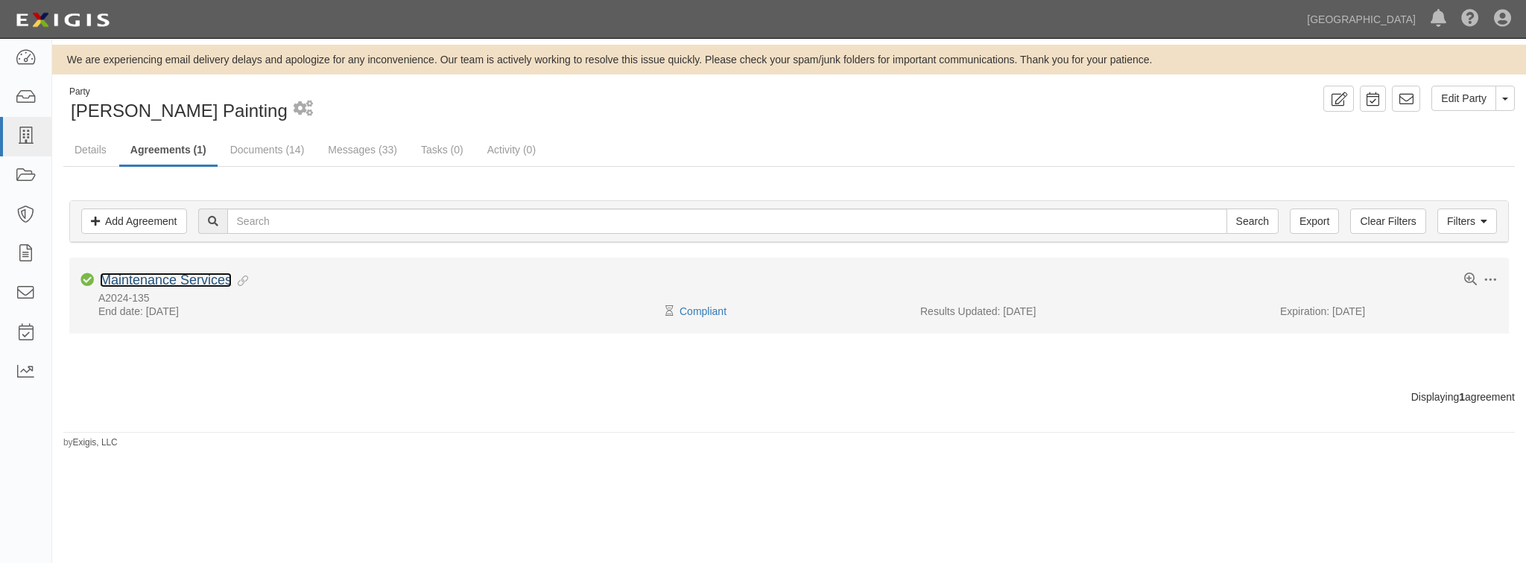
click at [177, 275] on link "Maintenance Services" at bounding box center [166, 280] width 132 height 15
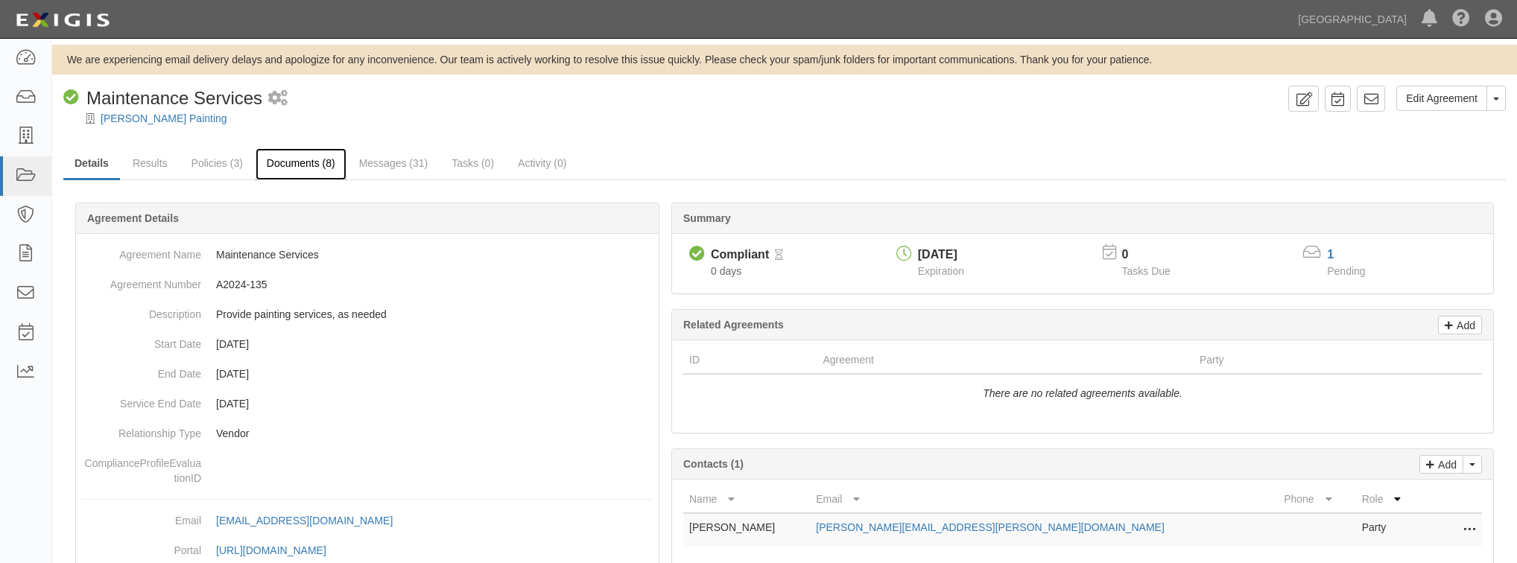
click at [297, 163] on link "Documents (8)" at bounding box center [301, 164] width 91 height 32
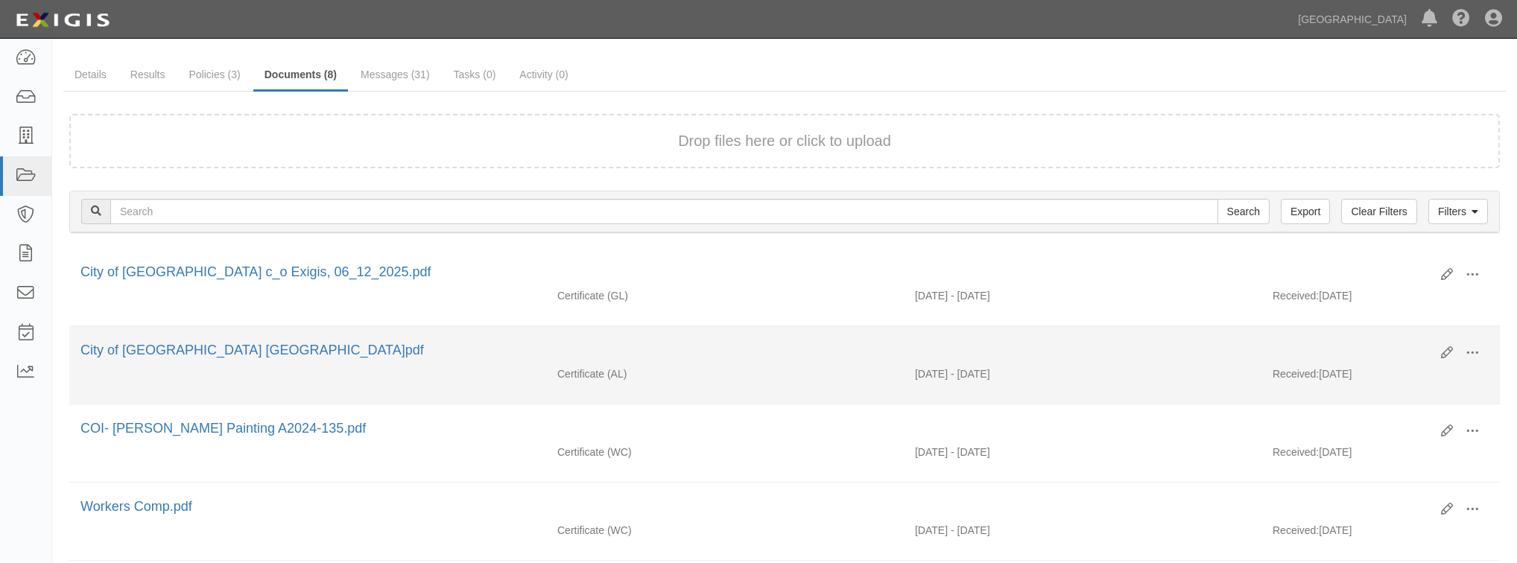
scroll to position [119, 0]
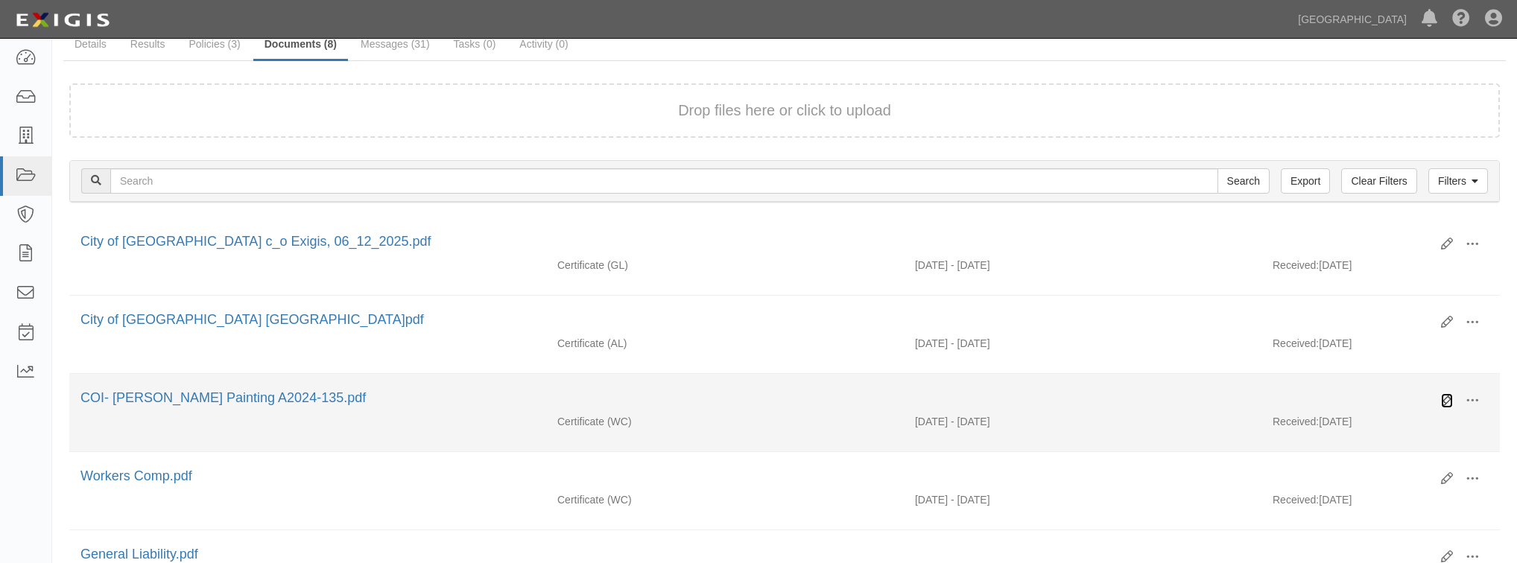
click at [1444, 399] on icon at bounding box center [1447, 401] width 12 height 12
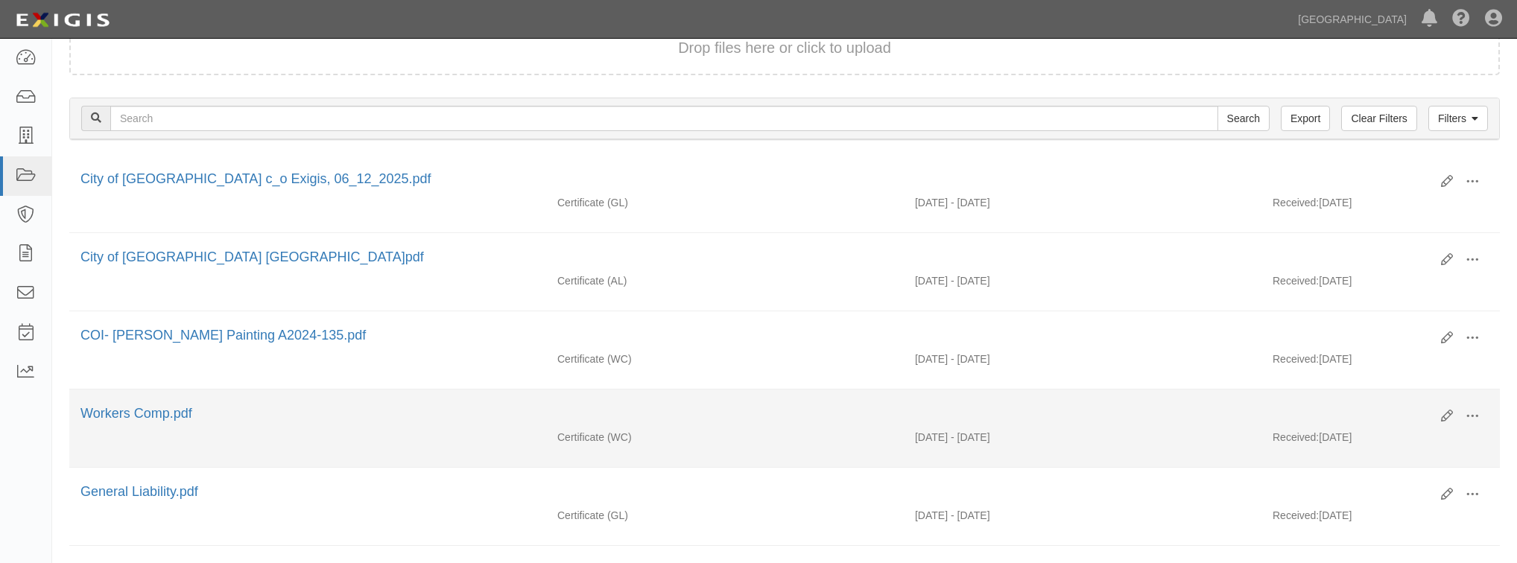
scroll to position [298, 0]
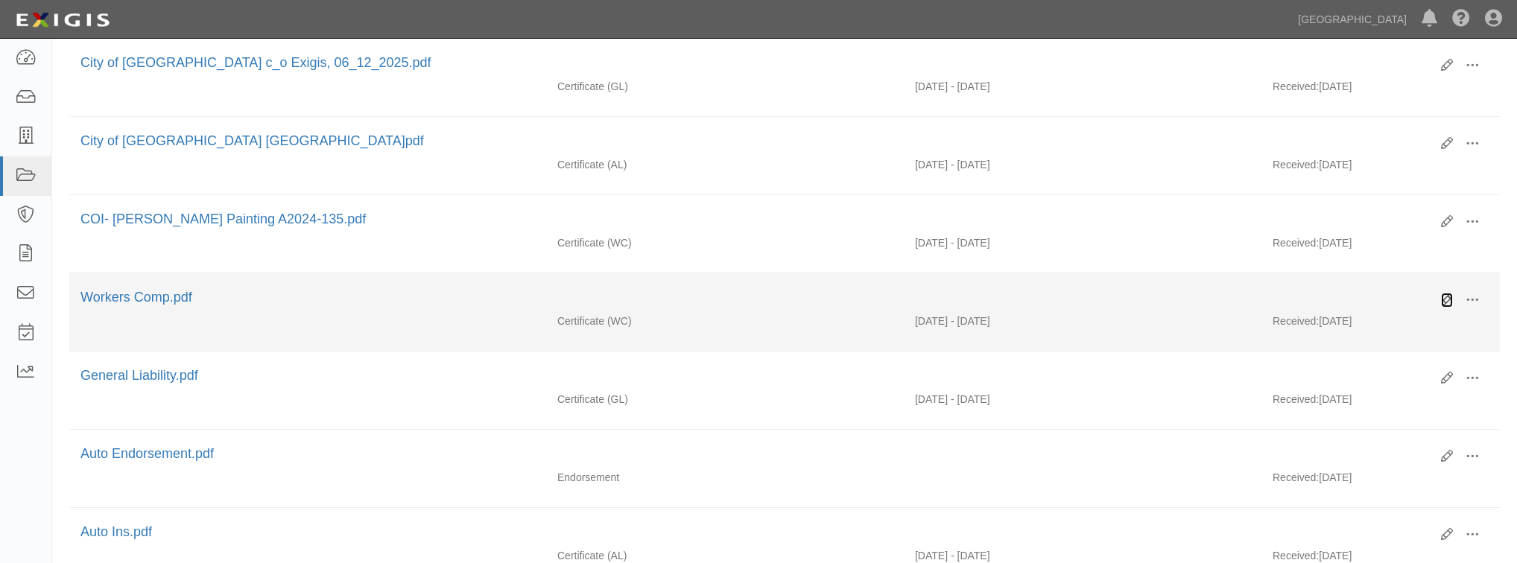
click at [1447, 294] on icon at bounding box center [1447, 300] width 12 height 12
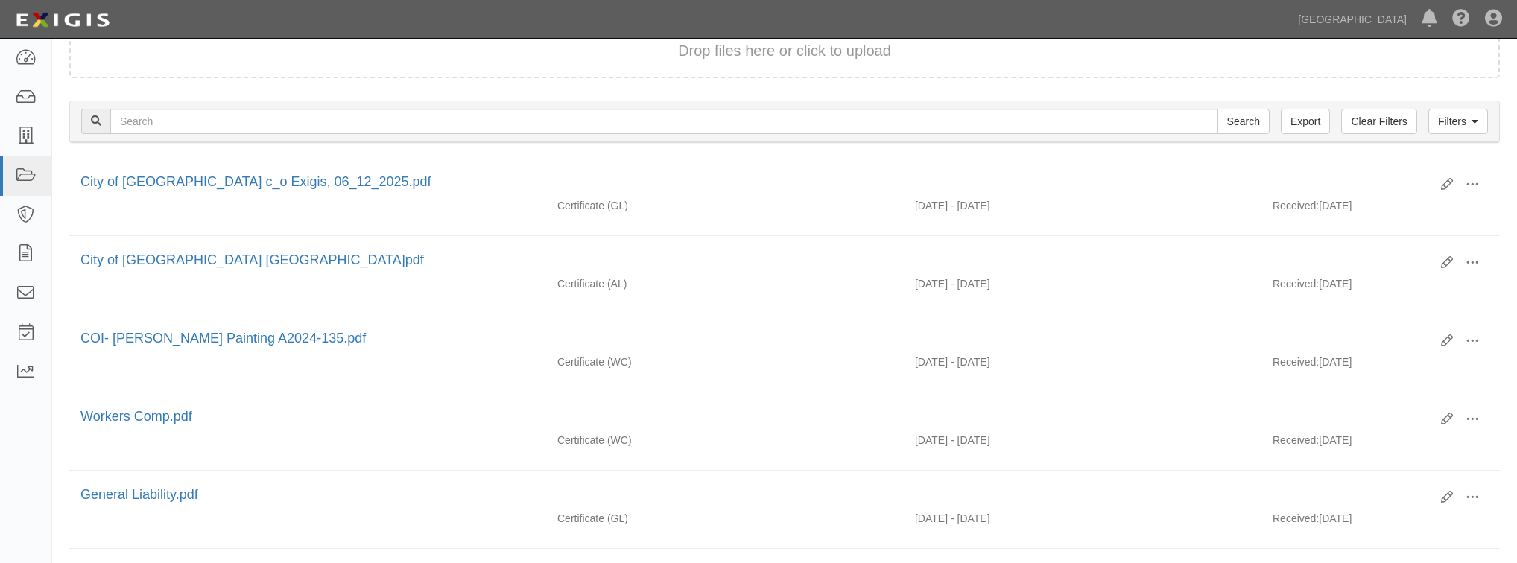
scroll to position [0, 0]
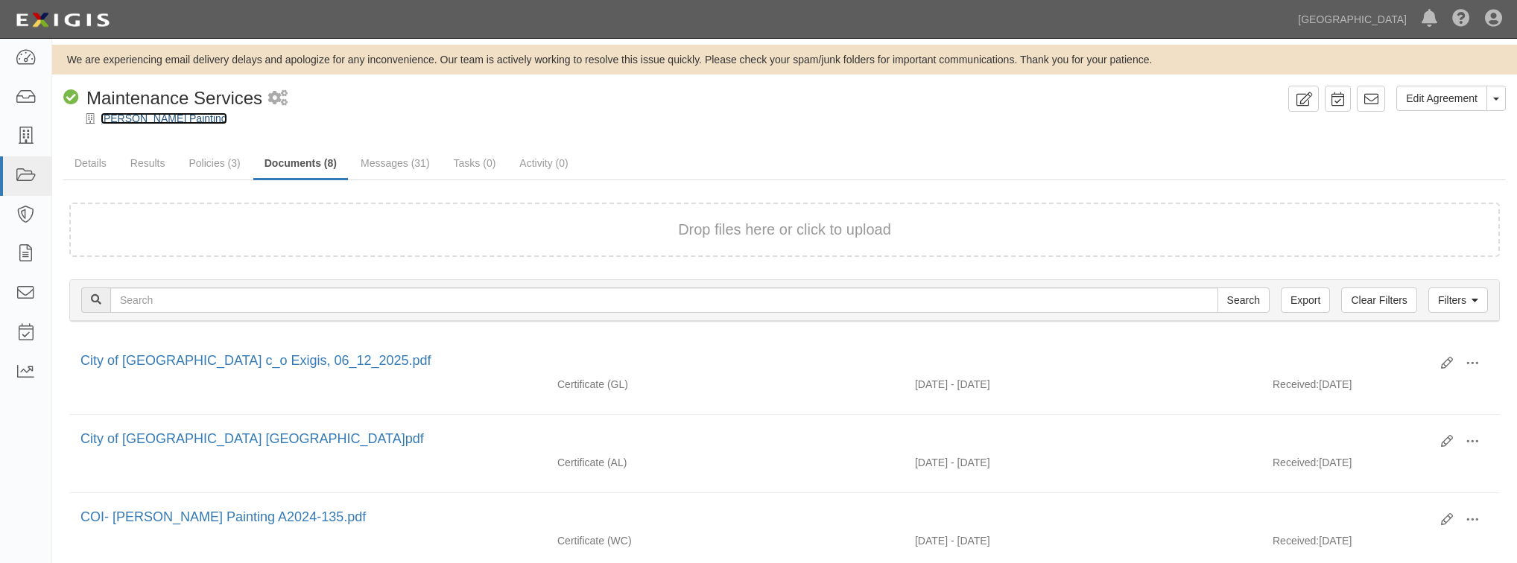
click at [116, 116] on link "[PERSON_NAME] Painting" at bounding box center [164, 119] width 127 height 12
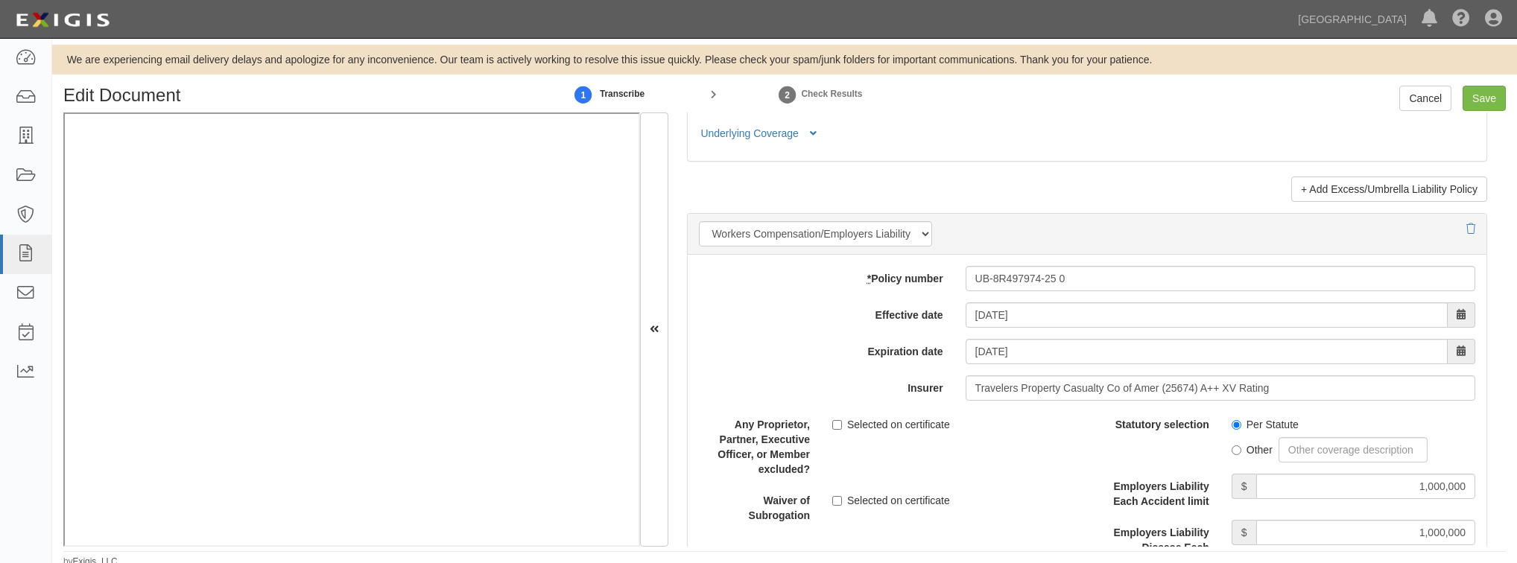
scroll to position [3577, 0]
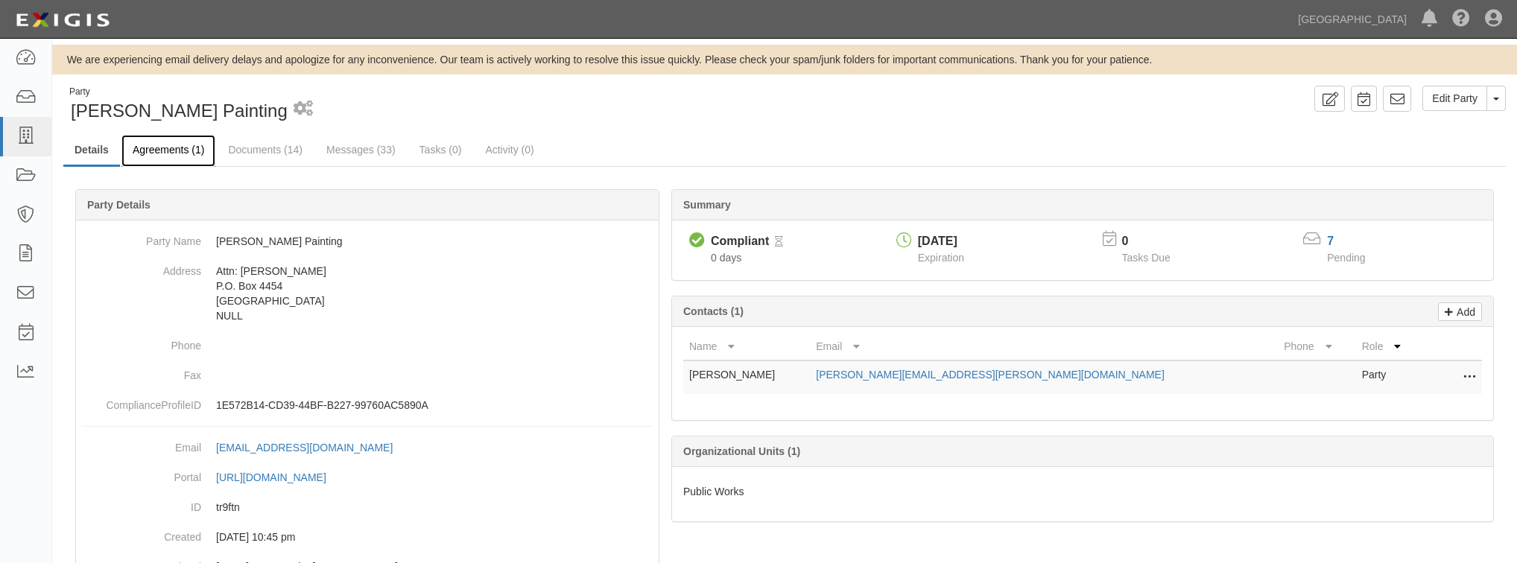
click at [181, 159] on link "Agreements (1)" at bounding box center [168, 151] width 94 height 32
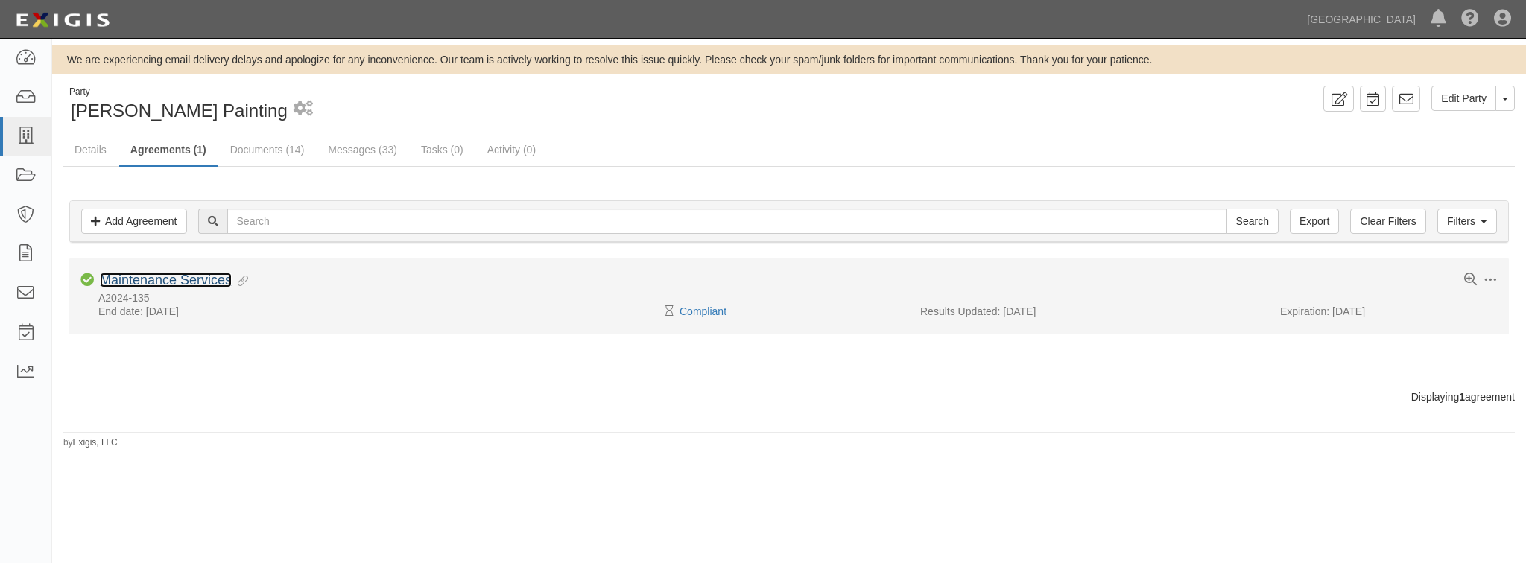
click at [187, 286] on link "Maintenance Services" at bounding box center [166, 280] width 132 height 15
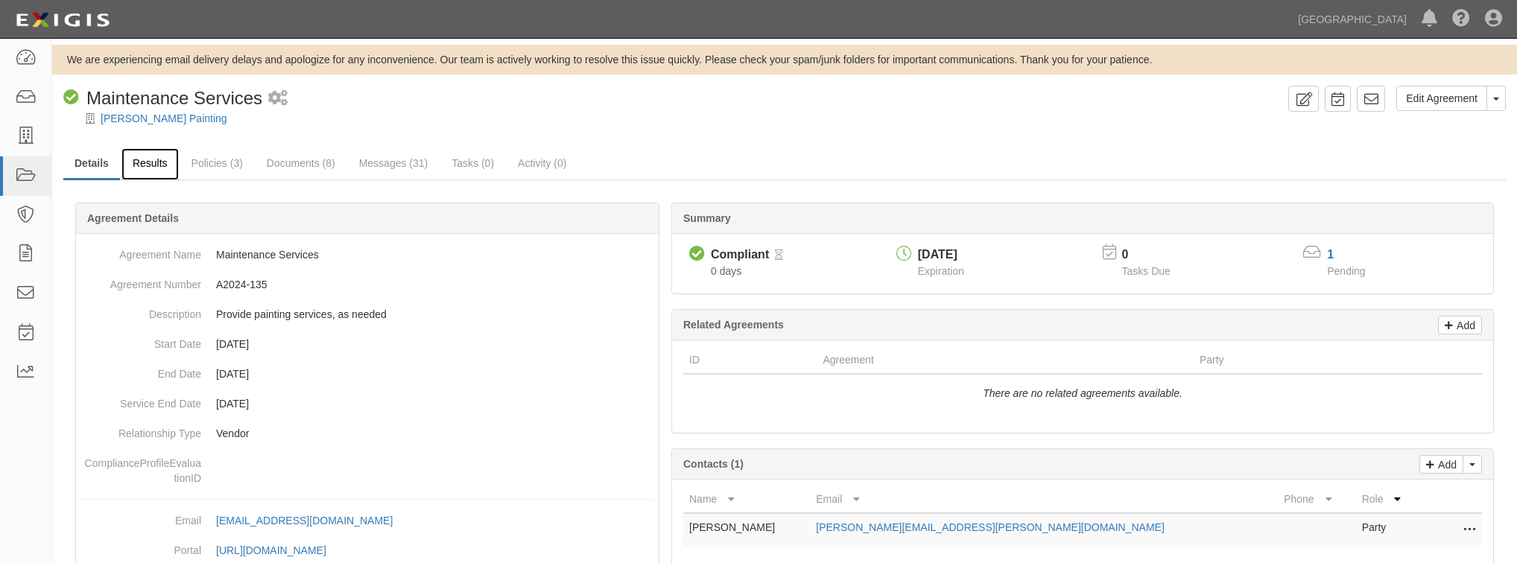
click at [165, 170] on link "Results" at bounding box center [149, 164] width 57 height 32
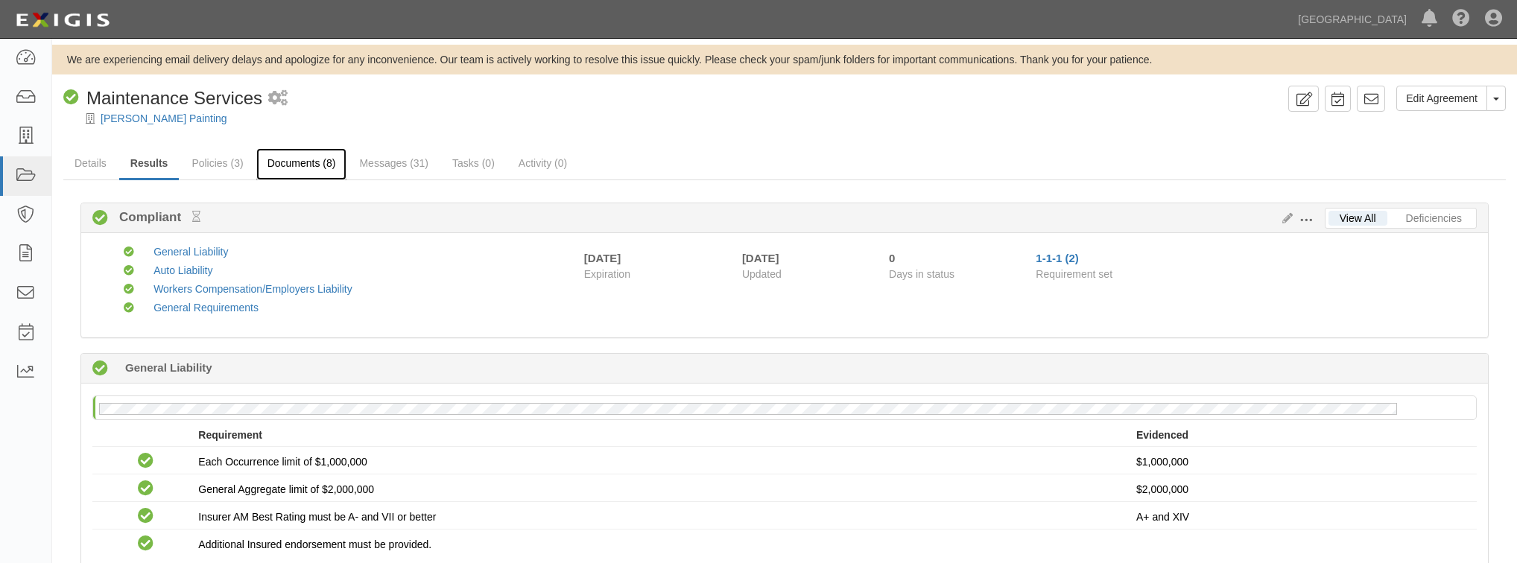
click at [313, 165] on link "Documents (8)" at bounding box center [301, 164] width 91 height 32
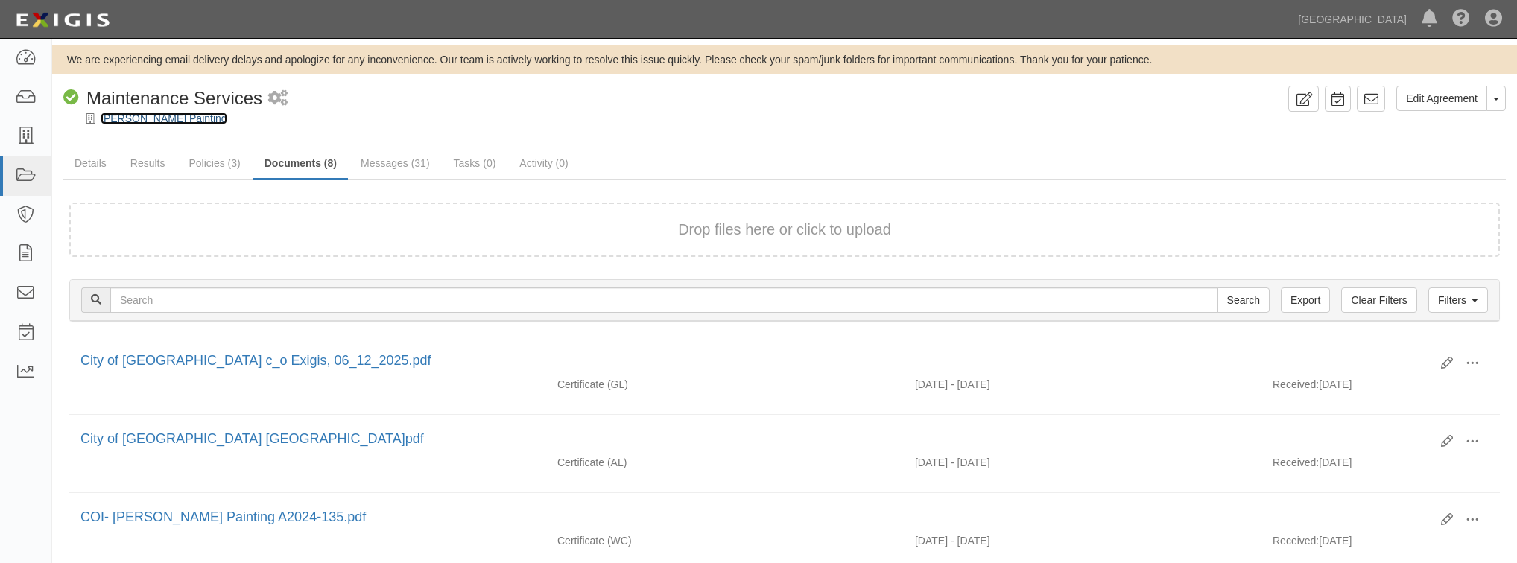
click at [171, 119] on link "[PERSON_NAME] Painting" at bounding box center [164, 119] width 127 height 12
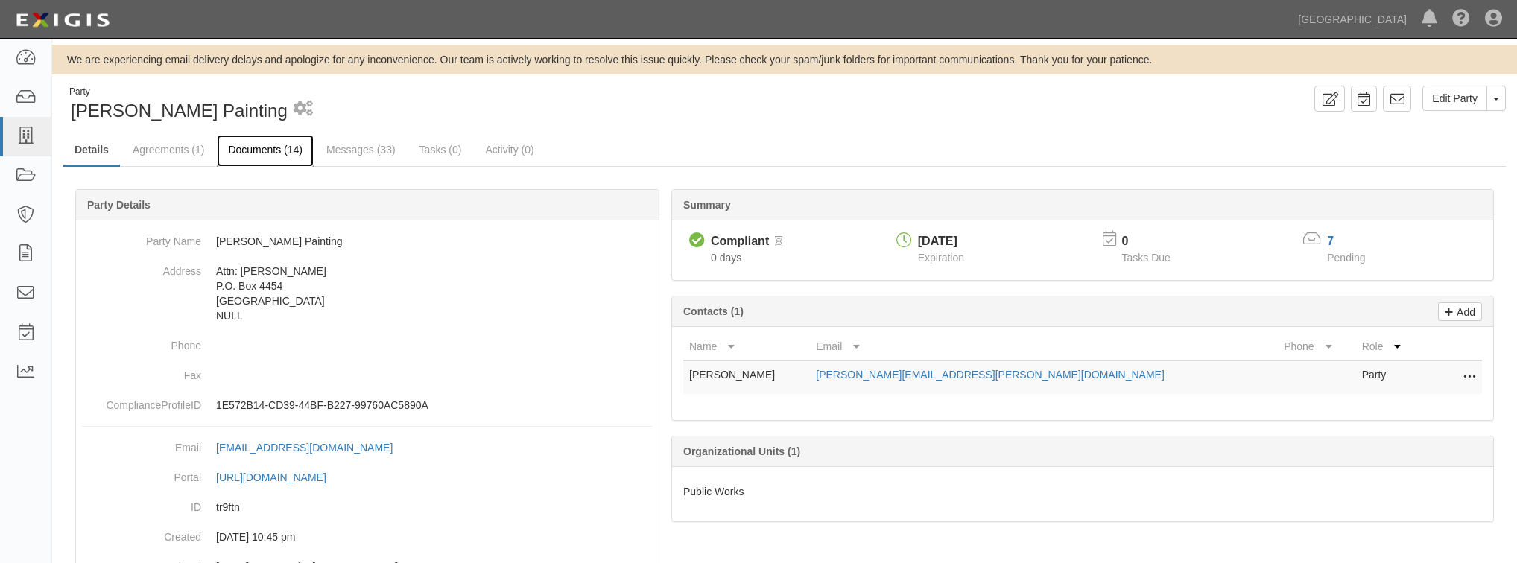
click at [254, 159] on link "Documents (14)" at bounding box center [265, 151] width 97 height 32
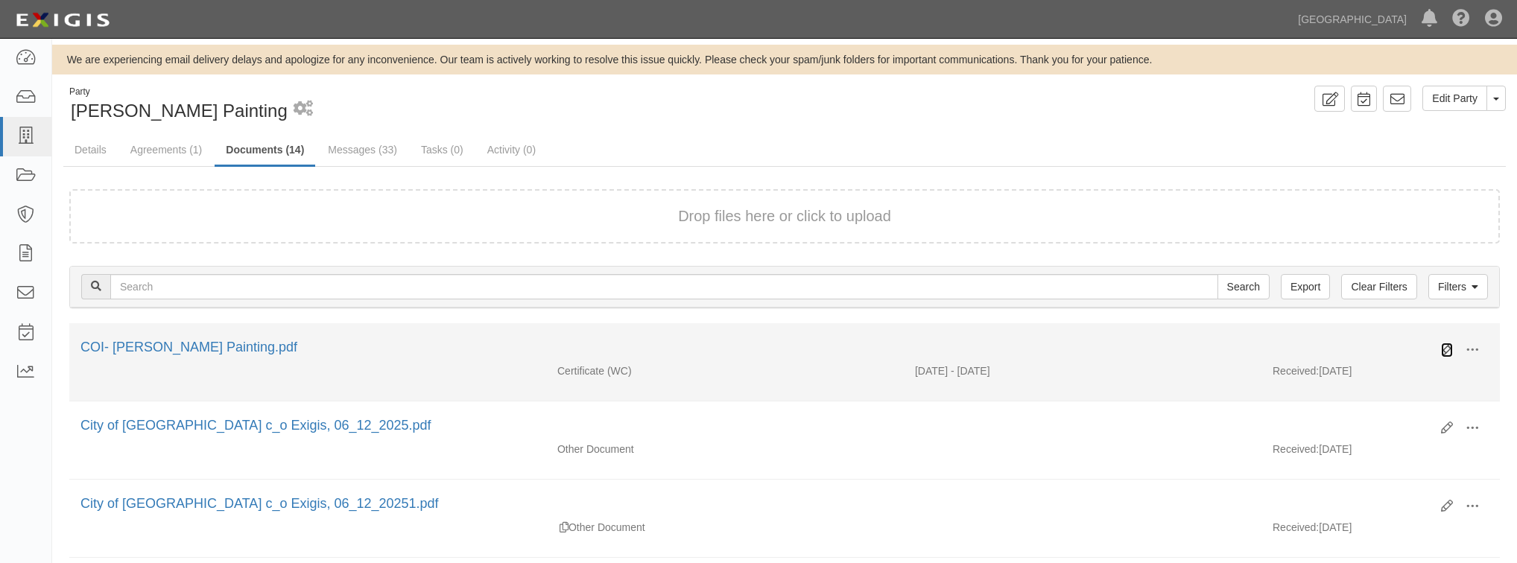
click at [1444, 348] on icon at bounding box center [1447, 350] width 12 height 12
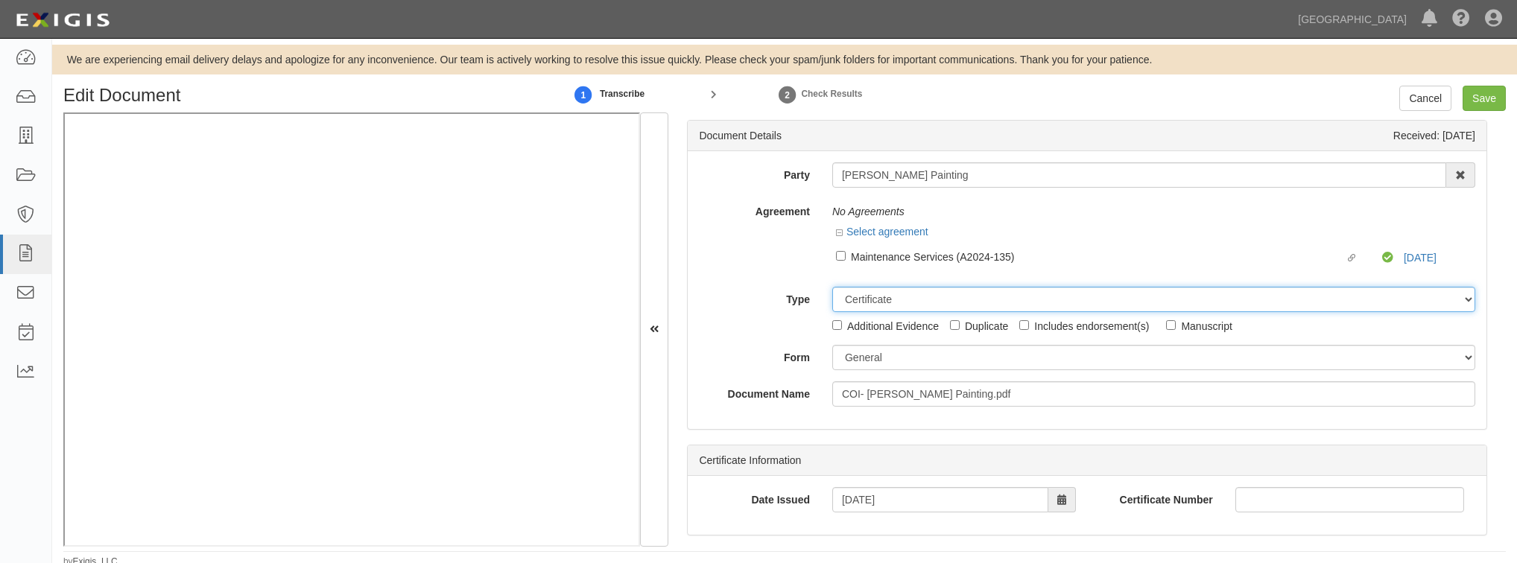
click at [853, 300] on select "Unassigned Binder Cancellation Notice Certificate Contract Endorsement Insuranc…" at bounding box center [1153, 299] width 643 height 25
select select "OtherDetail"
click at [832, 287] on select "Unassigned Binder Cancellation Notice Certificate Contract Endorsement Insuranc…" at bounding box center [1153, 299] width 643 height 25
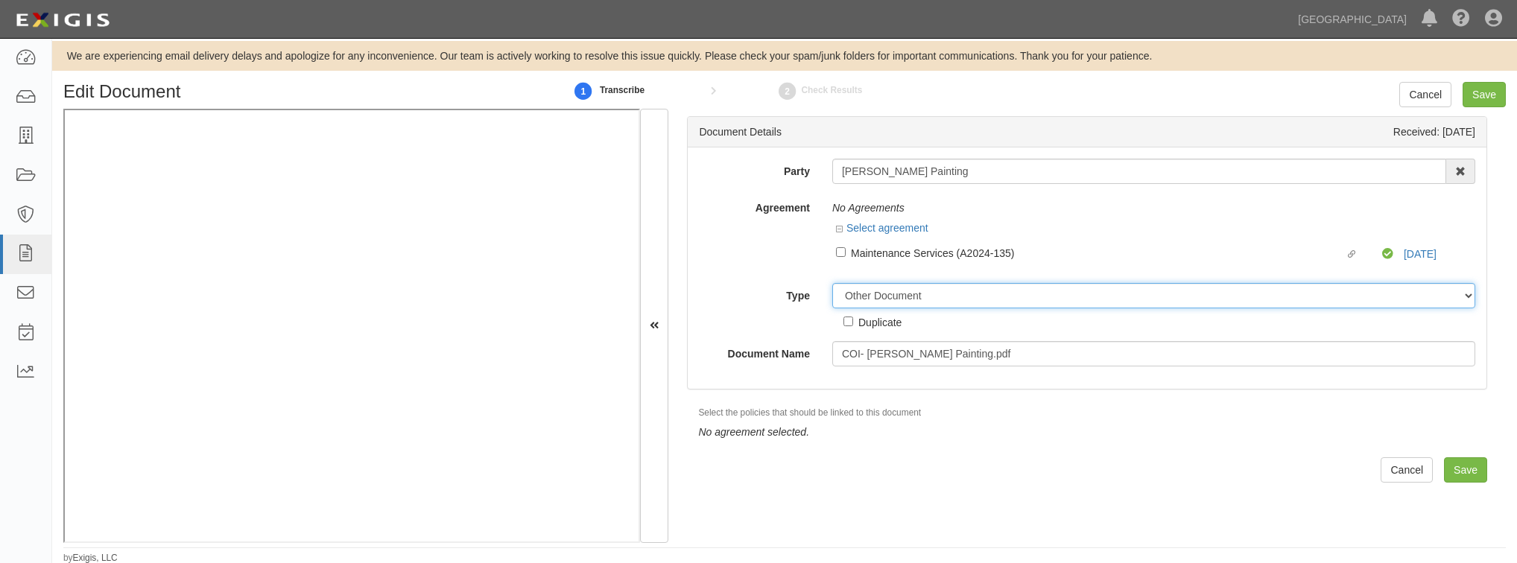
scroll to position [4, 0]
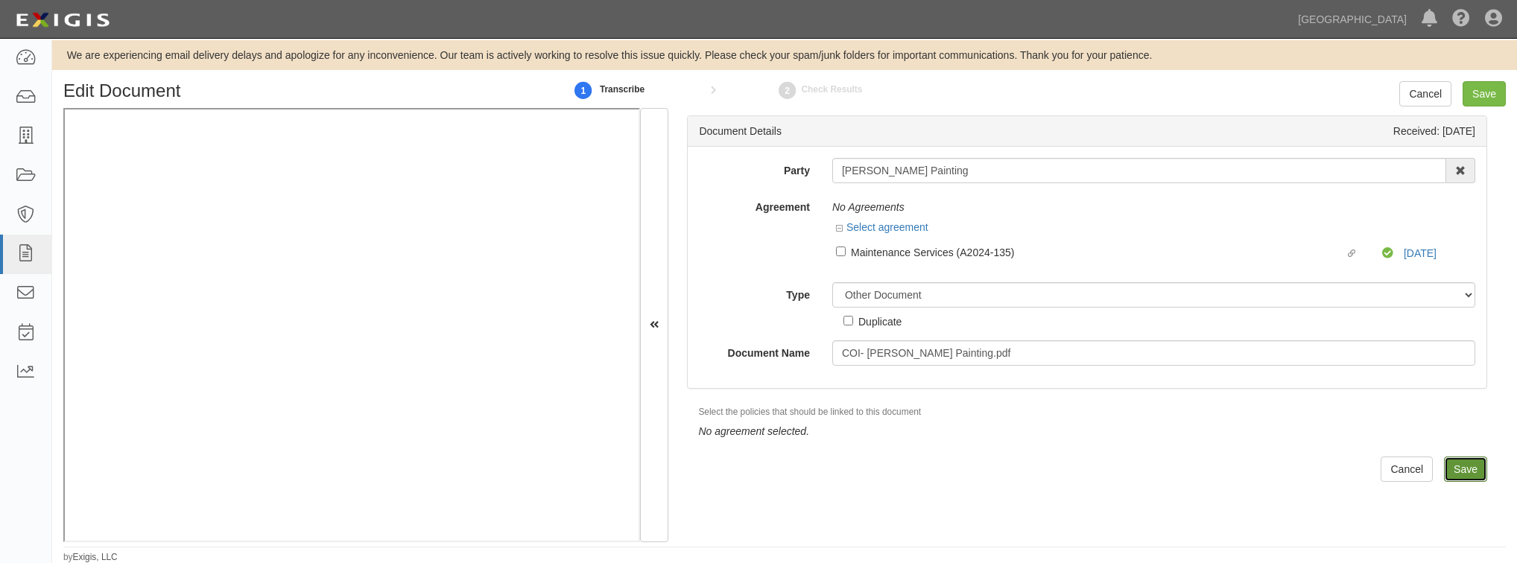
click at [1452, 465] on input "Save" at bounding box center [1465, 469] width 43 height 25
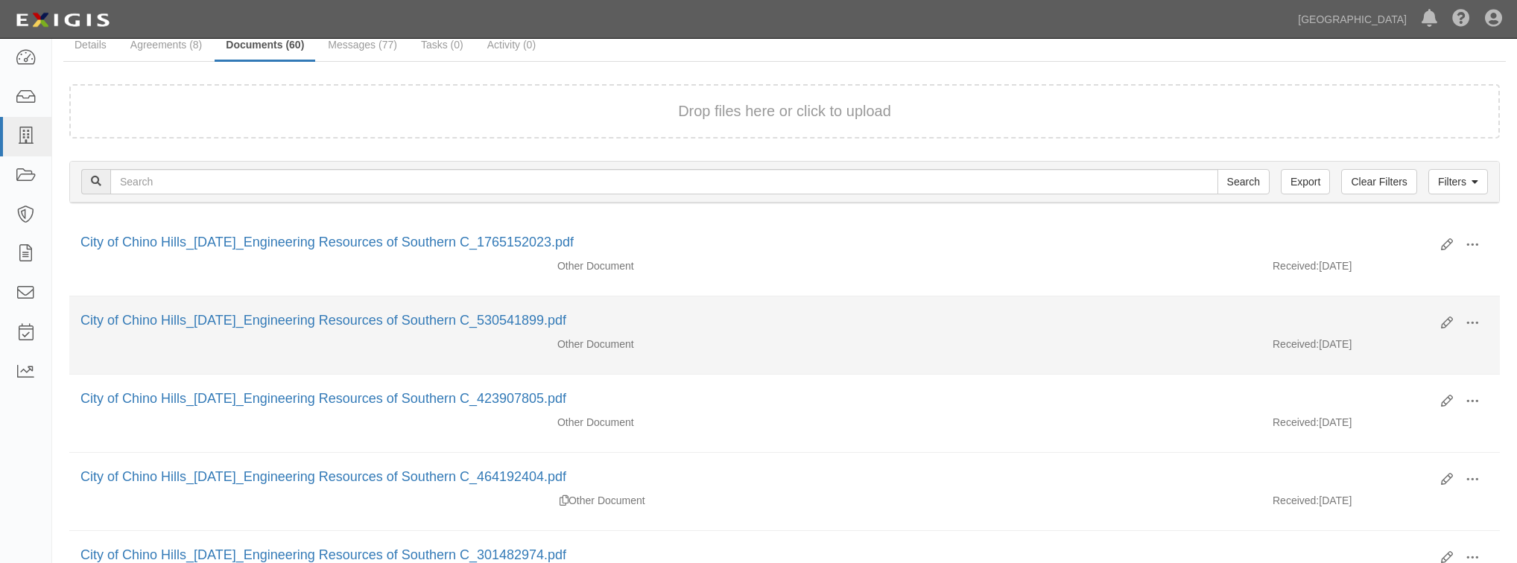
scroll to position [119, 0]
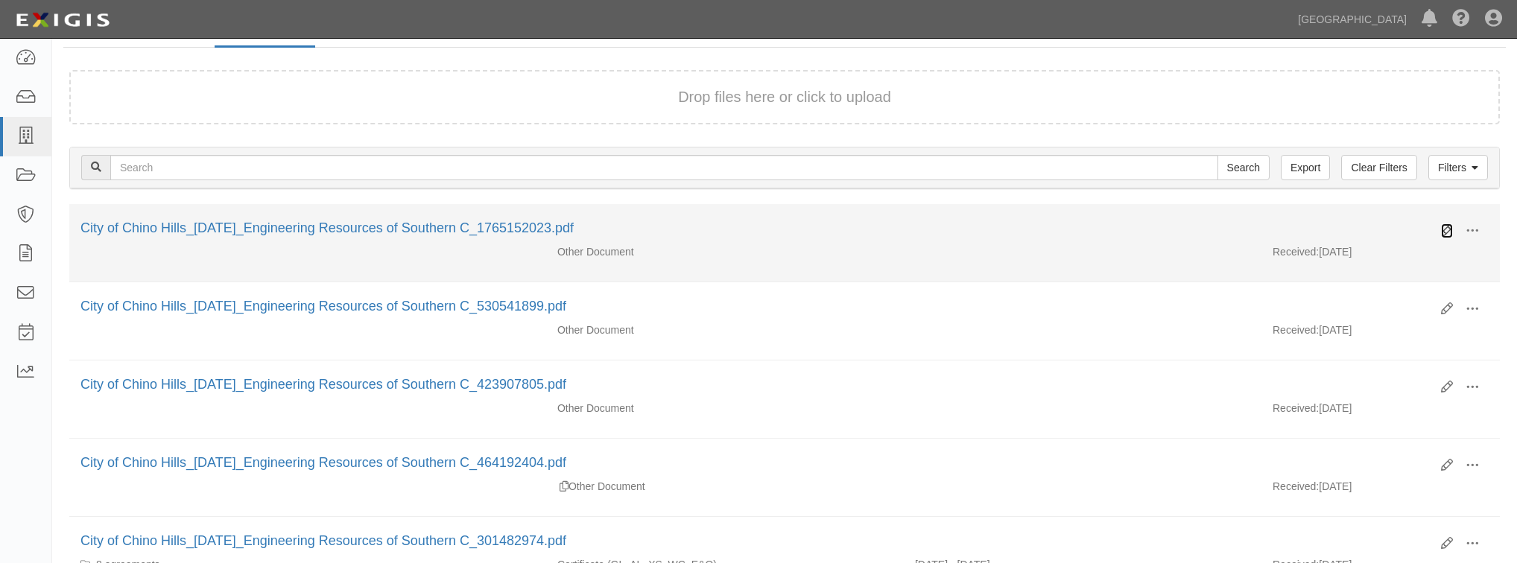
click at [1442, 227] on icon at bounding box center [1447, 231] width 12 height 12
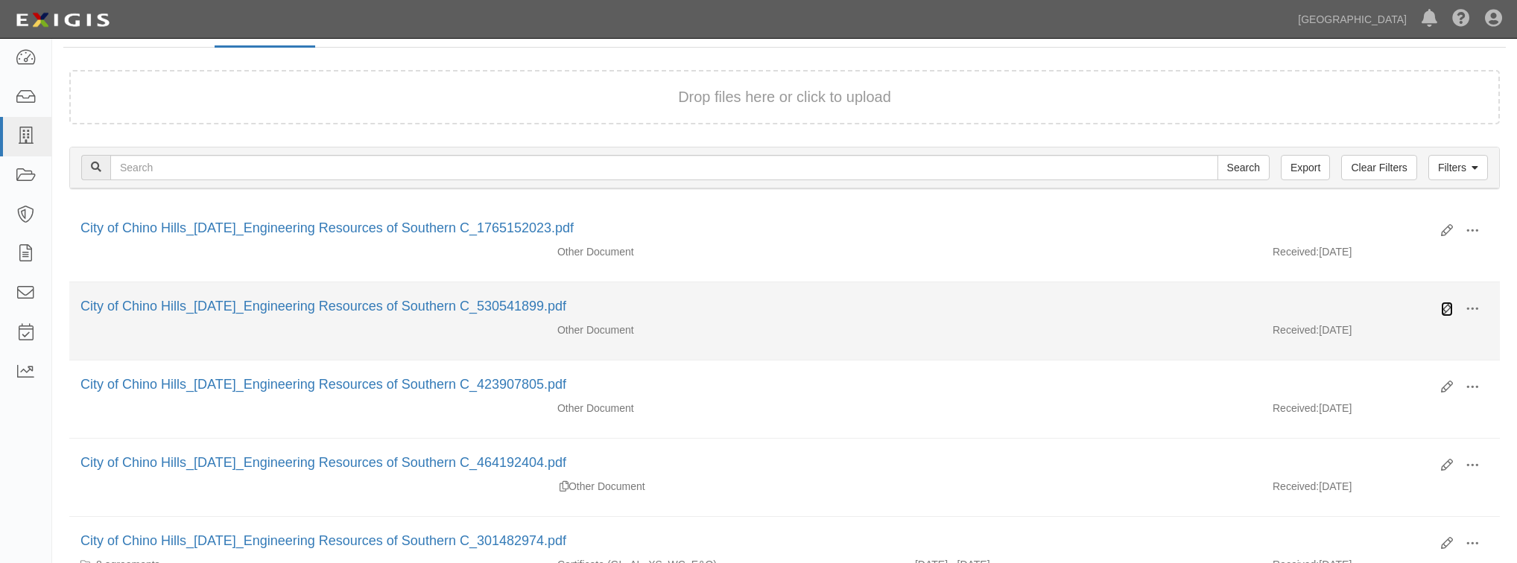
click at [1445, 306] on icon at bounding box center [1447, 309] width 12 height 12
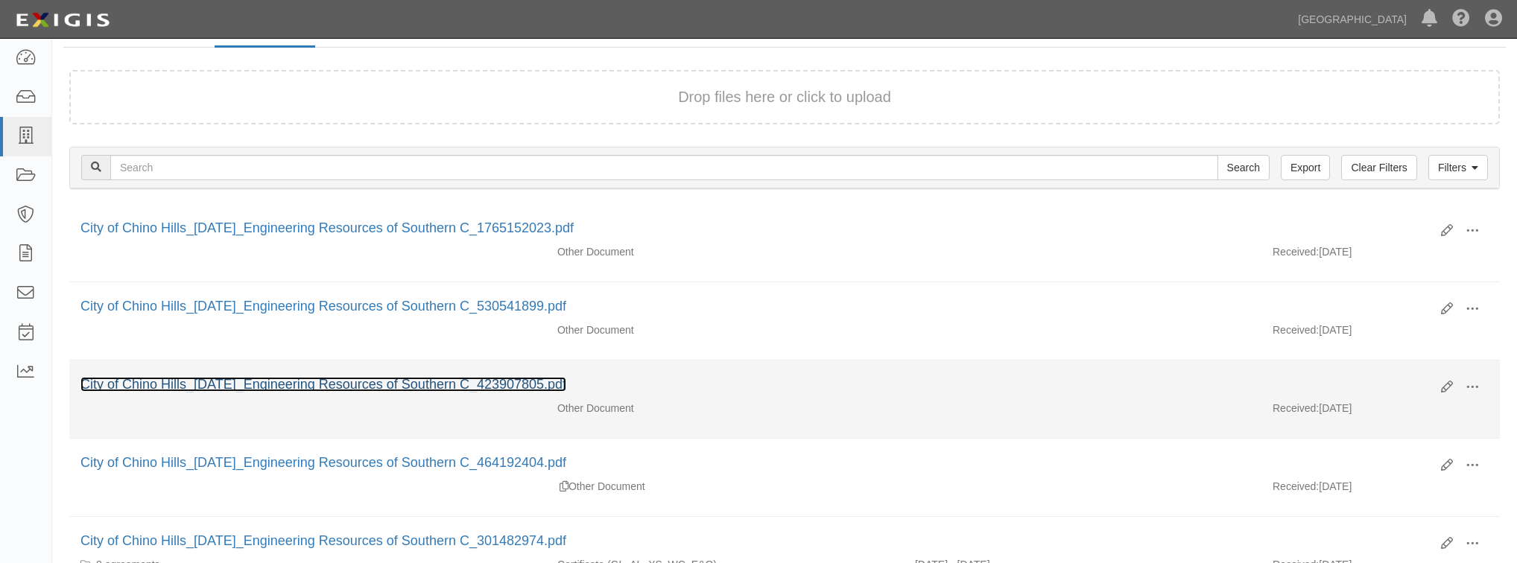
click at [558, 382] on link "City of Chino Hills_[DATE]_Engineering Resources of Southern C_423907805.pdf" at bounding box center [323, 384] width 486 height 15
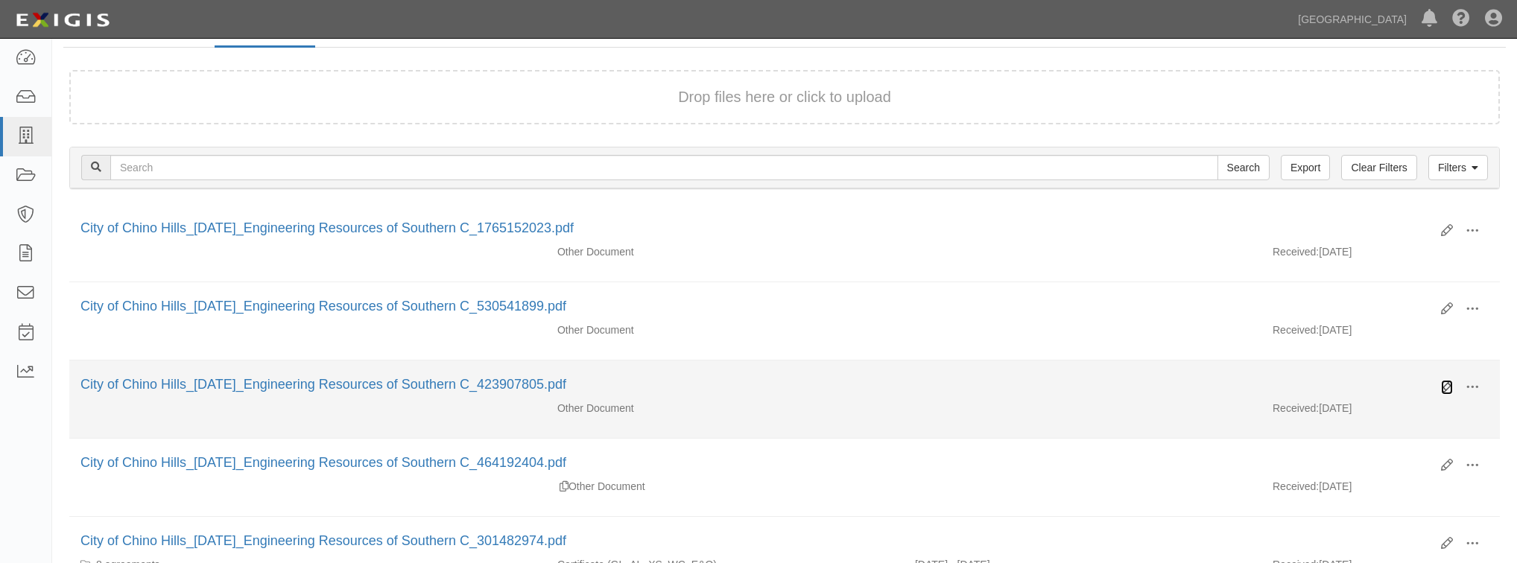
click at [1445, 385] on icon at bounding box center [1447, 388] width 12 height 12
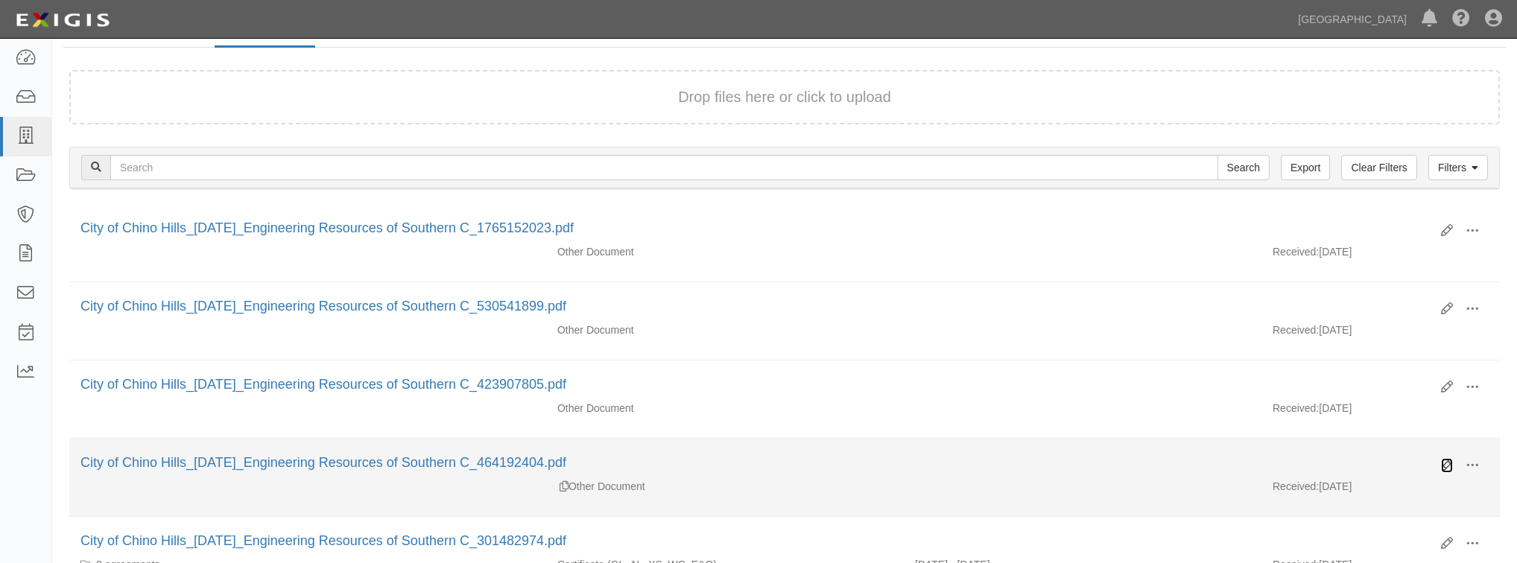
click at [1444, 462] on icon at bounding box center [1447, 466] width 12 height 12
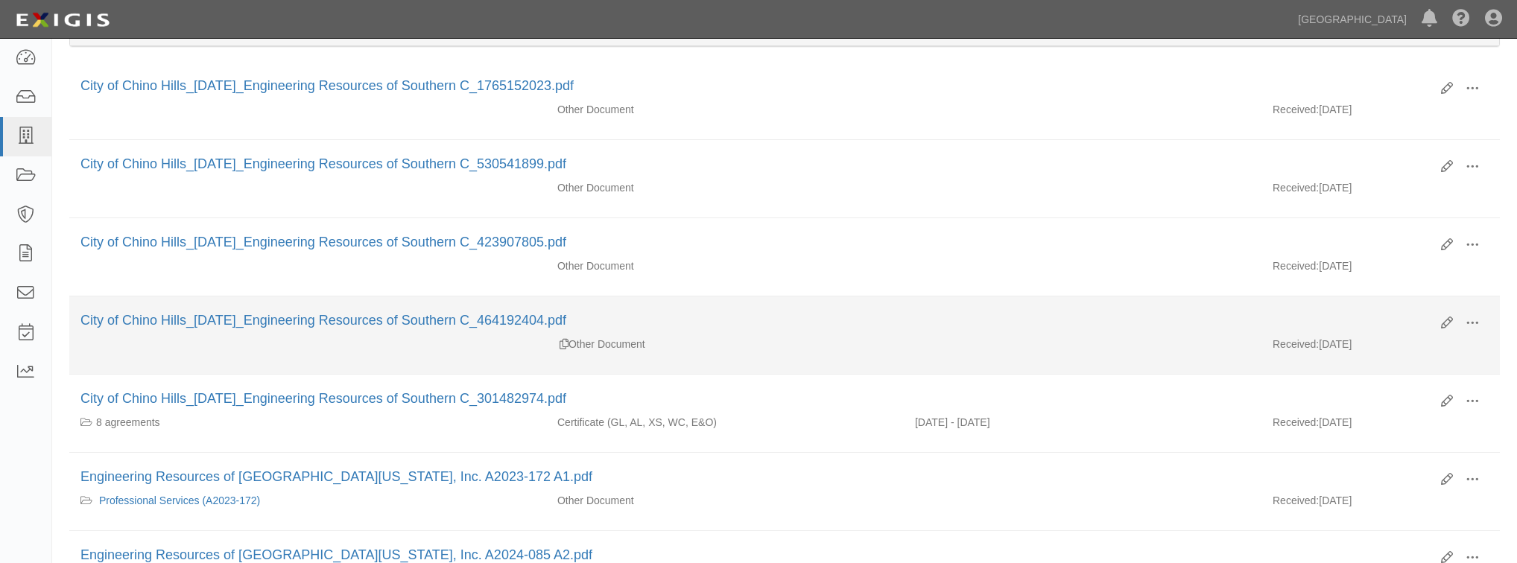
scroll to position [298, 0]
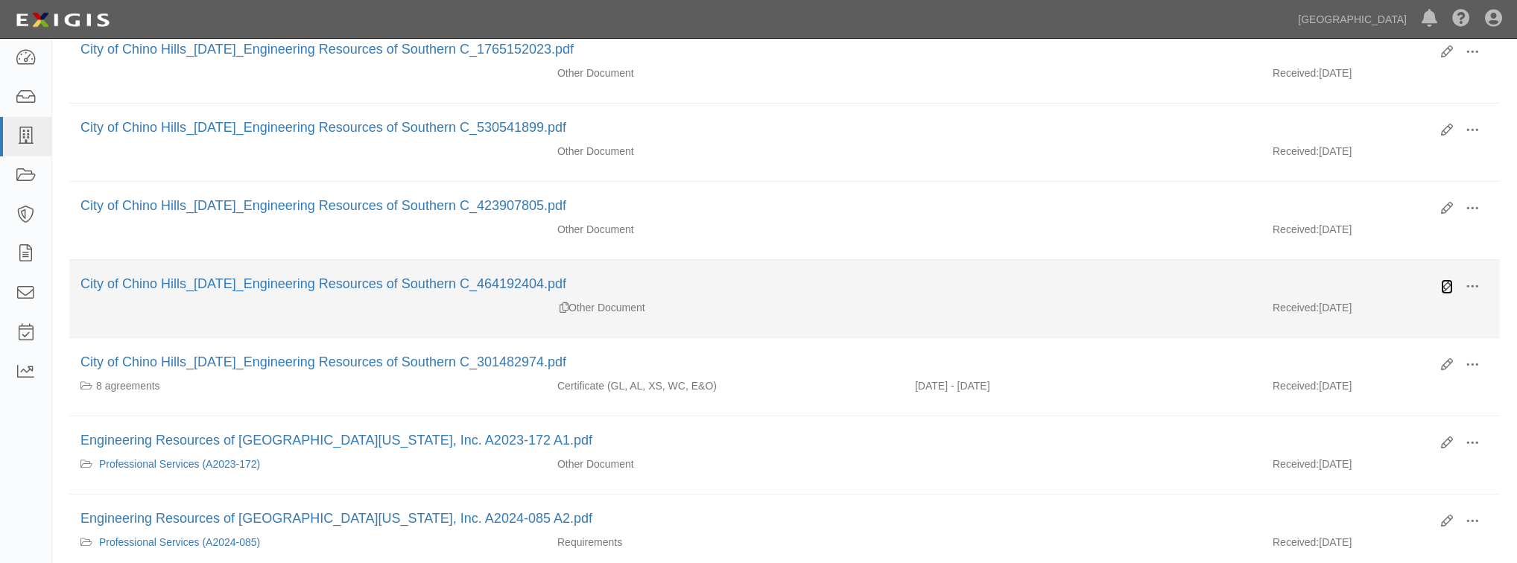
click at [1445, 285] on icon at bounding box center [1447, 287] width 12 height 12
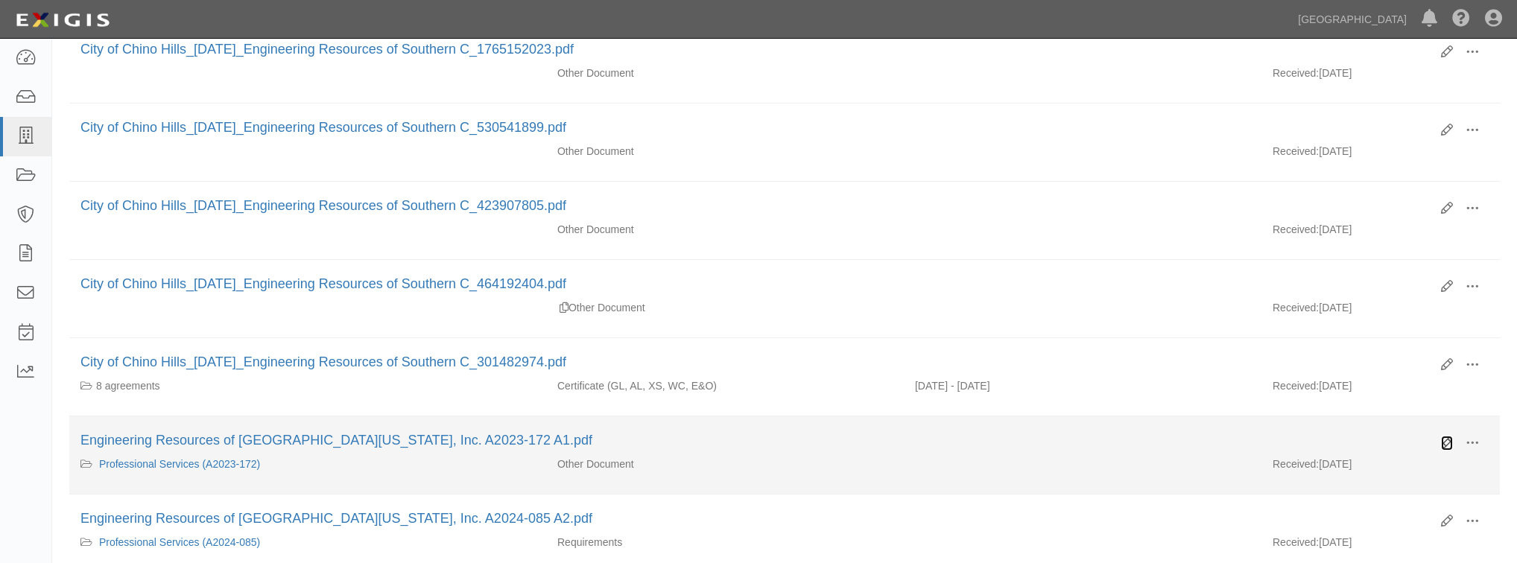
click at [1442, 438] on icon at bounding box center [1447, 443] width 12 height 12
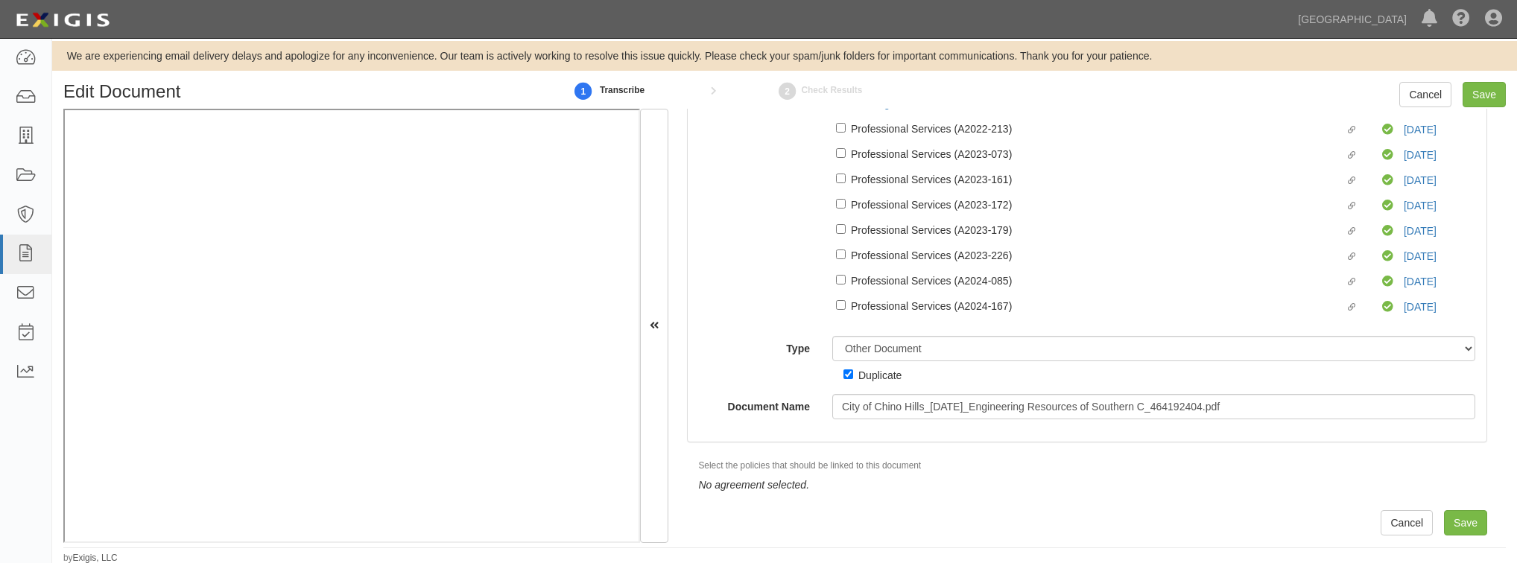
scroll to position [4, 0]
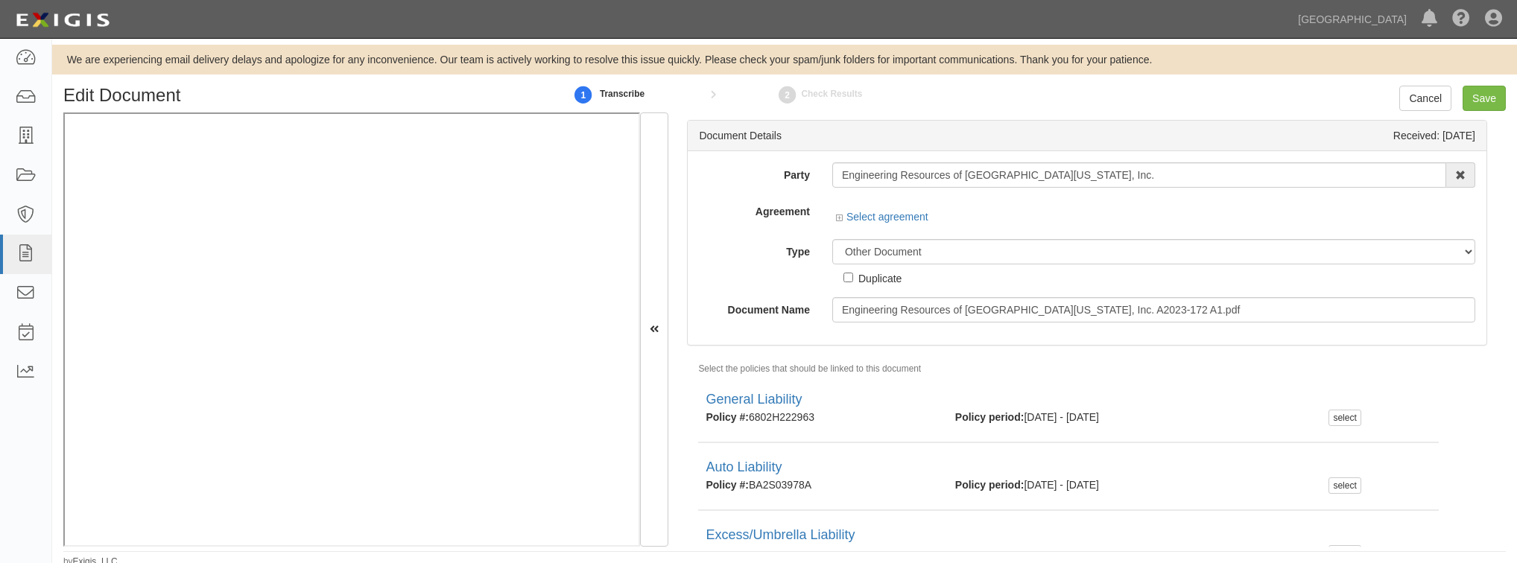
click at [833, 217] on div "Select agreement" at bounding box center [1153, 218] width 643 height 19
click at [837, 218] on icon at bounding box center [841, 218] width 10 height 7
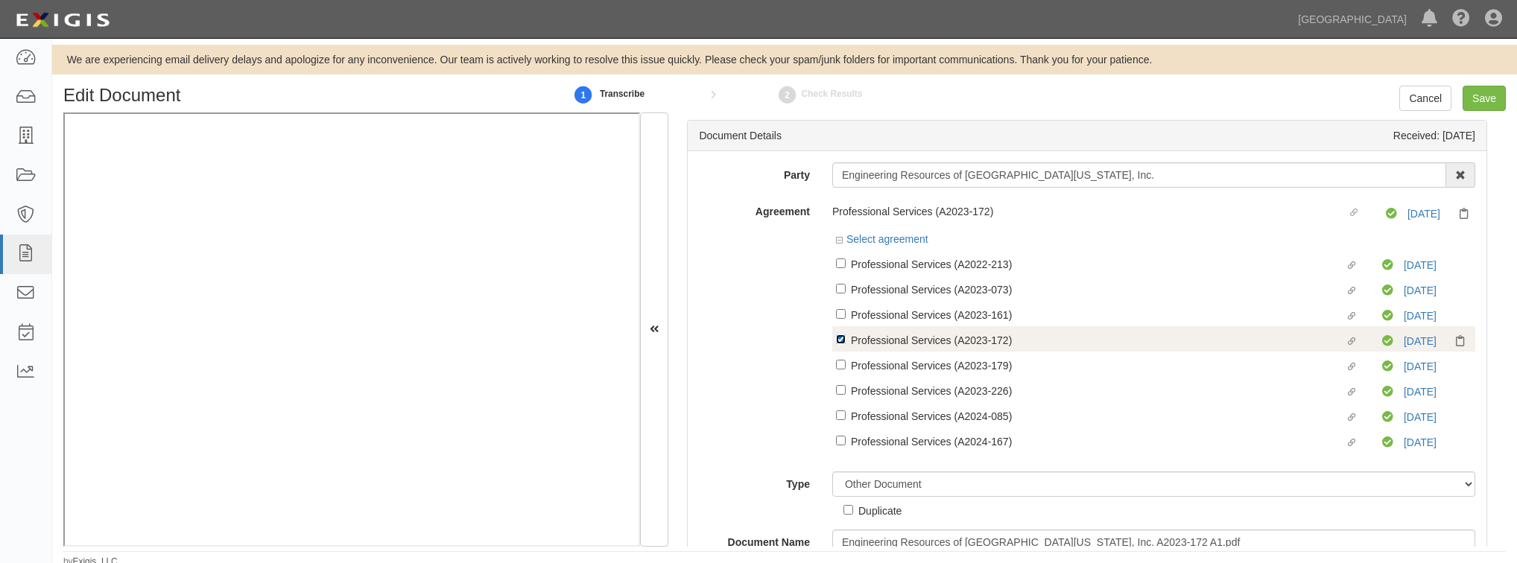
click at [840, 268] on input "Linked agreement Professional Services (A2023-172) Linked agreement" at bounding box center [841, 264] width 10 height 10
checkbox input "false"
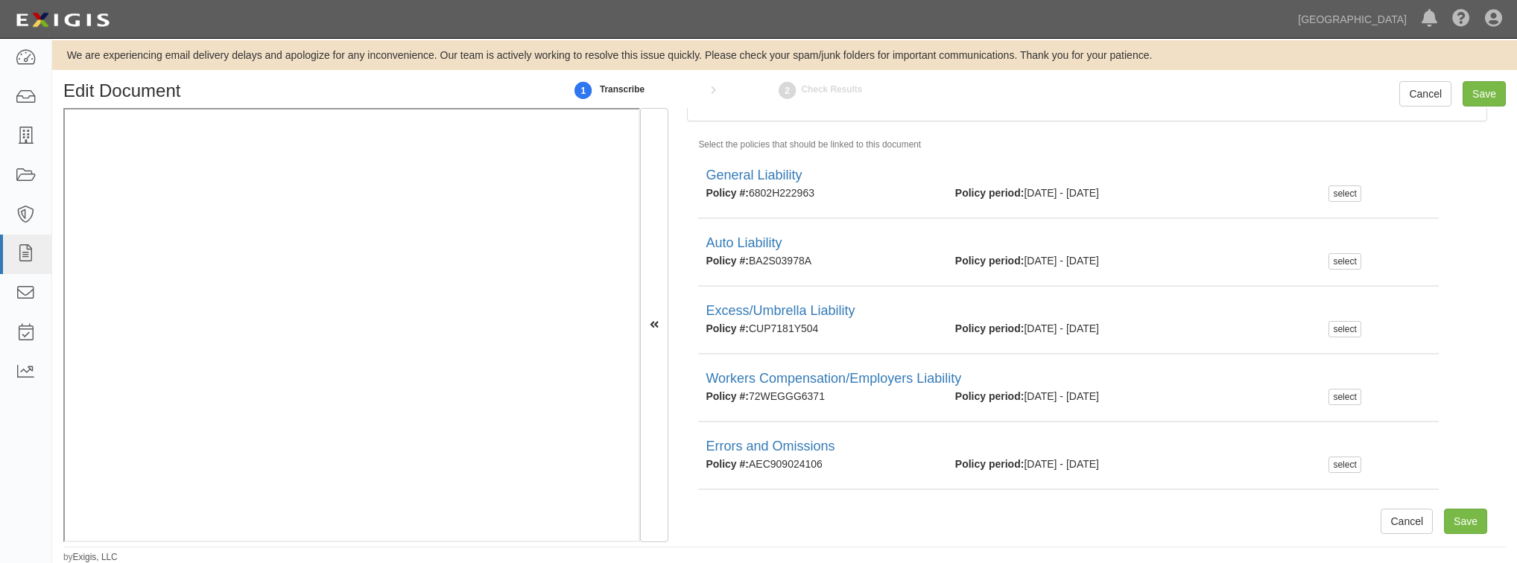
scroll to position [432, 0]
click at [1446, 524] on input "Save" at bounding box center [1465, 521] width 43 height 25
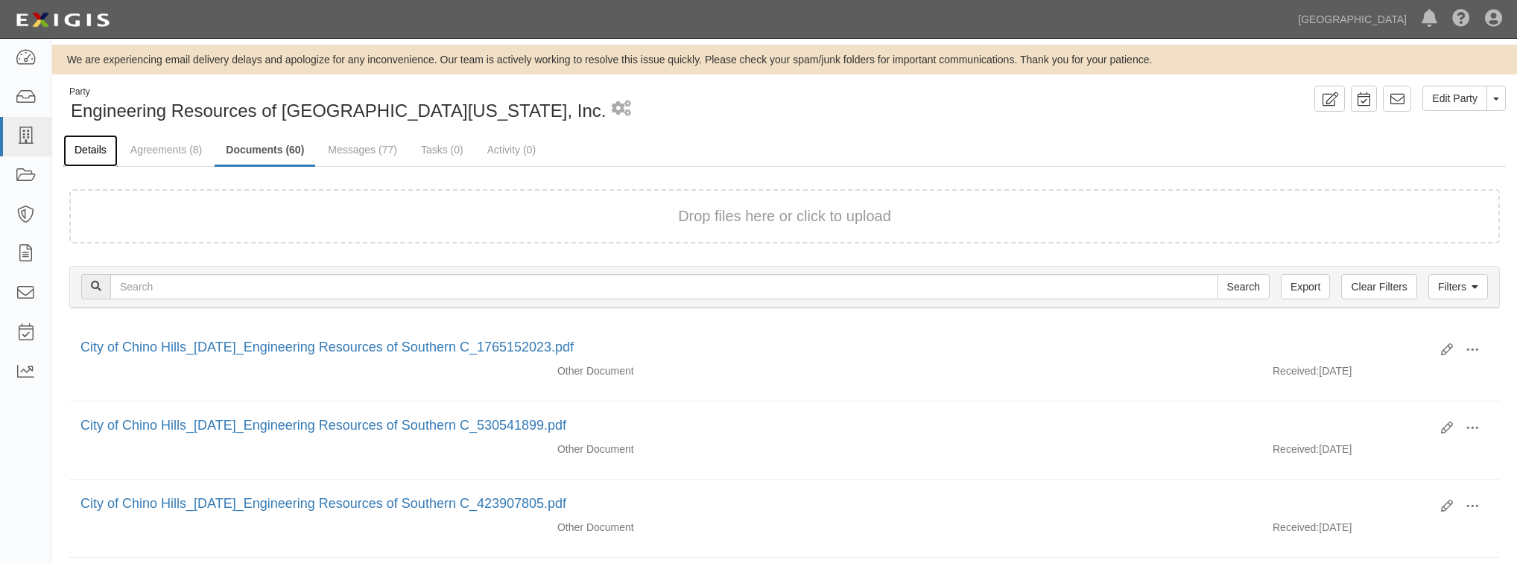
click at [83, 140] on link "Details" at bounding box center [90, 151] width 54 height 32
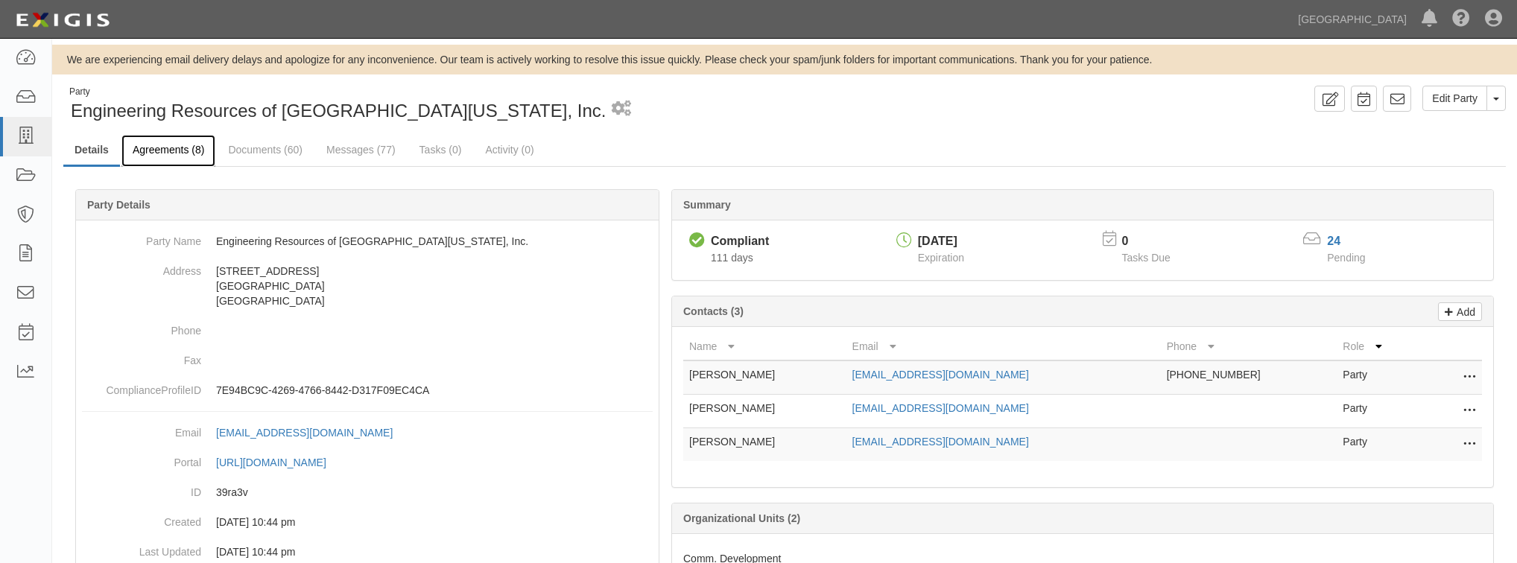
click at [143, 150] on link "Agreements (8)" at bounding box center [168, 151] width 94 height 32
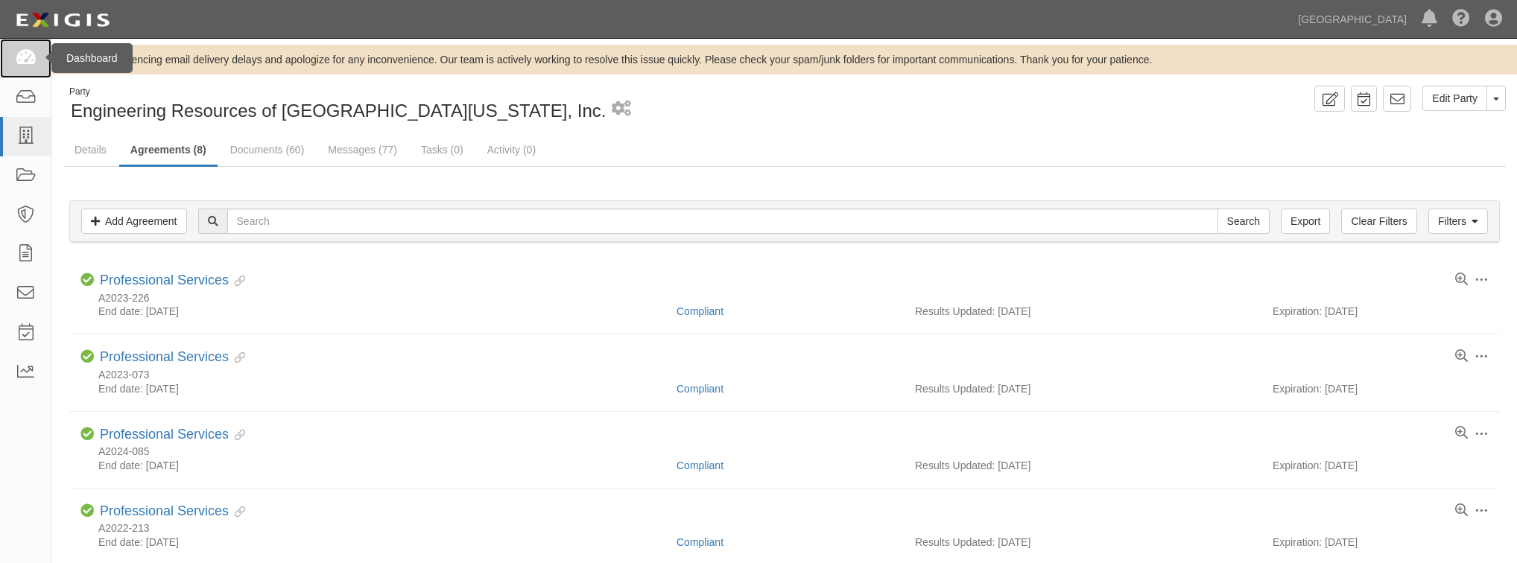
click at [28, 54] on icon at bounding box center [25, 58] width 21 height 17
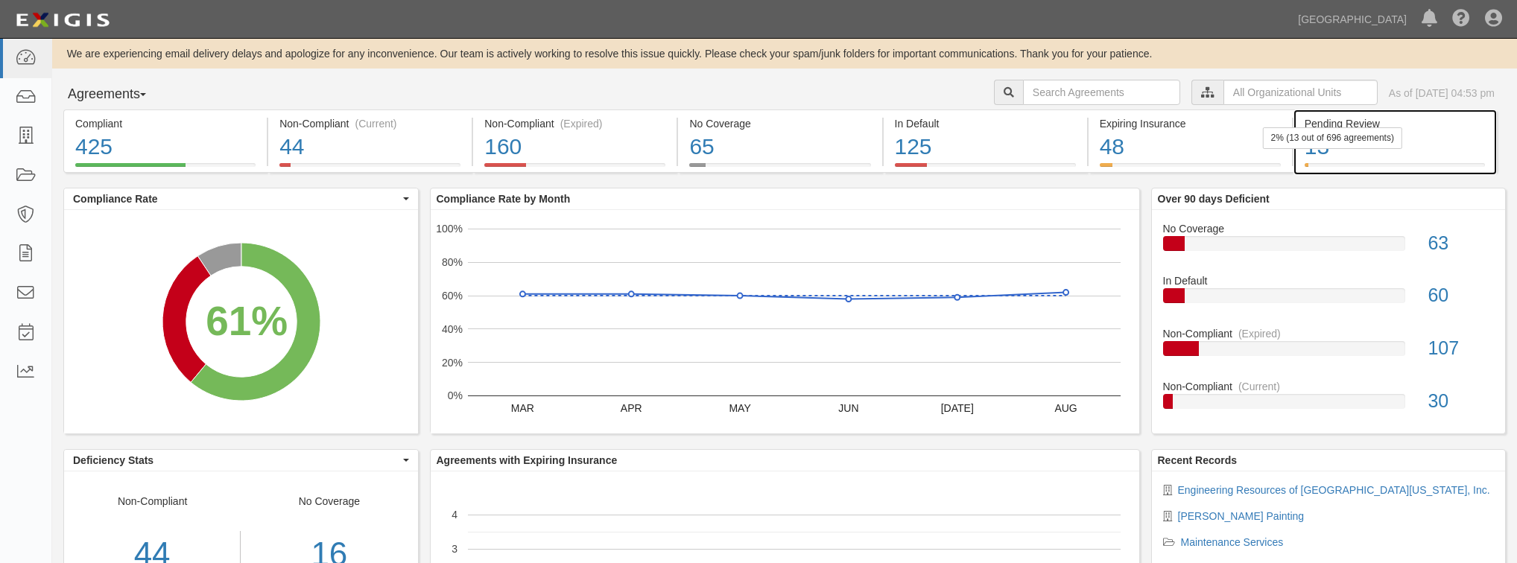
click at [1364, 145] on div "2% (13 out of 696 agreements)" at bounding box center [1332, 138] width 139 height 22
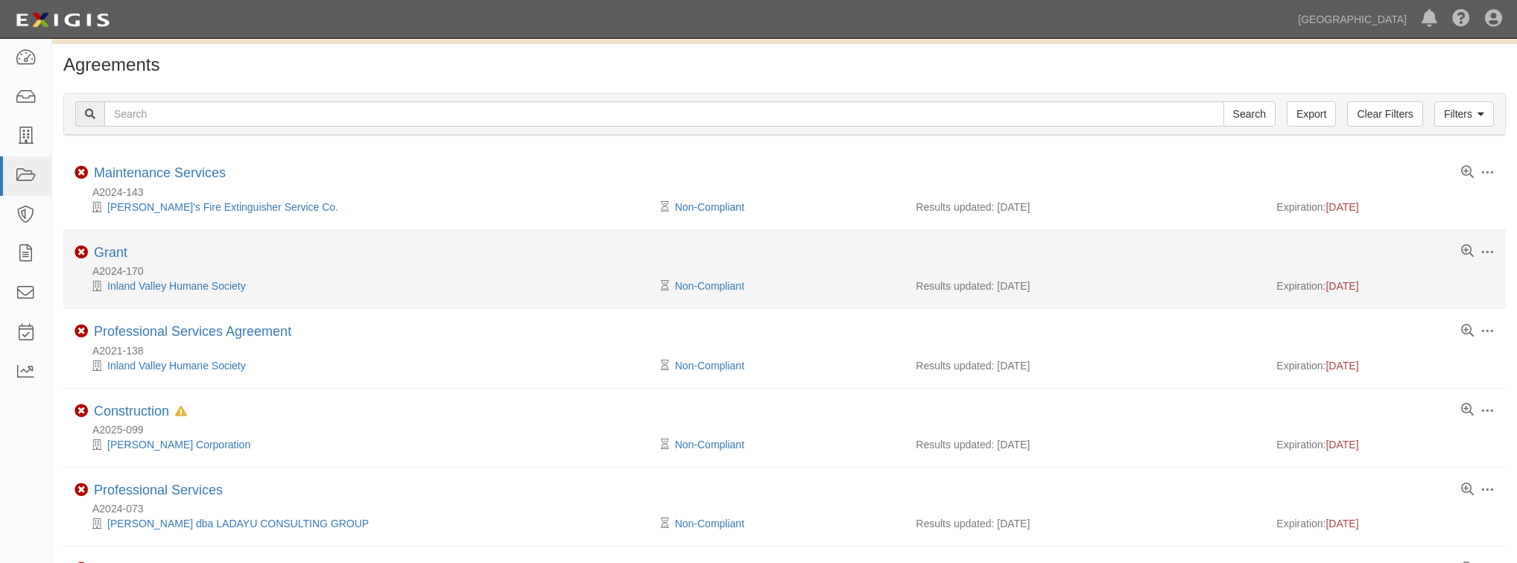
scroll to position [60, 0]
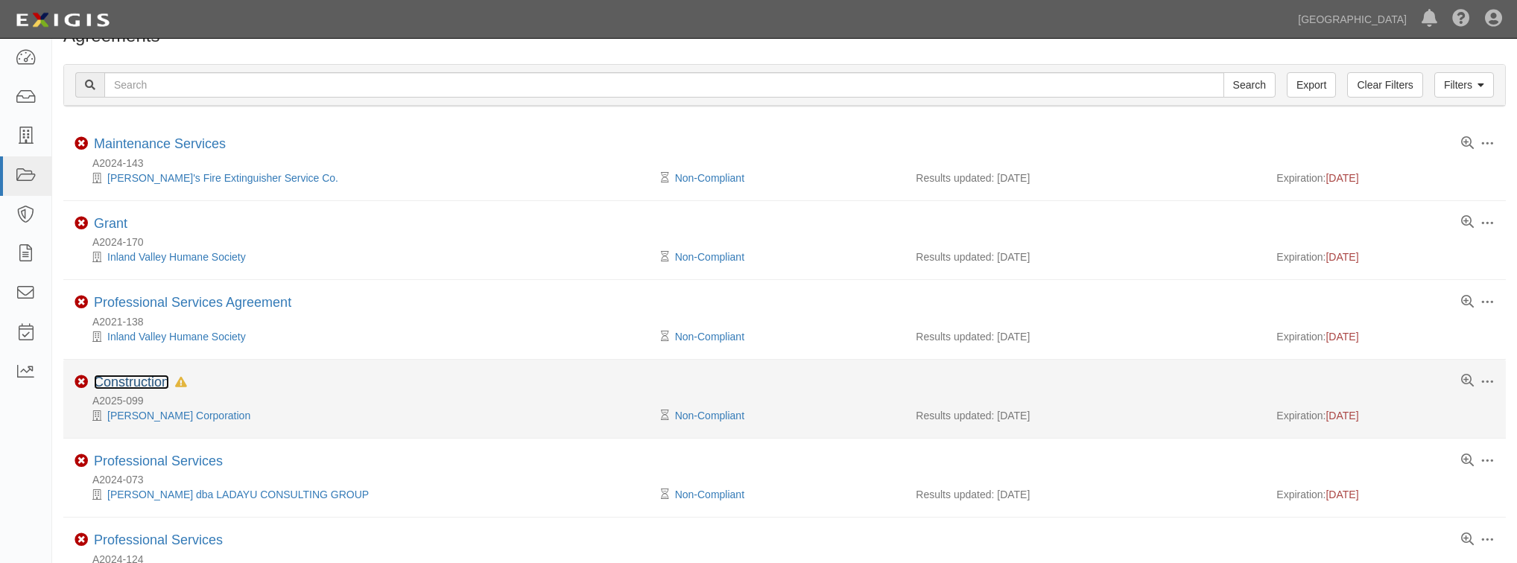
click at [164, 386] on link "Construction" at bounding box center [131, 382] width 75 height 15
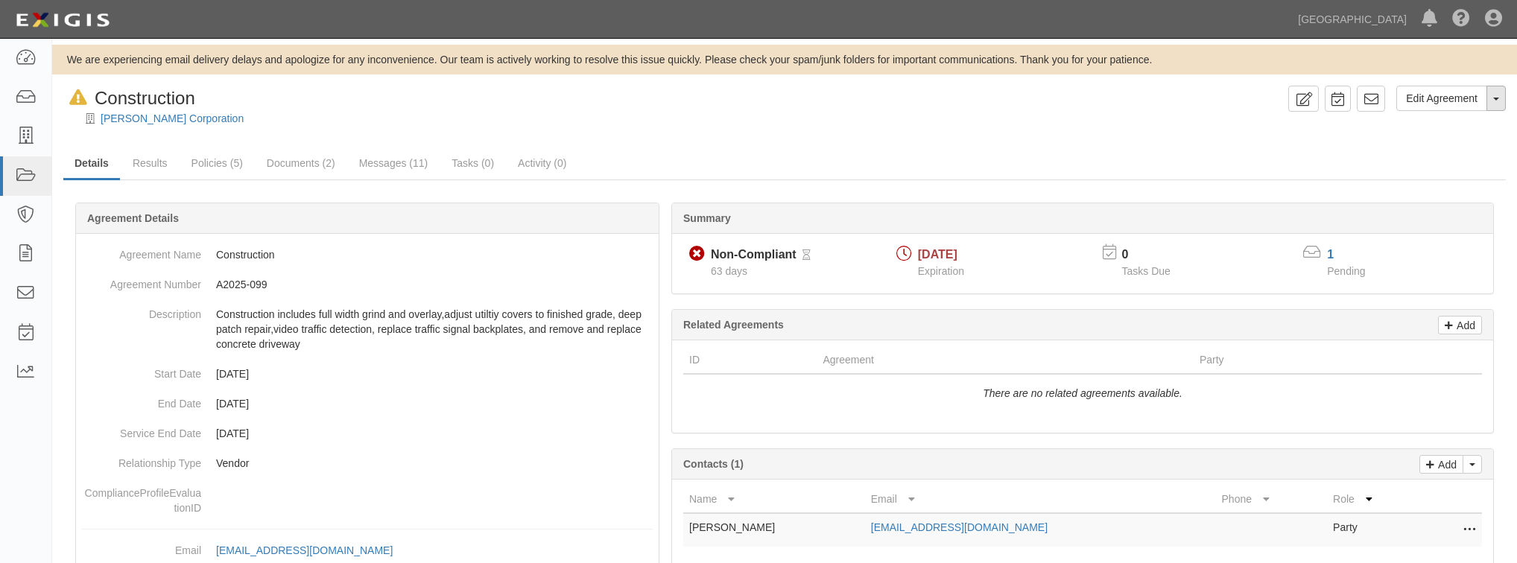
click at [1496, 98] on span "button" at bounding box center [1497, 99] width 6 height 3
click at [1455, 161] on button "Remove from Default" at bounding box center [1445, 167] width 121 height 22
click at [147, 166] on link "Results" at bounding box center [149, 164] width 57 height 32
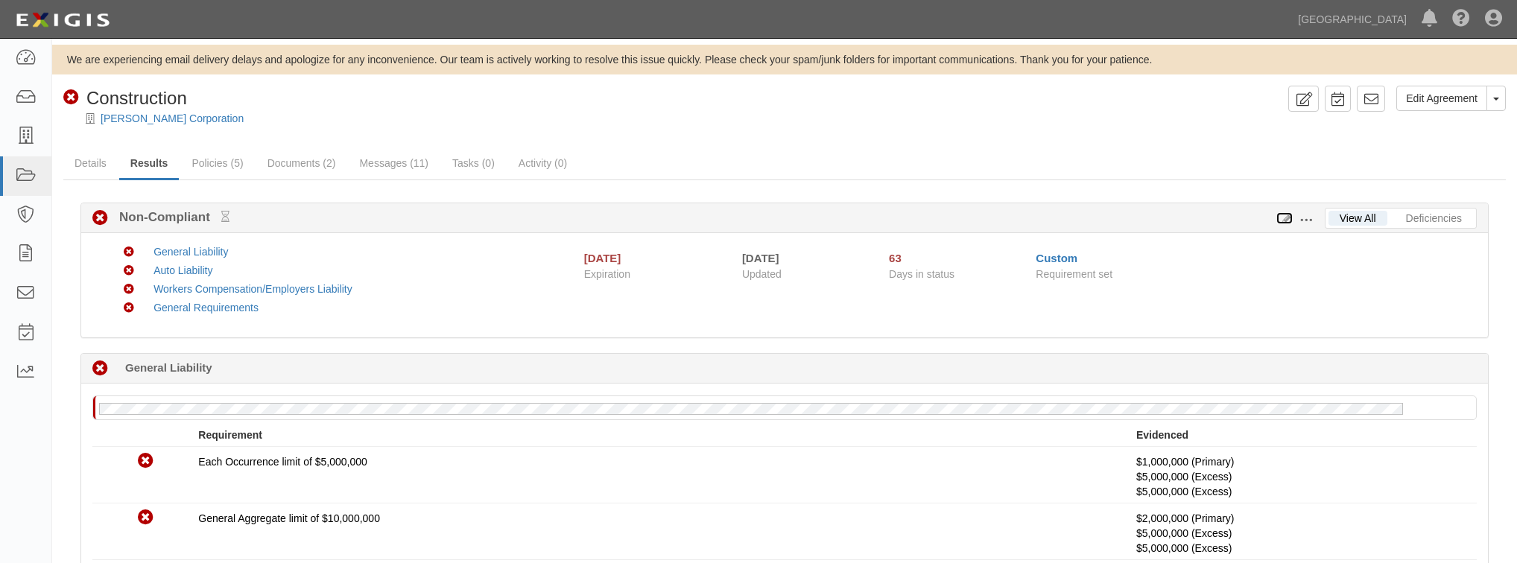
click at [1283, 221] on icon at bounding box center [1285, 219] width 16 height 10
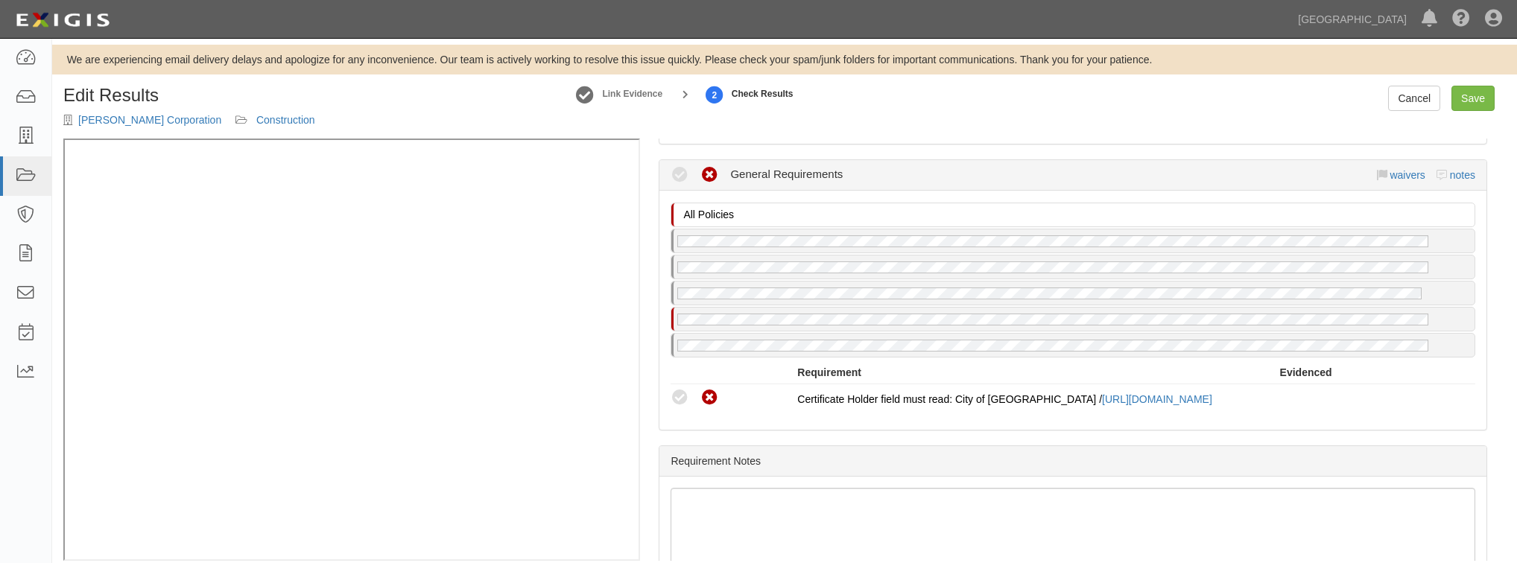
scroll to position [969, 0]
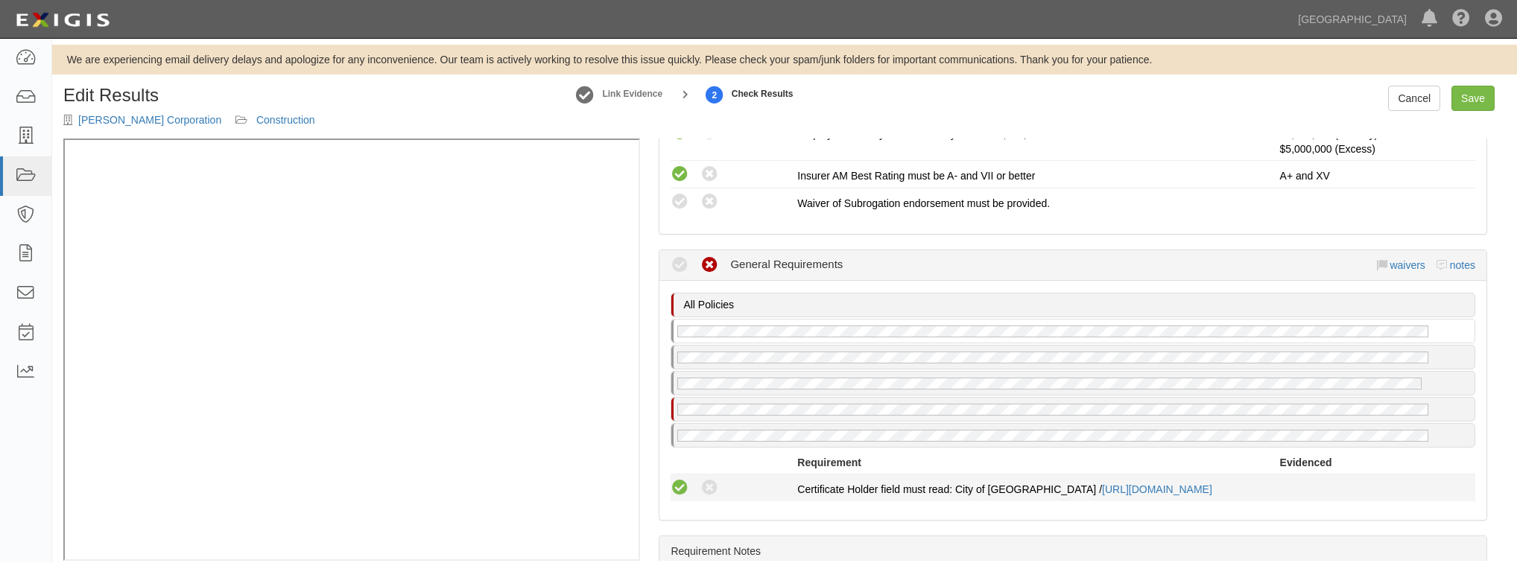
click at [681, 479] on icon at bounding box center [680, 488] width 19 height 19
radio input "true"
click at [677, 479] on icon at bounding box center [680, 488] width 19 height 19
radio input "true"
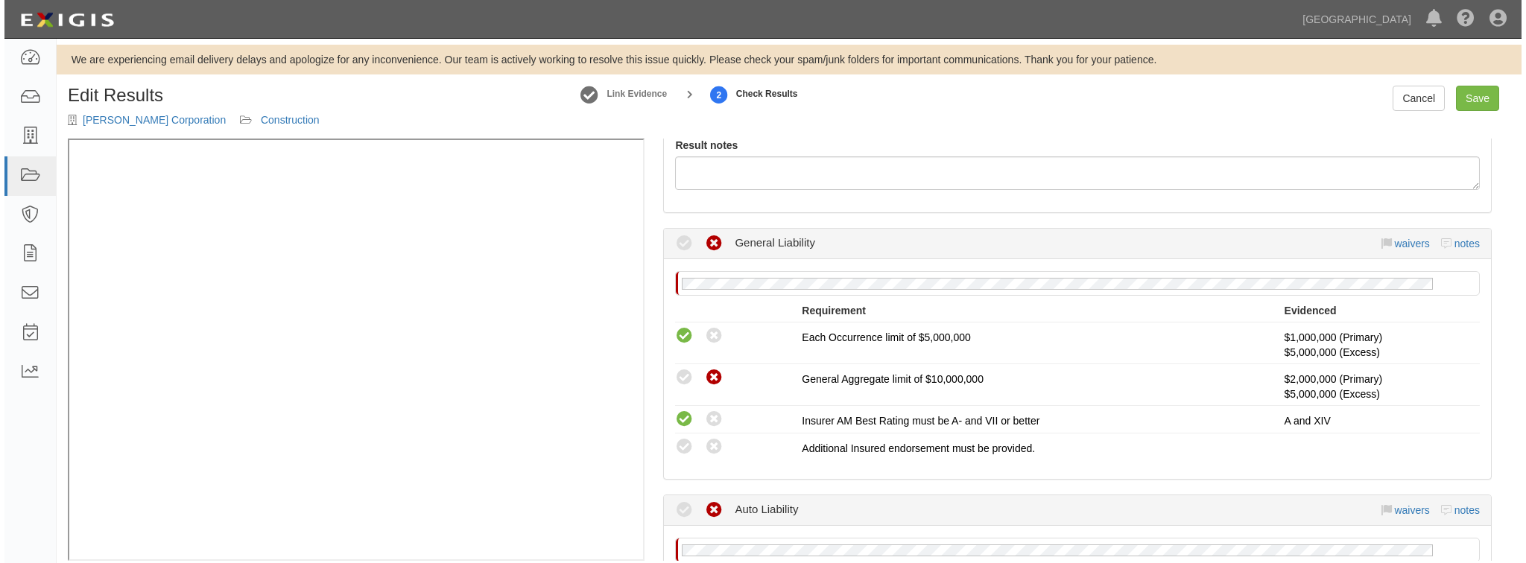
scroll to position [0, 0]
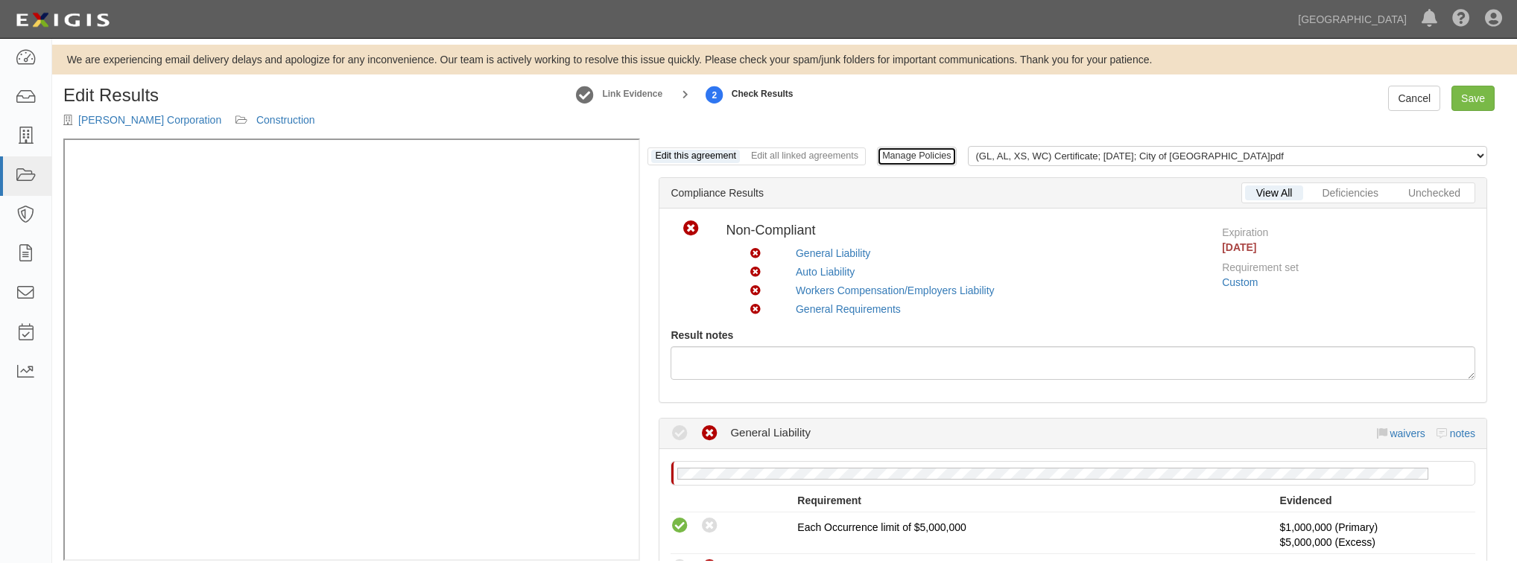
click at [930, 158] on link "Manage Policies" at bounding box center [916, 156] width 79 height 19
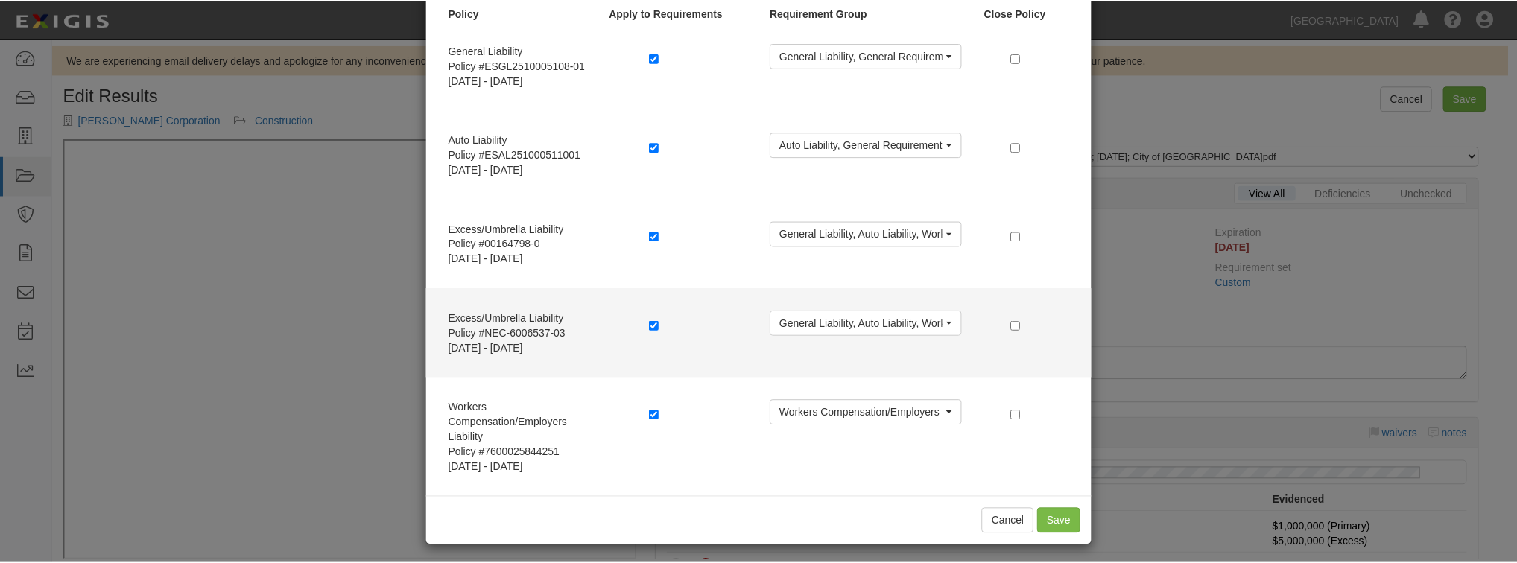
scroll to position [86, 0]
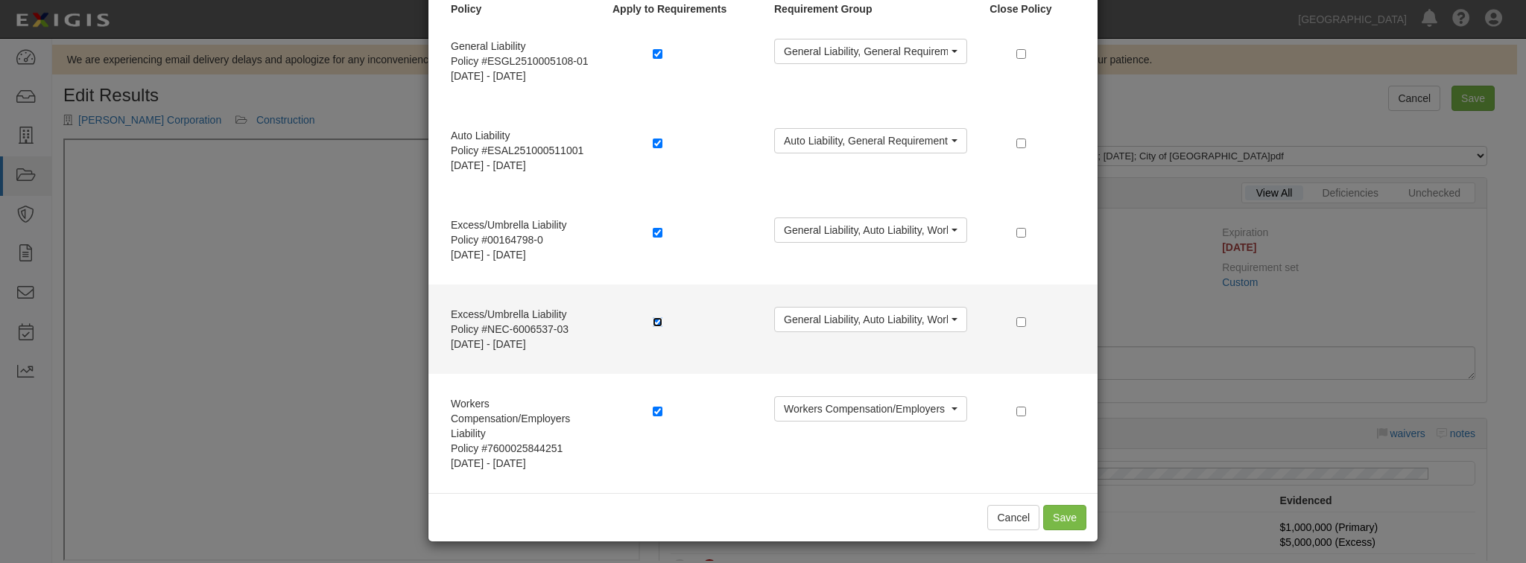
click at [656, 322] on input "checkbox" at bounding box center [658, 322] width 10 height 10
checkbox input "false"
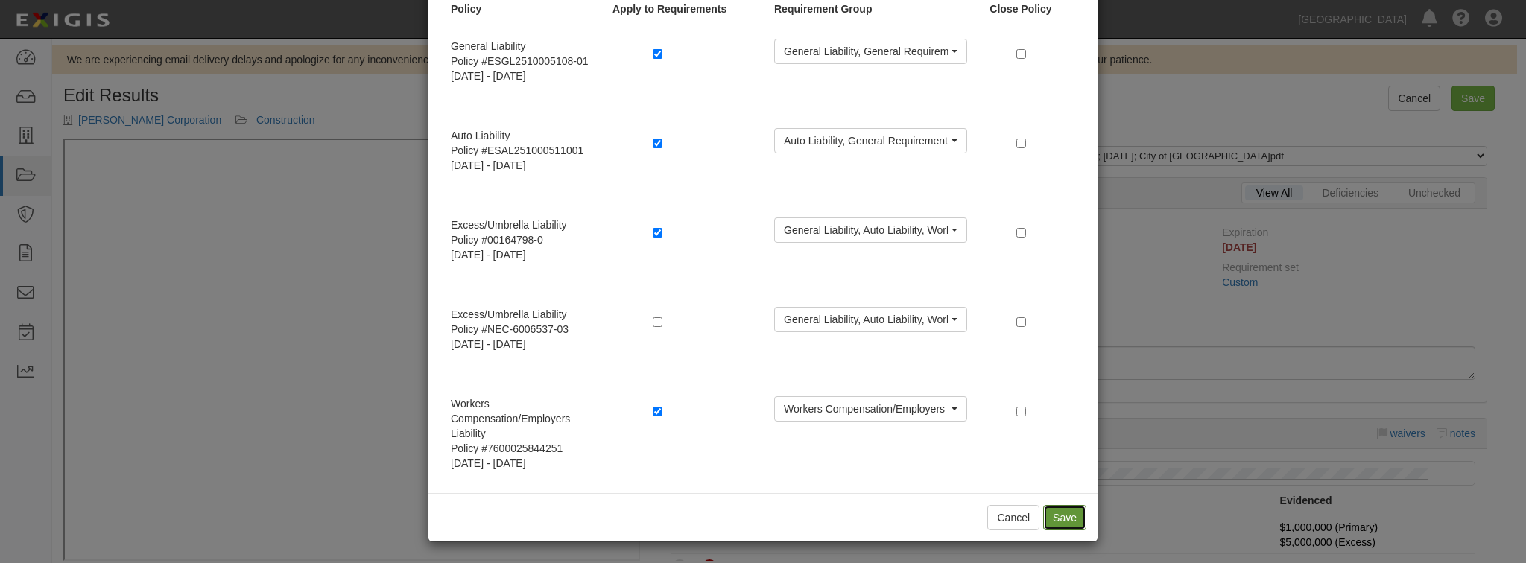
click at [1049, 513] on button "Save" at bounding box center [1064, 517] width 43 height 25
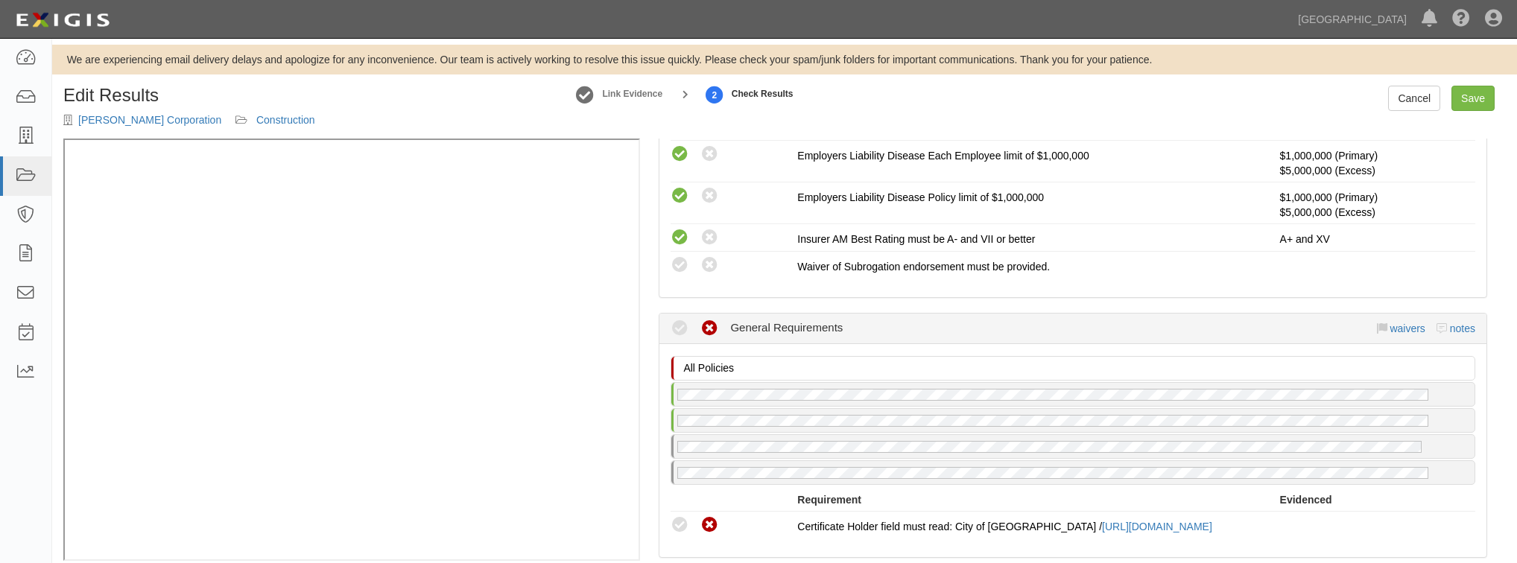
scroll to position [1014, 0]
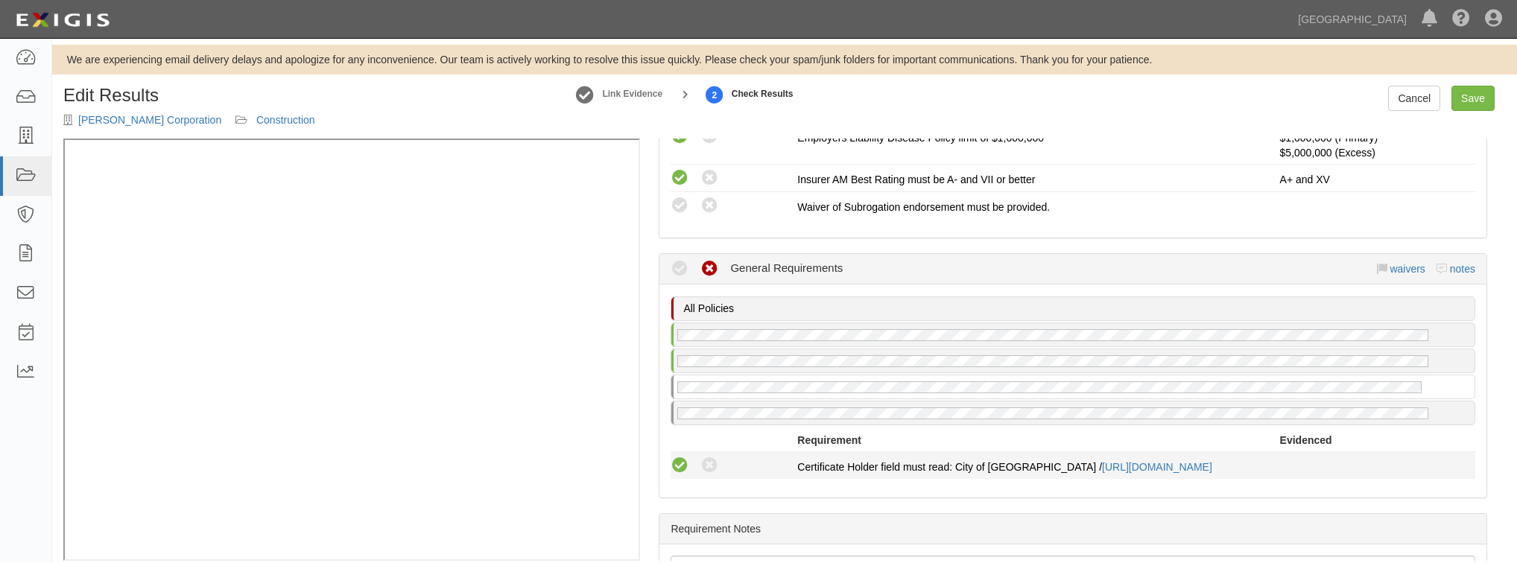
click at [680, 457] on icon at bounding box center [680, 466] width 19 height 19
radio input "true"
click at [677, 457] on icon at bounding box center [680, 466] width 19 height 19
radio input "true"
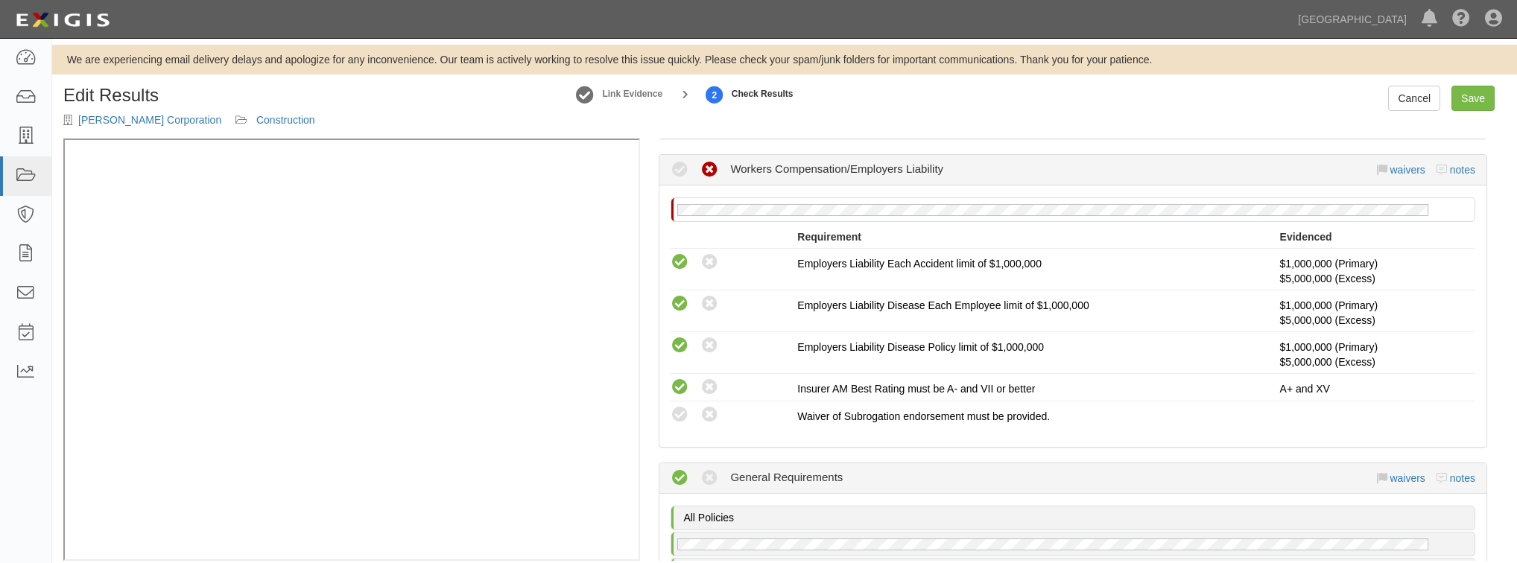
scroll to position [775, 0]
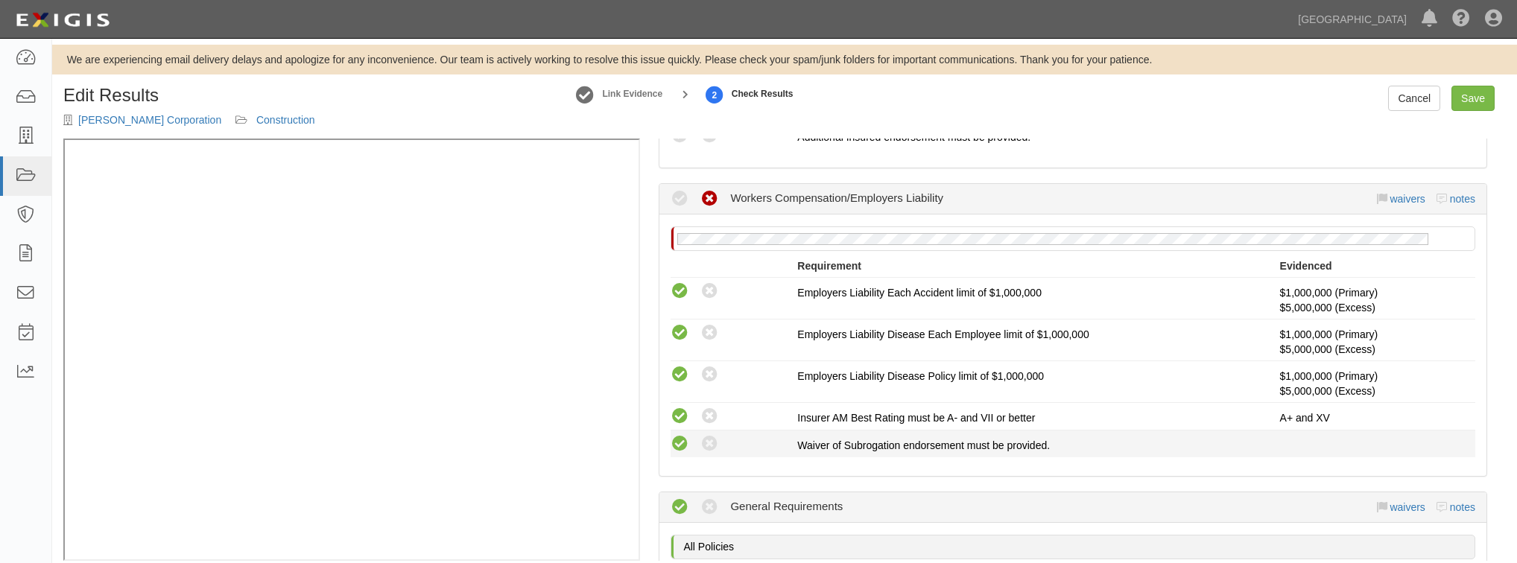
click at [679, 435] on icon at bounding box center [680, 444] width 19 height 19
radio input "true"
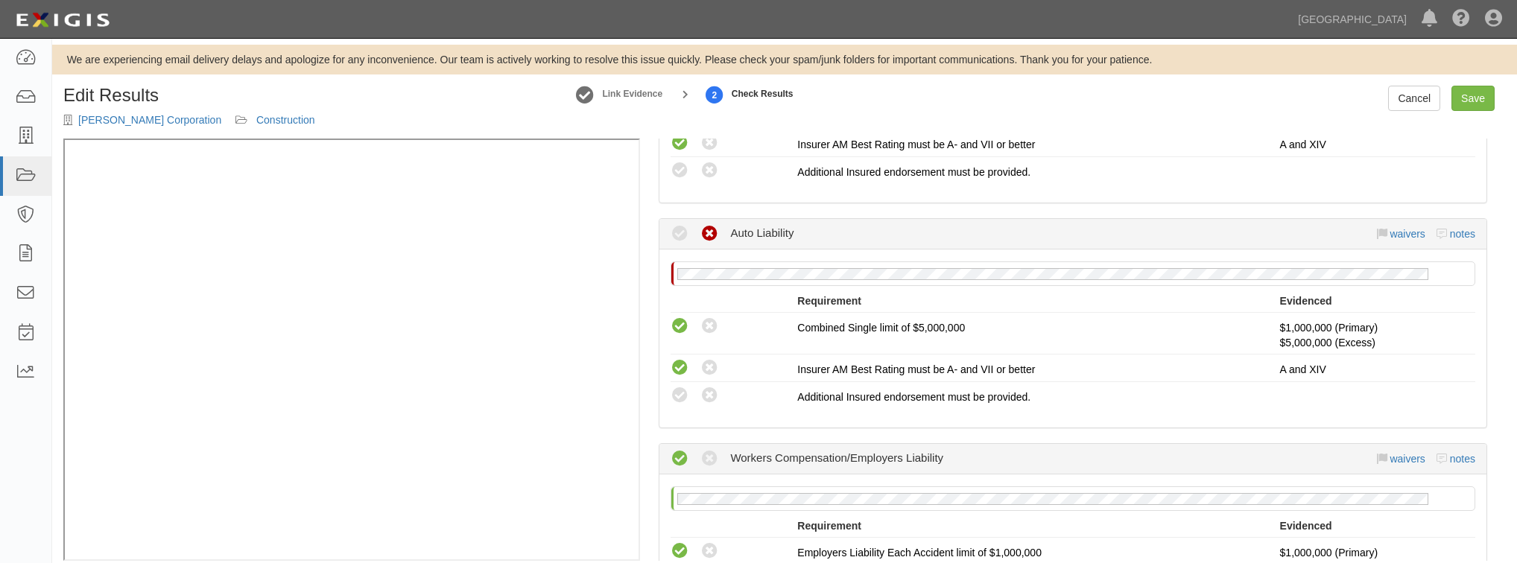
scroll to position [537, 0]
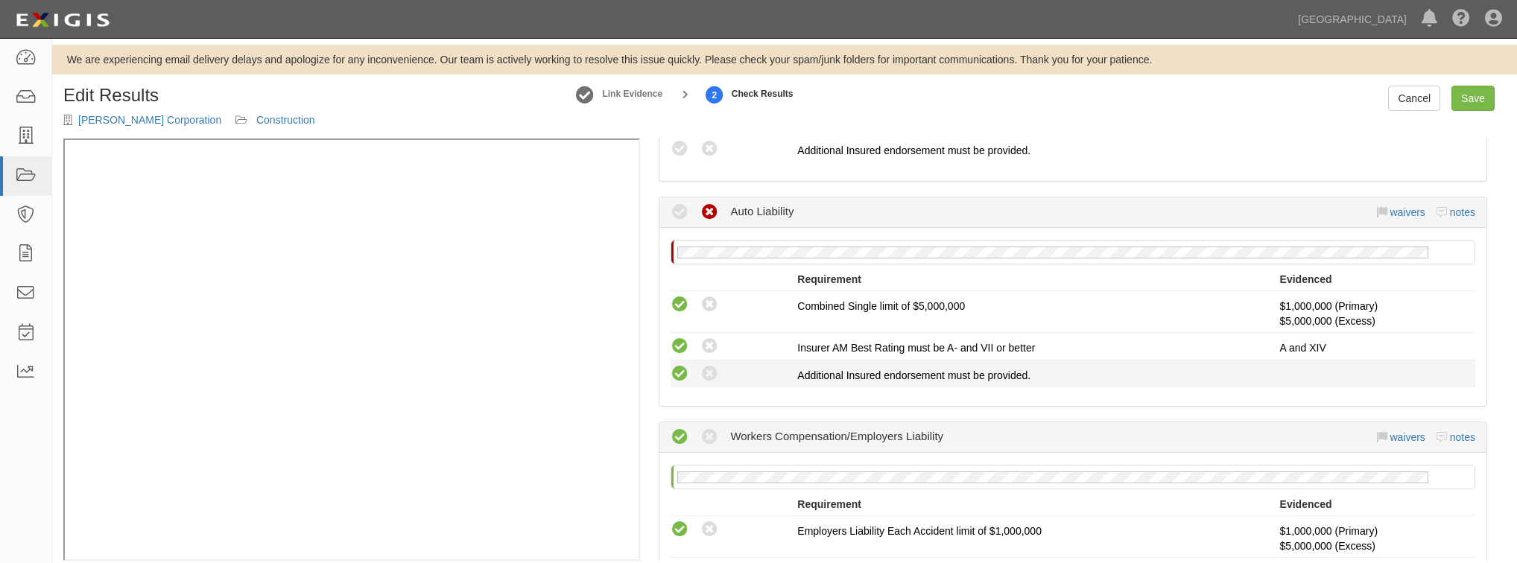
click at [676, 370] on icon at bounding box center [680, 374] width 19 height 19
radio input "true"
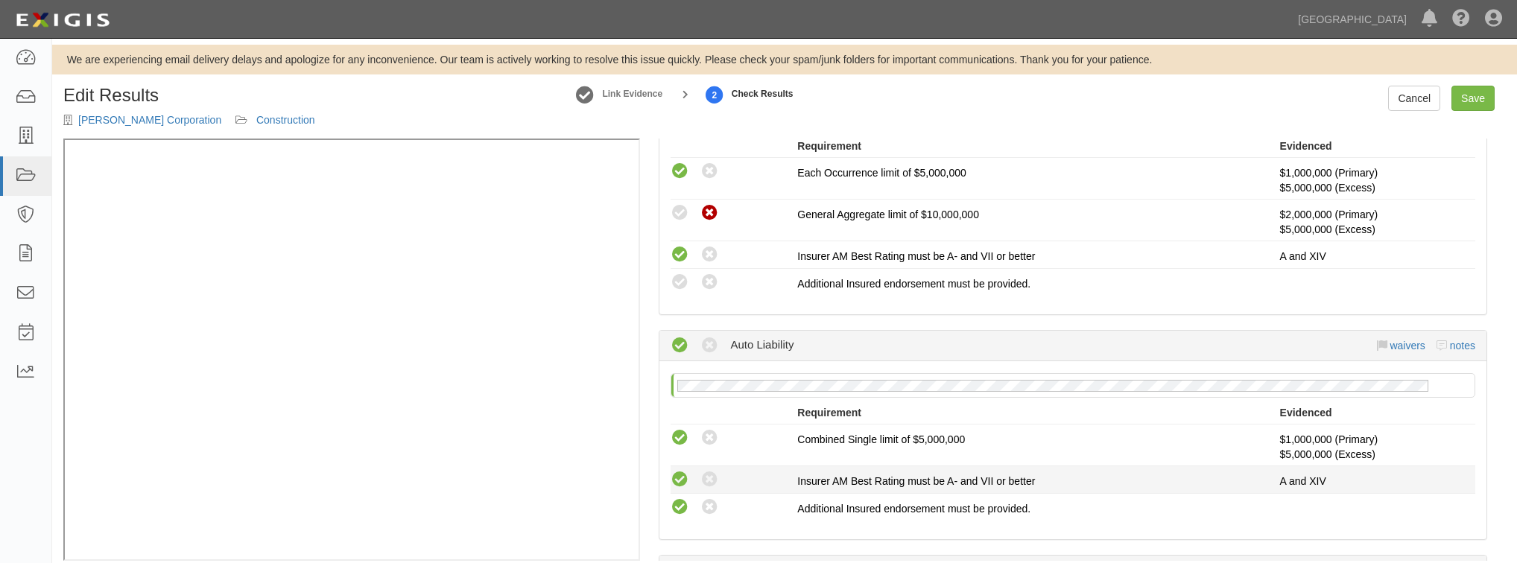
scroll to position [238, 0]
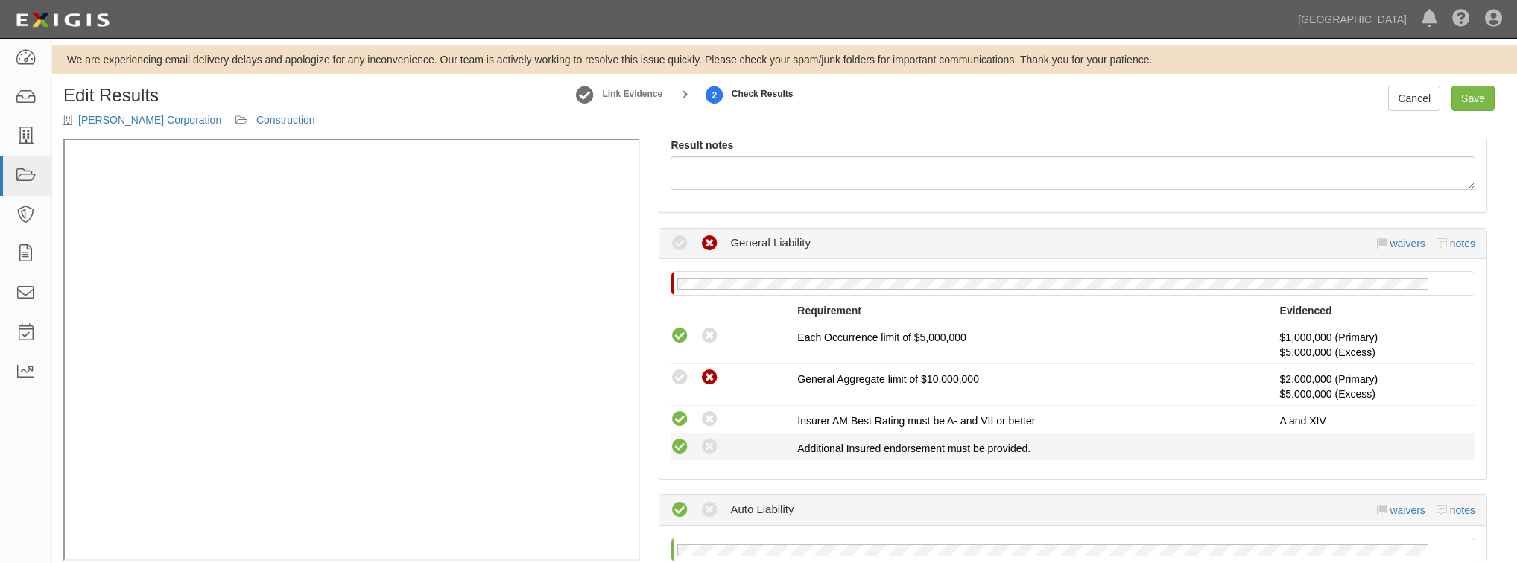
click at [680, 443] on icon at bounding box center [680, 447] width 19 height 19
radio input "true"
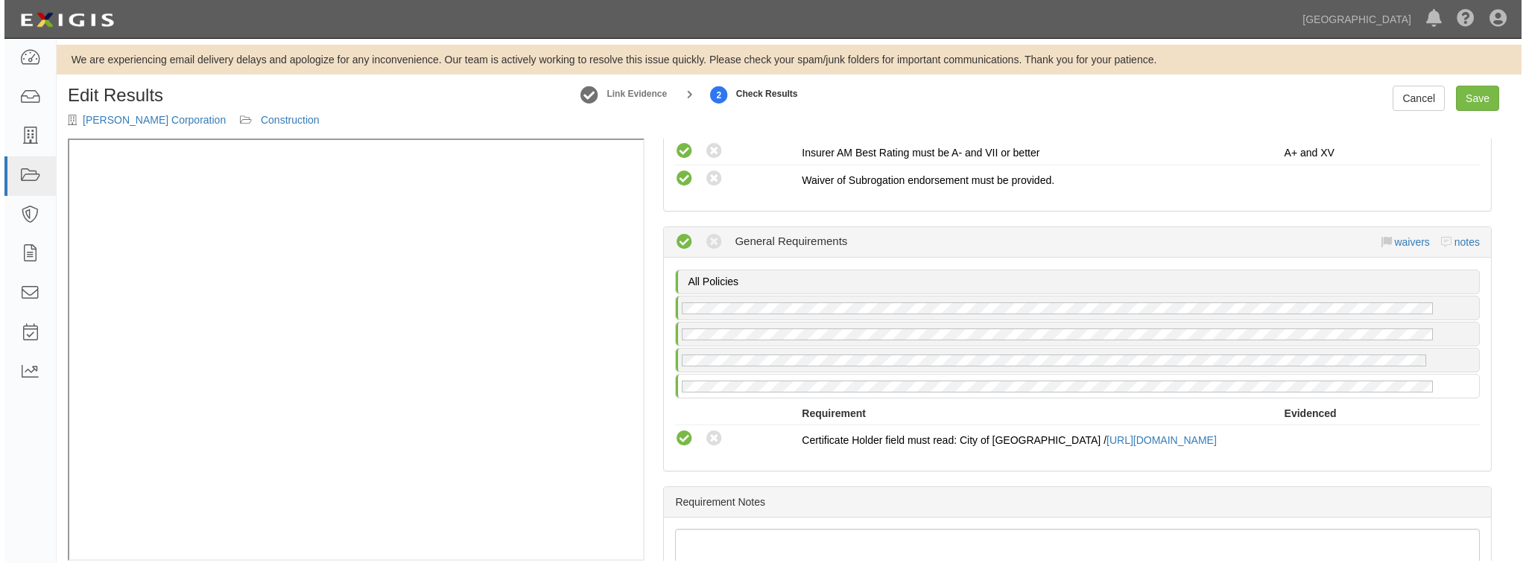
scroll to position [1170, 0]
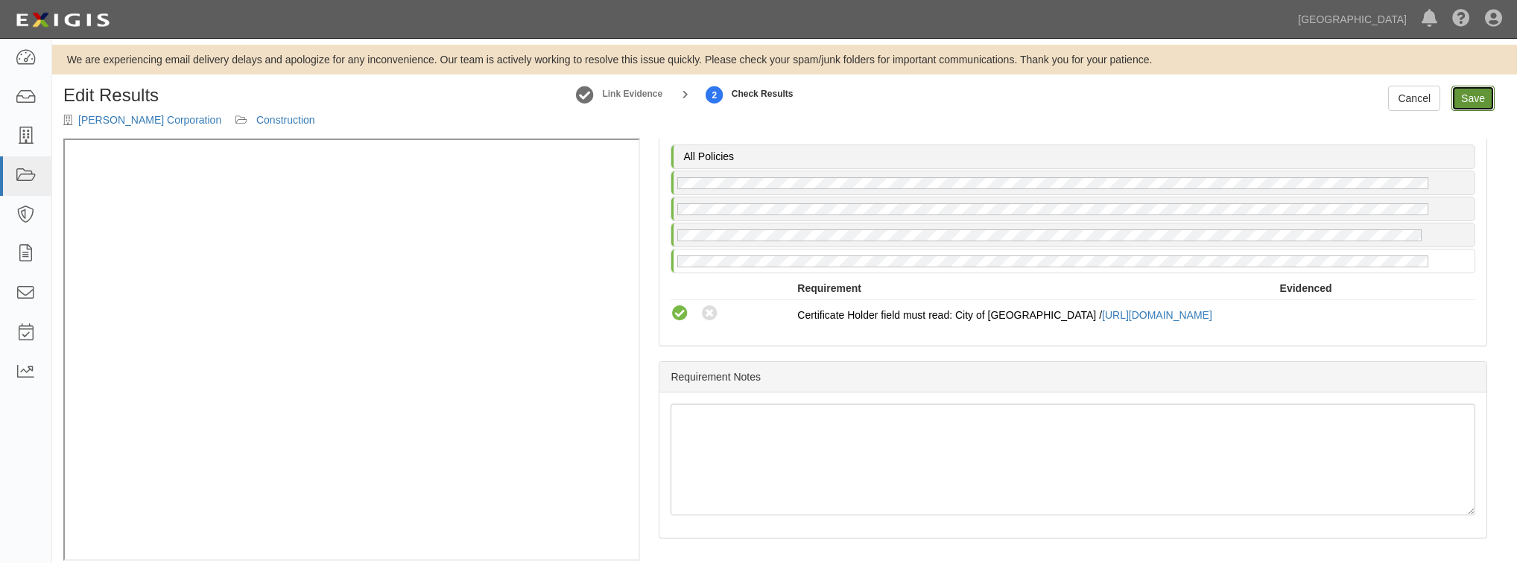
click at [1461, 98] on link "Save" at bounding box center [1473, 98] width 43 height 25
radio input "true"
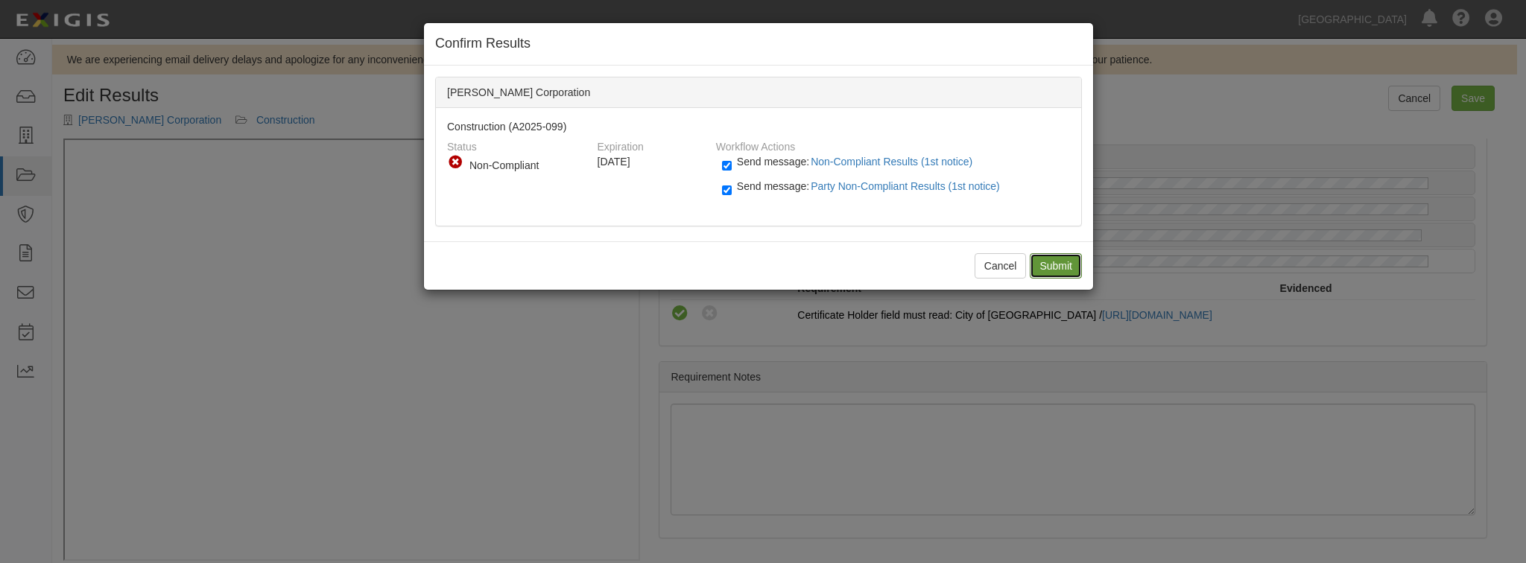
click at [1049, 263] on input "Submit" at bounding box center [1056, 265] width 52 height 25
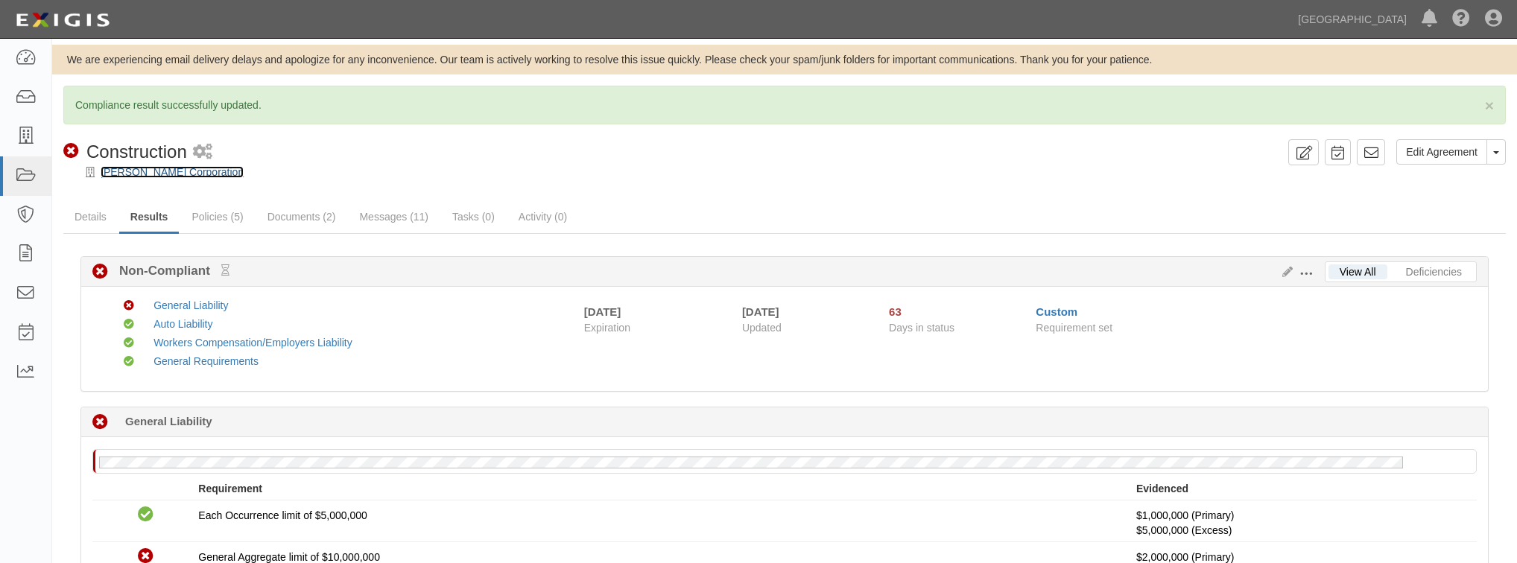
click at [113, 174] on link "[PERSON_NAME] Corporation" at bounding box center [172, 172] width 143 height 12
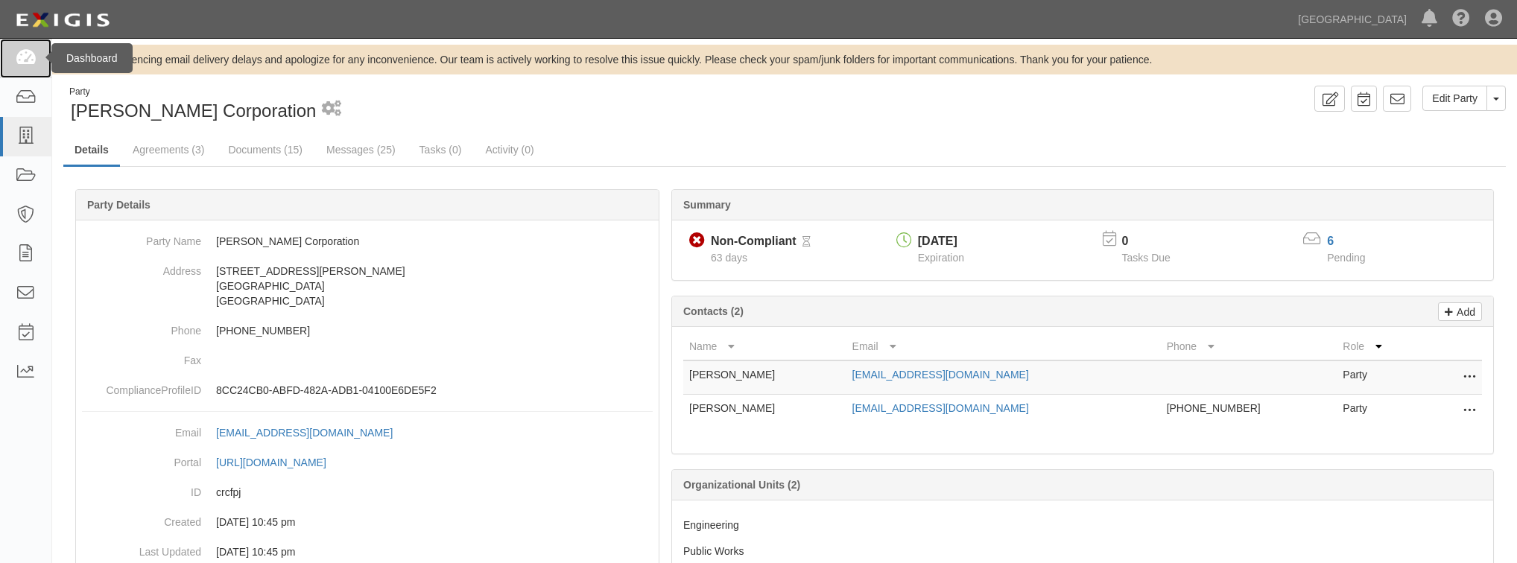
click at [33, 63] on icon at bounding box center [25, 58] width 21 height 17
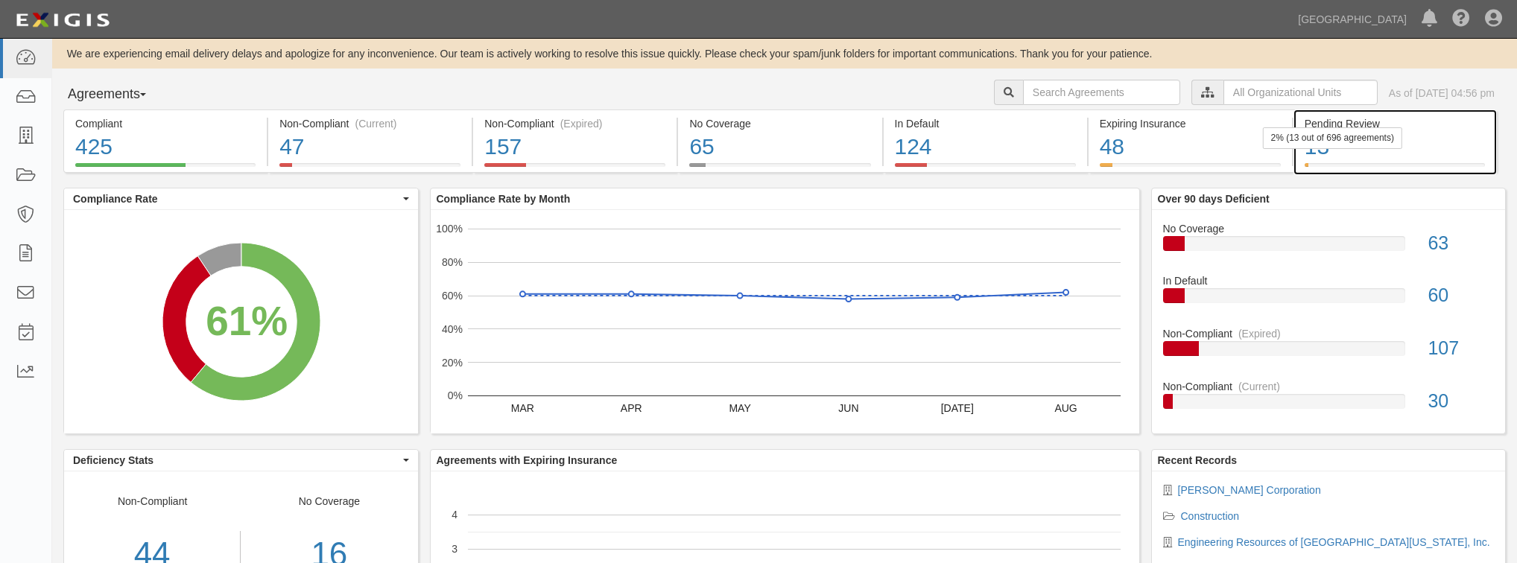
click at [1450, 152] on div "13" at bounding box center [1395, 147] width 180 height 32
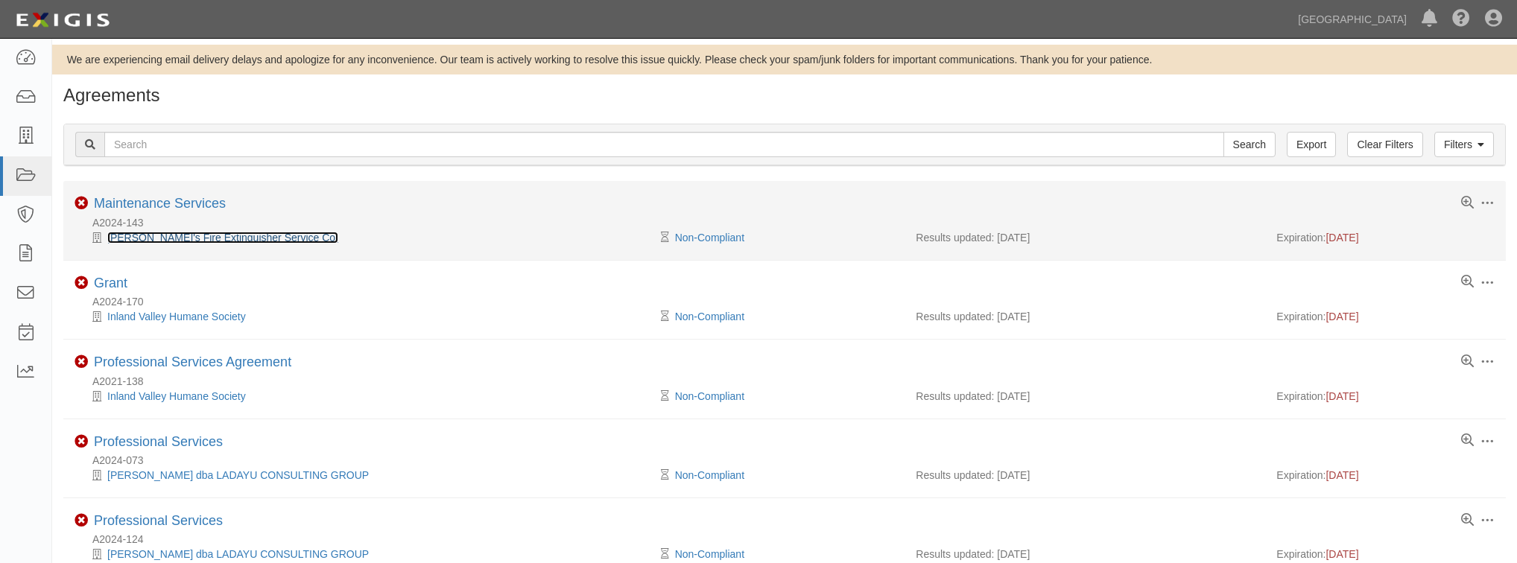
click at [152, 238] on link "[PERSON_NAME]'s Fire Extinguisher Service Co." at bounding box center [222, 238] width 231 height 12
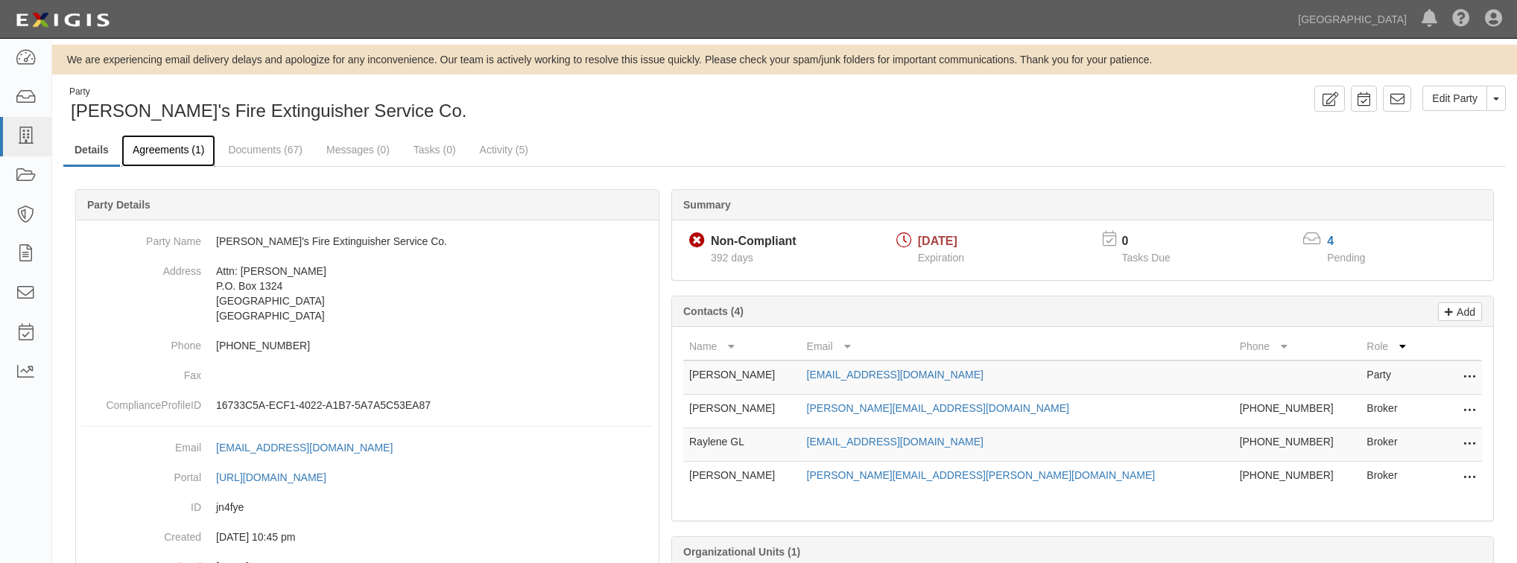
click at [171, 154] on link "Agreements (1)" at bounding box center [168, 151] width 94 height 32
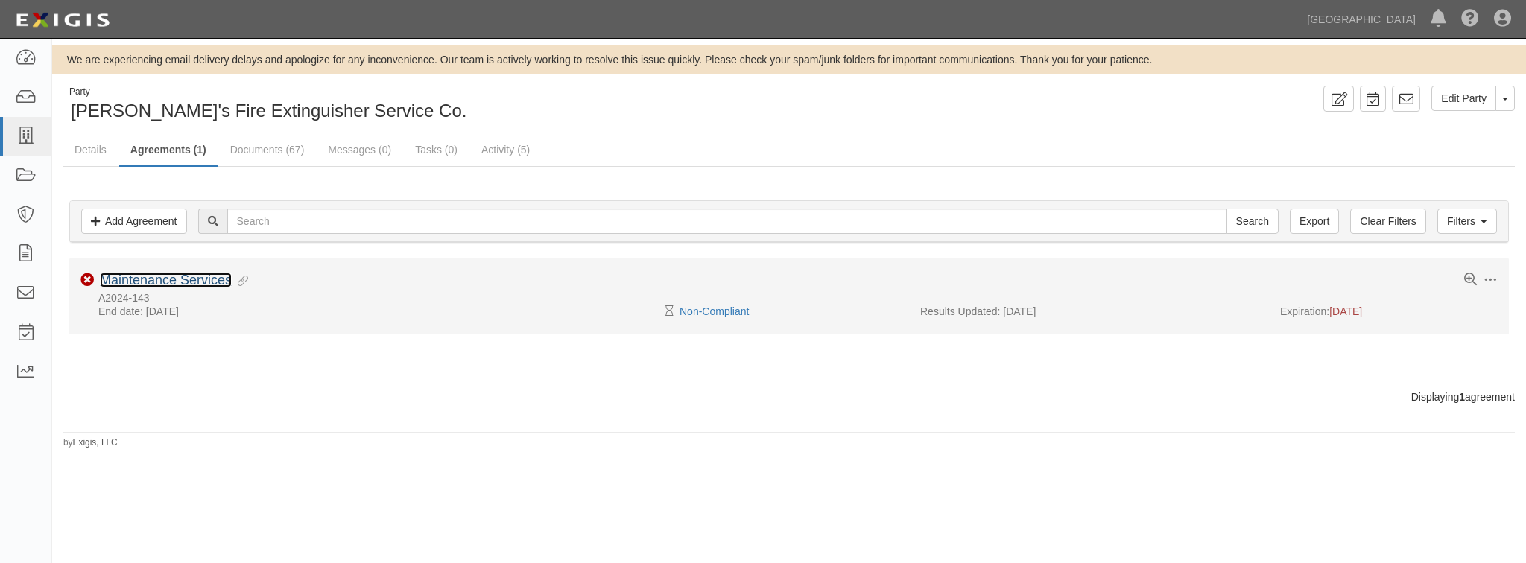
click at [153, 283] on link "Maintenance Services" at bounding box center [166, 280] width 132 height 15
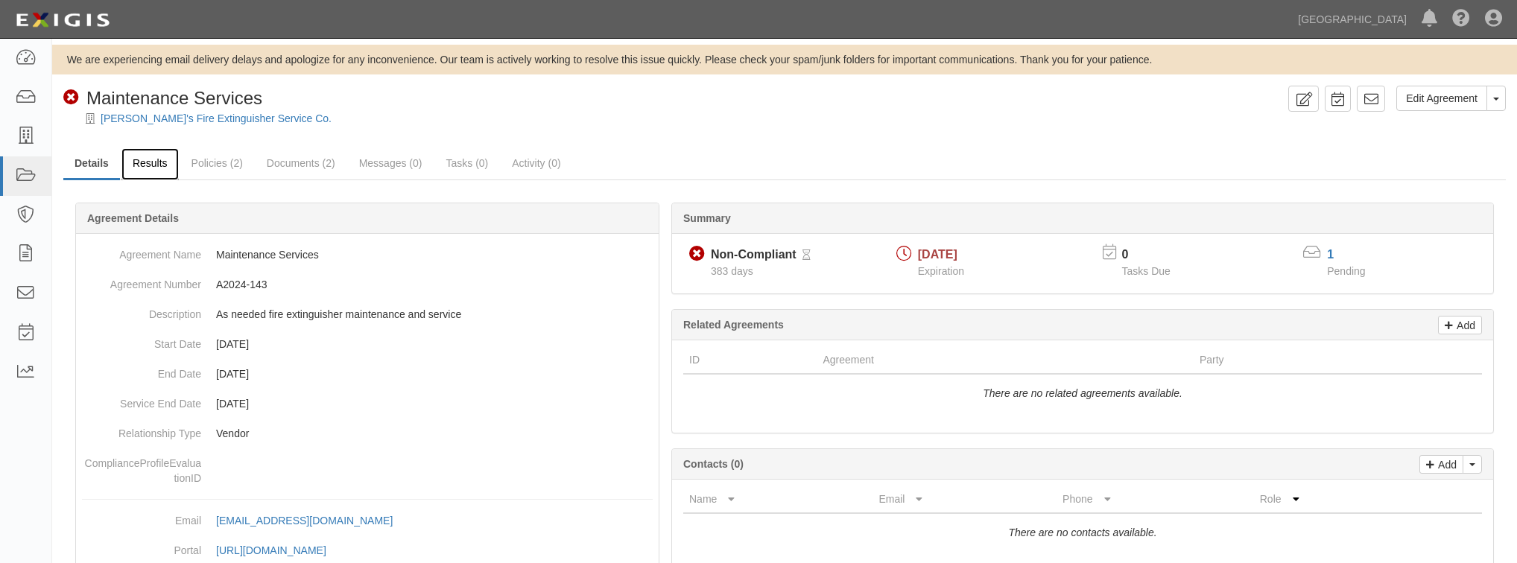
click at [145, 168] on link "Results" at bounding box center [149, 164] width 57 height 32
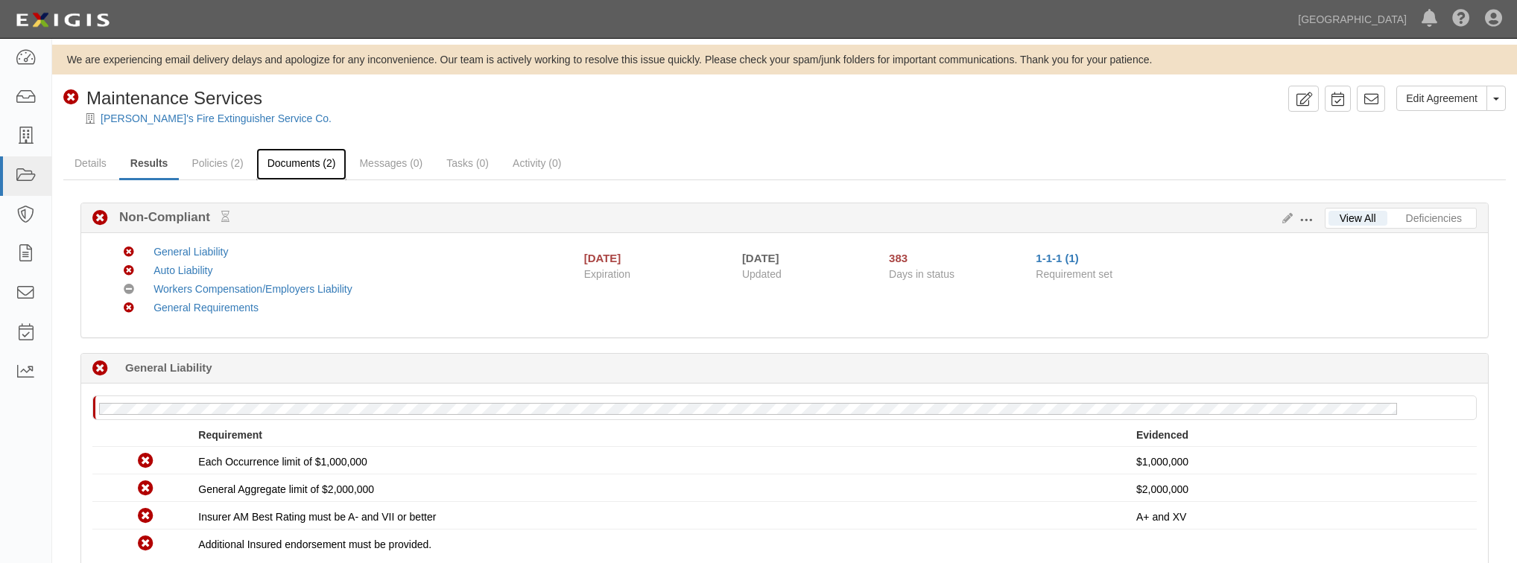
click at [273, 167] on link "Documents (2)" at bounding box center [301, 164] width 91 height 32
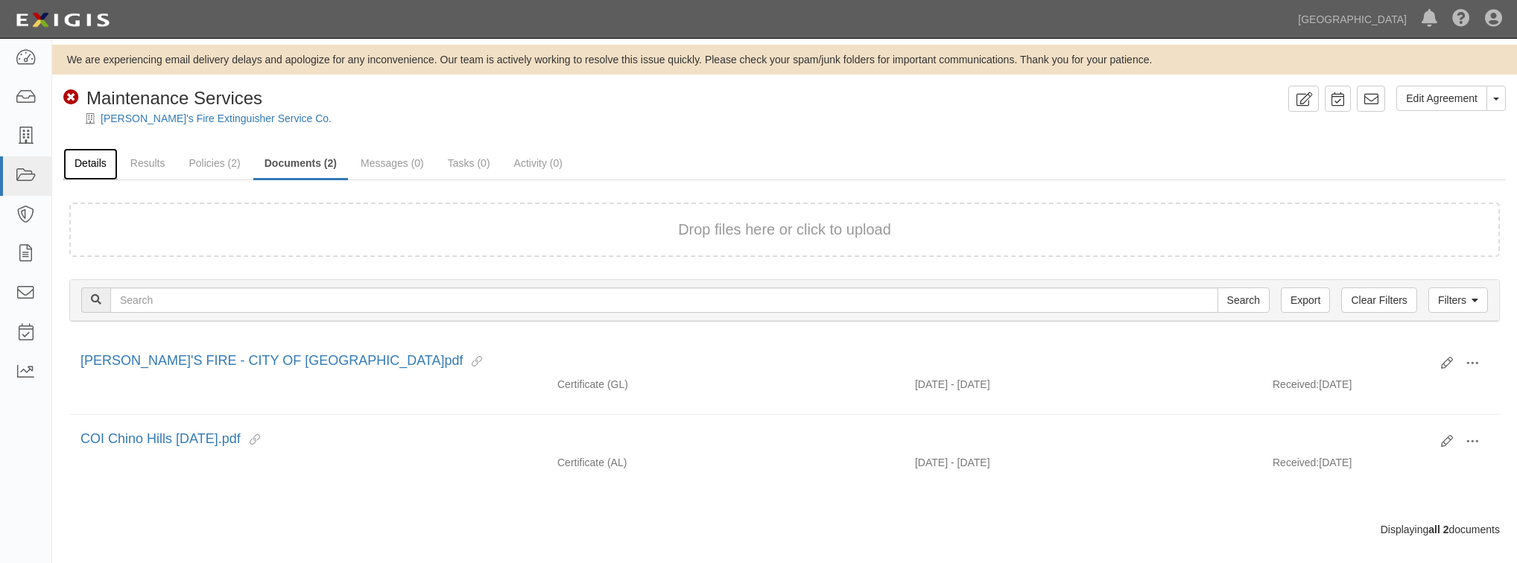
click at [97, 169] on link "Details" at bounding box center [90, 164] width 54 height 32
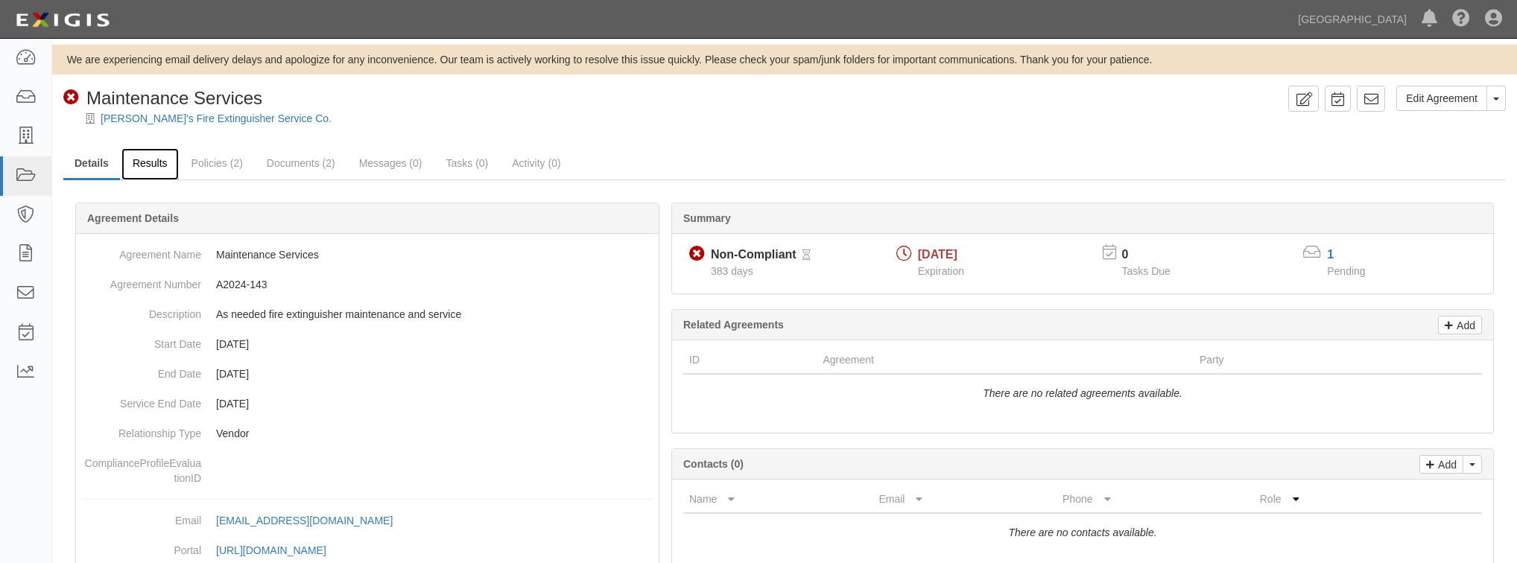
click at [140, 157] on link "Results" at bounding box center [149, 164] width 57 height 32
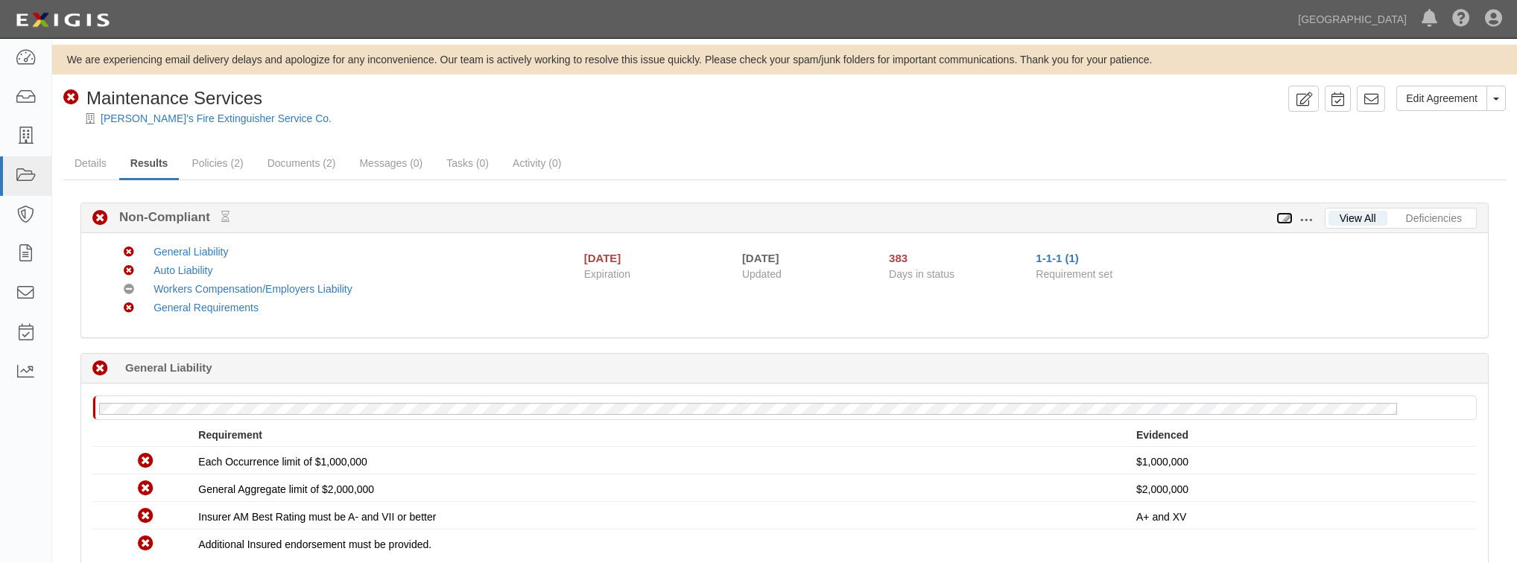
click at [1290, 214] on icon at bounding box center [1285, 219] width 16 height 10
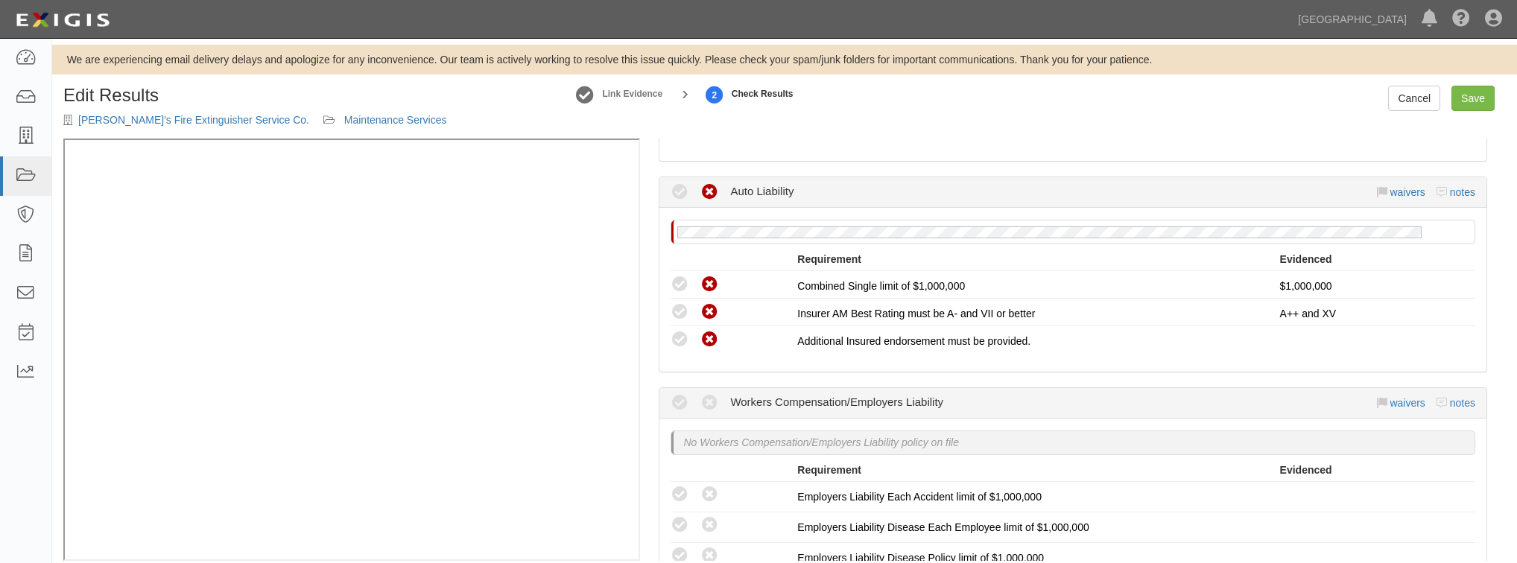
scroll to position [477, 0]
click at [40, 60] on link at bounding box center [25, 58] width 51 height 39
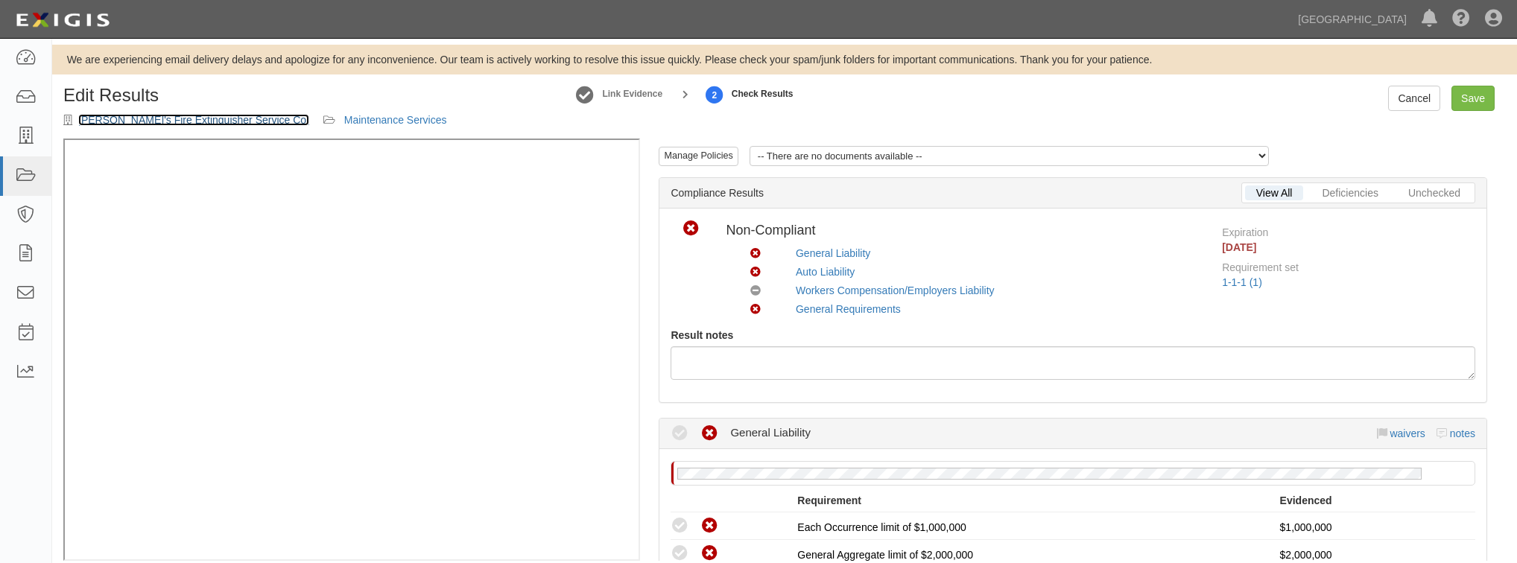
click at [142, 121] on link "[PERSON_NAME]'s Fire Extinguisher Service Co." at bounding box center [193, 120] width 231 height 12
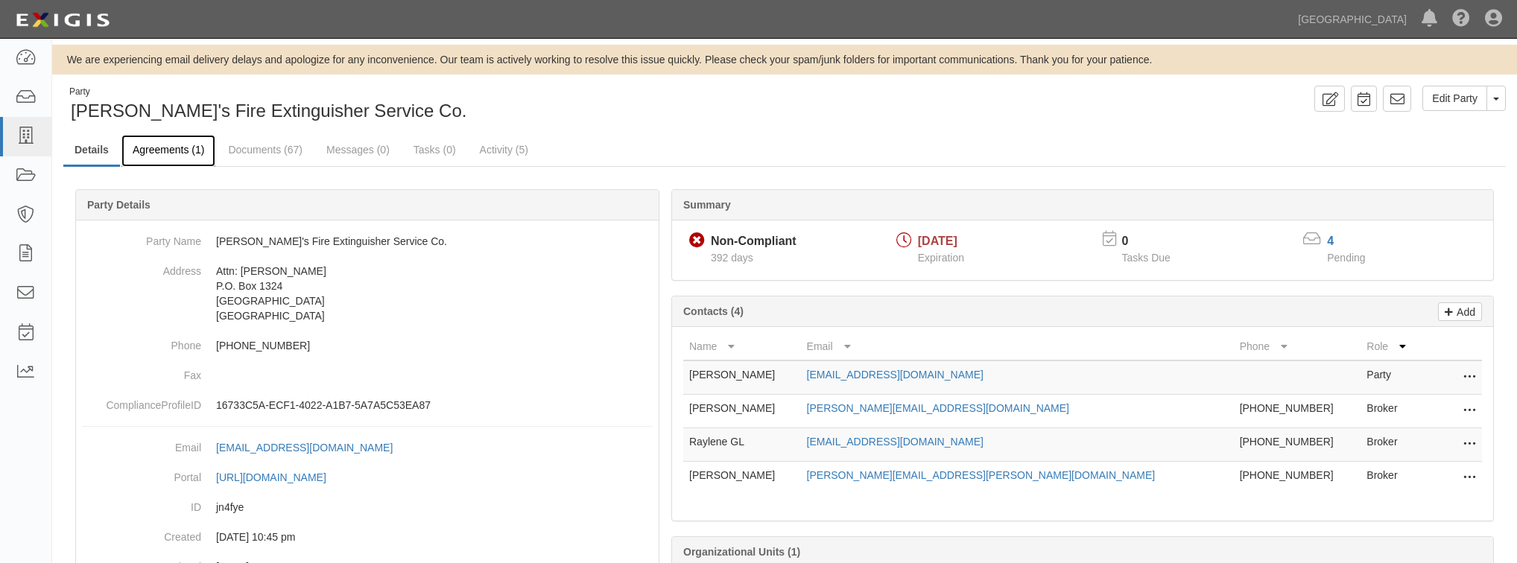
click at [158, 151] on link "Agreements (1)" at bounding box center [168, 151] width 94 height 32
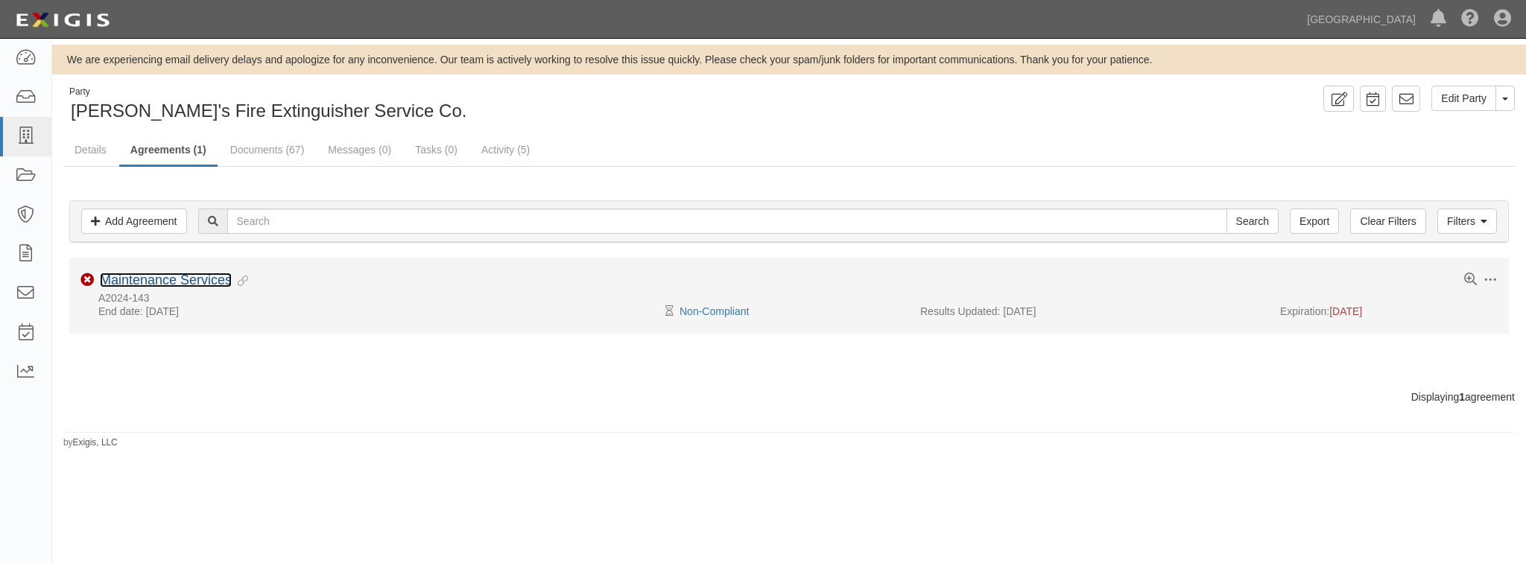
click at [180, 286] on link "Maintenance Services" at bounding box center [166, 280] width 132 height 15
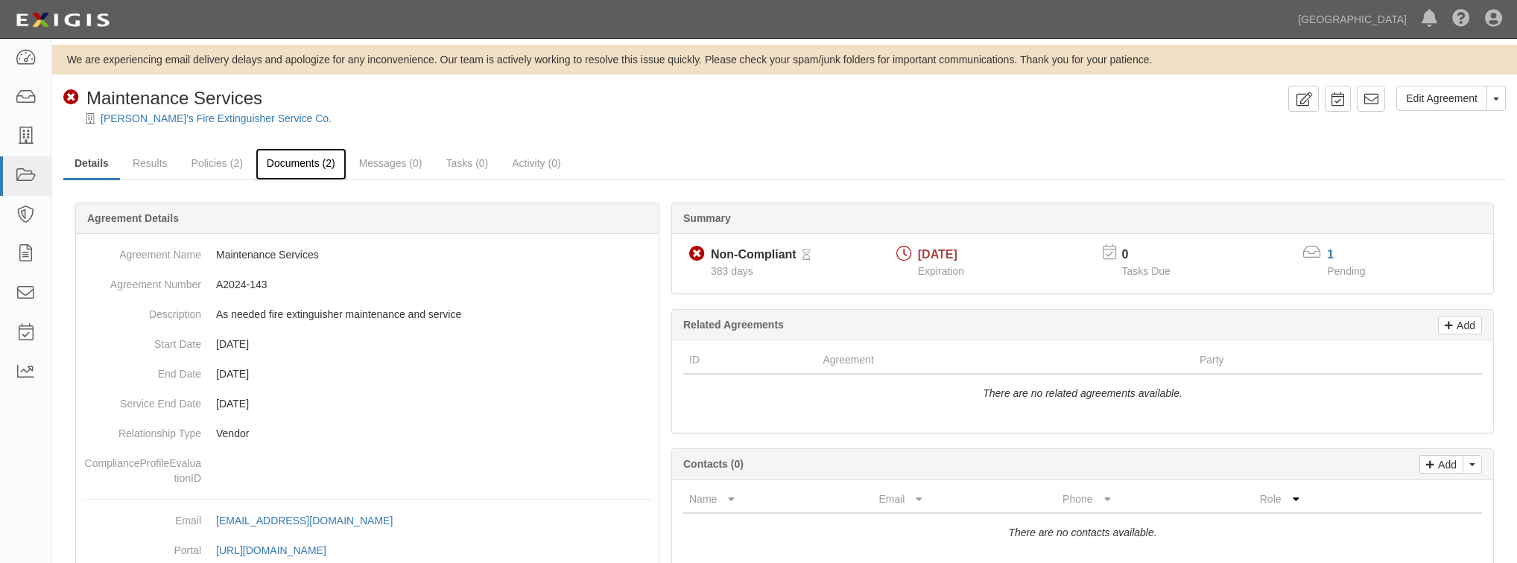
click at [309, 169] on link "Documents (2)" at bounding box center [301, 164] width 91 height 32
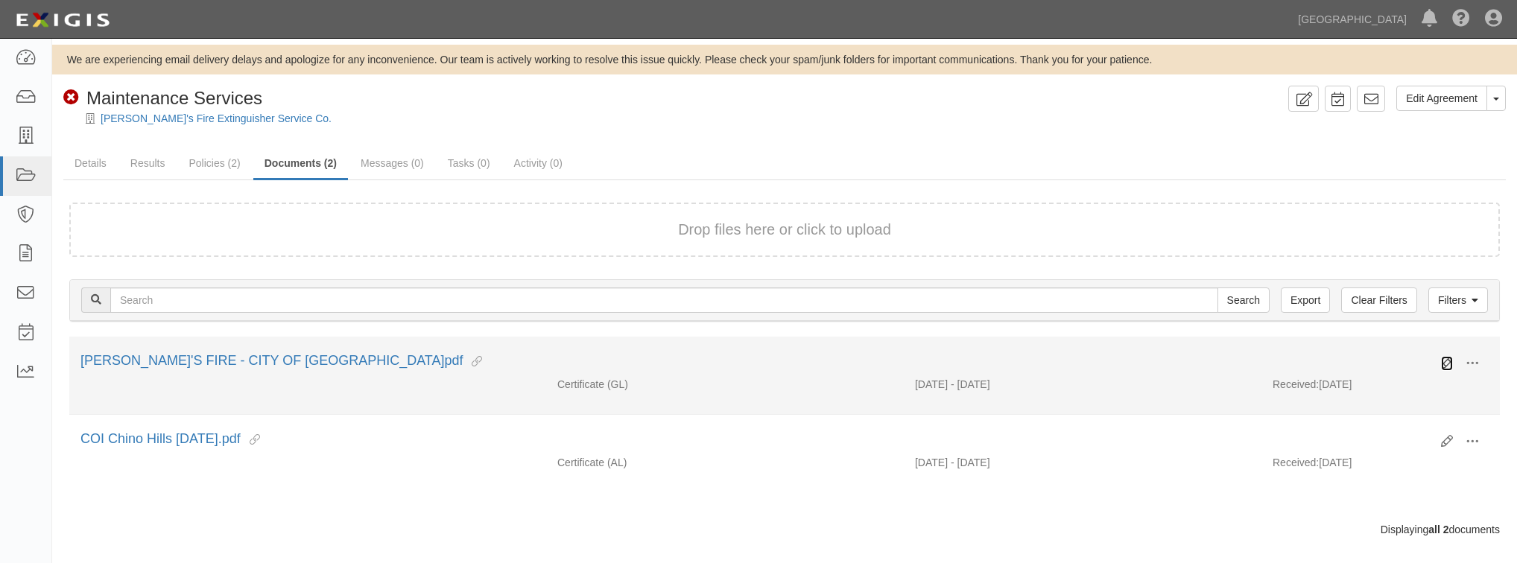
click at [1444, 363] on icon at bounding box center [1447, 364] width 12 height 12
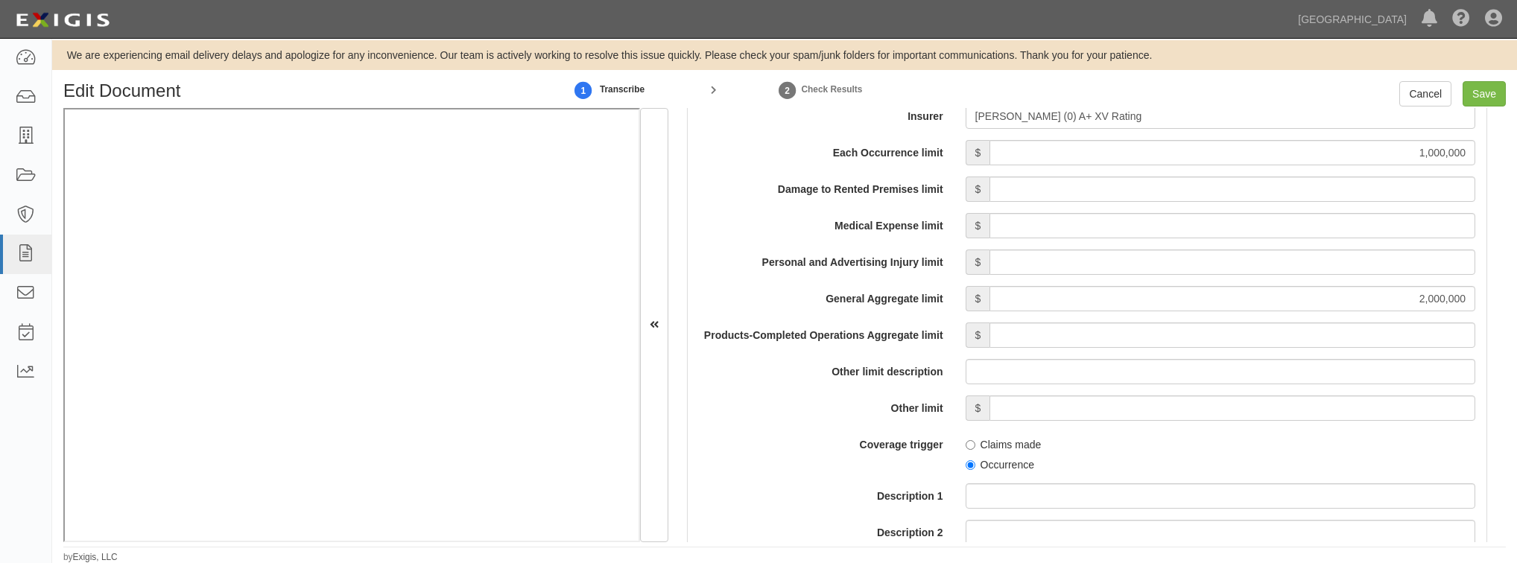
scroll to position [1312, 0]
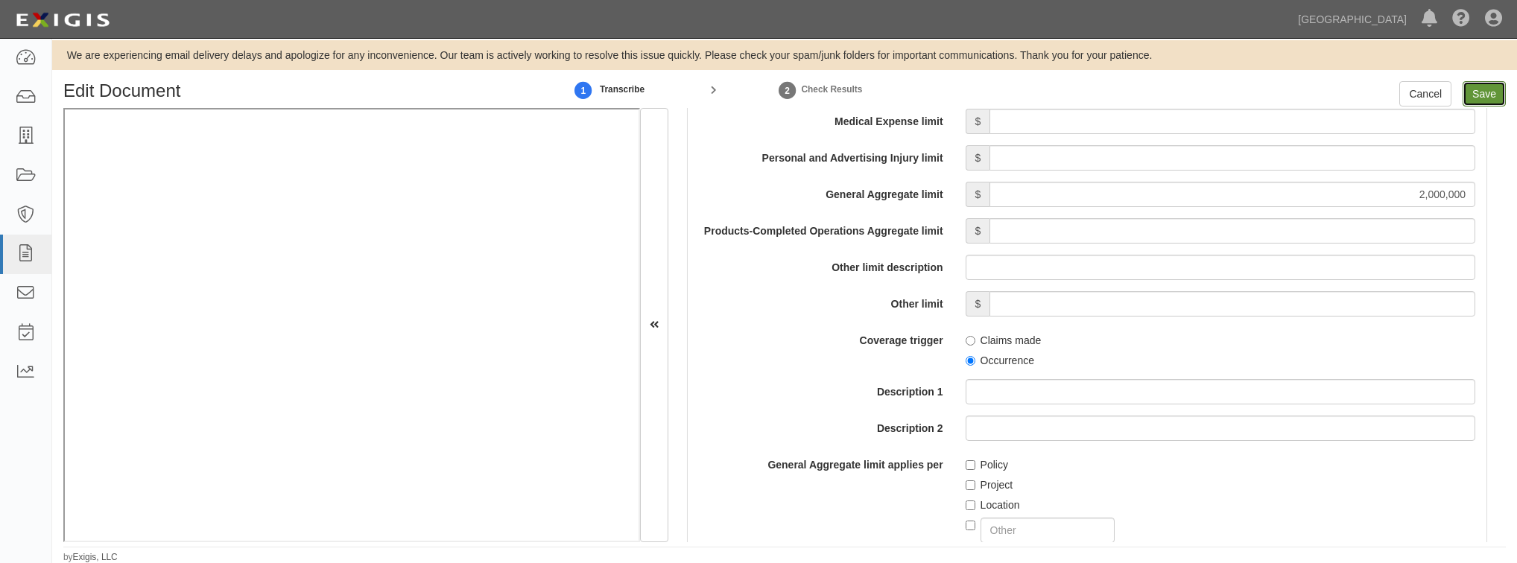
click at [1495, 93] on input "Save" at bounding box center [1484, 93] width 43 height 25
type input "1000000"
type input "2000000"
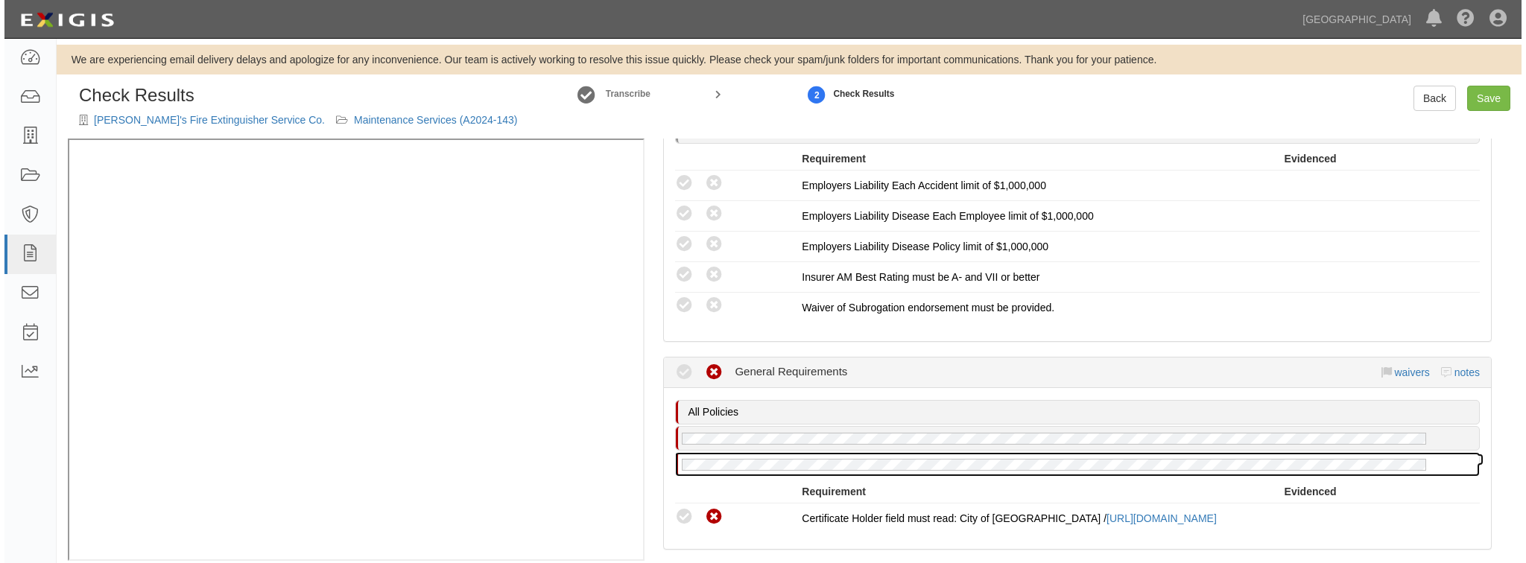
scroll to position [704, 0]
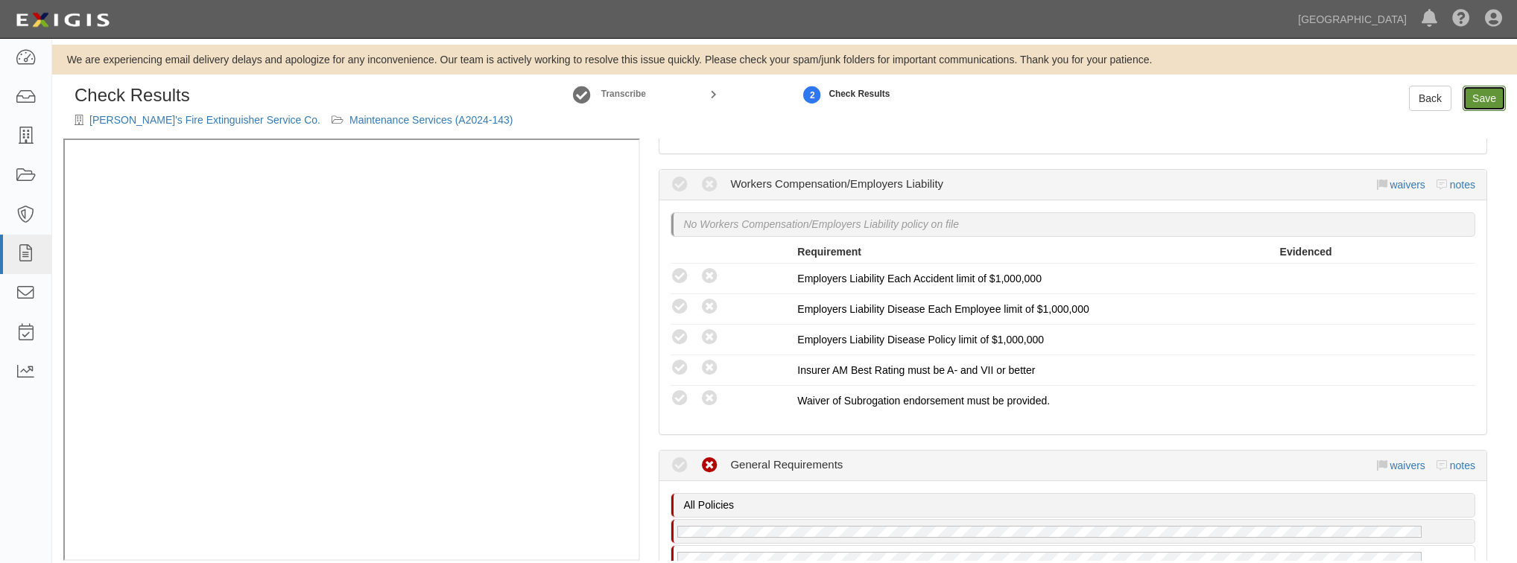
click at [1473, 101] on link "Save" at bounding box center [1484, 98] width 43 height 25
radio input "true"
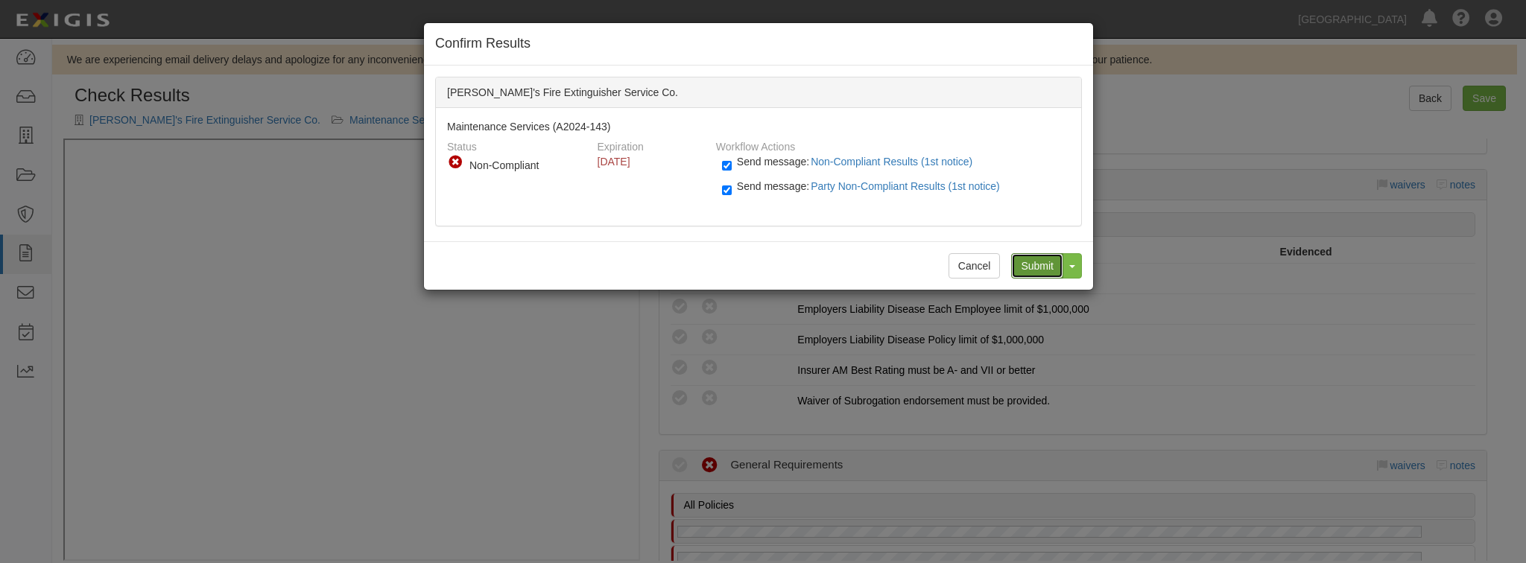
click at [1039, 264] on input "Submit" at bounding box center [1037, 265] width 52 height 25
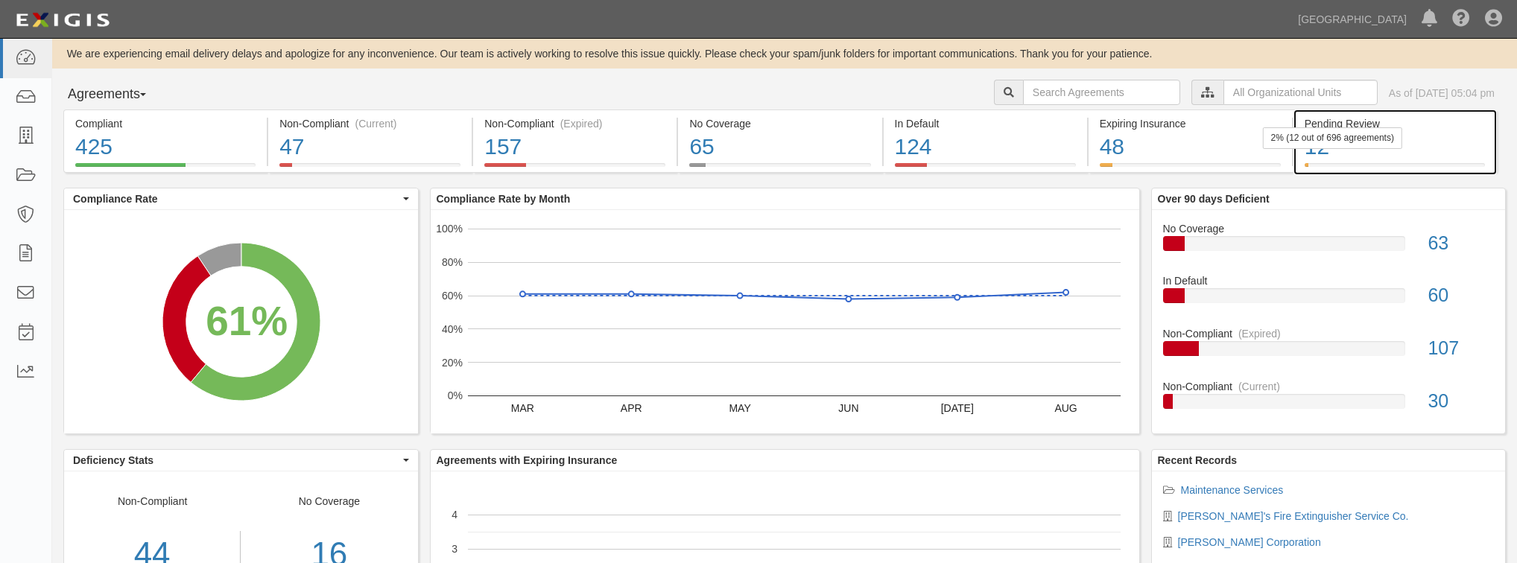
click at [1444, 137] on div "12" at bounding box center [1395, 147] width 180 height 32
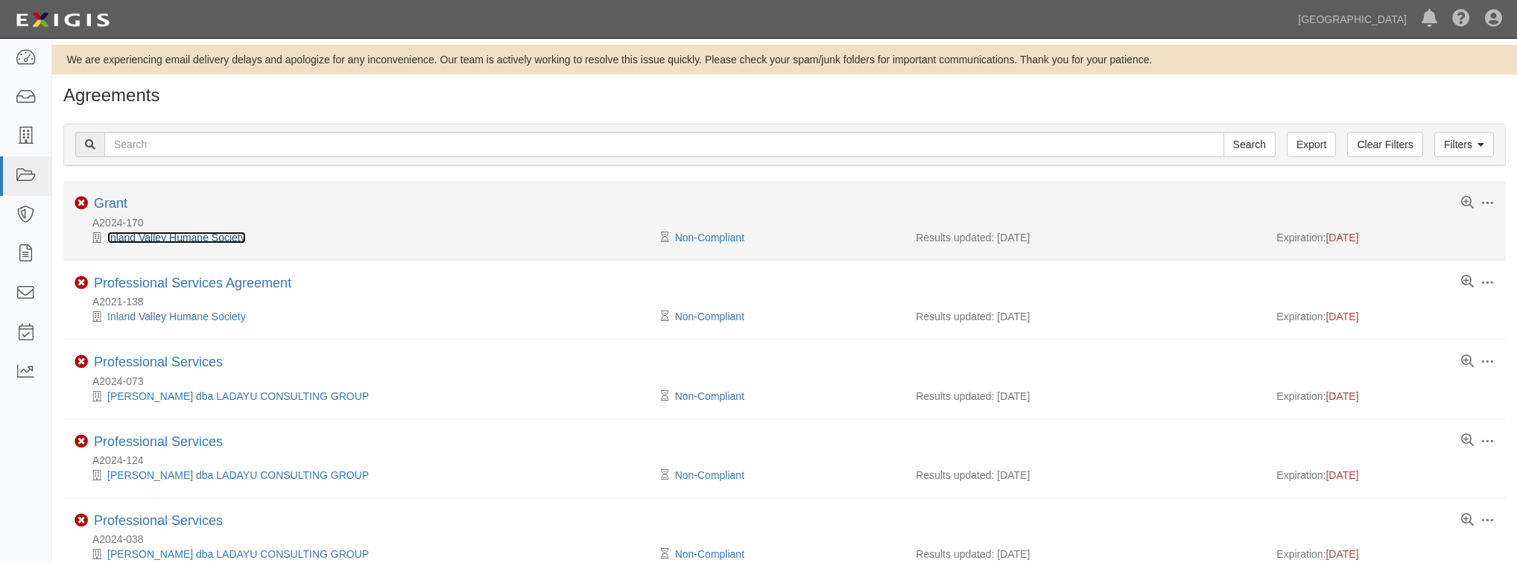
click at [164, 238] on link "Inland Valley Humane Society" at bounding box center [176, 238] width 139 height 12
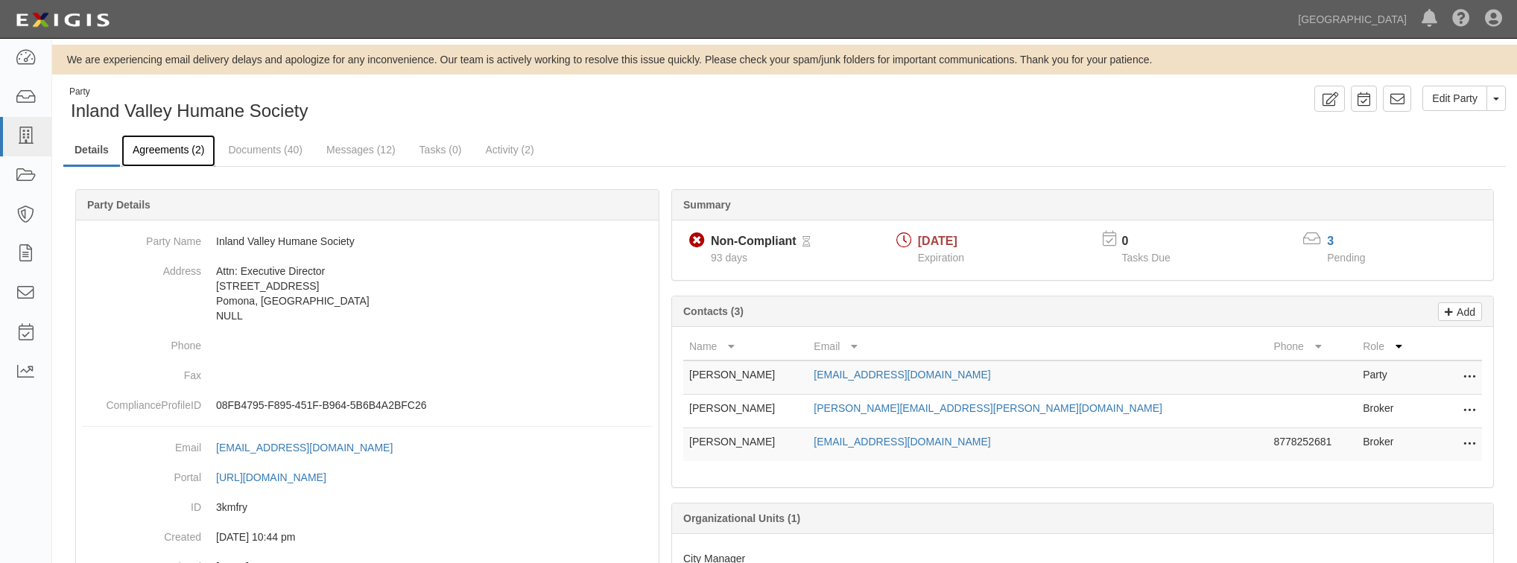
click at [183, 160] on link "Agreements (2)" at bounding box center [168, 151] width 94 height 32
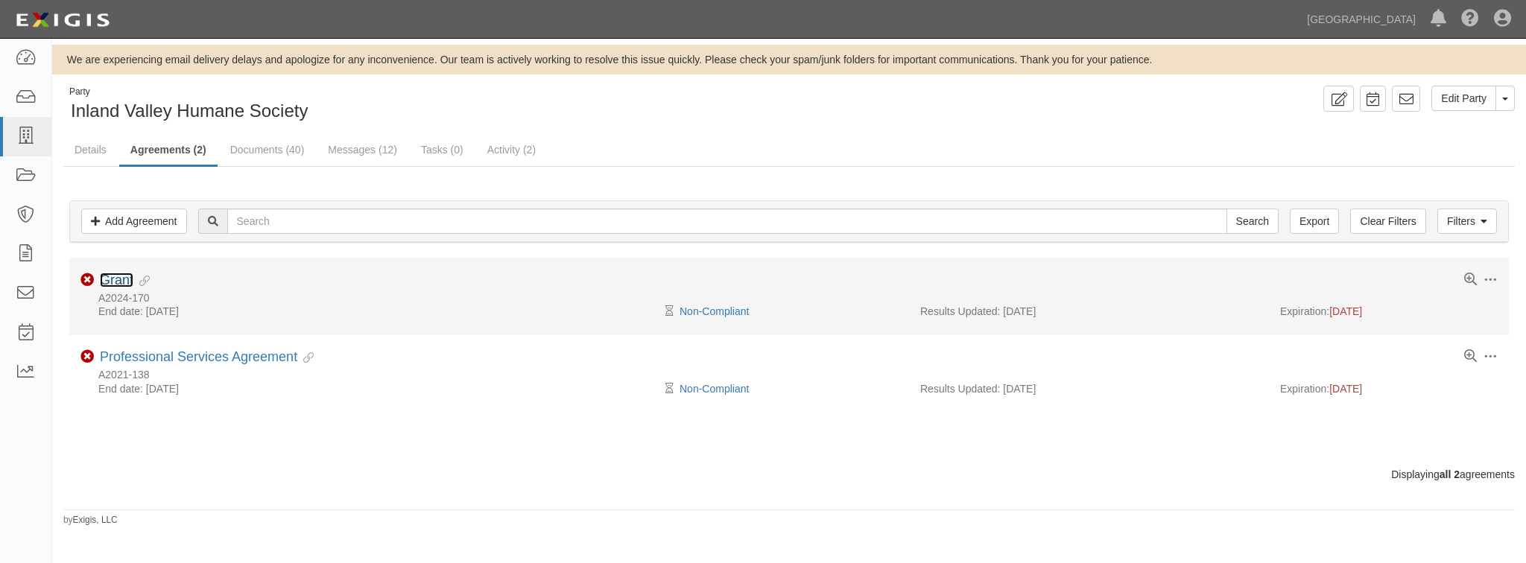
click at [126, 273] on link "Grant" at bounding box center [117, 280] width 34 height 15
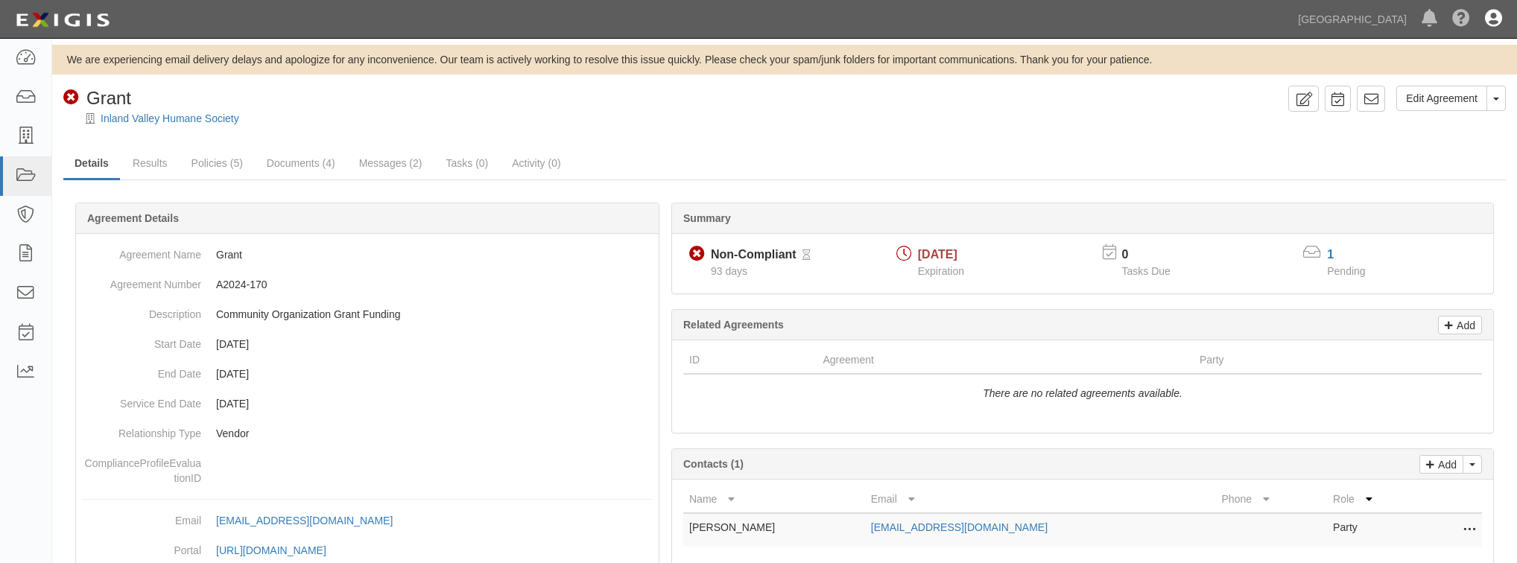
click at [1494, 16] on icon at bounding box center [1493, 19] width 17 height 18
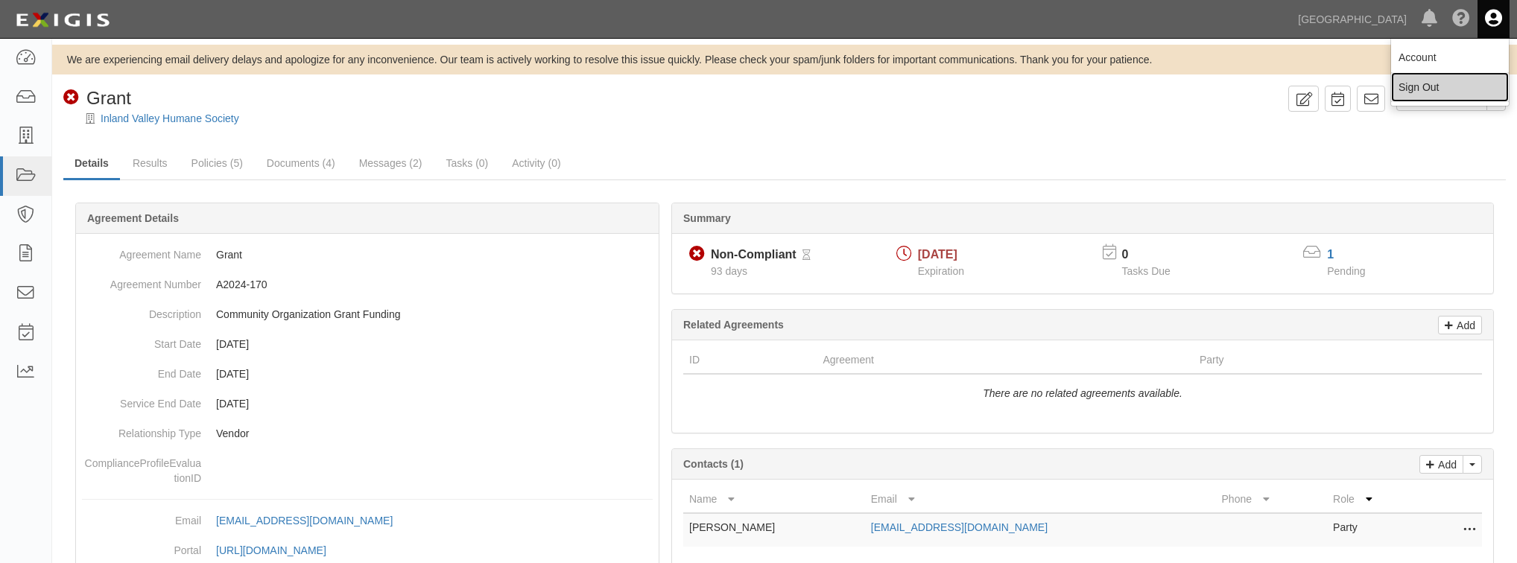
click at [1445, 99] on link "Sign Out" at bounding box center [1450, 87] width 118 height 30
